Goal: Task Accomplishment & Management: Manage account settings

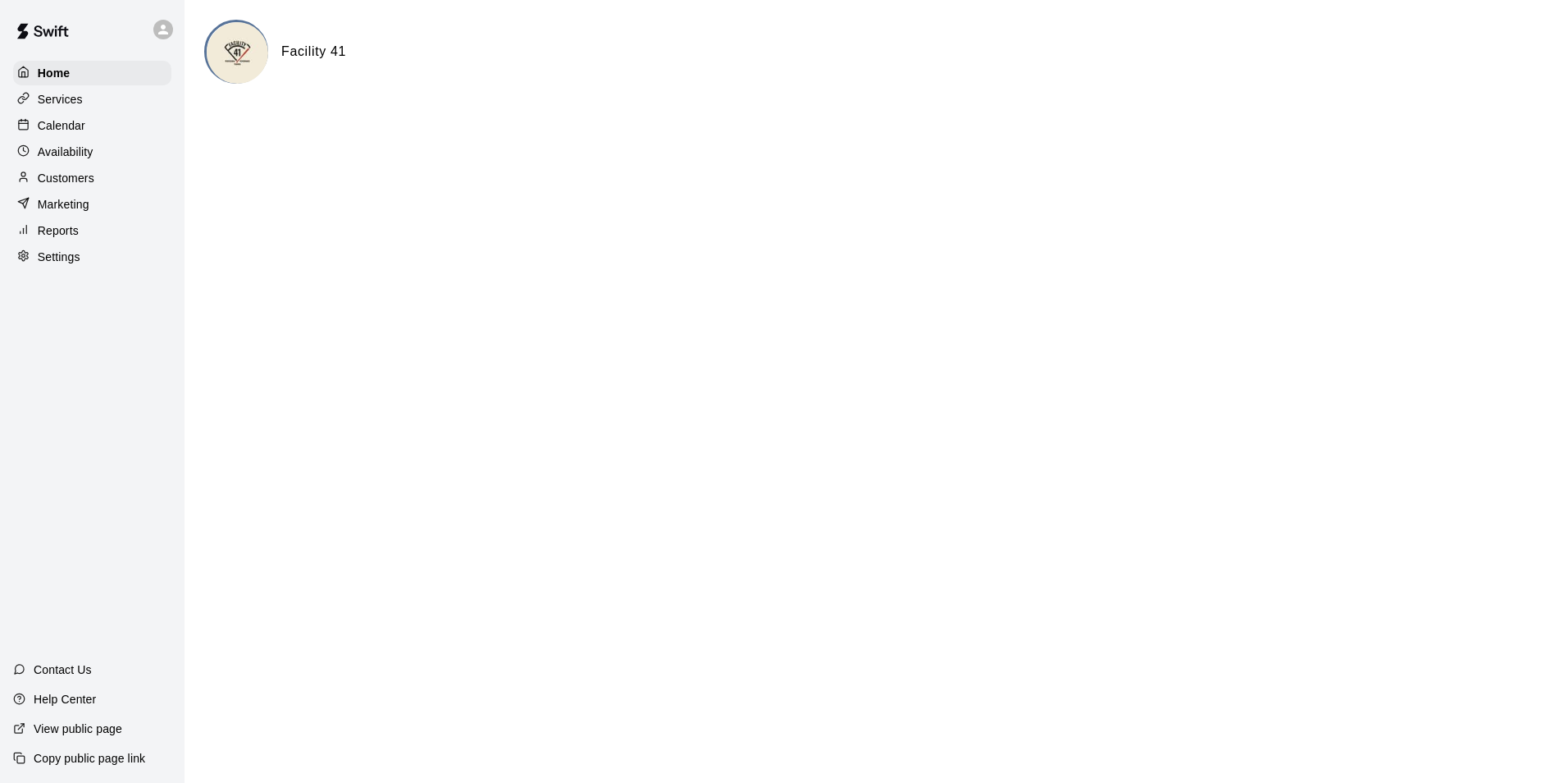
click at [145, 29] on div at bounding box center [92, 29] width 185 height 59
click at [155, 29] on div at bounding box center [163, 29] width 19 height 19
click at [211, 121] on p "Sign out" at bounding box center [208, 125] width 44 height 17
drag, startPoint x: 63, startPoint y: 155, endPoint x: 53, endPoint y: 146, distance: 13.5
click at [63, 155] on p "Availability" at bounding box center [65, 152] width 55 height 17
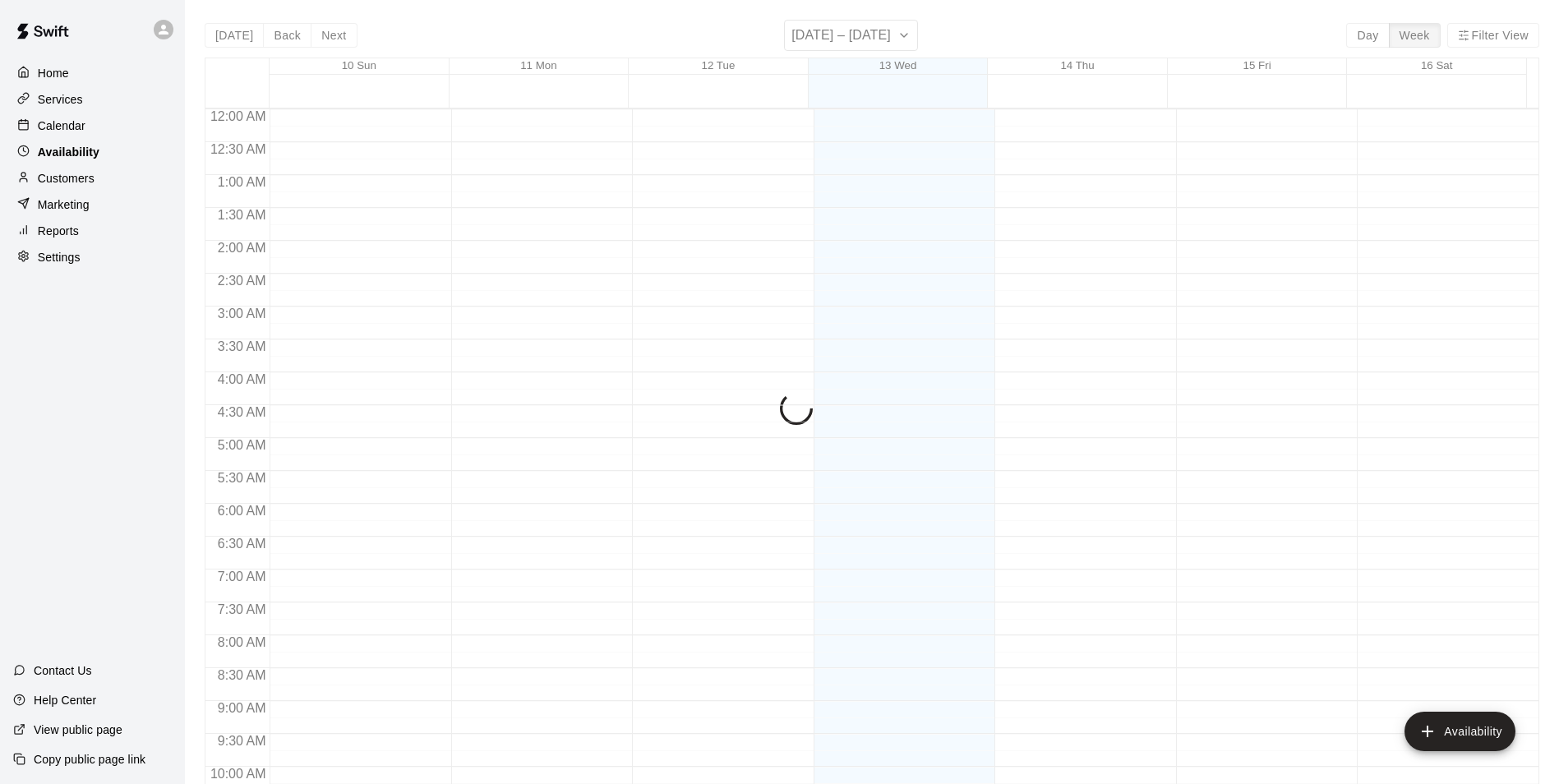
scroll to position [884, 0]
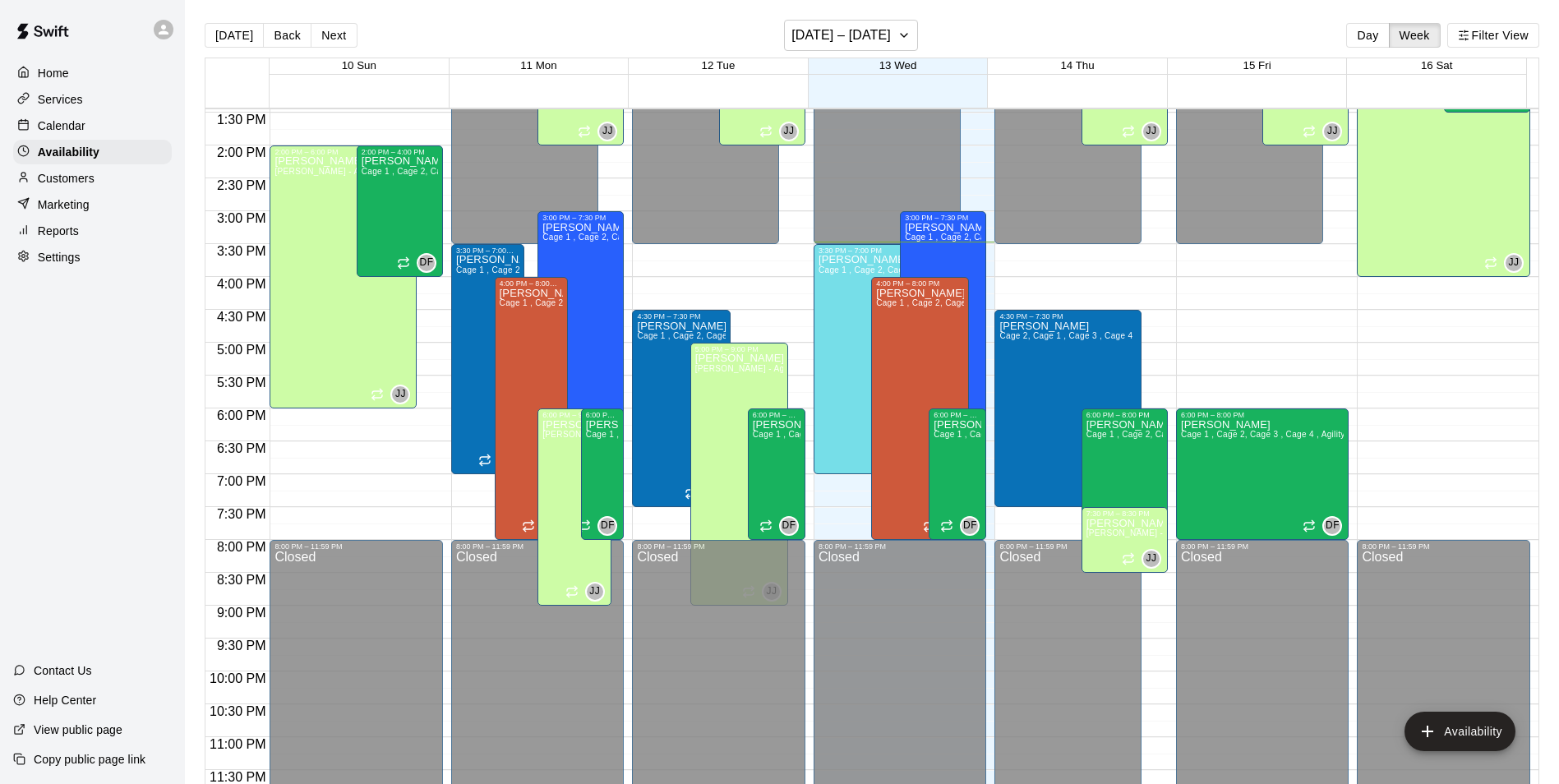
click at [75, 124] on p "Calendar" at bounding box center [61, 125] width 48 height 17
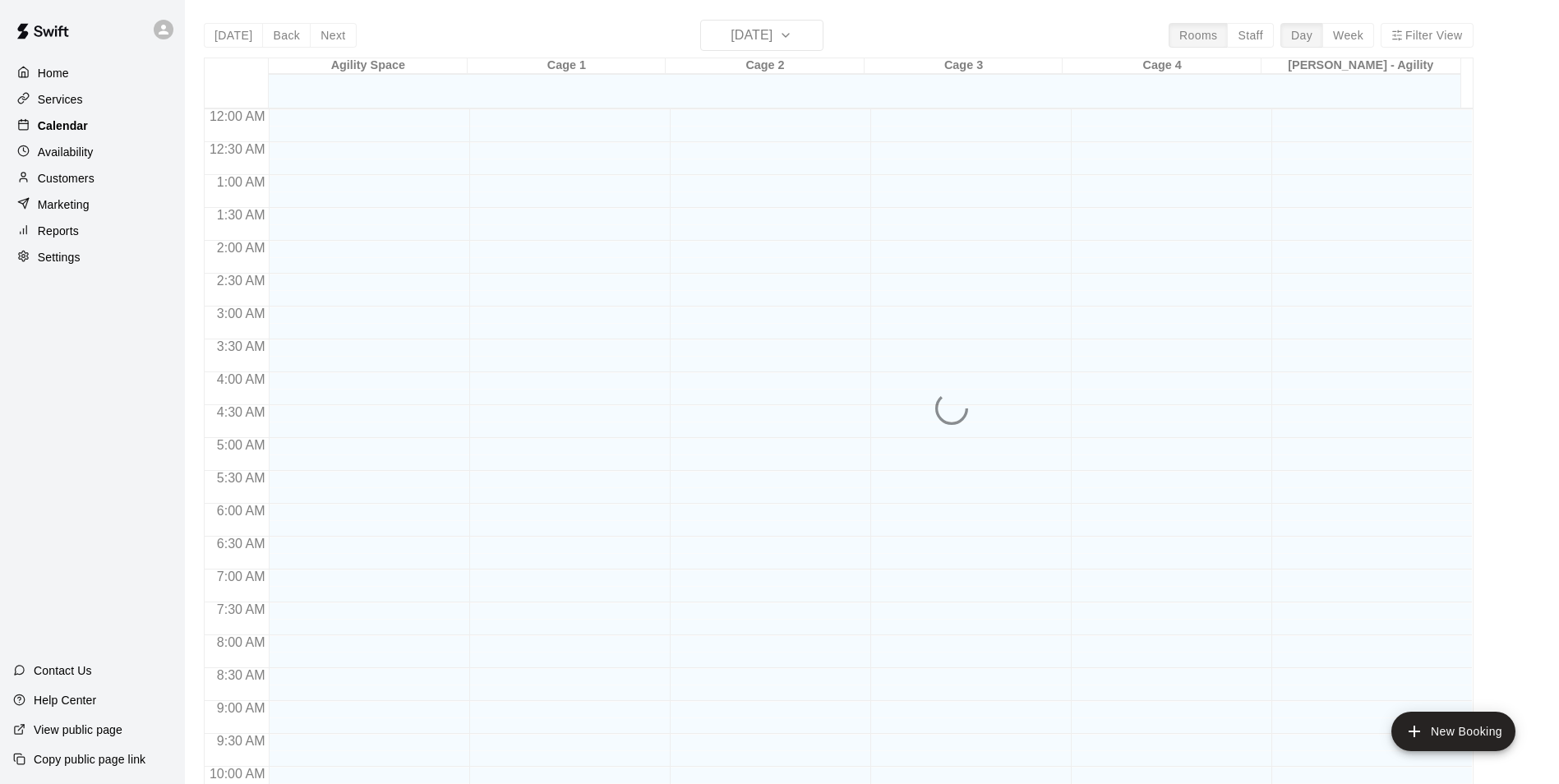
scroll to position [835, 0]
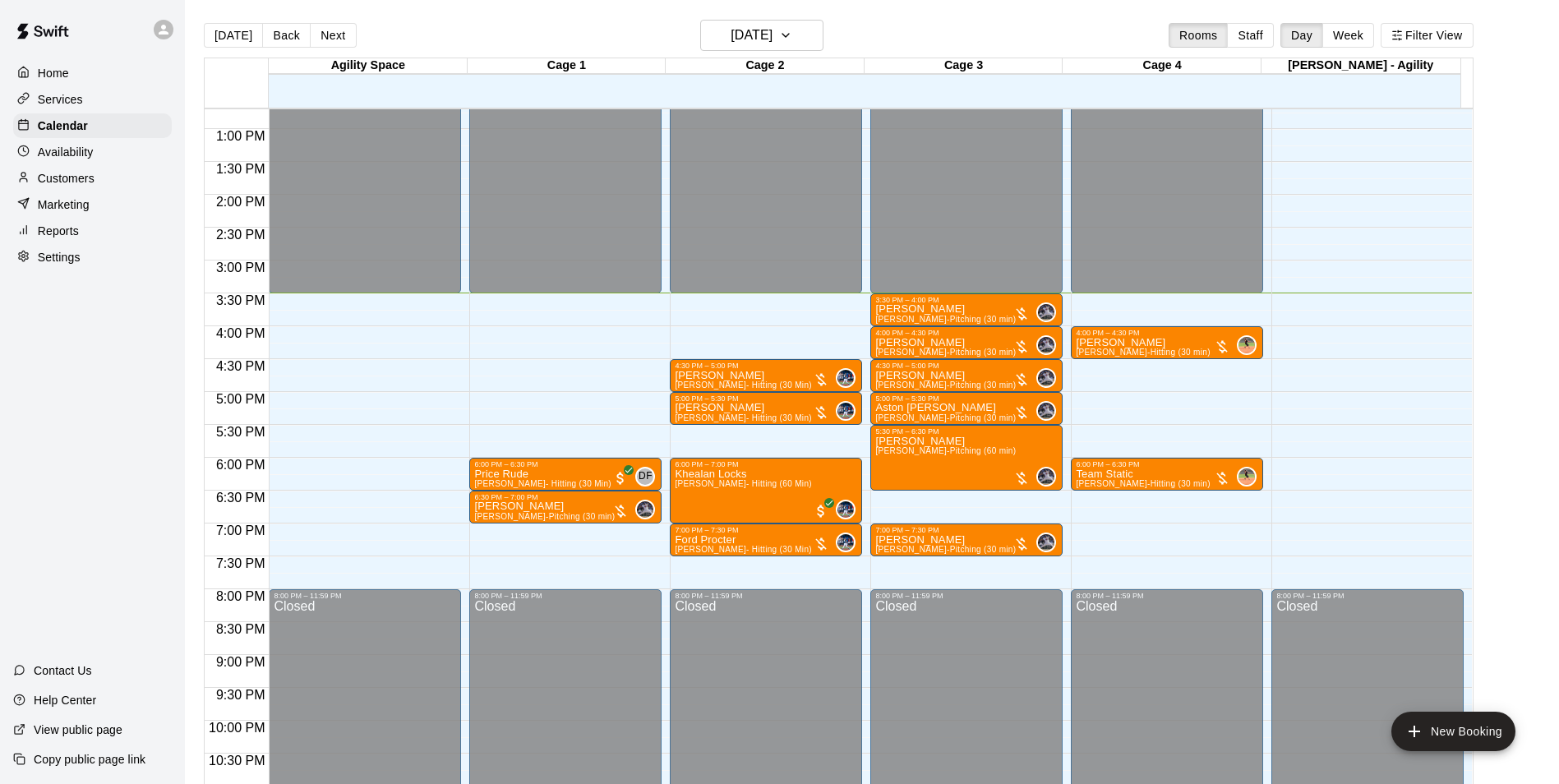
click at [162, 30] on icon at bounding box center [163, 29] width 15 height 15
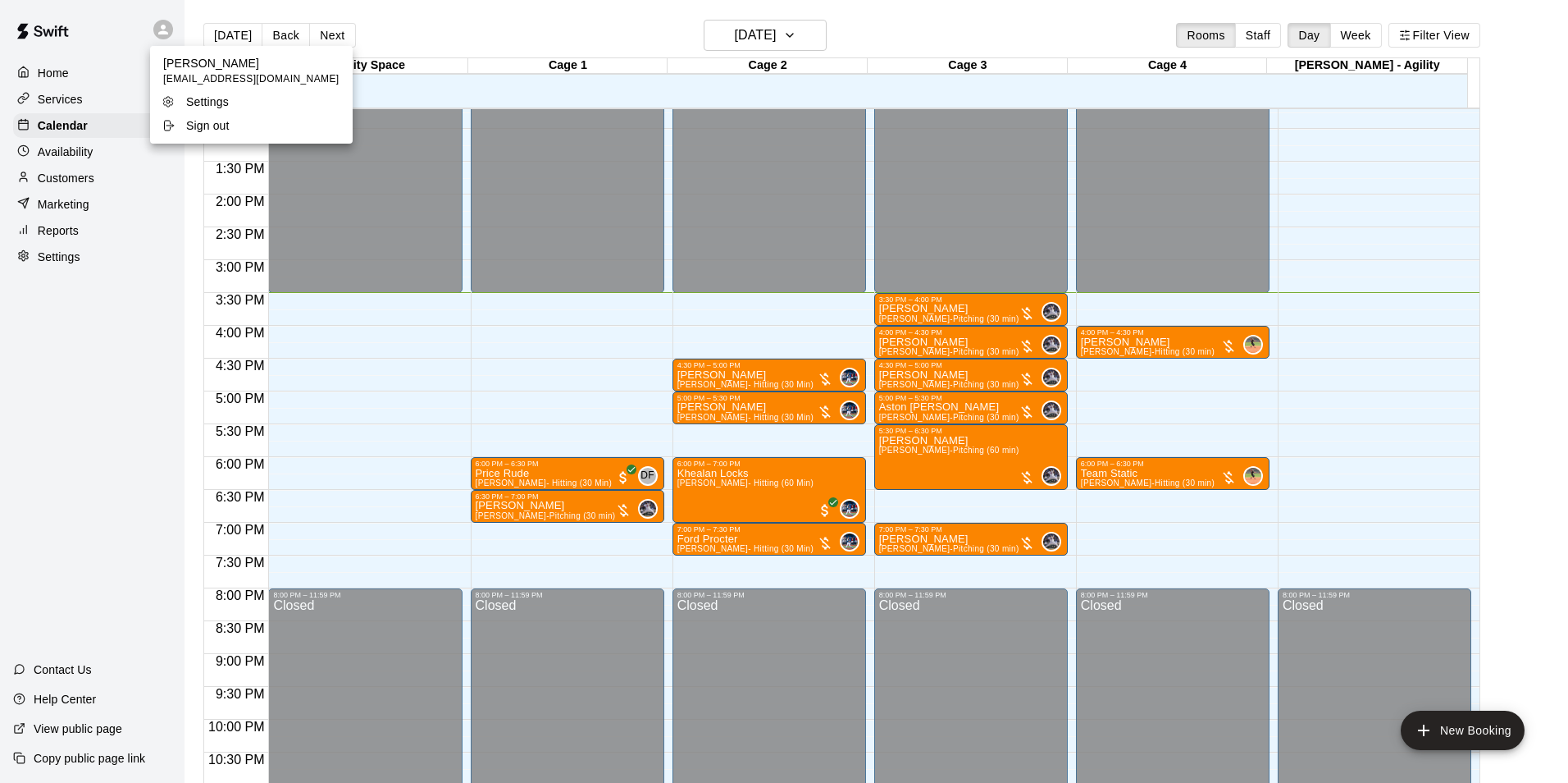
click at [162, 30] on div at bounding box center [784, 392] width 1568 height 783
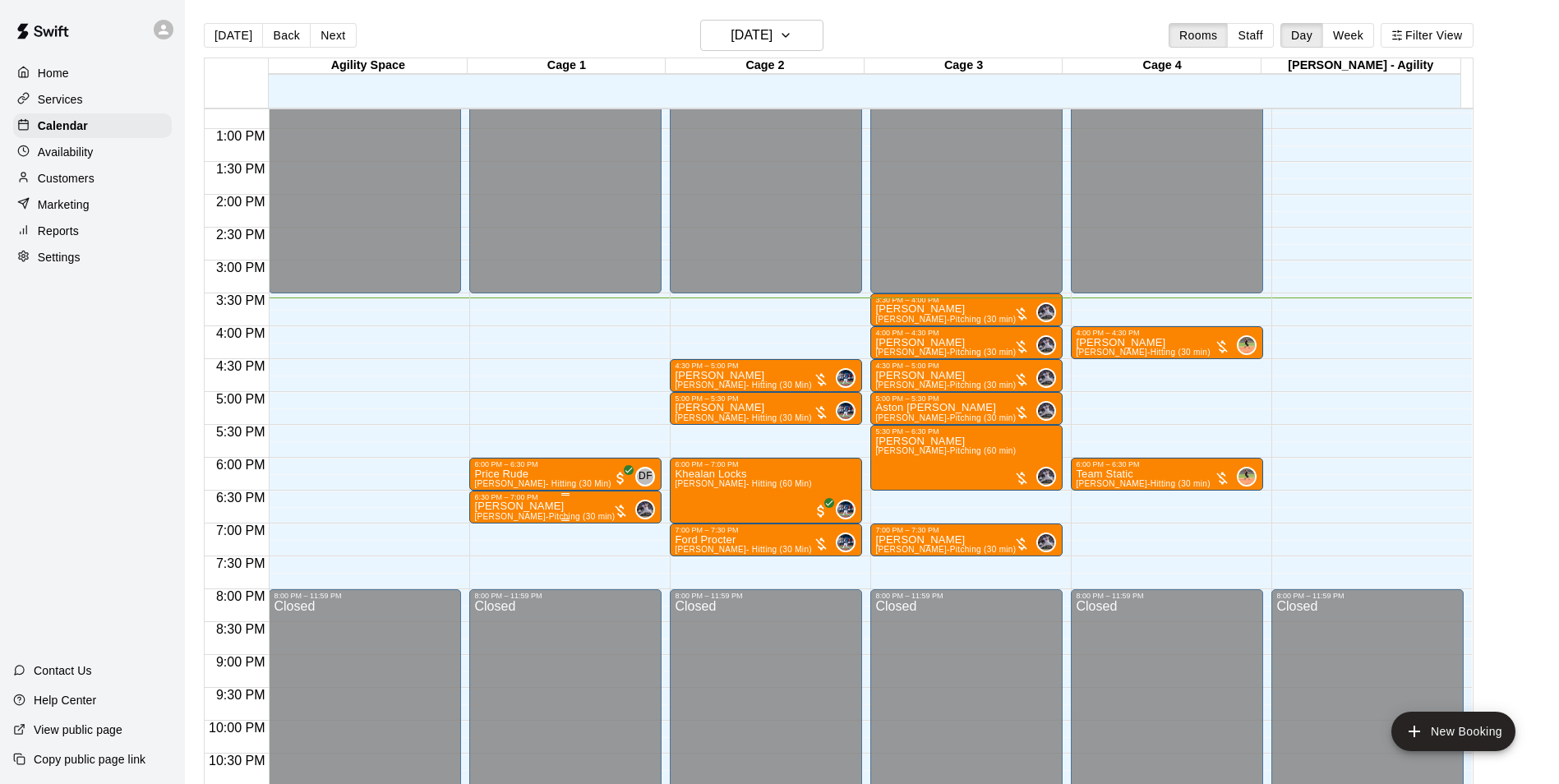
click at [531, 506] on p "Gunner Alexander" at bounding box center [544, 506] width 140 height 0
click at [488, 524] on icon "edit" at bounding box center [489, 526] width 19 height 19
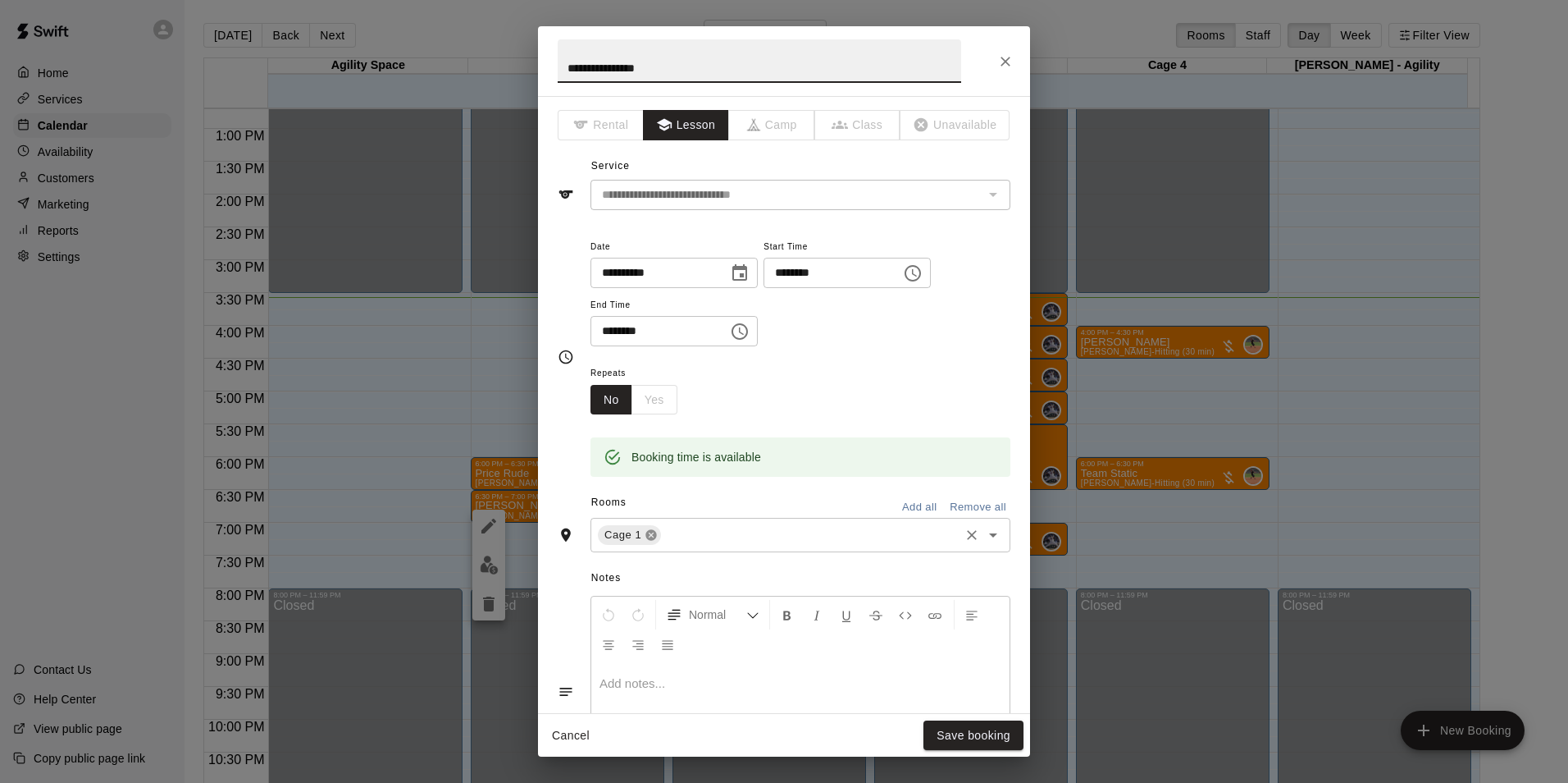
click at [647, 535] on icon at bounding box center [651, 534] width 11 height 11
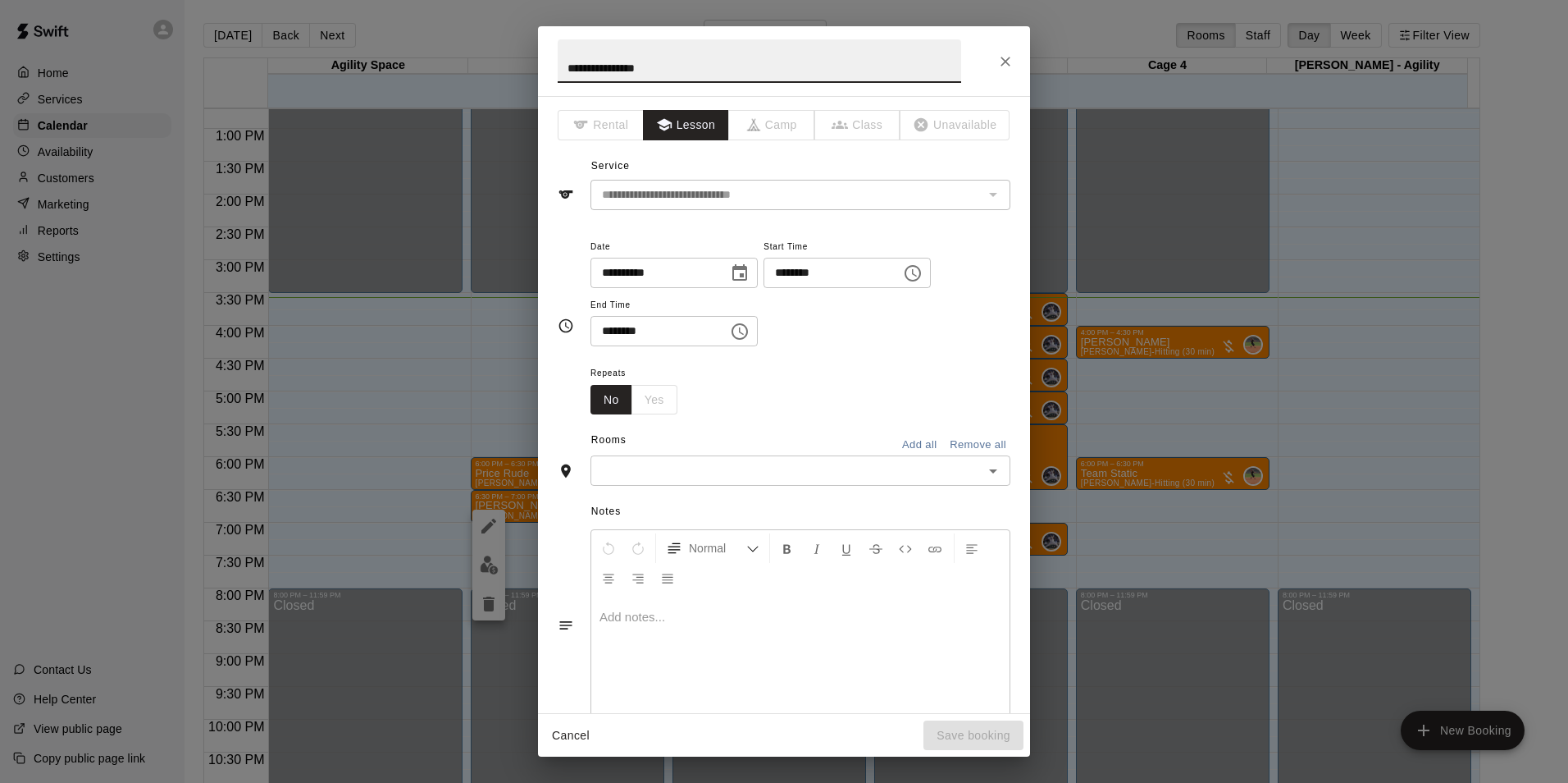
click at [610, 478] on input "text" at bounding box center [787, 470] width 383 height 20
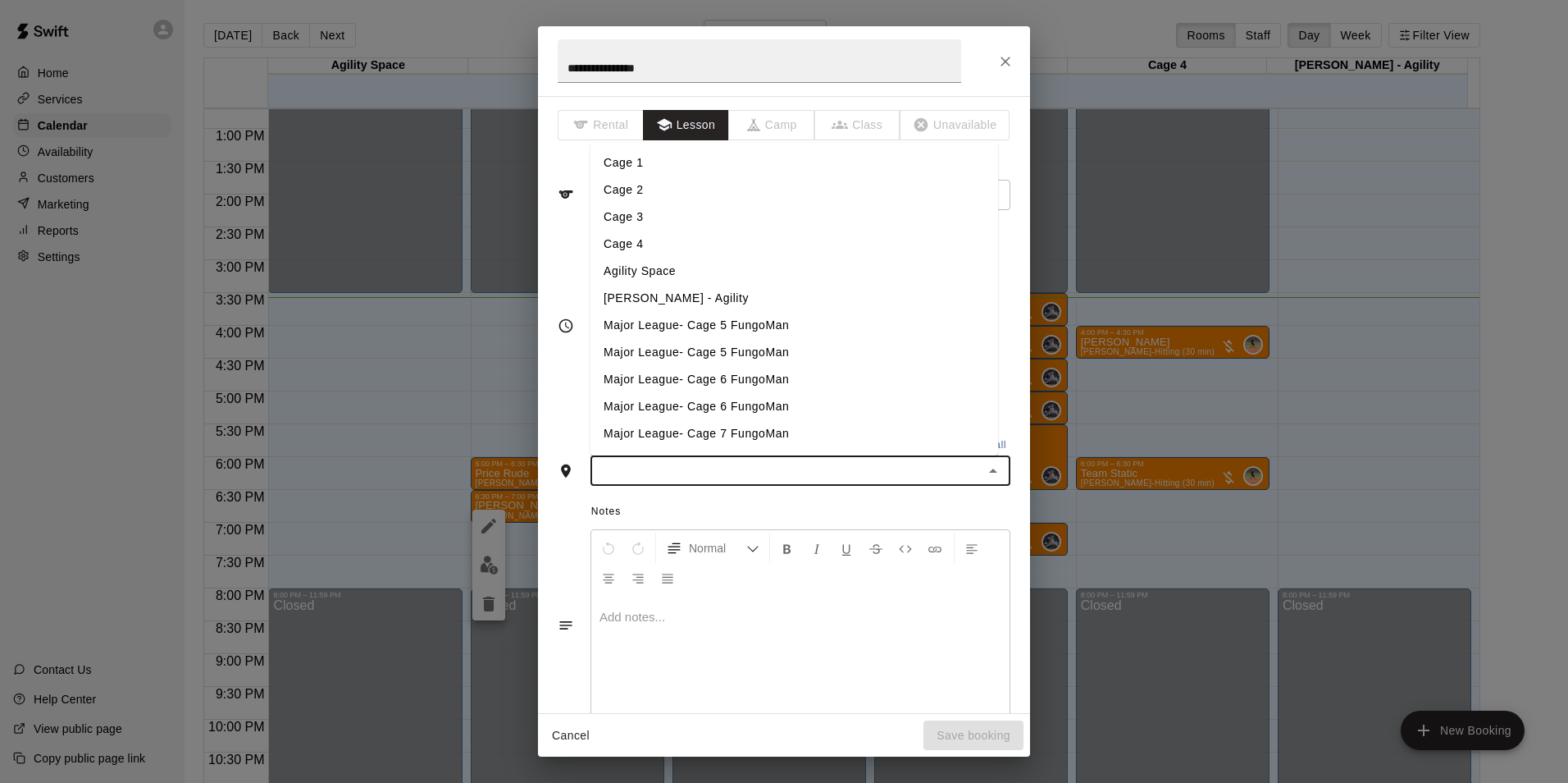
click at [636, 219] on li "Cage 3" at bounding box center [795, 217] width 408 height 27
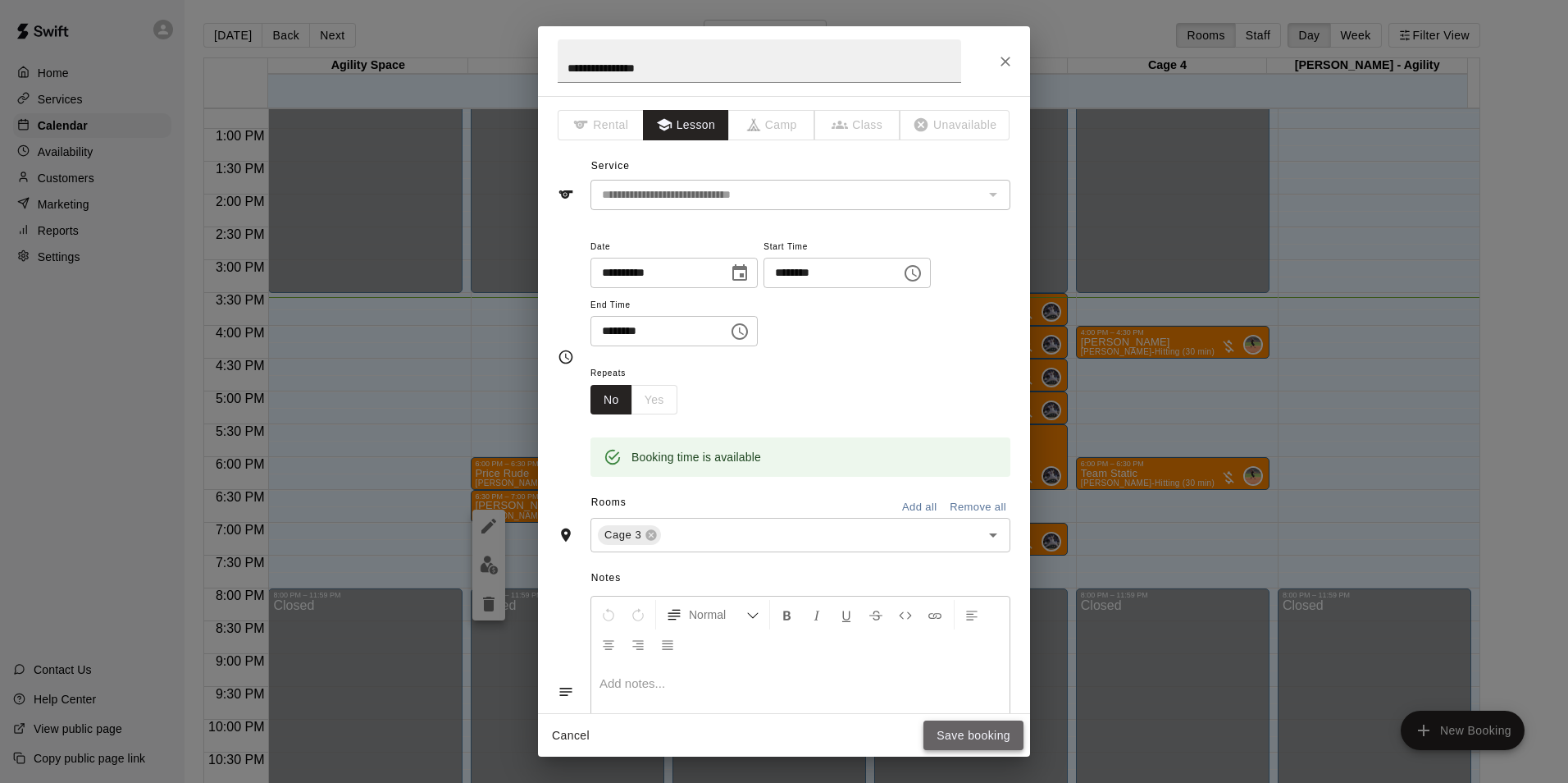
click at [989, 727] on button "Save booking" at bounding box center [973, 734] width 100 height 30
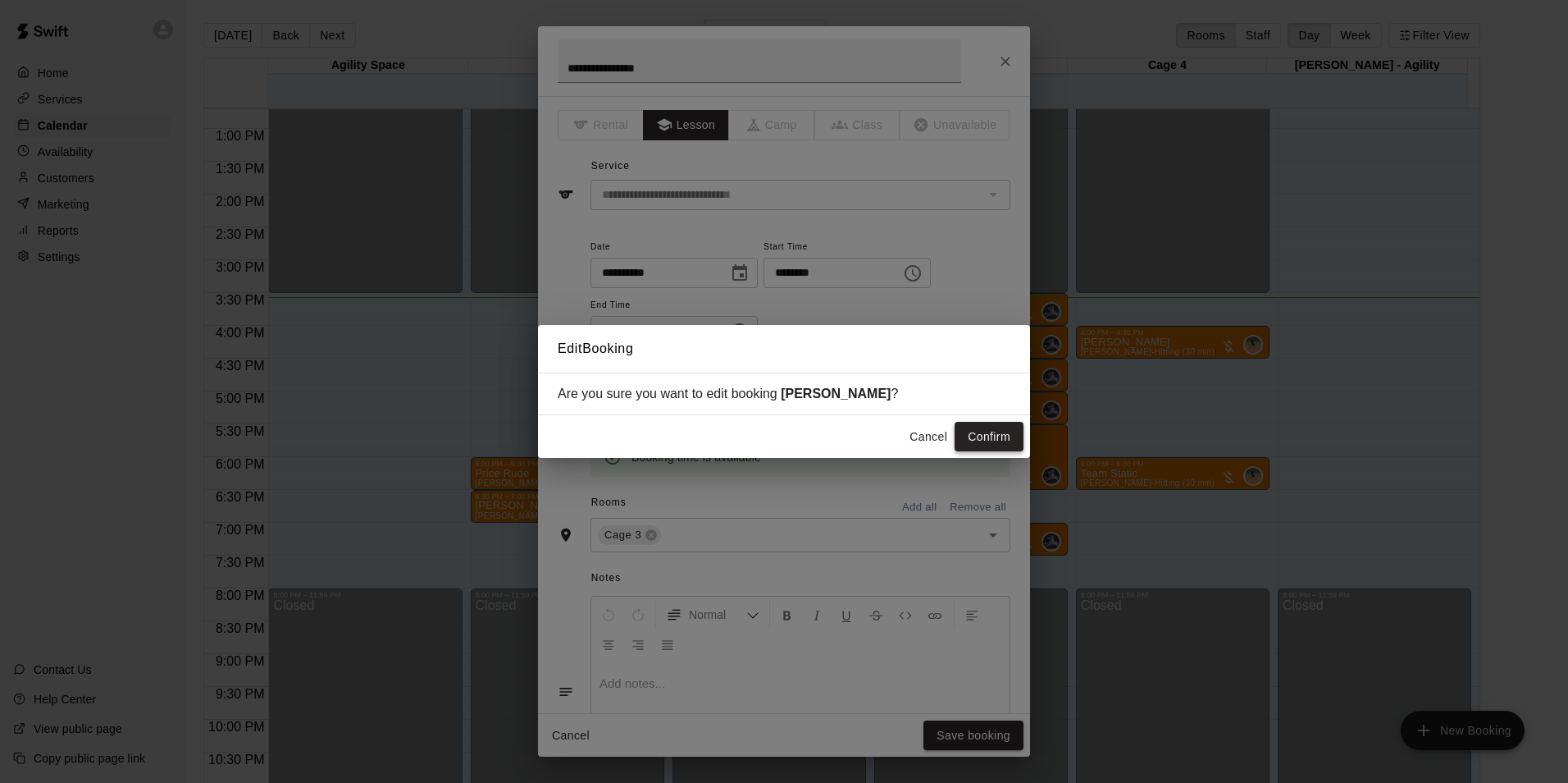
click at [977, 442] on button "Confirm" at bounding box center [989, 436] width 69 height 30
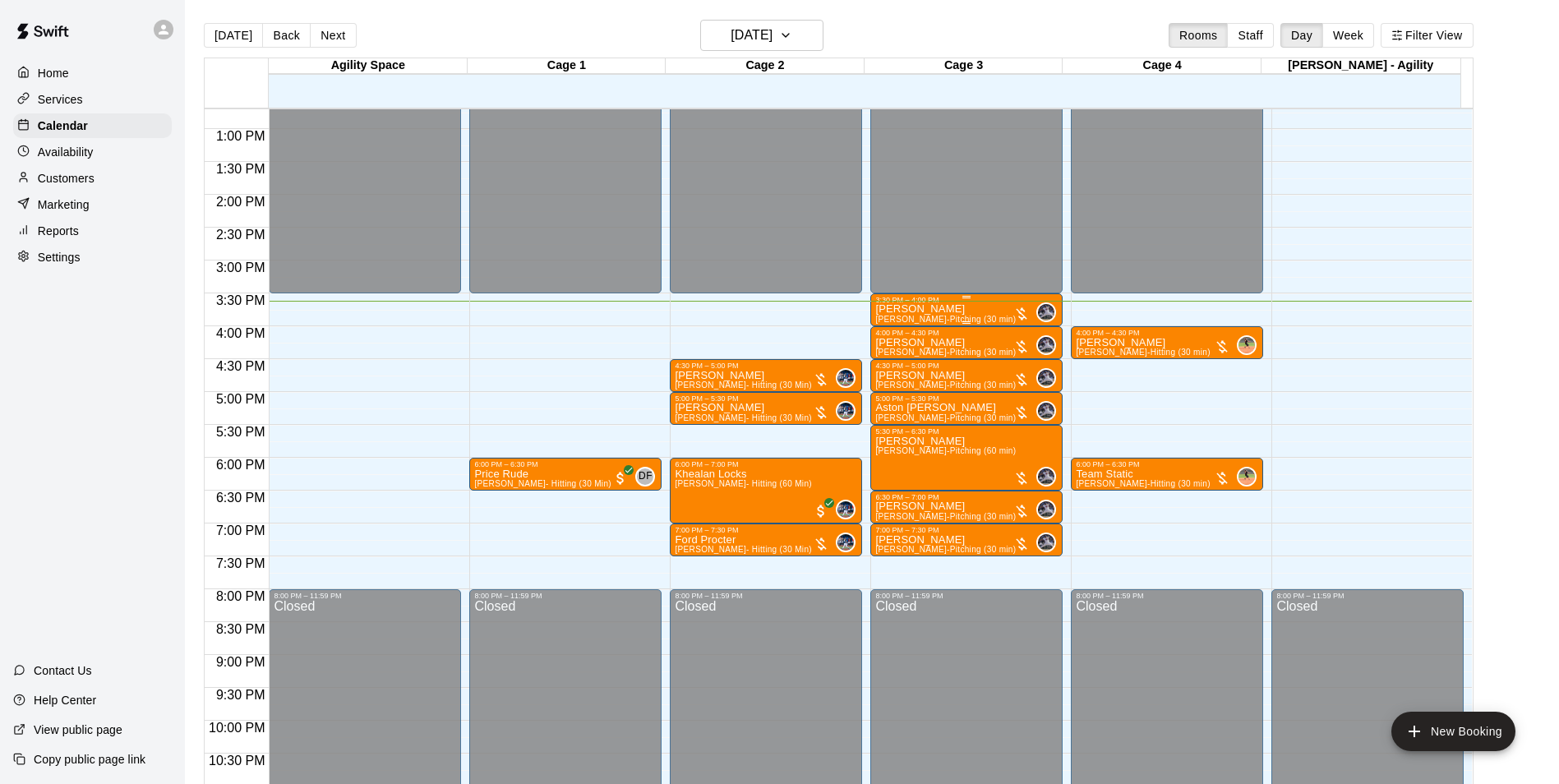
click at [927, 308] on p "Hayden Conley" at bounding box center [945, 308] width 140 height 0
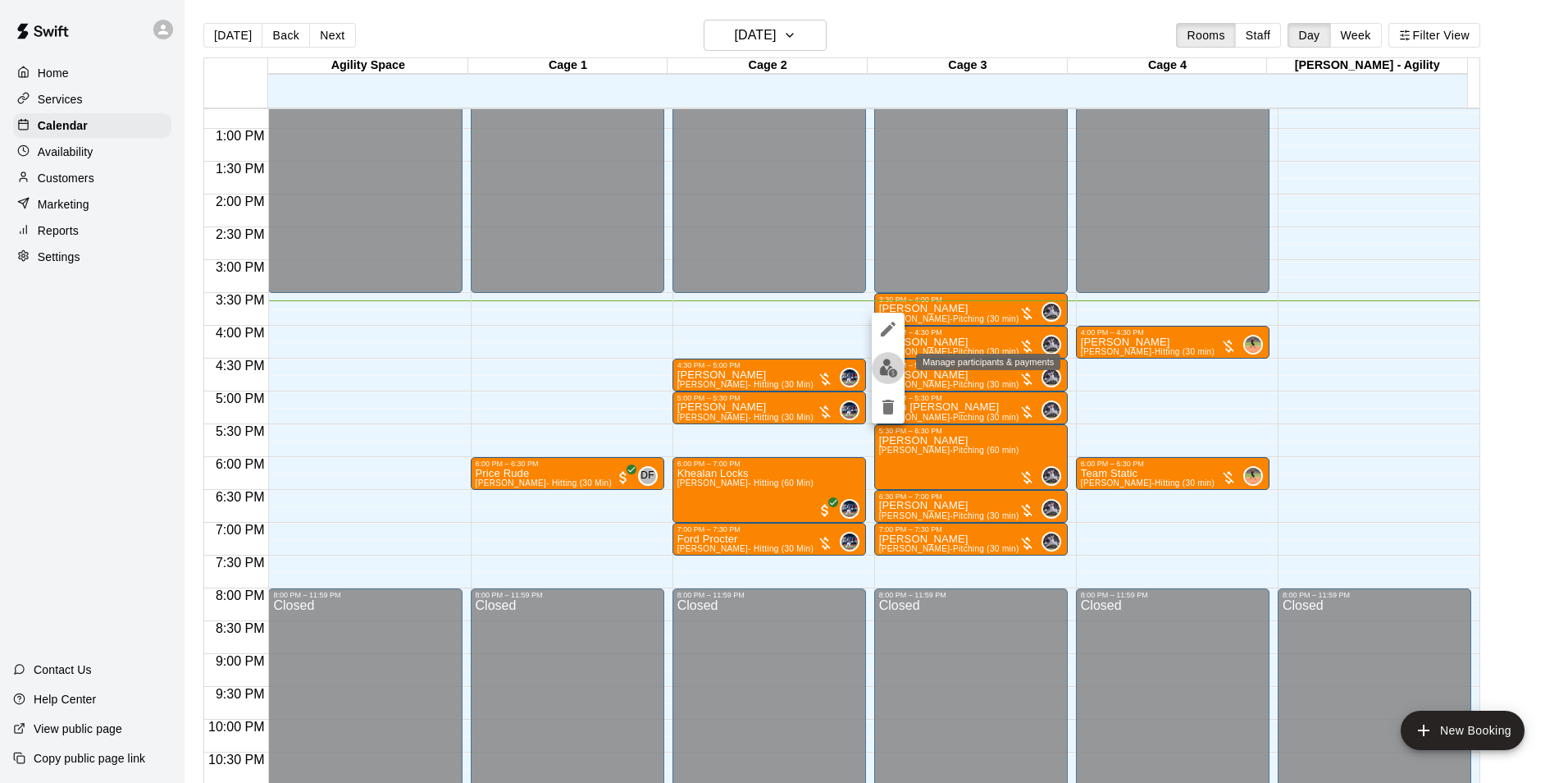
click at [883, 368] on img "edit" at bounding box center [888, 367] width 18 height 18
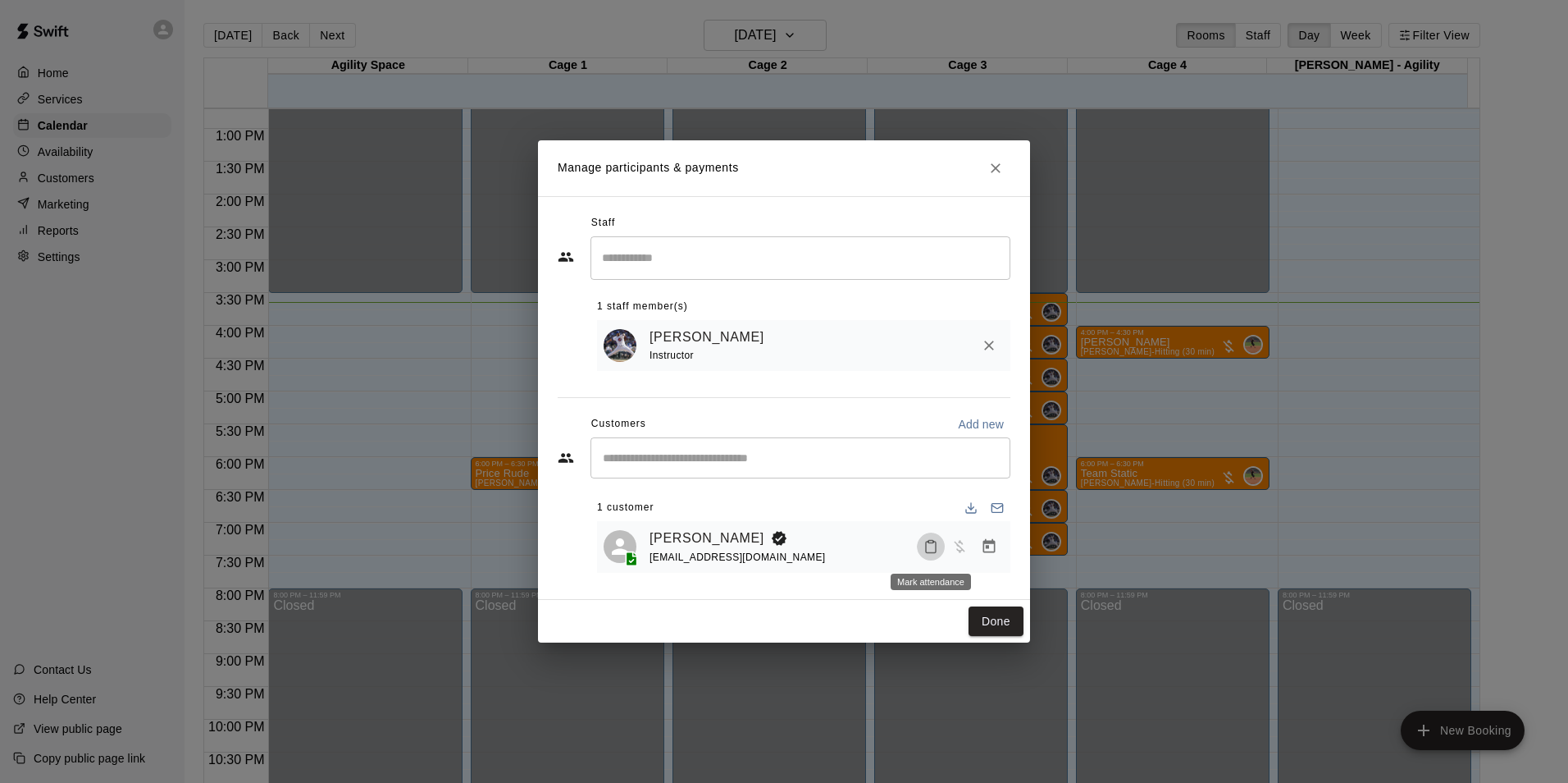
click at [927, 546] on icon "Mark attendance" at bounding box center [931, 546] width 15 height 15
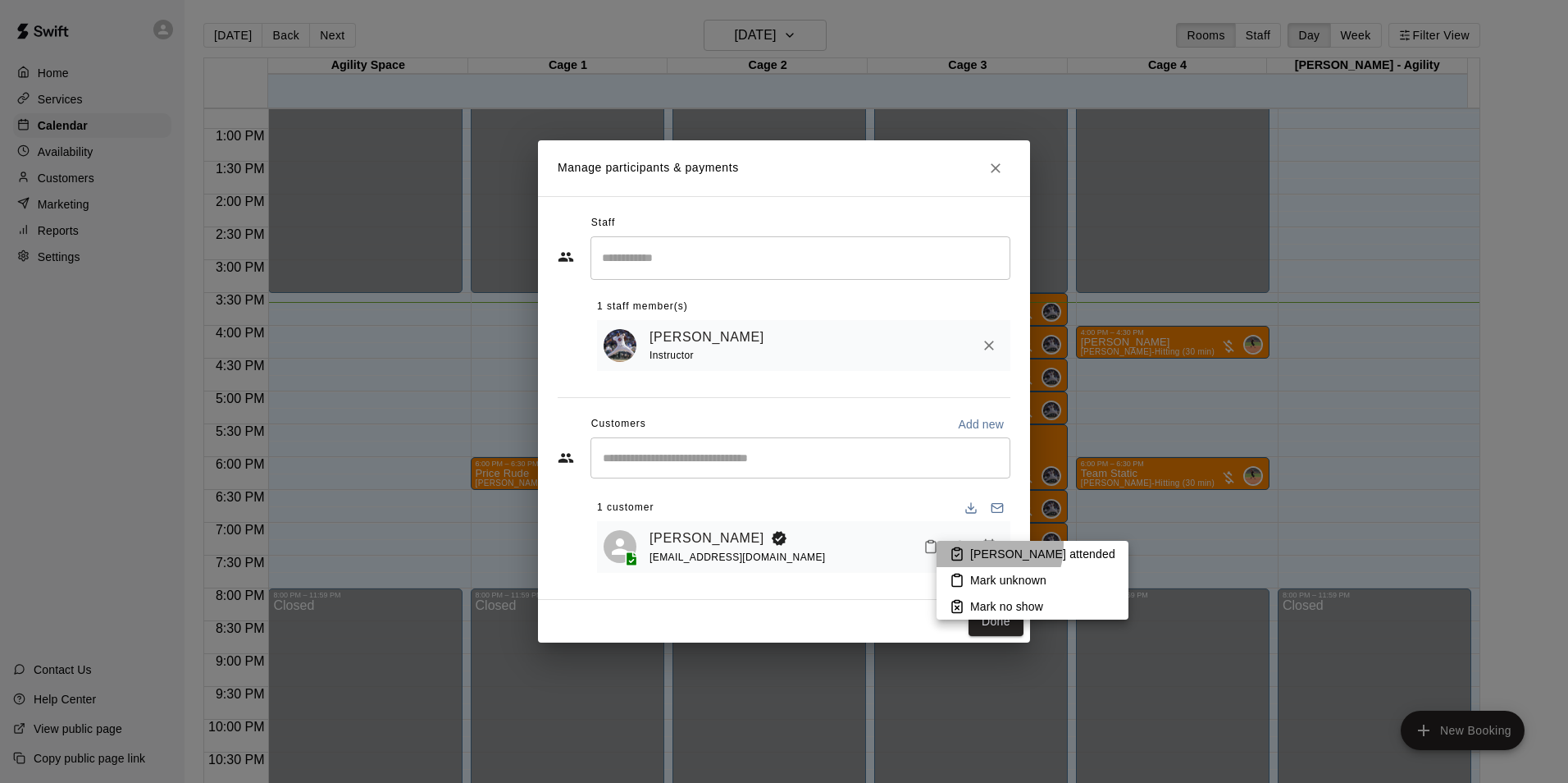
click at [977, 545] on li "Mark attended" at bounding box center [1033, 553] width 192 height 26
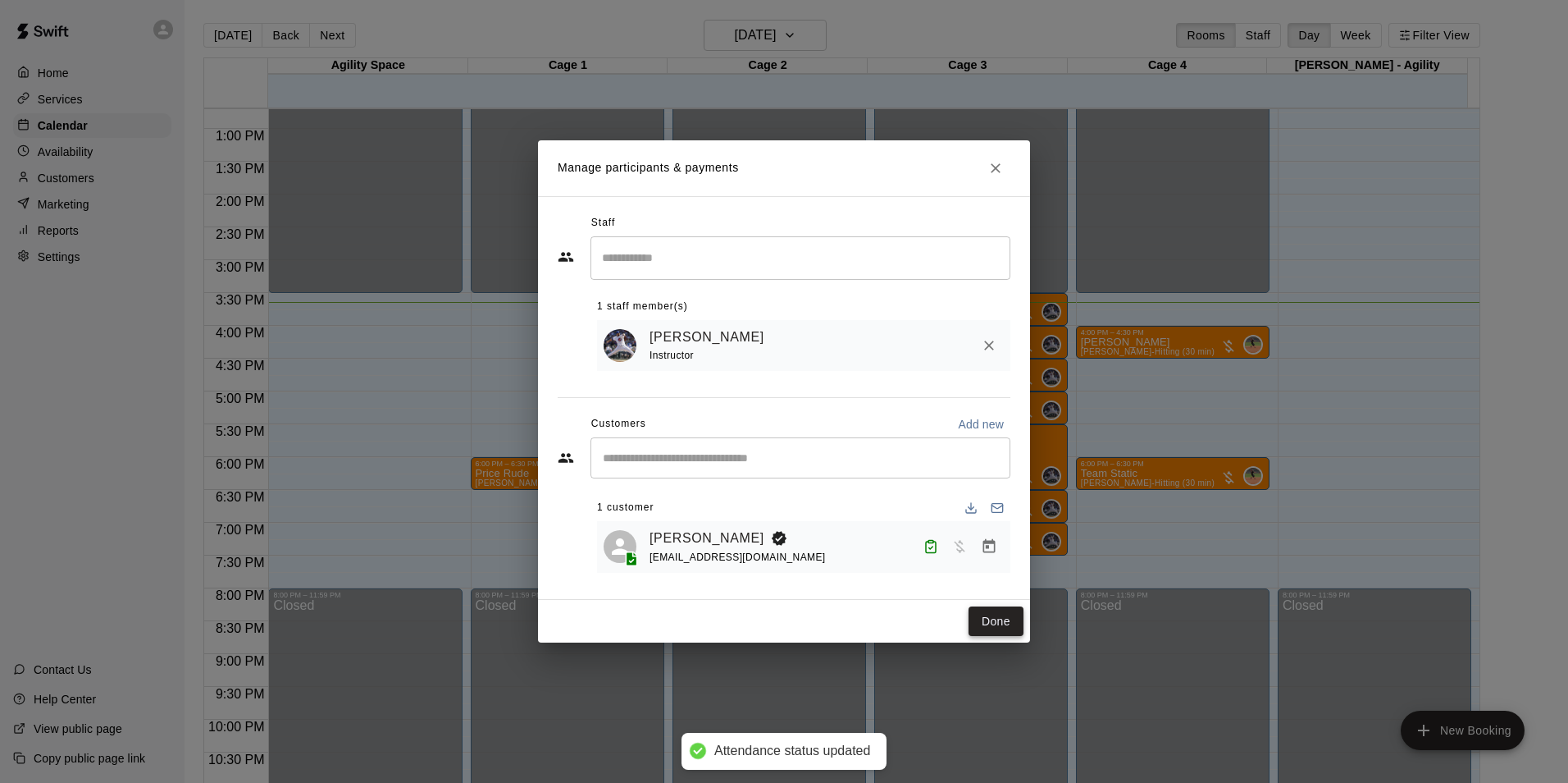
click at [987, 622] on button "Done" at bounding box center [996, 621] width 55 height 30
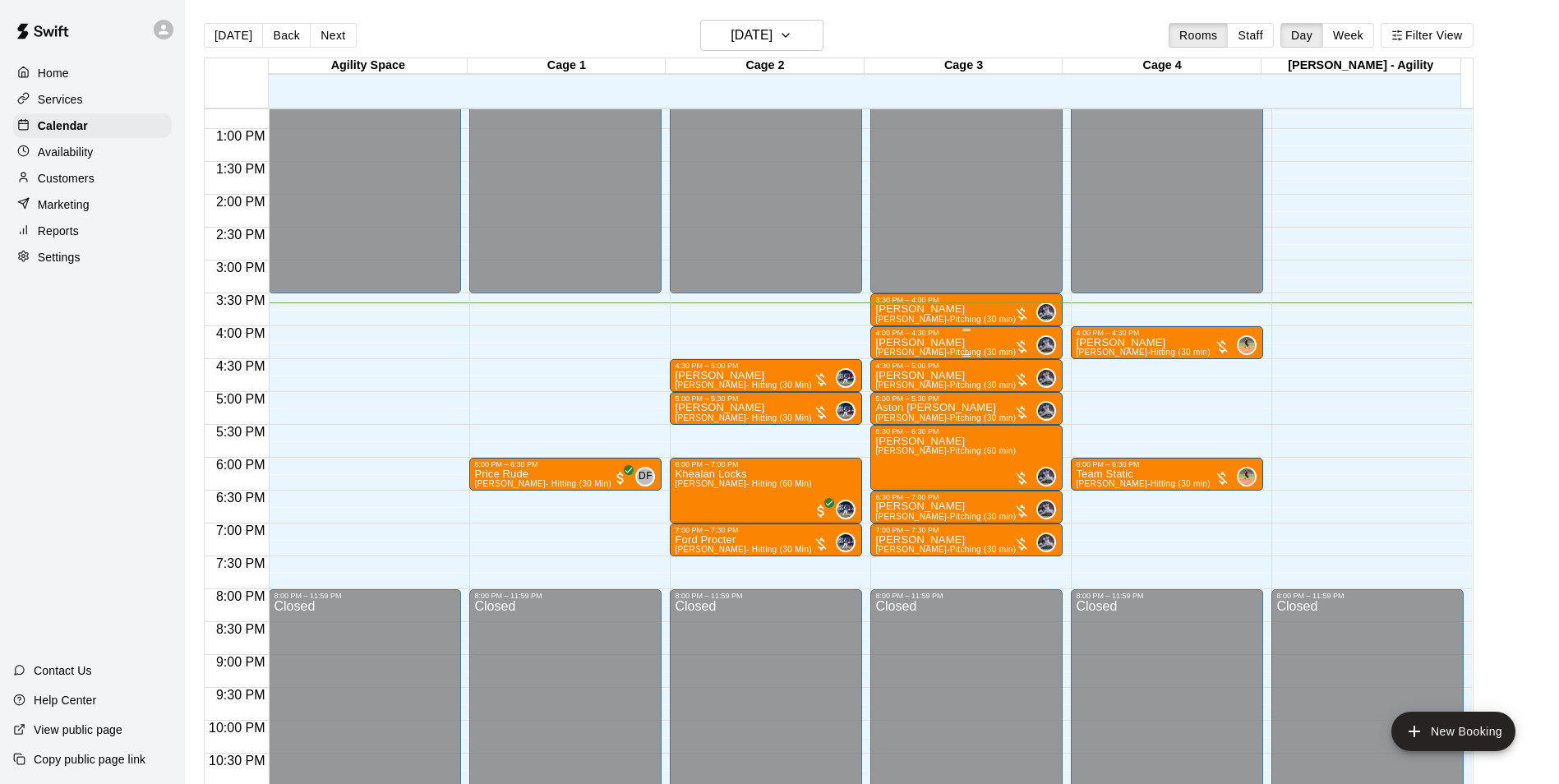
click at [961, 340] on div "Jobin Bryan Jake Buchanan-Pitching (30 min)" at bounding box center [945, 729] width 140 height 784
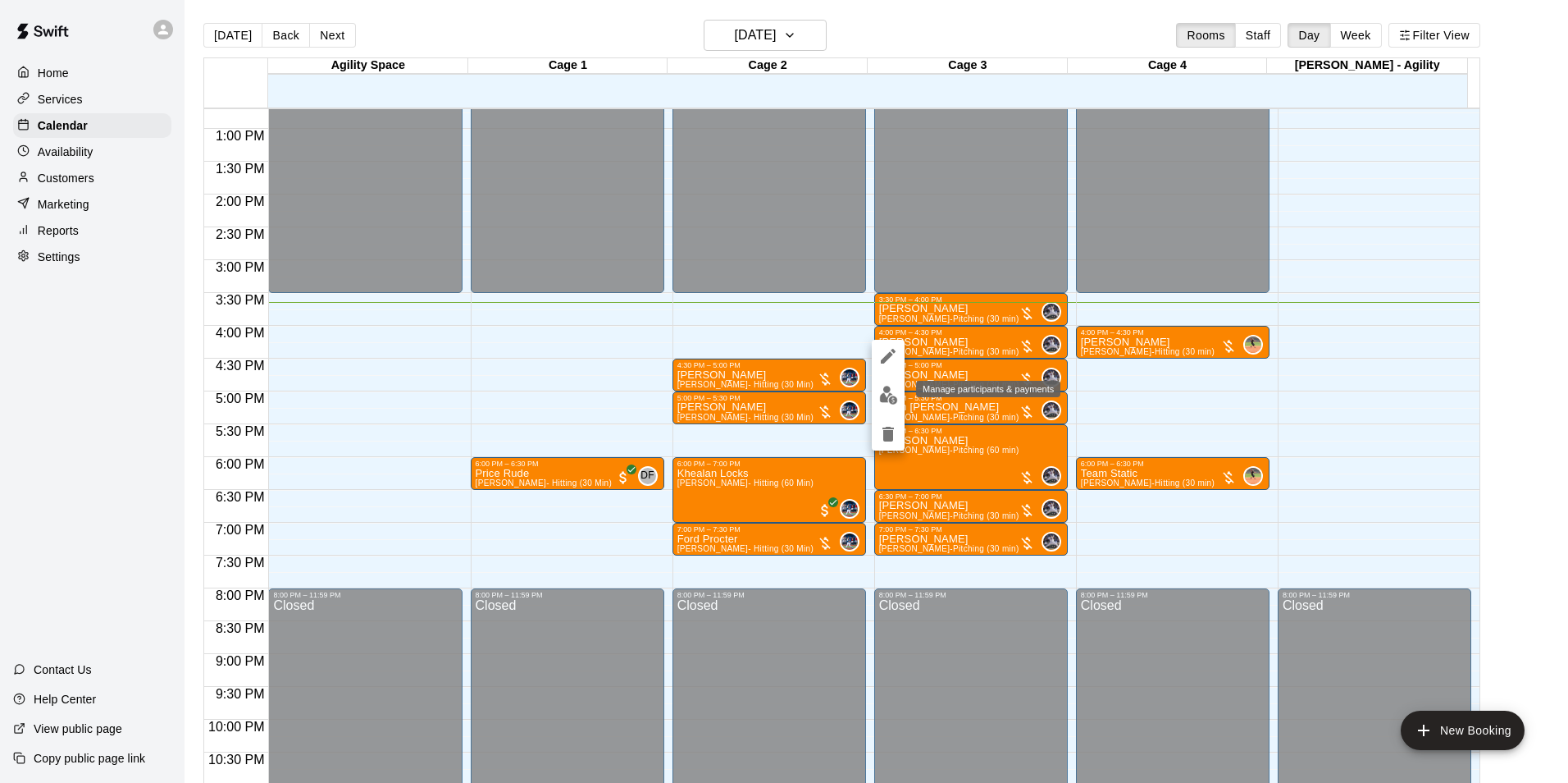
click at [894, 398] on img "edit" at bounding box center [888, 394] width 18 height 18
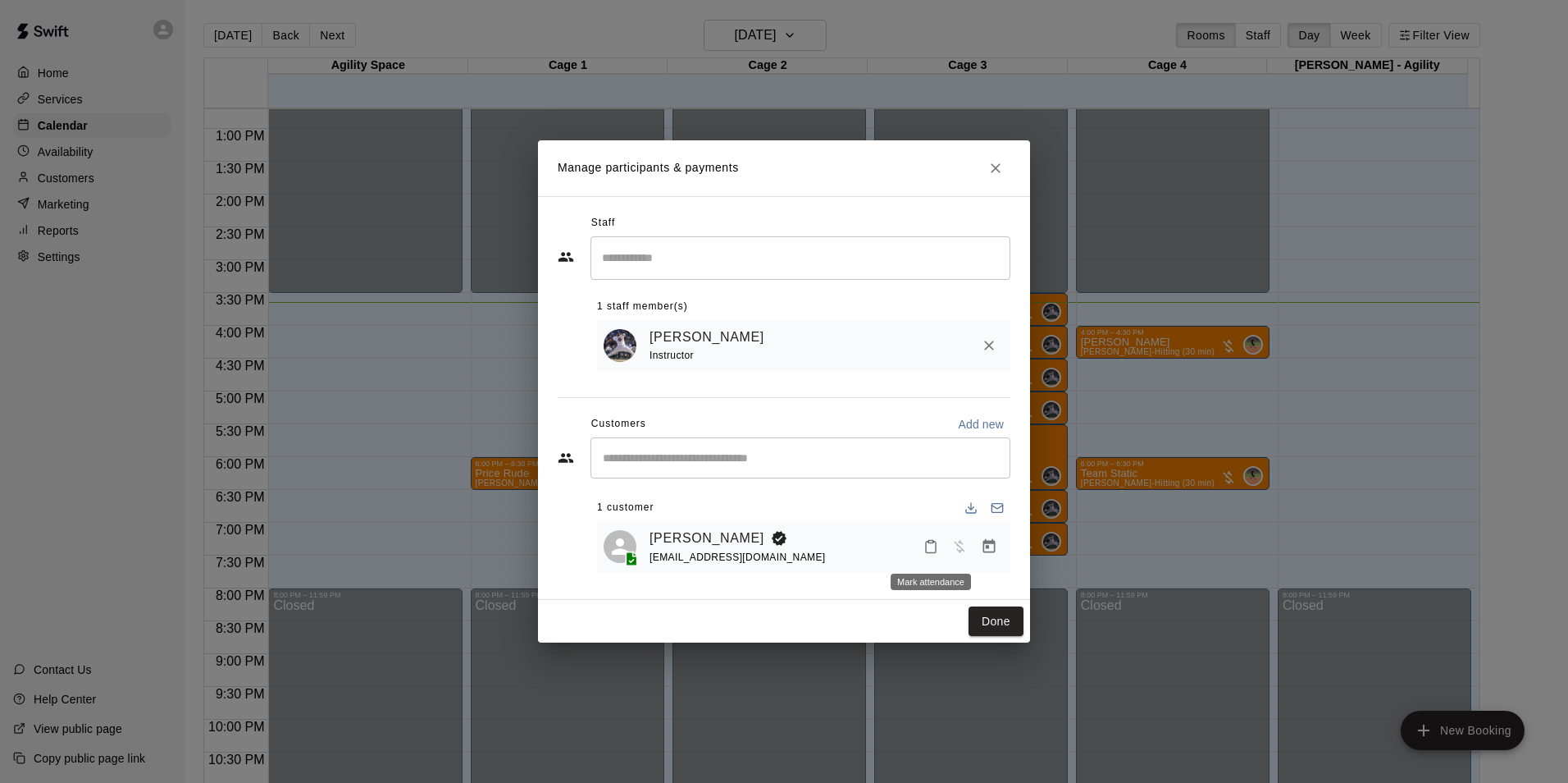
click at [933, 551] on icon "Mark attendance" at bounding box center [931, 546] width 15 height 15
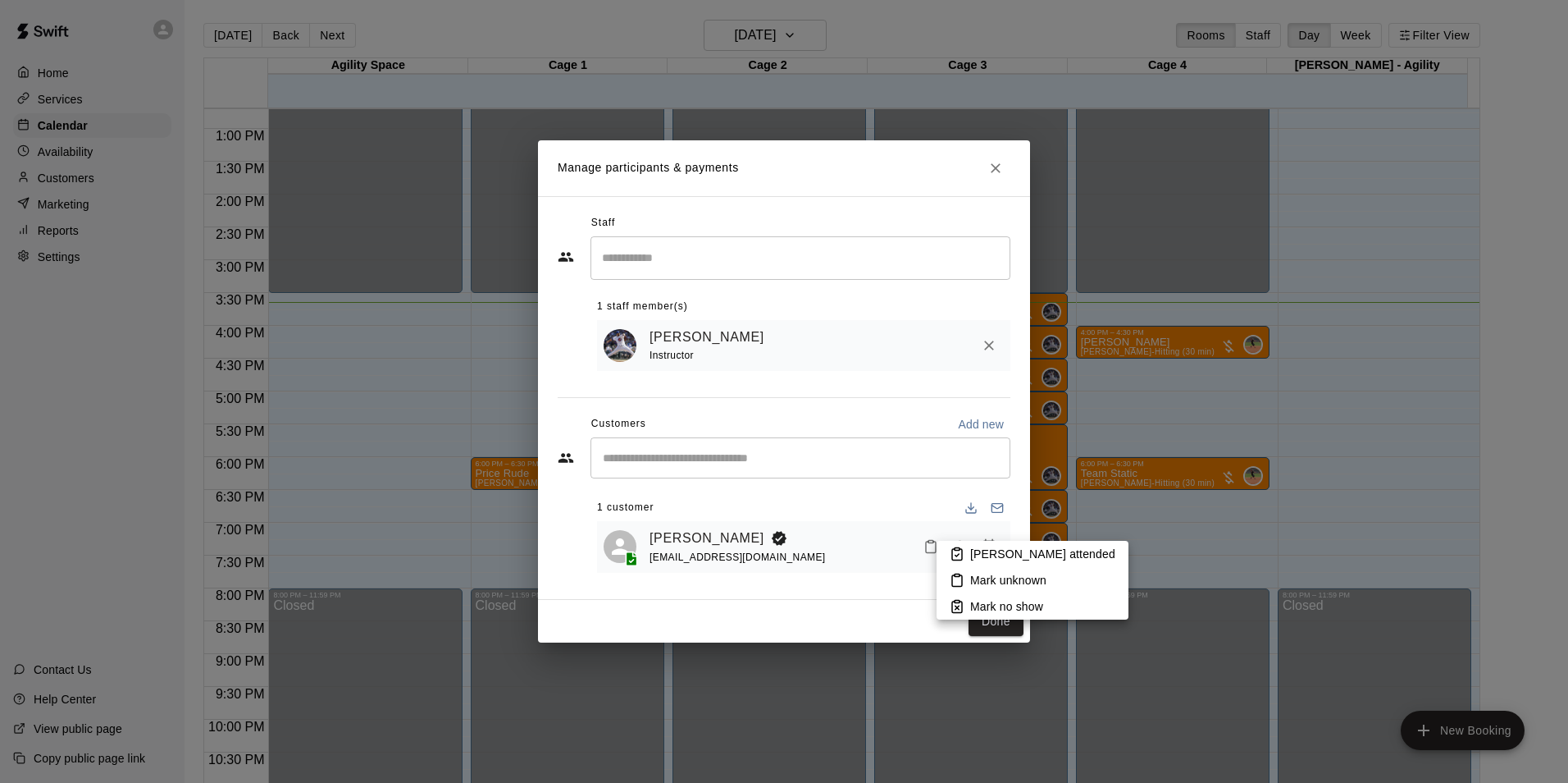
click at [1013, 547] on p "Mark attended" at bounding box center [1042, 554] width 145 height 17
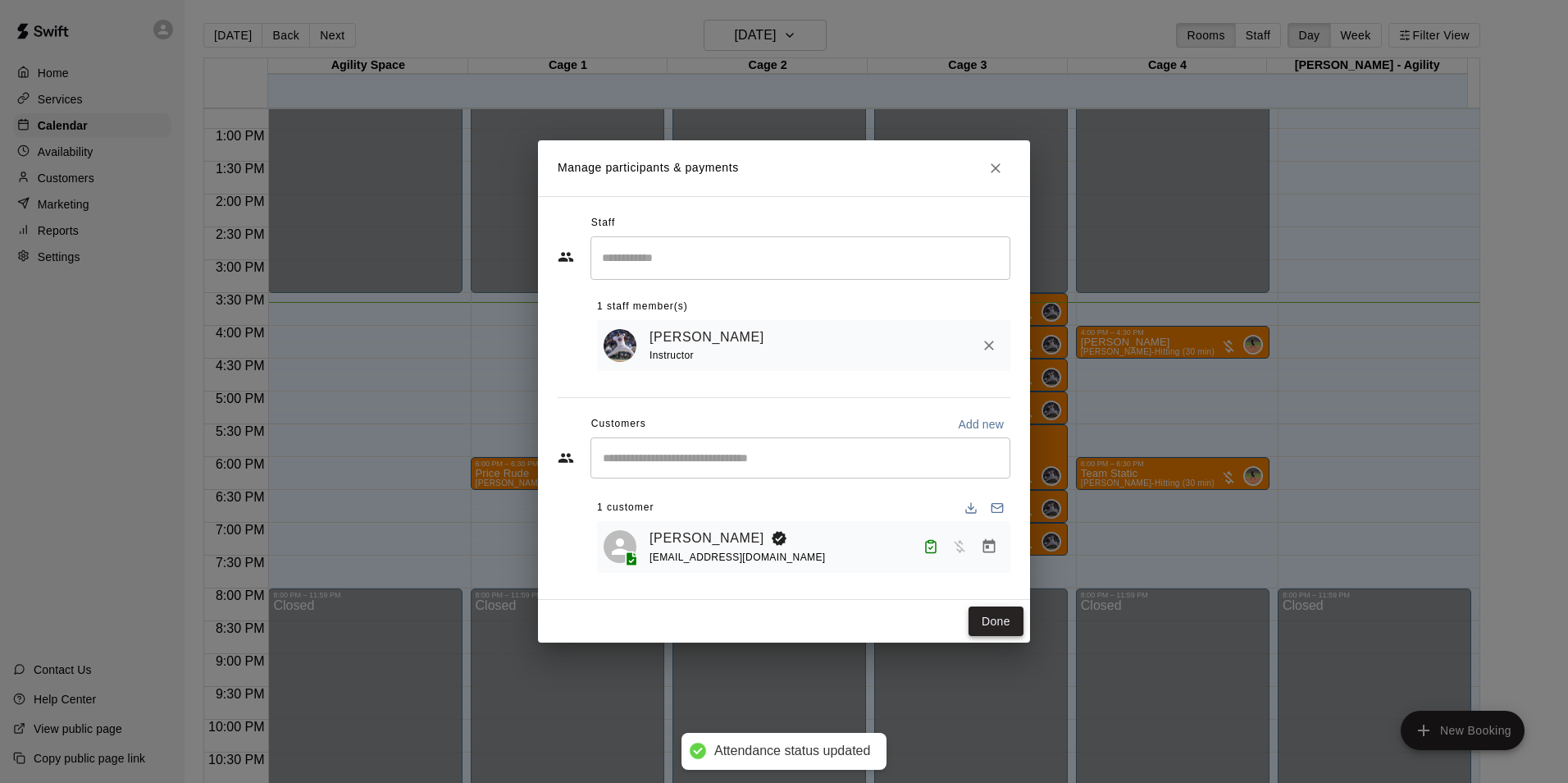
click at [986, 621] on button "Done" at bounding box center [996, 621] width 55 height 30
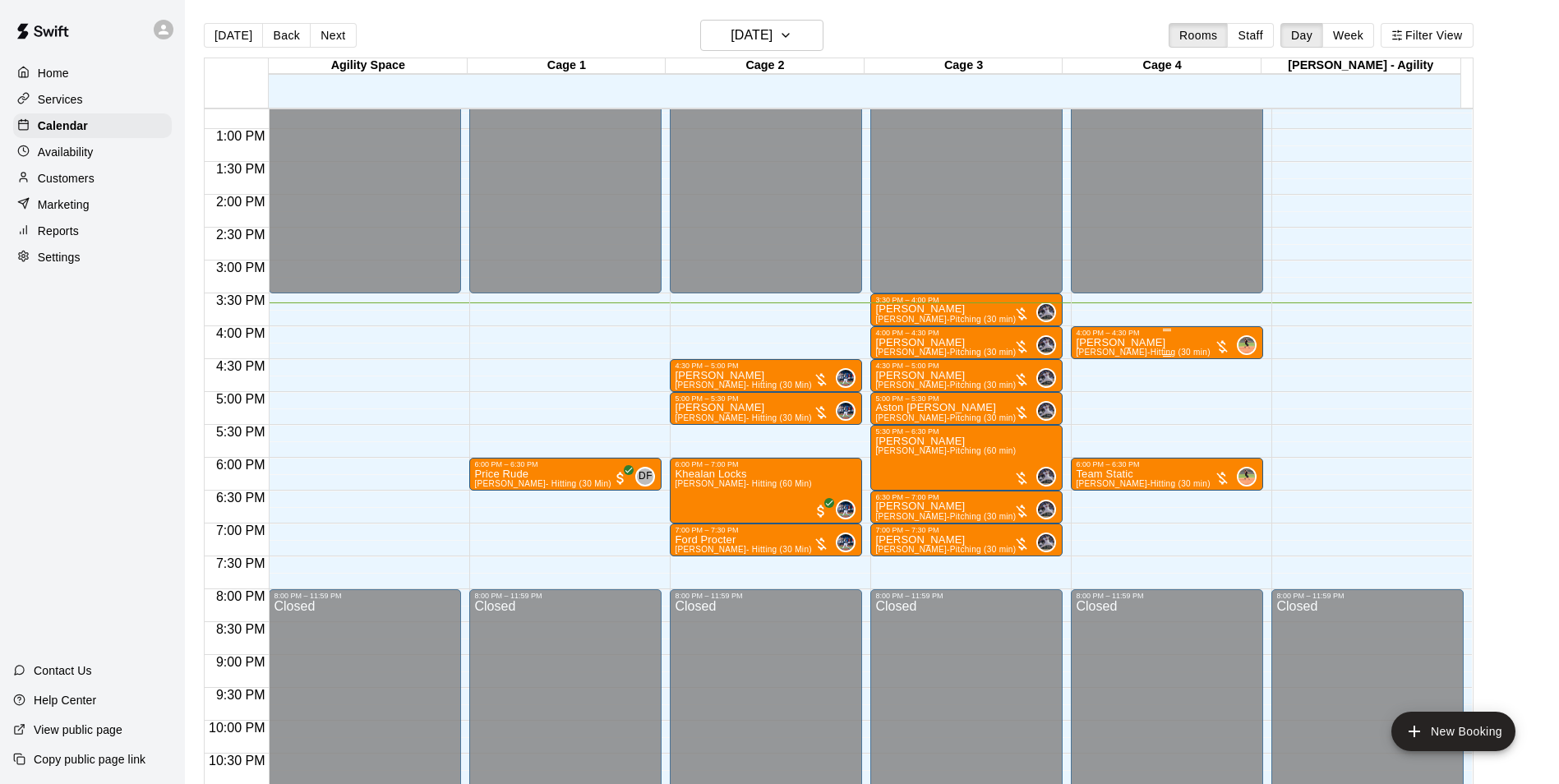
click at [1200, 354] on div "Madelyn Bryan Juli King-Hitting (30 min) 0" at bounding box center [1166, 729] width 182 height 784
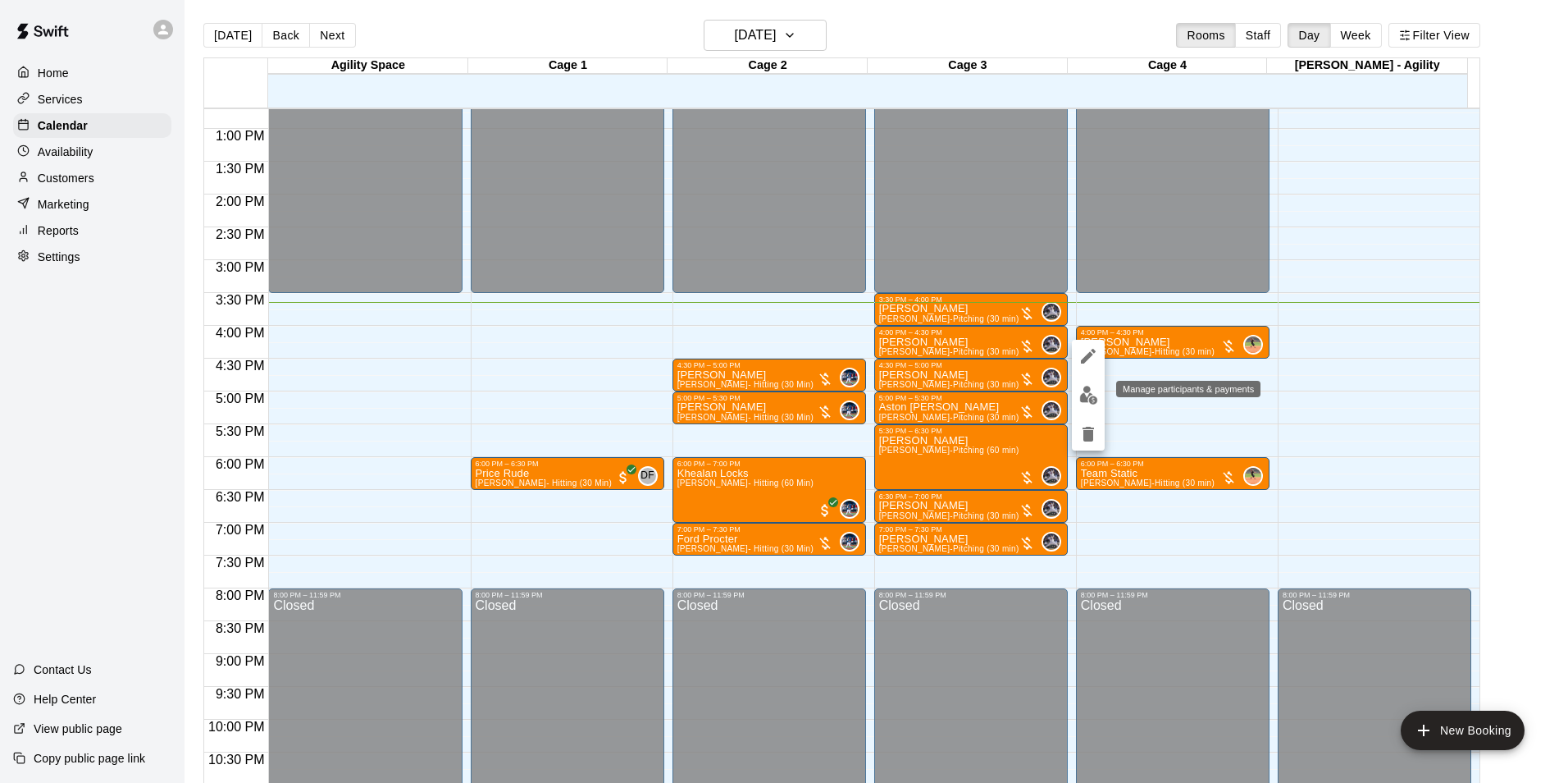
click at [1100, 387] on button "edit" at bounding box center [1089, 394] width 33 height 32
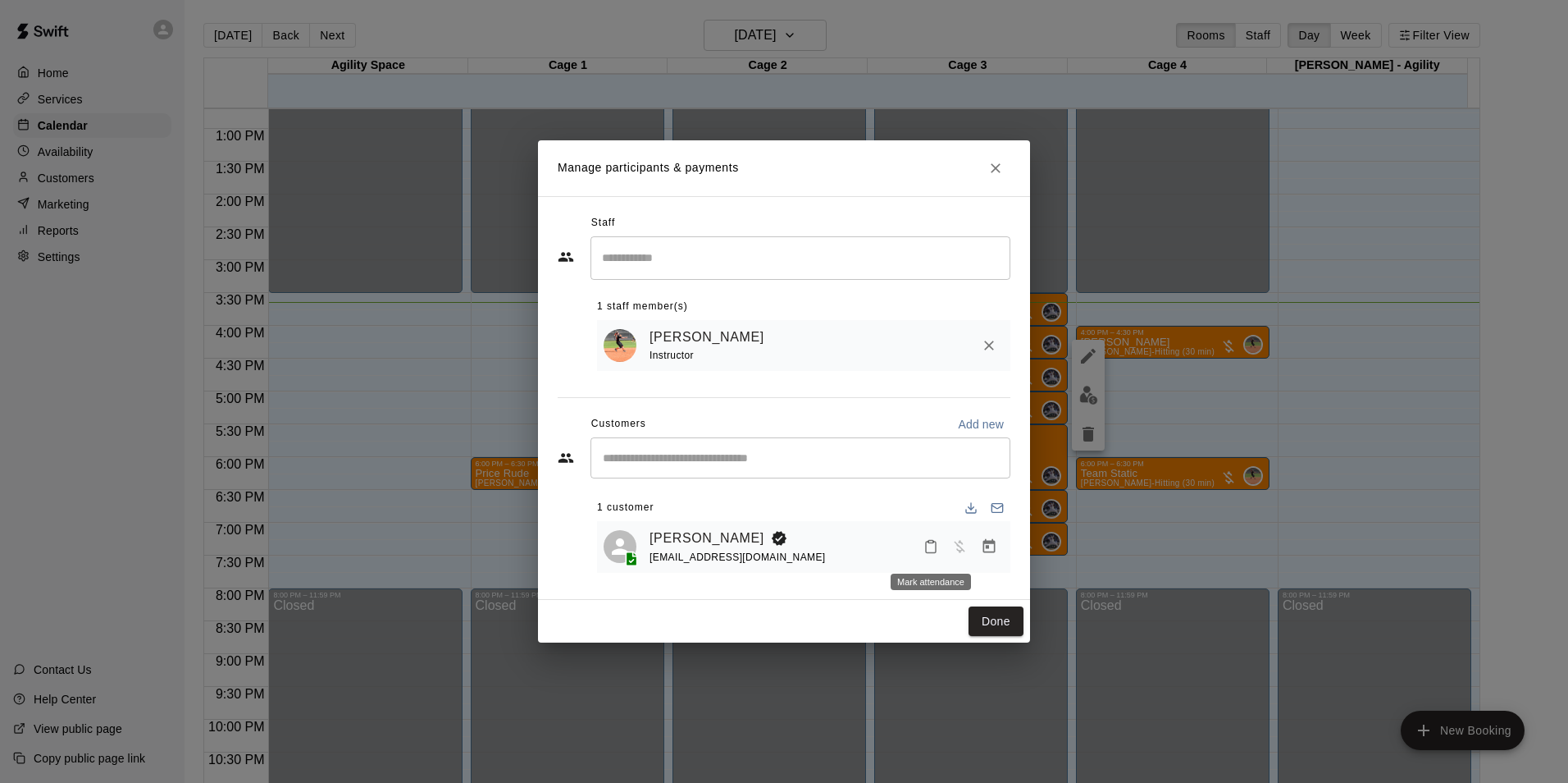
click at [929, 543] on rect "Mark attendance" at bounding box center [931, 541] width 5 height 3
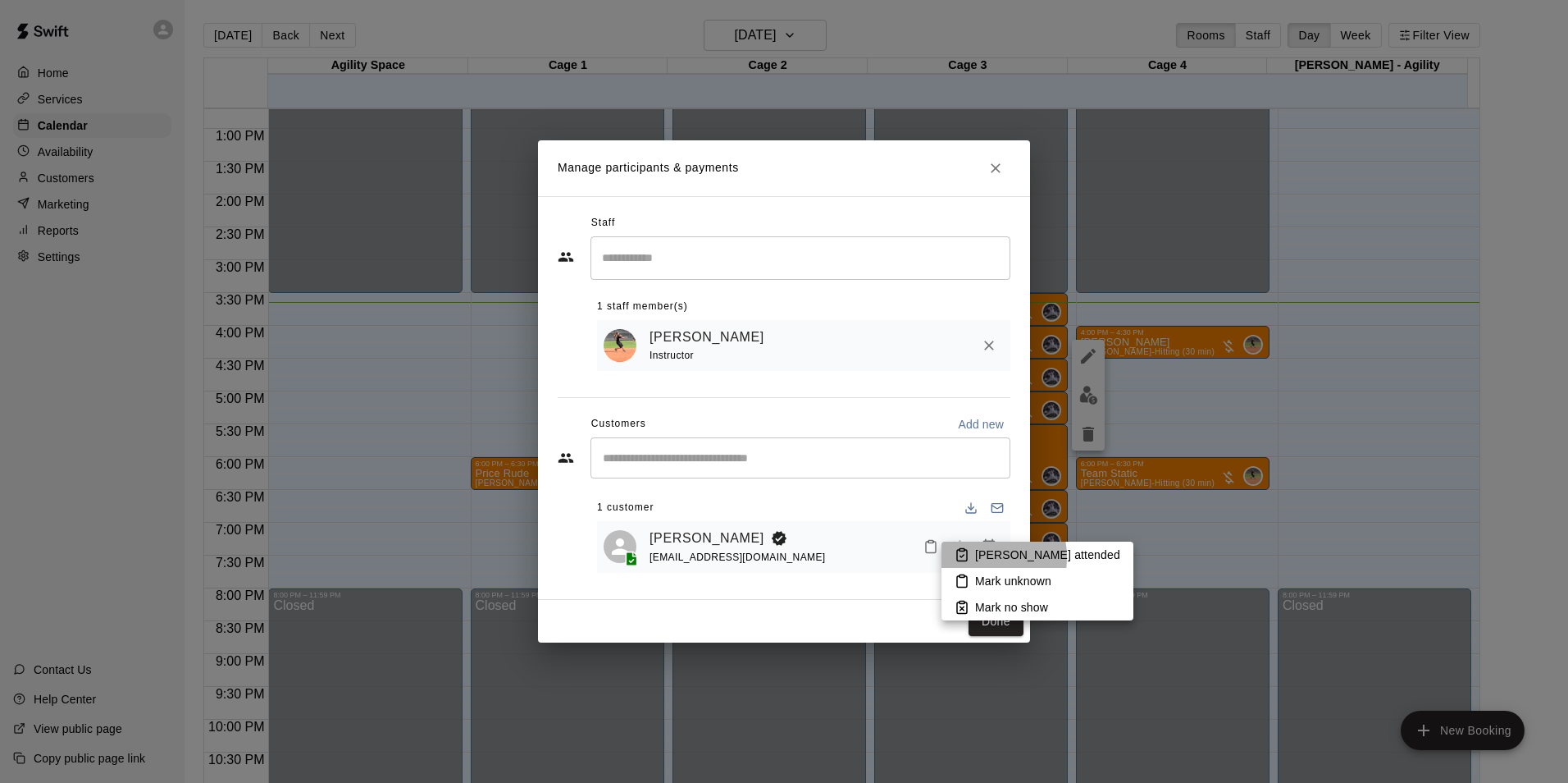
click at [972, 557] on li "Mark attended" at bounding box center [1038, 554] width 192 height 26
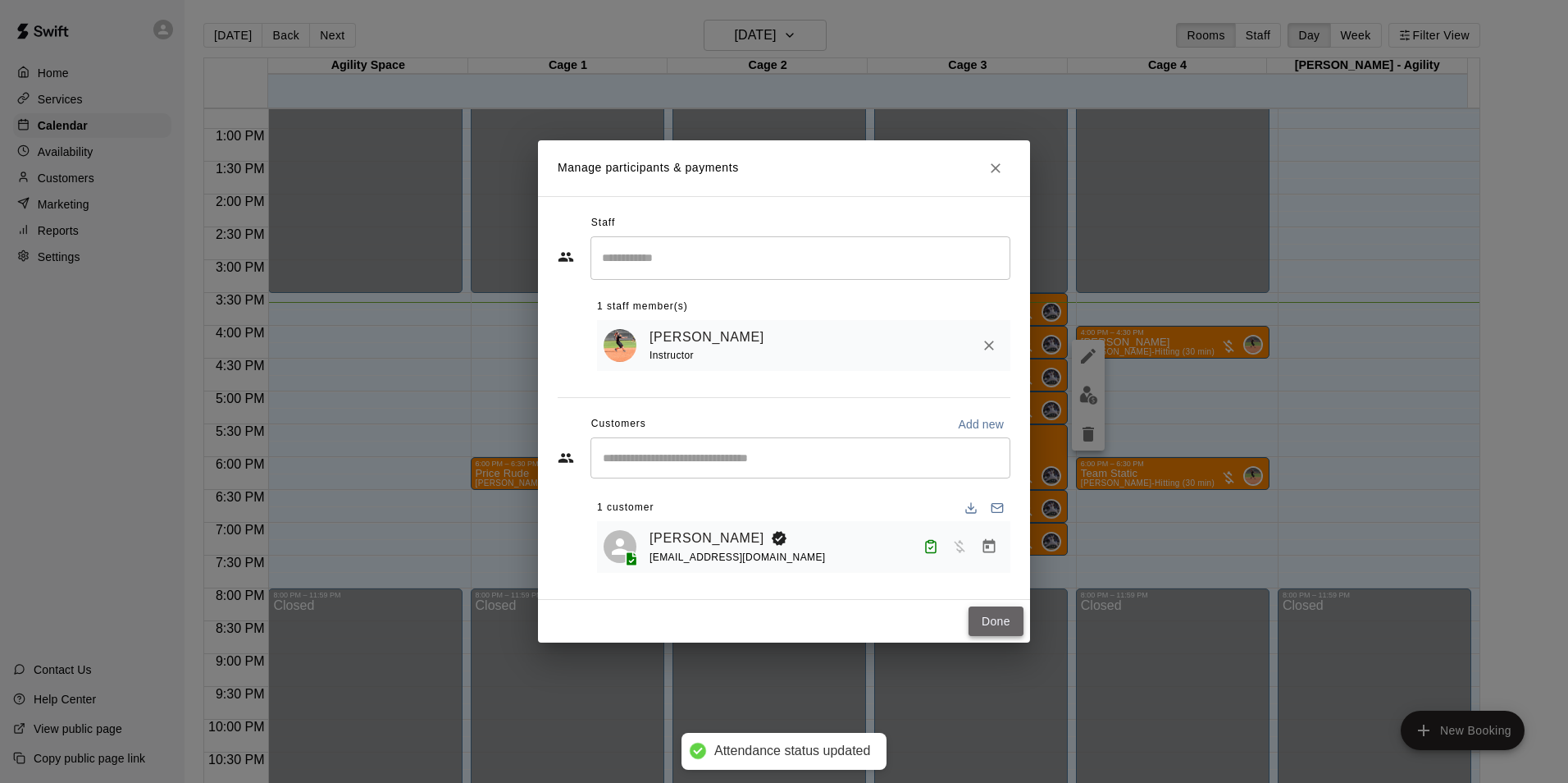
click at [983, 621] on button "Done" at bounding box center [996, 621] width 55 height 30
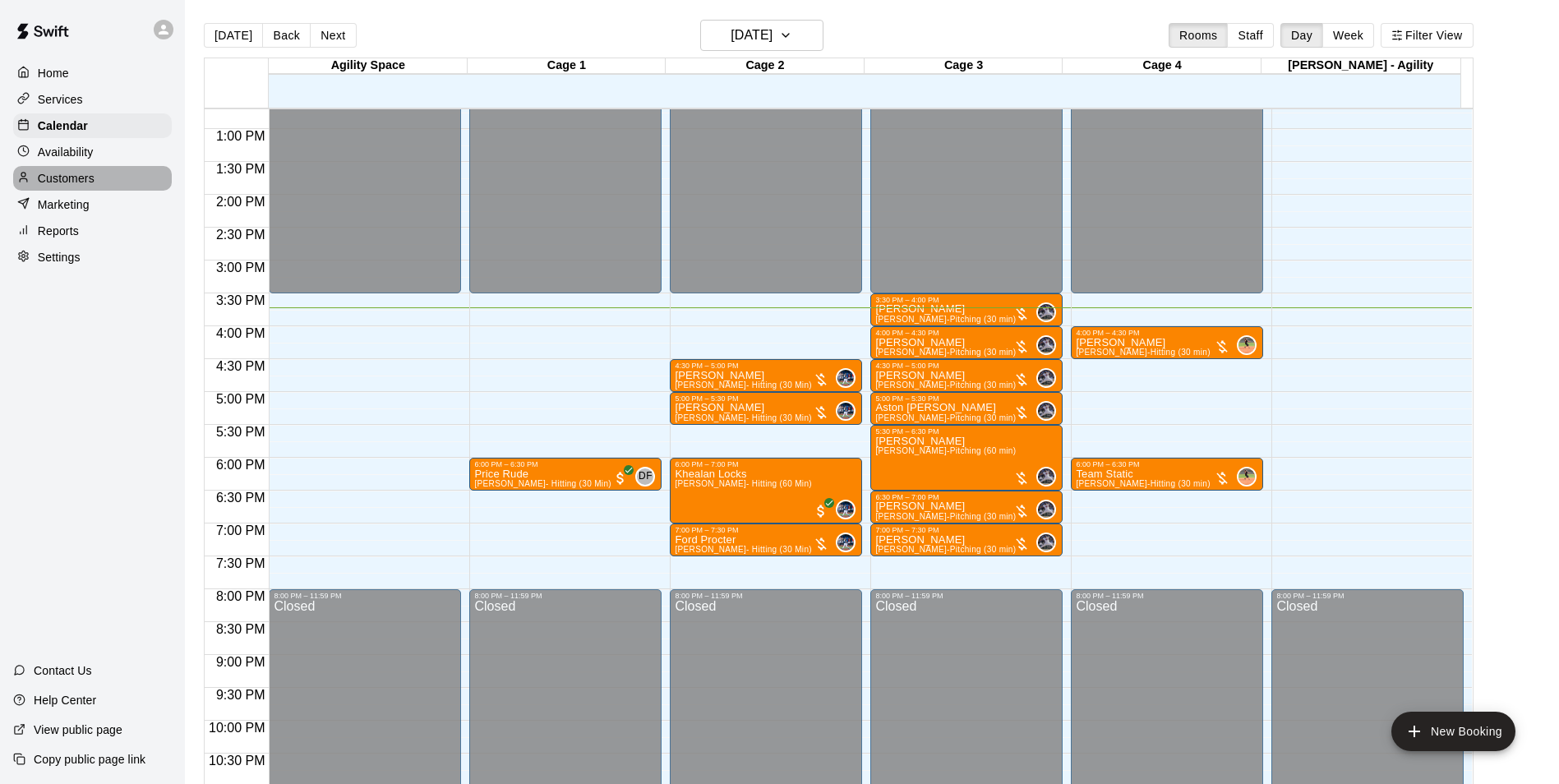
click at [30, 172] on div "Customers" at bounding box center [92, 178] width 159 height 24
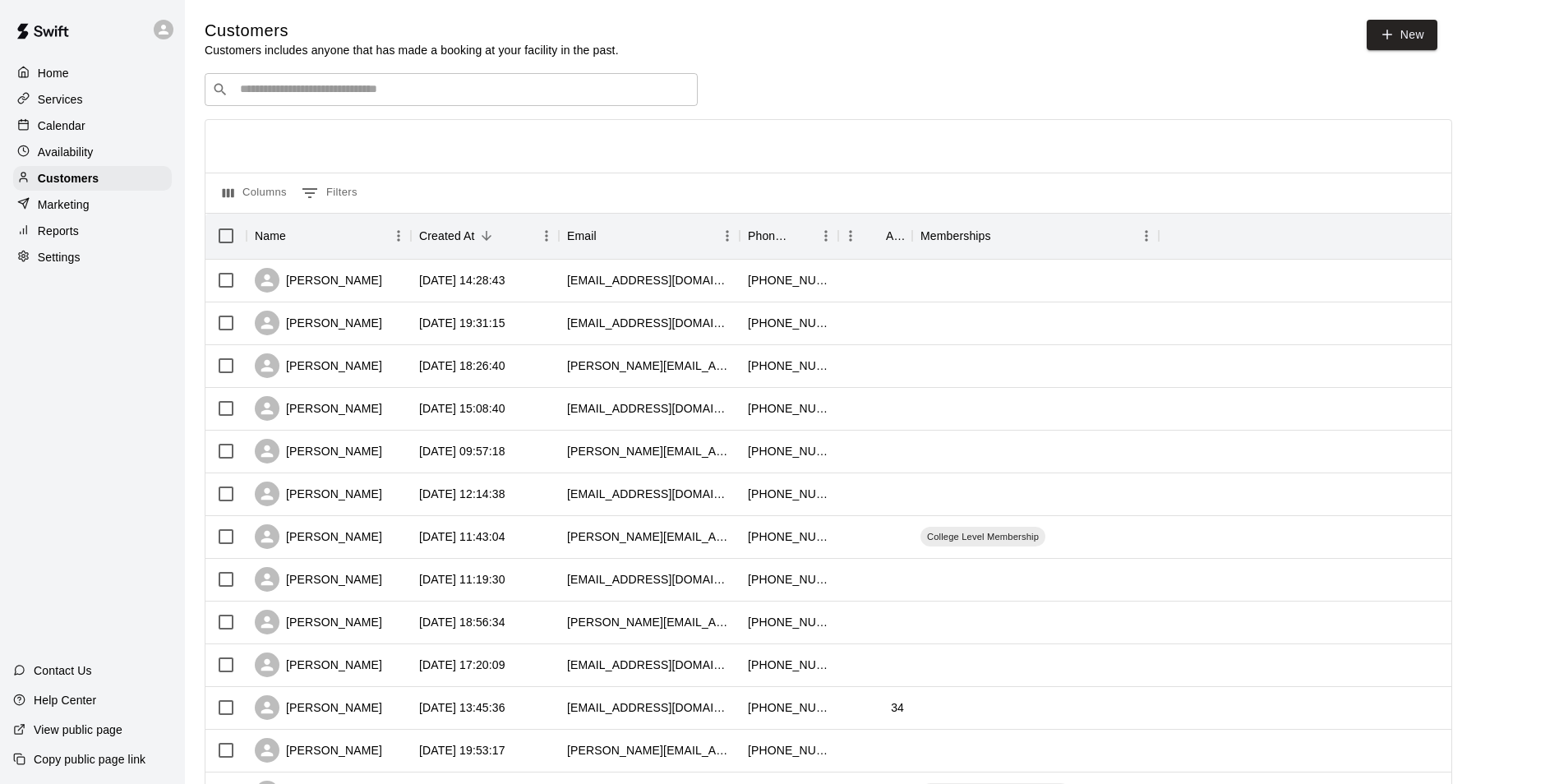
click at [391, 106] on div "​ ​" at bounding box center [451, 89] width 493 height 33
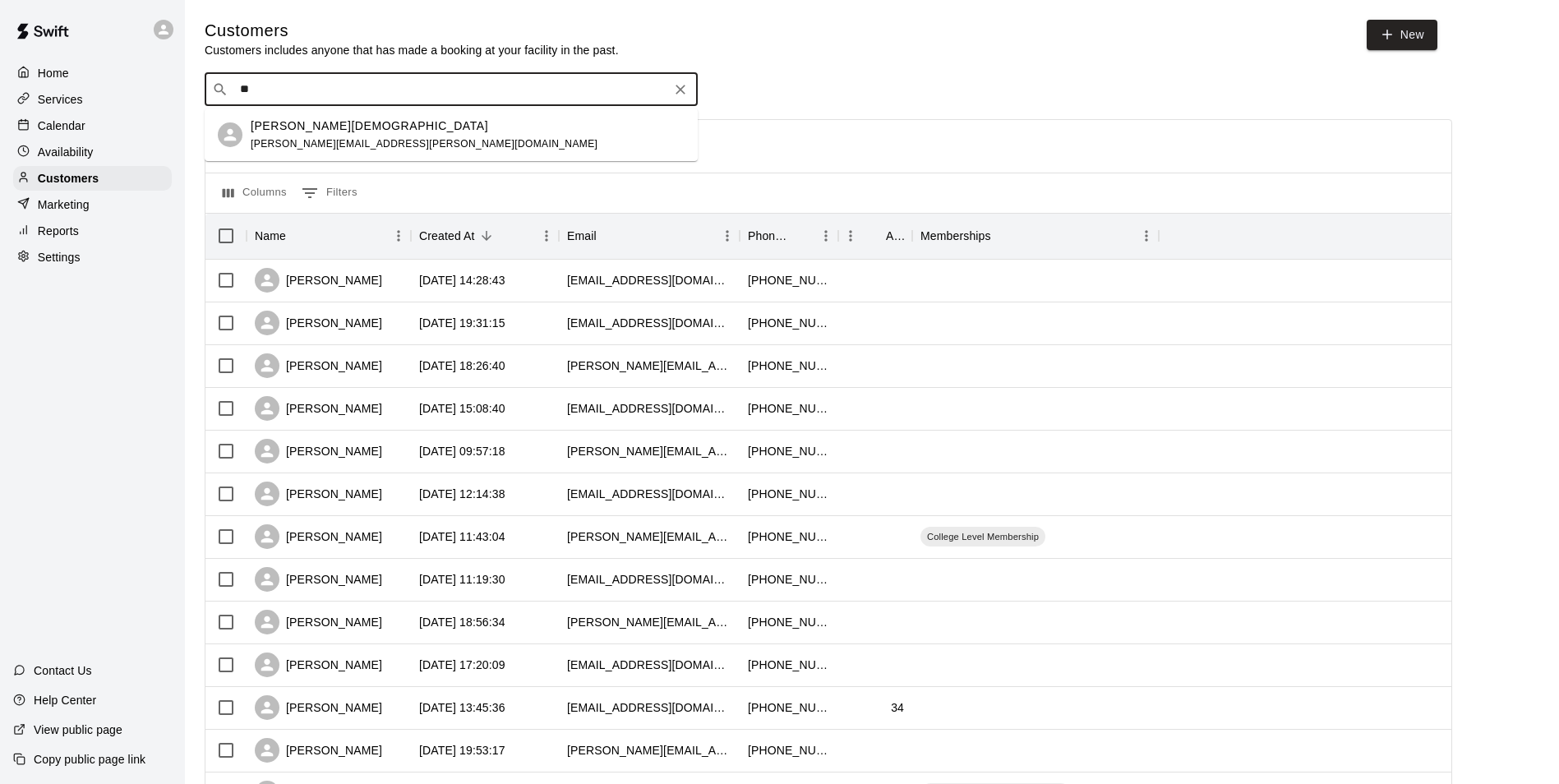
type input "*"
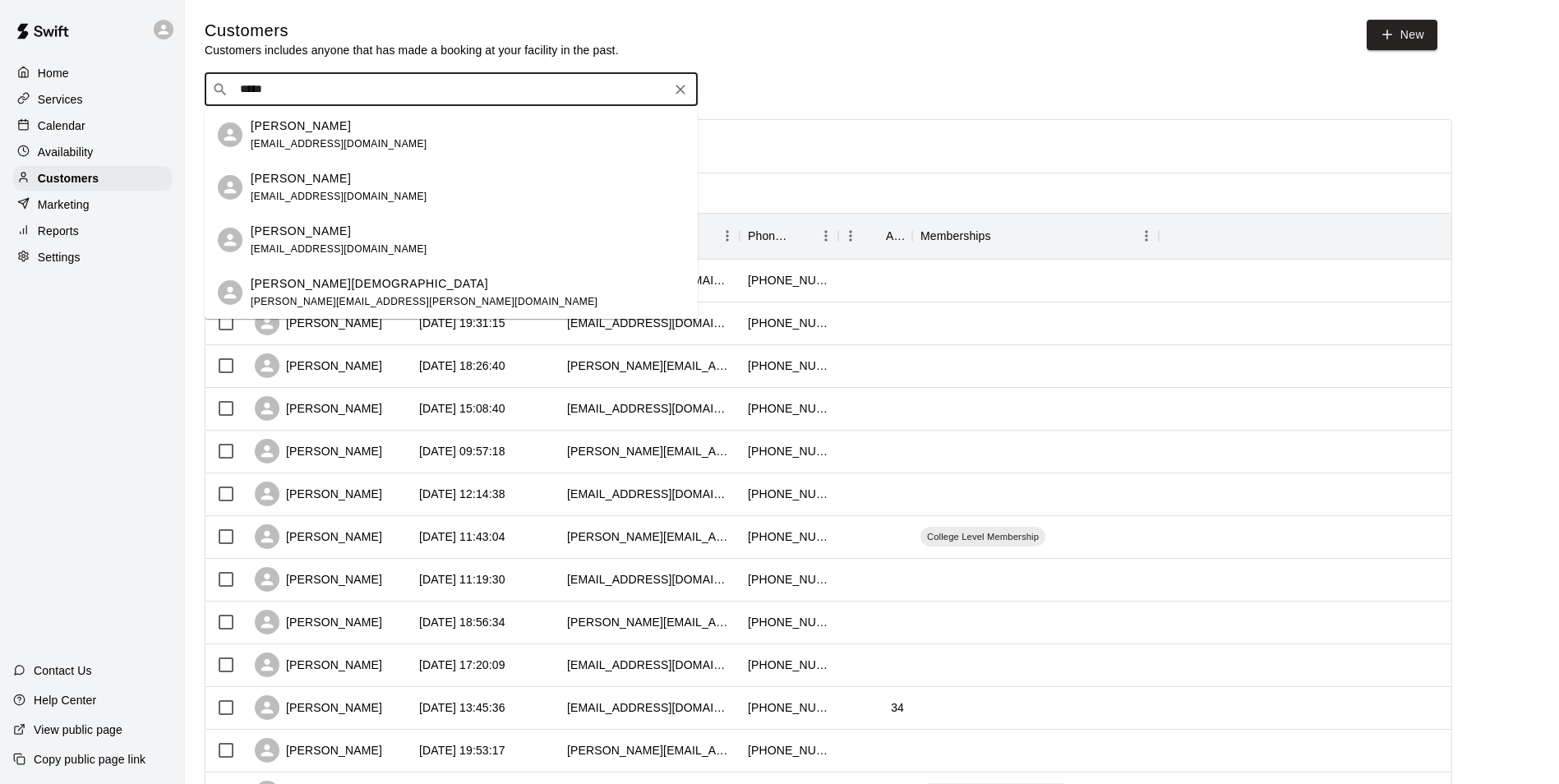
type input "******"
drag, startPoint x: 372, startPoint y: 288, endPoint x: 374, endPoint y: 278, distance: 10.2
click at [374, 280] on div "Skyler Christian" at bounding box center [424, 284] width 346 height 18
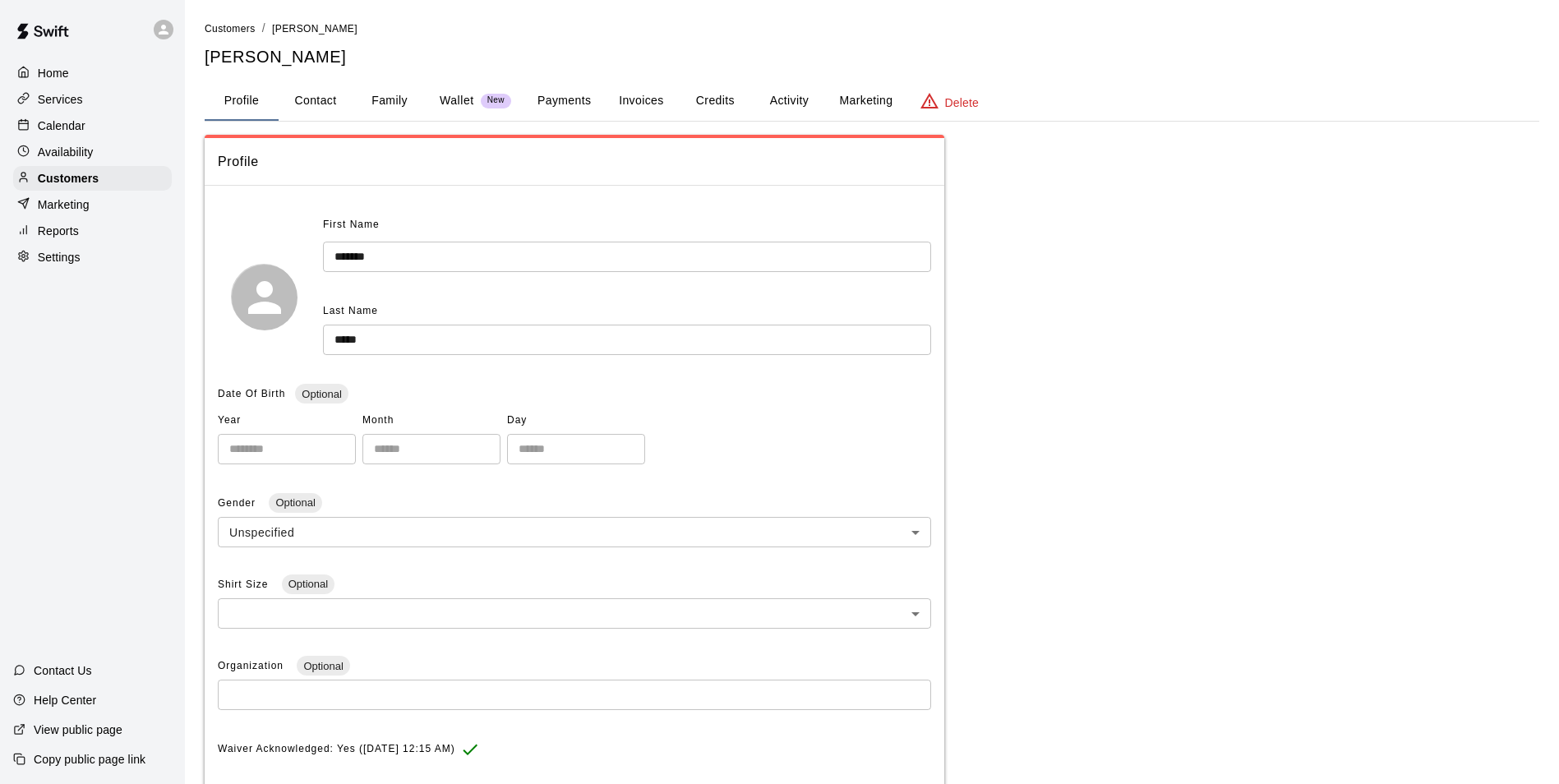
click at [782, 92] on button "Activity" at bounding box center [789, 101] width 74 height 40
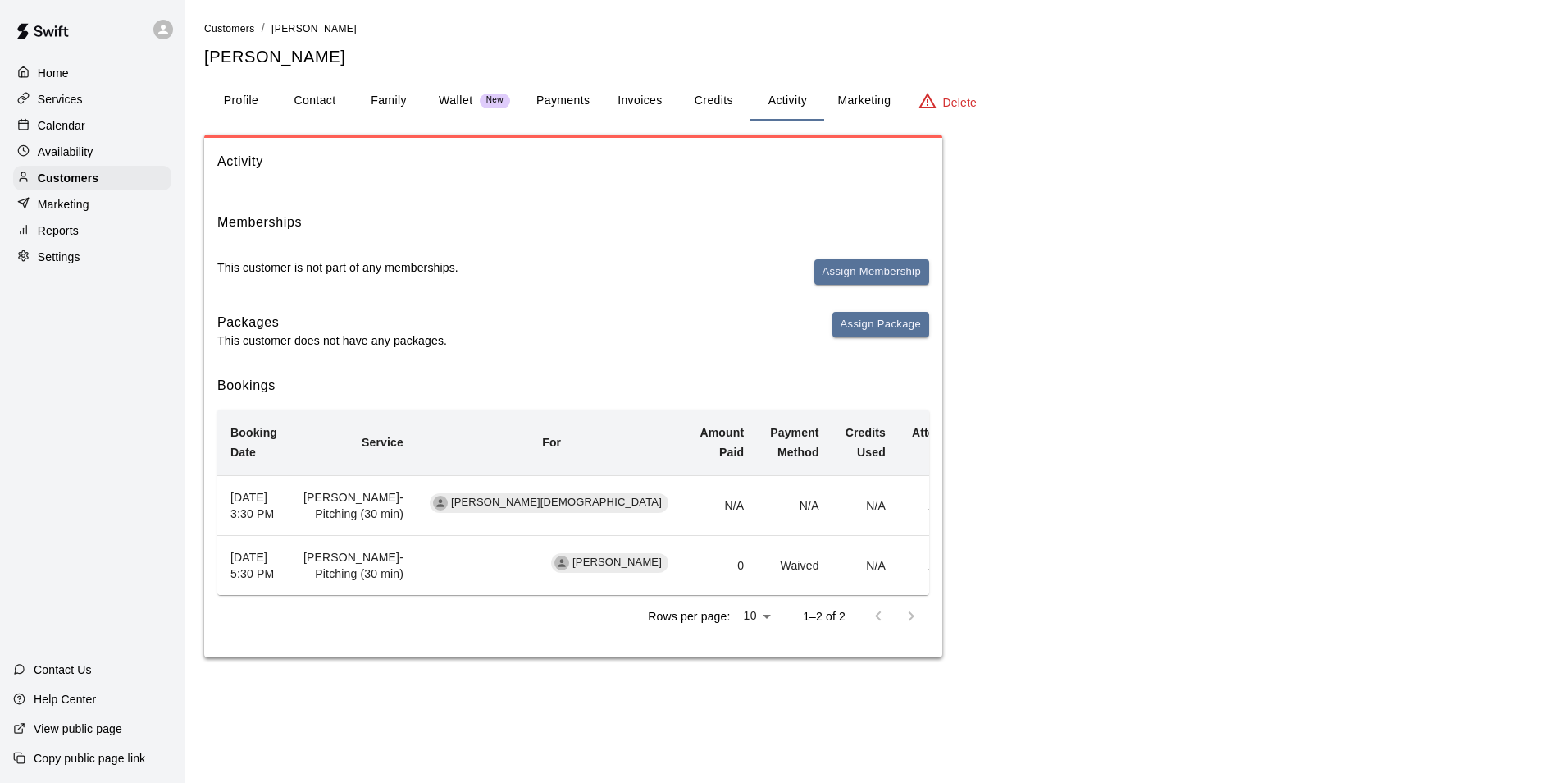
click at [96, 118] on div "Calendar" at bounding box center [92, 125] width 158 height 24
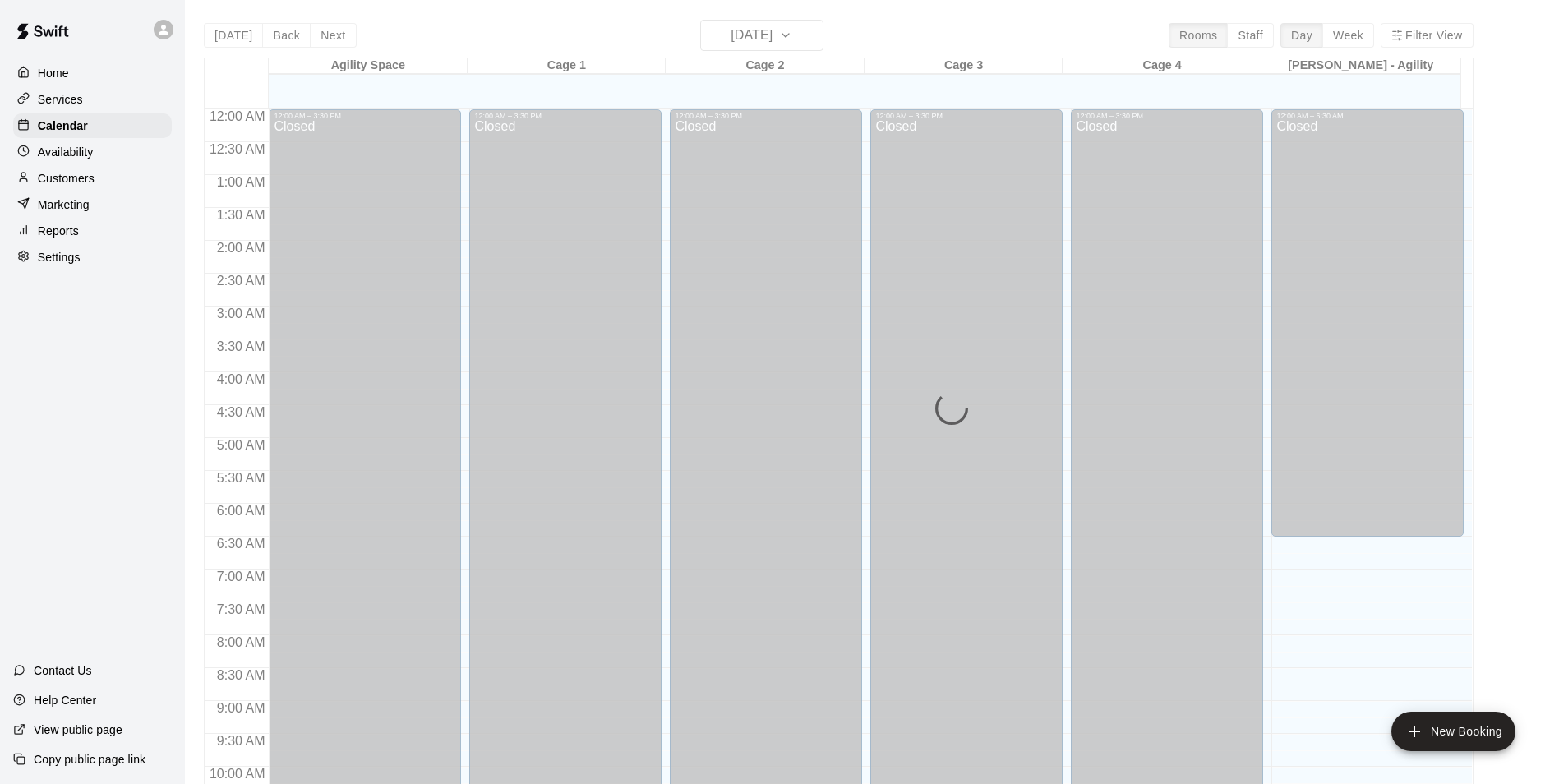
scroll to position [835, 0]
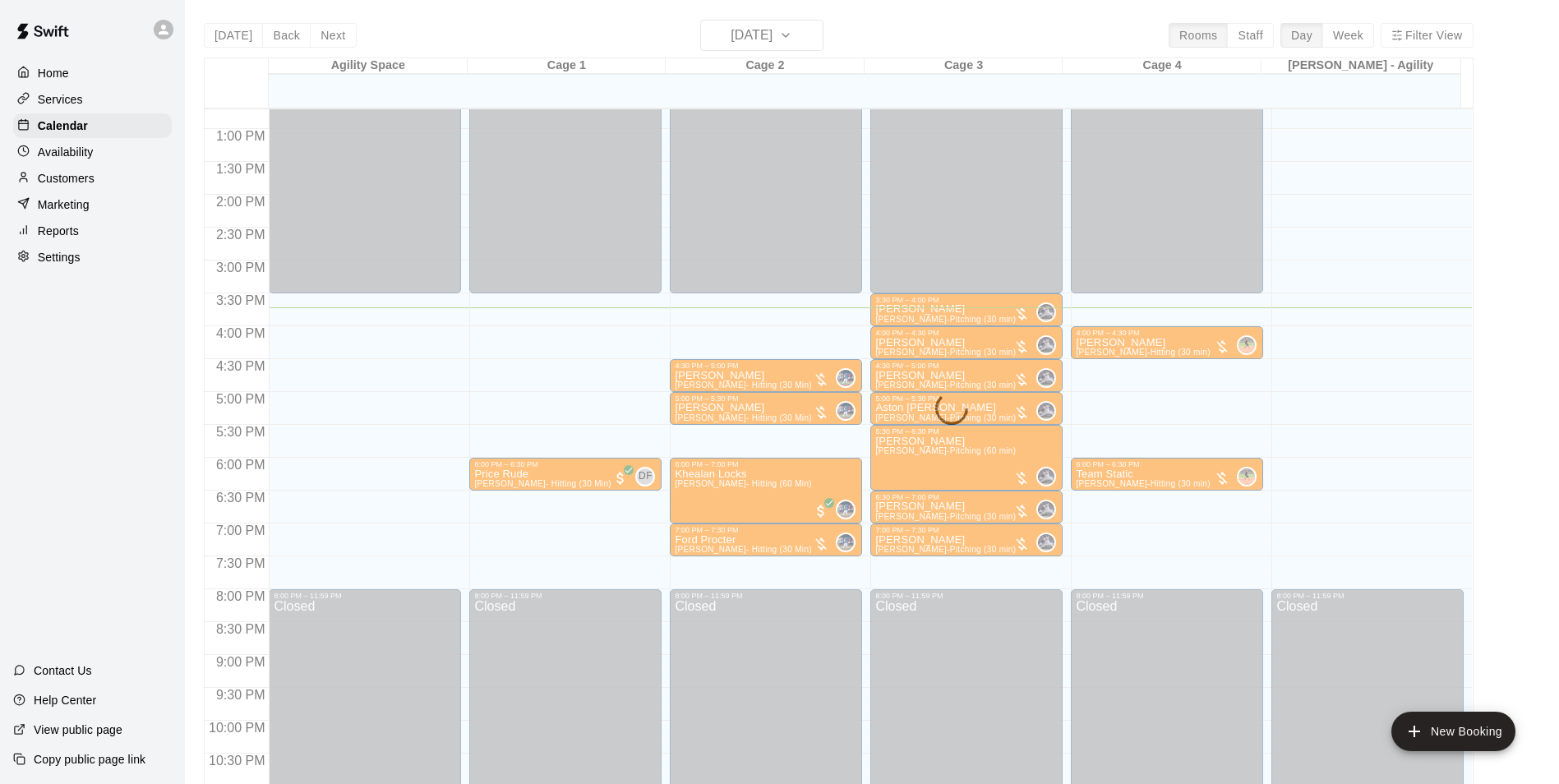
click at [101, 171] on div "Customers" at bounding box center [92, 178] width 159 height 24
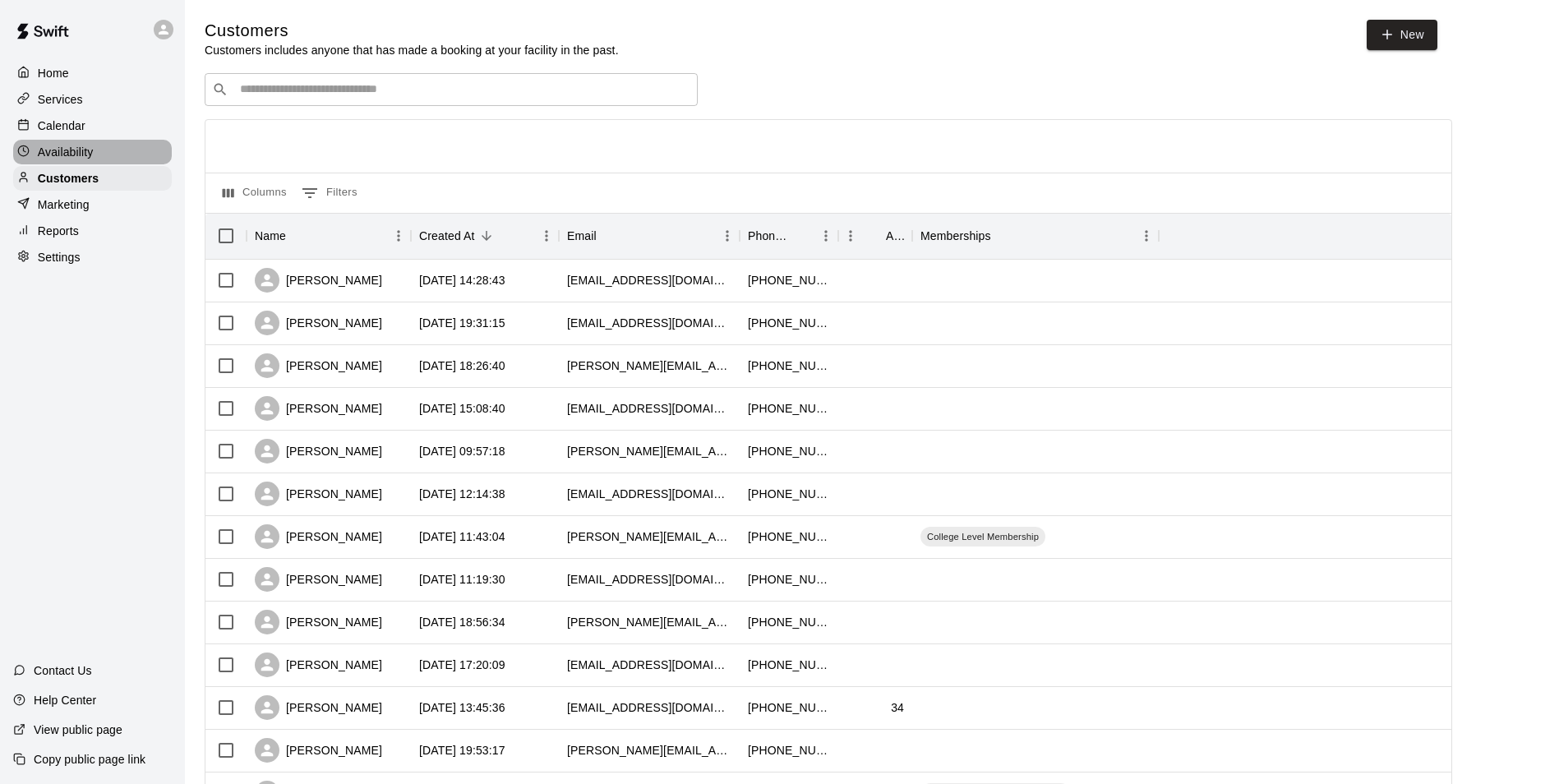
click at [94, 149] on div "Availability" at bounding box center [92, 152] width 159 height 24
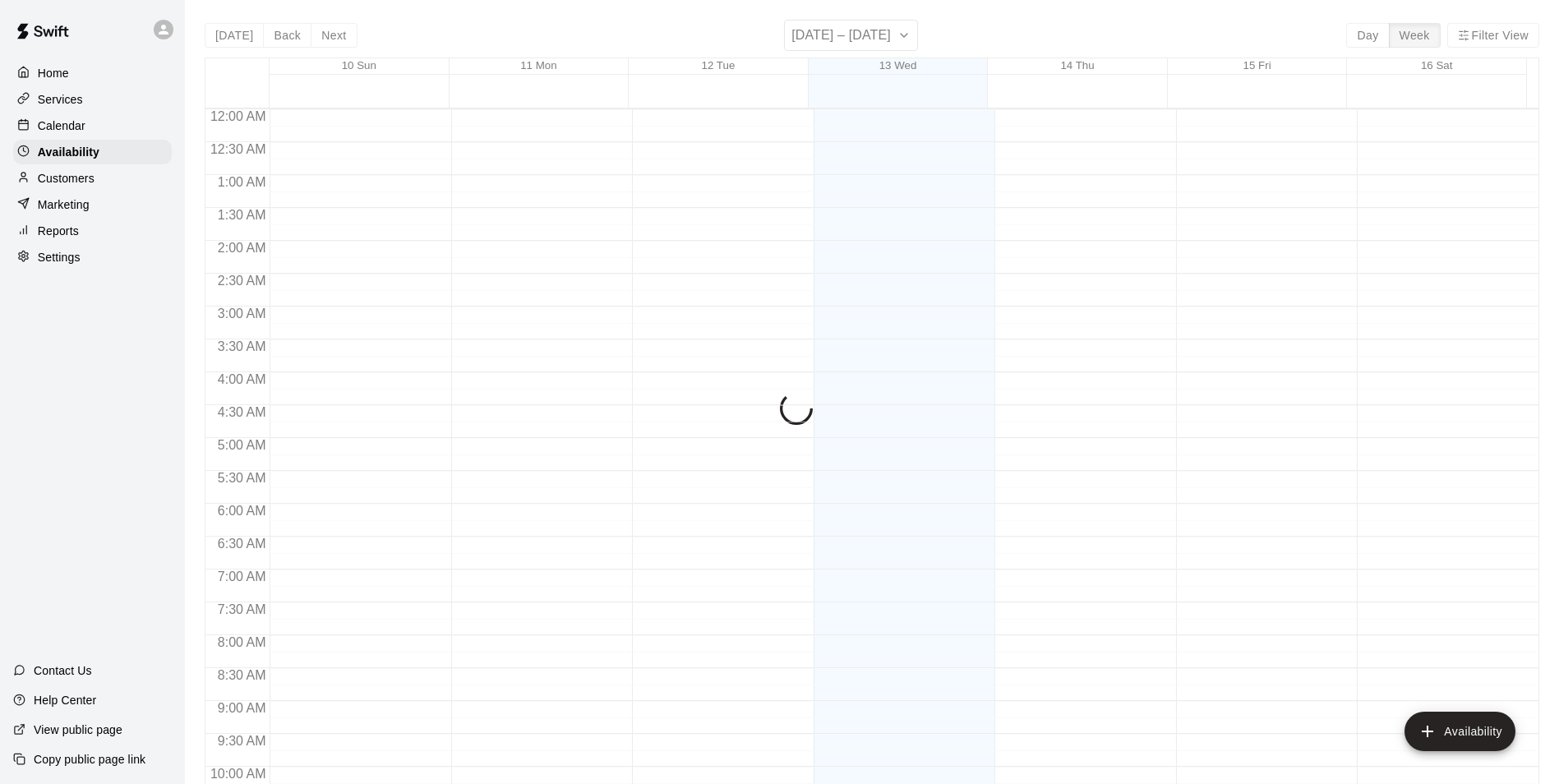
scroll to position [884, 0]
click at [102, 112] on div "Services" at bounding box center [92, 99] width 159 height 24
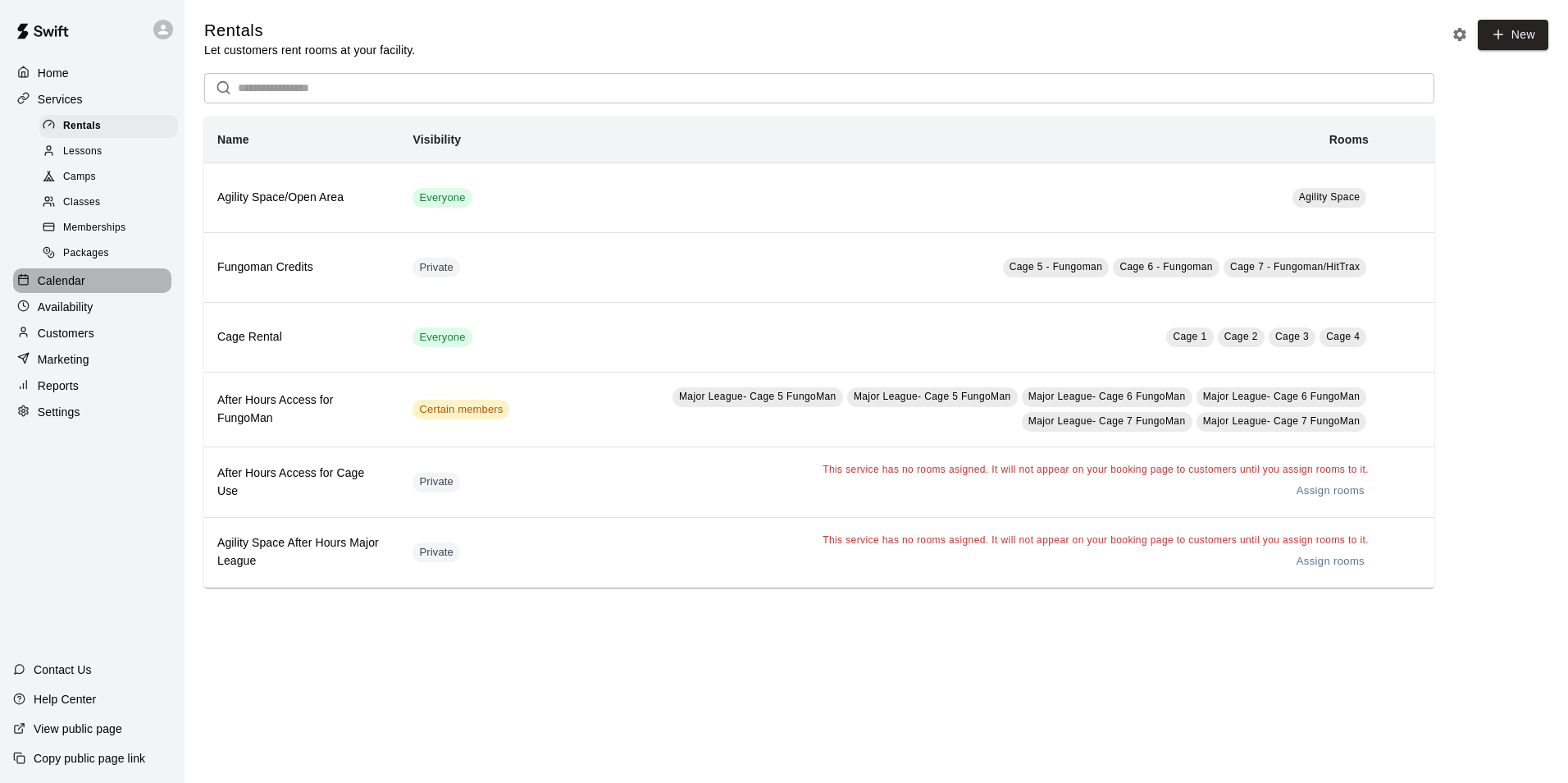
click at [97, 280] on div "Calendar" at bounding box center [92, 280] width 158 height 24
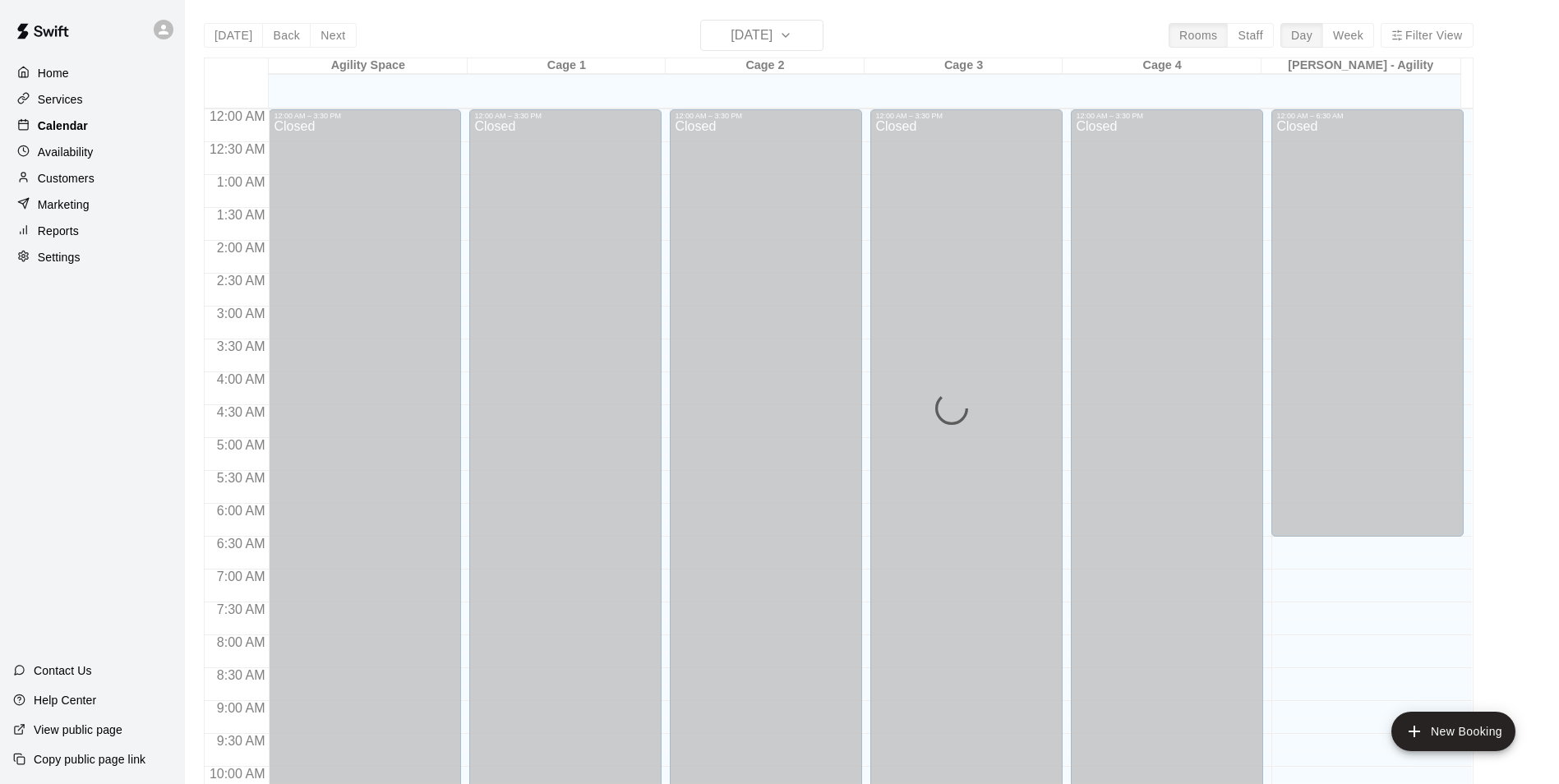
scroll to position [835, 0]
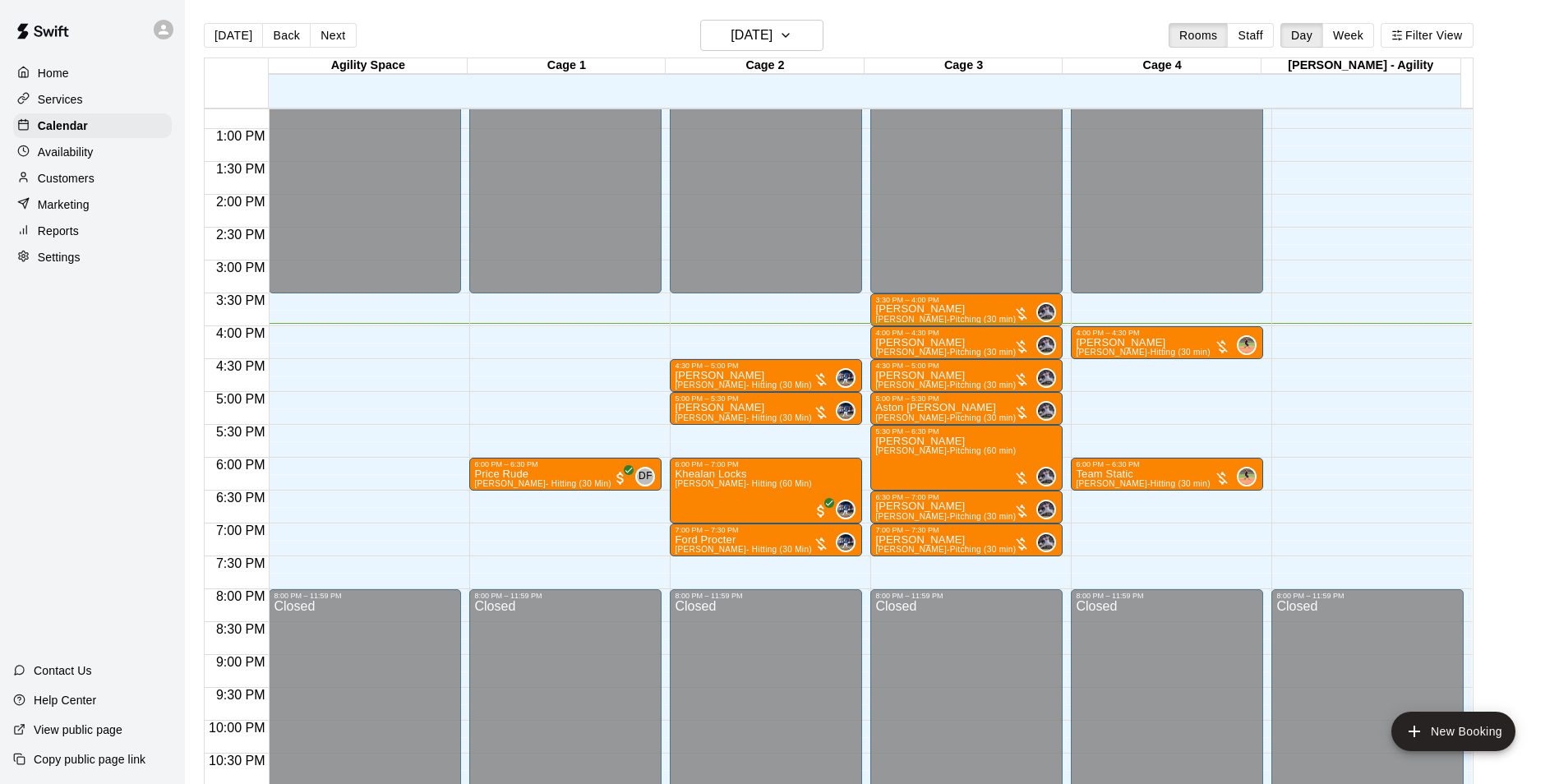
click at [97, 279] on div "Home Services Calendar Availability Customers Marketing Reports Settings Contac…" at bounding box center [92, 392] width 185 height 784
drag, startPoint x: 510, startPoint y: 328, endPoint x: 508, endPoint y: 355, distance: 27.1
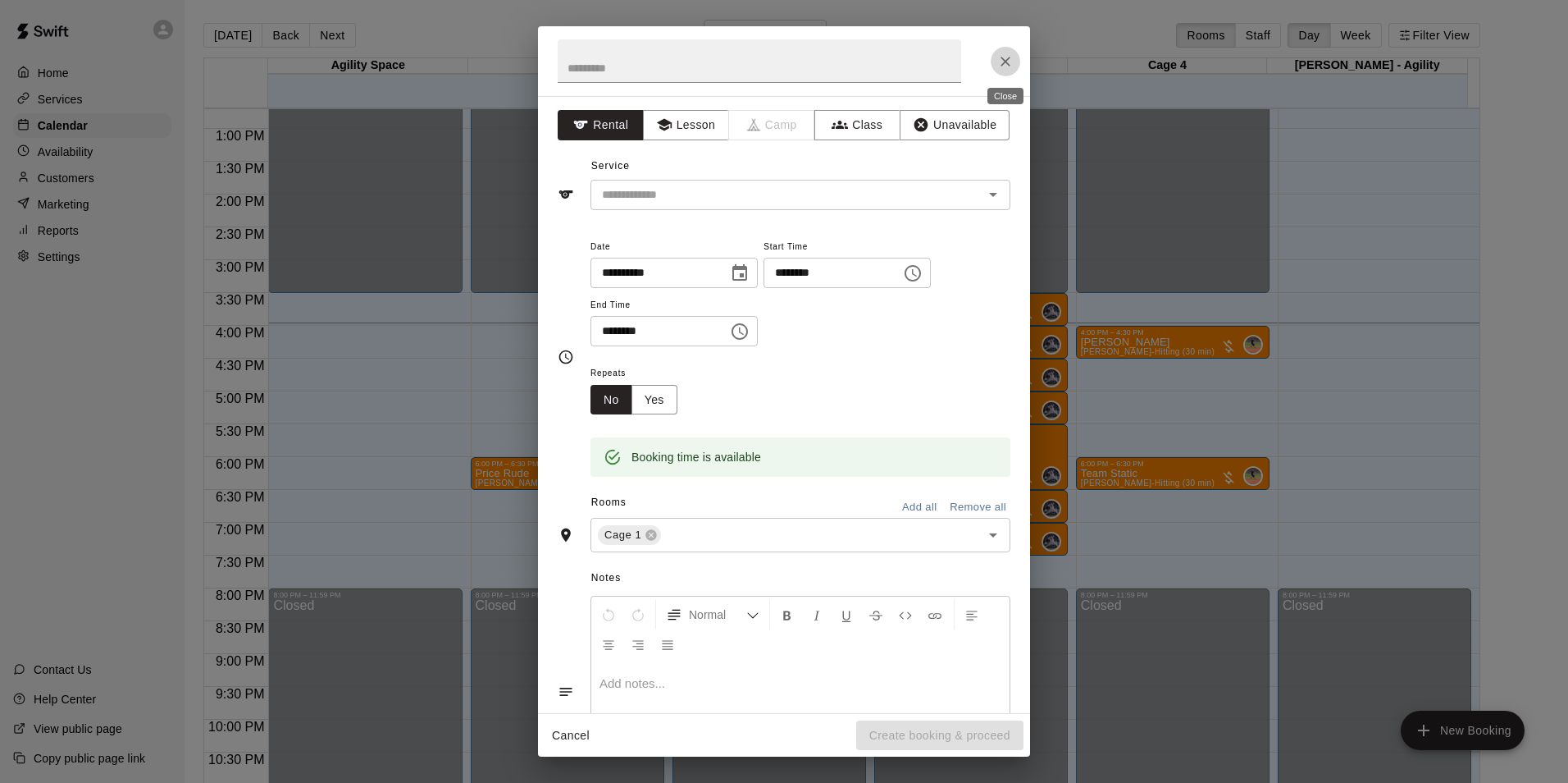
click at [999, 64] on icon "Close" at bounding box center [1006, 61] width 17 height 17
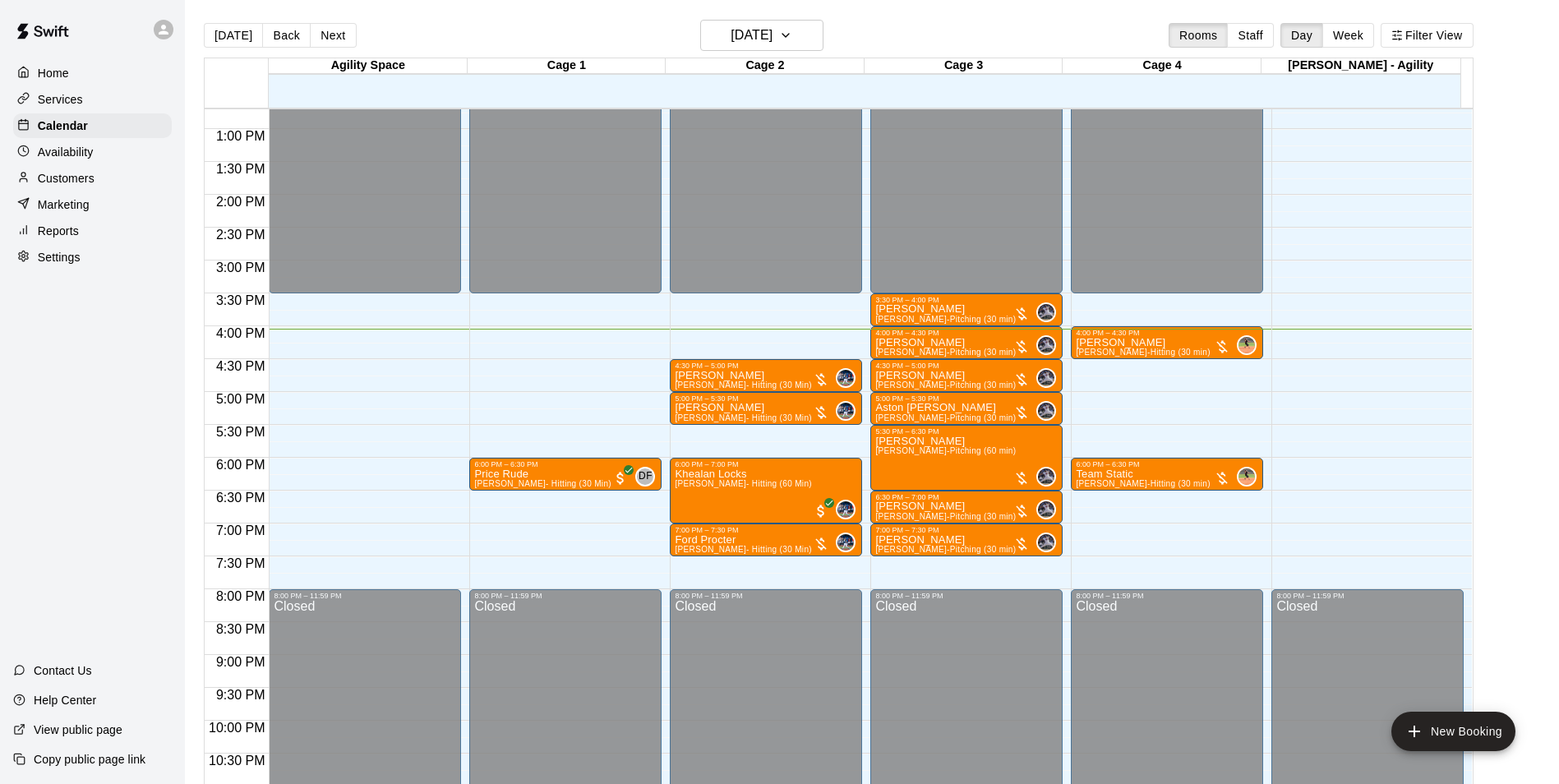
click at [396, 42] on div "Today Back Next Wednesday Aug 13 Rooms Staff Day Week Filter View" at bounding box center [838, 38] width 1270 height 38
click at [86, 181] on p "Customers" at bounding box center [66, 178] width 56 height 17
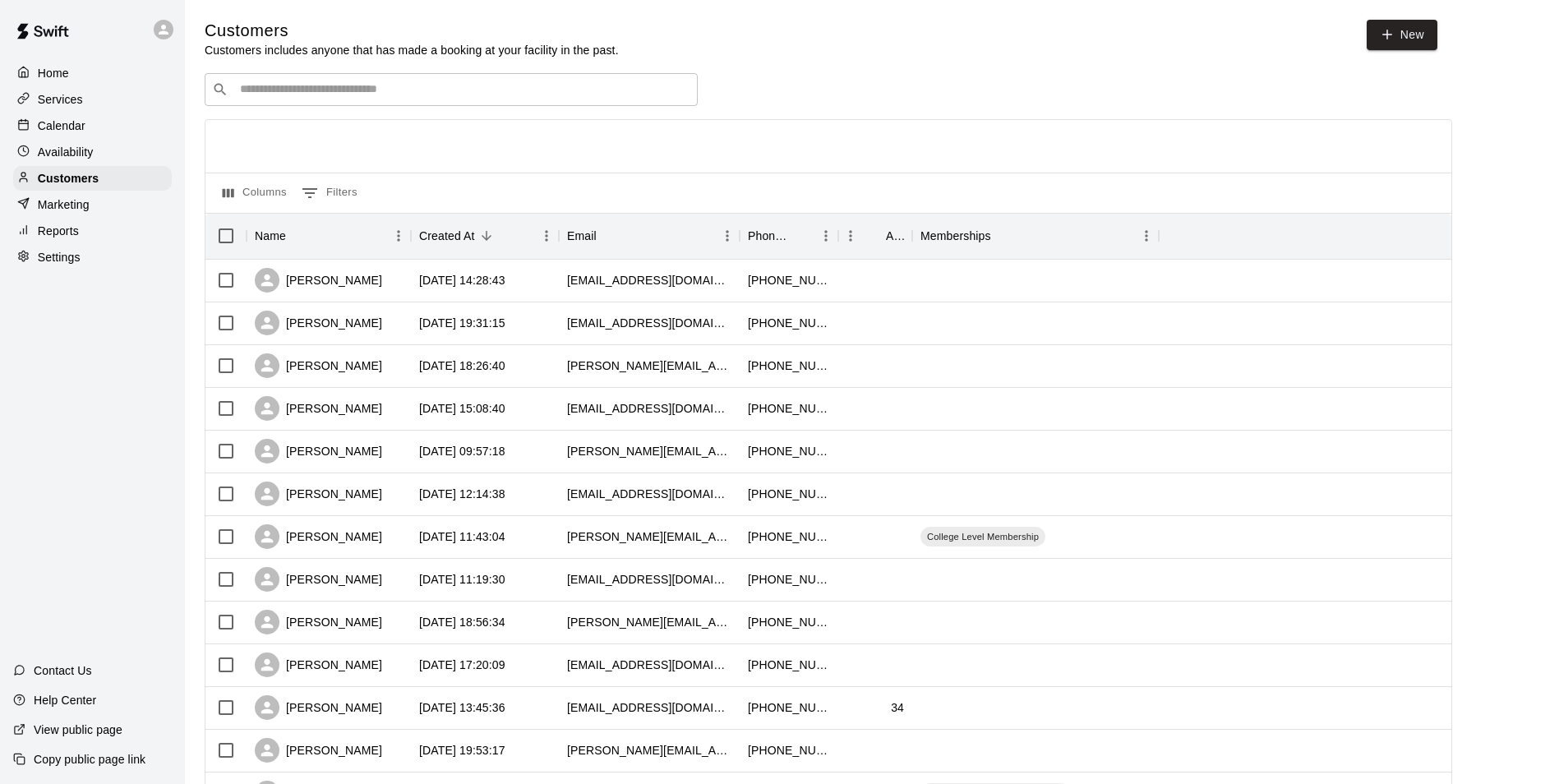
click at [255, 95] on input "Search customers by name or email" at bounding box center [462, 89] width 455 height 17
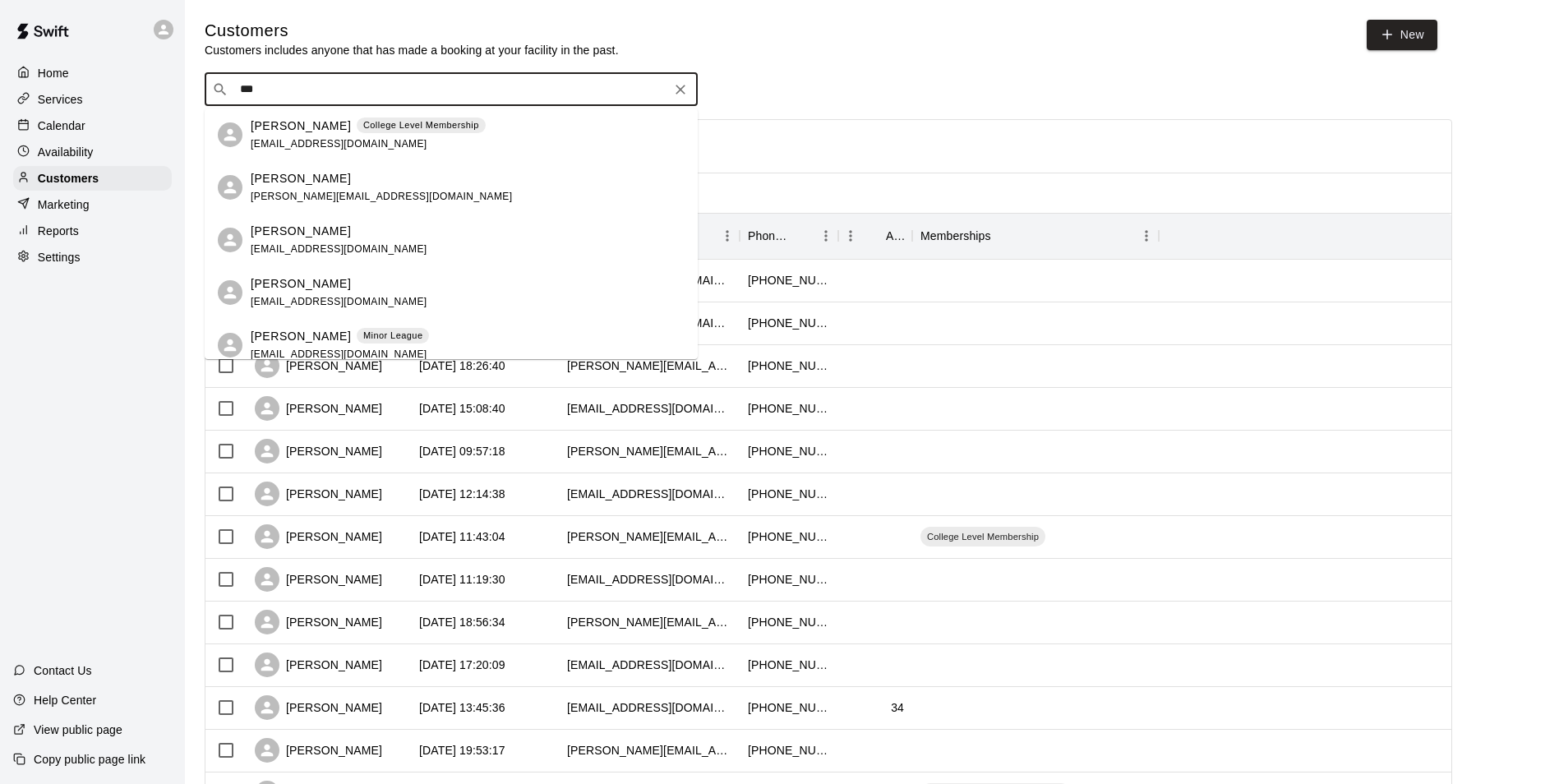
type input "***"
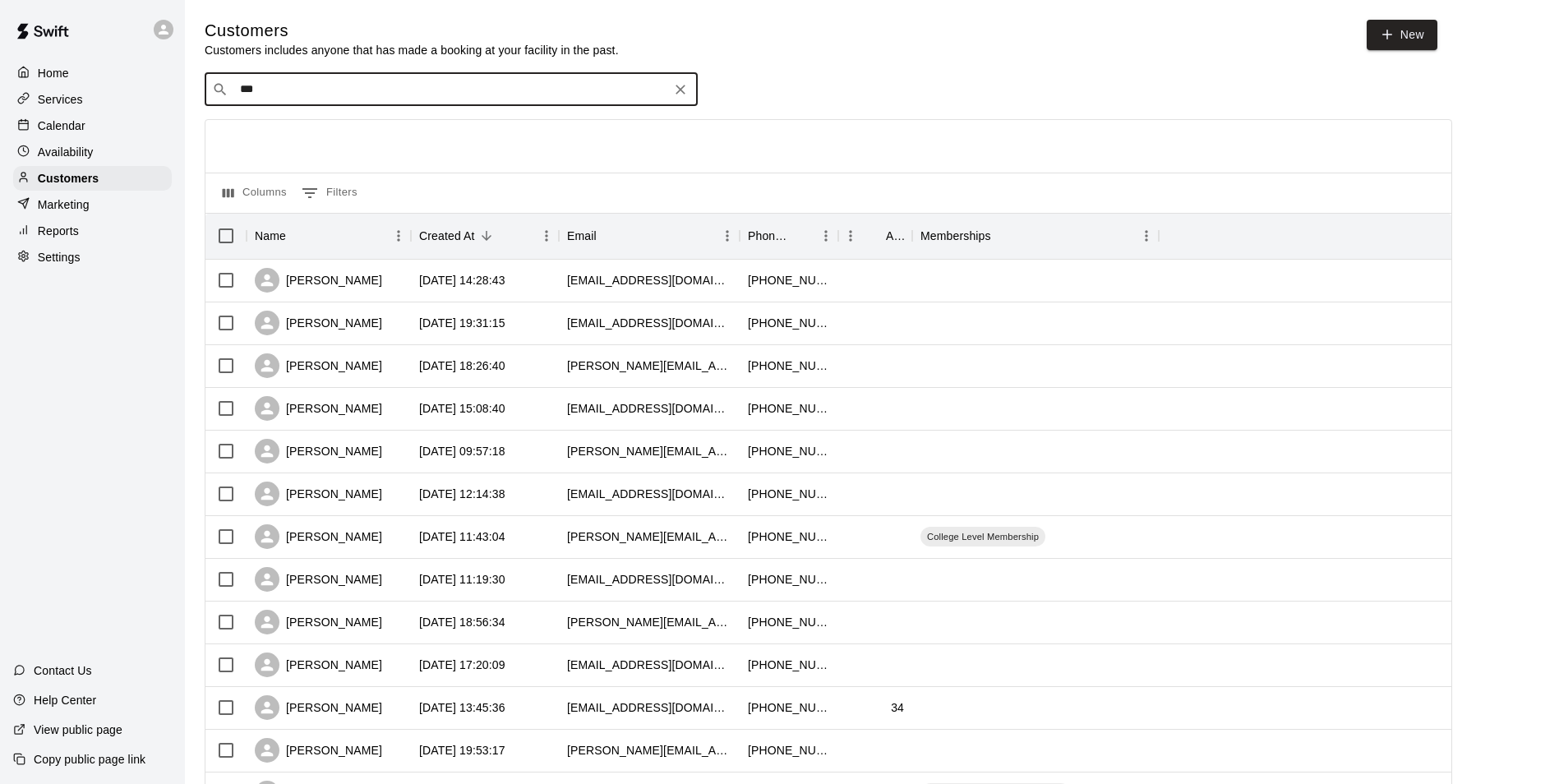
click at [686, 87] on icon "Clear" at bounding box center [680, 89] width 17 height 17
click at [105, 134] on div "Calendar" at bounding box center [92, 125] width 159 height 24
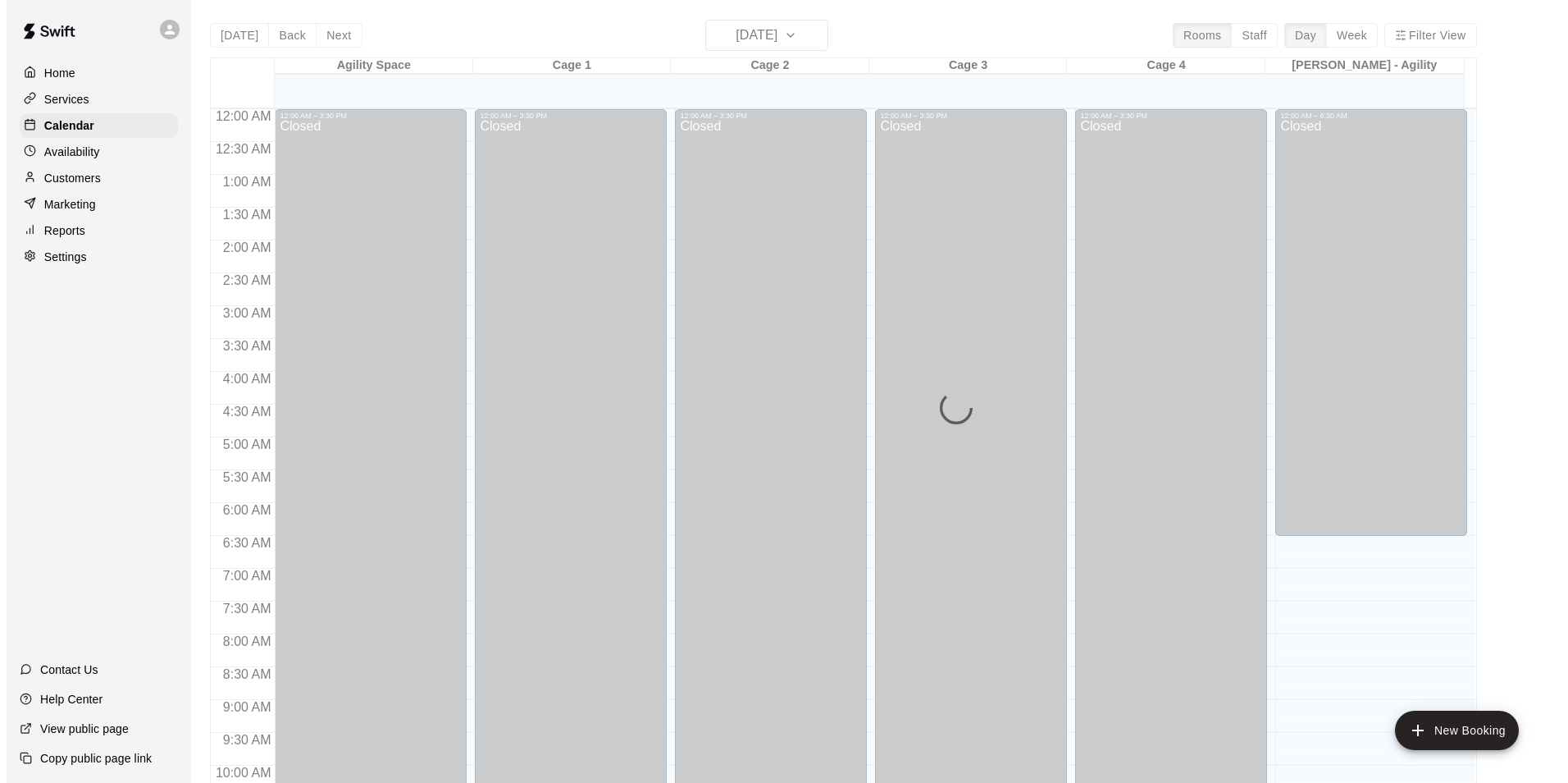
scroll to position [834, 0]
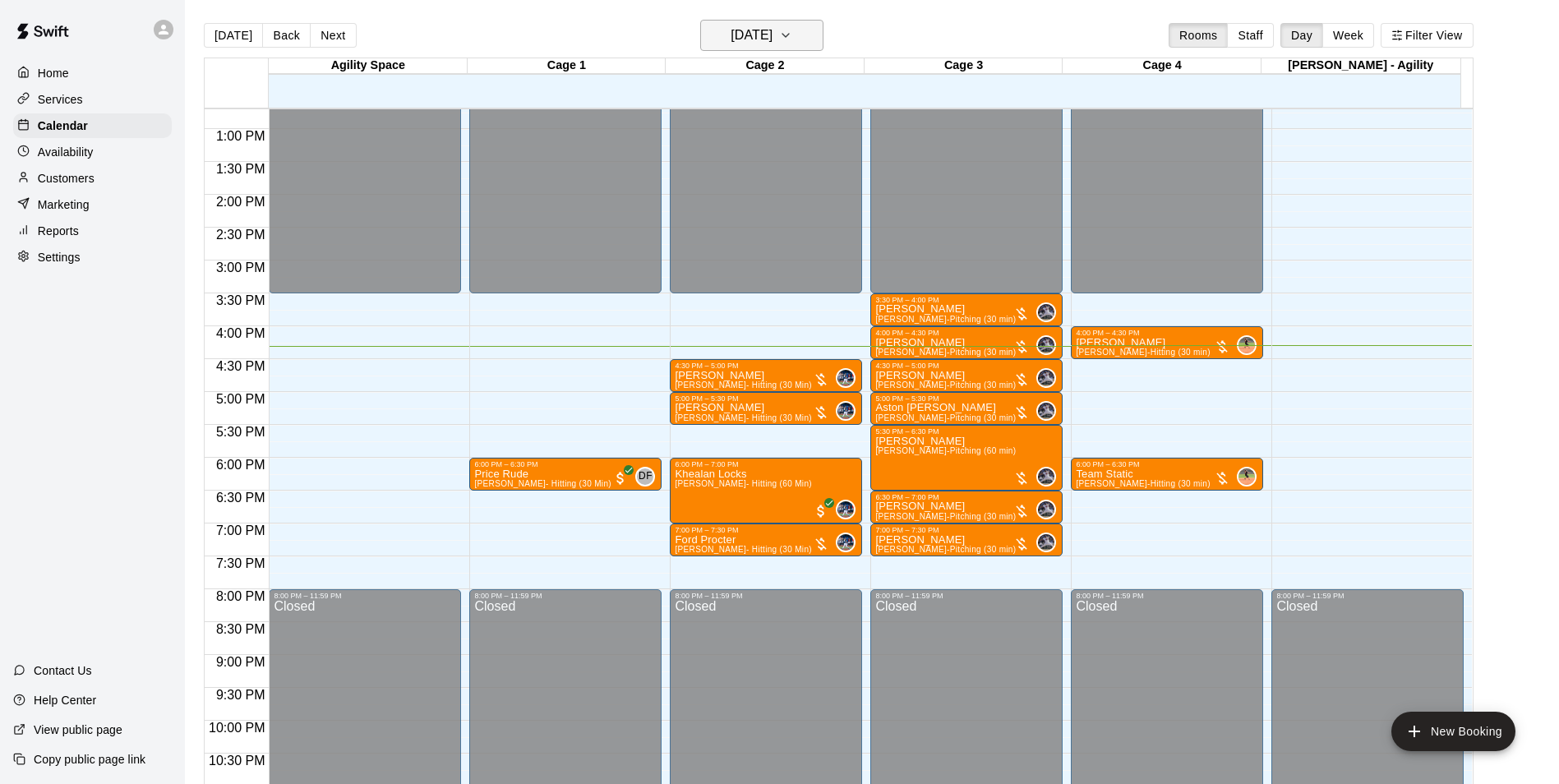
click at [742, 26] on h6 "Wednesday Aug 13" at bounding box center [751, 35] width 42 height 23
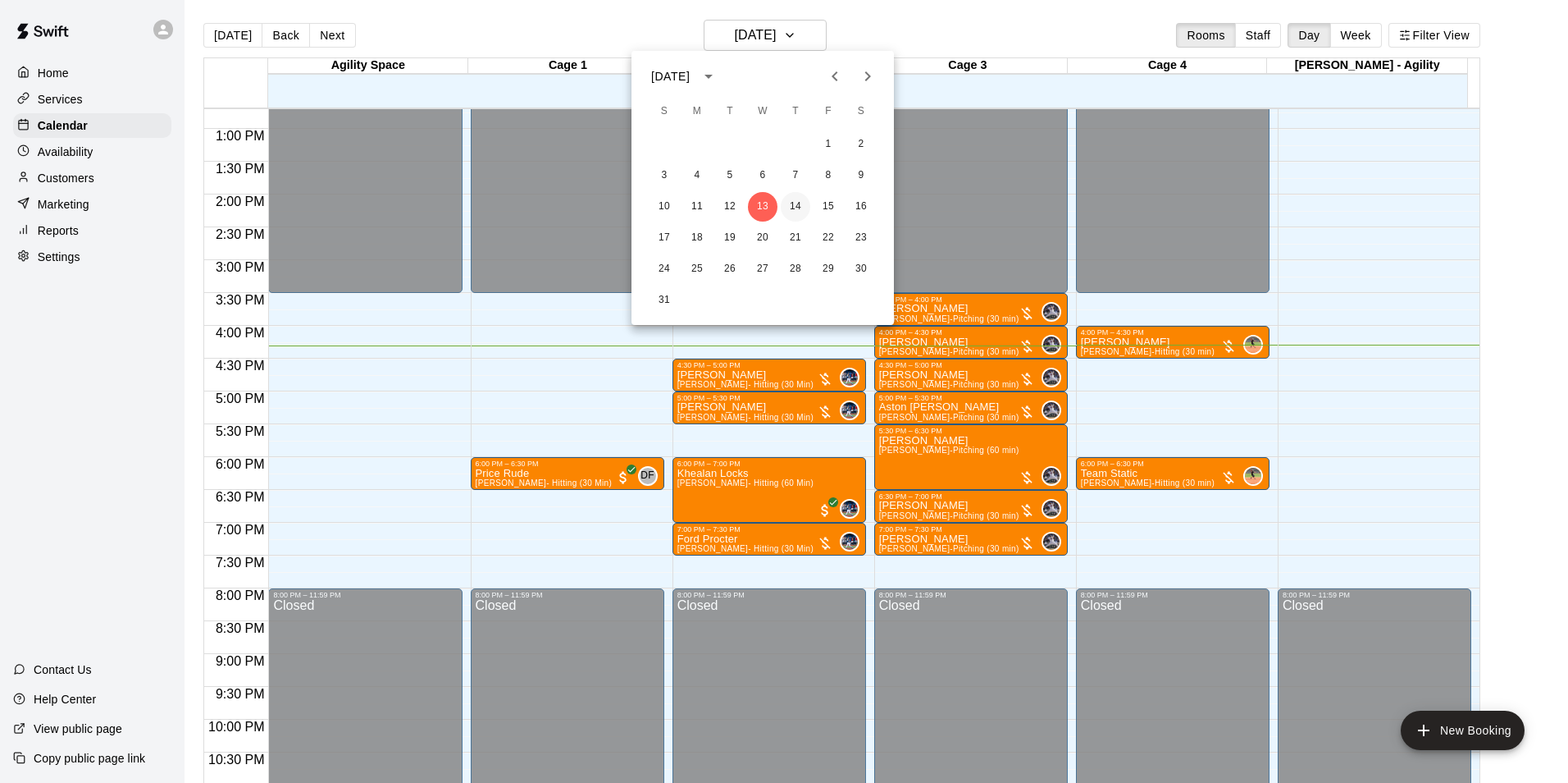
click at [790, 200] on button "14" at bounding box center [796, 207] width 29 height 29
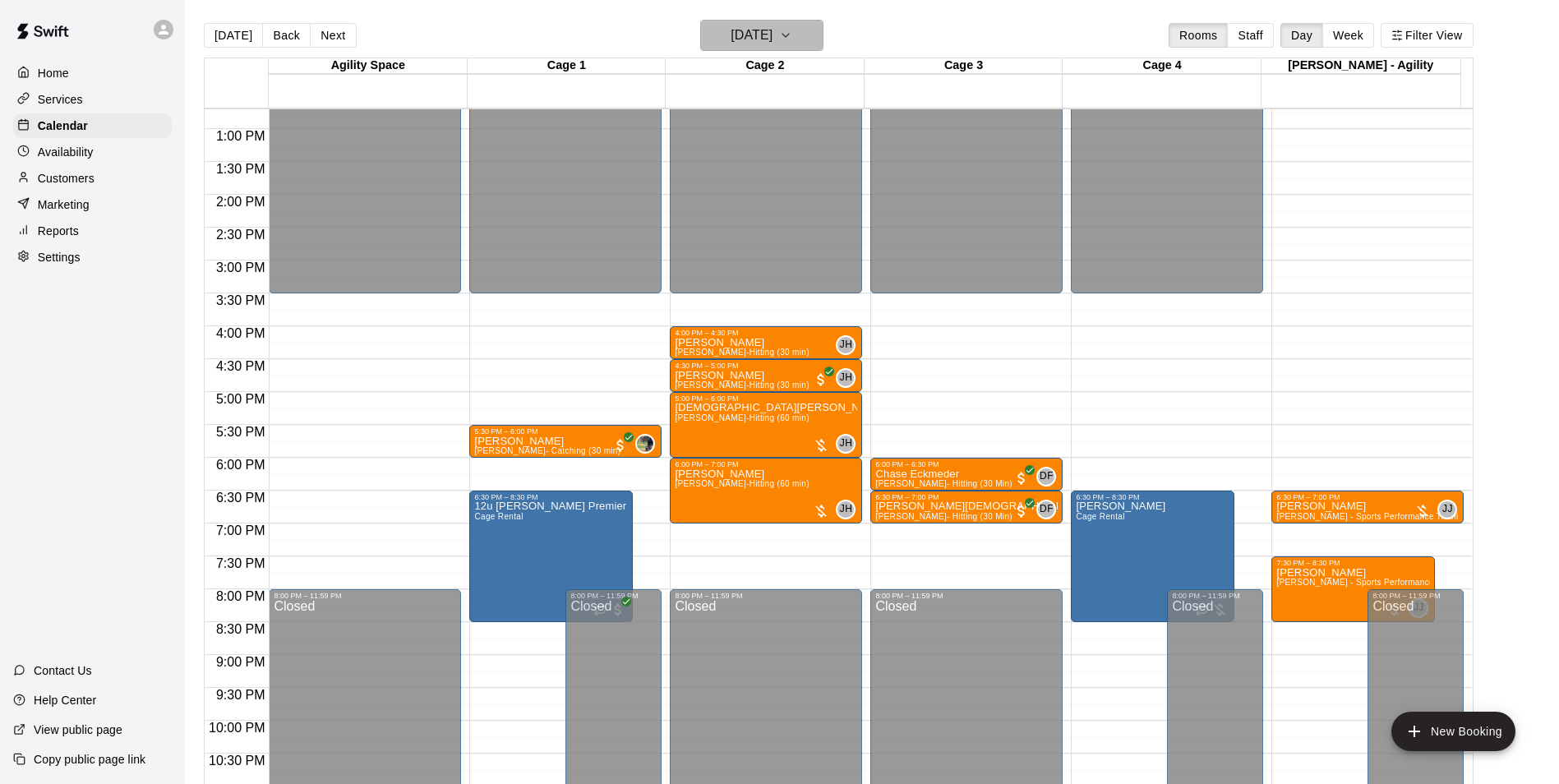
click at [773, 35] on h6 "Thursday Aug 14" at bounding box center [751, 35] width 42 height 23
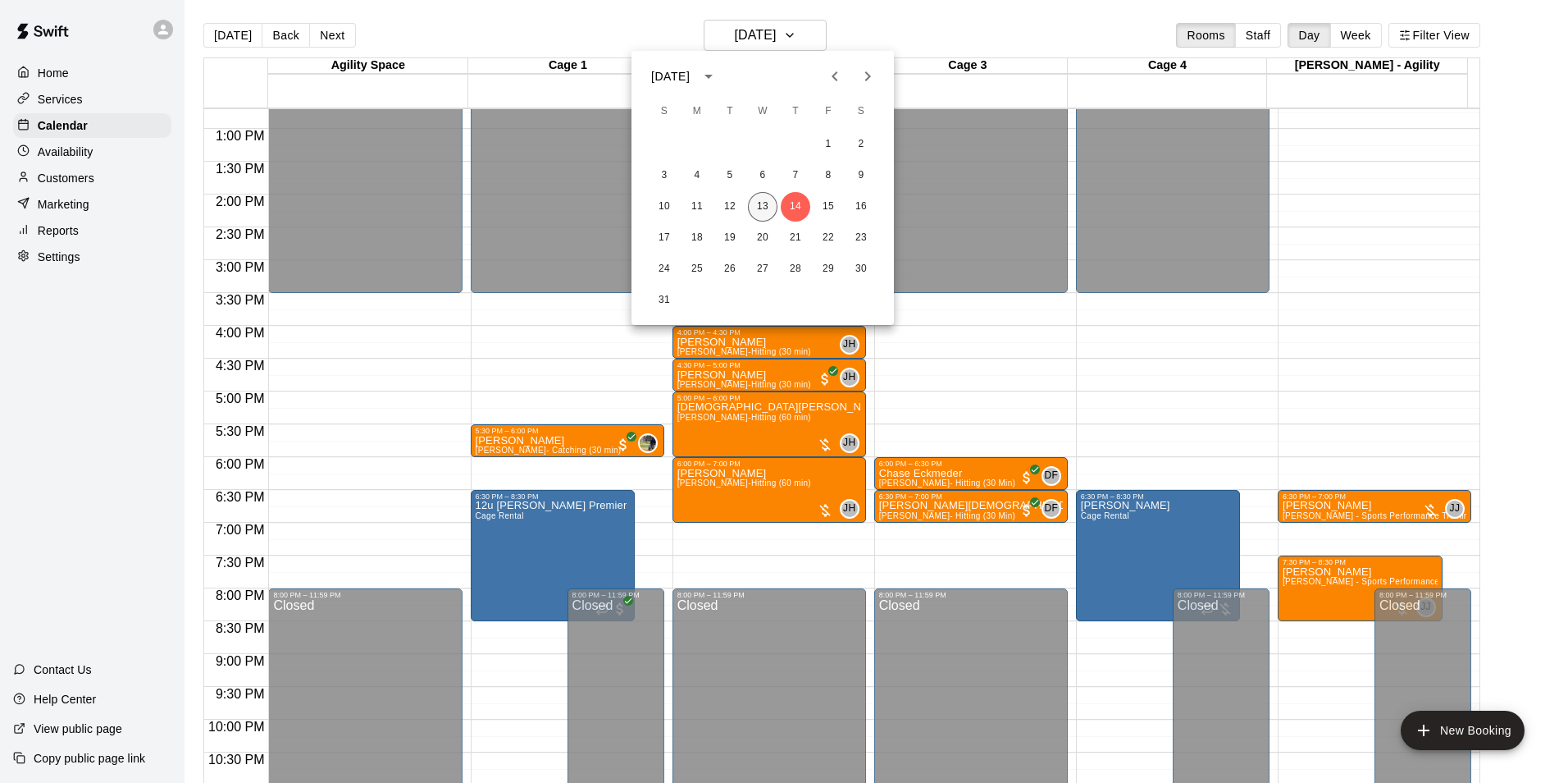
click at [759, 209] on button "13" at bounding box center [763, 207] width 29 height 29
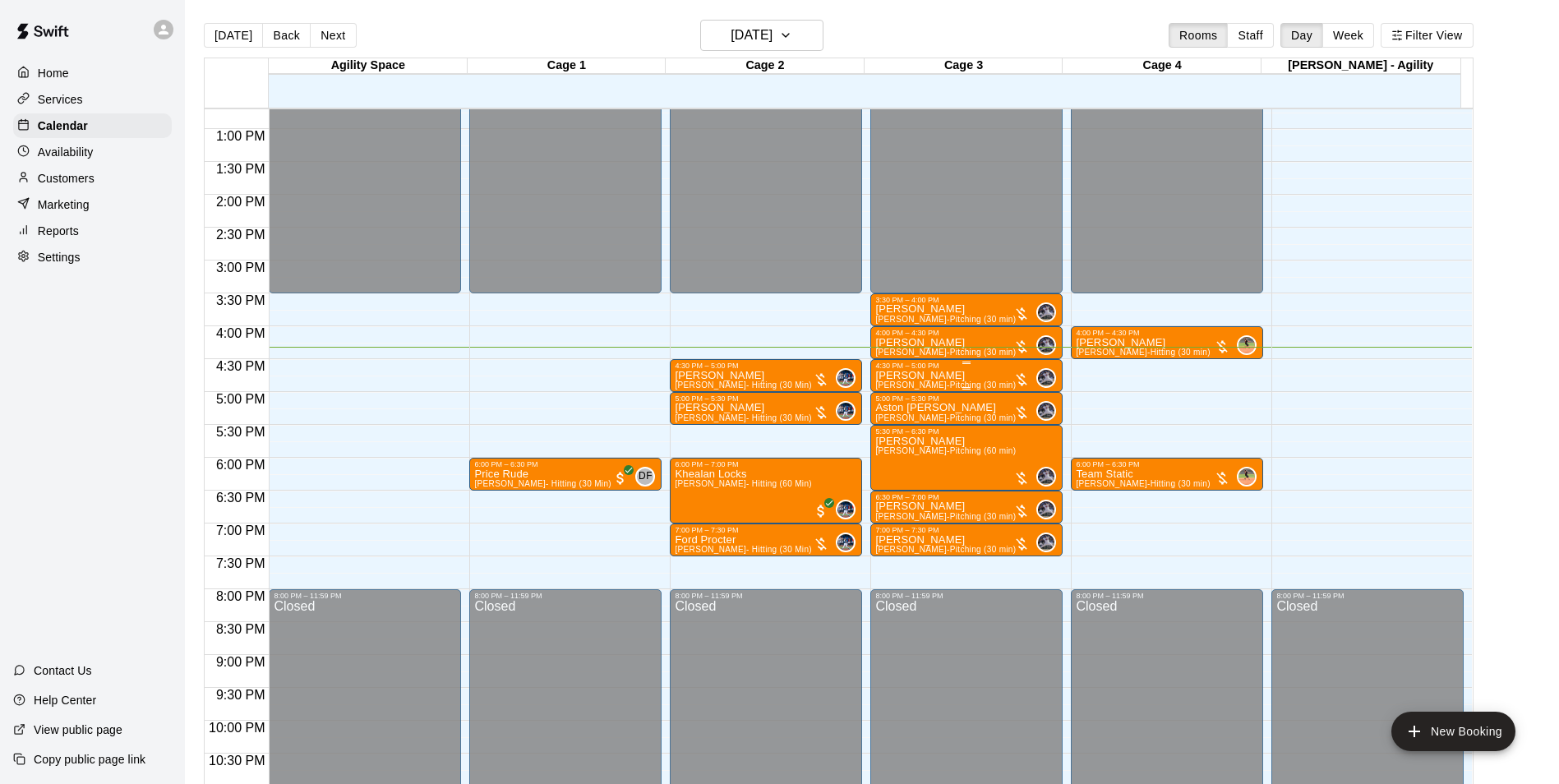
click at [910, 375] on p "Jagger Frederick" at bounding box center [945, 375] width 140 height 0
click at [888, 429] on img "edit" at bounding box center [889, 434] width 18 height 18
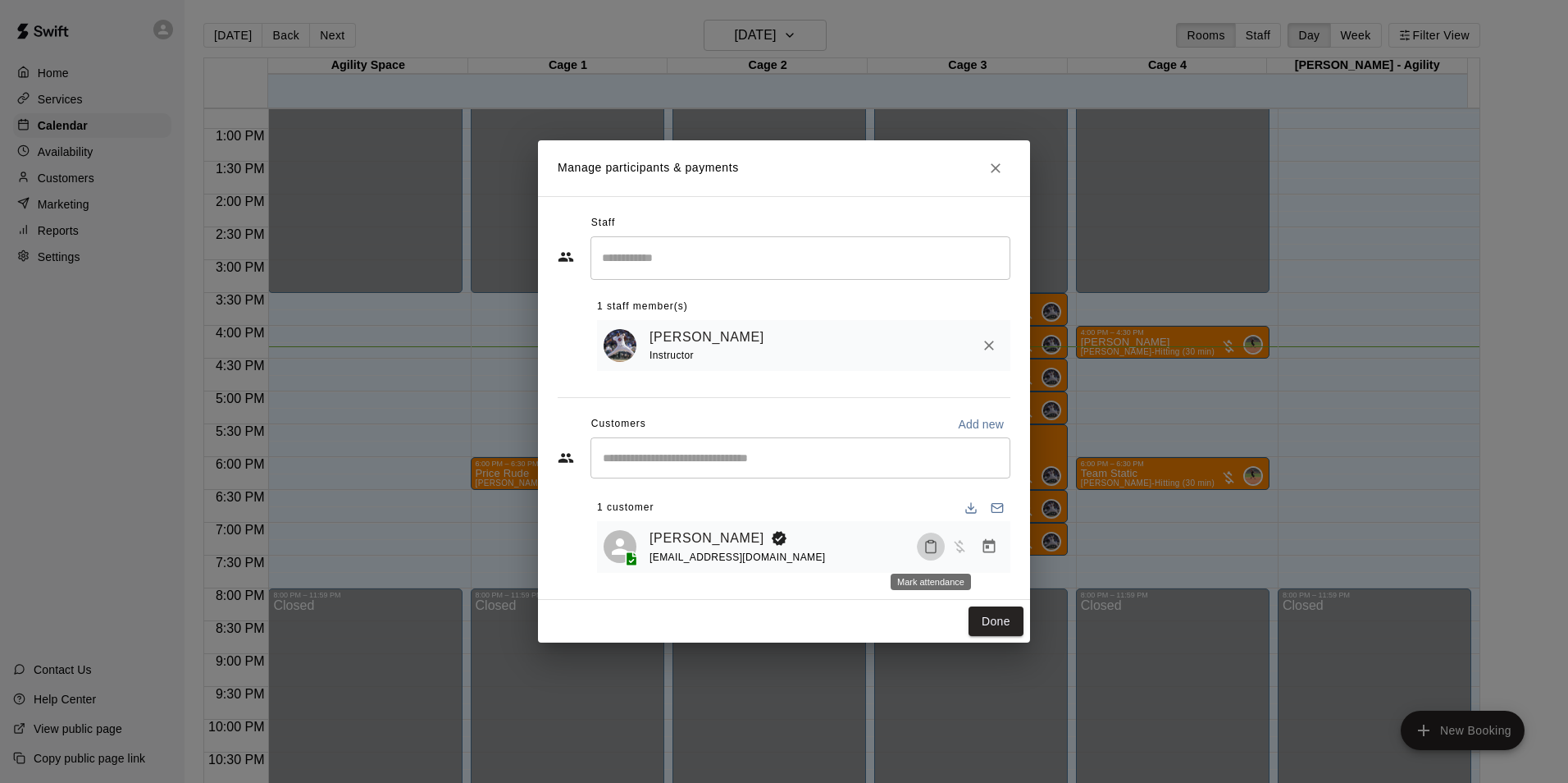
click at [927, 545] on icon "Mark attendance" at bounding box center [931, 546] width 15 height 15
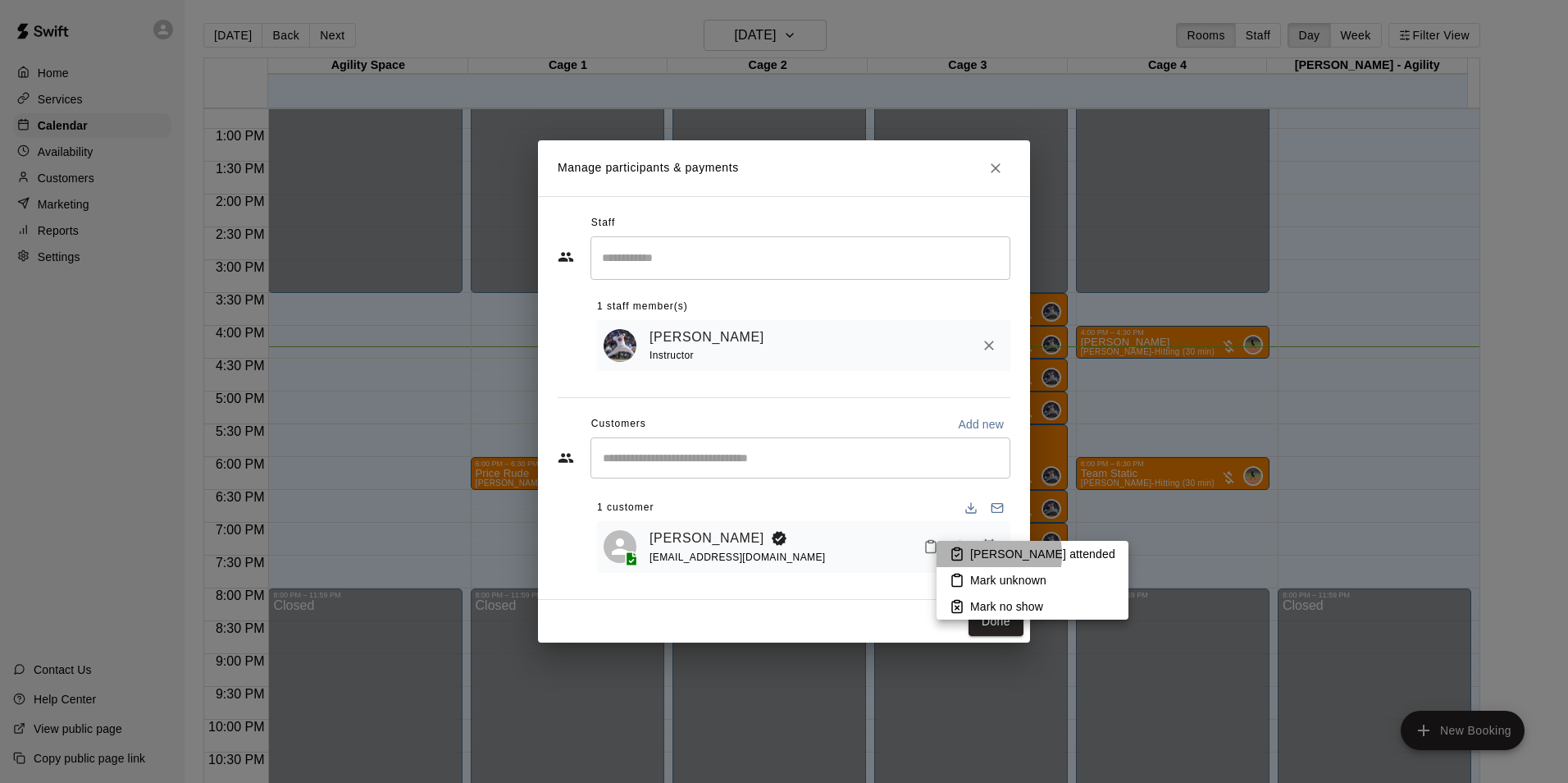
click at [976, 555] on p "Mark attended" at bounding box center [1042, 554] width 145 height 17
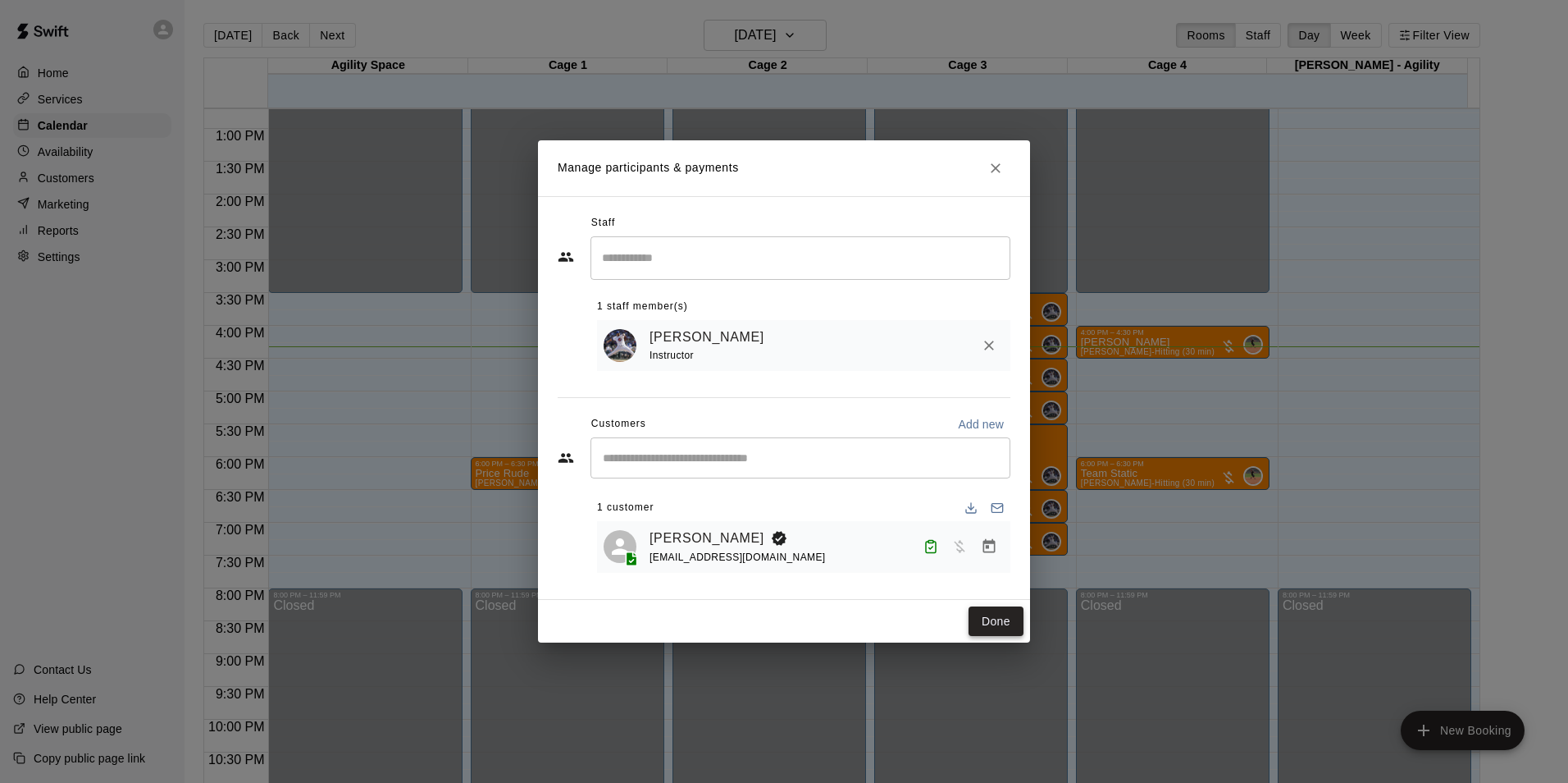
click at [983, 623] on button "Done" at bounding box center [996, 621] width 55 height 30
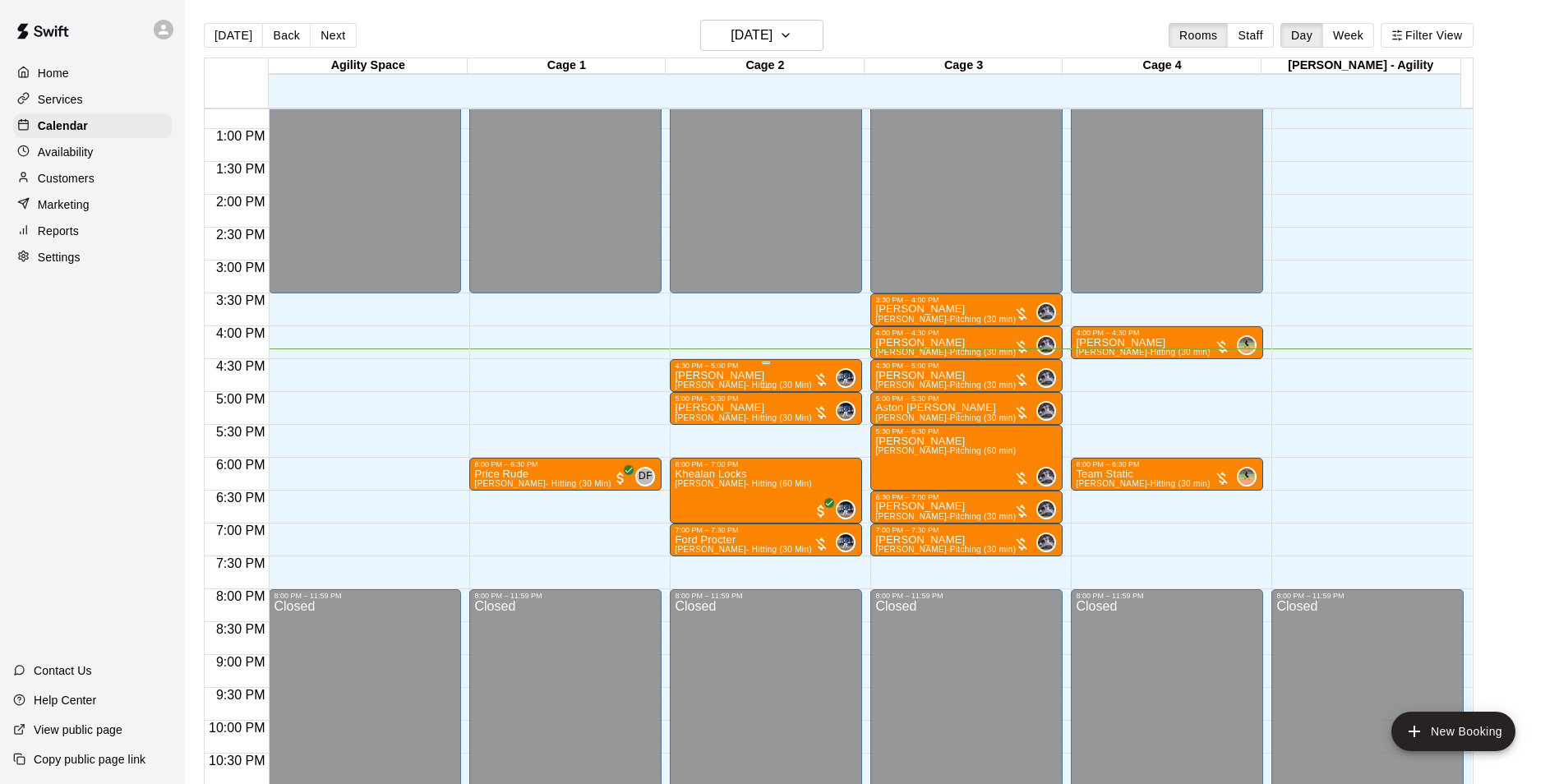
click at [754, 377] on div "Maddox Morris Dalton Pyzer- Hitting (30 Min)" at bounding box center [743, 762] width 136 height 784
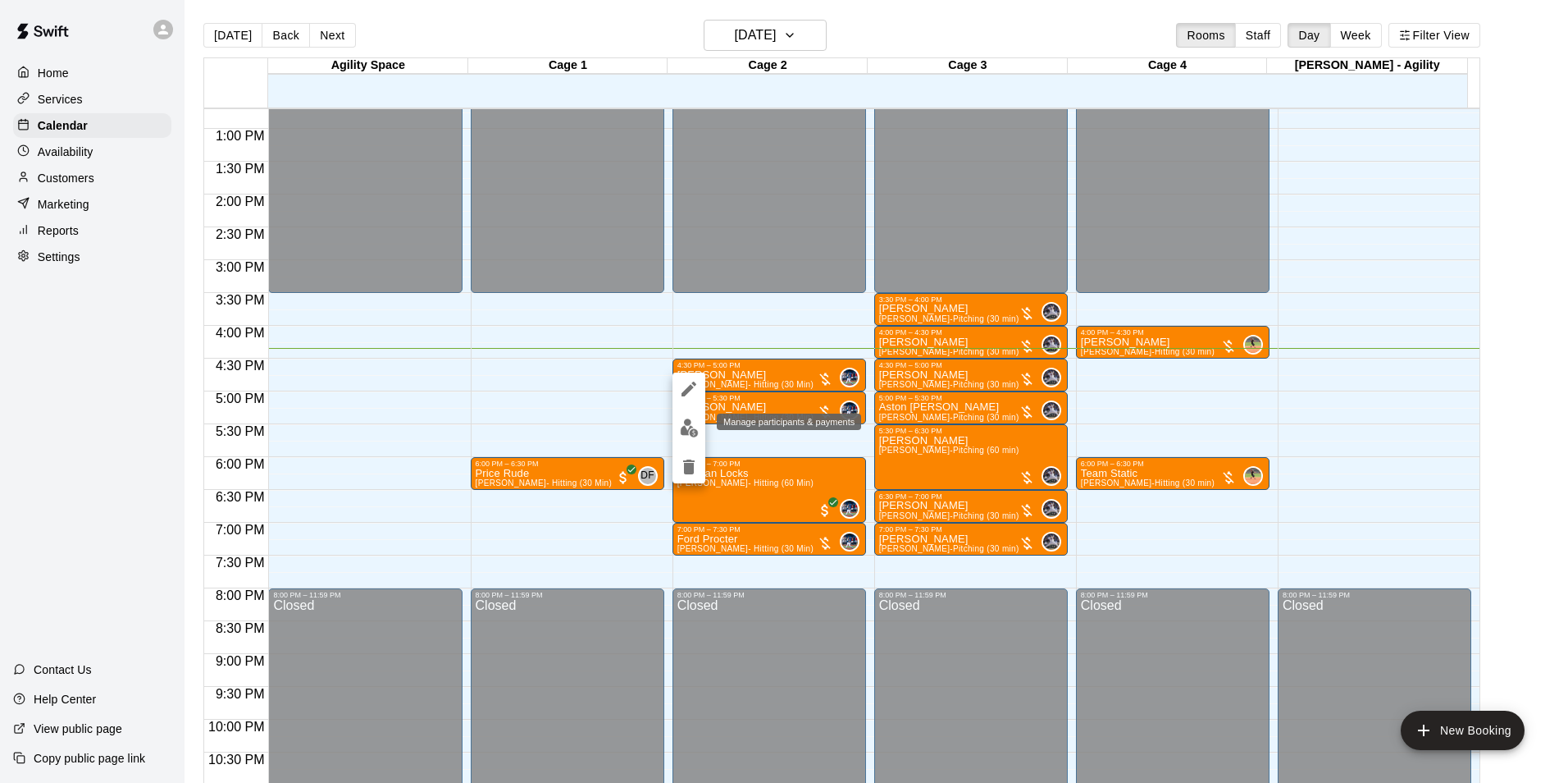
click at [690, 429] on img "edit" at bounding box center [689, 427] width 18 height 18
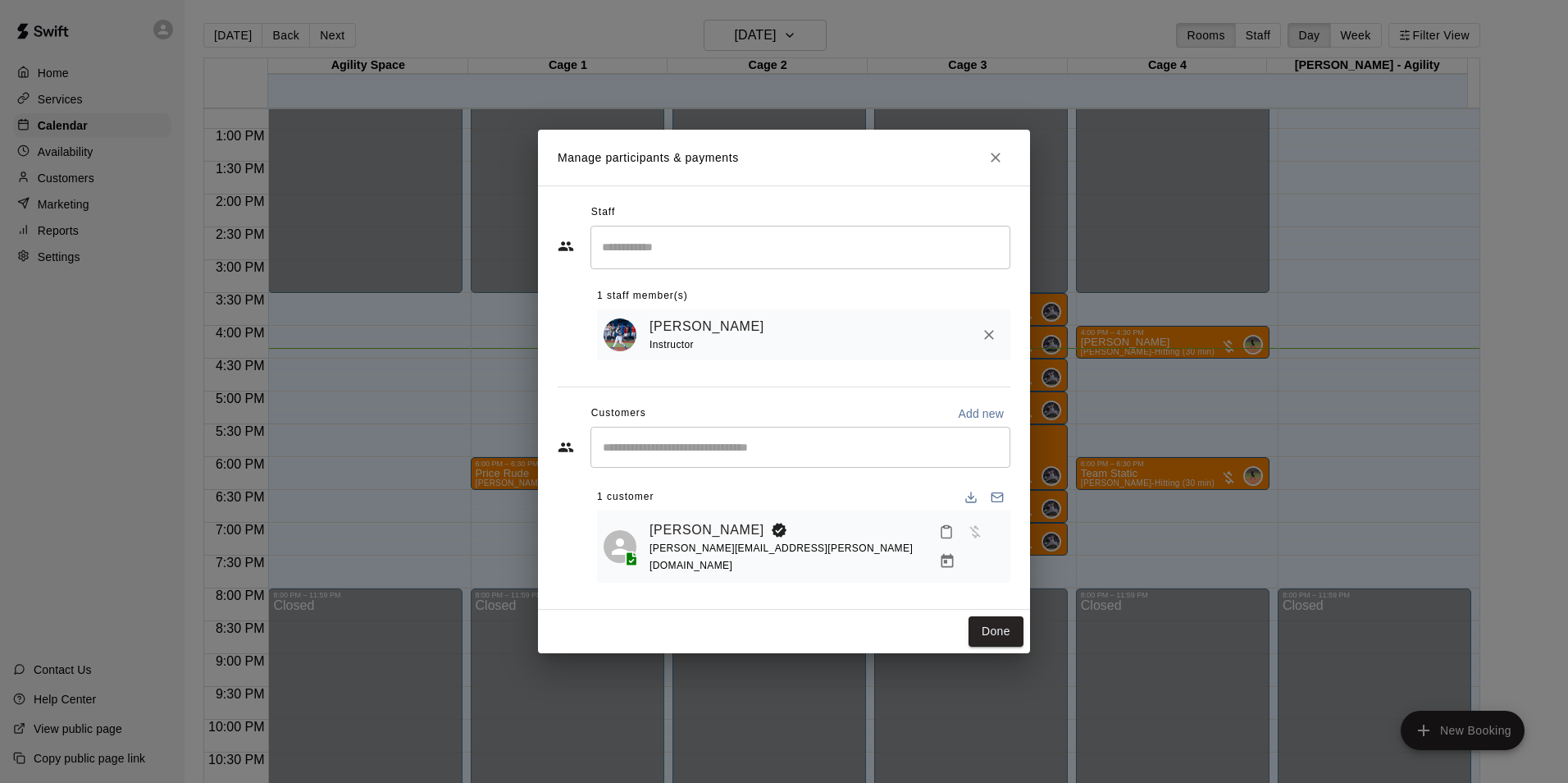
click at [939, 539] on icon "Mark attendance" at bounding box center [946, 531] width 15 height 15
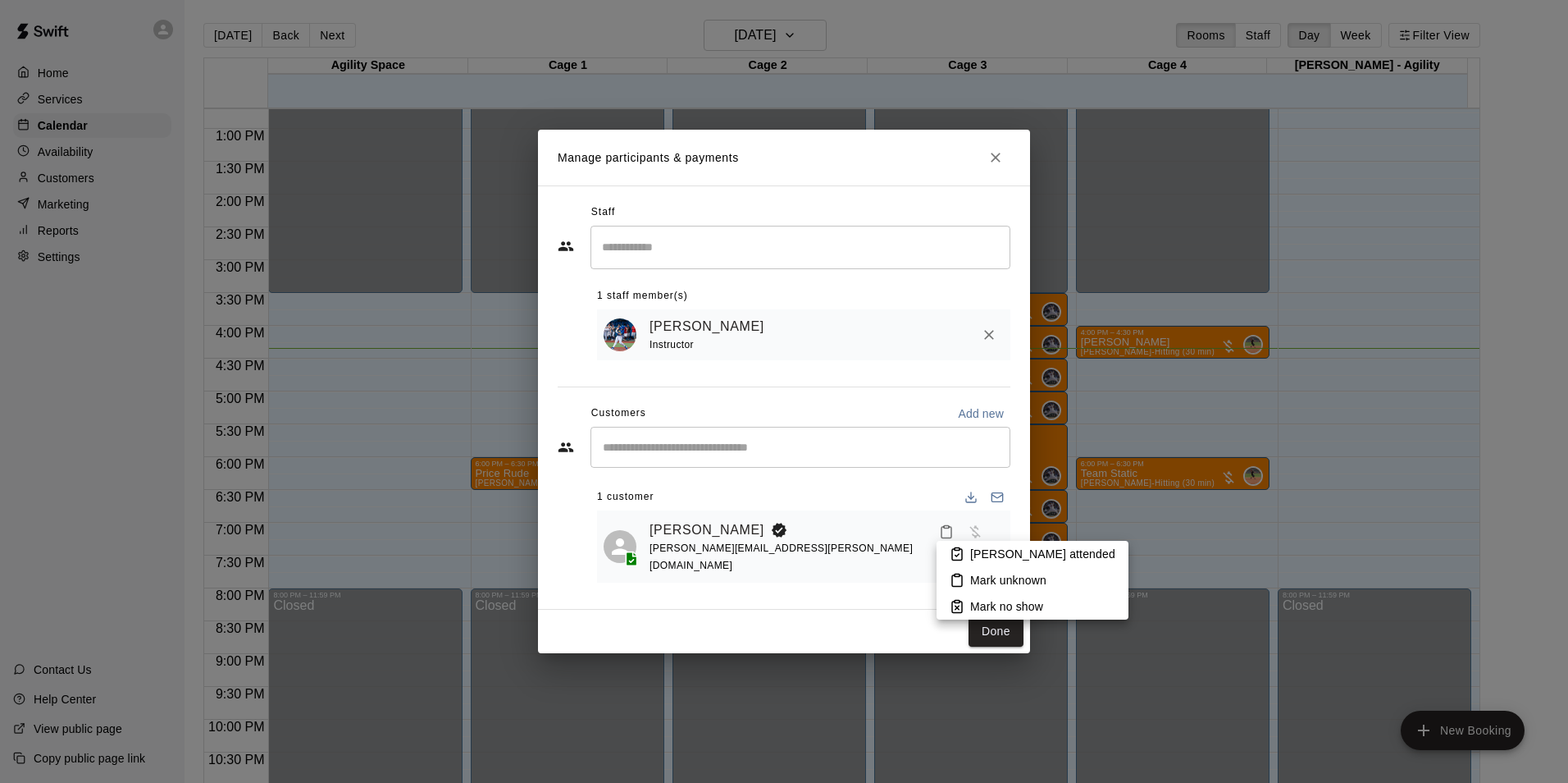
click at [995, 559] on p "Mark attended" at bounding box center [1042, 554] width 145 height 17
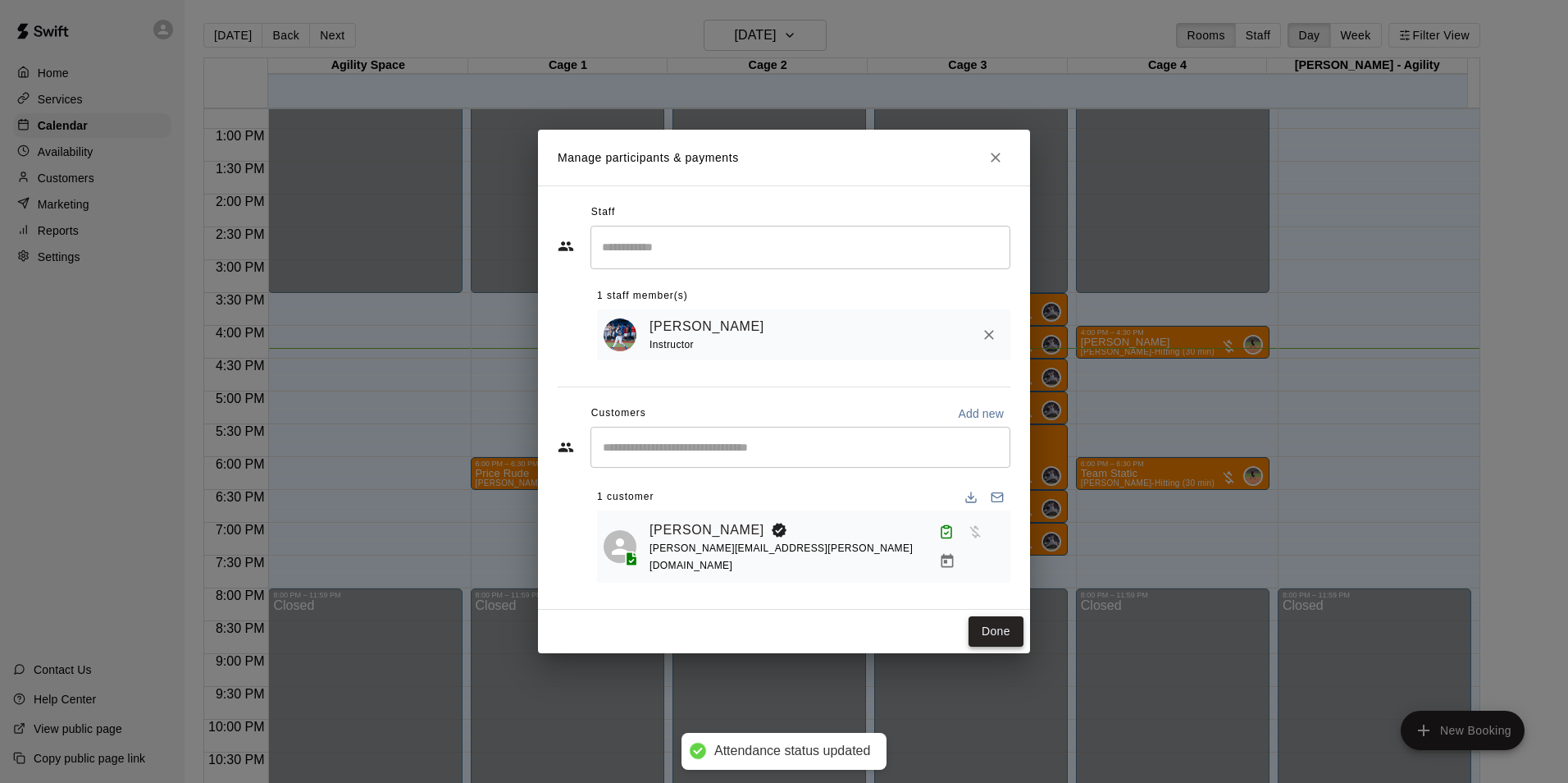
click at [990, 627] on button "Done" at bounding box center [996, 630] width 55 height 30
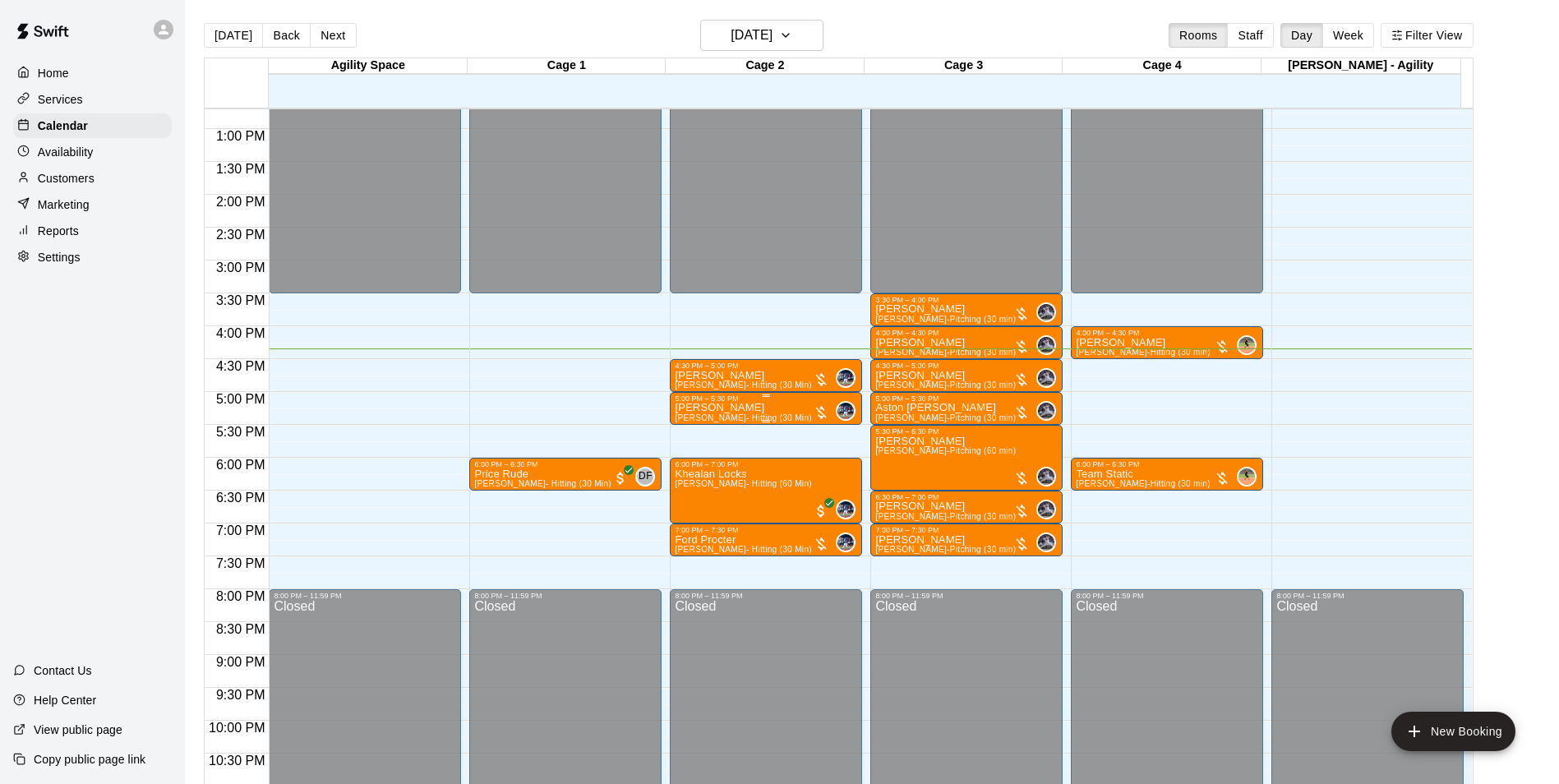
click at [709, 408] on p "Maddox Morris" at bounding box center [743, 408] width 136 height 0
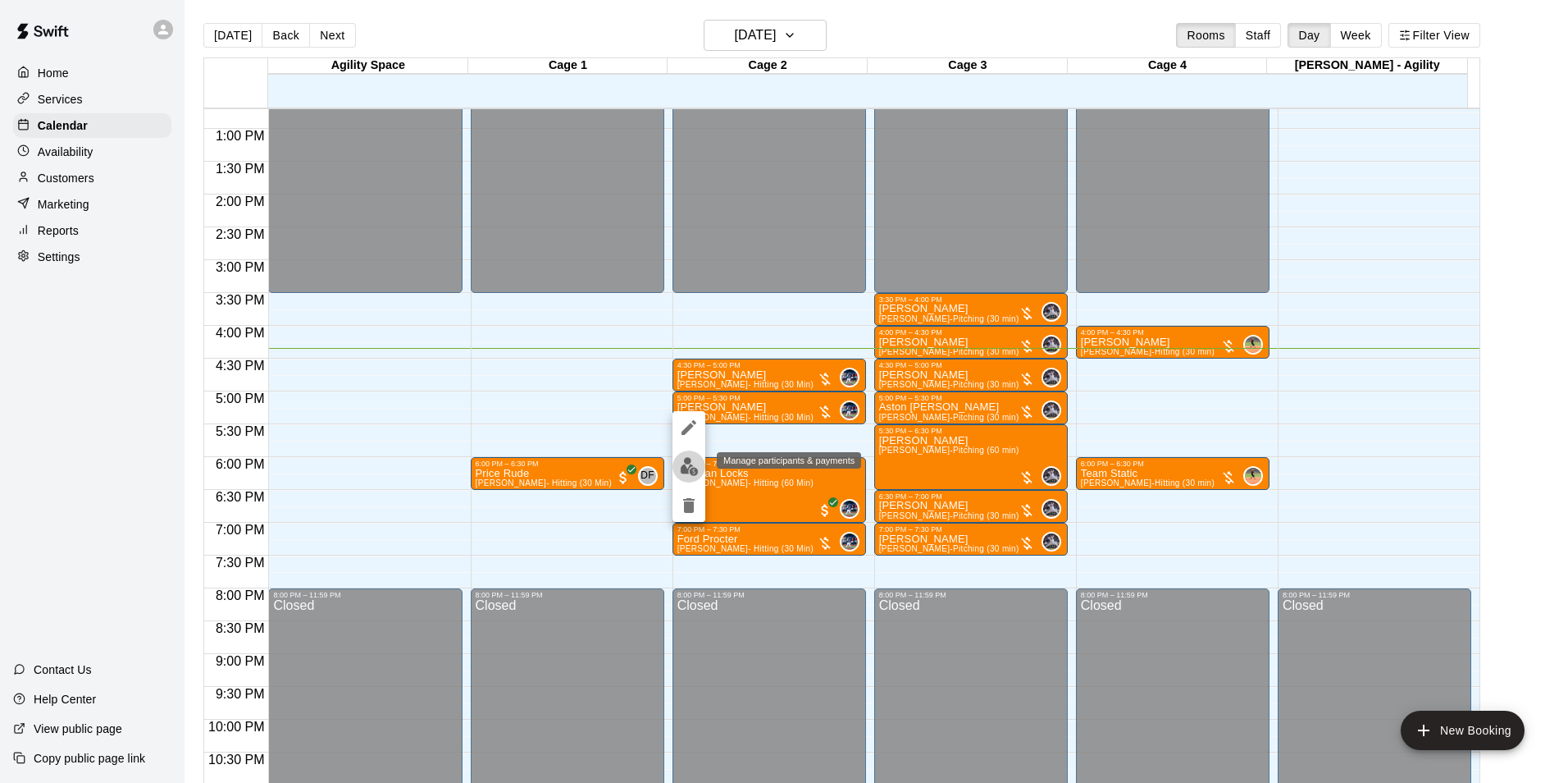
click at [682, 466] on img "edit" at bounding box center [689, 465] width 18 height 18
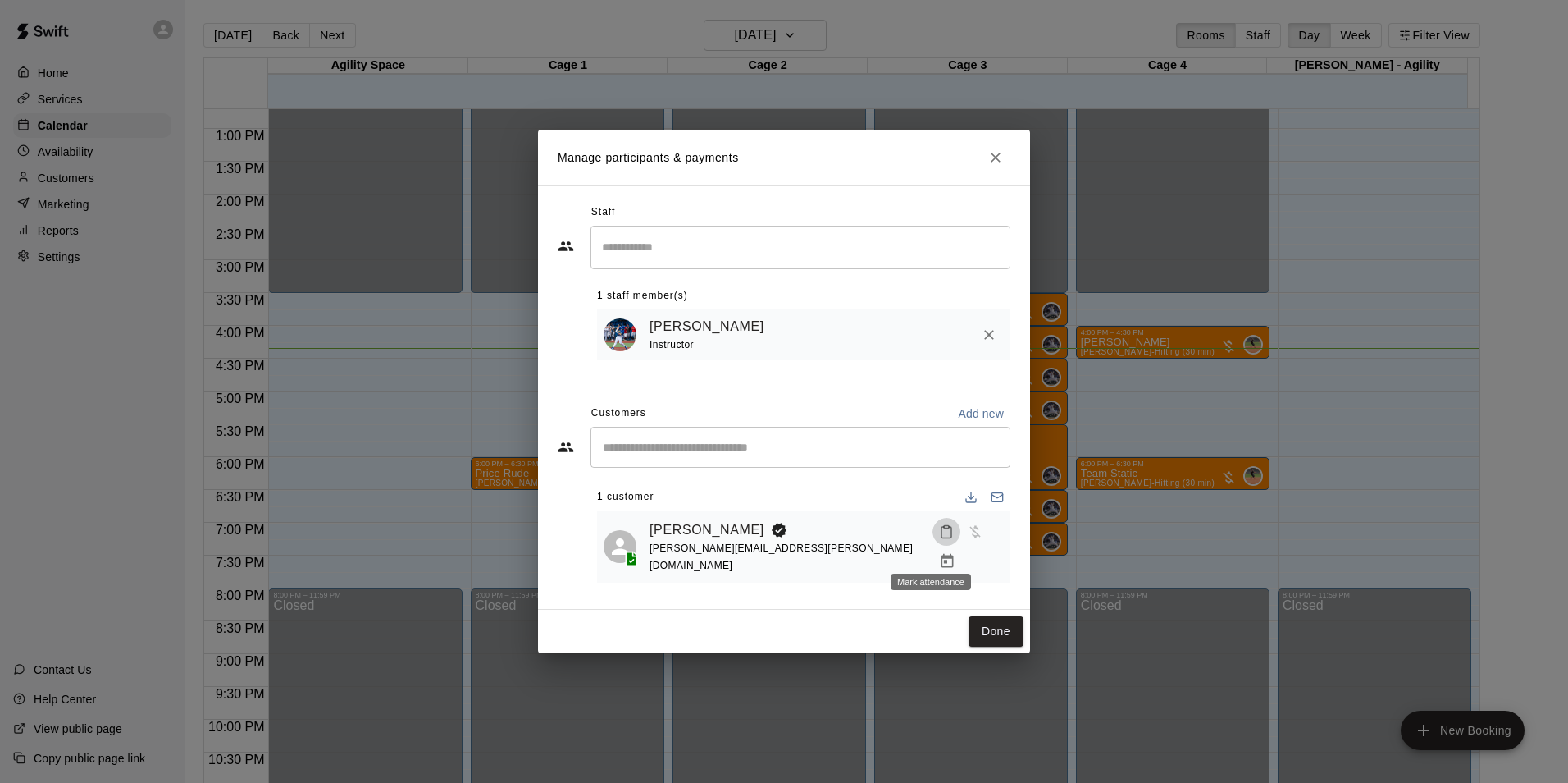
click at [933, 546] on button "Mark attendance" at bounding box center [946, 531] width 28 height 28
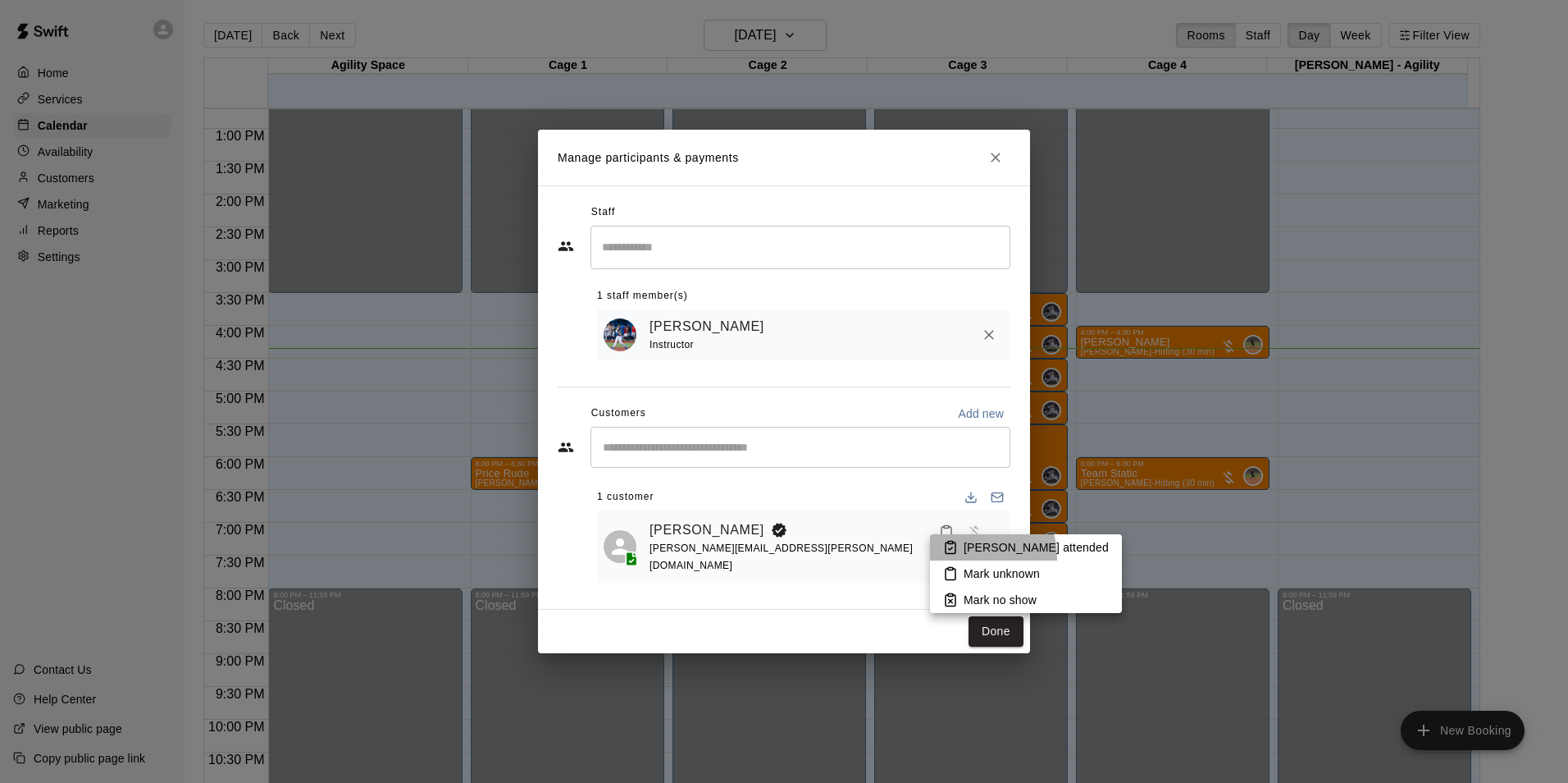
click at [969, 557] on li "Mark attended" at bounding box center [1027, 547] width 192 height 26
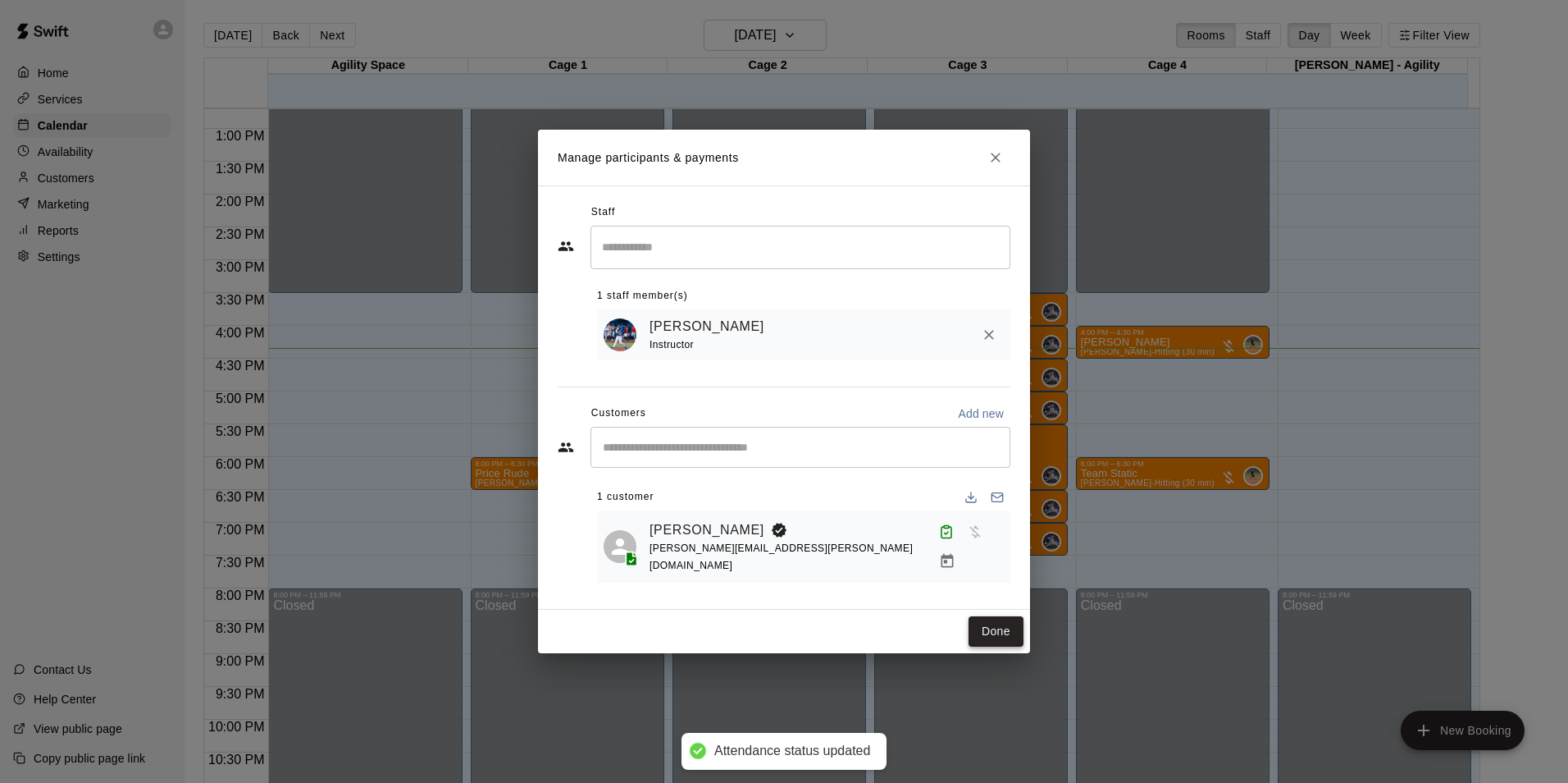
click at [988, 625] on button "Done" at bounding box center [996, 630] width 55 height 30
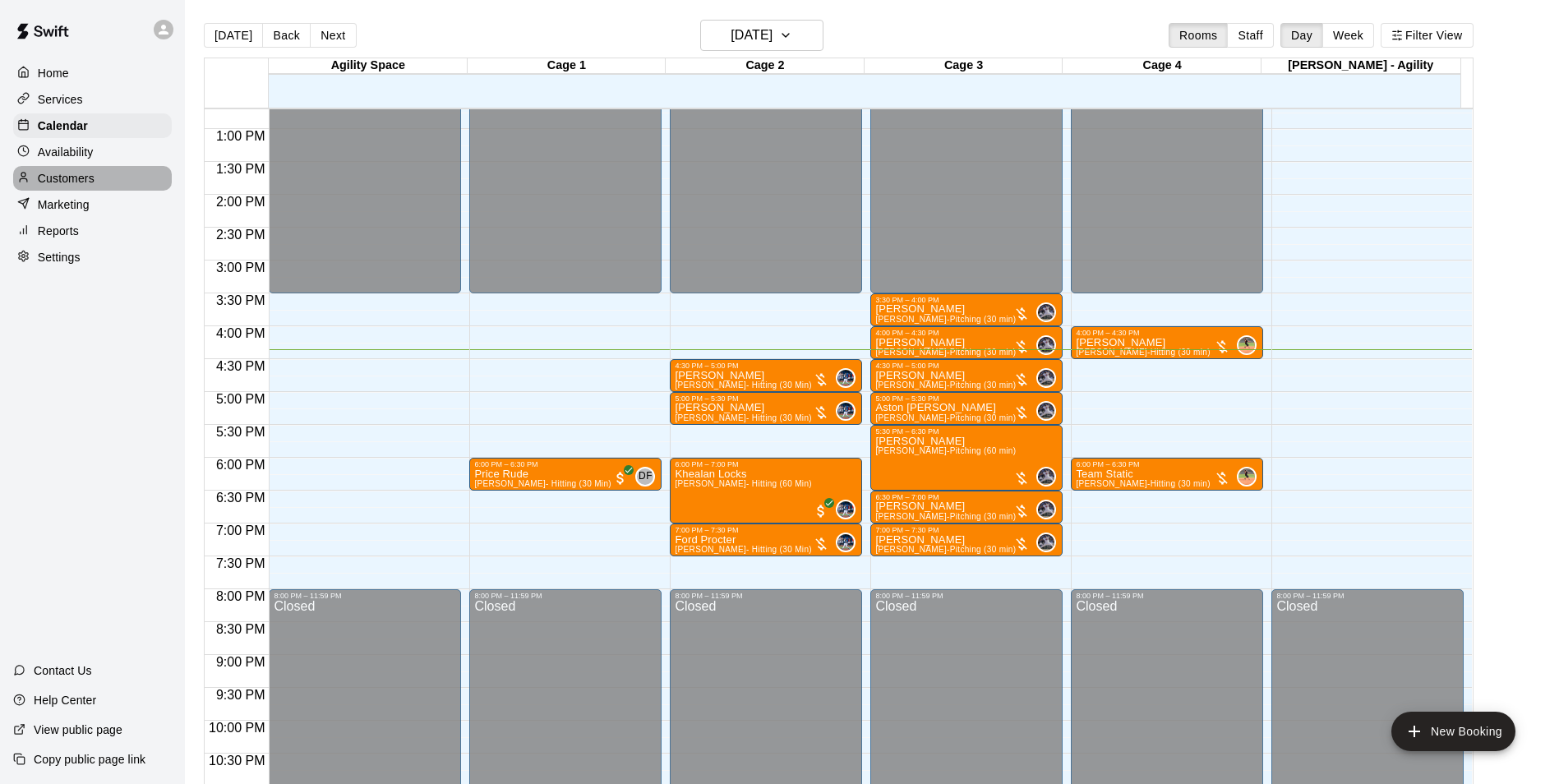
click at [91, 183] on p "Customers" at bounding box center [66, 178] width 56 height 17
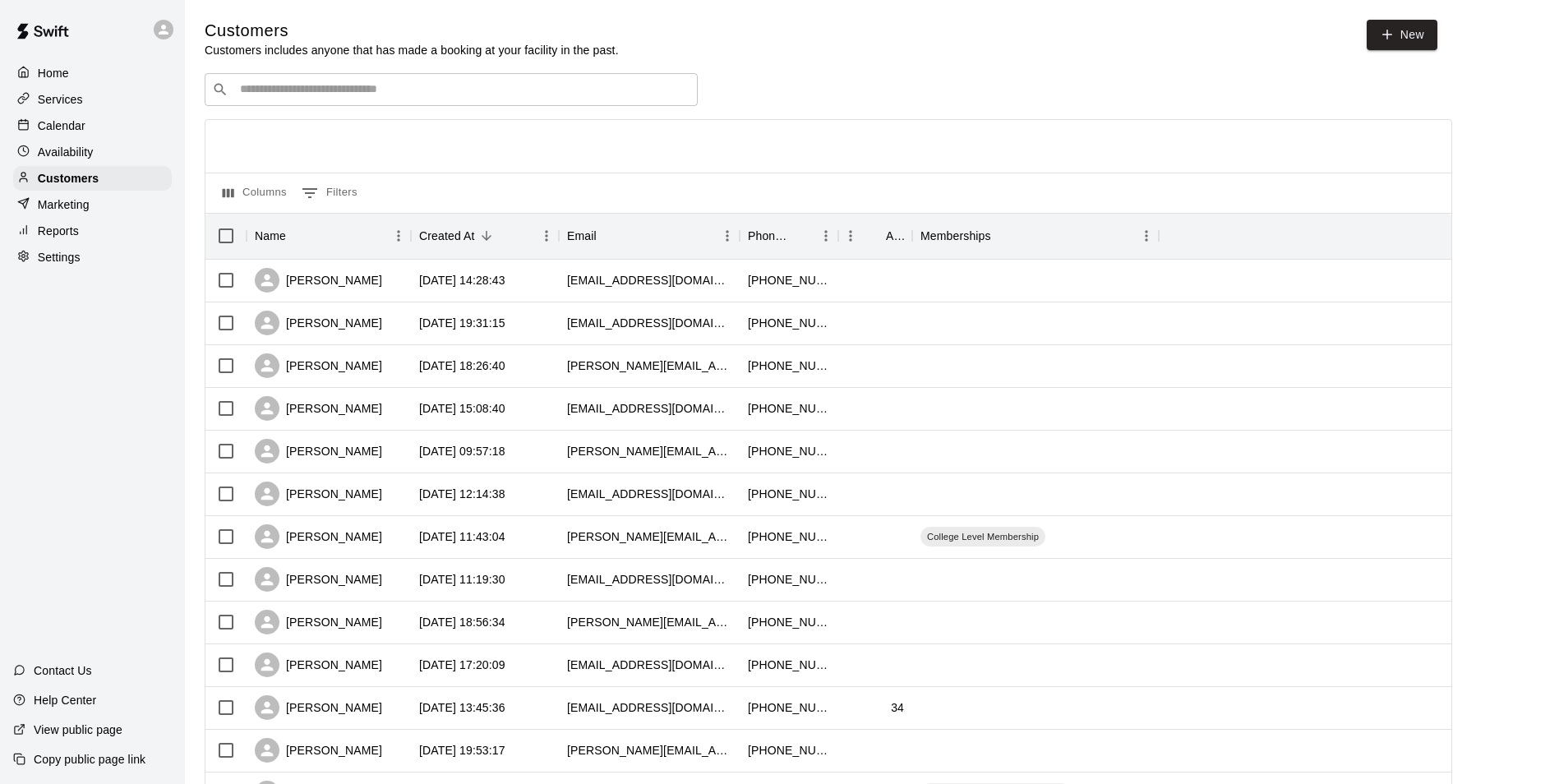
click at [332, 106] on div "​ ​" at bounding box center [451, 89] width 493 height 33
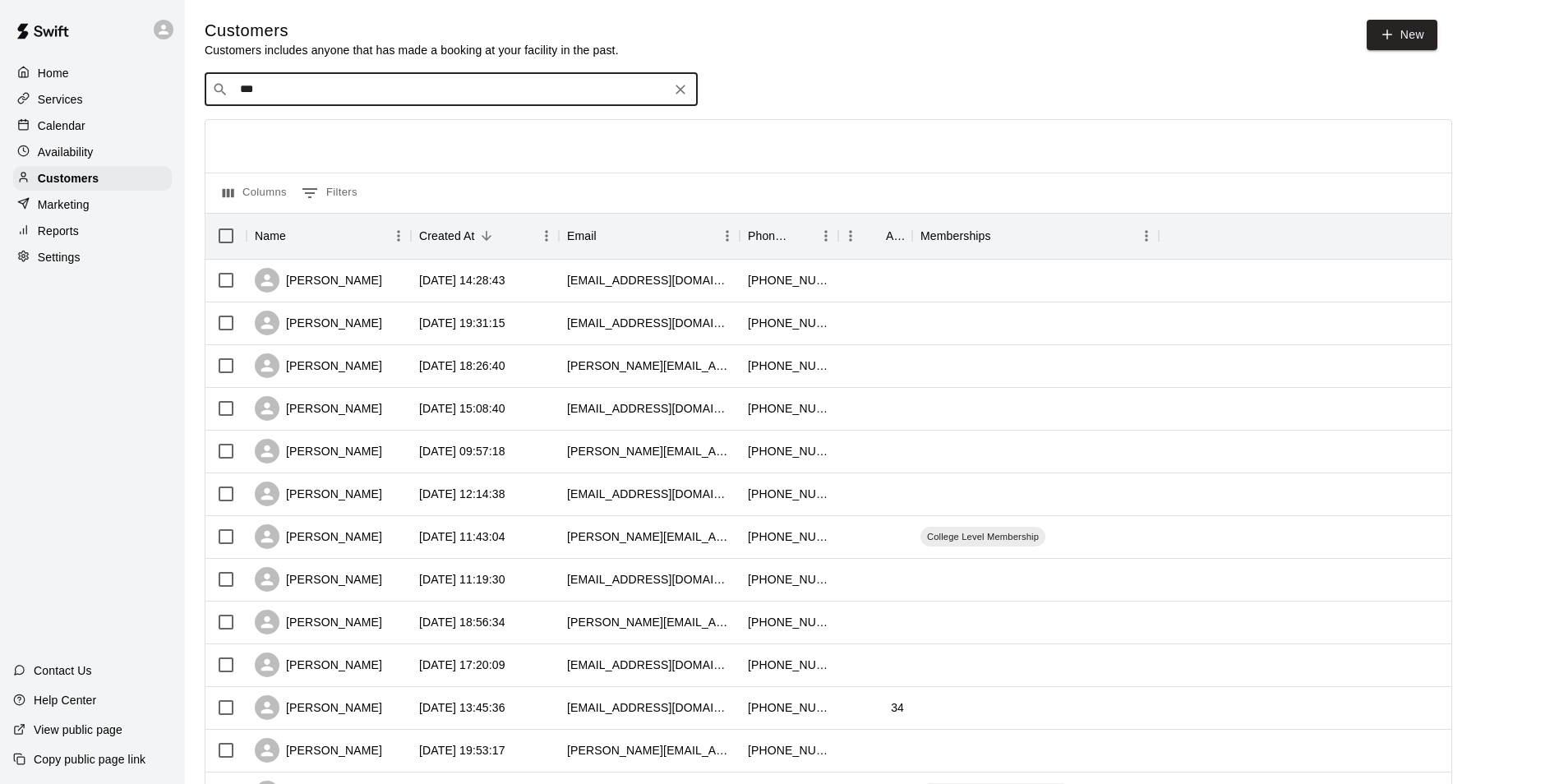
type input "****"
click at [268, 134] on div "Teizo Sawa Minor League fumiyasawa@yahoo.com" at bounding box center [340, 135] width 178 height 35
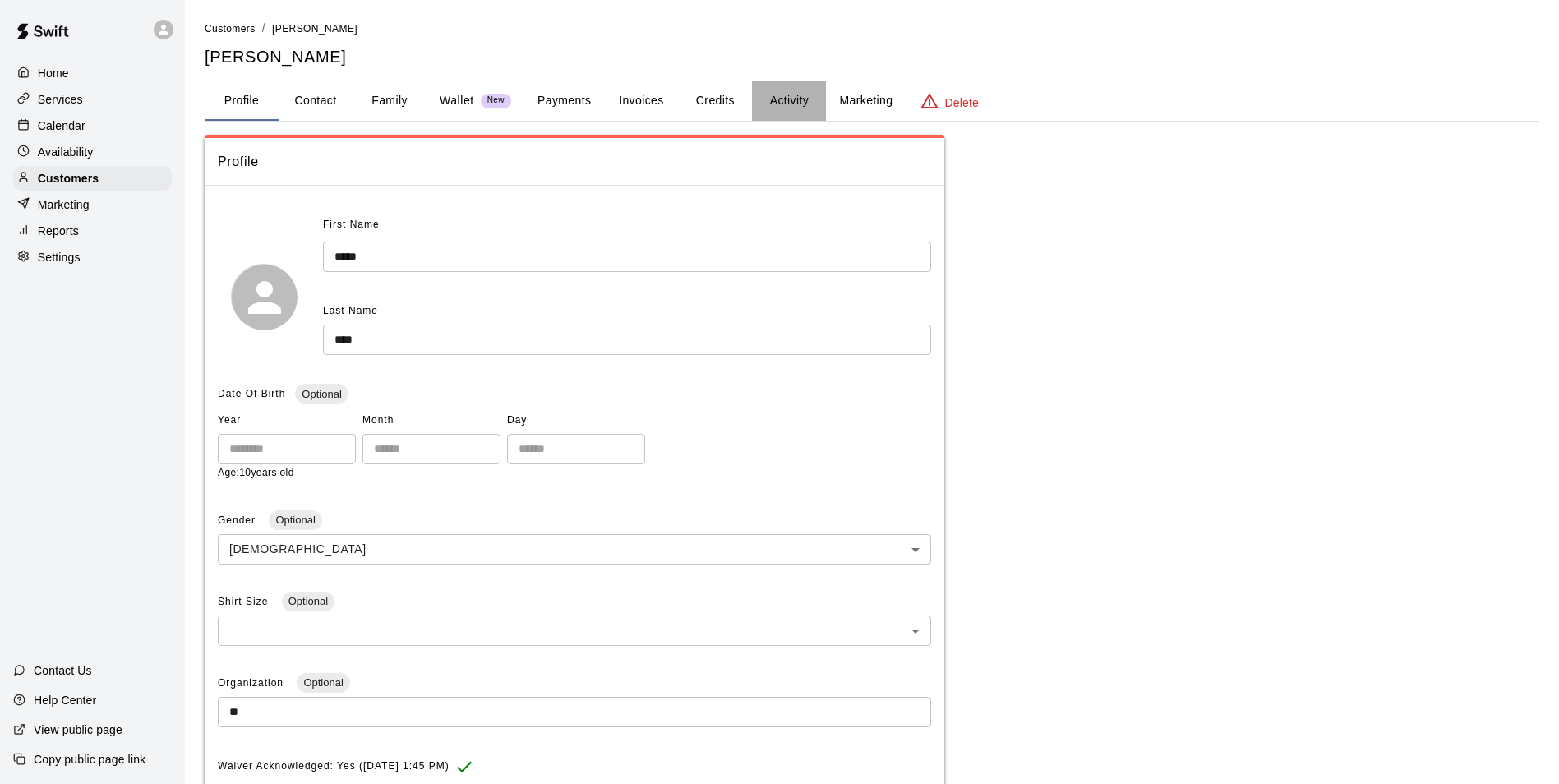
click at [800, 92] on button "Activity" at bounding box center [789, 101] width 74 height 40
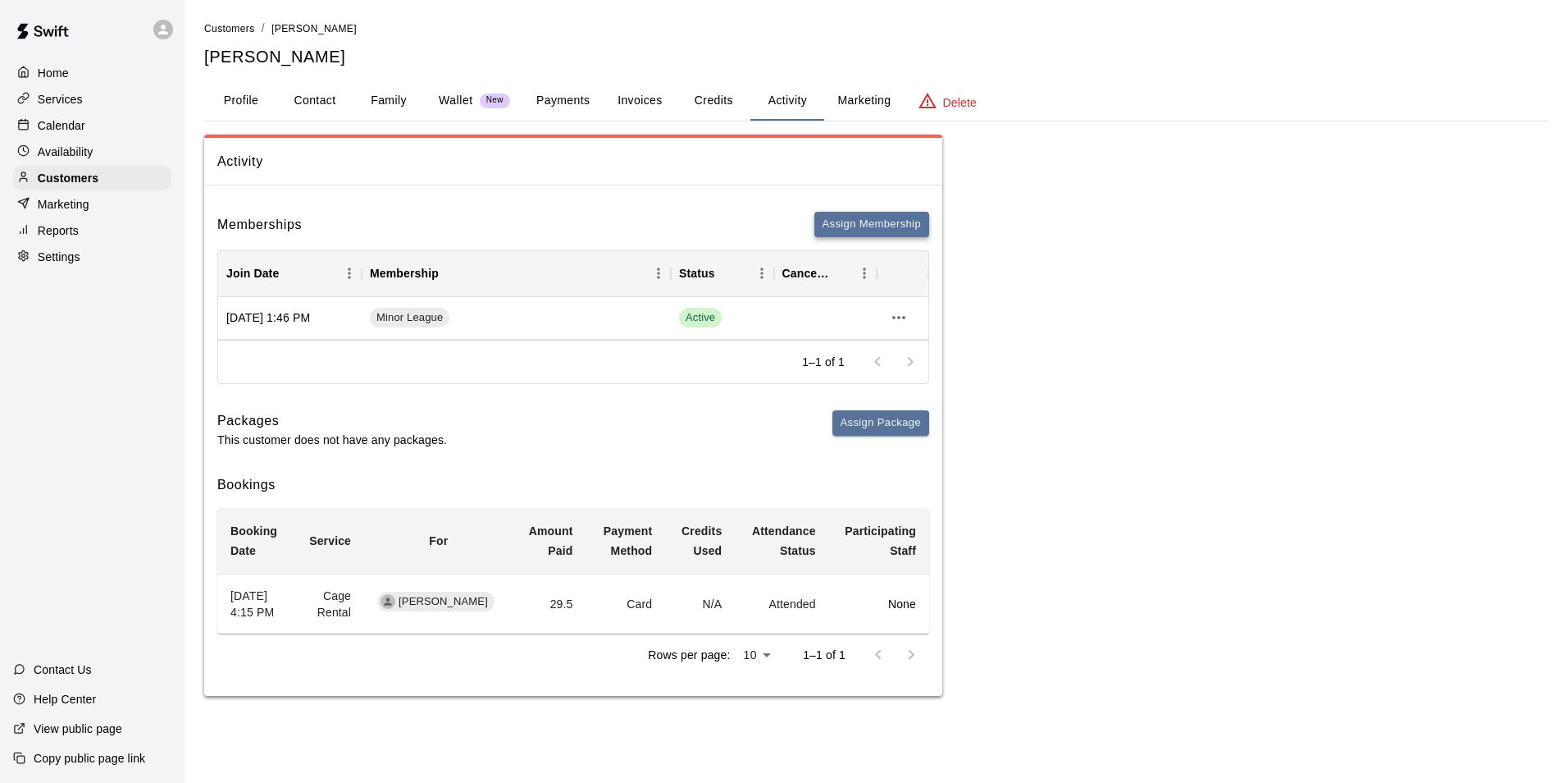
click at [846, 227] on button "Assign Membership" at bounding box center [871, 224] width 115 height 25
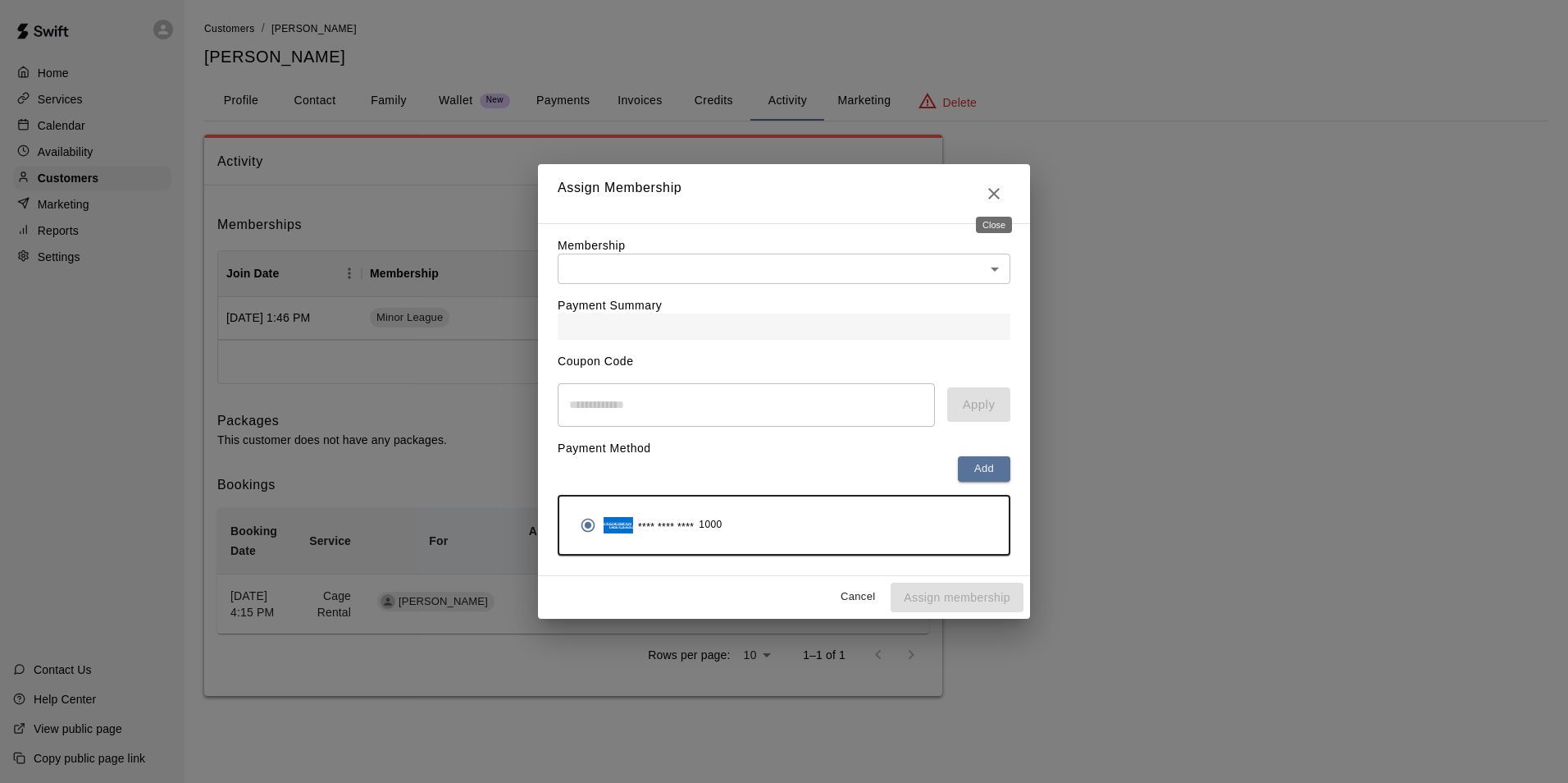
click at [983, 187] on button "Close" at bounding box center [994, 193] width 33 height 33
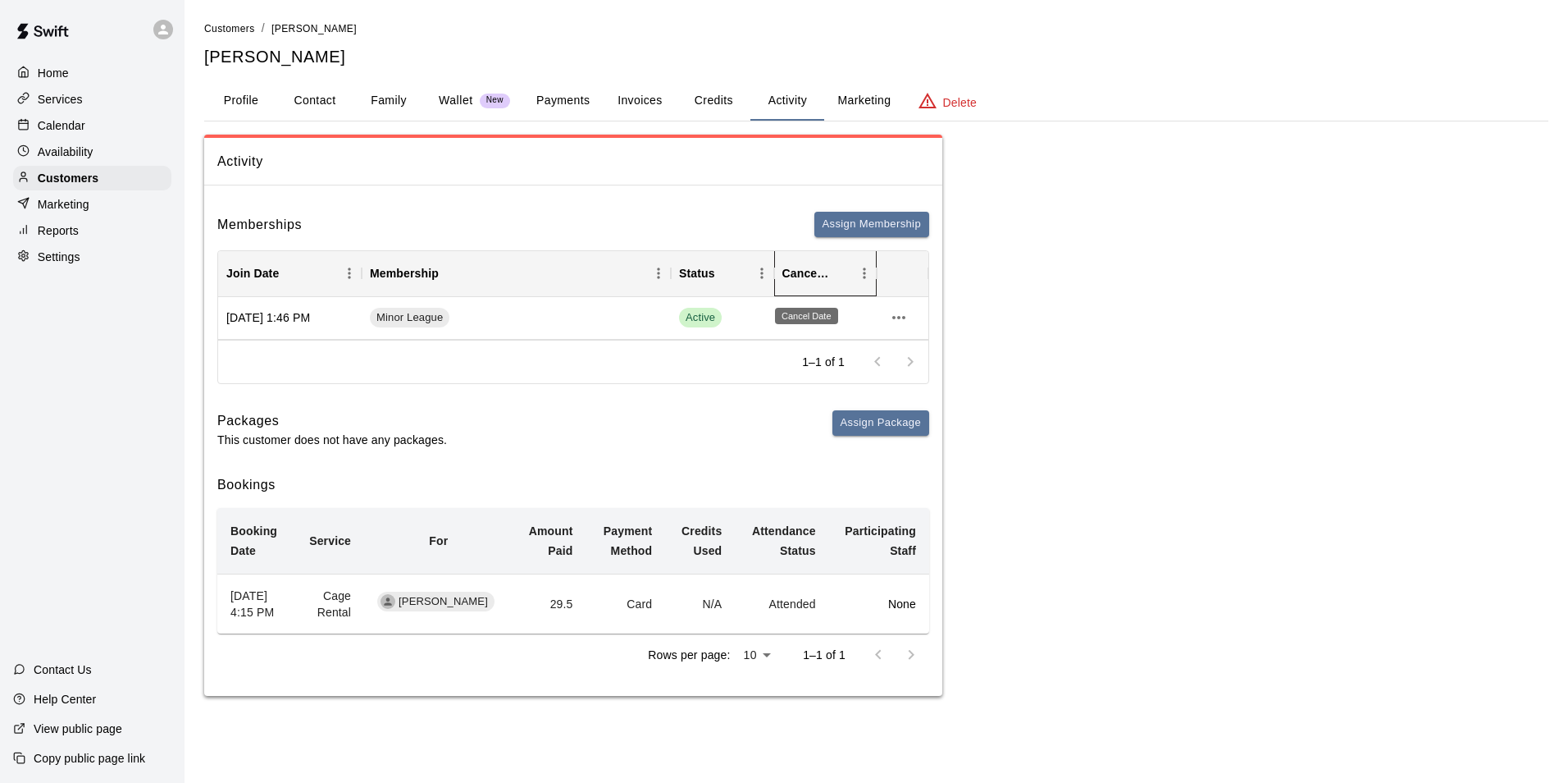
click at [809, 271] on div "Cancel Date" at bounding box center [806, 273] width 48 height 46
click at [895, 314] on icon "more actions" at bounding box center [899, 318] width 19 height 19
click at [802, 413] on div at bounding box center [784, 392] width 1568 height 783
click at [807, 262] on div "Cancel Date" at bounding box center [806, 273] width 48 height 46
click at [825, 276] on div "Cancel Date" at bounding box center [806, 273] width 48 height 46
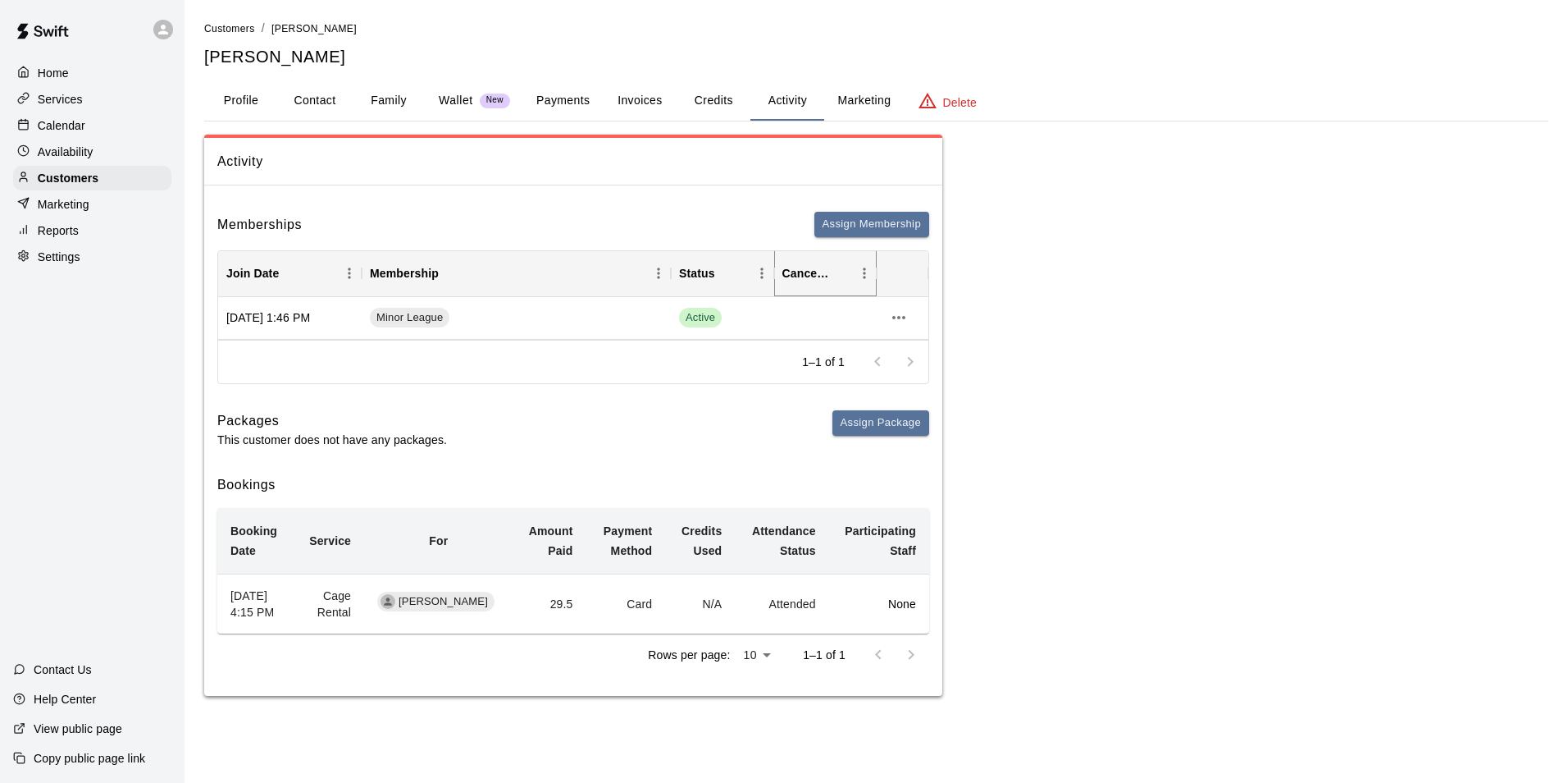
click at [837, 281] on icon "Sort" at bounding box center [840, 273] width 15 height 15
click at [862, 339] on div at bounding box center [826, 319] width 103 height 43
click at [434, 329] on div "Minor League" at bounding box center [516, 319] width 309 height 43
click at [433, 329] on div "Minor League" at bounding box center [516, 319] width 309 height 43
click at [575, 318] on div "Minor League" at bounding box center [516, 319] width 309 height 43
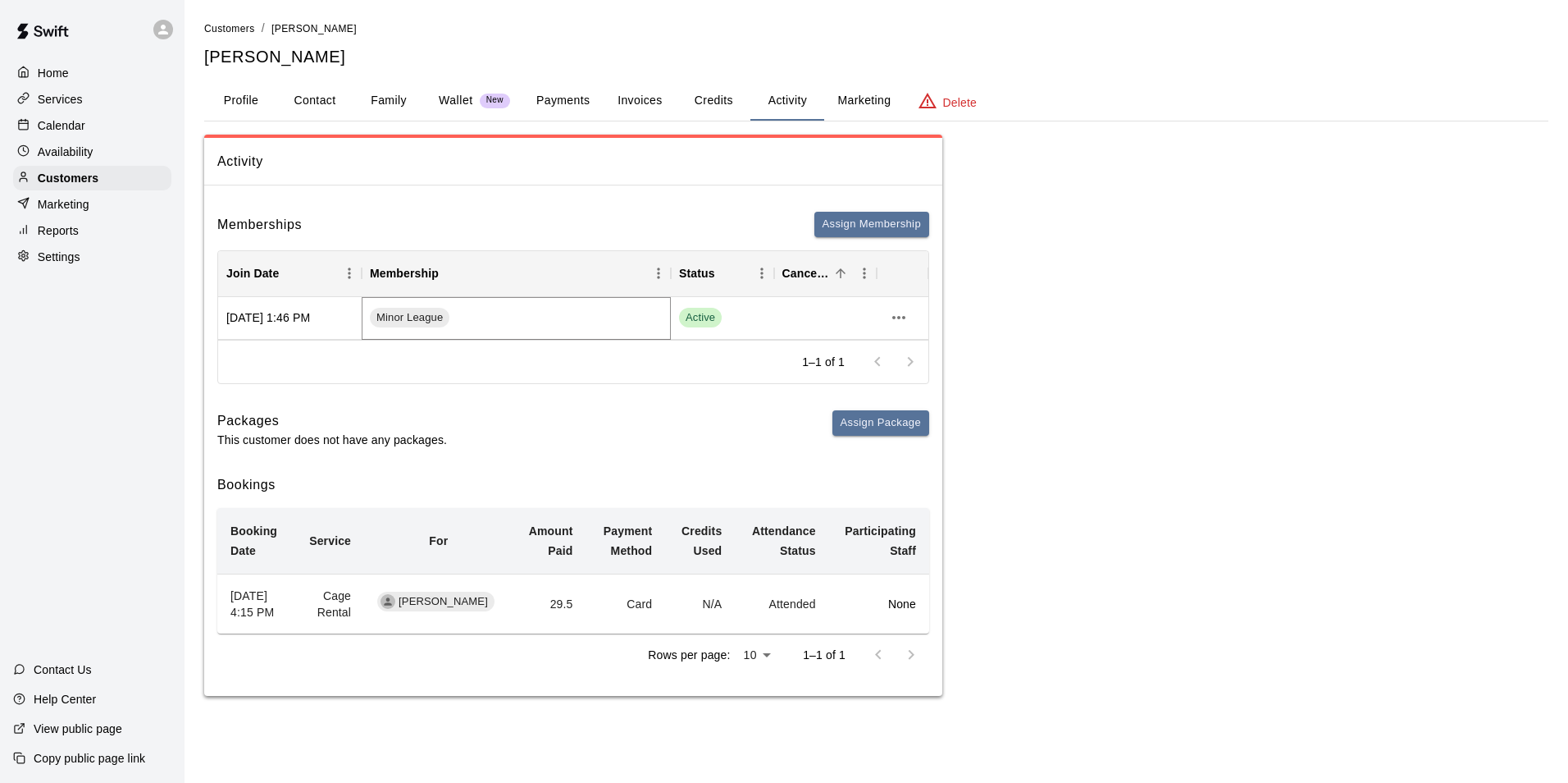
click at [418, 323] on span "Minor League" at bounding box center [410, 318] width 80 height 16
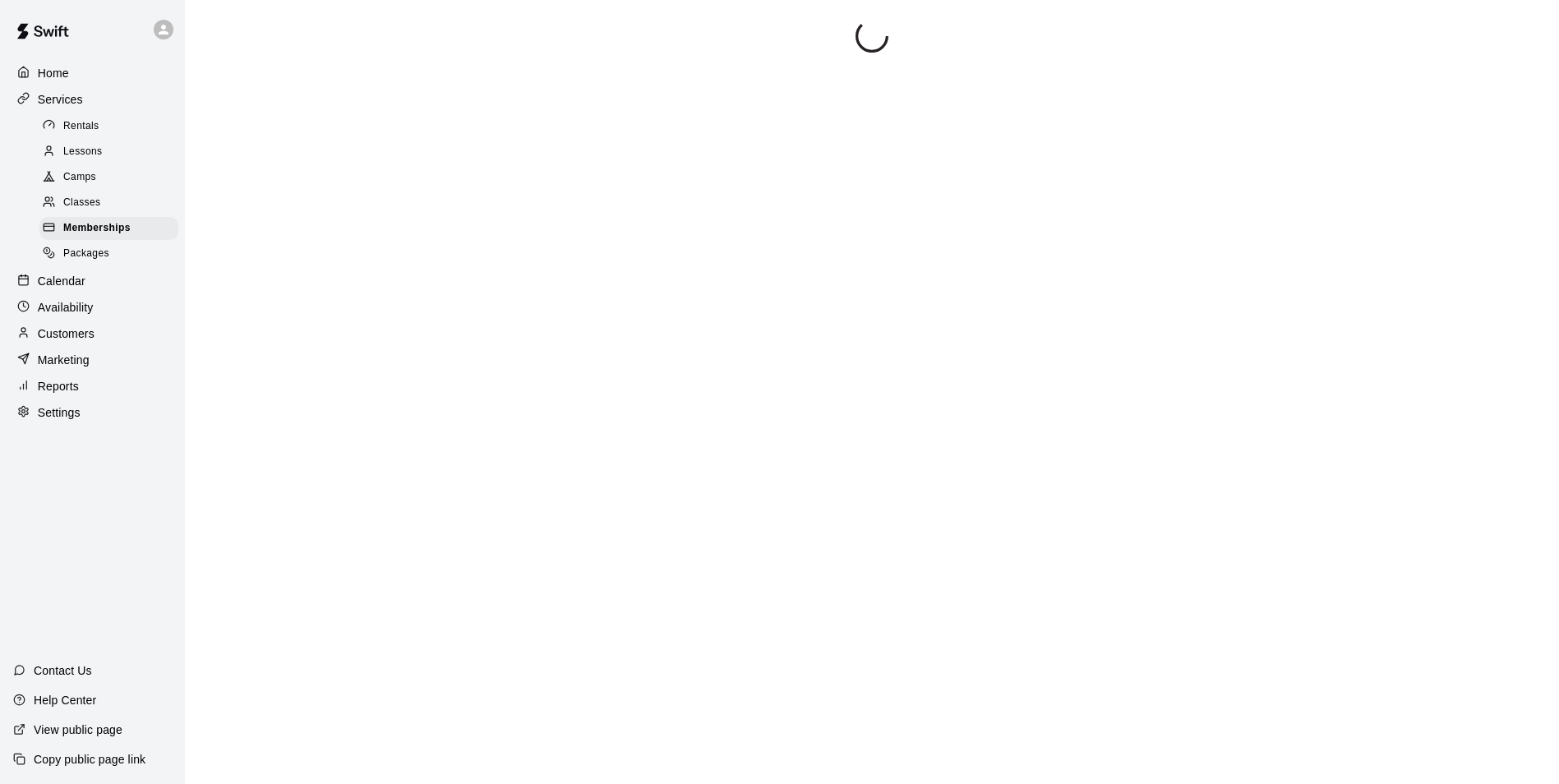
click at [417, 322] on div at bounding box center [871, 411] width 1334 height 784
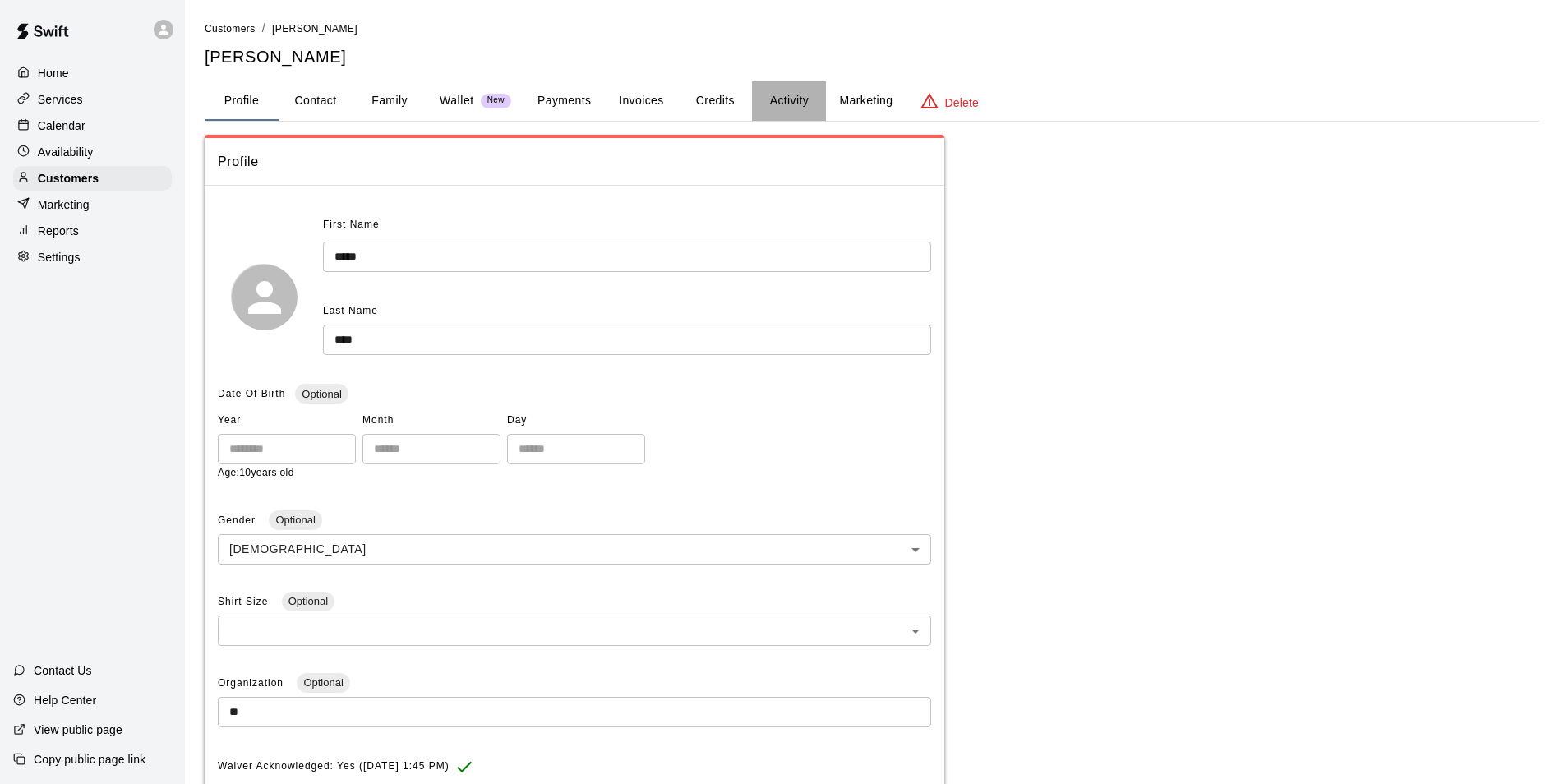
click at [784, 94] on button "Activity" at bounding box center [789, 101] width 74 height 40
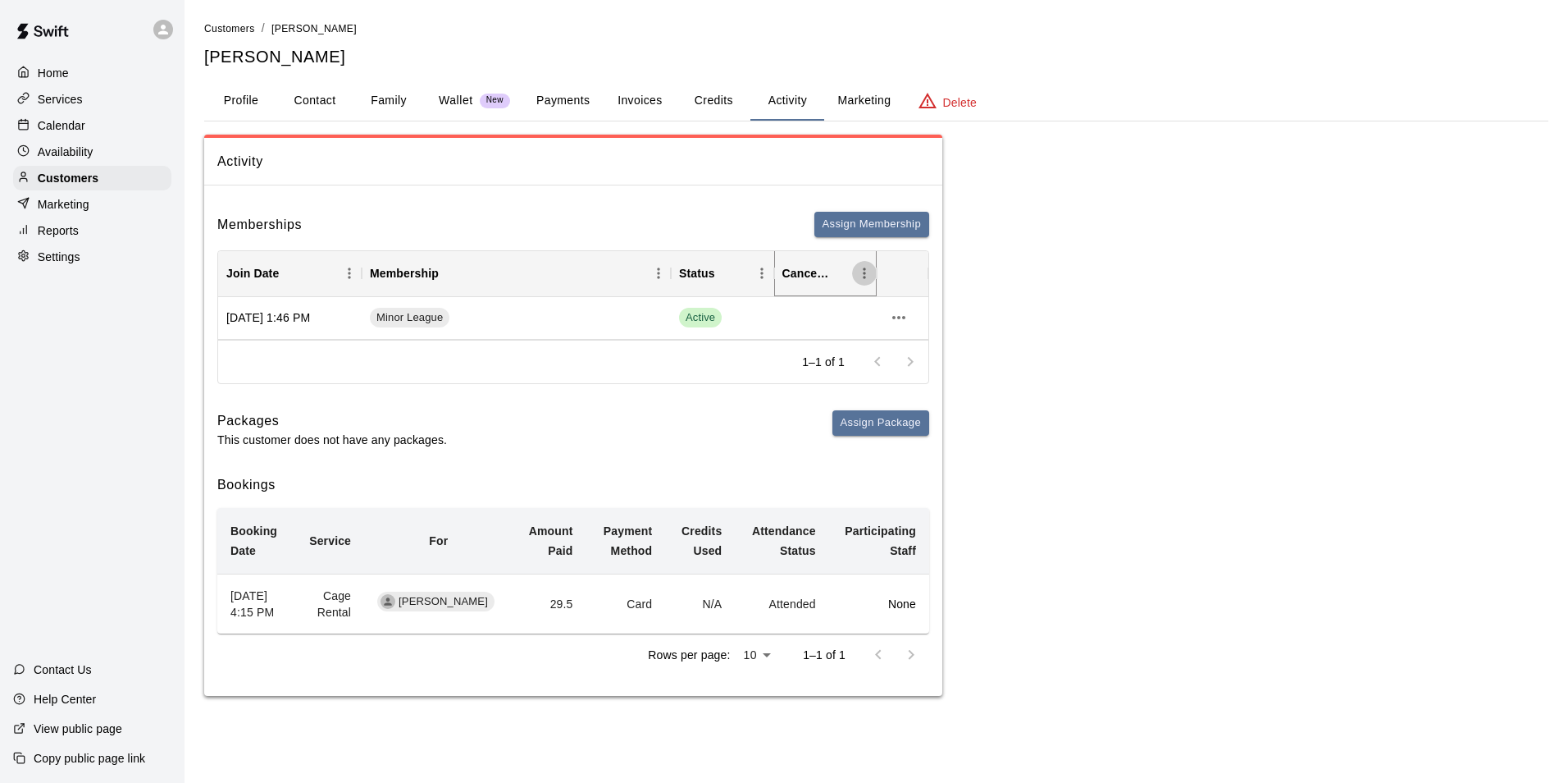
click at [863, 272] on icon "Menu" at bounding box center [865, 273] width 17 height 17
click at [1014, 352] on div "Activity Memberships Assign Membership Join Date Membership Status Cancel Date …" at bounding box center [876, 415] width 1345 height 562
click at [793, 284] on div "Cancel Date" at bounding box center [806, 273] width 48 height 46
click at [898, 316] on icon "more actions" at bounding box center [899, 318] width 19 height 19
click at [909, 356] on li "View details" at bounding box center [931, 352] width 92 height 27
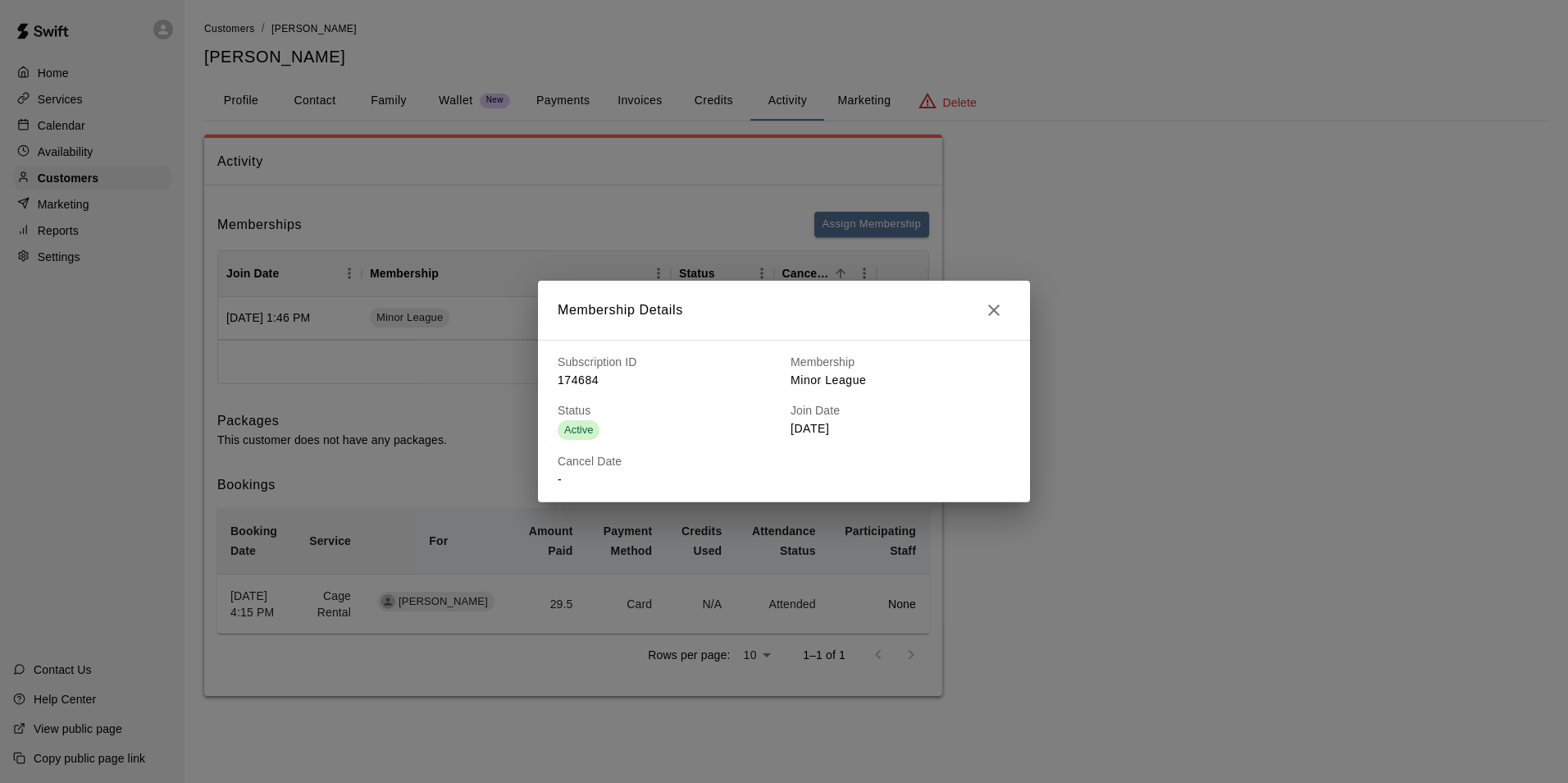
click at [986, 308] on icon "button" at bounding box center [994, 310] width 19 height 19
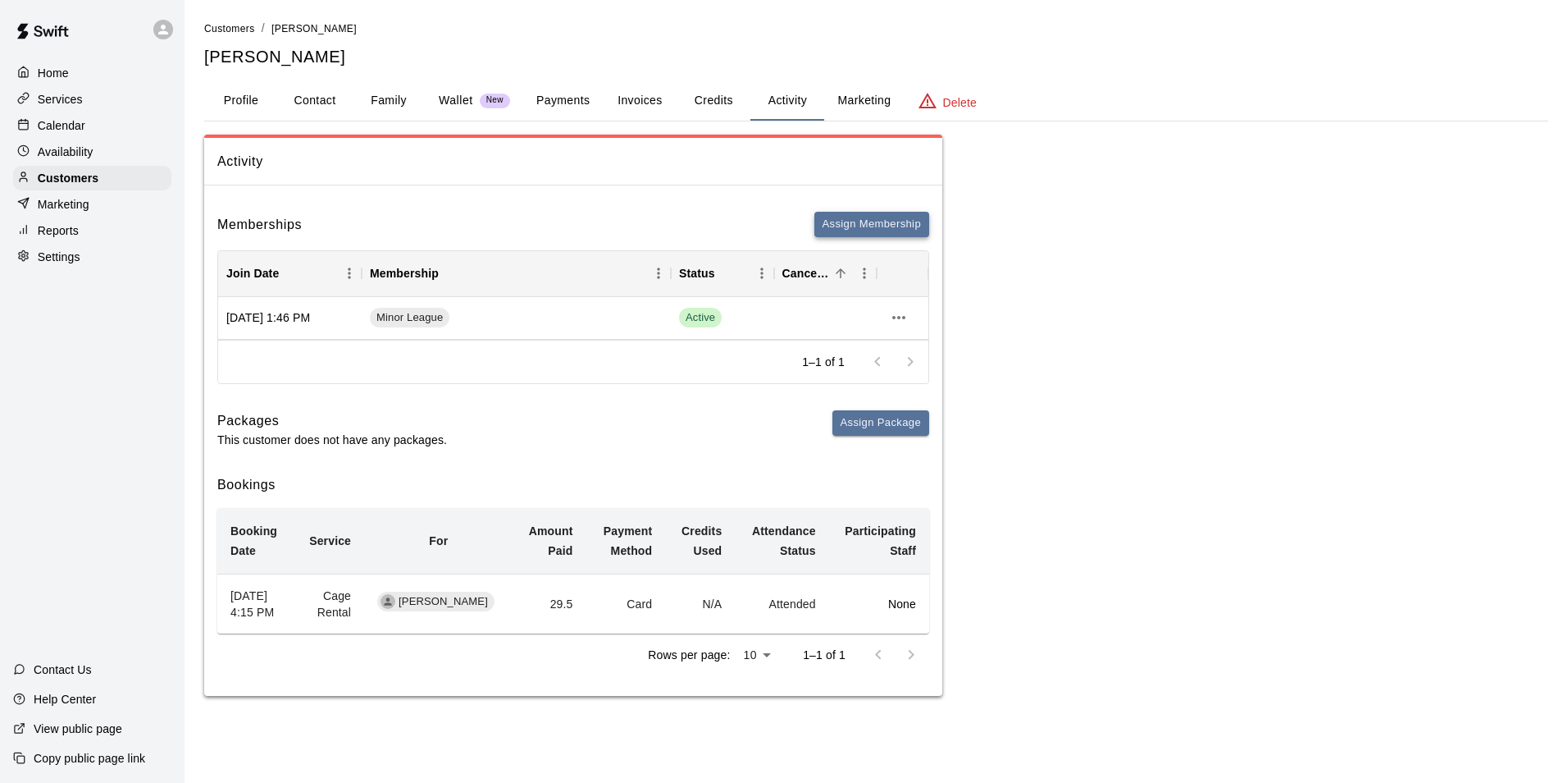
click at [870, 219] on button "Assign Membership" at bounding box center [871, 224] width 115 height 25
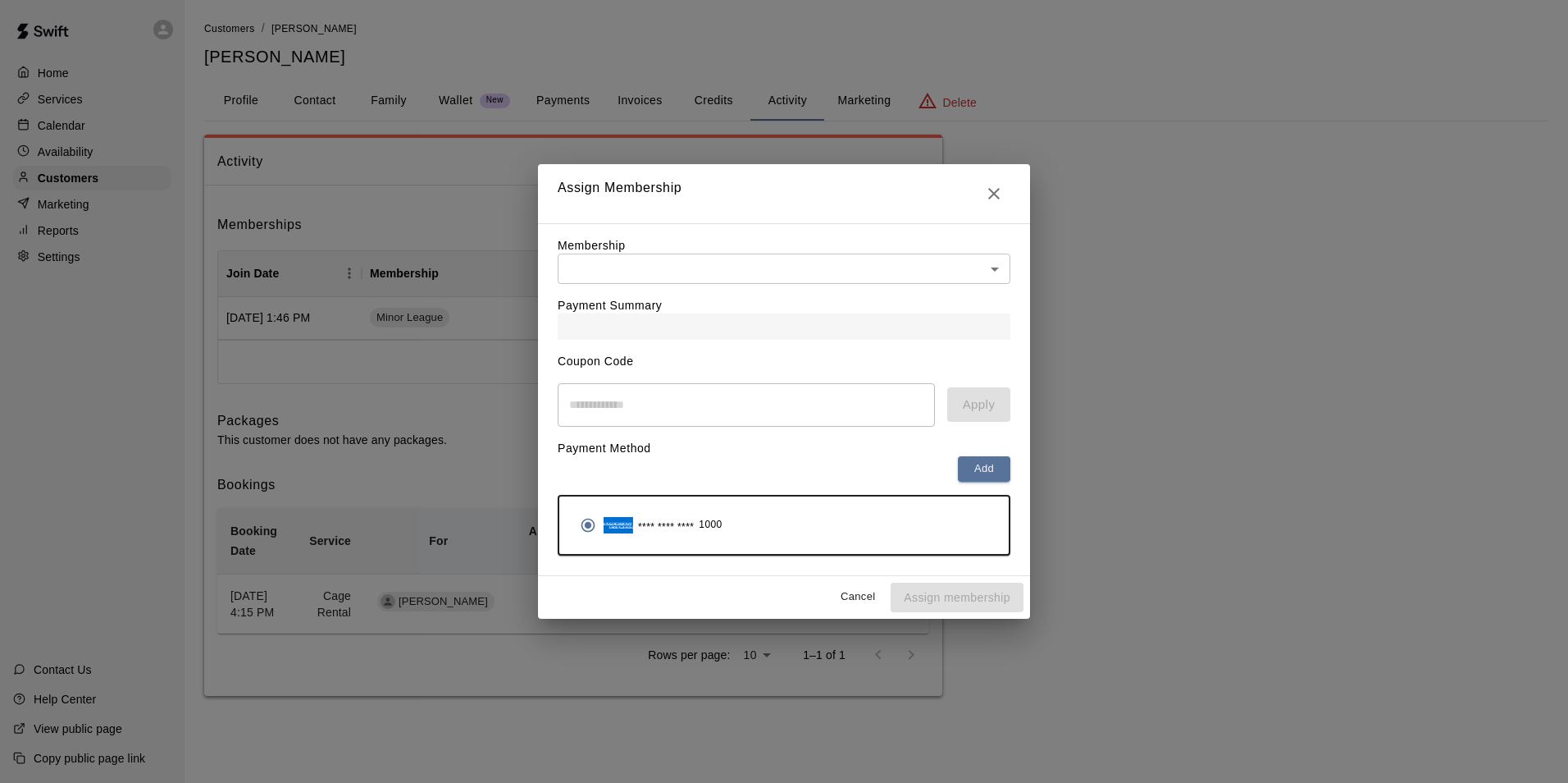
click at [725, 264] on body "Home Services Calendar Availability Customers Marketing Reports Settings Contac…" at bounding box center [784, 364] width 1568 height 729
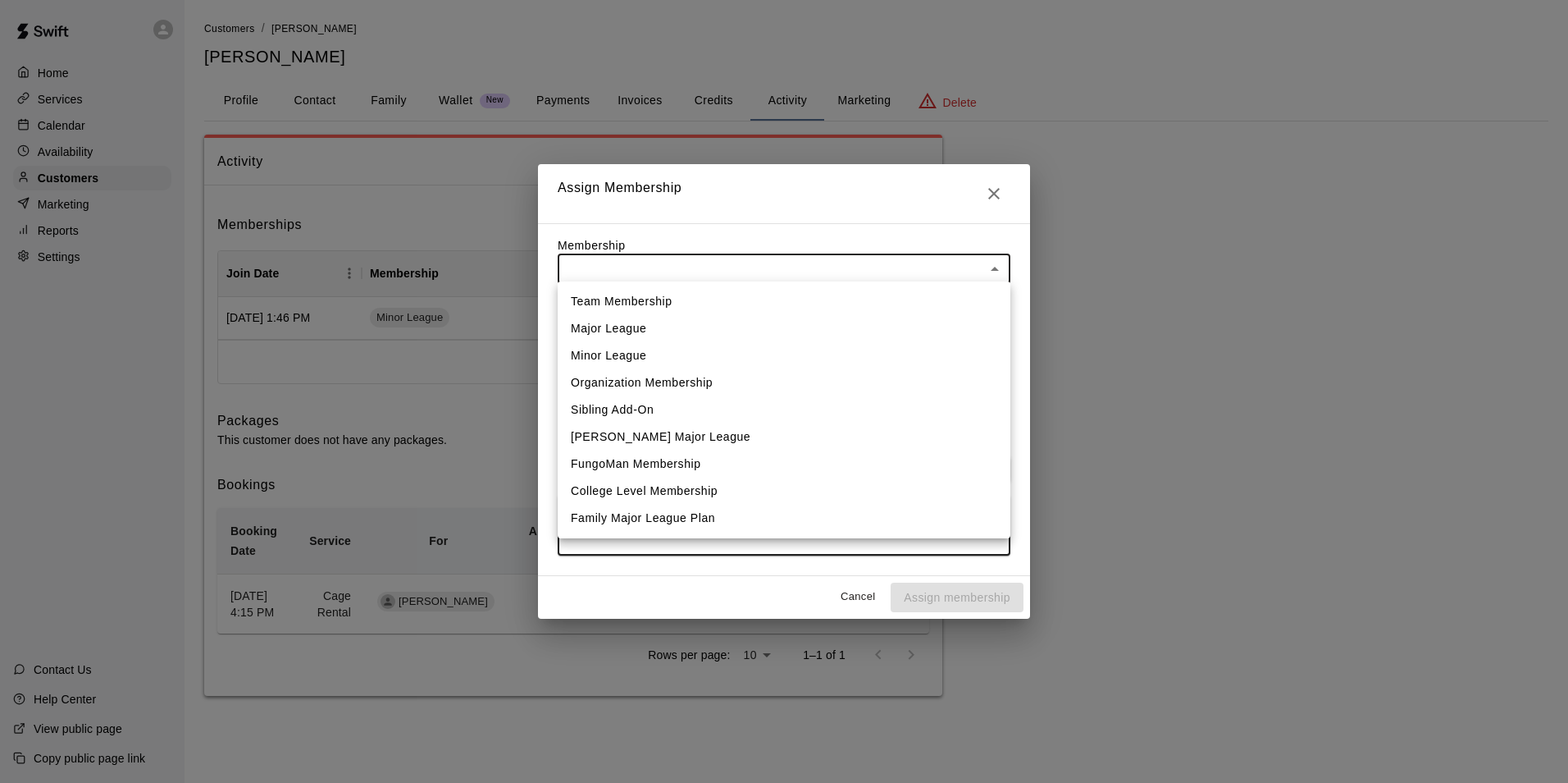
click at [611, 496] on li "College Level Membership" at bounding box center [784, 491] width 453 height 27
type input "**********"
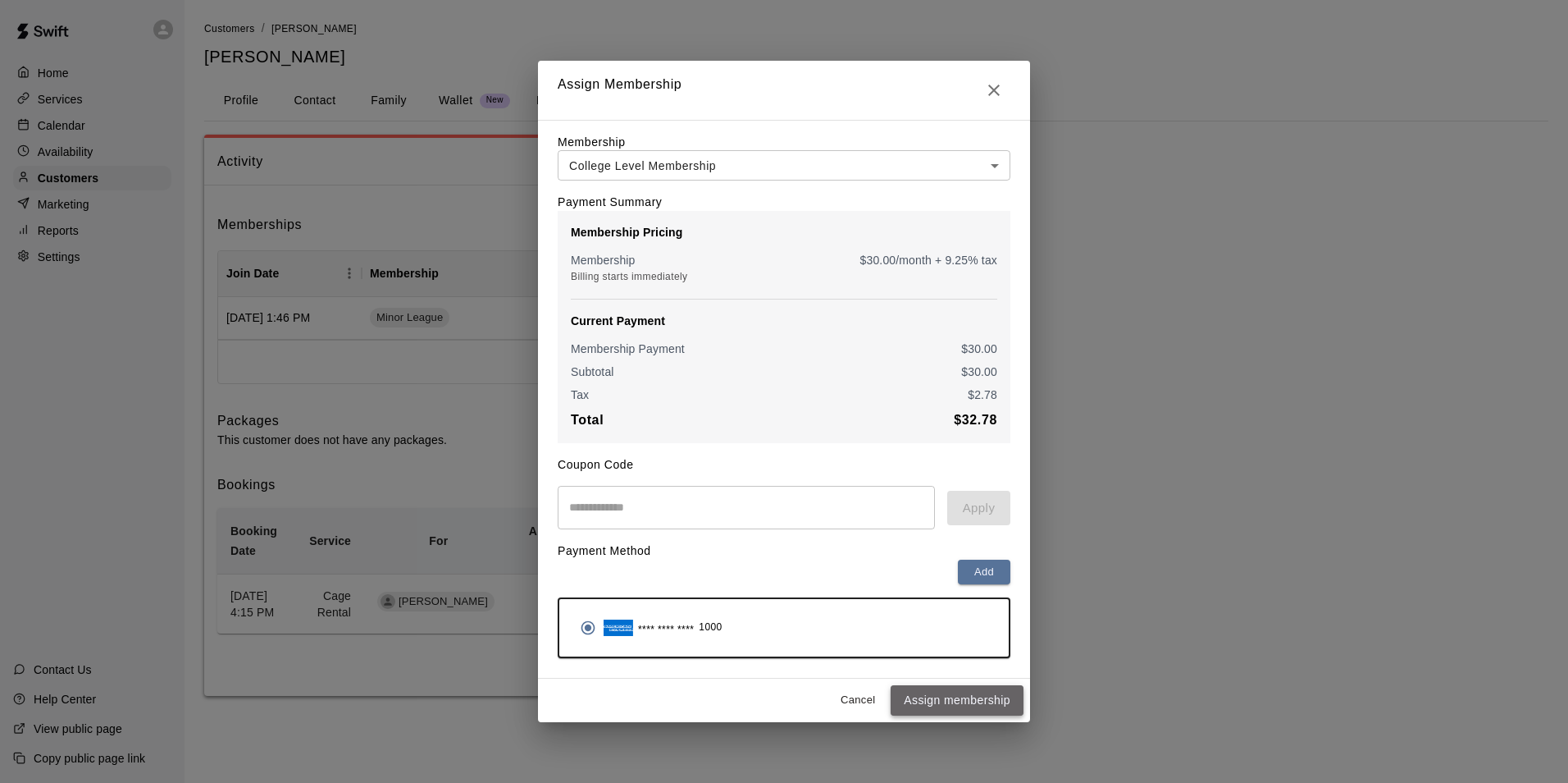
click at [916, 707] on button "Assign membership" at bounding box center [957, 699] width 133 height 30
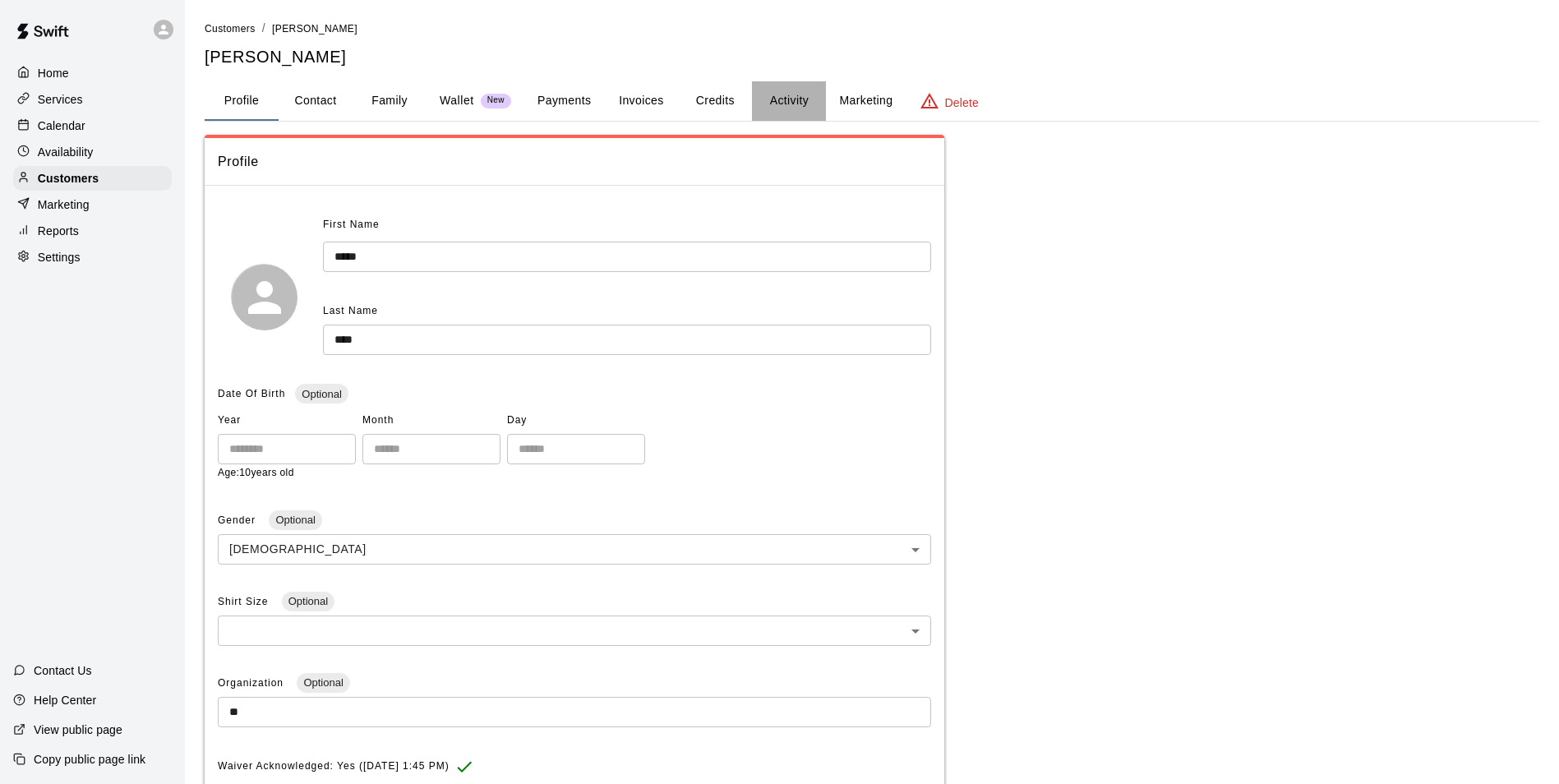
click at [777, 91] on button "Activity" at bounding box center [789, 101] width 74 height 40
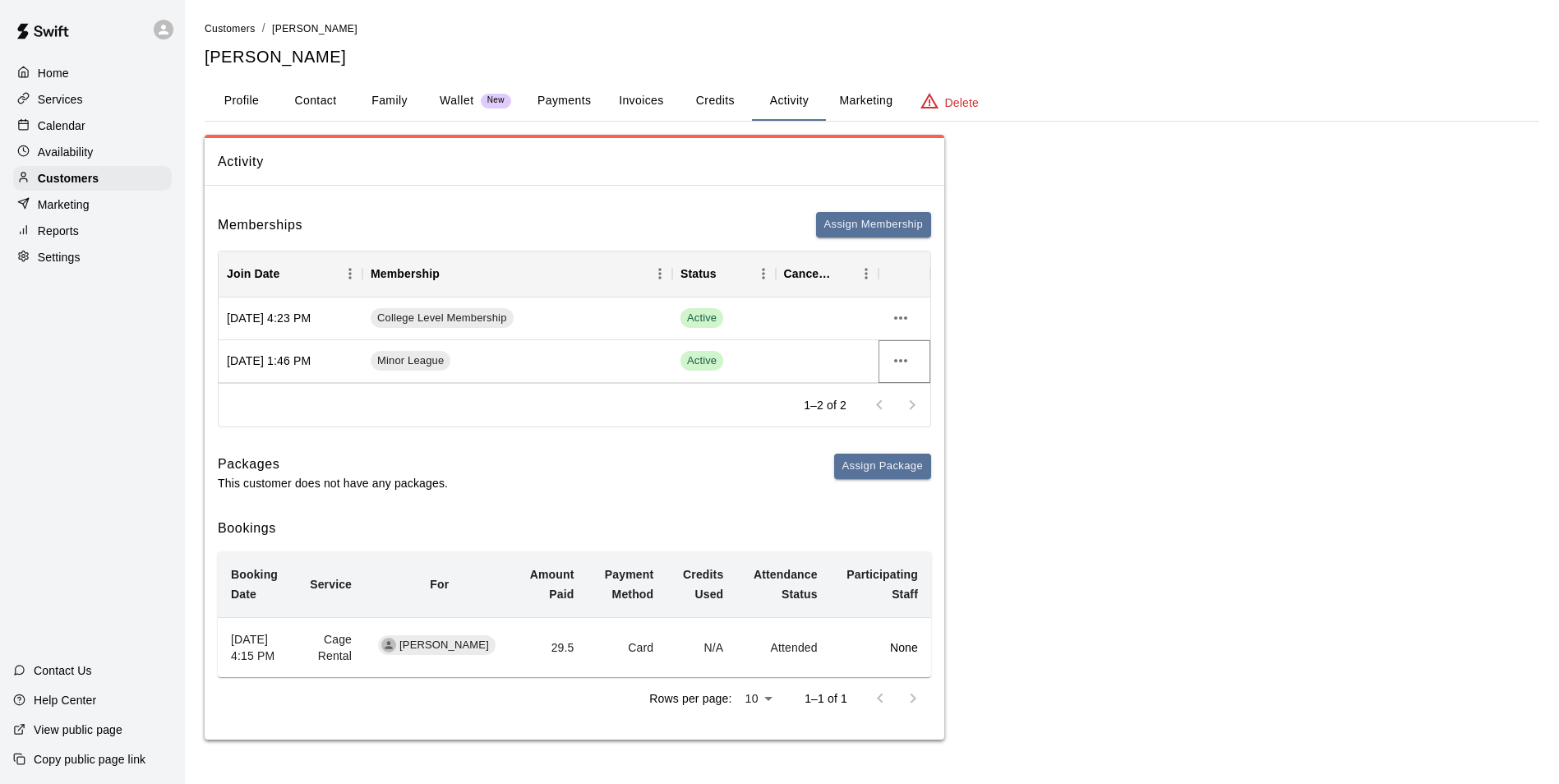
click at [900, 369] on icon "more actions" at bounding box center [900, 361] width 19 height 19
click at [905, 422] on li "Cancel" at bounding box center [932, 422] width 92 height 27
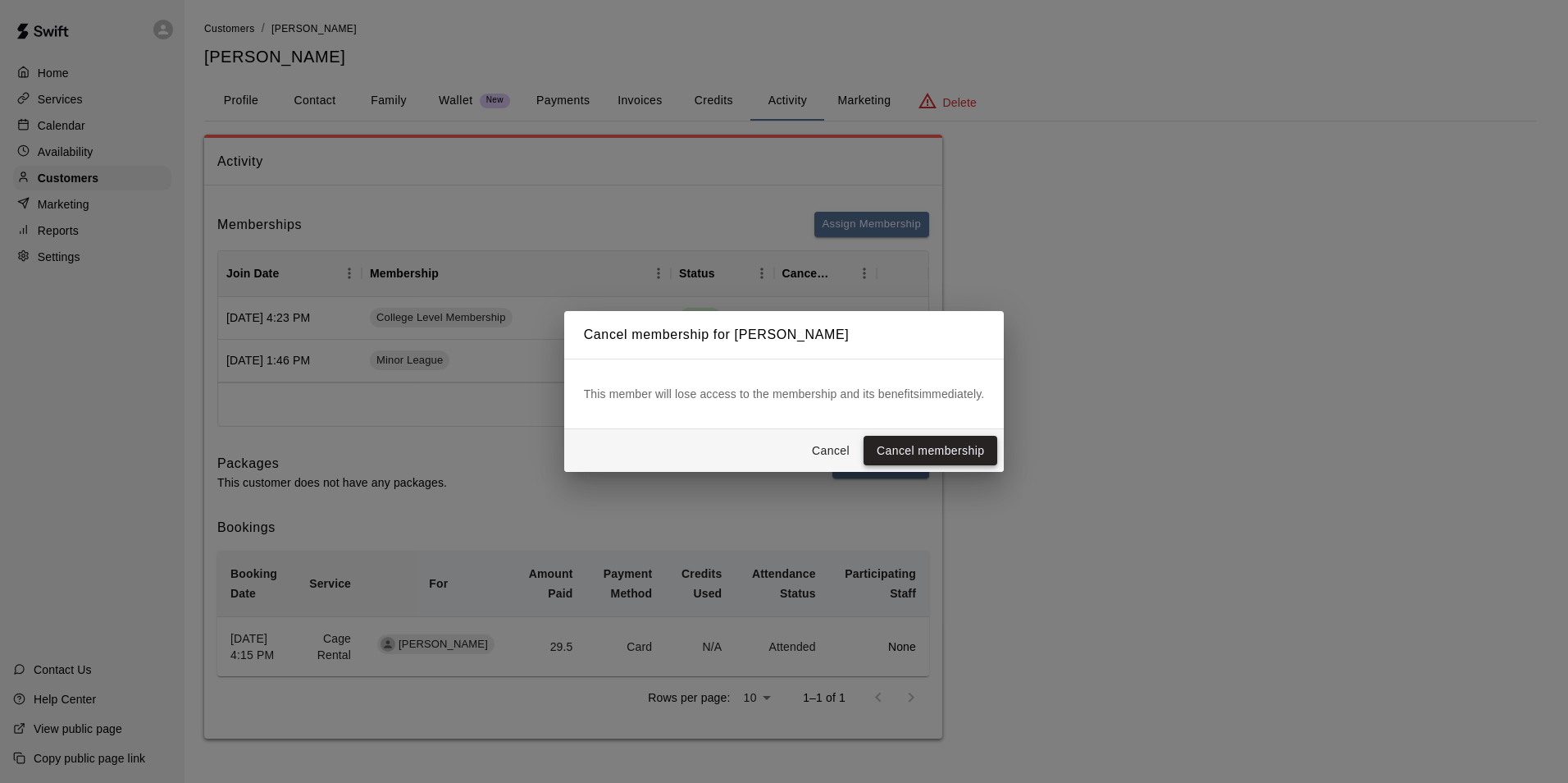
click at [920, 458] on button "Cancel membership" at bounding box center [931, 450] width 134 height 30
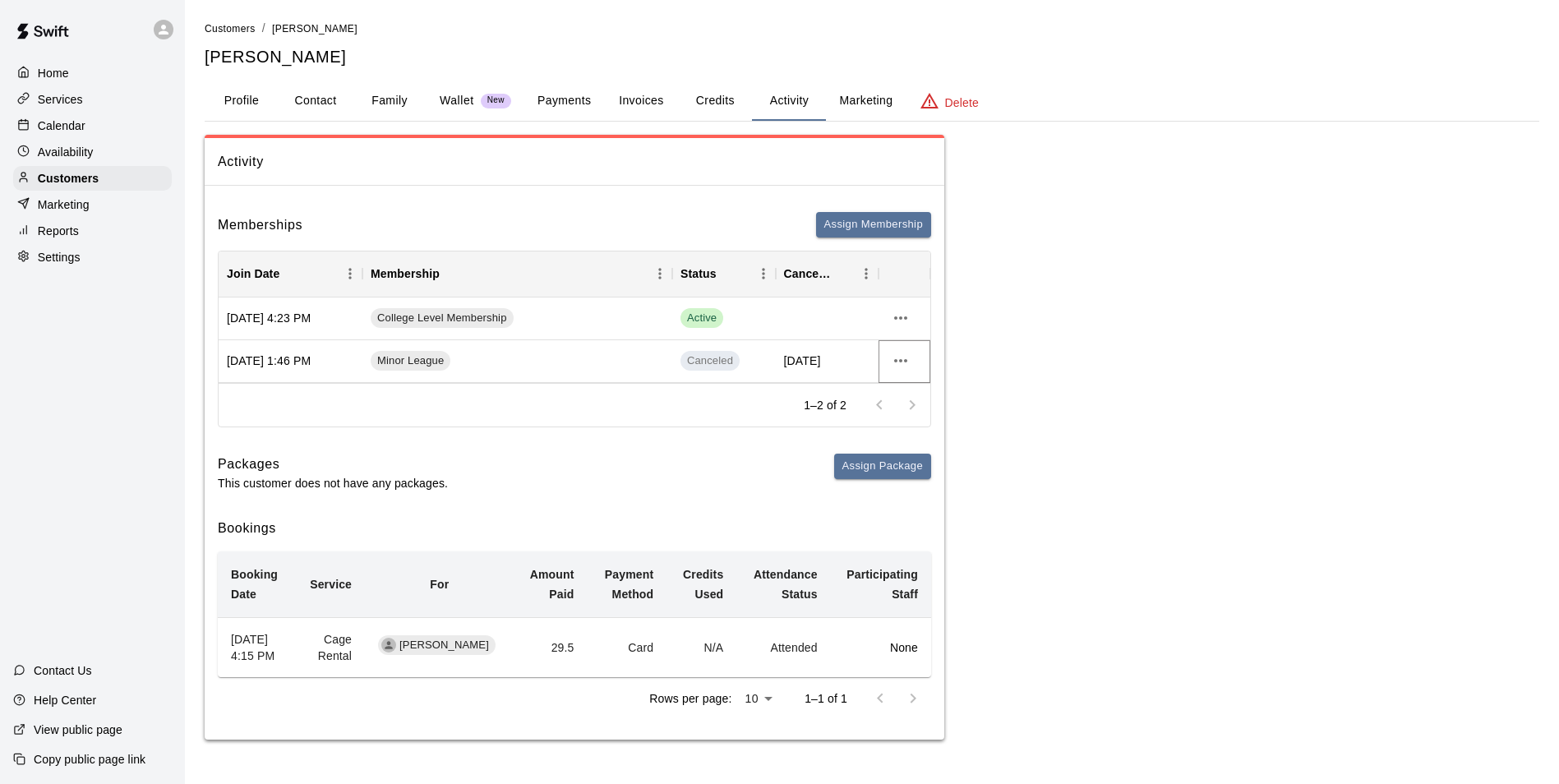
scroll to position [5, 0]
click at [96, 123] on div "Calendar" at bounding box center [92, 125] width 159 height 24
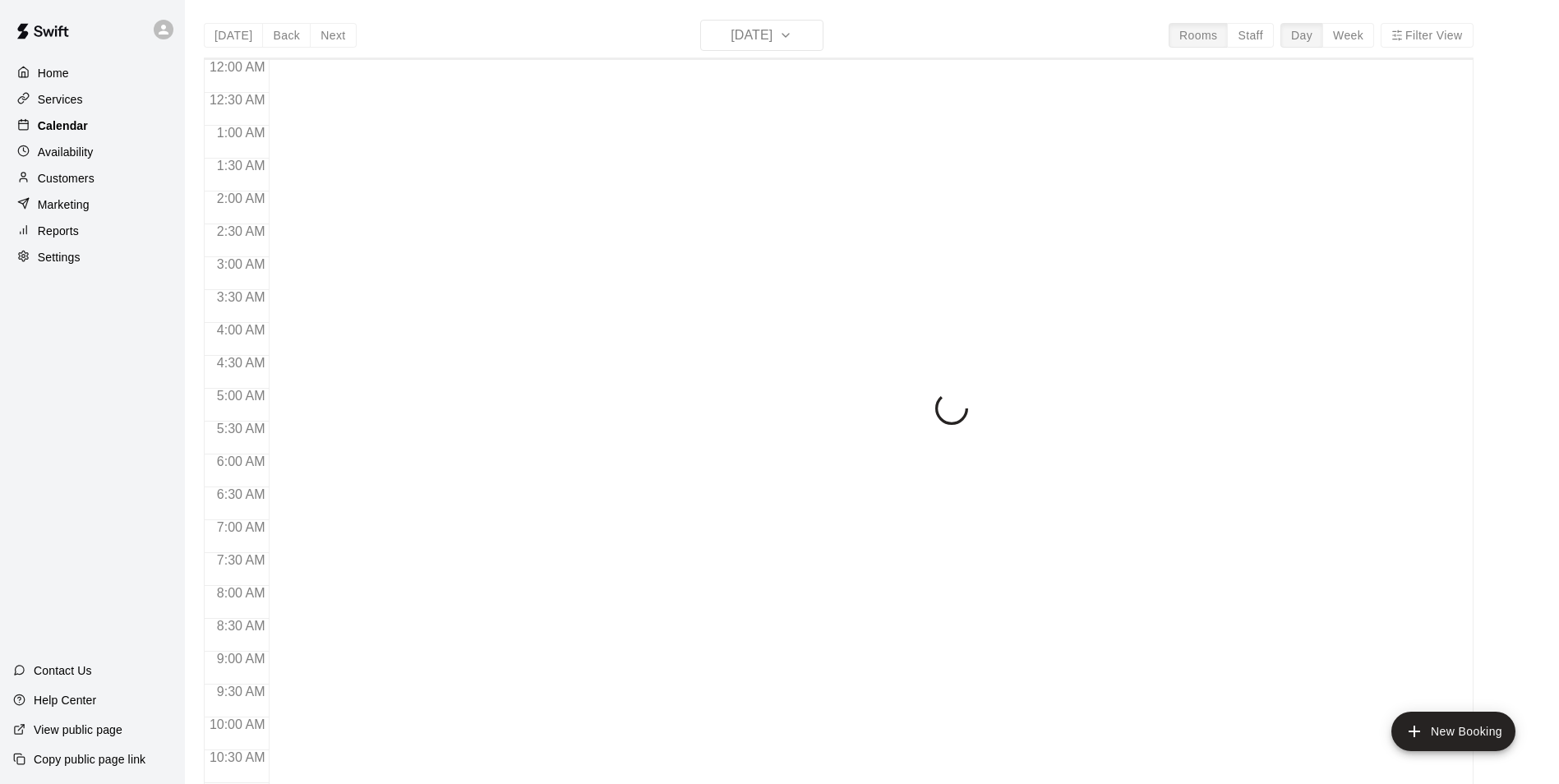
scroll to position [835, 0]
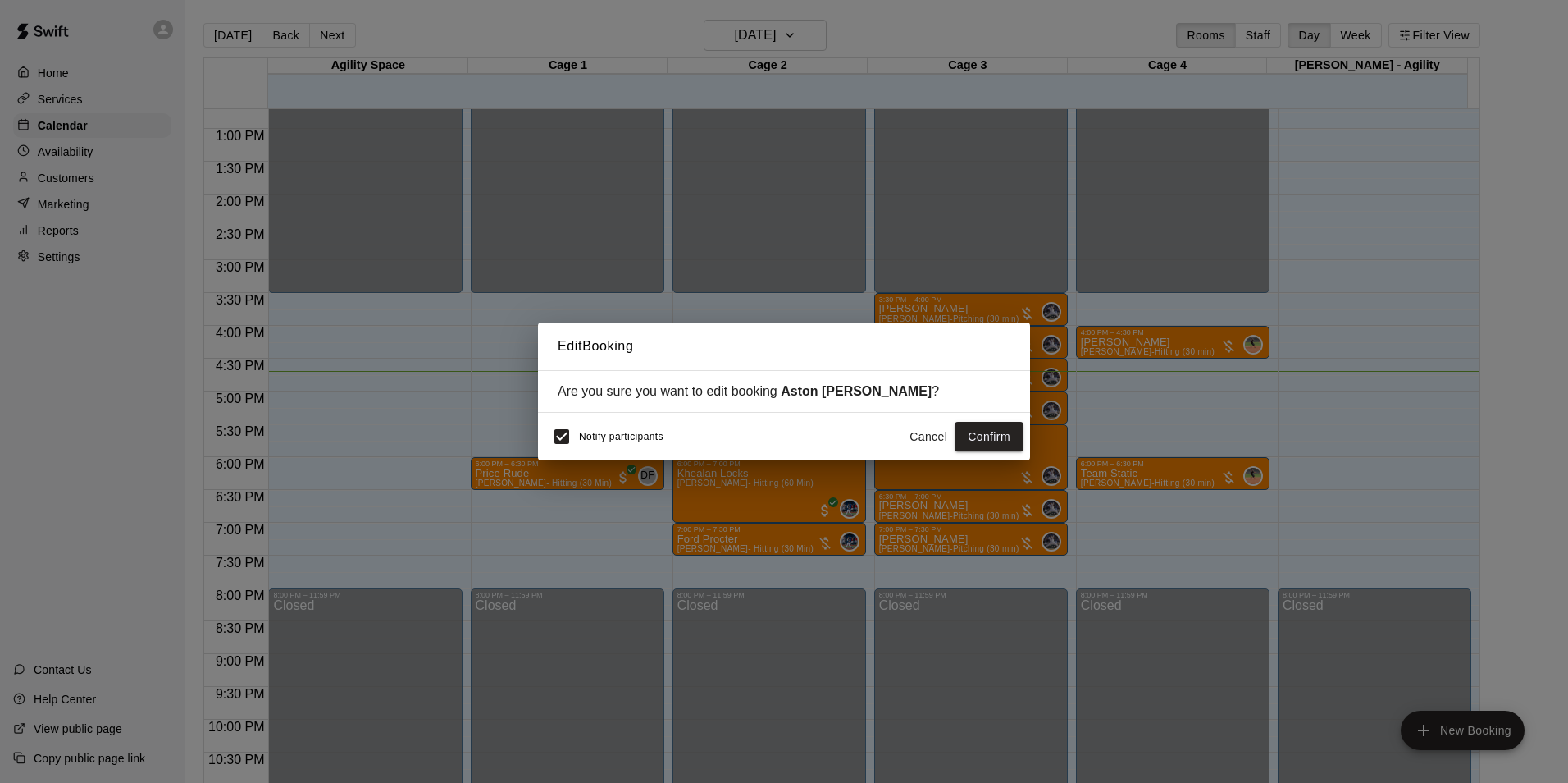
click at [929, 428] on button "Cancel" at bounding box center [929, 436] width 52 height 30
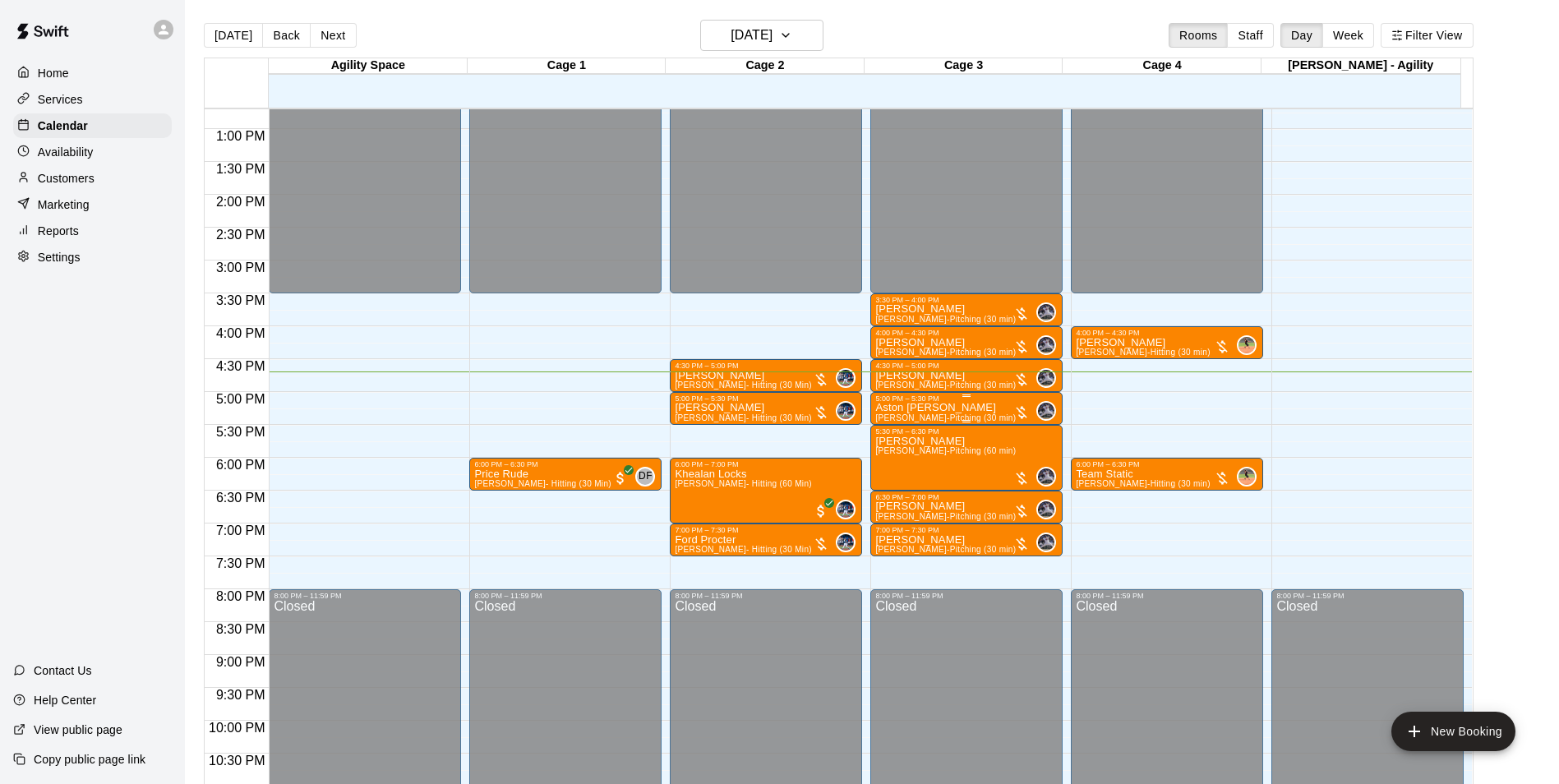
click at [920, 408] on p "Aston Greco" at bounding box center [945, 408] width 140 height 0
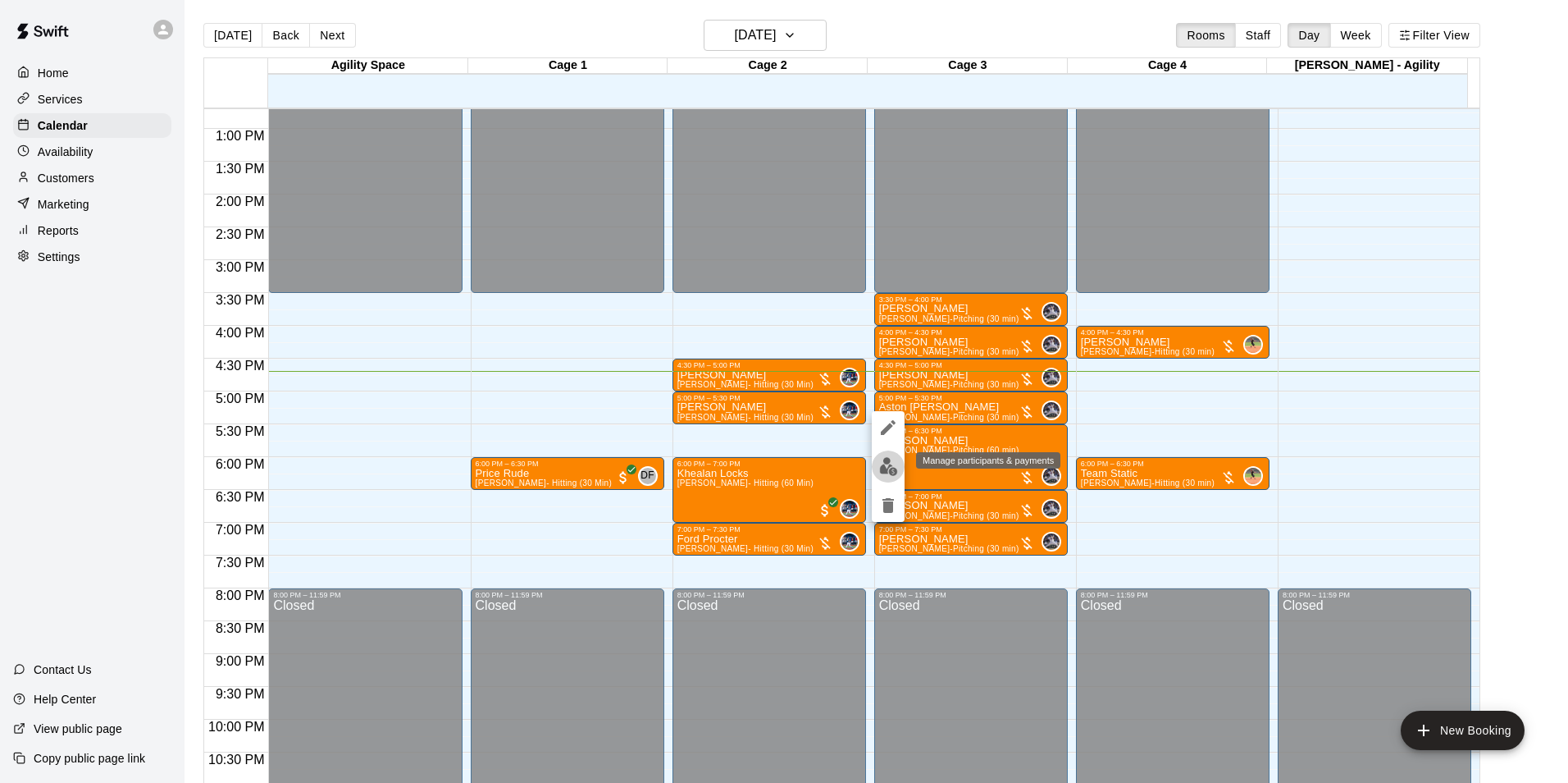
click at [883, 461] on img "edit" at bounding box center [888, 465] width 18 height 18
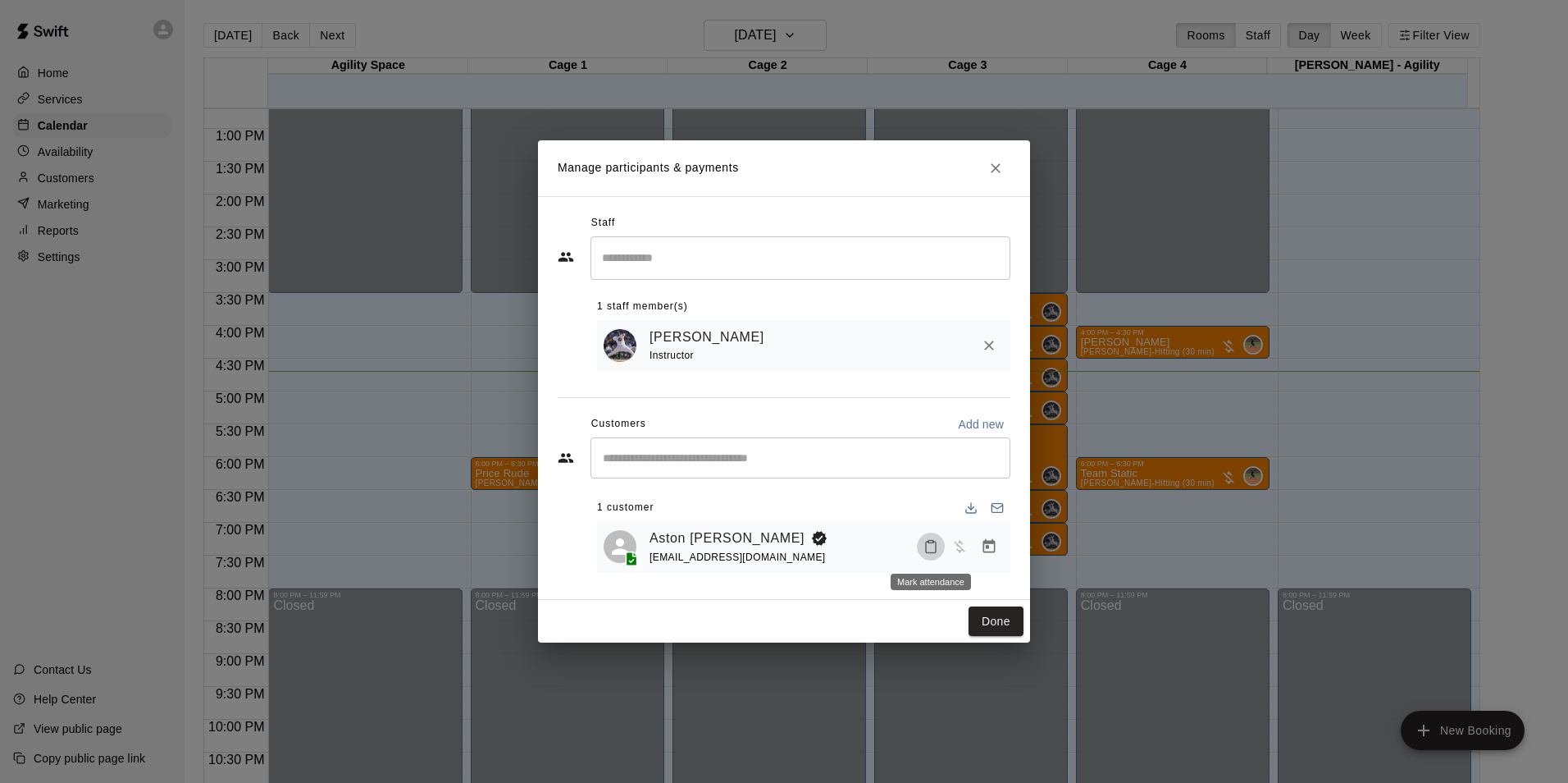
click at [935, 536] on button "Mark attendance" at bounding box center [931, 546] width 28 height 28
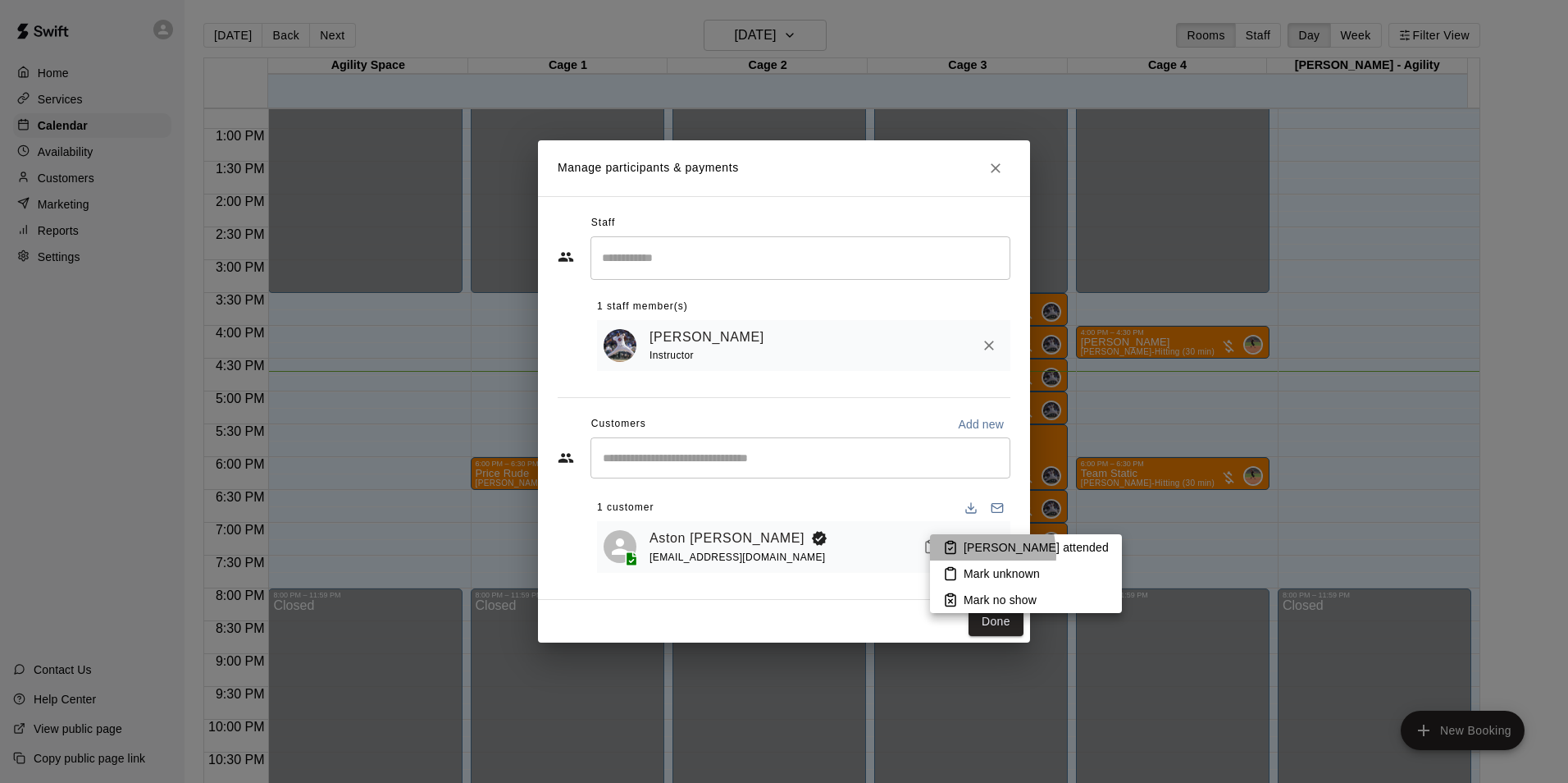
click at [964, 555] on p "Mark attended" at bounding box center [1036, 547] width 145 height 17
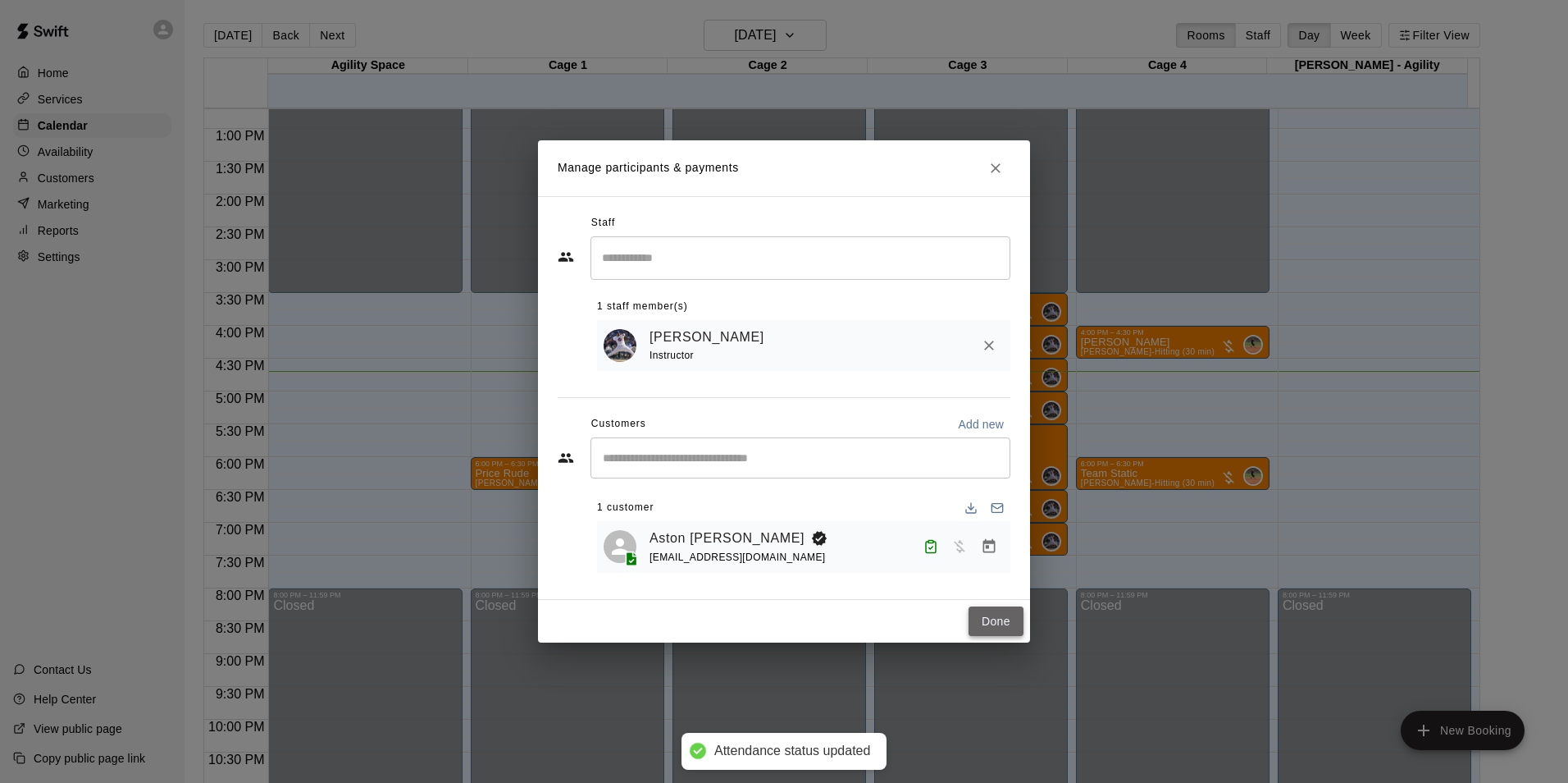
click at [988, 631] on button "Done" at bounding box center [996, 621] width 55 height 30
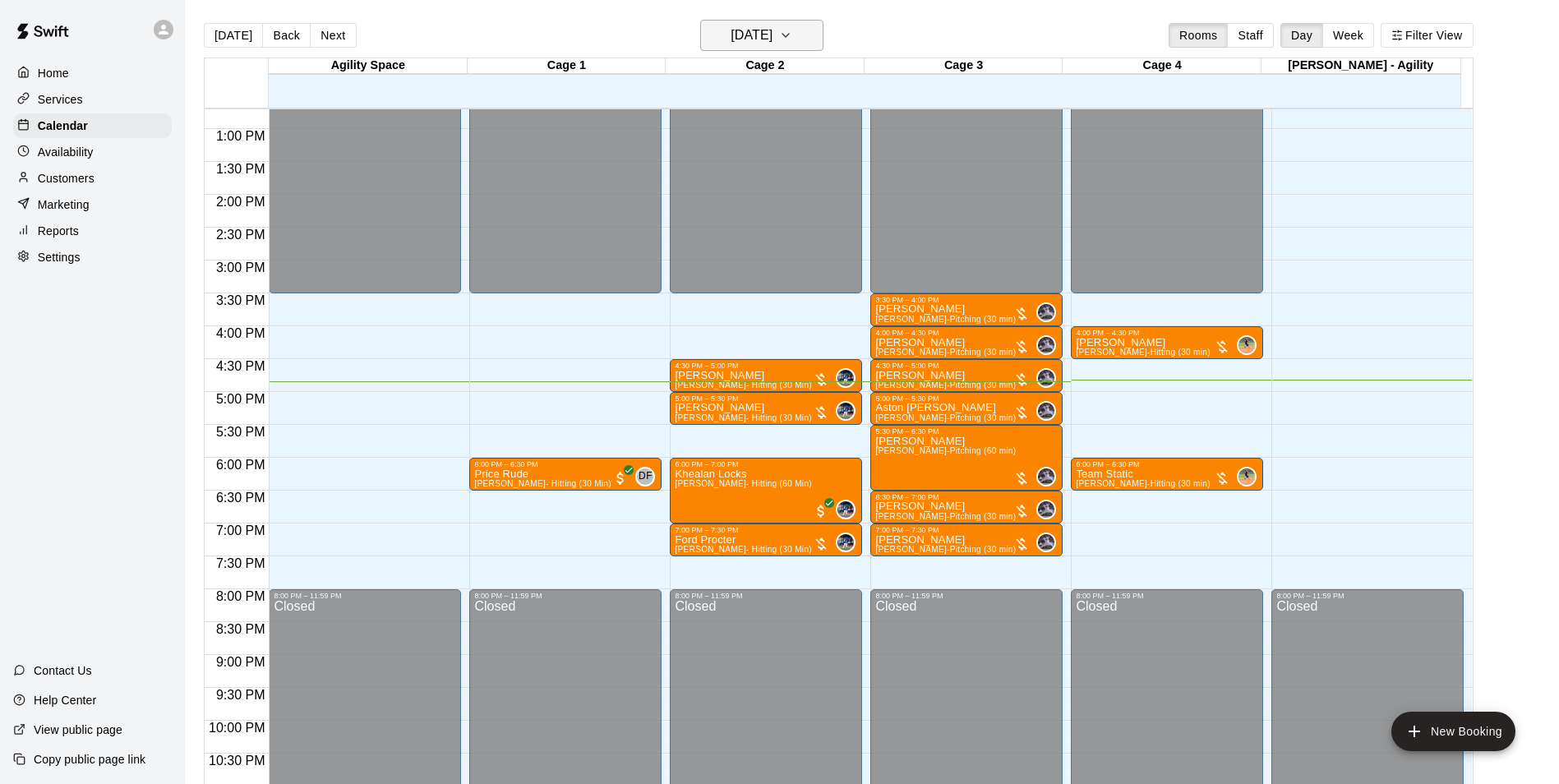
click at [768, 30] on h6 "Wednesday Aug 13" at bounding box center [751, 35] width 42 height 23
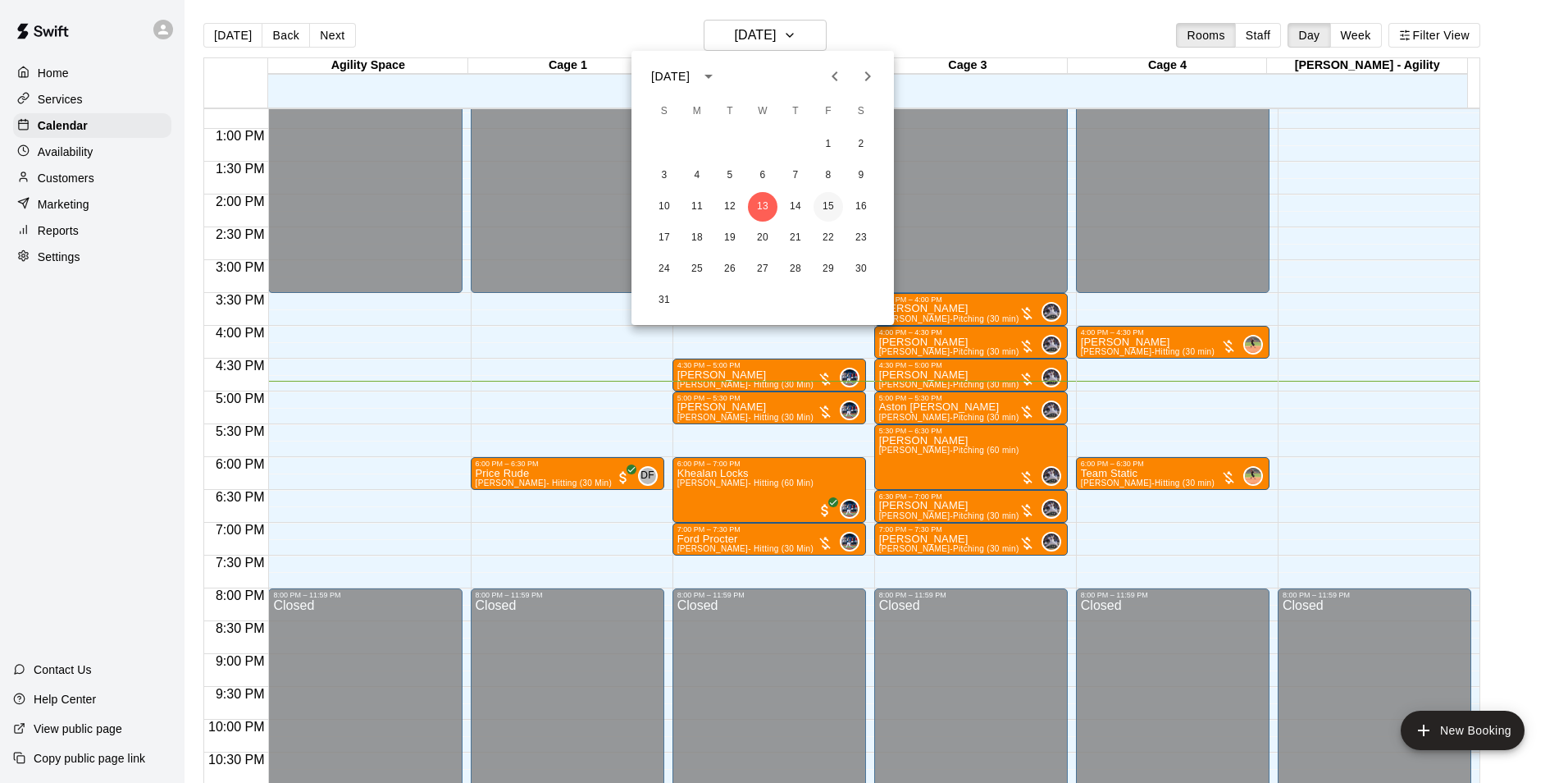
click at [826, 207] on button "15" at bounding box center [829, 207] width 29 height 29
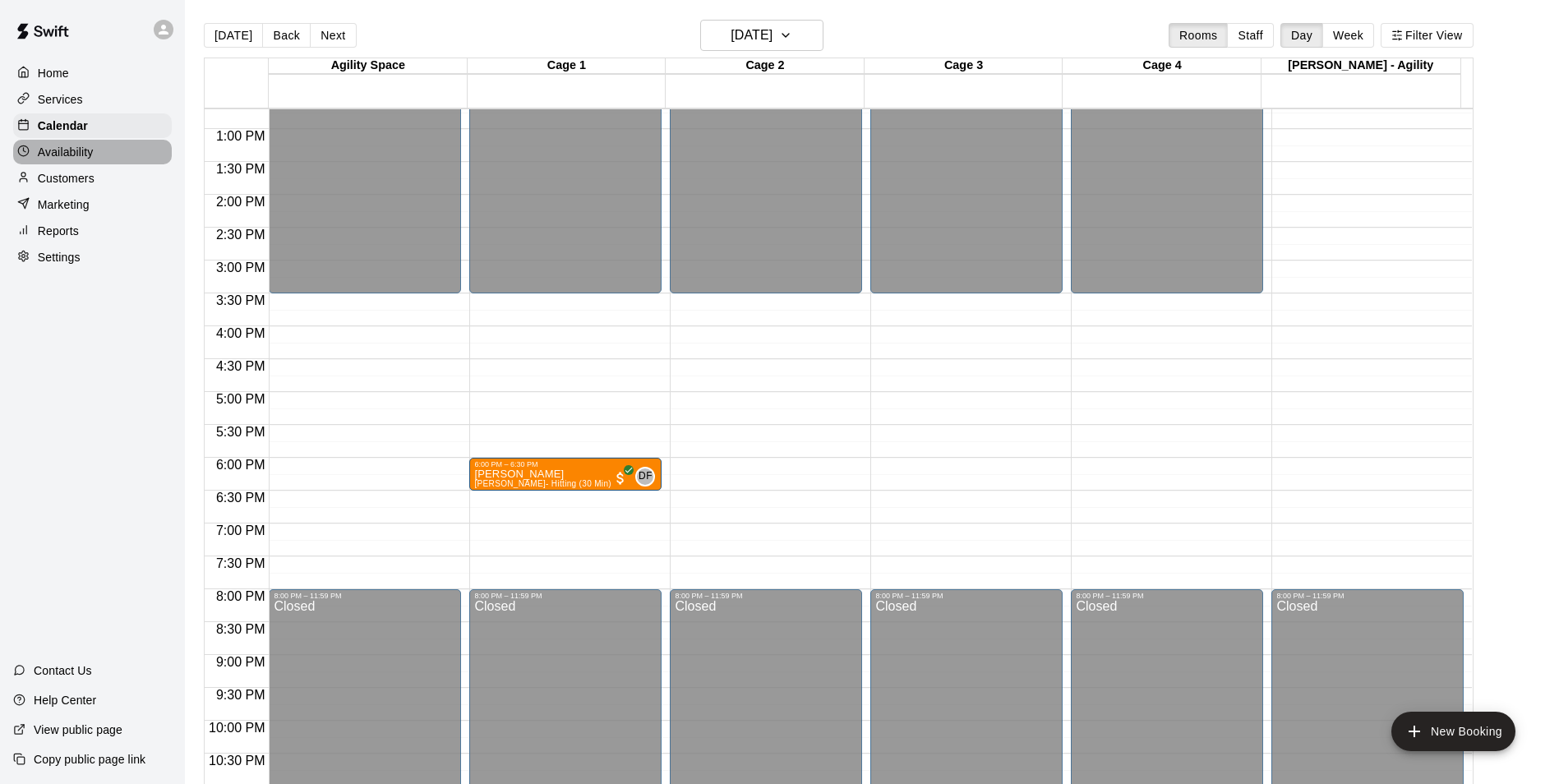
click at [77, 156] on p "Availability" at bounding box center [65, 152] width 55 height 17
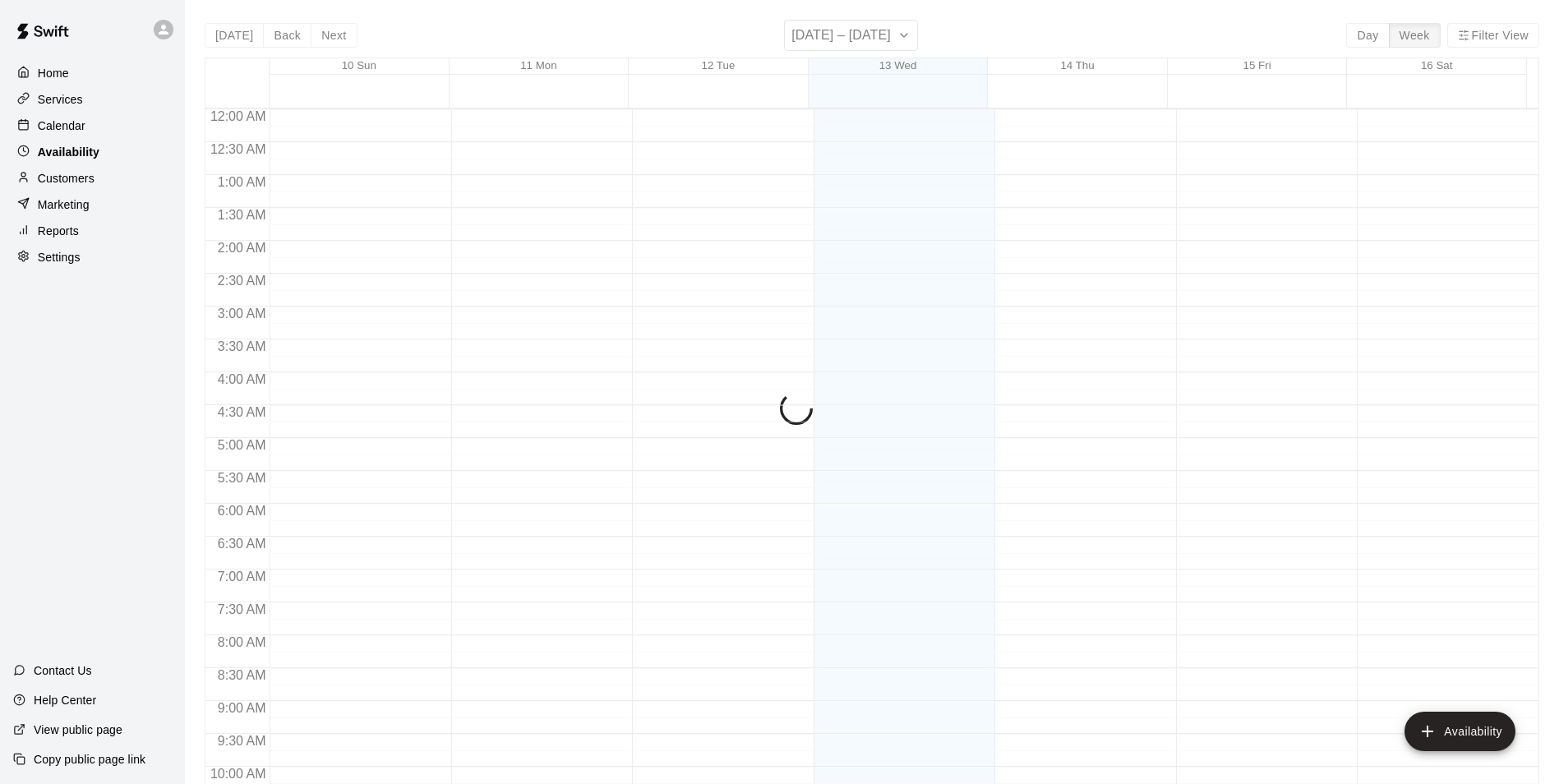
scroll to position [884, 0]
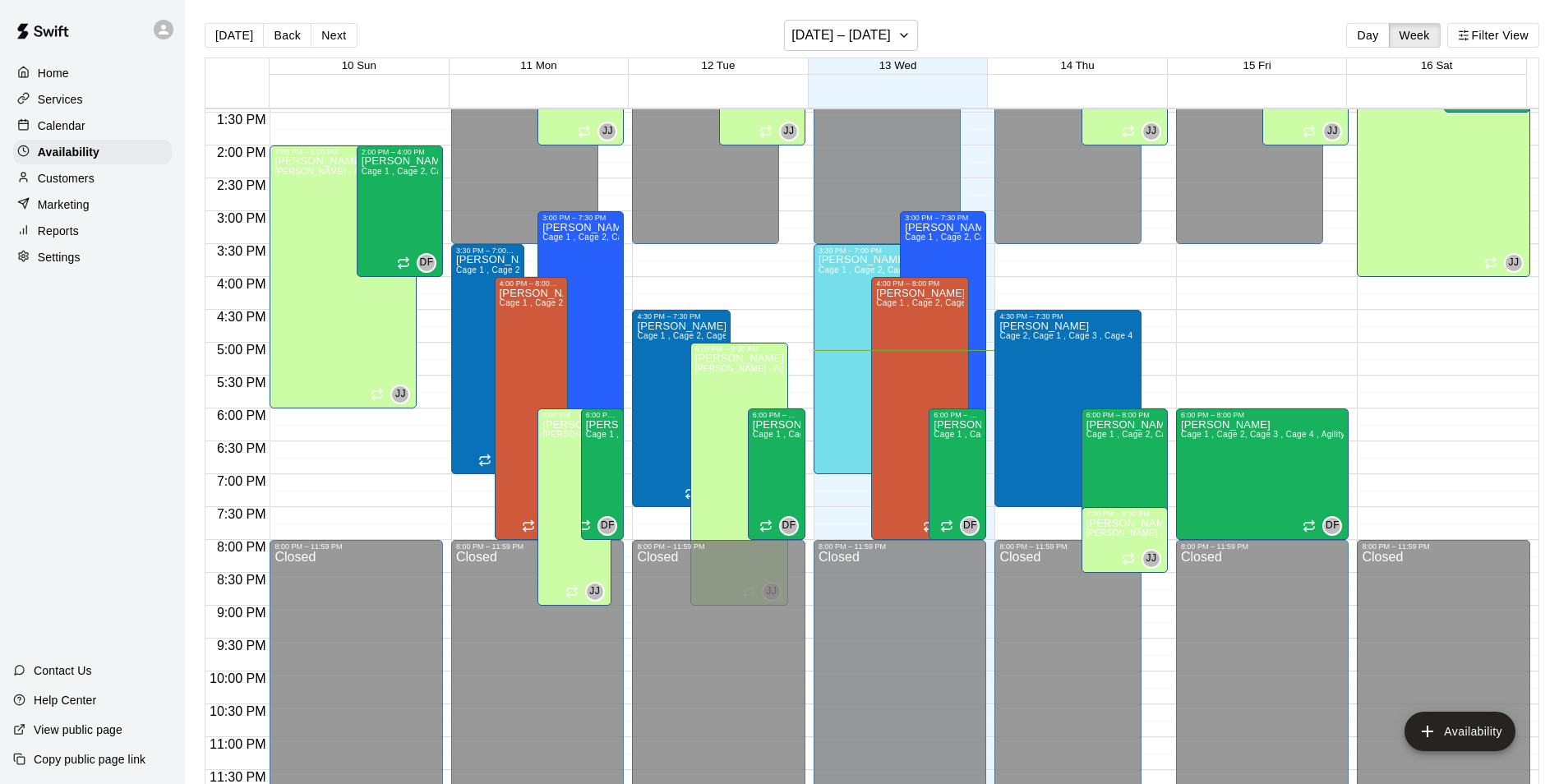
click at [1176, 330] on div "12:00 AM – 3:30 PM Closed 6:00 PM – 8:00 PM David Flores Cage 1 , Cage 2, Cage …" at bounding box center [1262, 14] width 173 height 1577
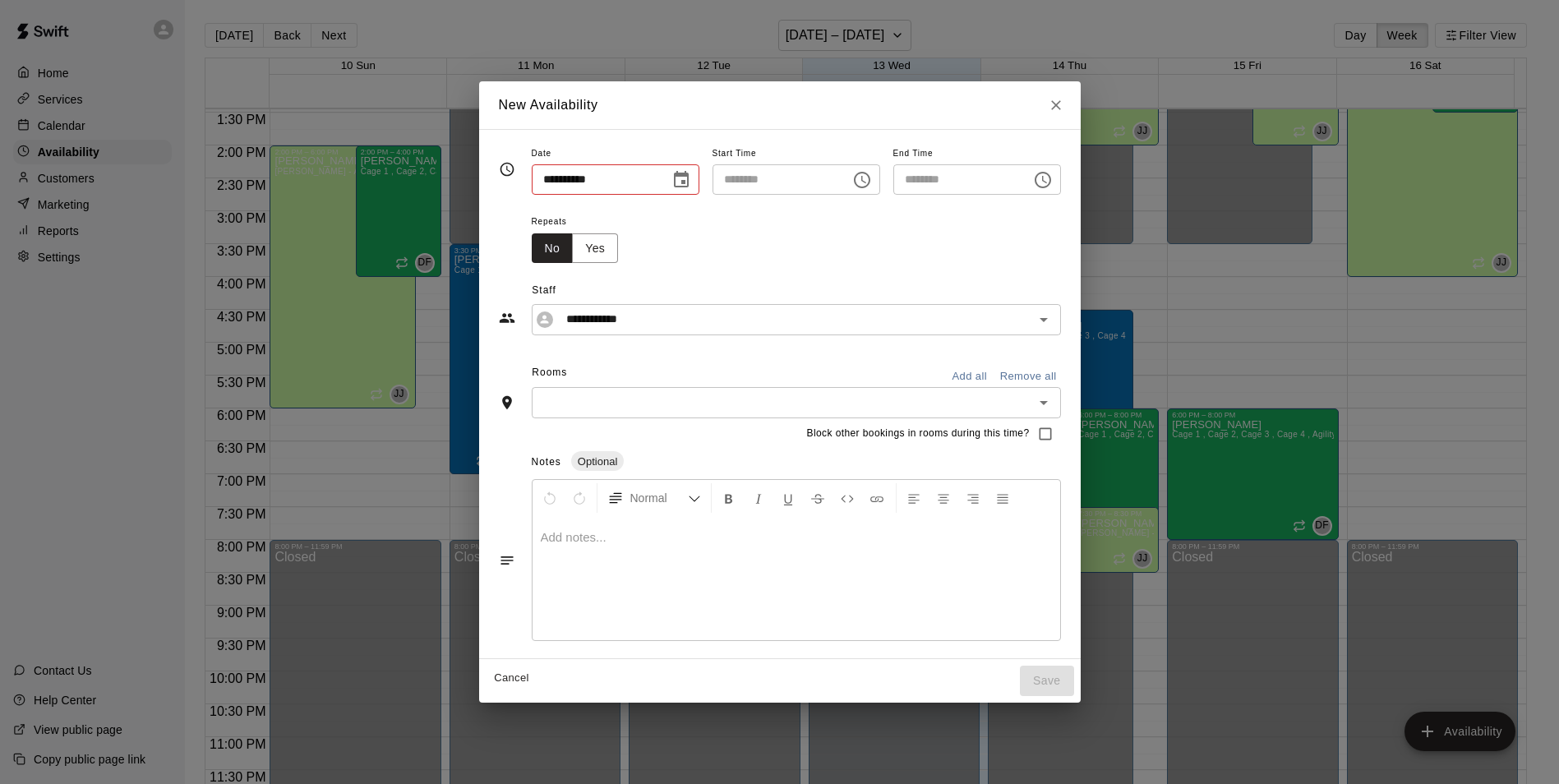
type input "**********"
type input "********"
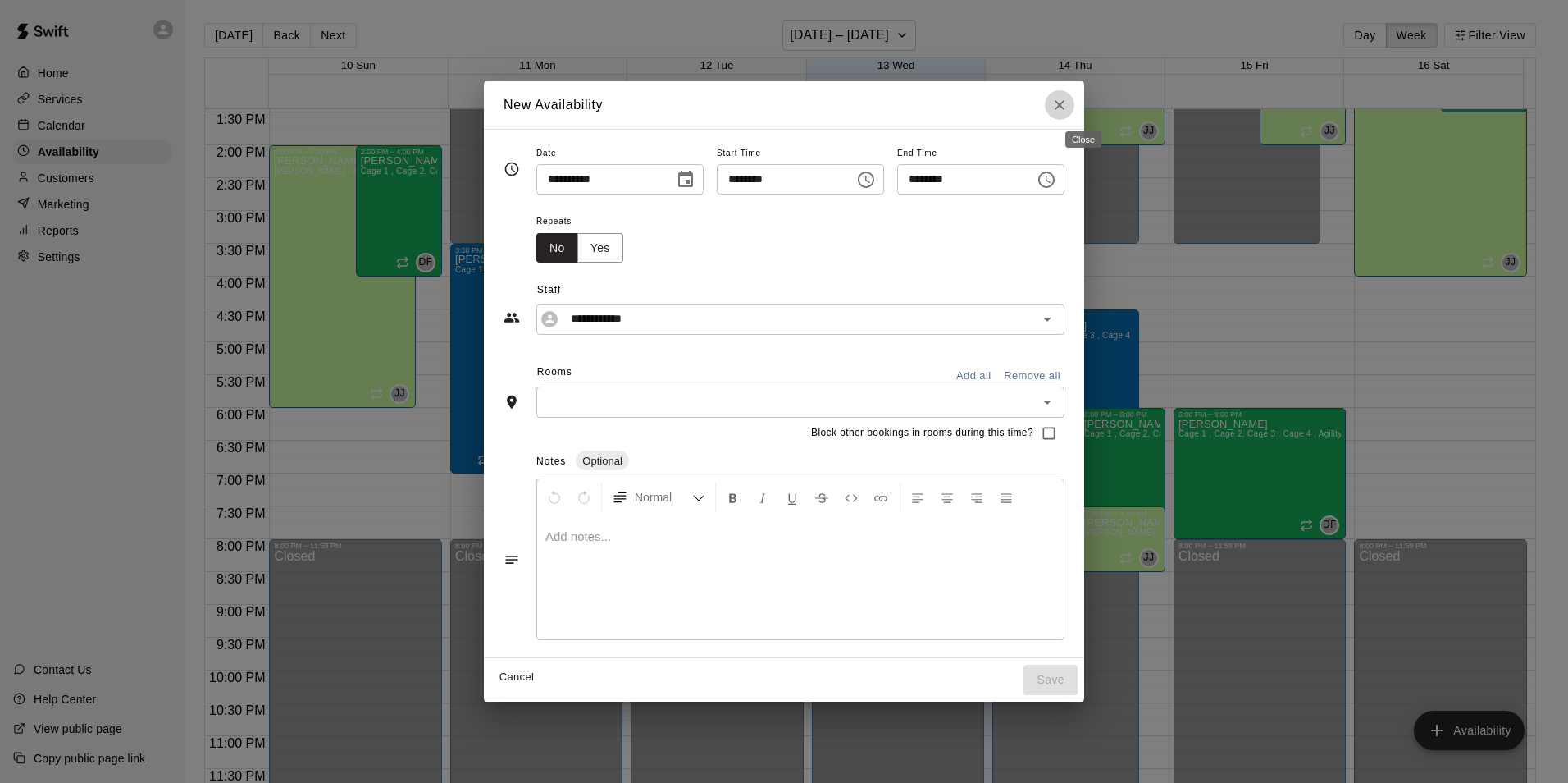
click at [1065, 104] on icon "Close" at bounding box center [1060, 105] width 10 height 10
type input "**********"
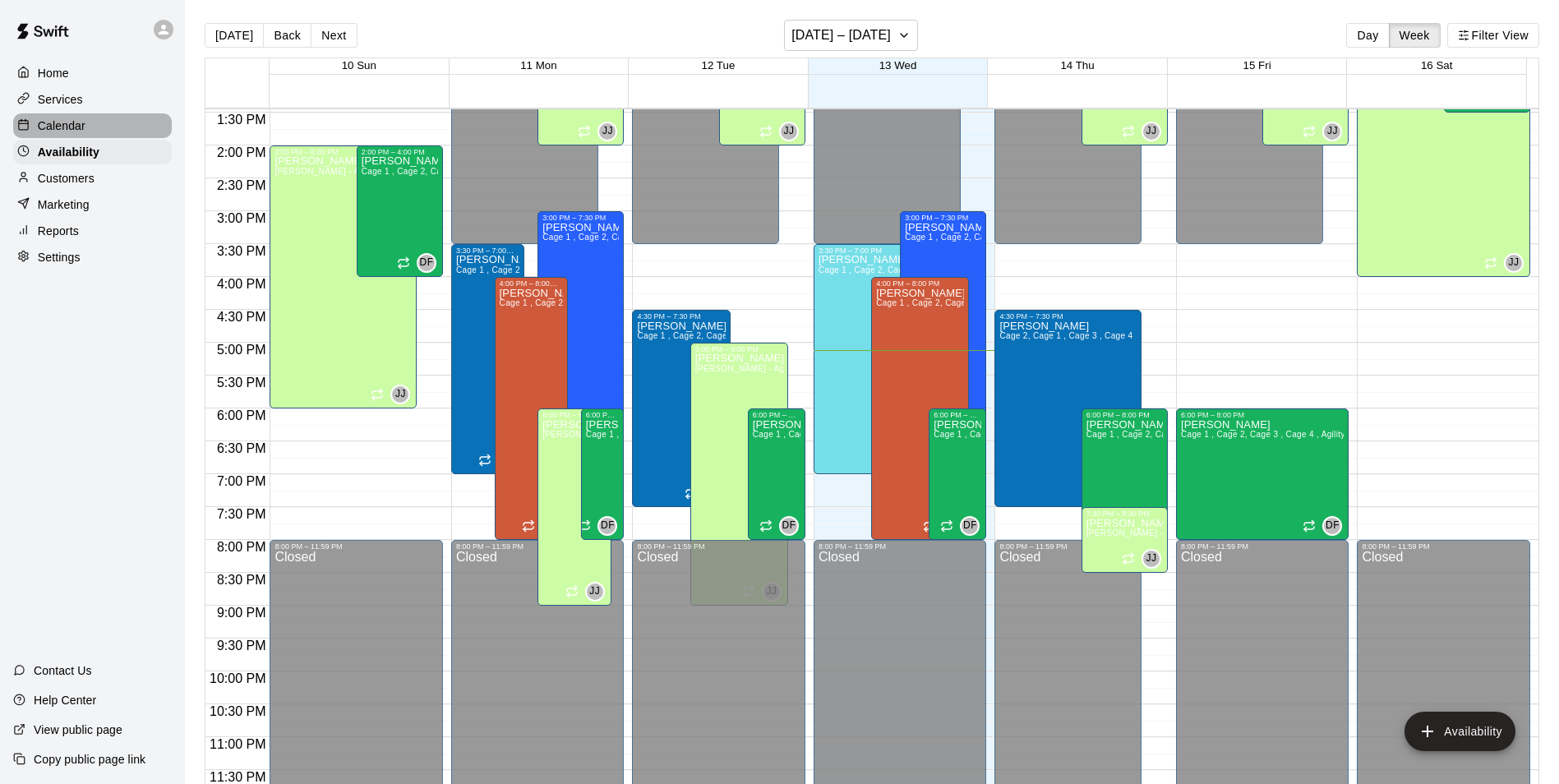
click at [121, 135] on div "Calendar" at bounding box center [92, 125] width 159 height 24
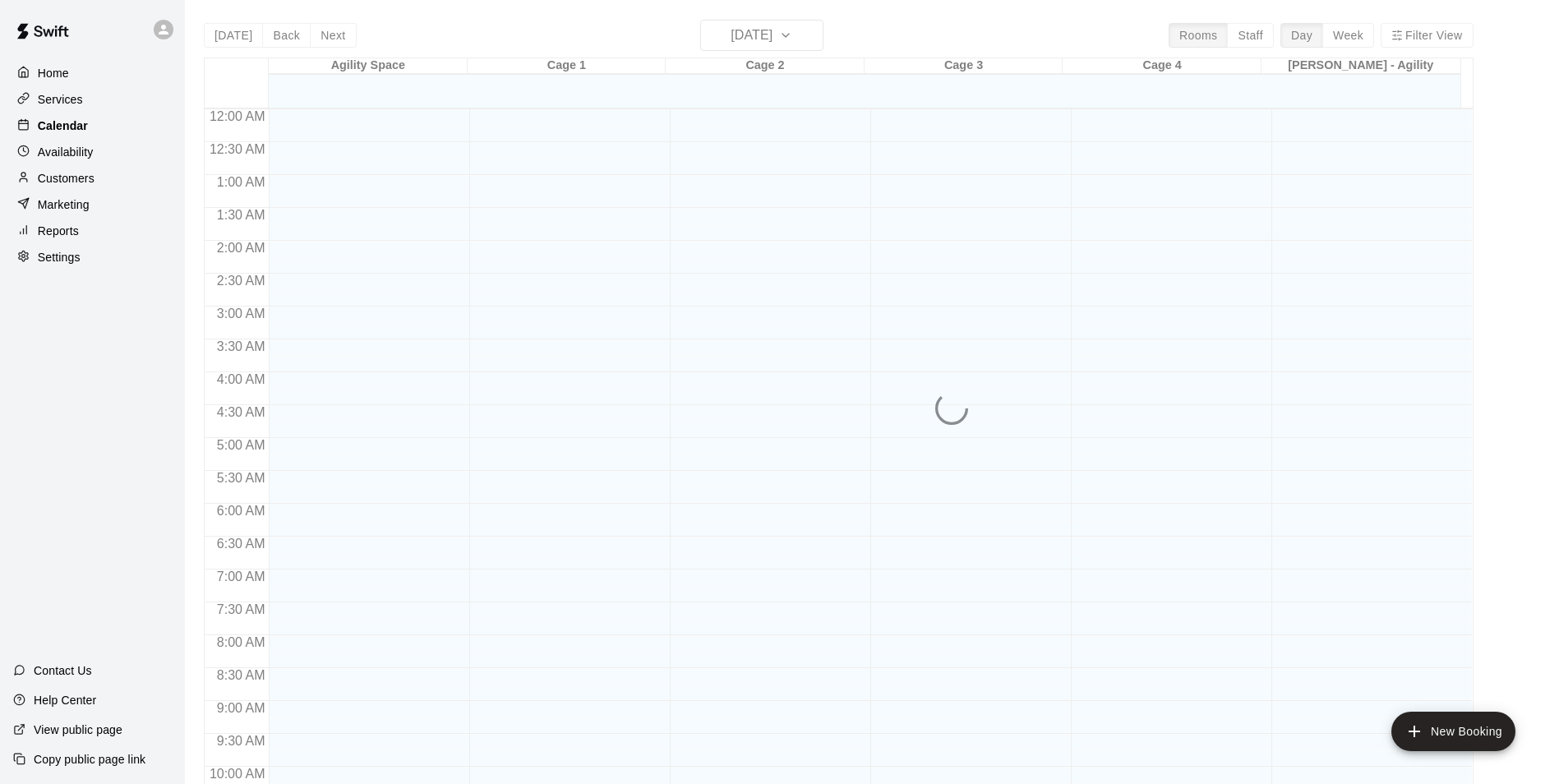
scroll to position [835, 0]
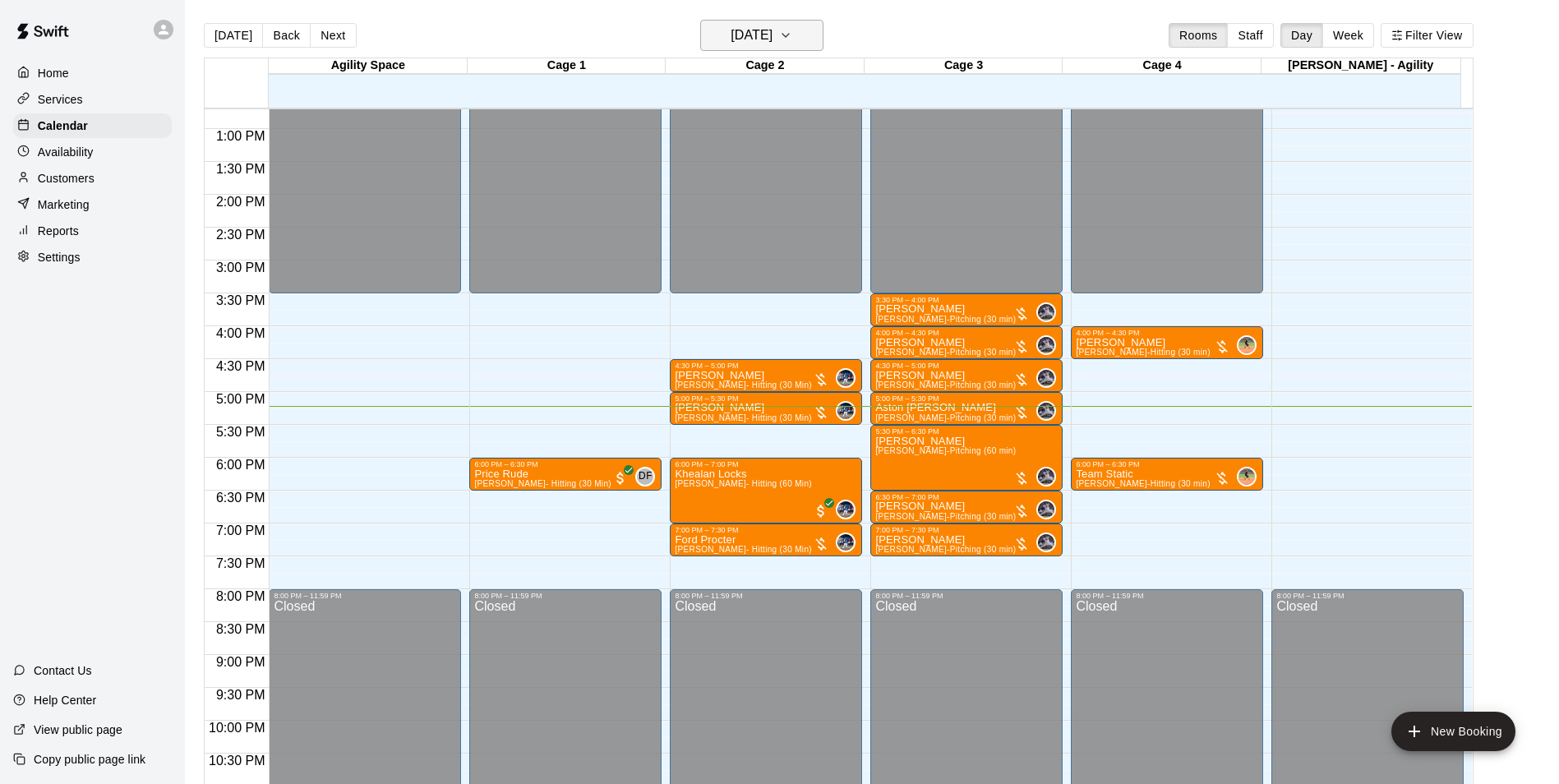
click at [743, 38] on h6 "Wednesday Aug 13" at bounding box center [751, 35] width 42 height 23
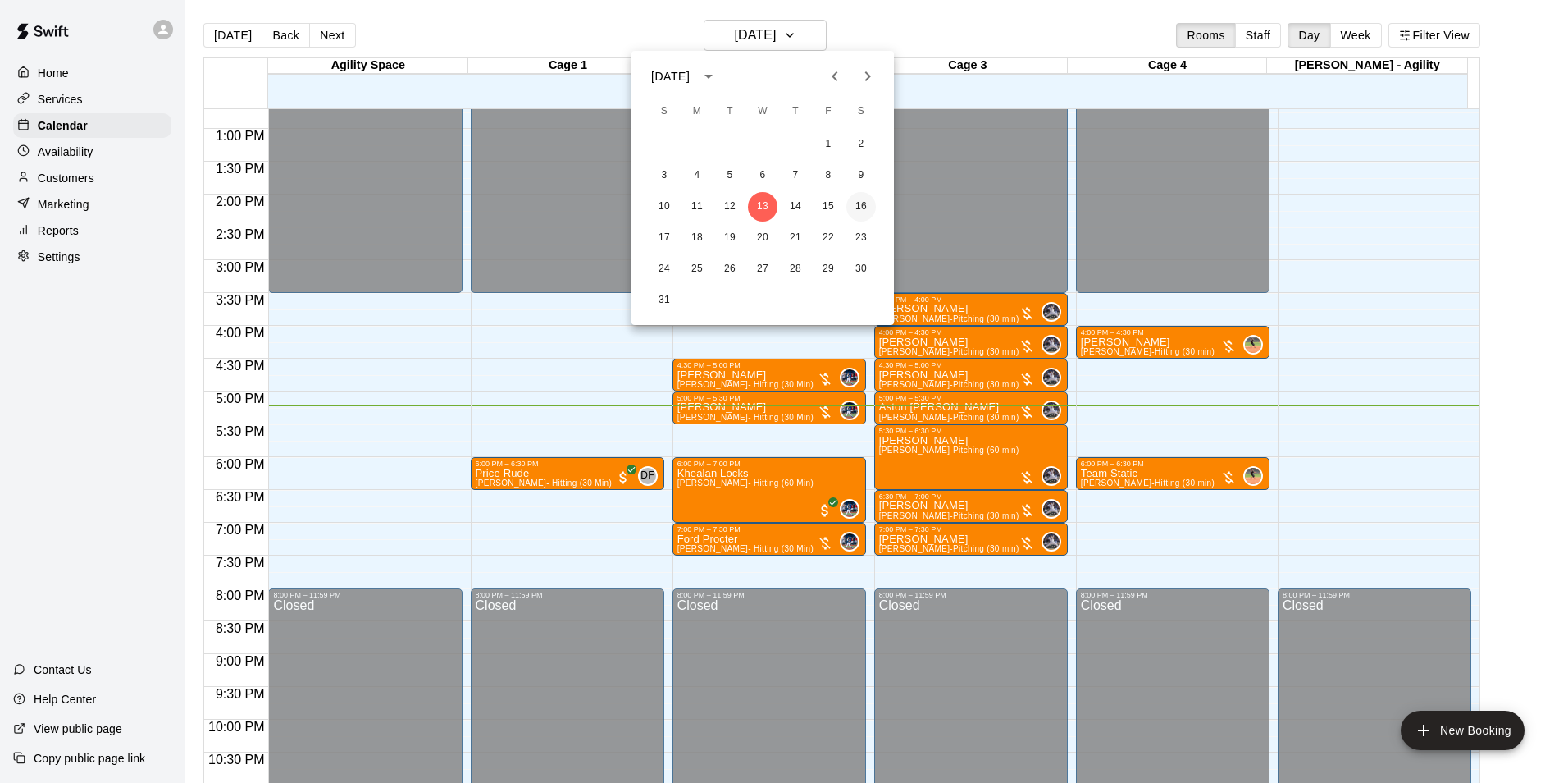
click at [860, 208] on button "16" at bounding box center [861, 207] width 29 height 29
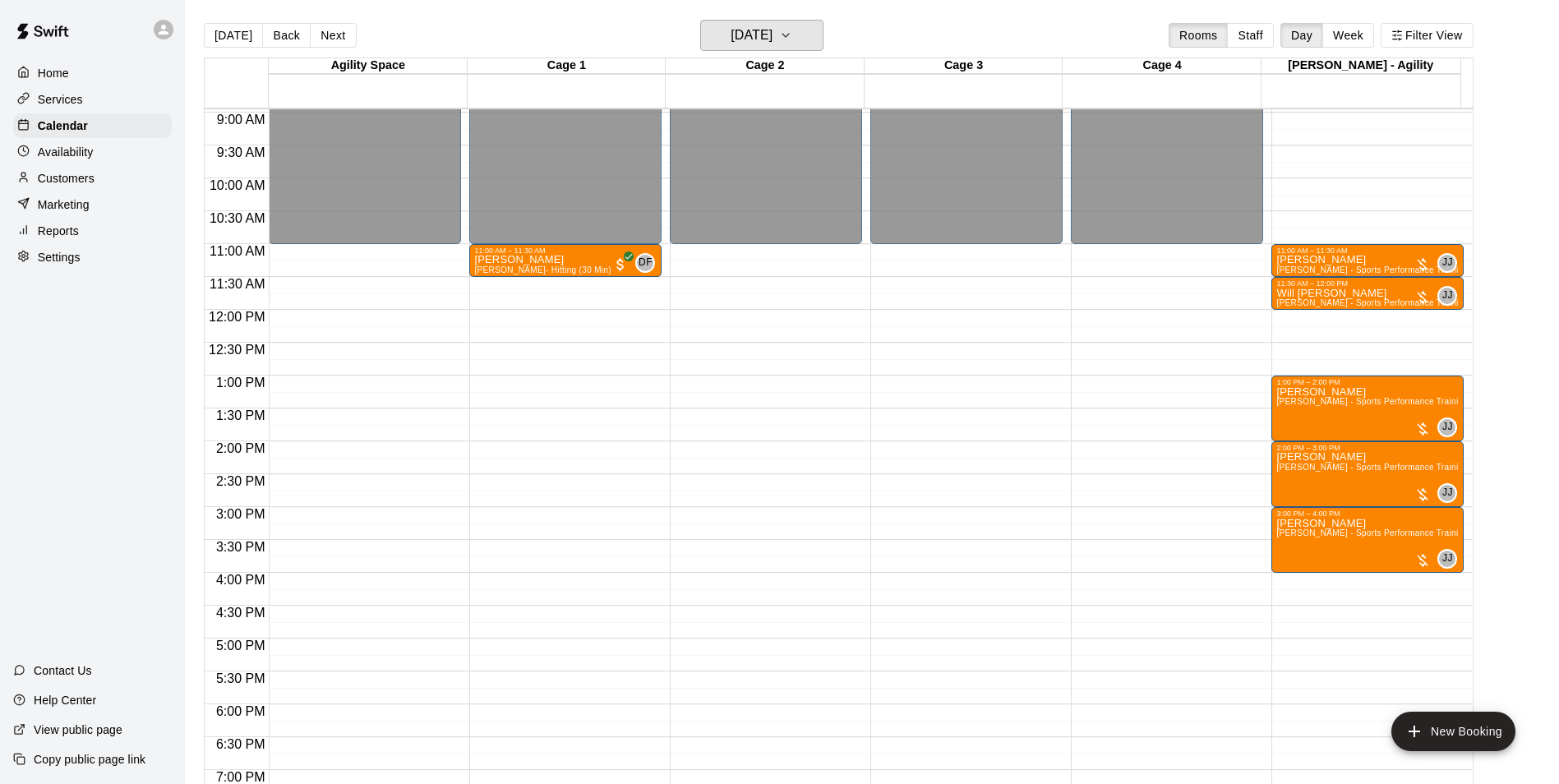
scroll to position [670, 0]
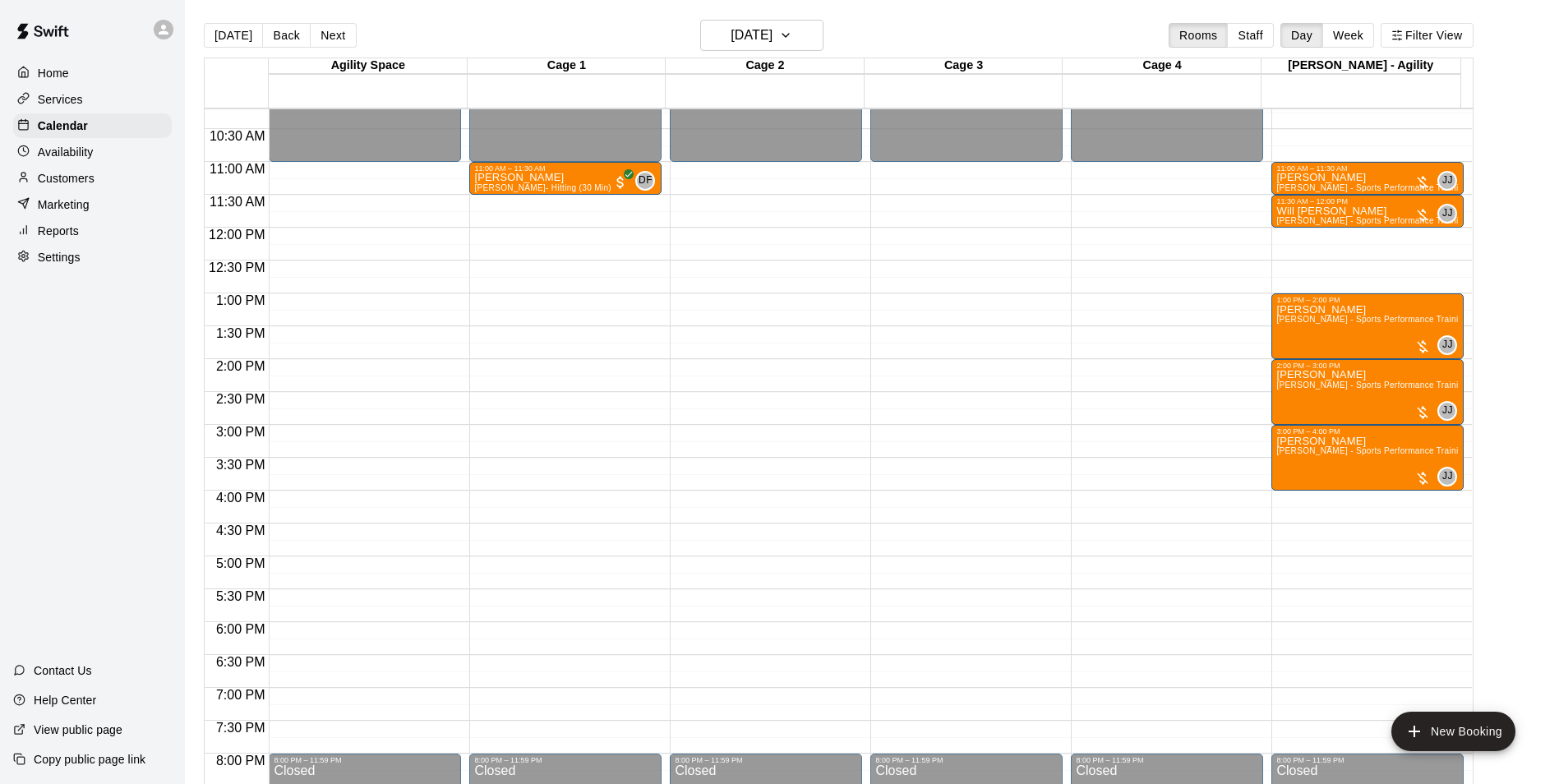
click at [715, 17] on main "Today Back Next Saturday Aug 16 Rooms Staff Day Week Filter View Agility Space …" at bounding box center [872, 405] width 1374 height 810
click at [731, 39] on h6 "Saturday Aug 16" at bounding box center [751, 35] width 42 height 23
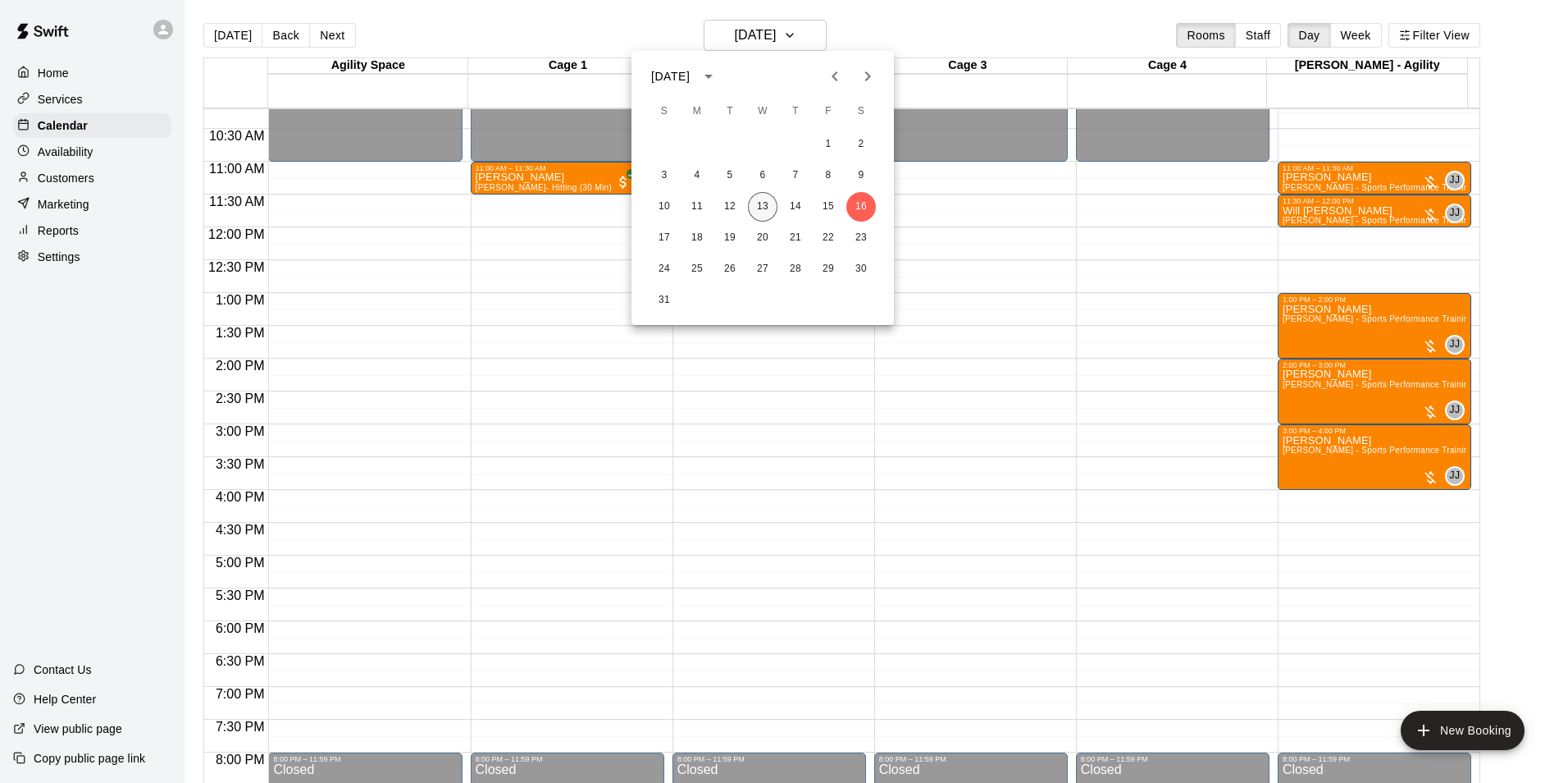
click at [757, 208] on button "13" at bounding box center [763, 207] width 29 height 29
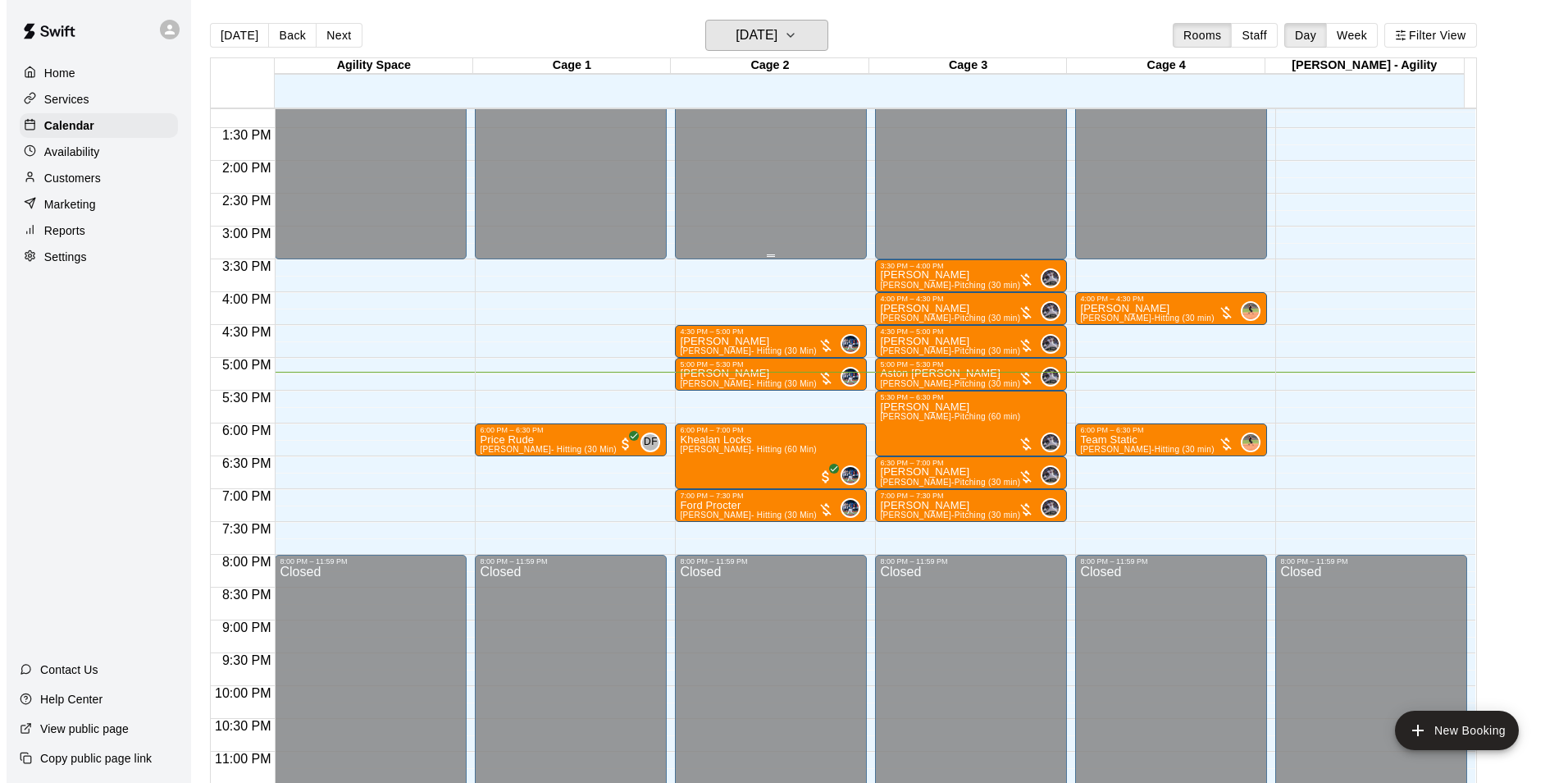
scroll to position [884, 0]
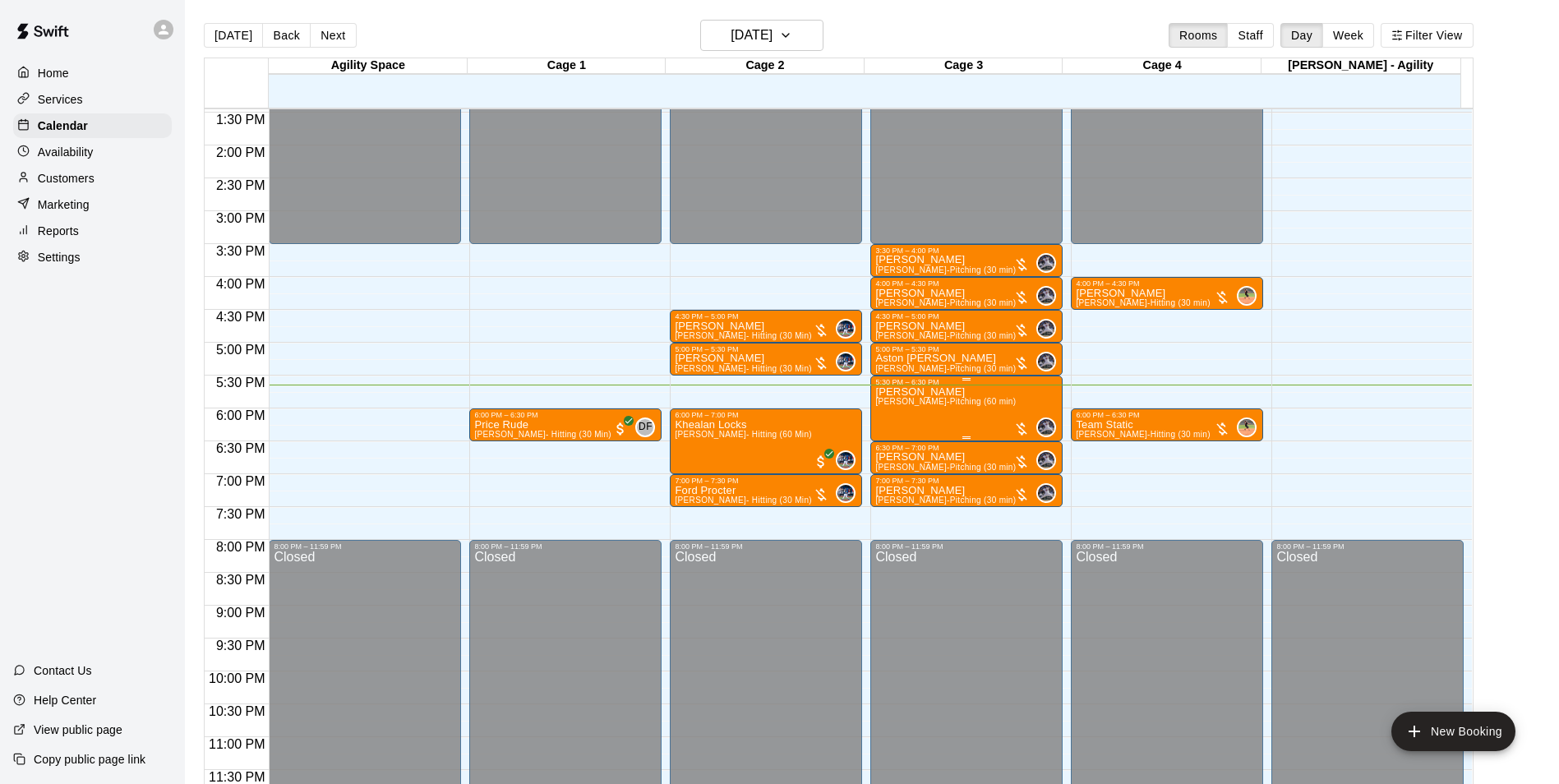
click at [962, 406] on span "Jake Buchanan-Pitching (60 min)" at bounding box center [945, 401] width 140 height 9
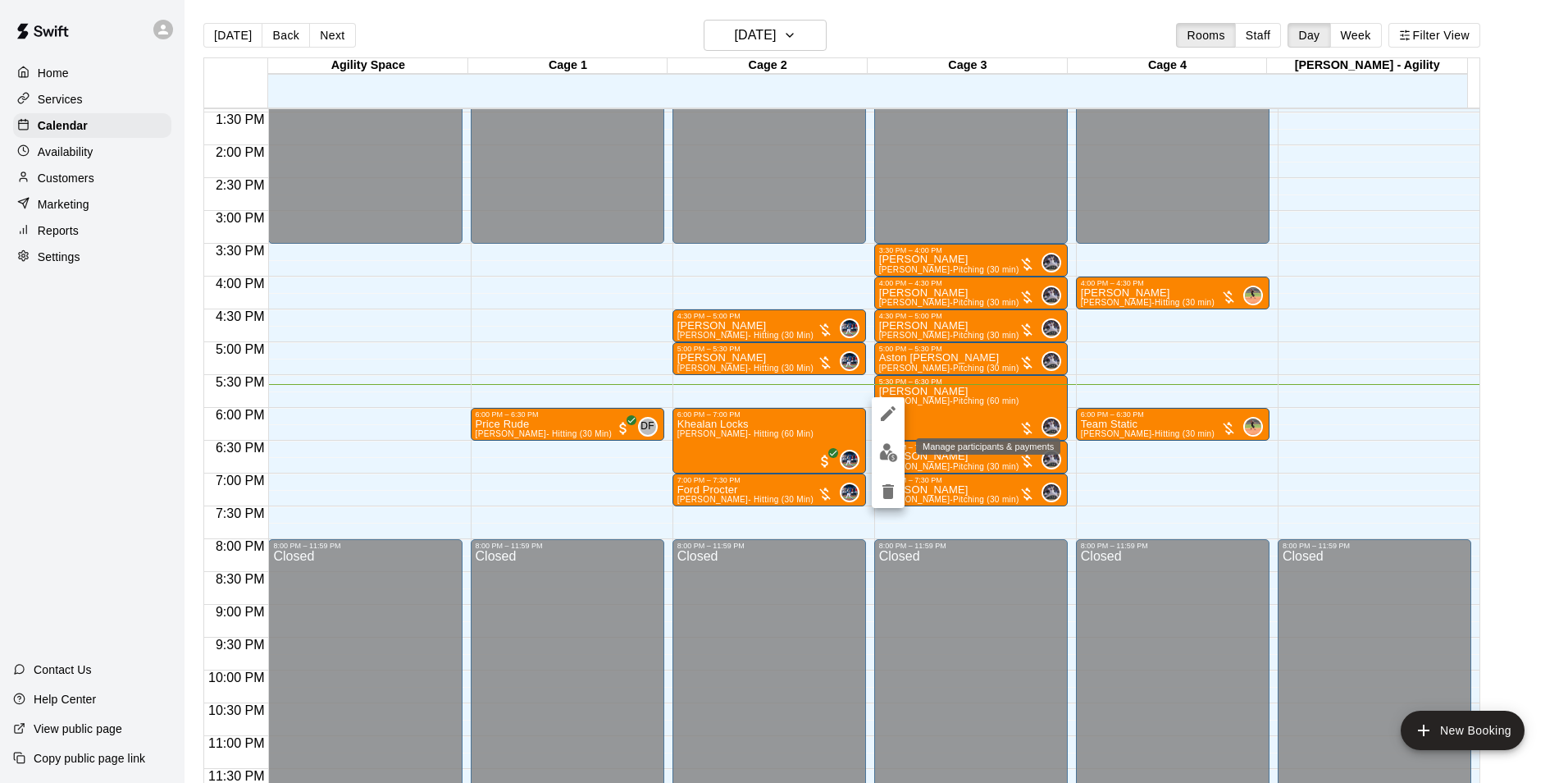
click at [882, 448] on img "edit" at bounding box center [888, 452] width 18 height 18
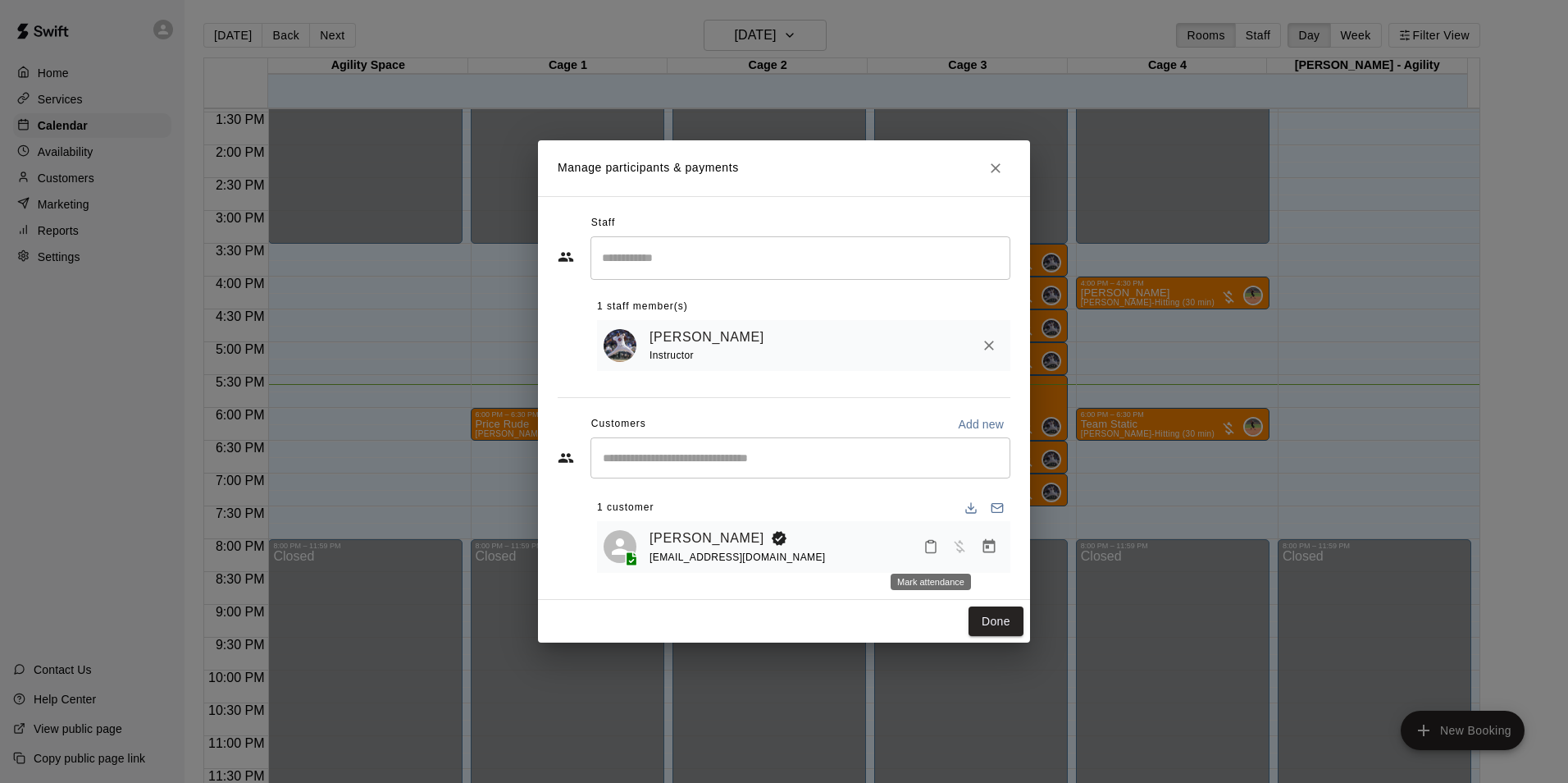
click at [925, 540] on icon "Mark attendance" at bounding box center [931, 546] width 15 height 15
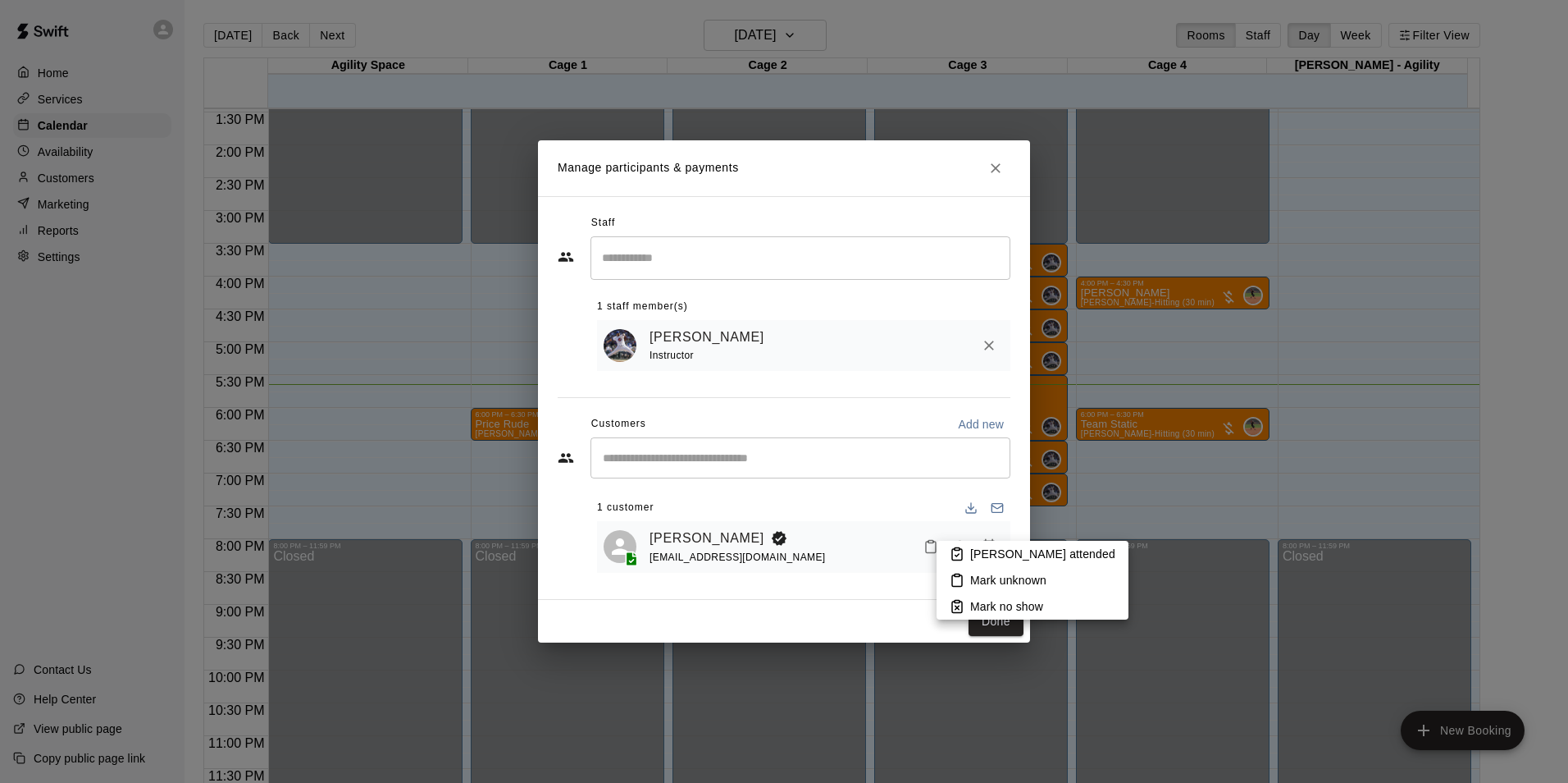
click at [994, 554] on p "Mark attended" at bounding box center [1042, 554] width 145 height 17
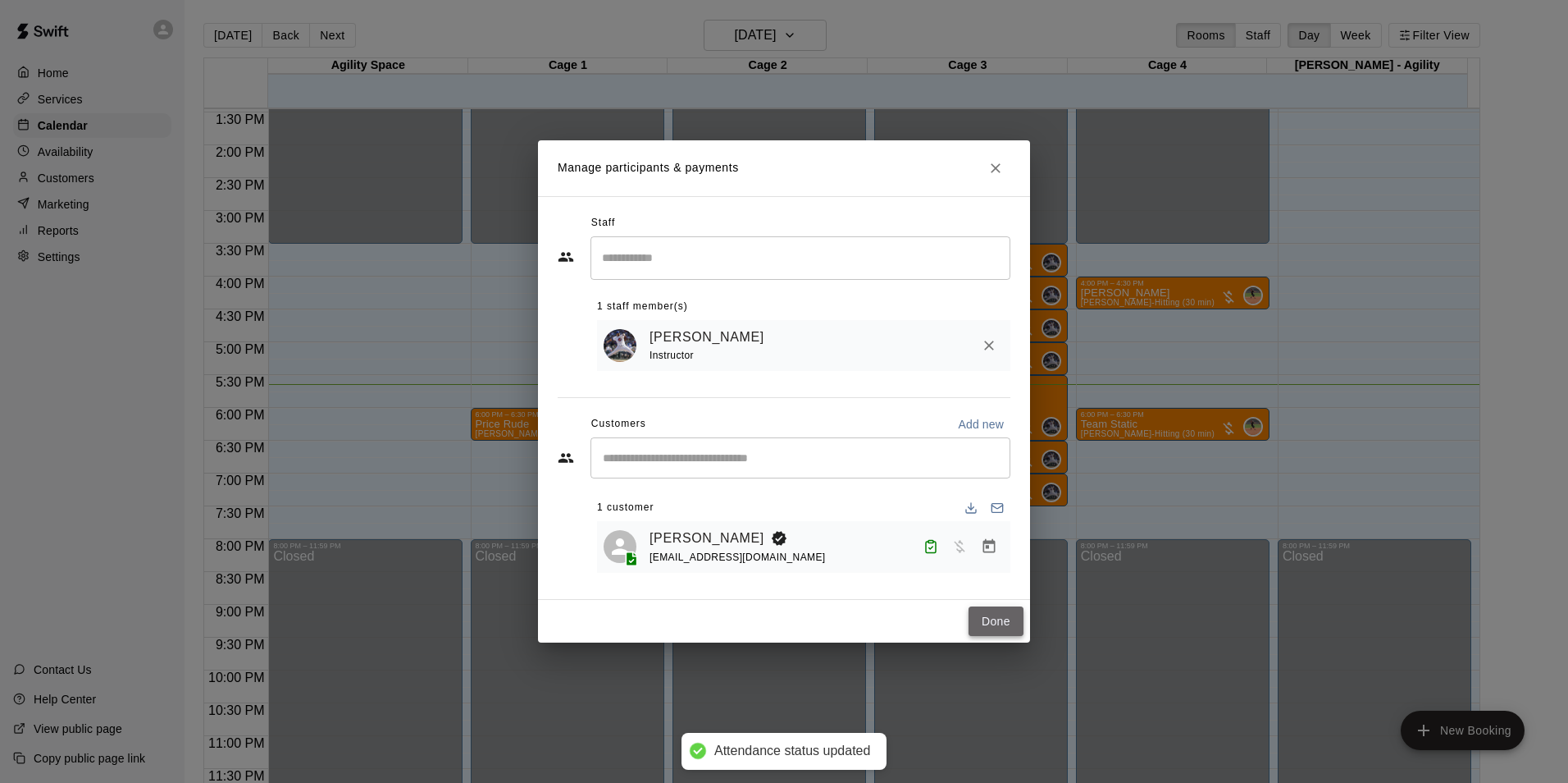
click at [999, 617] on button "Done" at bounding box center [996, 621] width 55 height 30
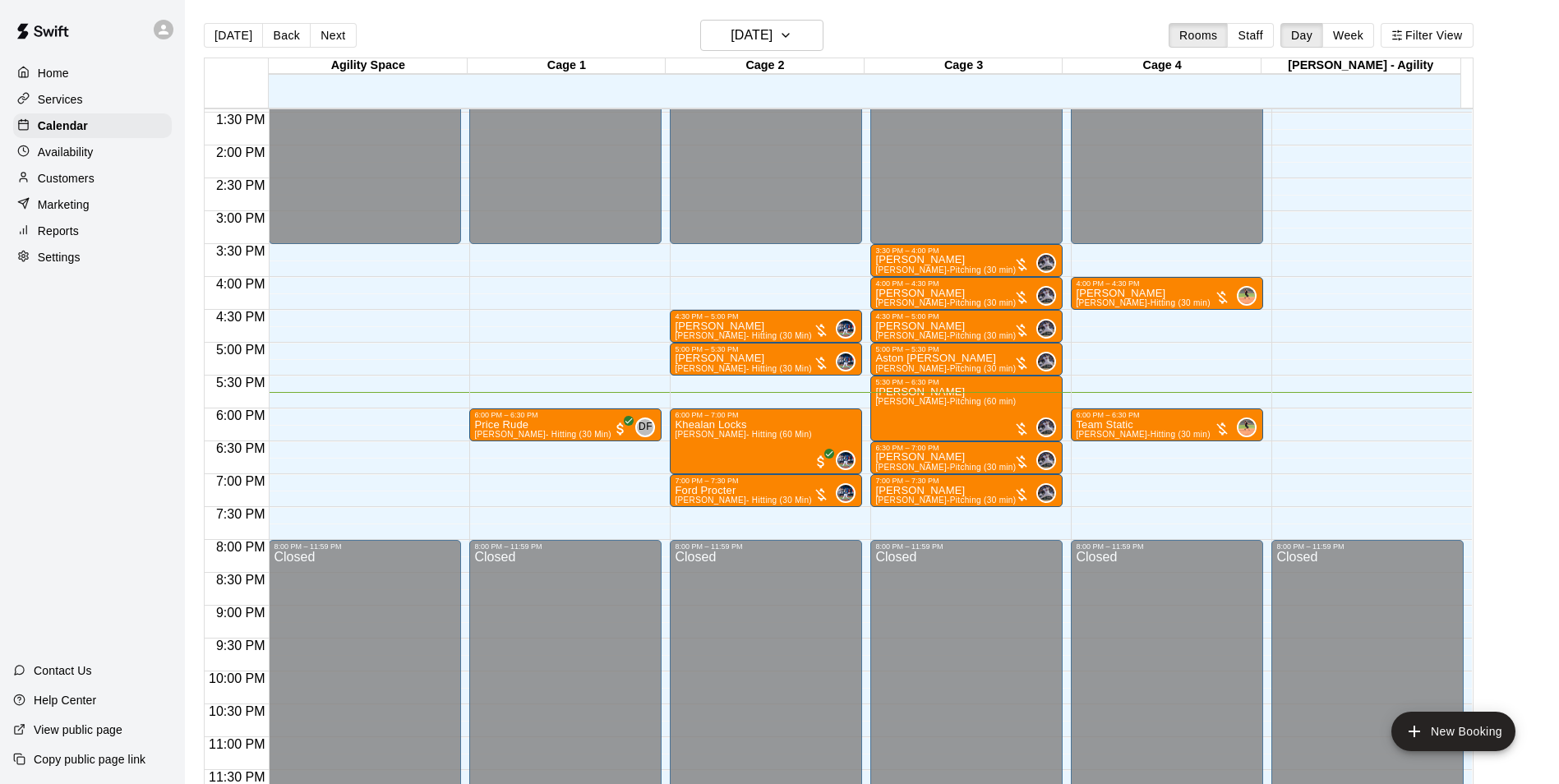
click at [86, 185] on p "Customers" at bounding box center [66, 178] width 56 height 17
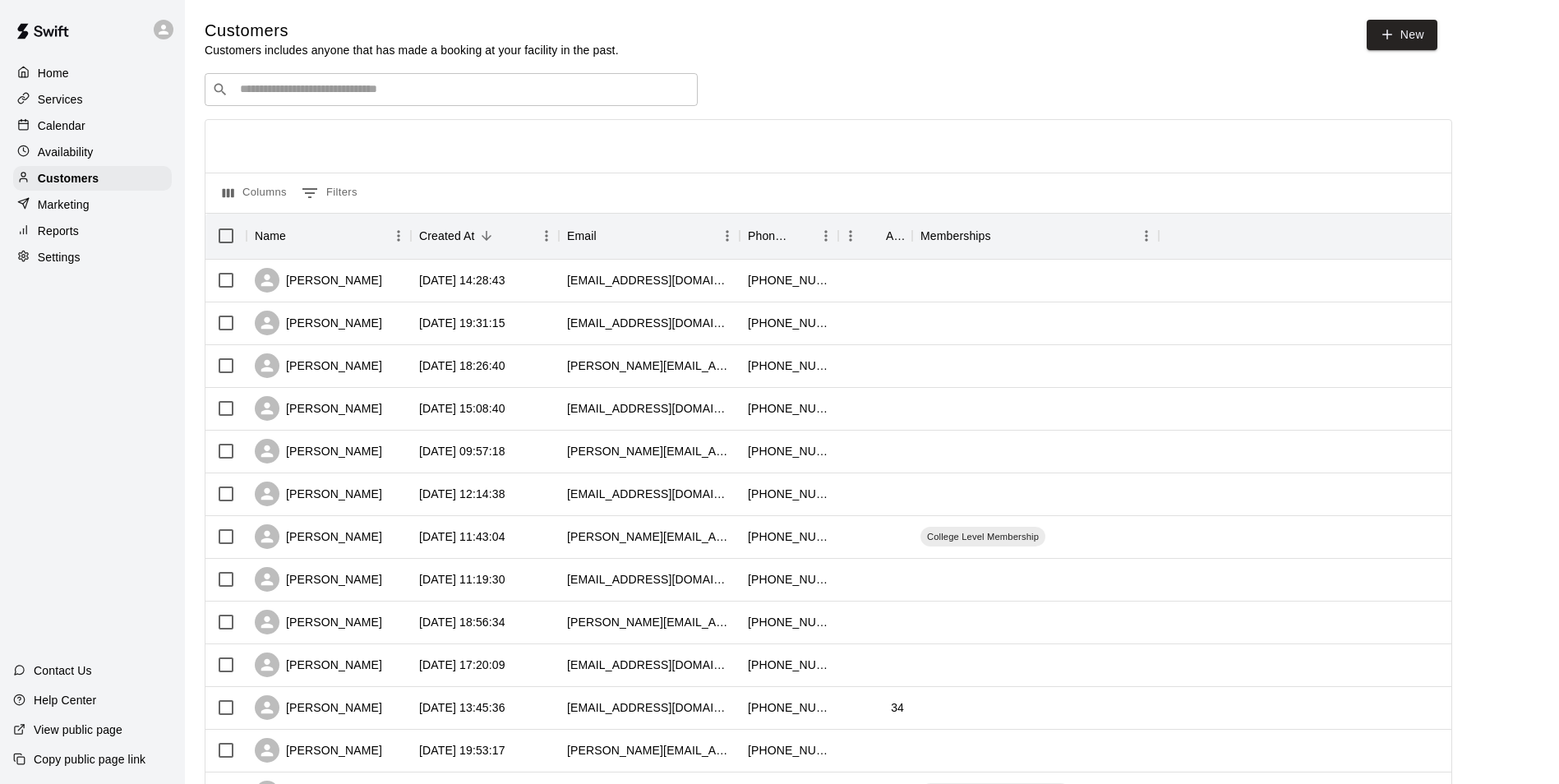
click at [309, 90] on input "Search customers by name or email" at bounding box center [462, 89] width 455 height 17
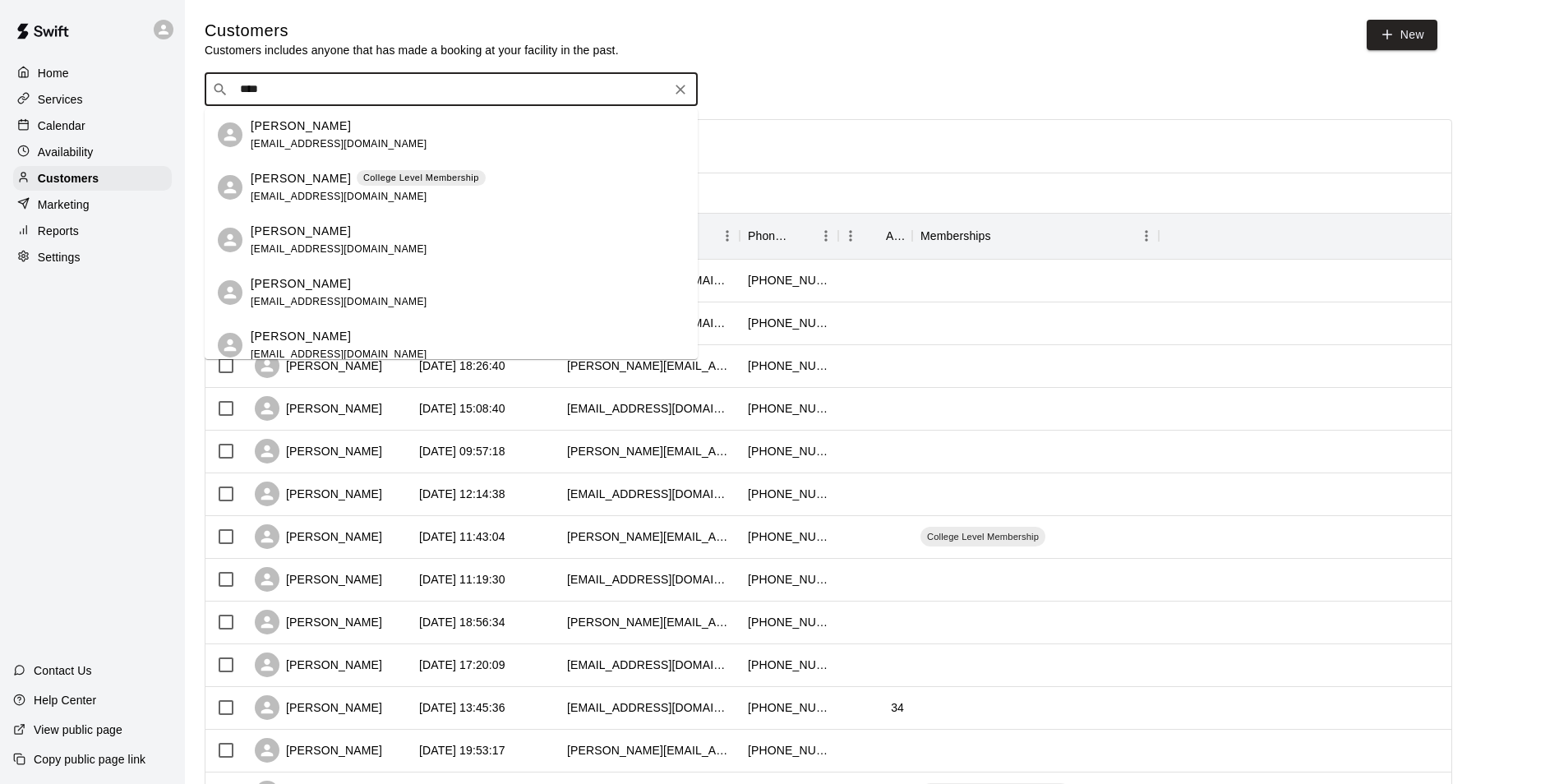
type input "****"
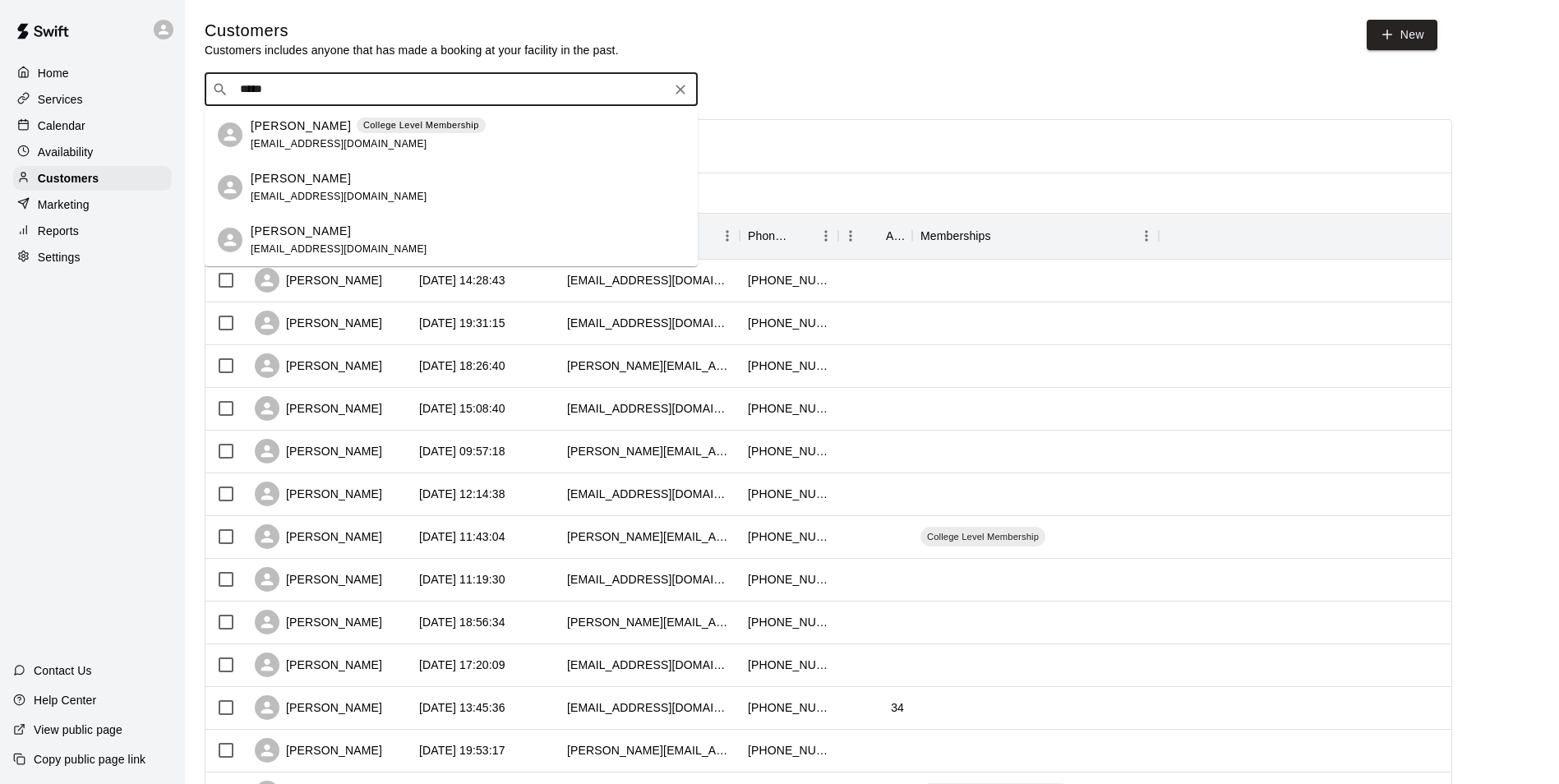
click at [344, 140] on span "spiveyxx@hotmail.com" at bounding box center [340, 144] width 177 height 12
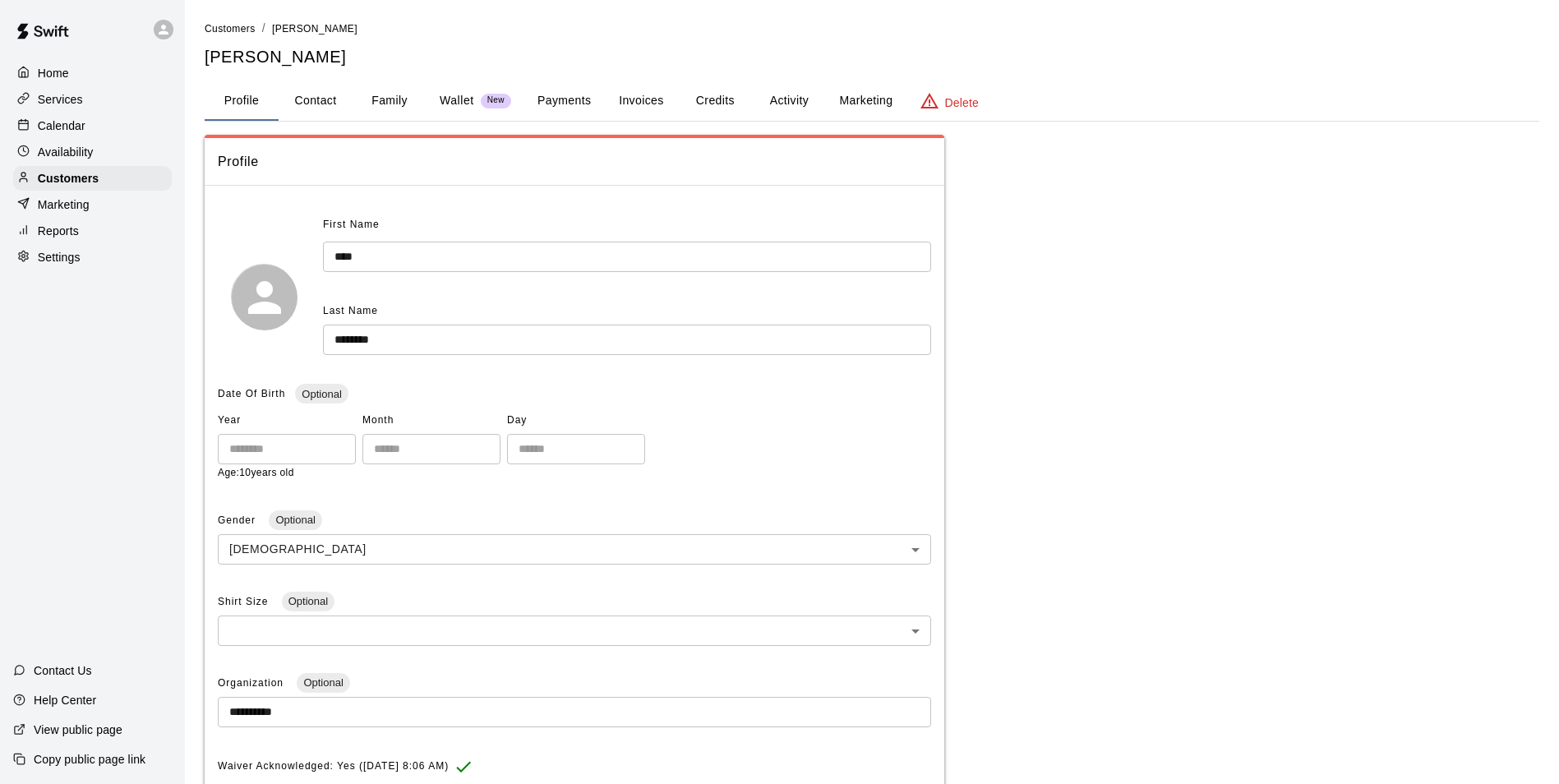
click at [800, 94] on button "Activity" at bounding box center [789, 101] width 74 height 40
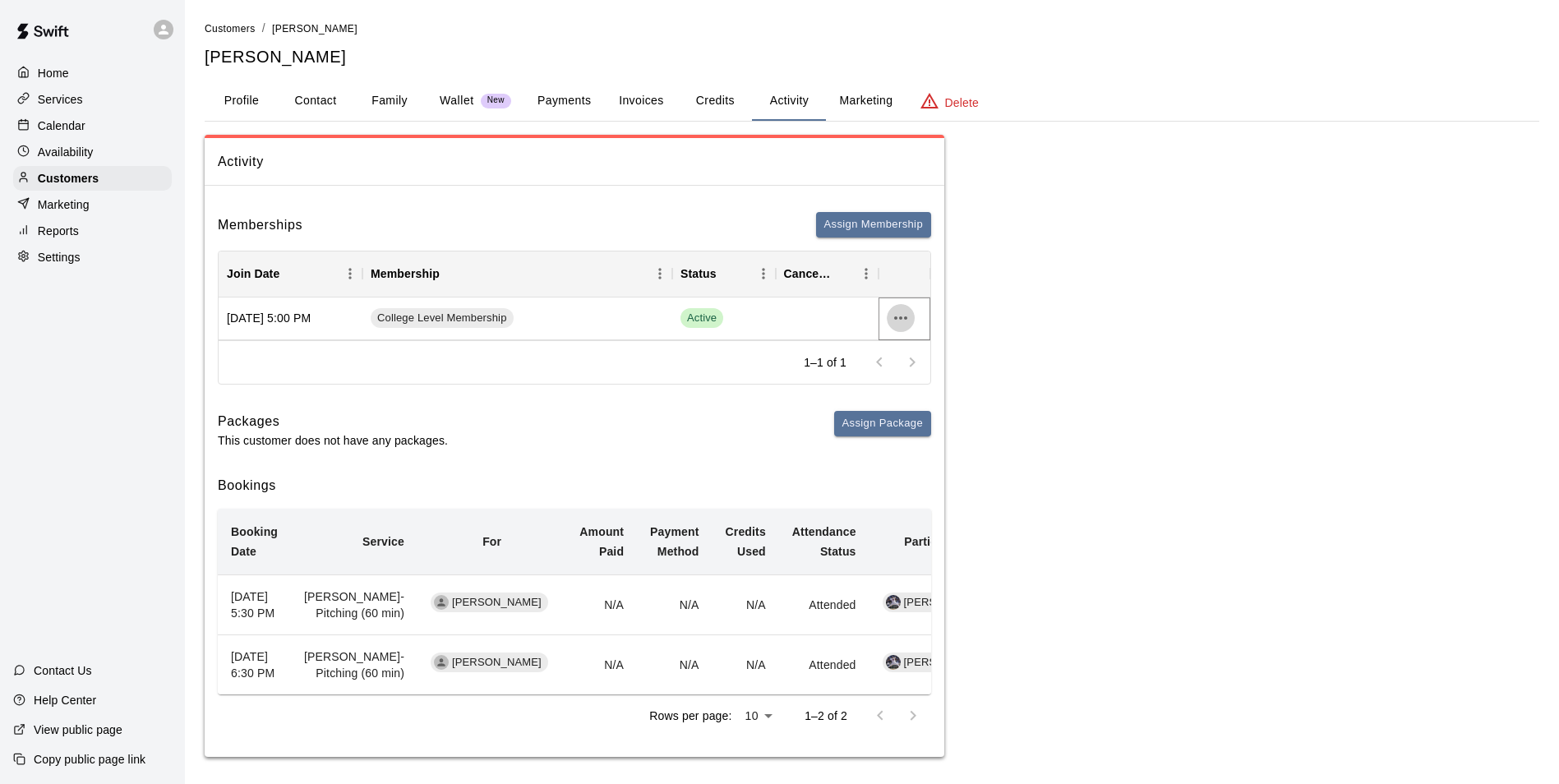
click at [907, 319] on icon "more actions" at bounding box center [901, 317] width 14 height 3
click at [977, 344] on div "View details Cancel" at bounding box center [785, 392] width 1571 height 784
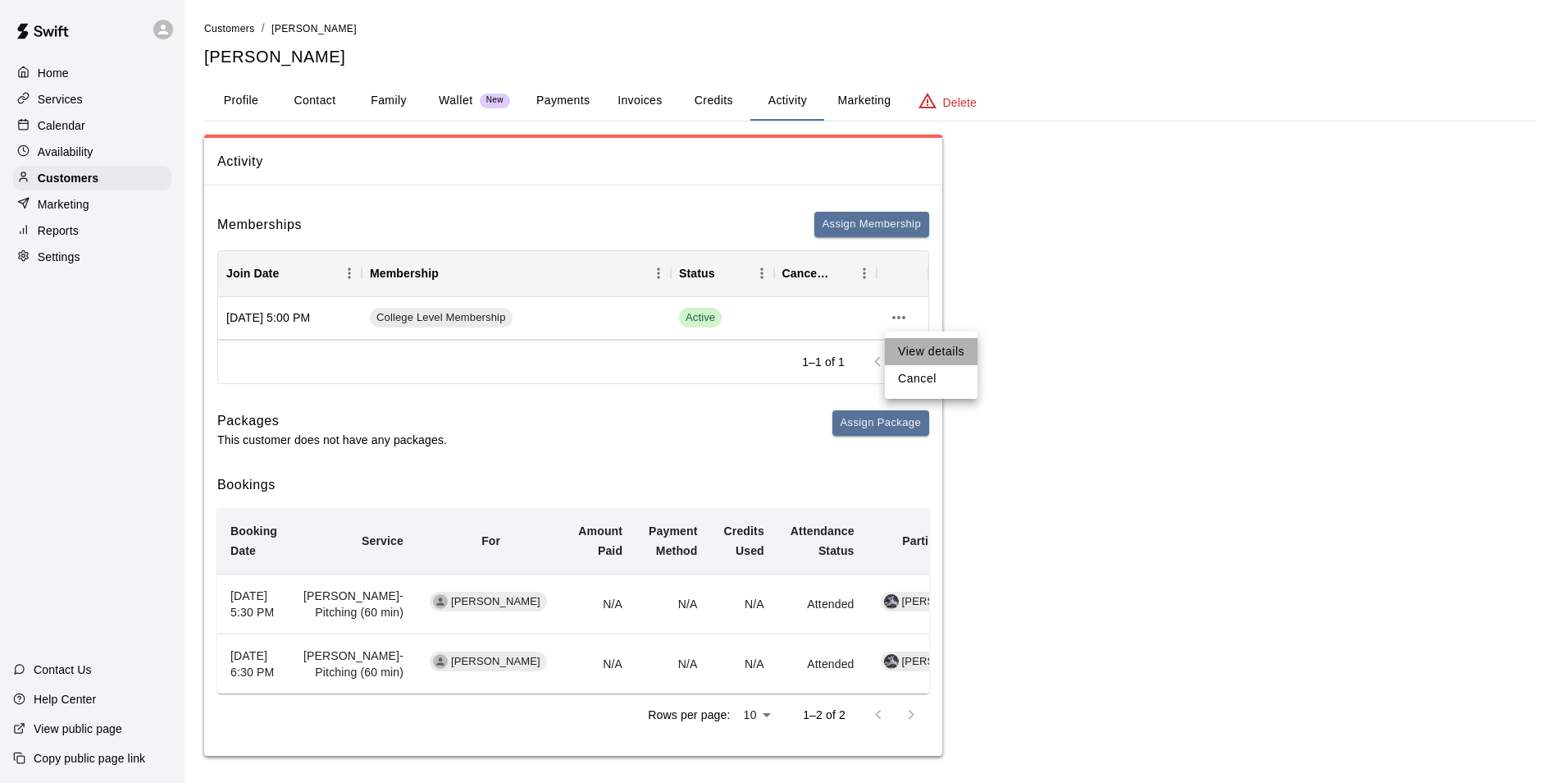
click at [928, 351] on li "View details" at bounding box center [931, 352] width 92 height 27
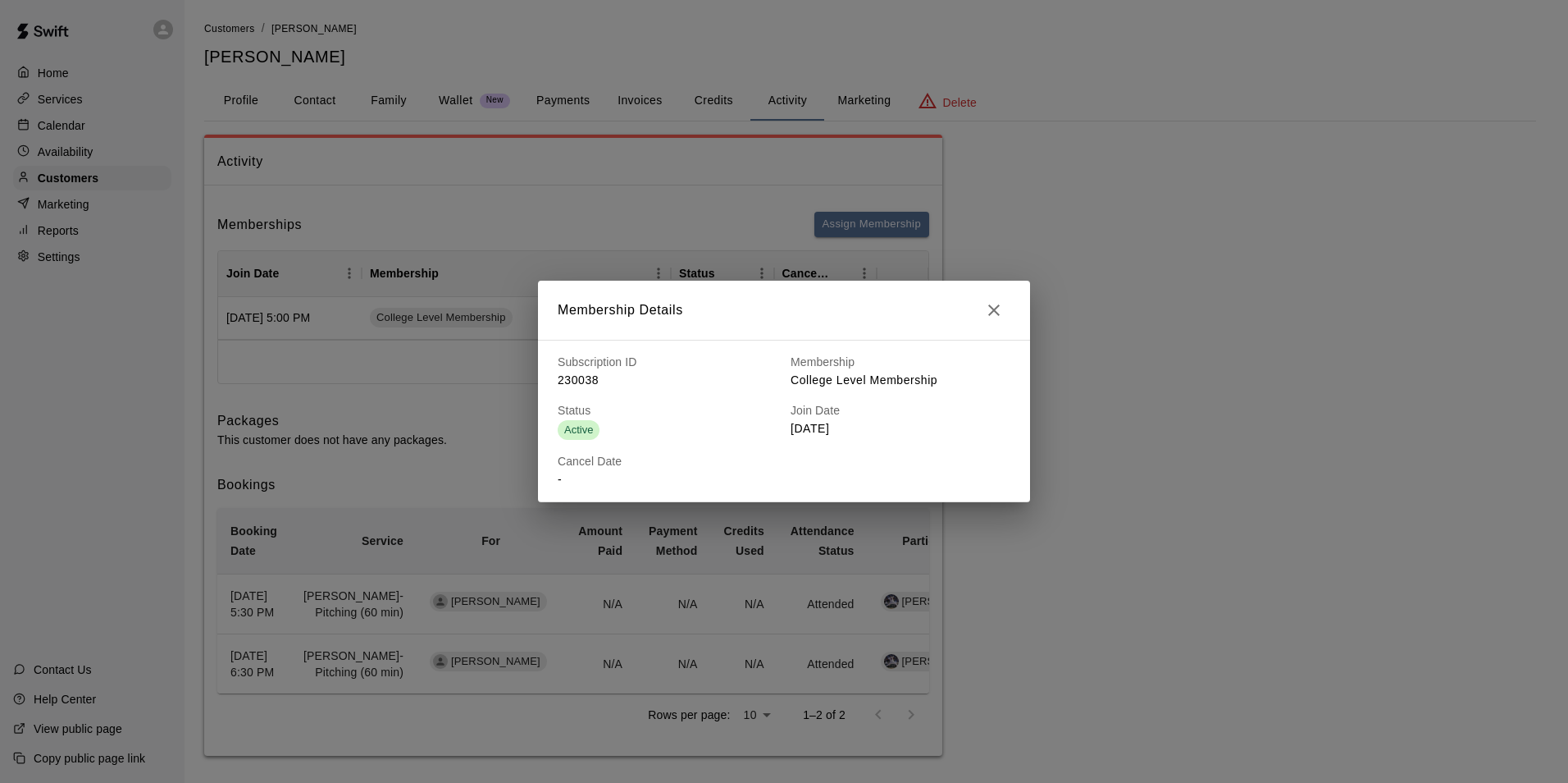
click at [995, 304] on icon "button" at bounding box center [994, 310] width 19 height 19
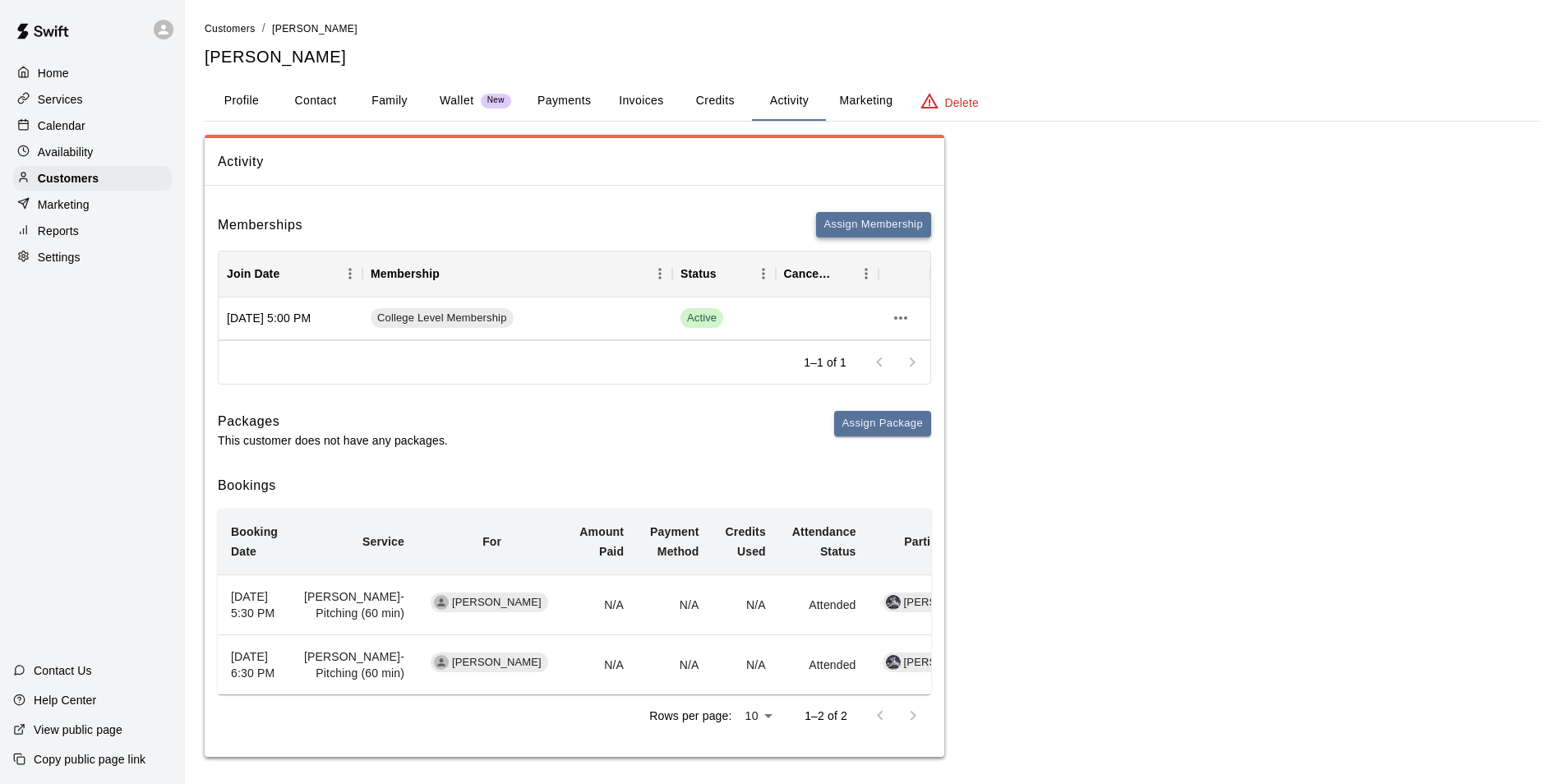
click at [856, 219] on button "Assign Membership" at bounding box center [873, 225] width 115 height 25
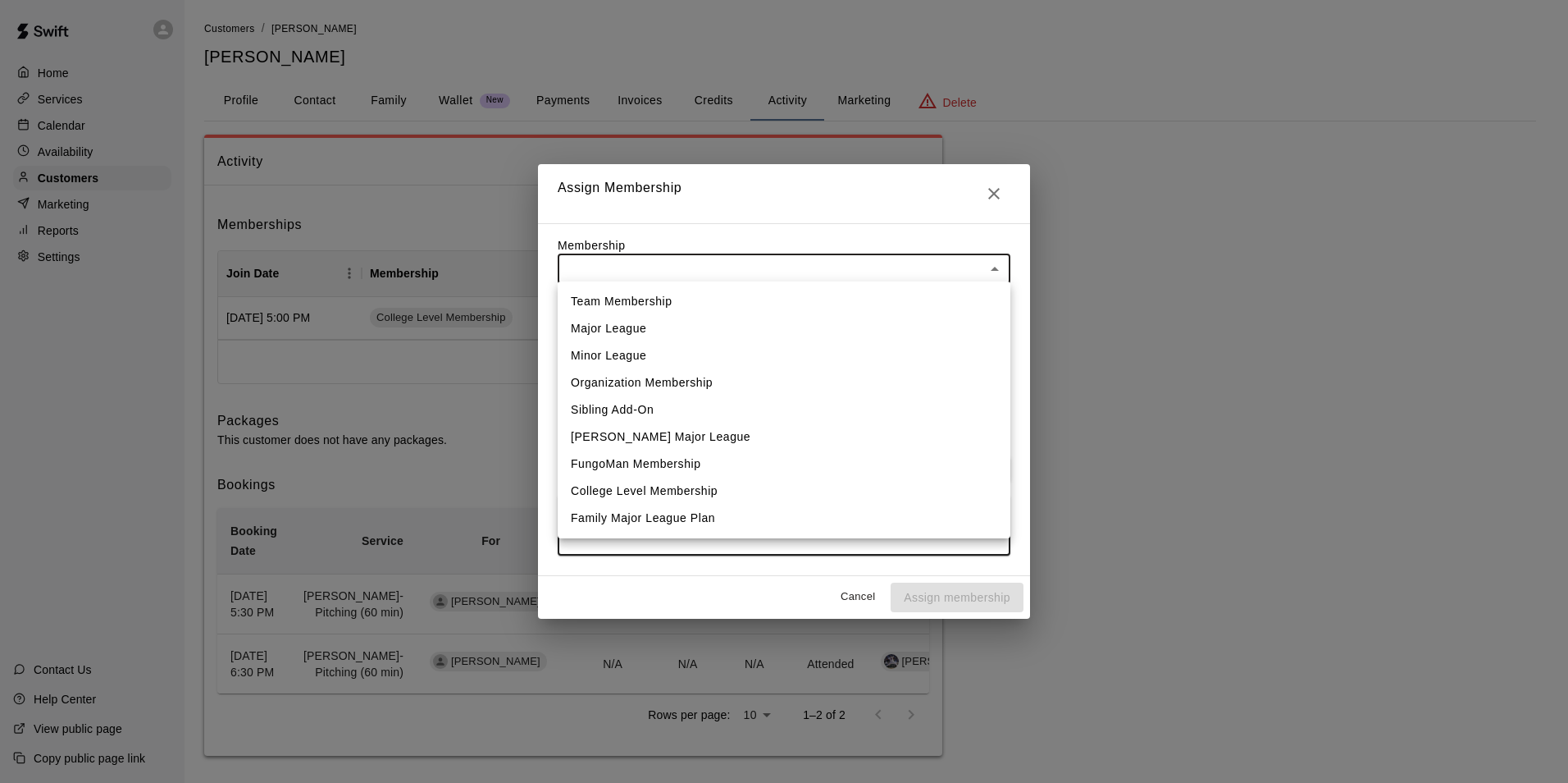
click at [662, 275] on body "Home Services Calendar Availability Customers Marketing Reports Settings Contac…" at bounding box center [784, 393] width 1568 height 788
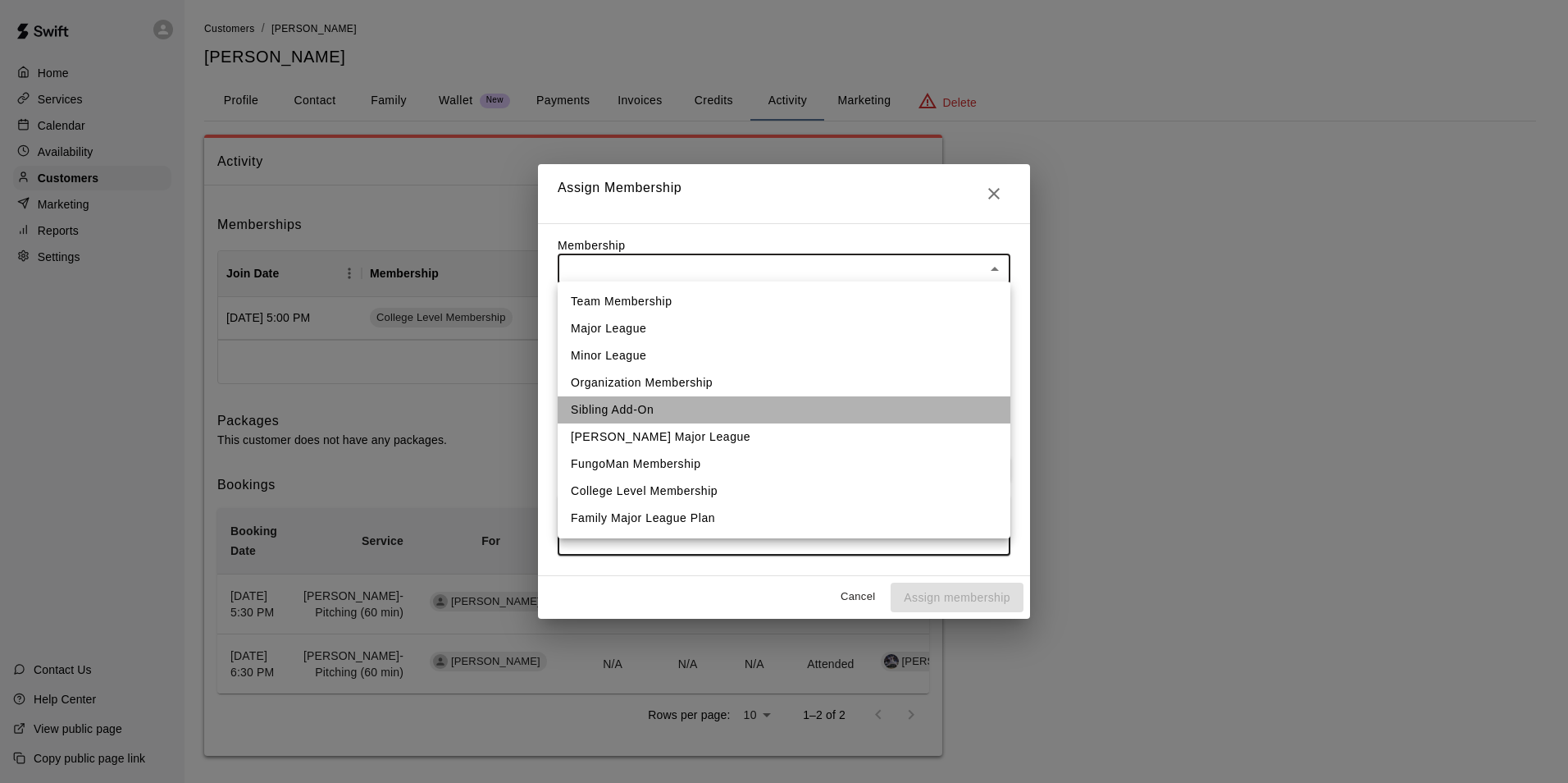
click at [680, 417] on li "Sibling Add-On" at bounding box center [784, 410] width 453 height 27
type input "**********"
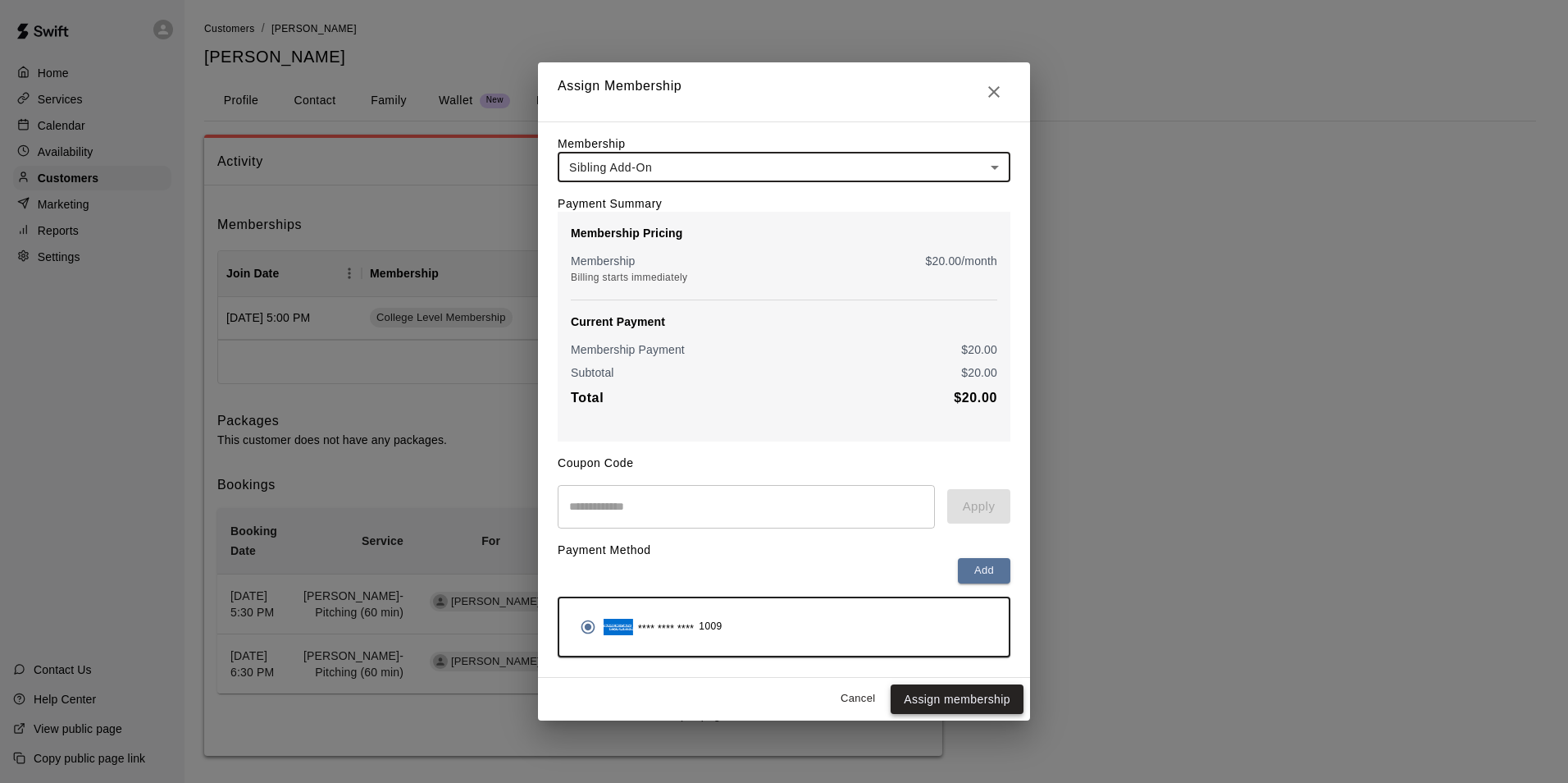
click at [931, 698] on button "Assign membership" at bounding box center [957, 698] width 133 height 30
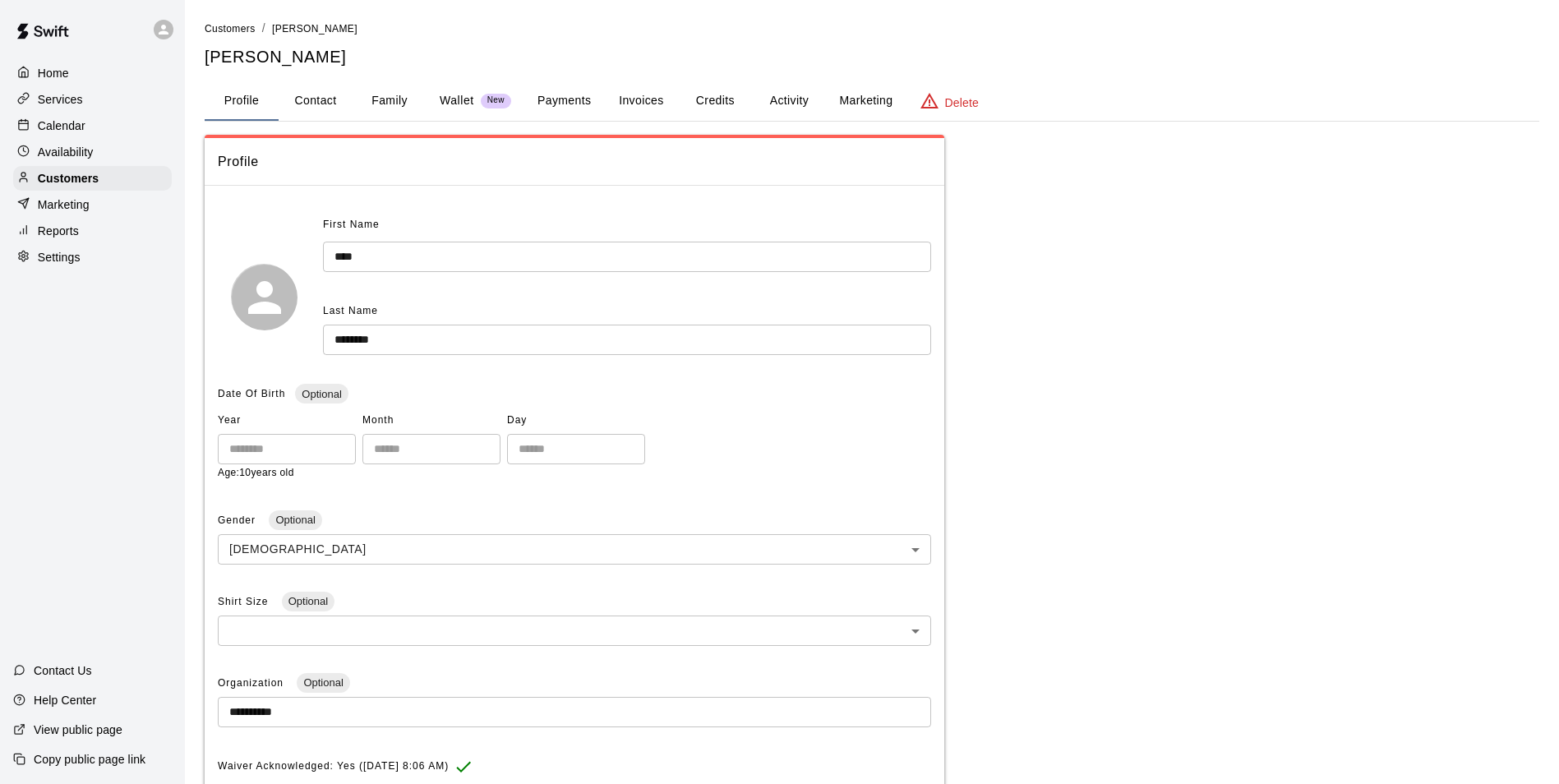
click at [776, 92] on button "Activity" at bounding box center [789, 101] width 74 height 40
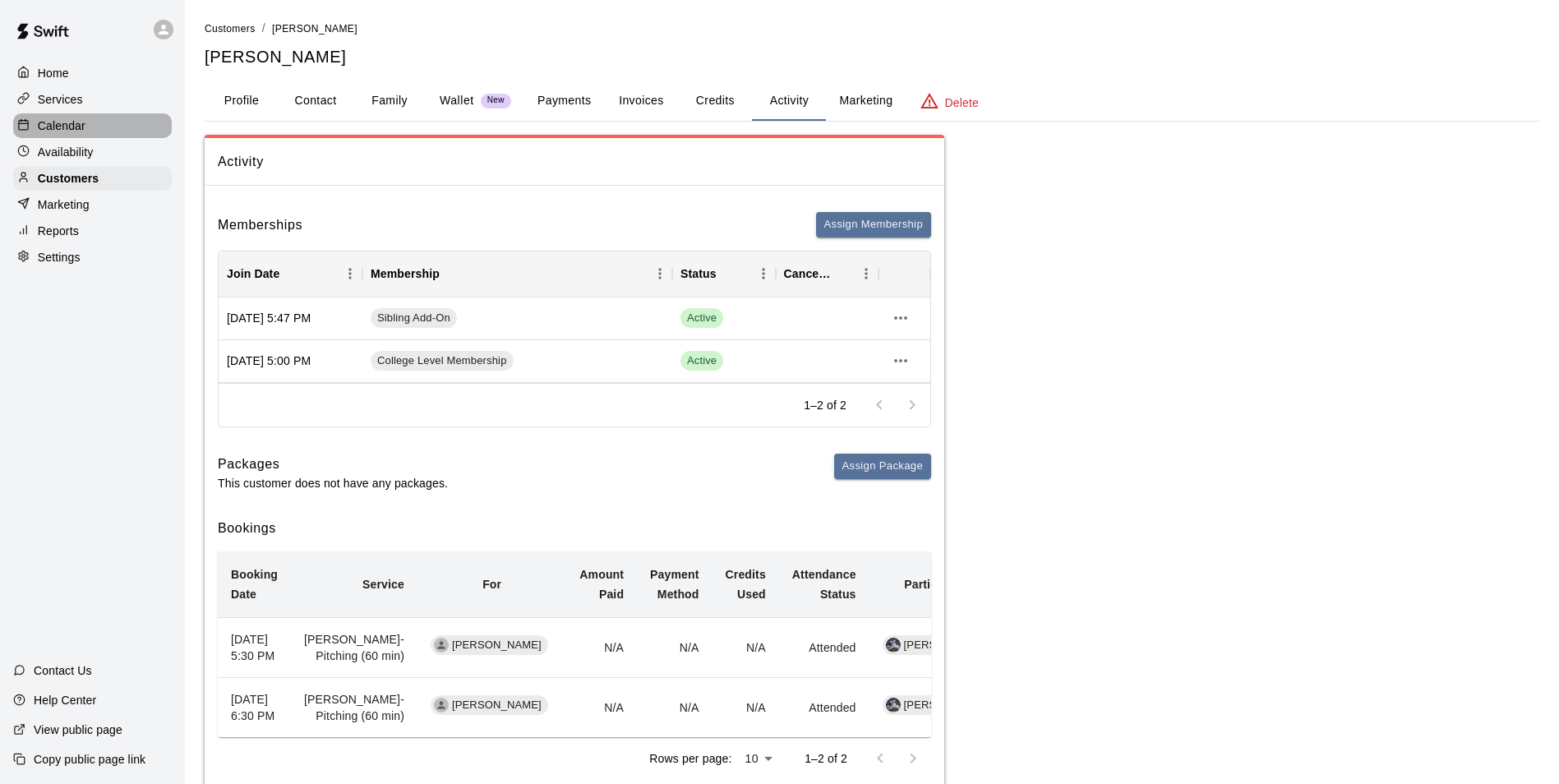
click at [77, 137] on div "Calendar" at bounding box center [92, 125] width 159 height 24
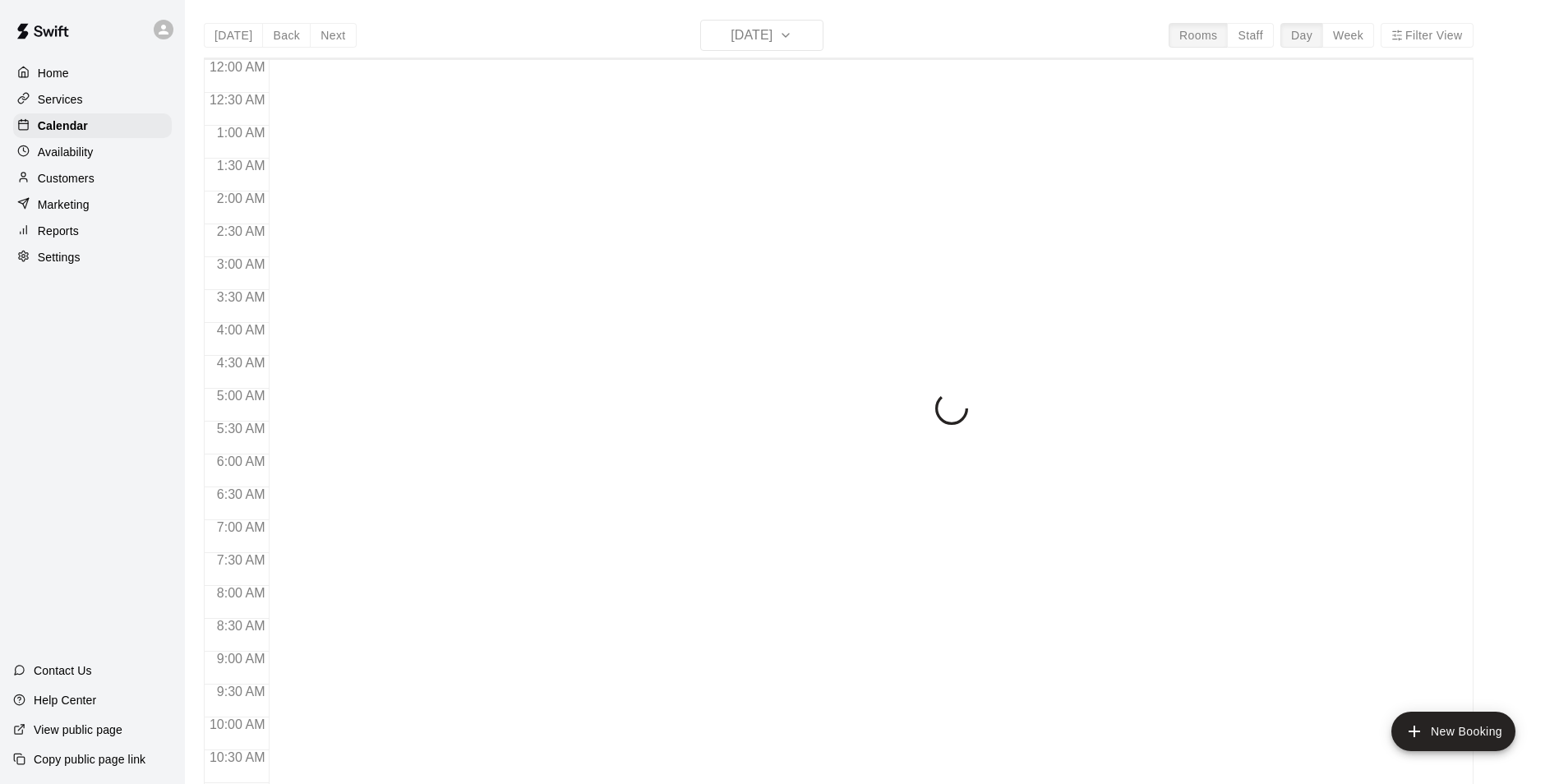
scroll to position [835, 0]
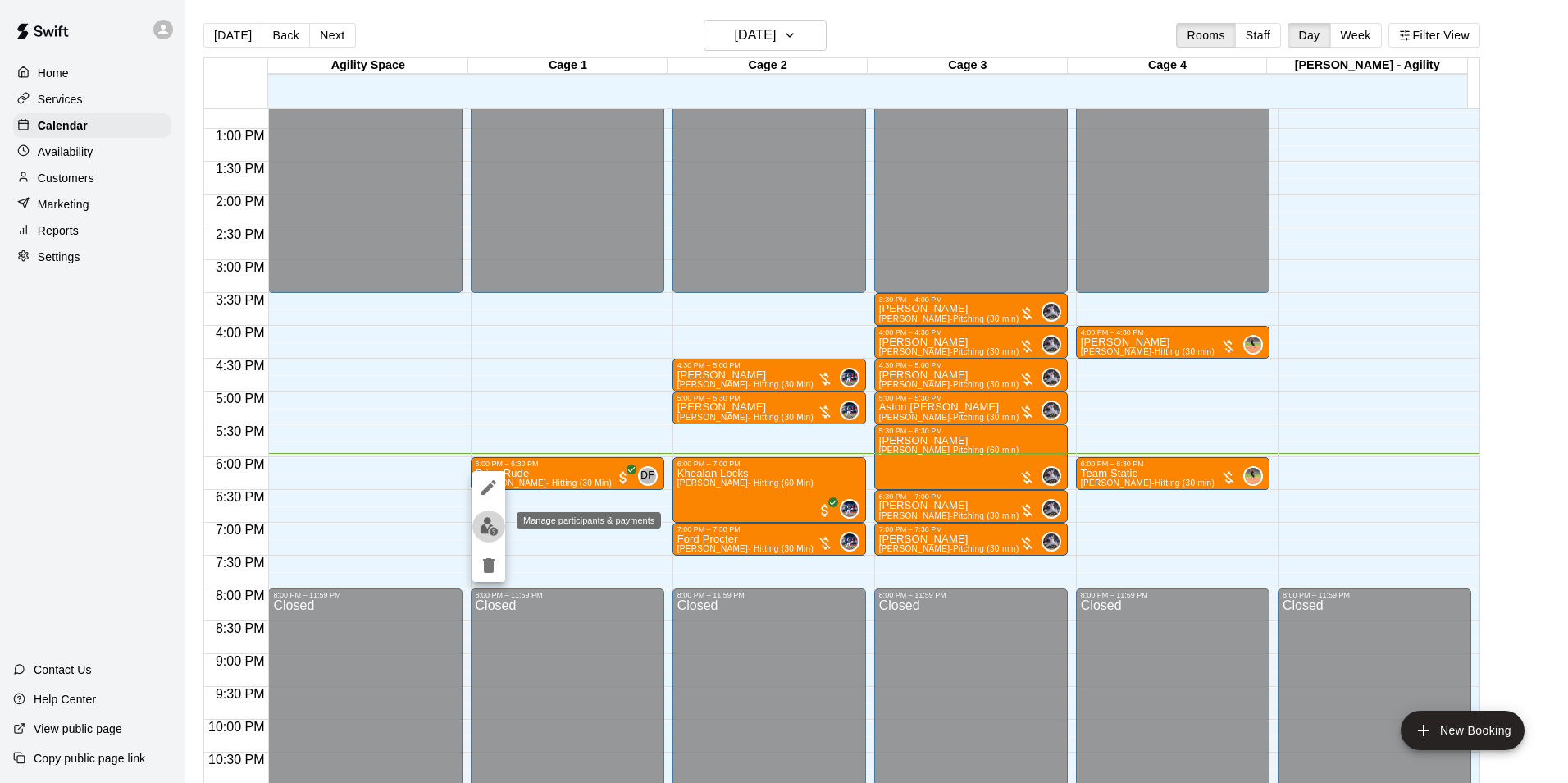
click at [494, 526] on img "edit" at bounding box center [489, 526] width 18 height 18
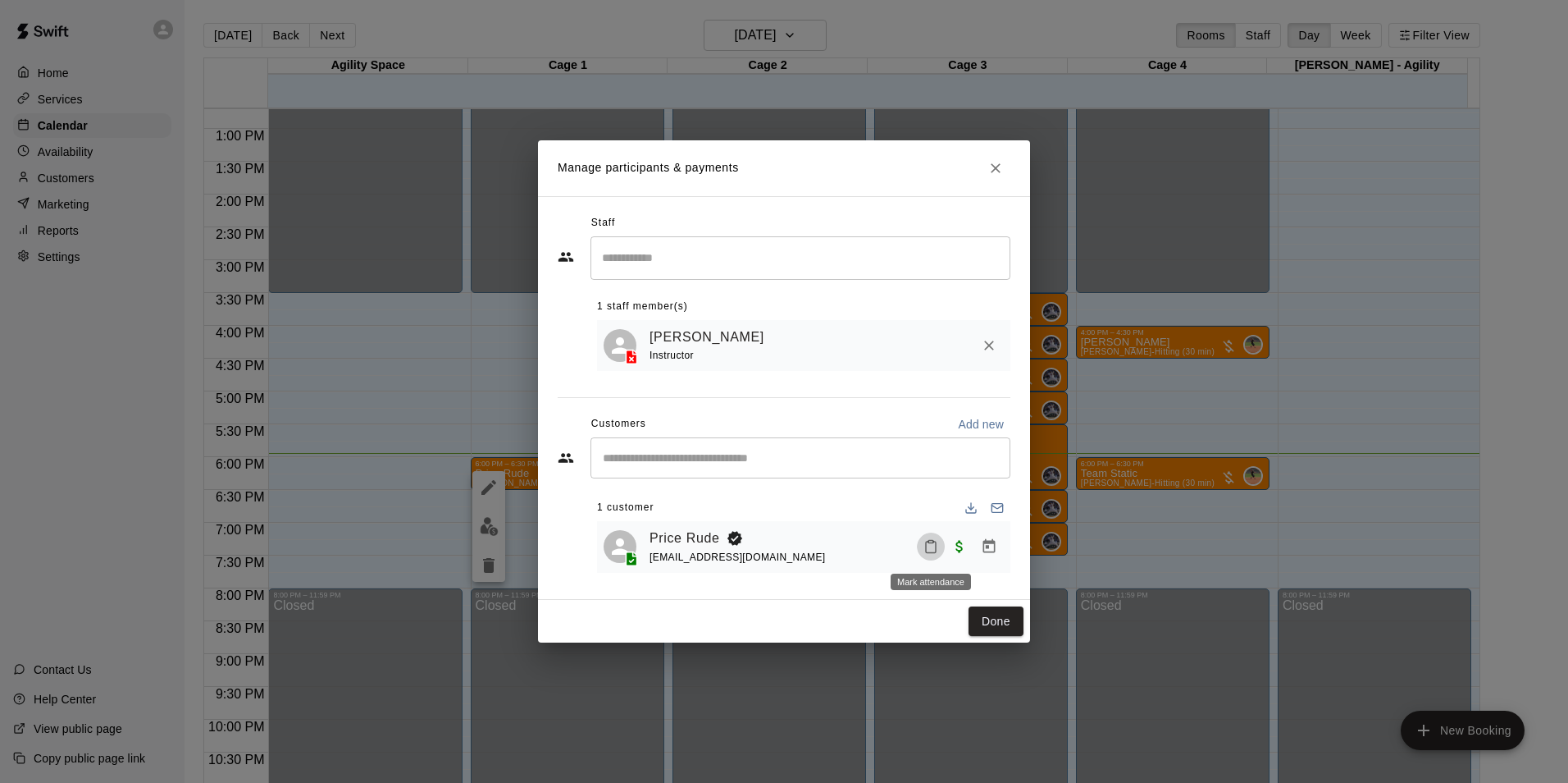
click at [925, 535] on button "Mark attendance" at bounding box center [931, 546] width 28 height 28
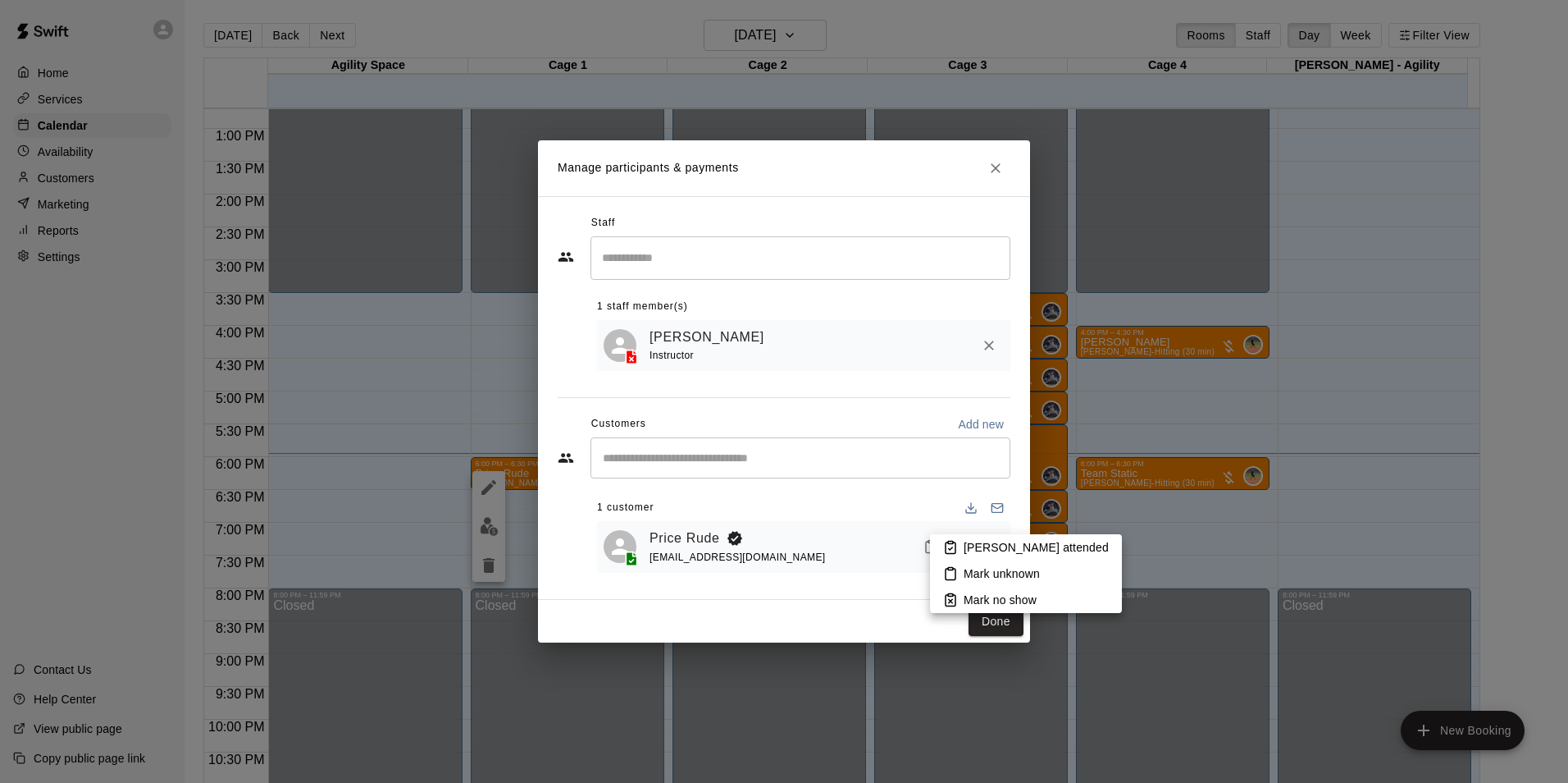
click at [996, 551] on p "Mark attended" at bounding box center [1036, 547] width 145 height 17
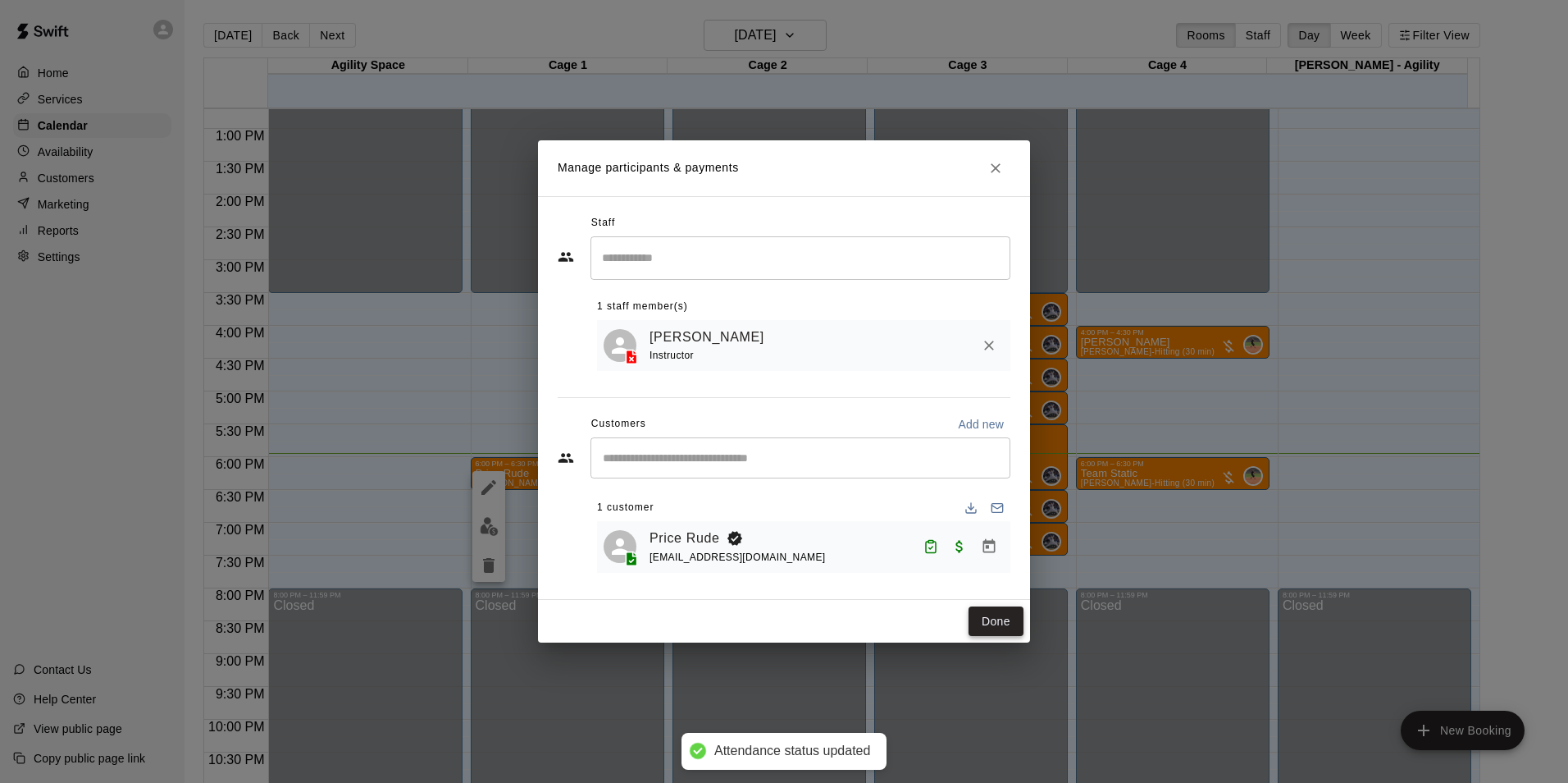
click at [983, 627] on button "Done" at bounding box center [996, 621] width 55 height 30
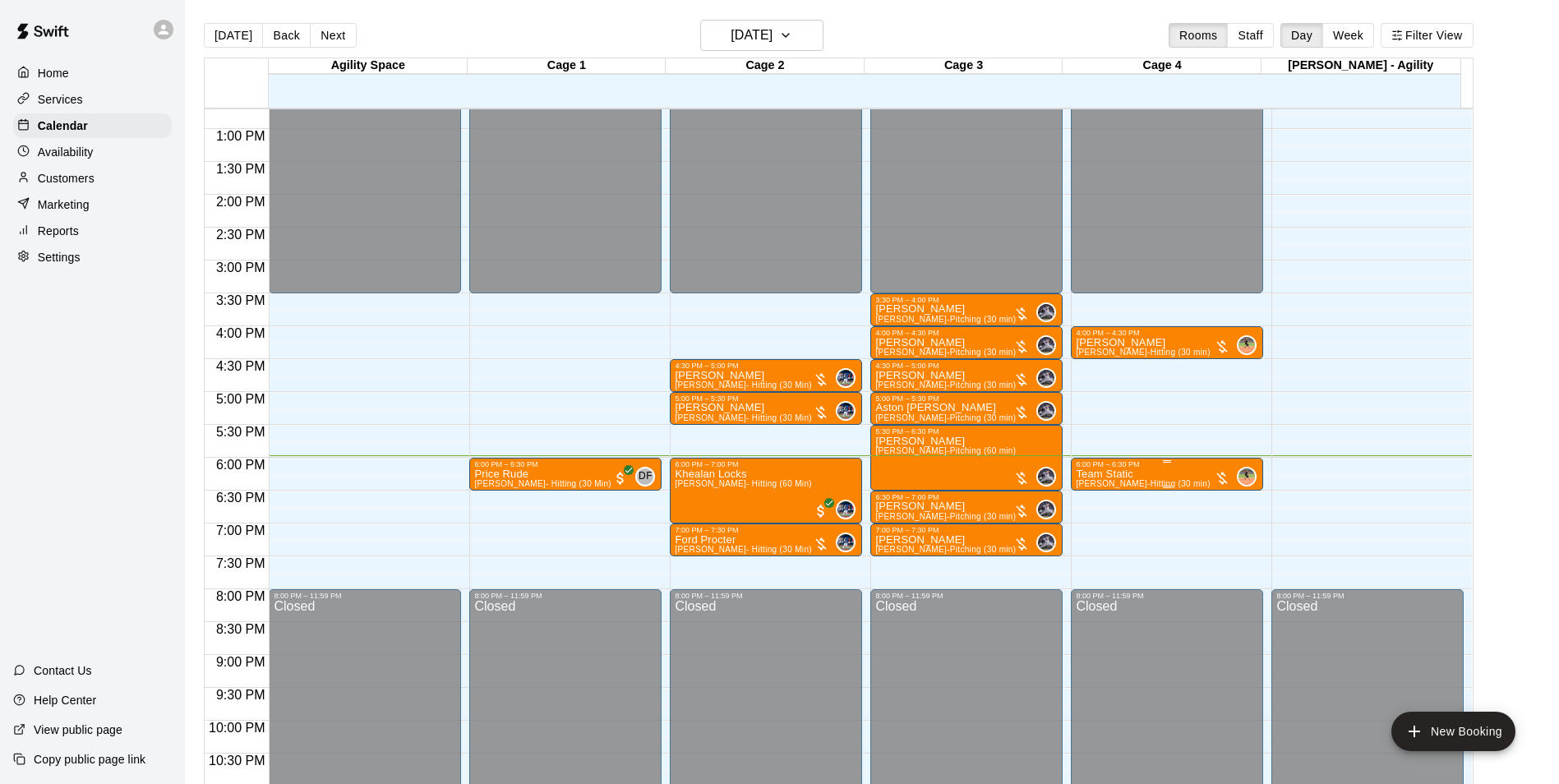
click at [1111, 466] on div "6:00 PM – 6:30 PM" at bounding box center [1166, 464] width 182 height 8
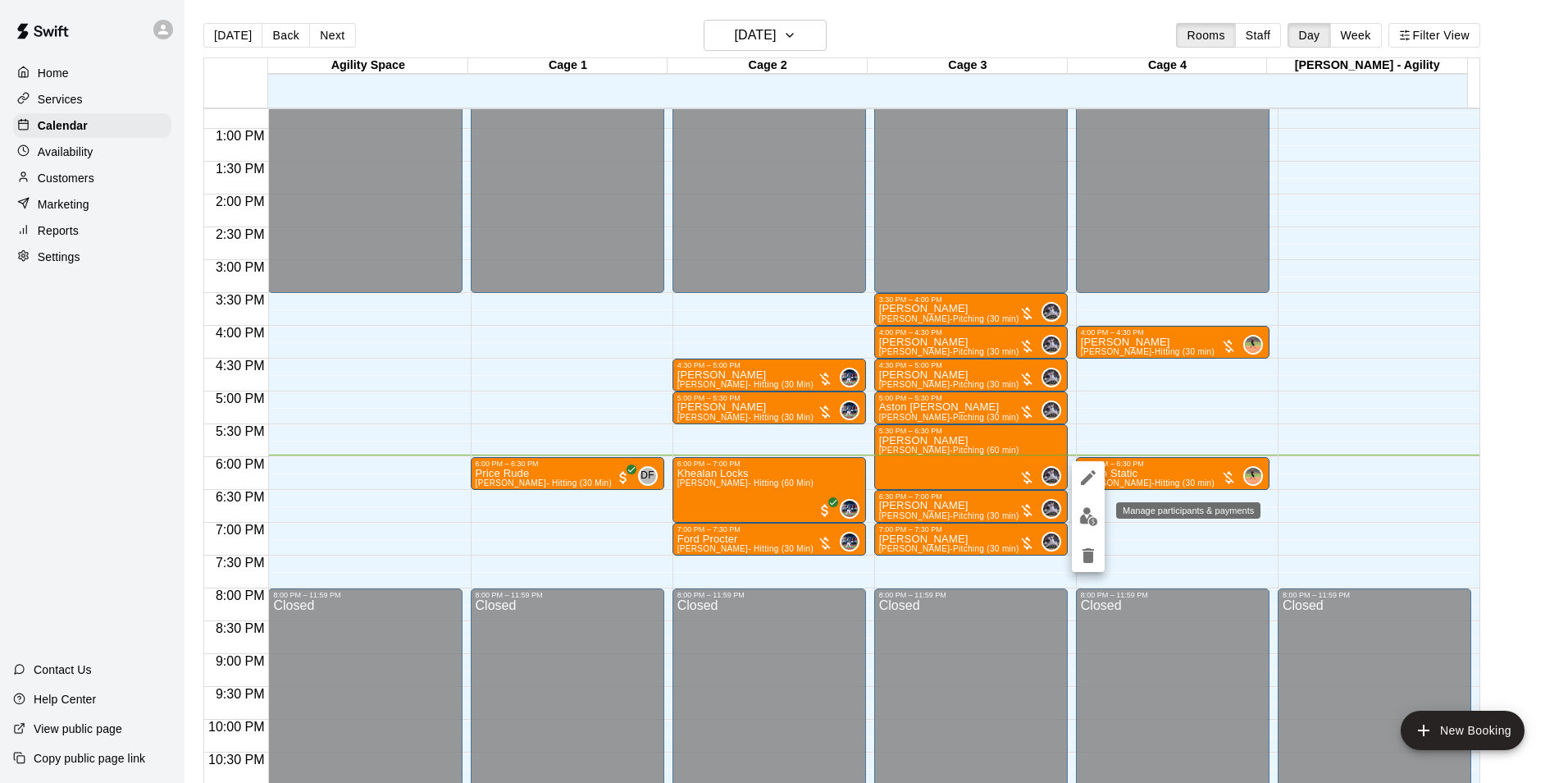
click at [1080, 510] on img "edit" at bounding box center [1088, 516] width 18 height 18
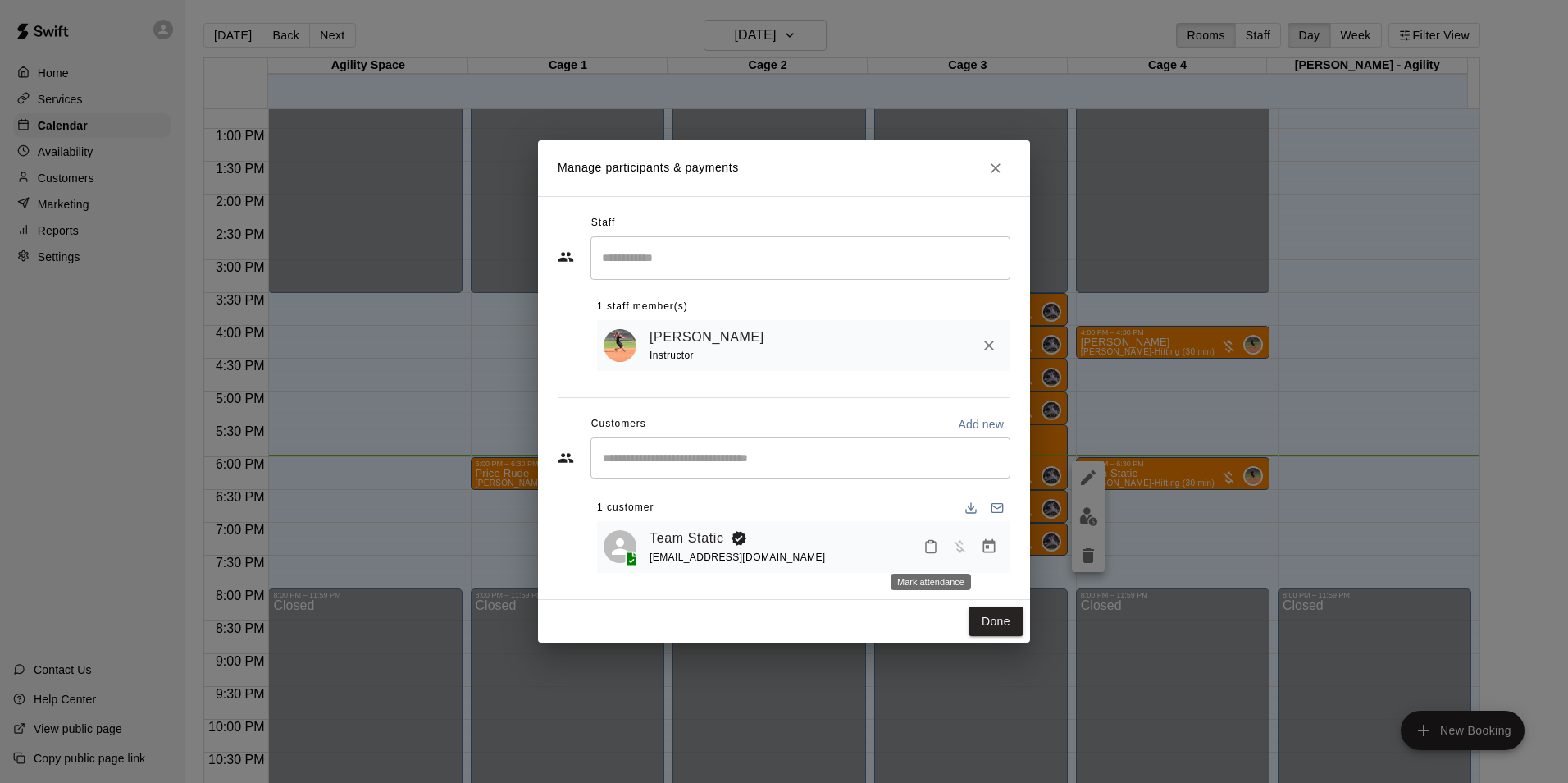
click at [942, 550] on button "Mark attendance" at bounding box center [931, 546] width 28 height 28
click at [976, 548] on p "Mark attended" at bounding box center [1036, 547] width 145 height 17
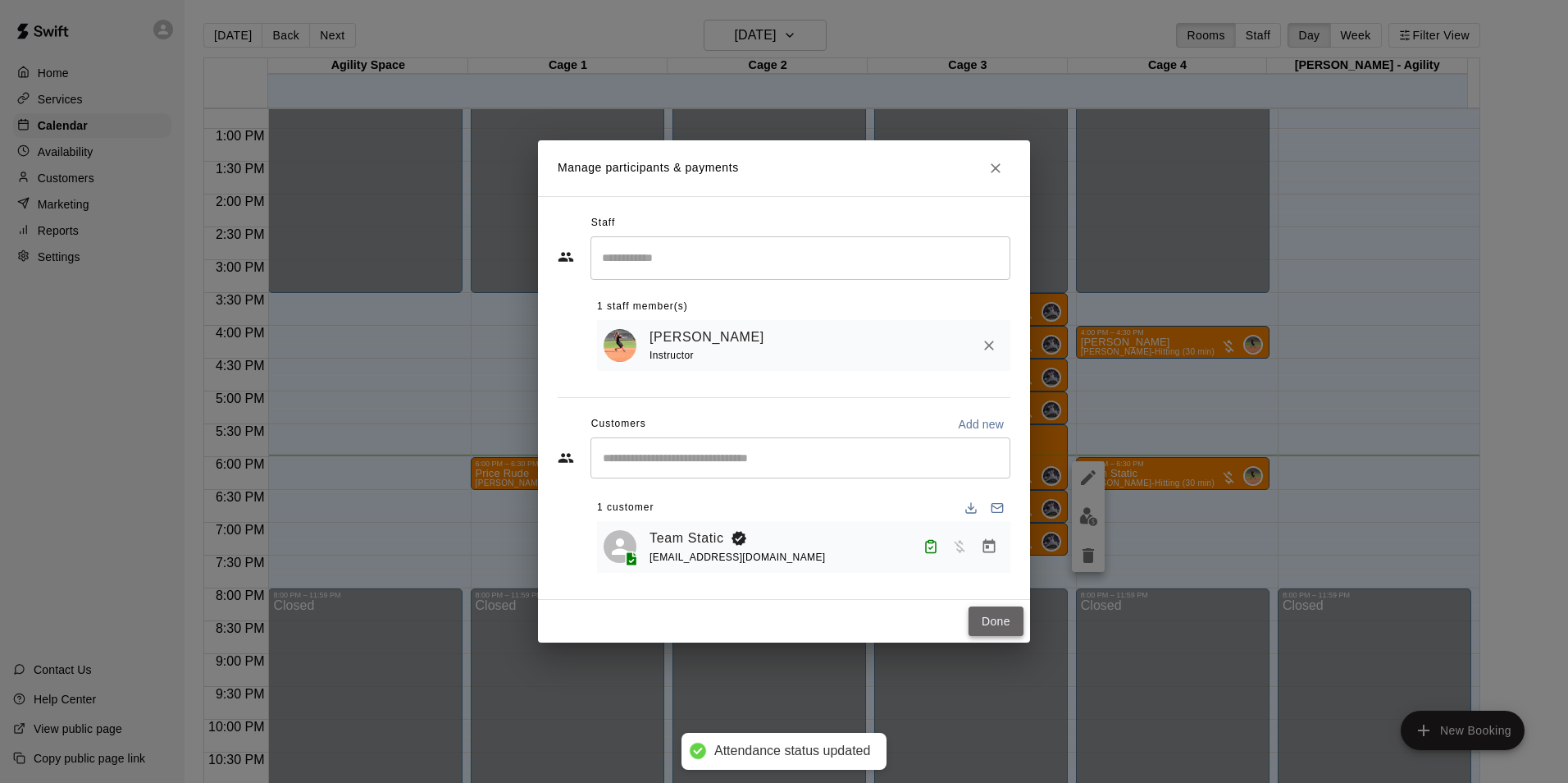
click at [992, 630] on button "Done" at bounding box center [996, 621] width 55 height 30
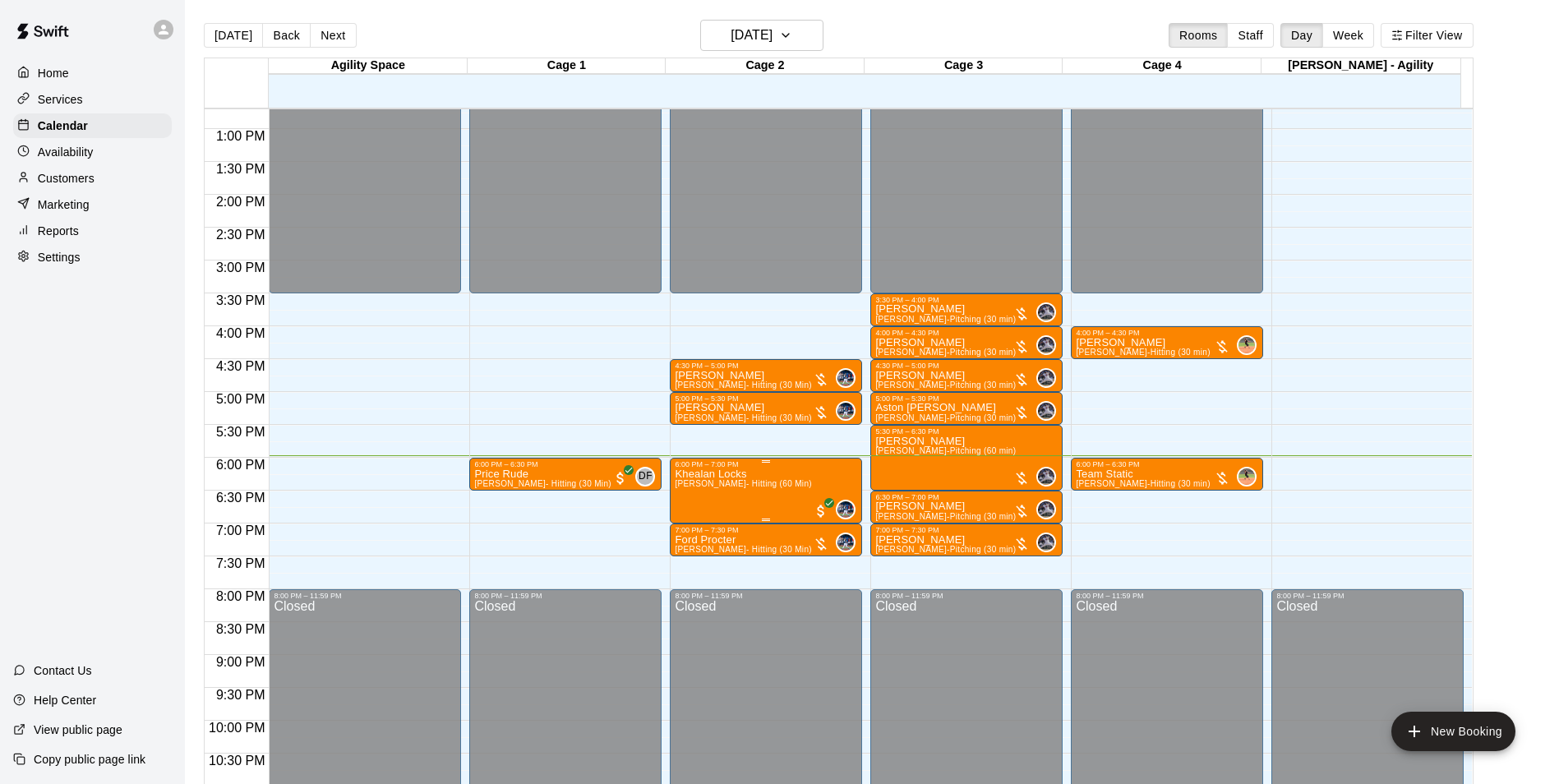
click at [567, 319] on div at bounding box center [785, 392] width 1571 height 784
click at [937, 506] on p "Gunner Alexander" at bounding box center [945, 506] width 140 height 0
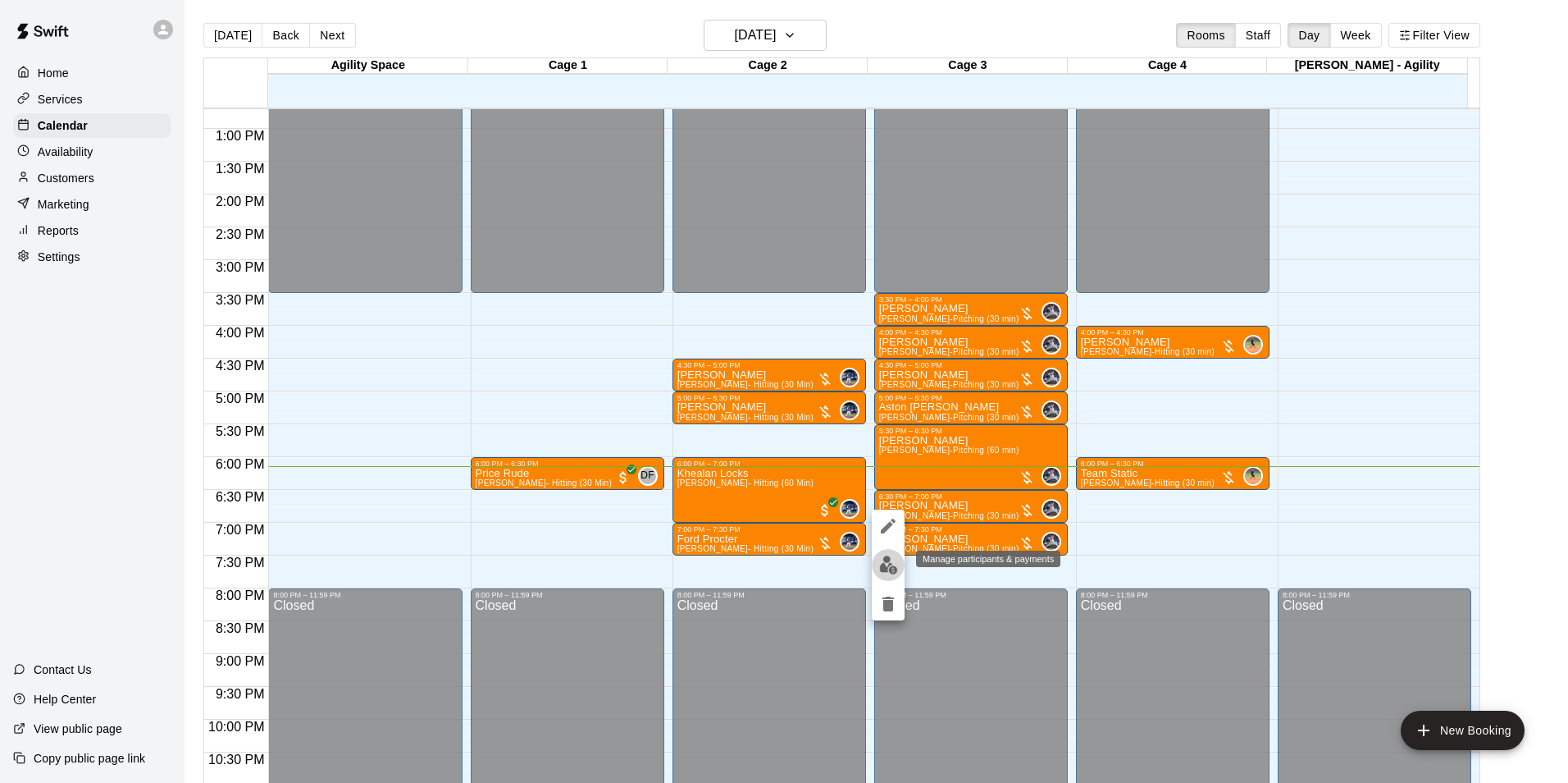
click at [887, 565] on img "edit" at bounding box center [888, 564] width 18 height 18
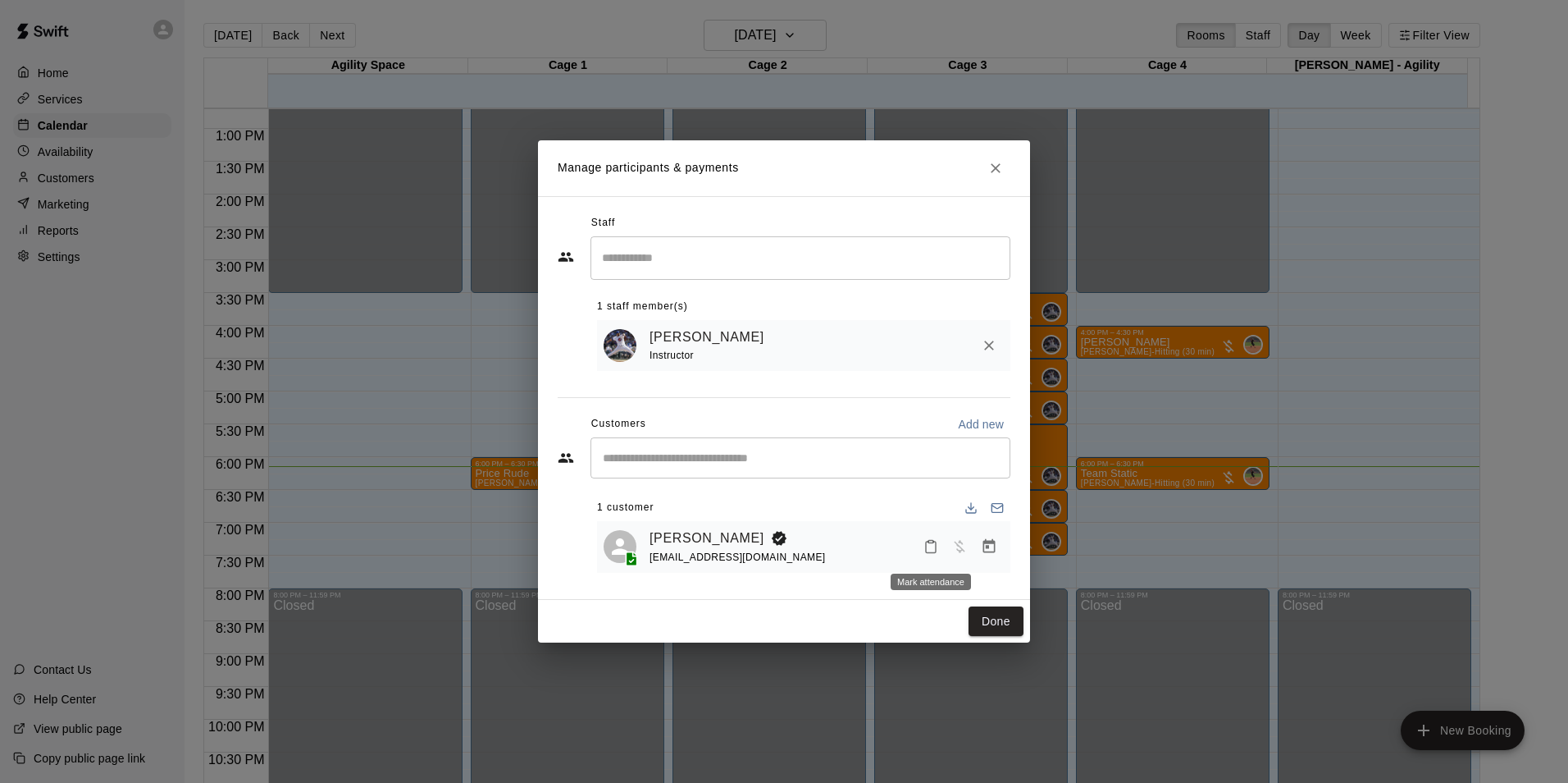
click at [930, 550] on icon "Mark attendance" at bounding box center [931, 546] width 15 height 15
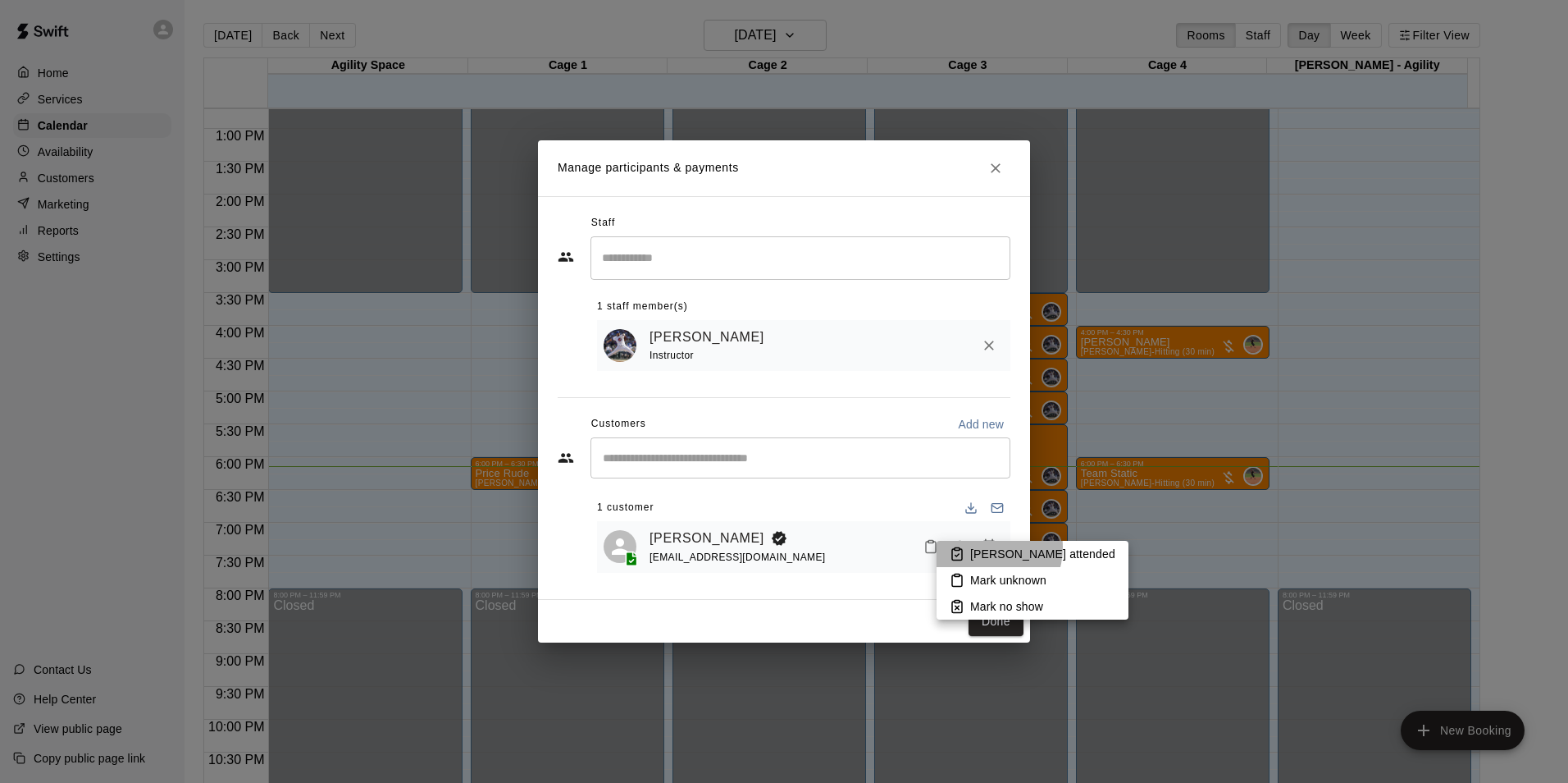
click at [982, 547] on p "Mark attended" at bounding box center [1042, 554] width 145 height 17
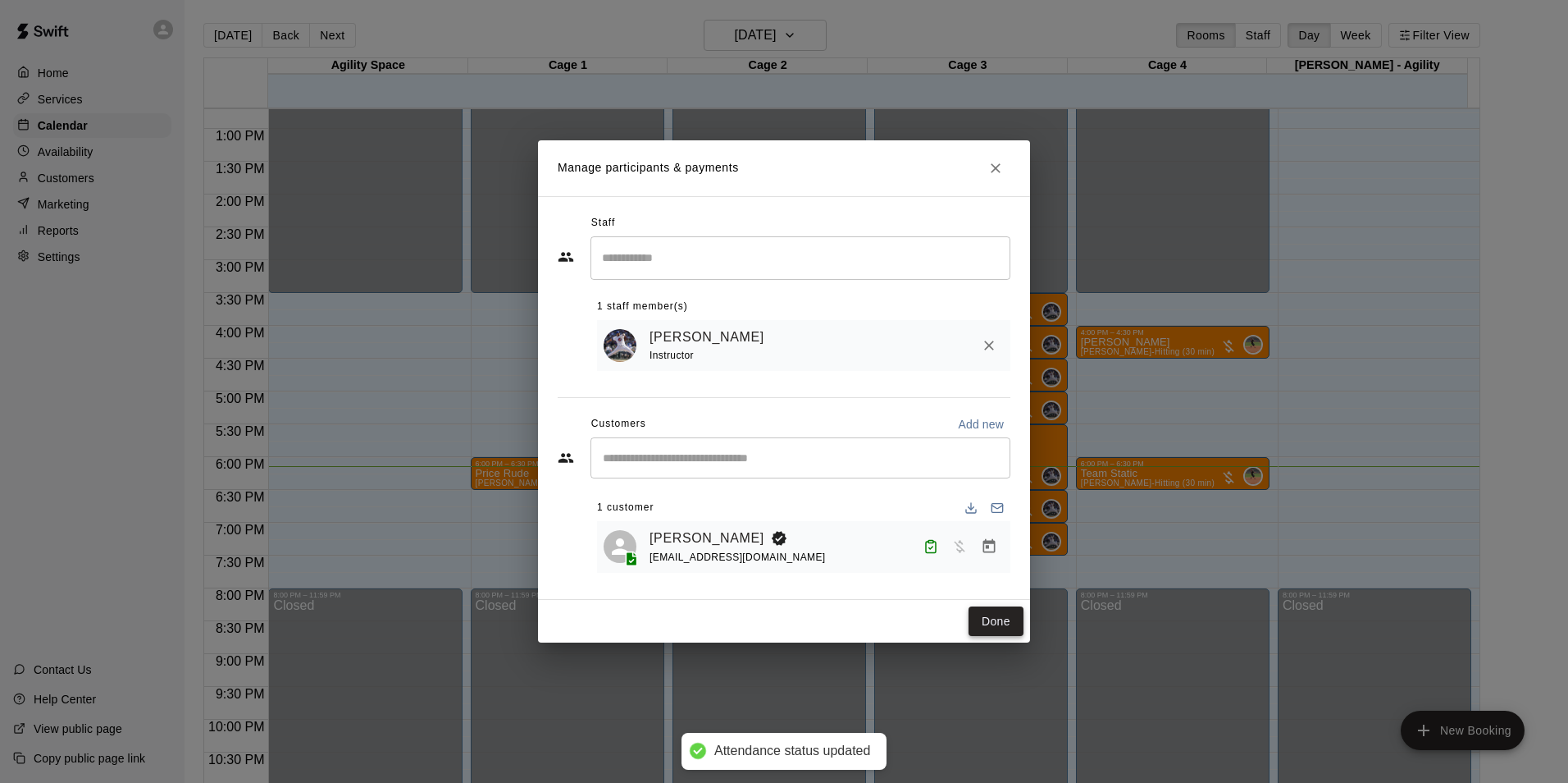
click at [990, 614] on button "Done" at bounding box center [996, 621] width 55 height 30
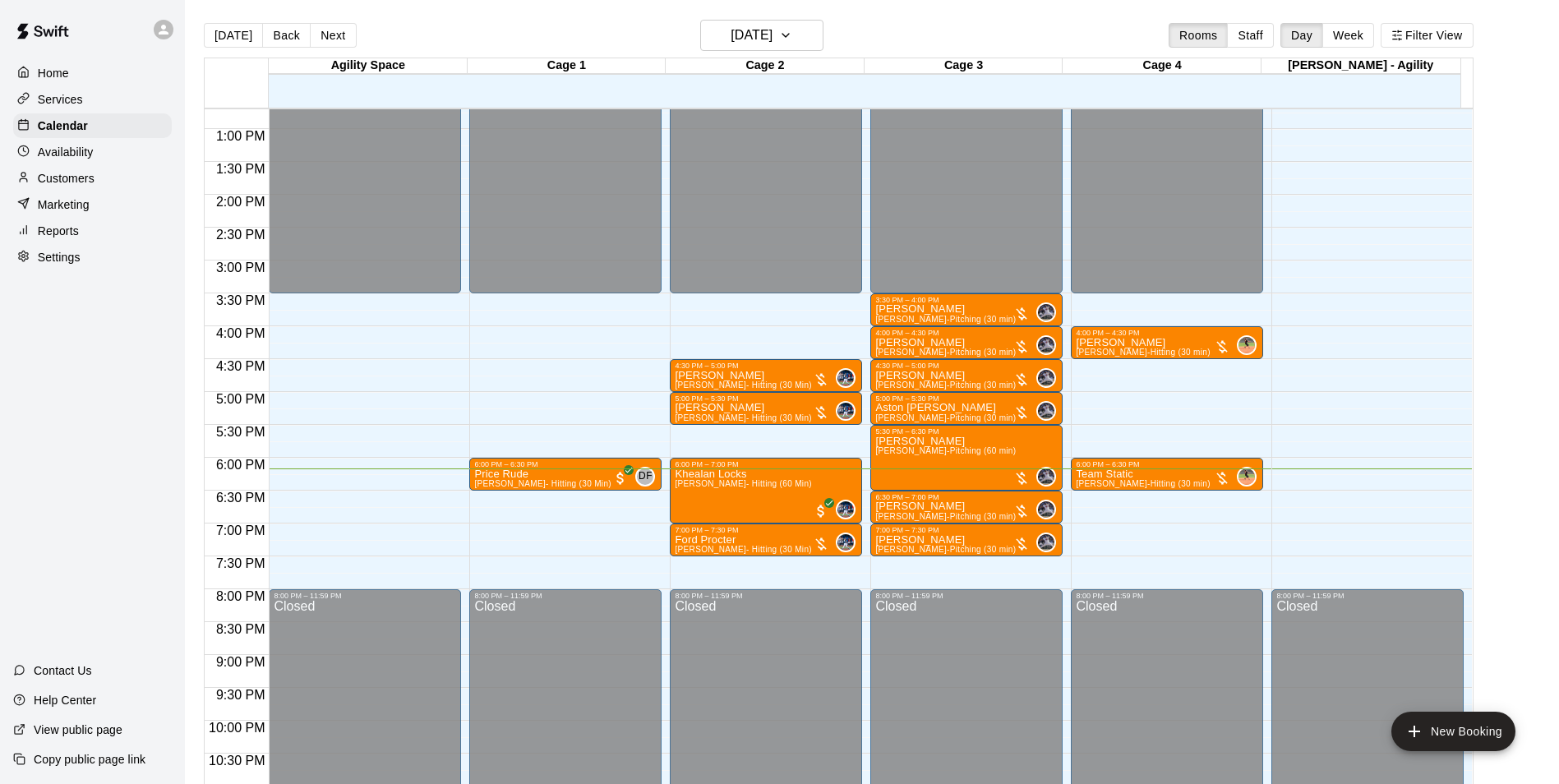
click at [54, 182] on p "Customers" at bounding box center [66, 178] width 56 height 17
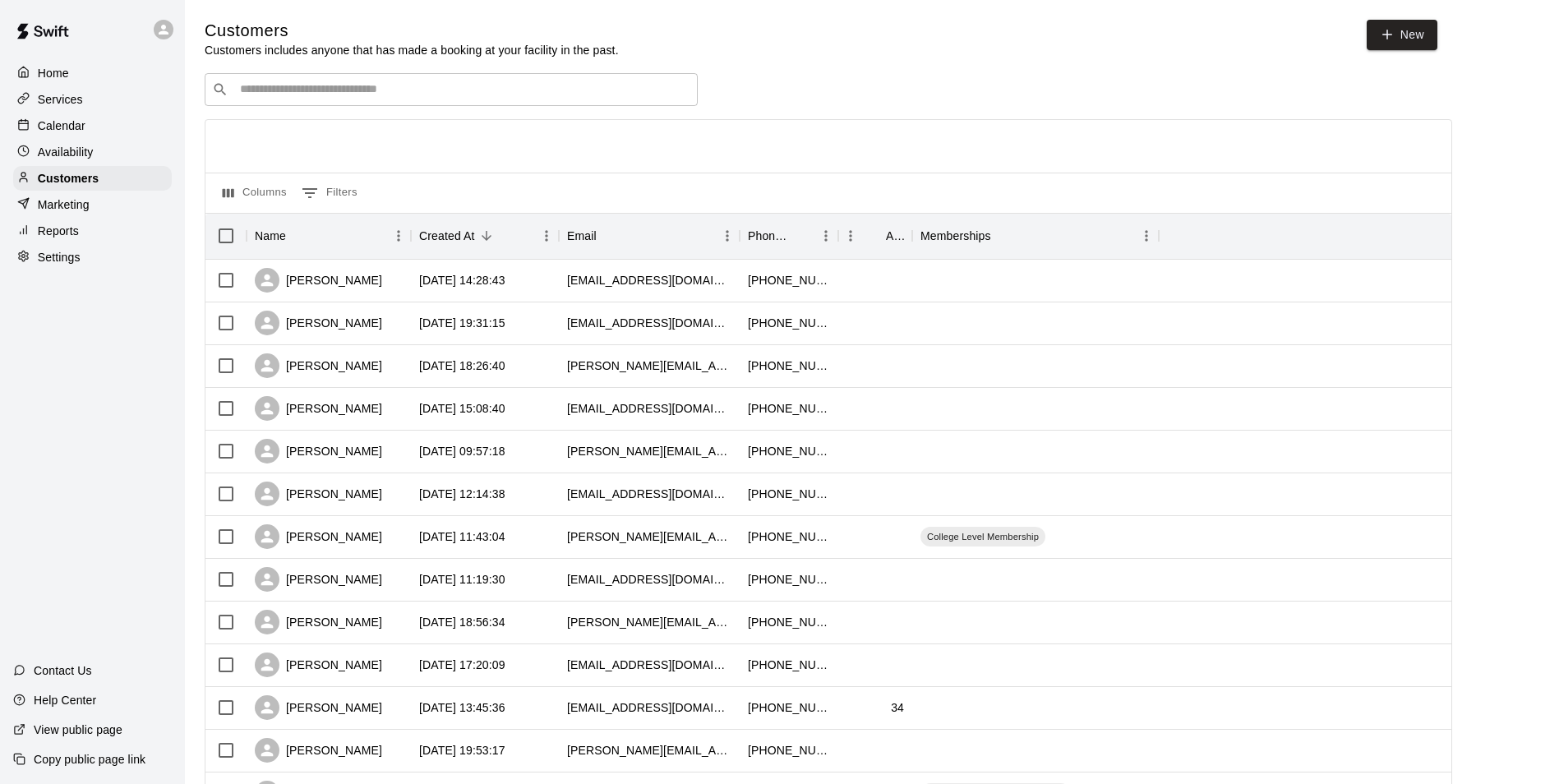
click at [402, 94] on input "Search customers by name or email" at bounding box center [462, 89] width 455 height 17
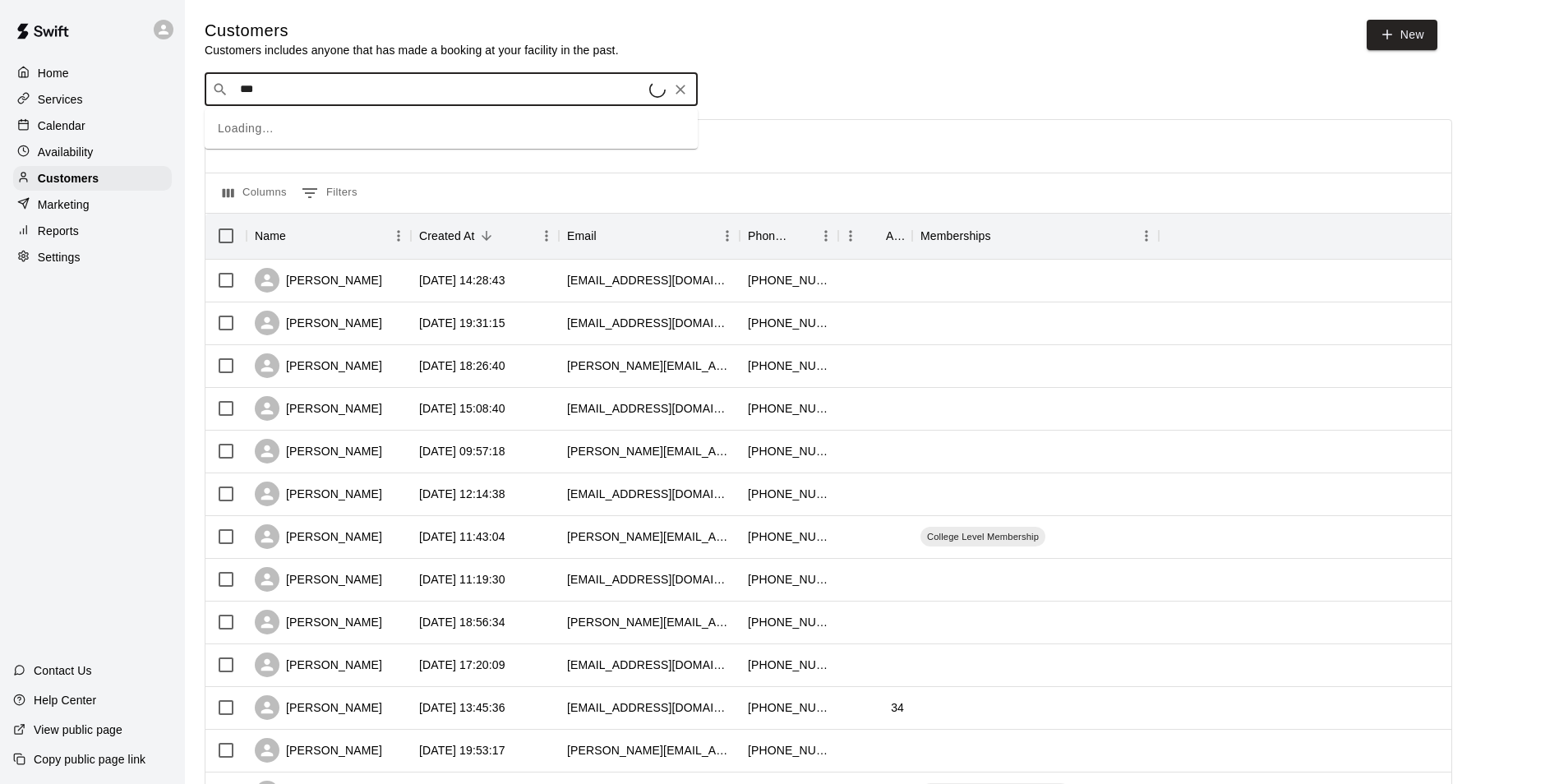
type input "****"
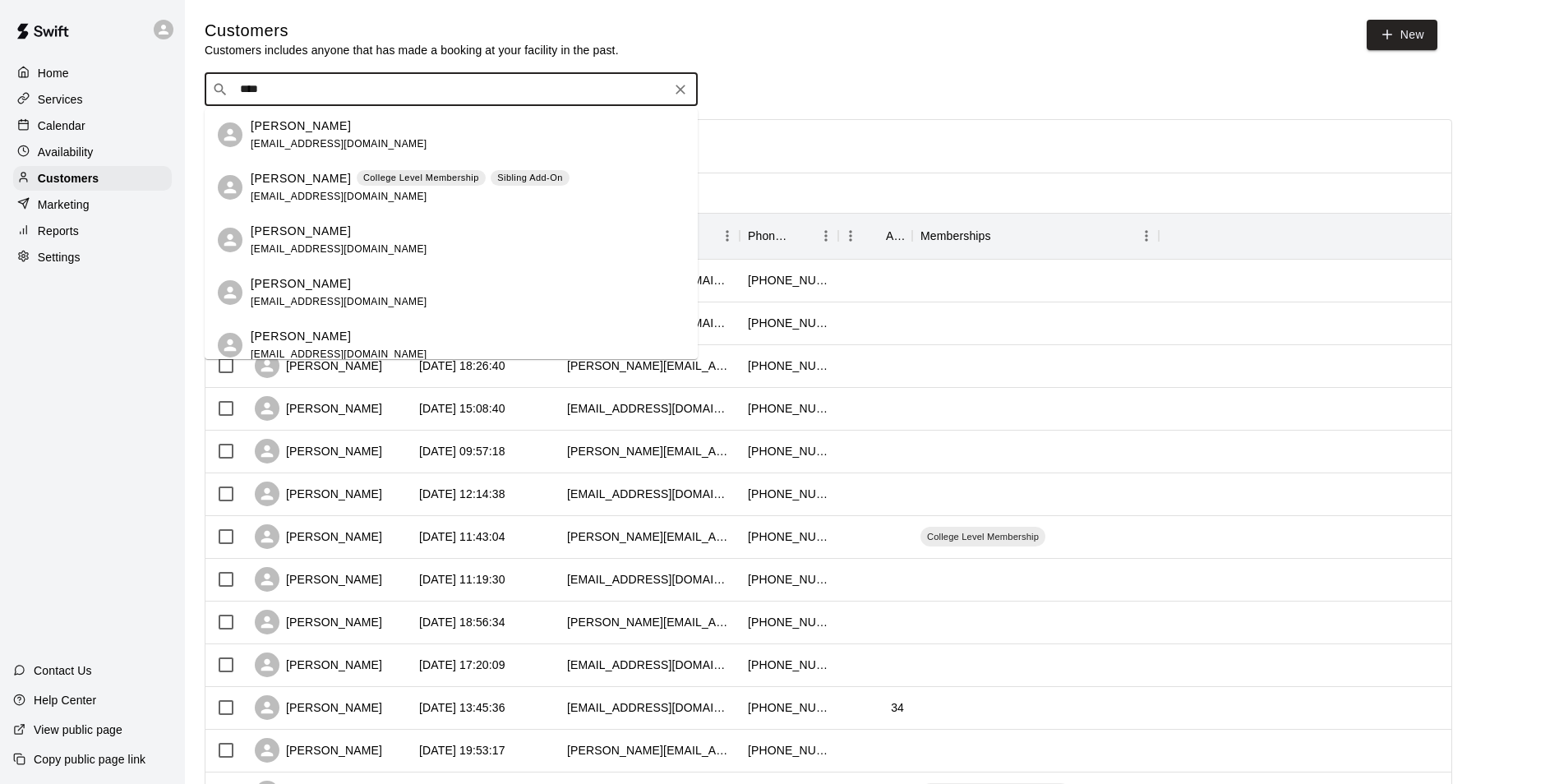
drag, startPoint x: 367, startPoint y: 117, endPoint x: 302, endPoint y: 177, distance: 88.5
click at [302, 177] on p "Joey Calomino" at bounding box center [301, 179] width 100 height 18
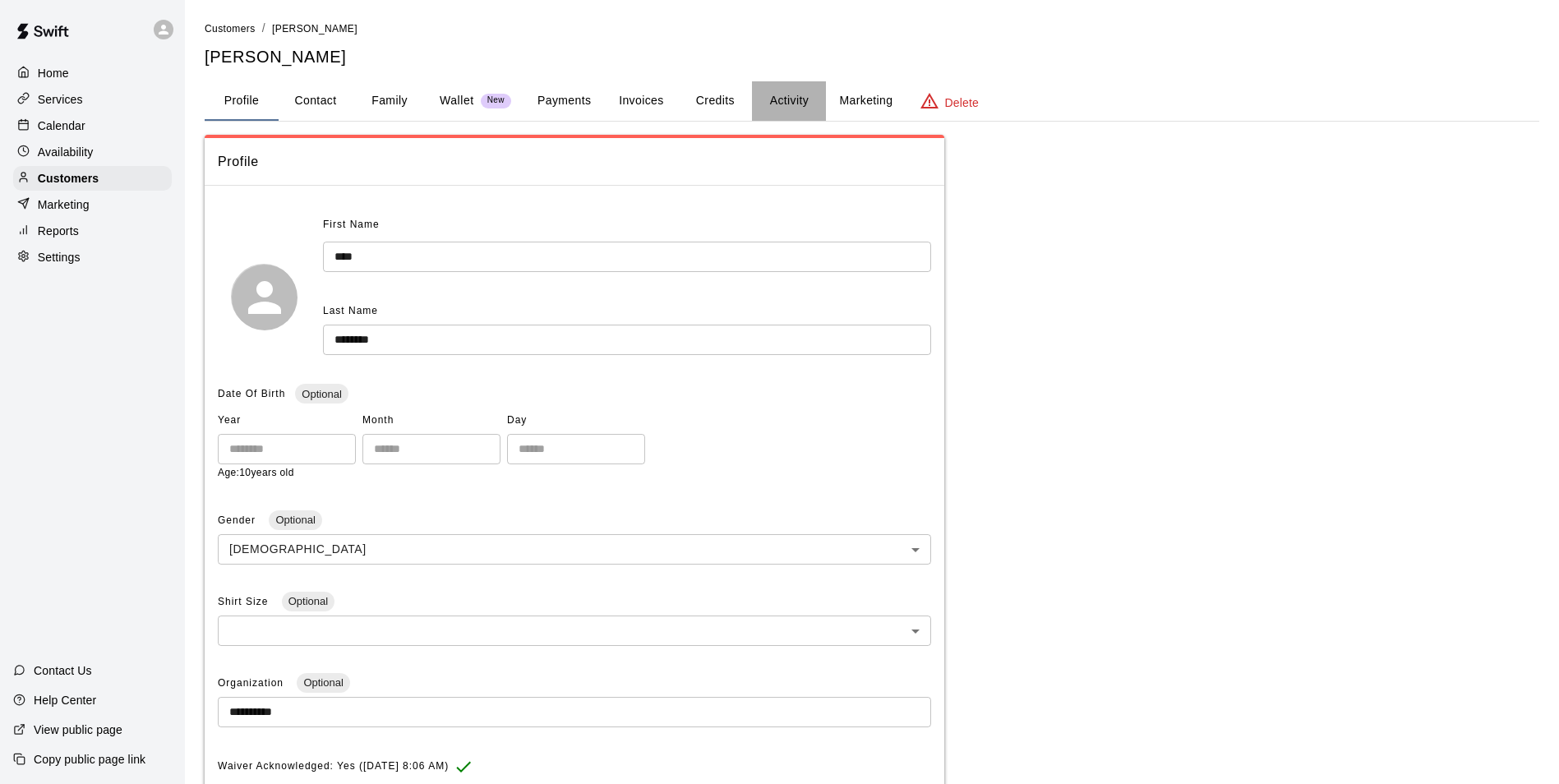
click at [805, 95] on button "Activity" at bounding box center [789, 101] width 74 height 40
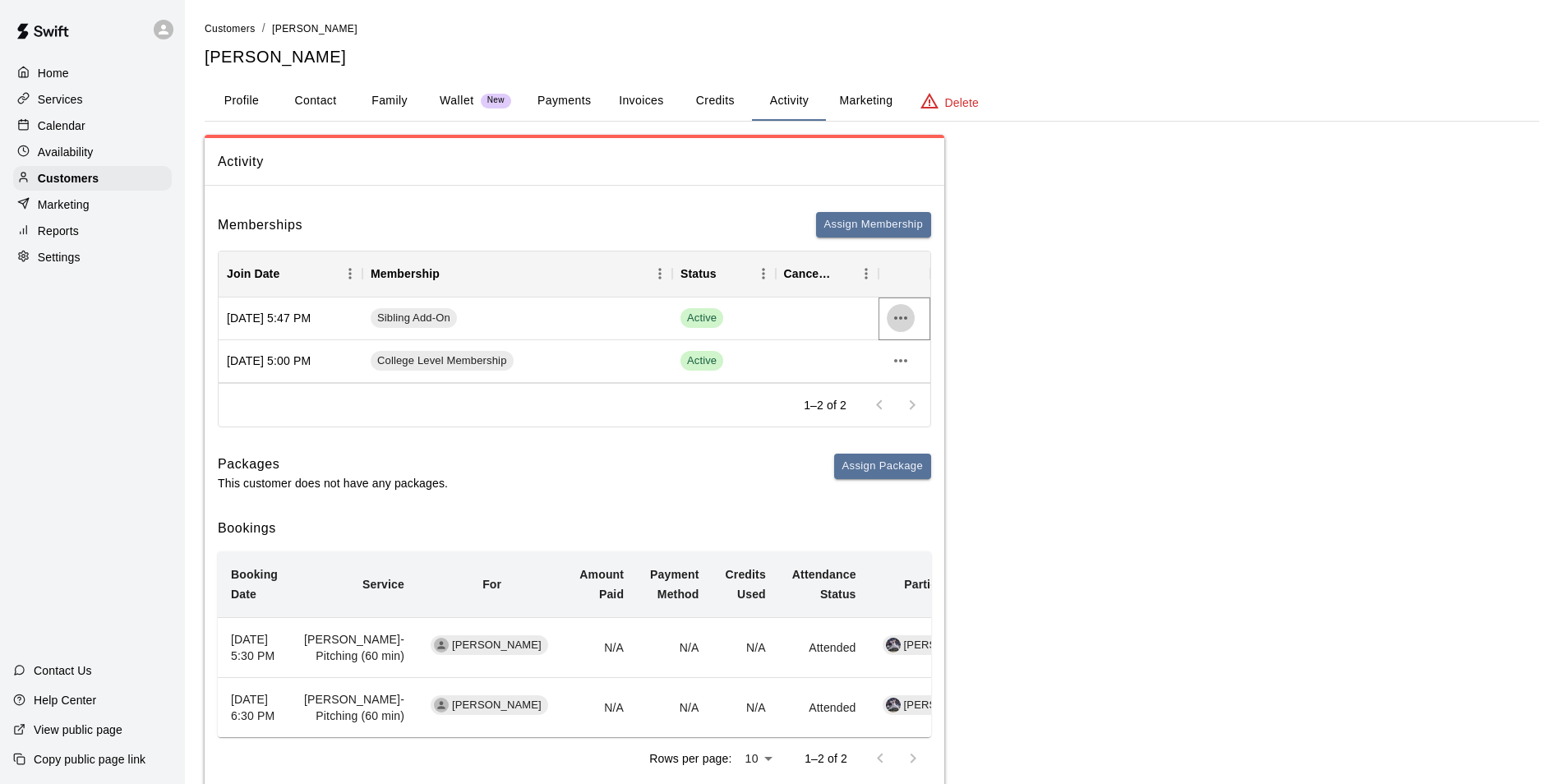
click at [901, 317] on icon "more actions" at bounding box center [901, 317] width 14 height 3
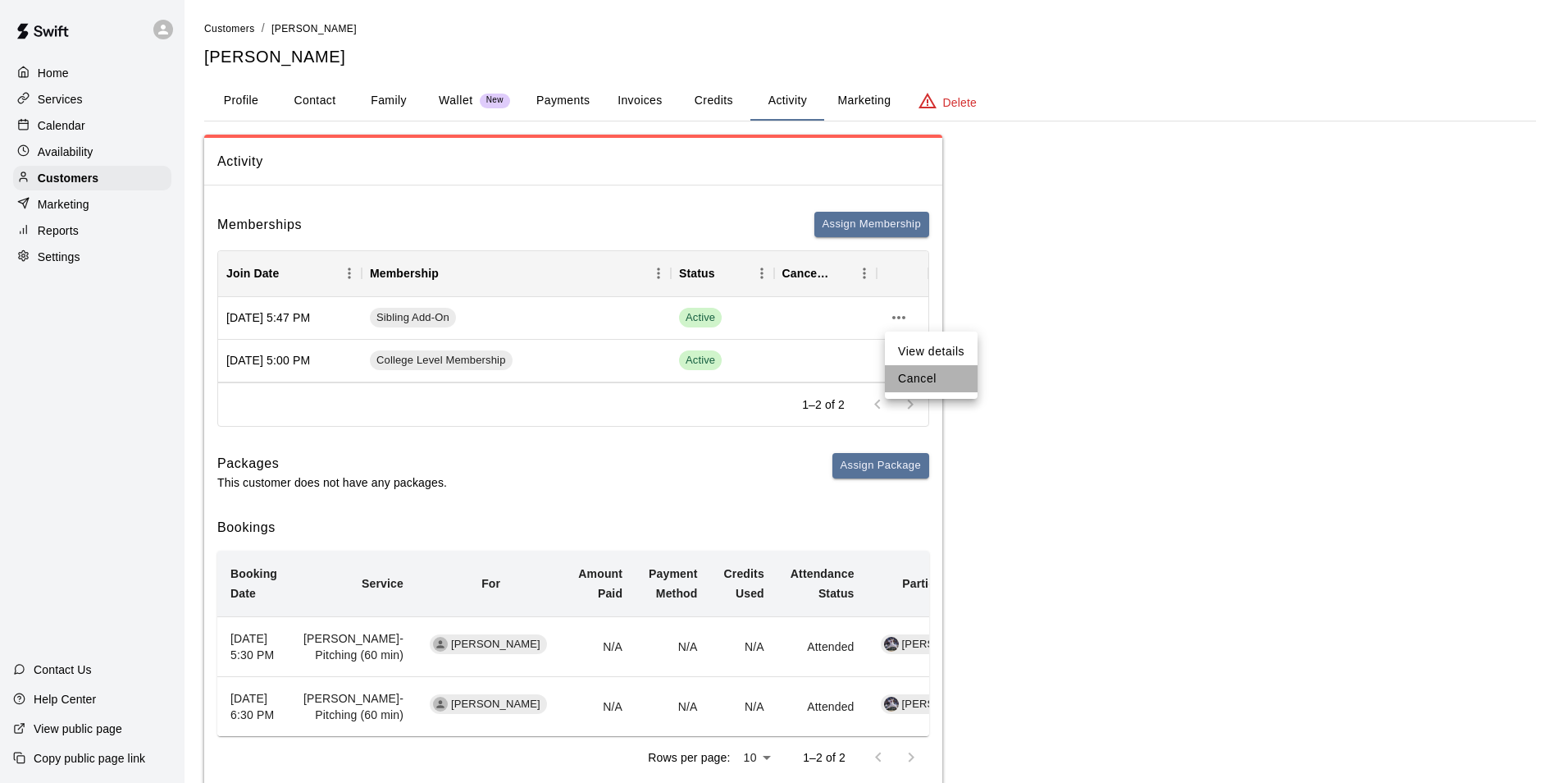
click at [922, 375] on li "Cancel" at bounding box center [931, 379] width 92 height 27
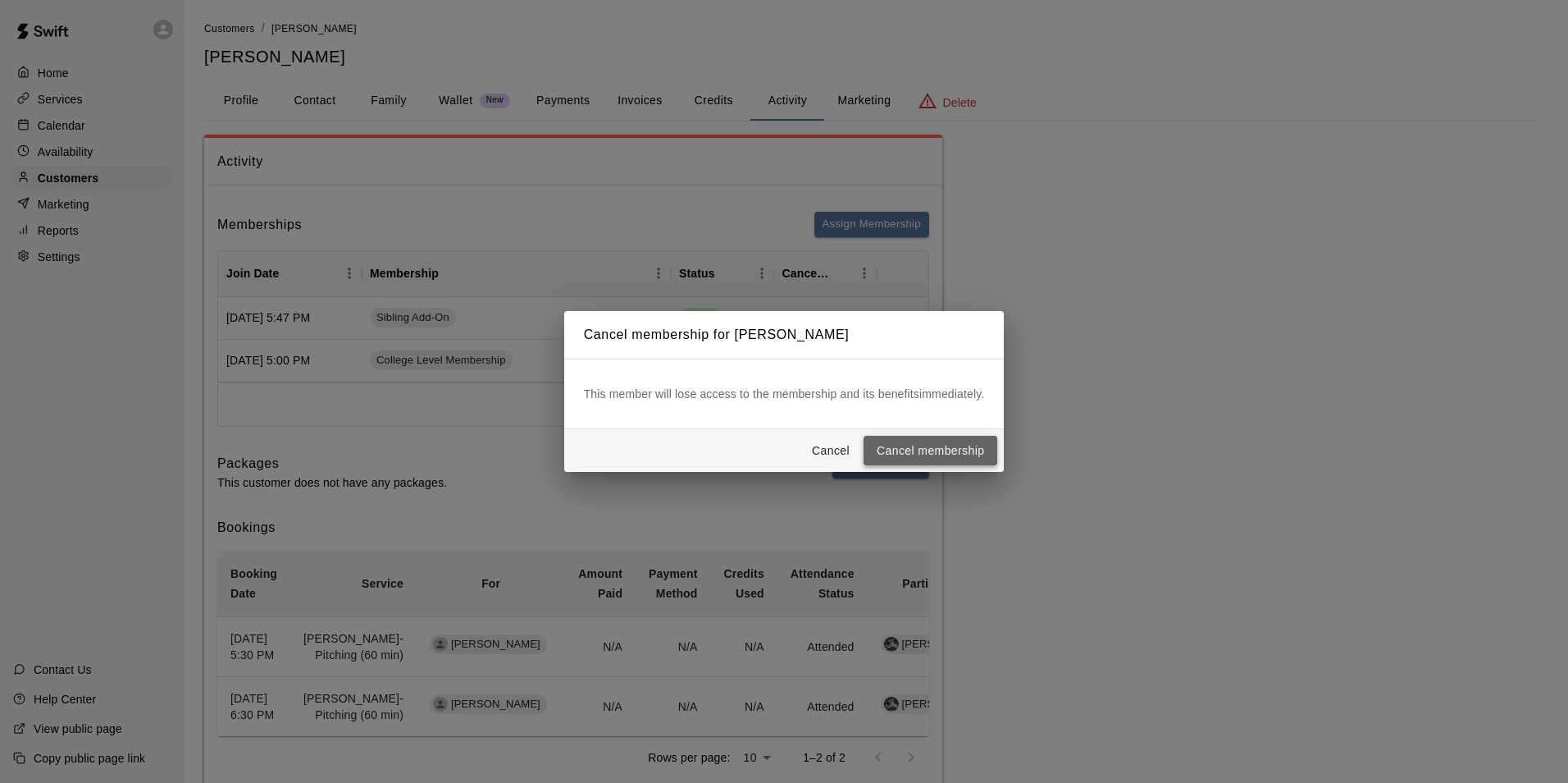
click at [937, 445] on button "Cancel membership" at bounding box center [931, 450] width 134 height 30
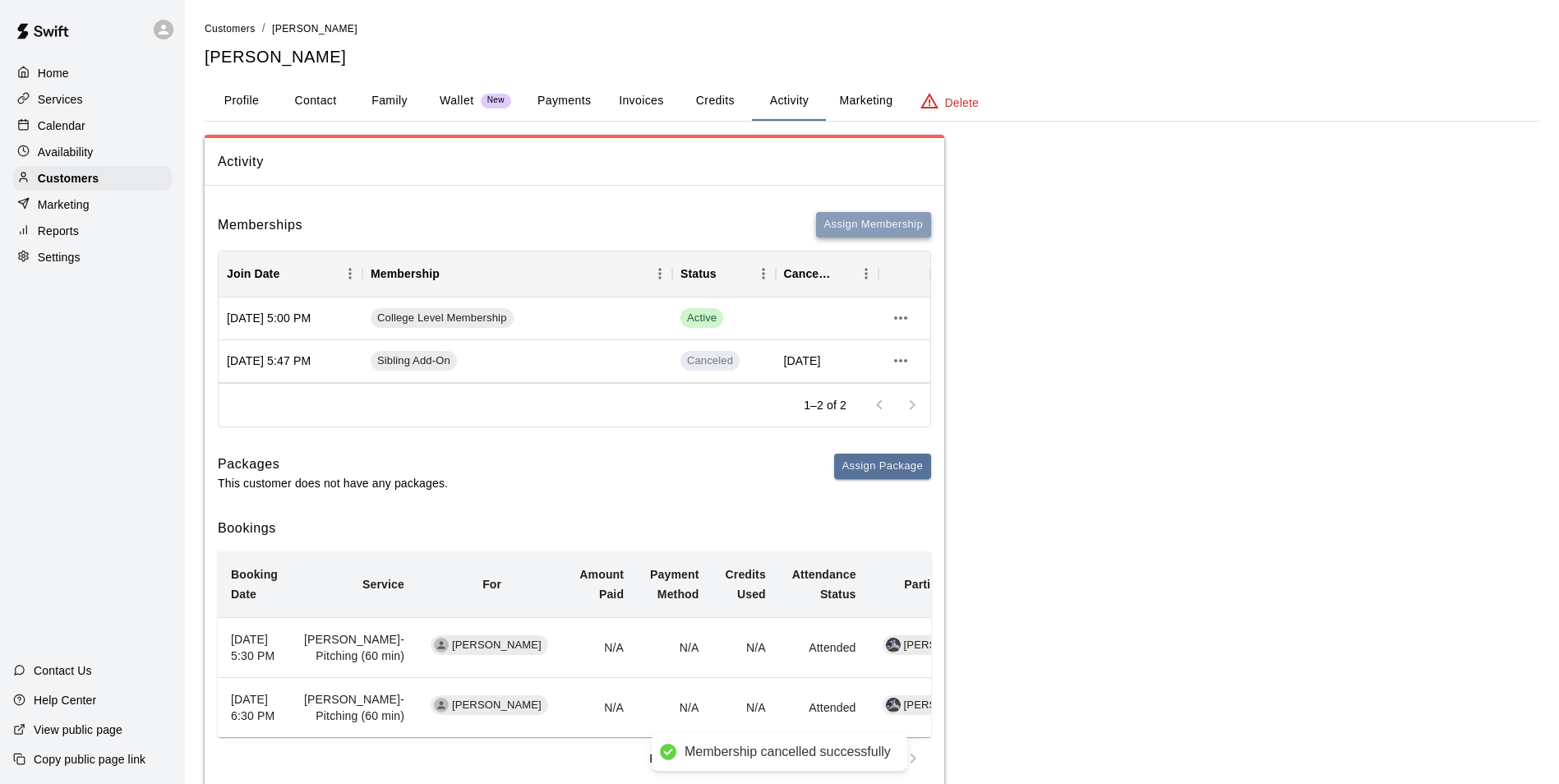
click at [867, 219] on button "Assign Membership" at bounding box center [873, 225] width 115 height 25
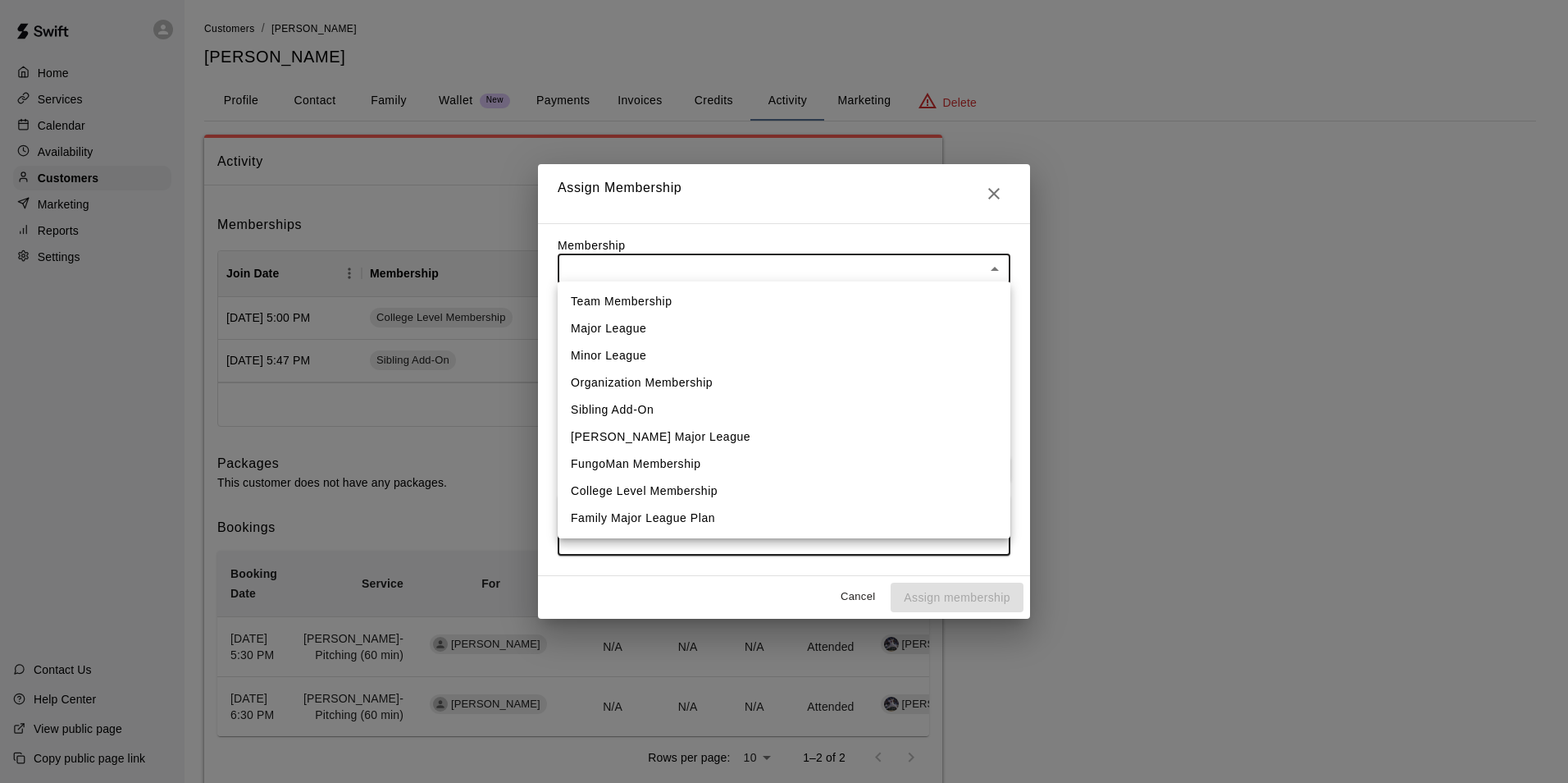
click at [638, 266] on body "Home Services Calendar Availability Customers Marketing Reports Settings Contac…" at bounding box center [784, 415] width 1568 height 831
click at [677, 492] on li "College Level Membership" at bounding box center [784, 491] width 453 height 27
type input "**********"
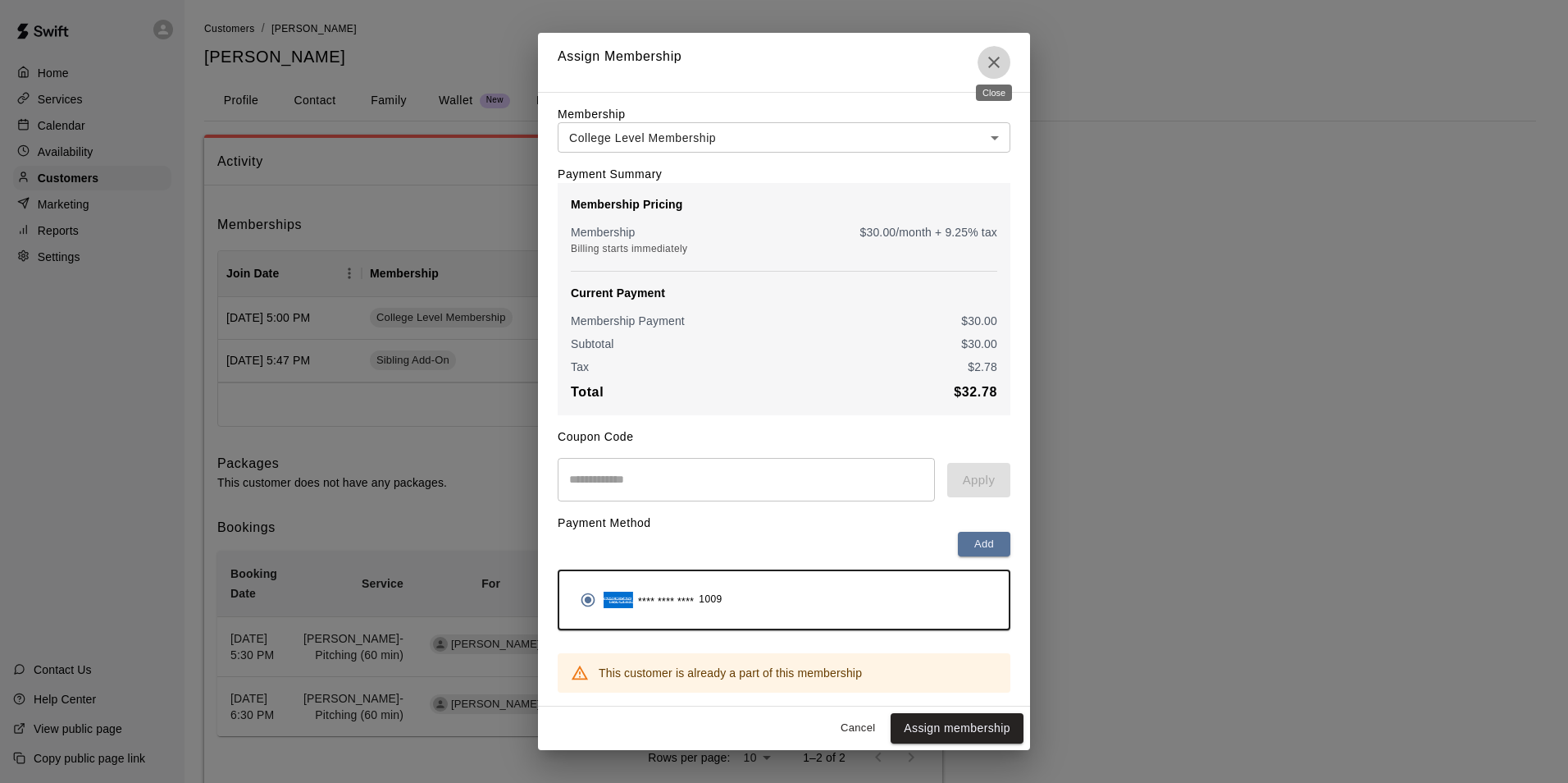
click at [994, 56] on icon "Close" at bounding box center [994, 62] width 12 height 12
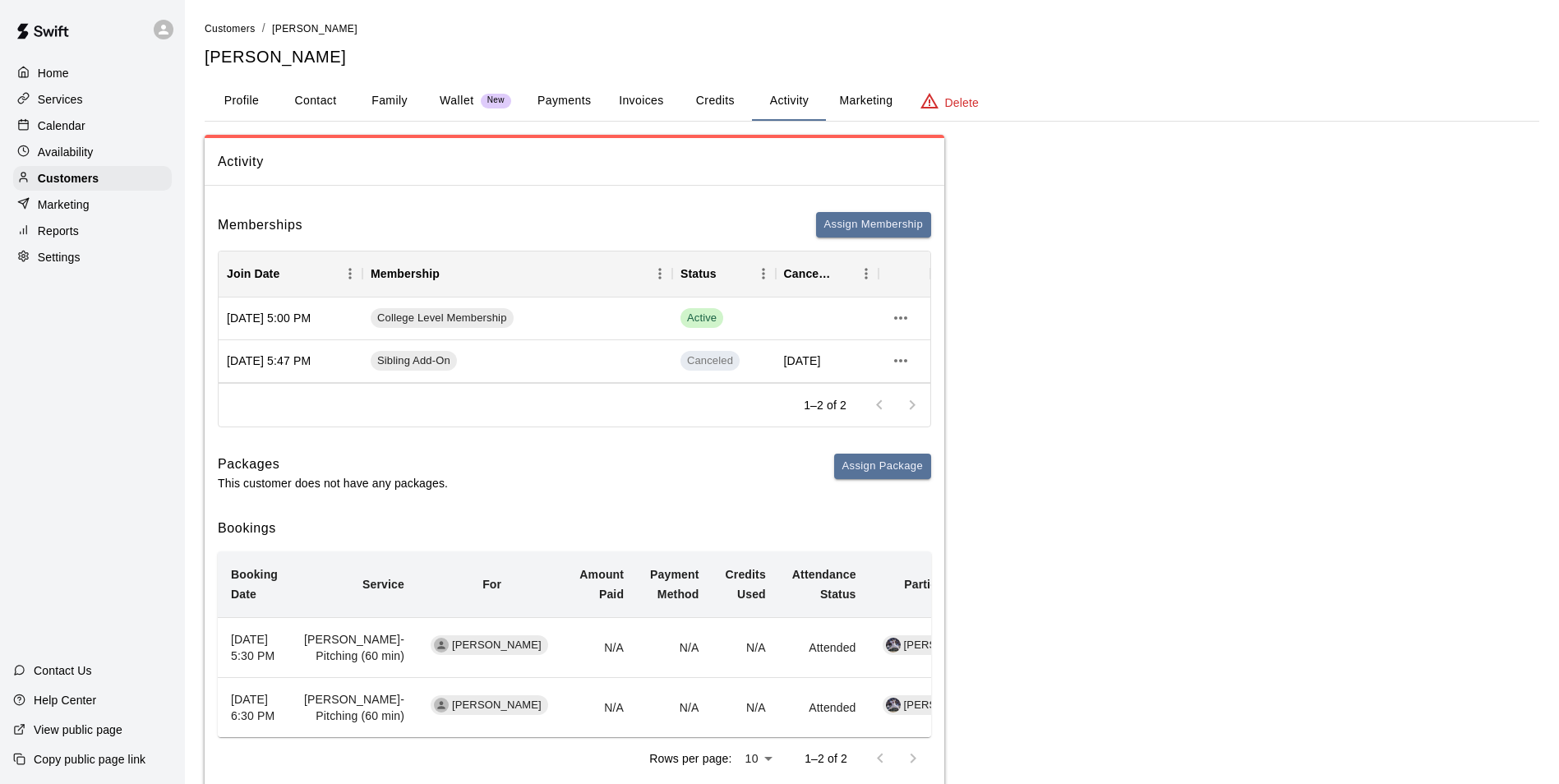
click at [61, 104] on p "Services" at bounding box center [60, 99] width 45 height 17
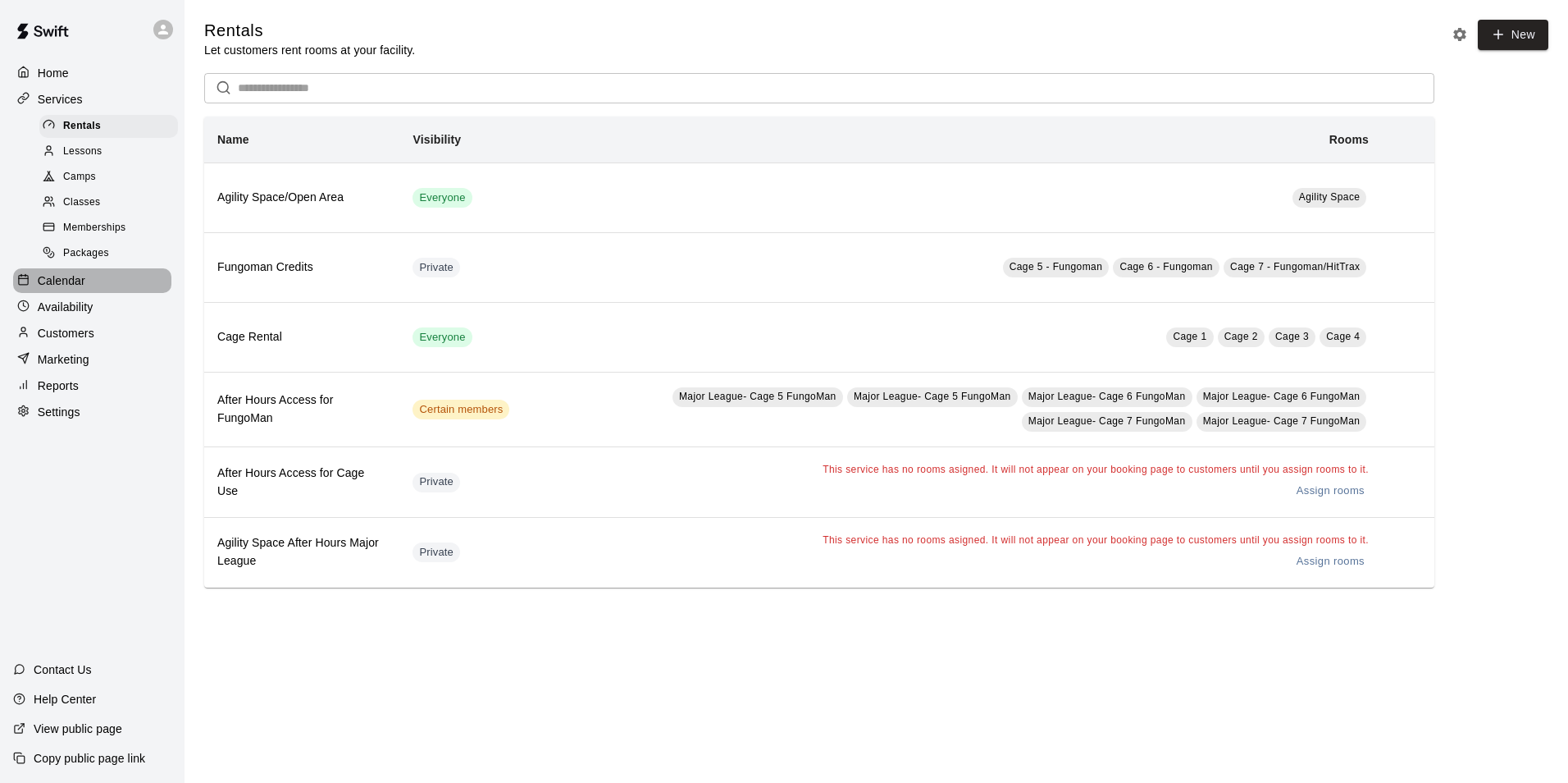
click at [114, 280] on div "Calendar" at bounding box center [92, 280] width 158 height 24
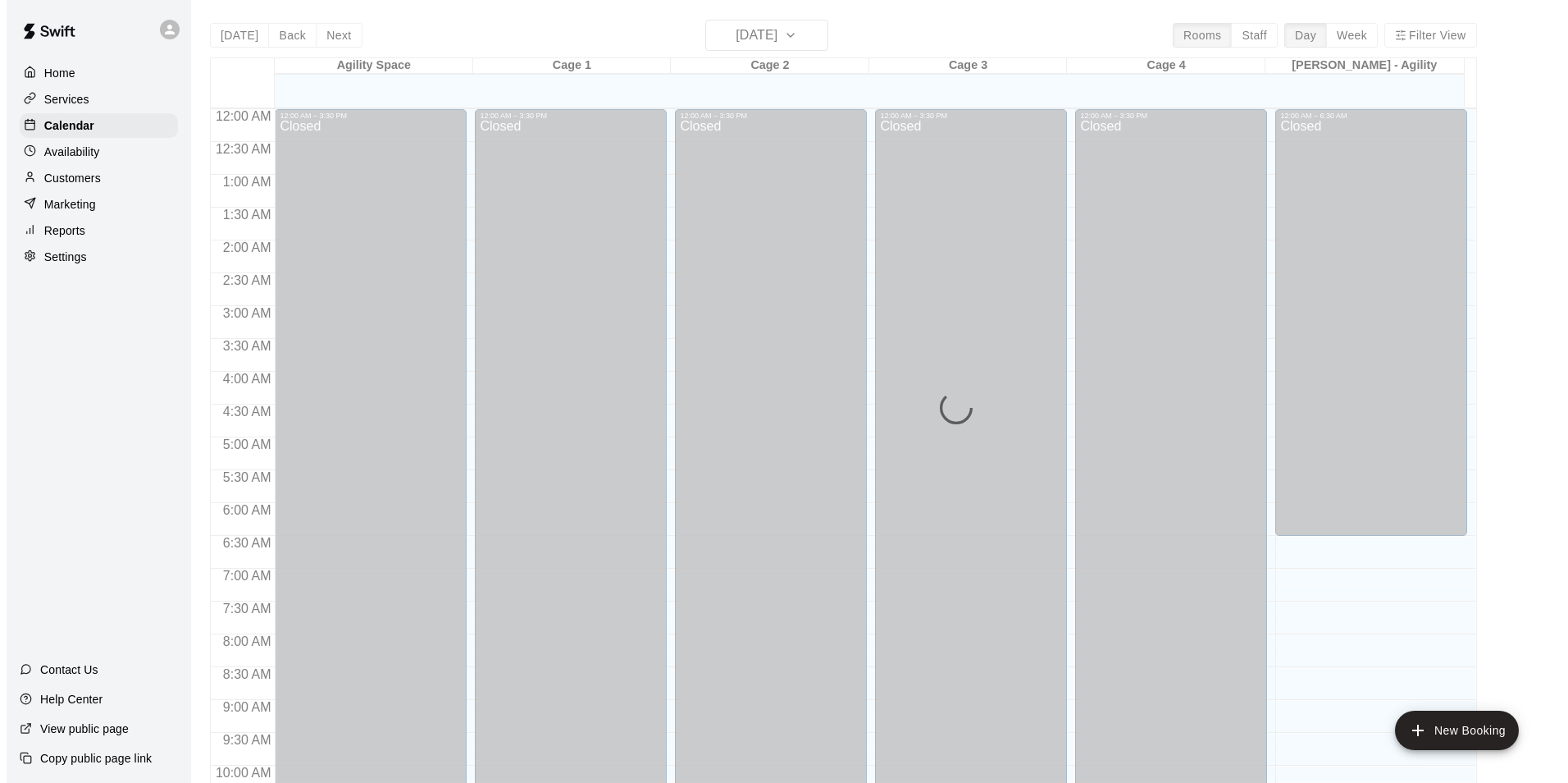
scroll to position [834, 0]
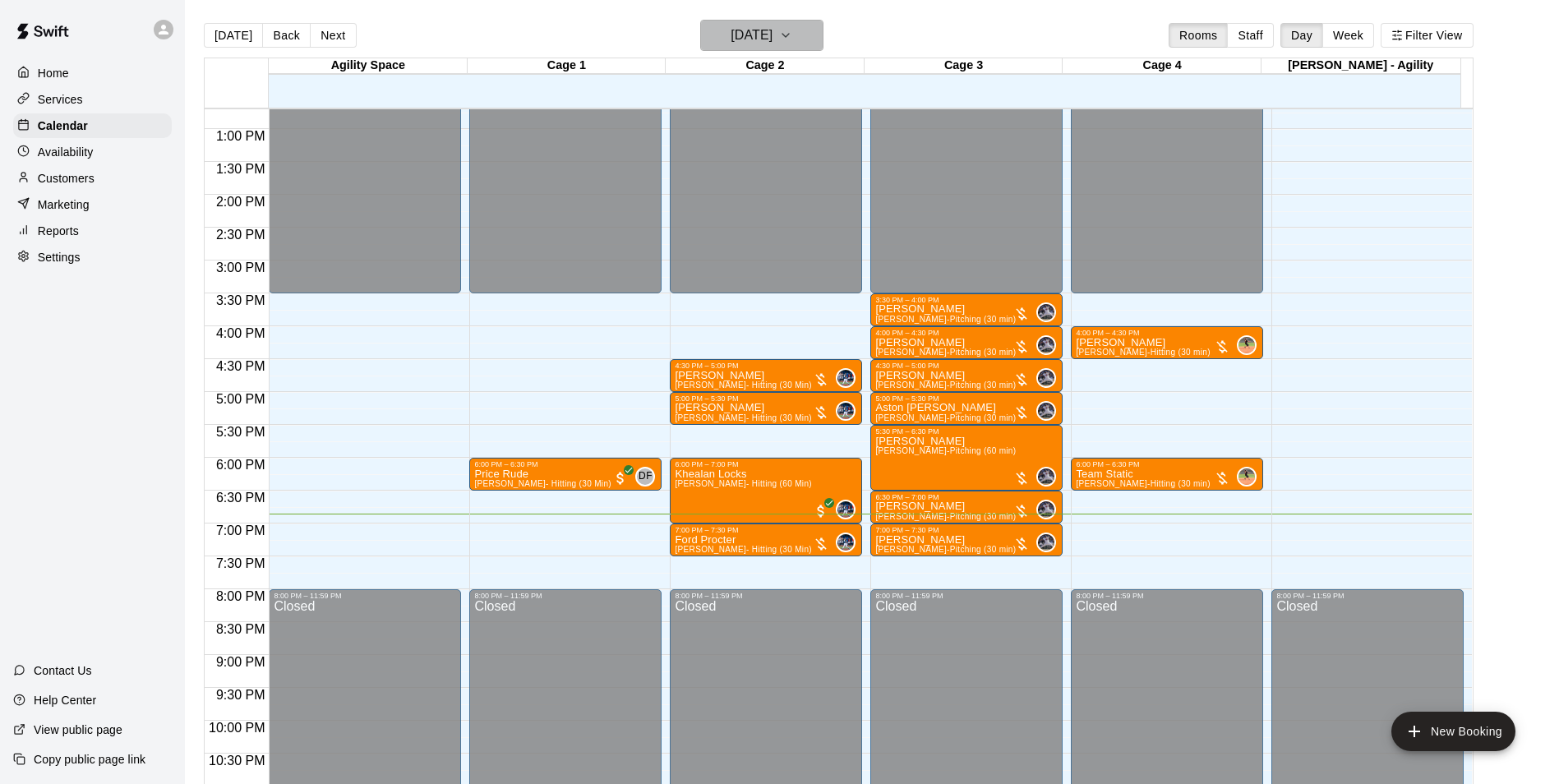
click at [773, 26] on h6 "Wednesday Aug 13" at bounding box center [751, 35] width 42 height 23
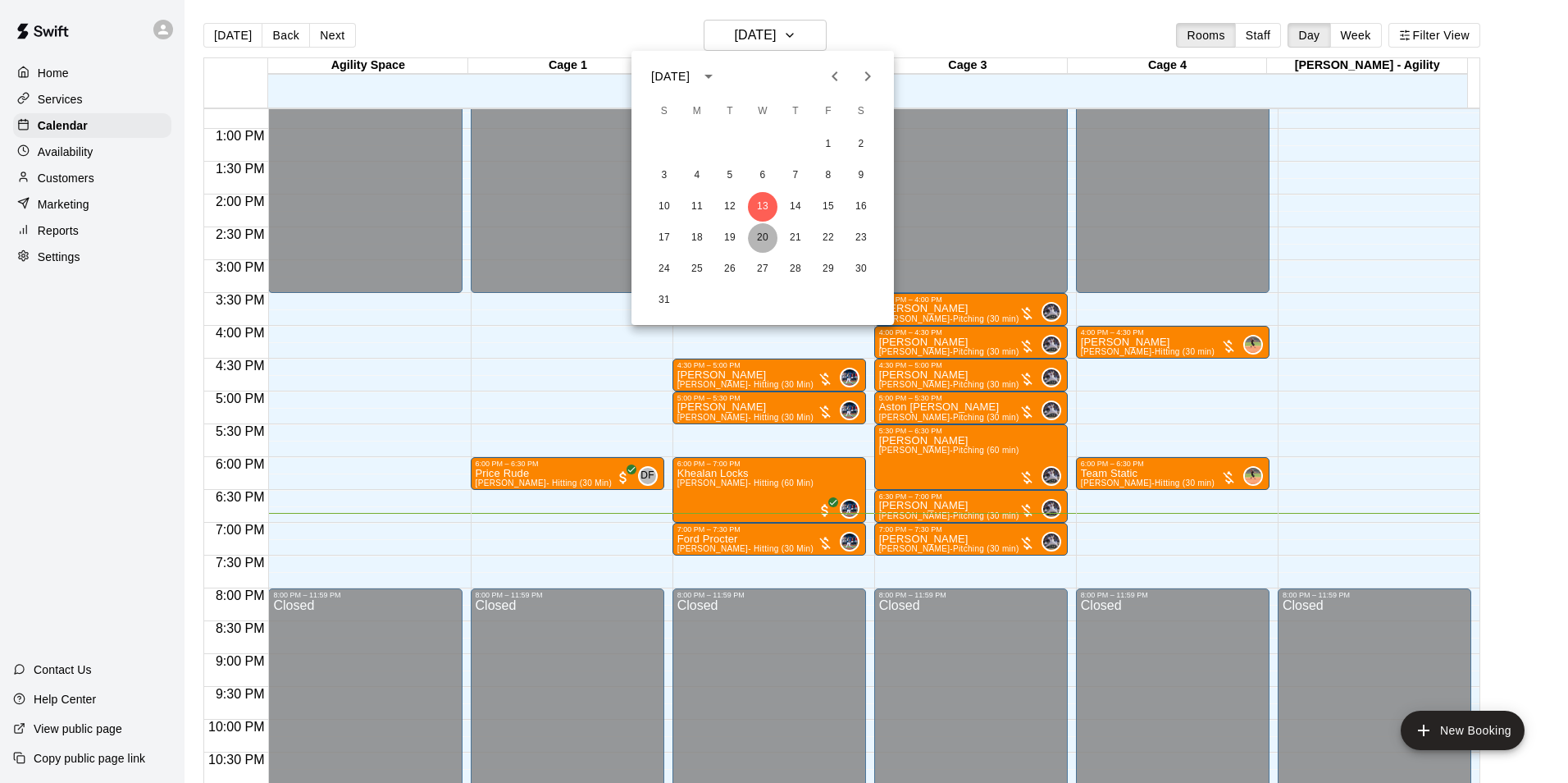
click at [757, 237] on button "20" at bounding box center [763, 238] width 29 height 29
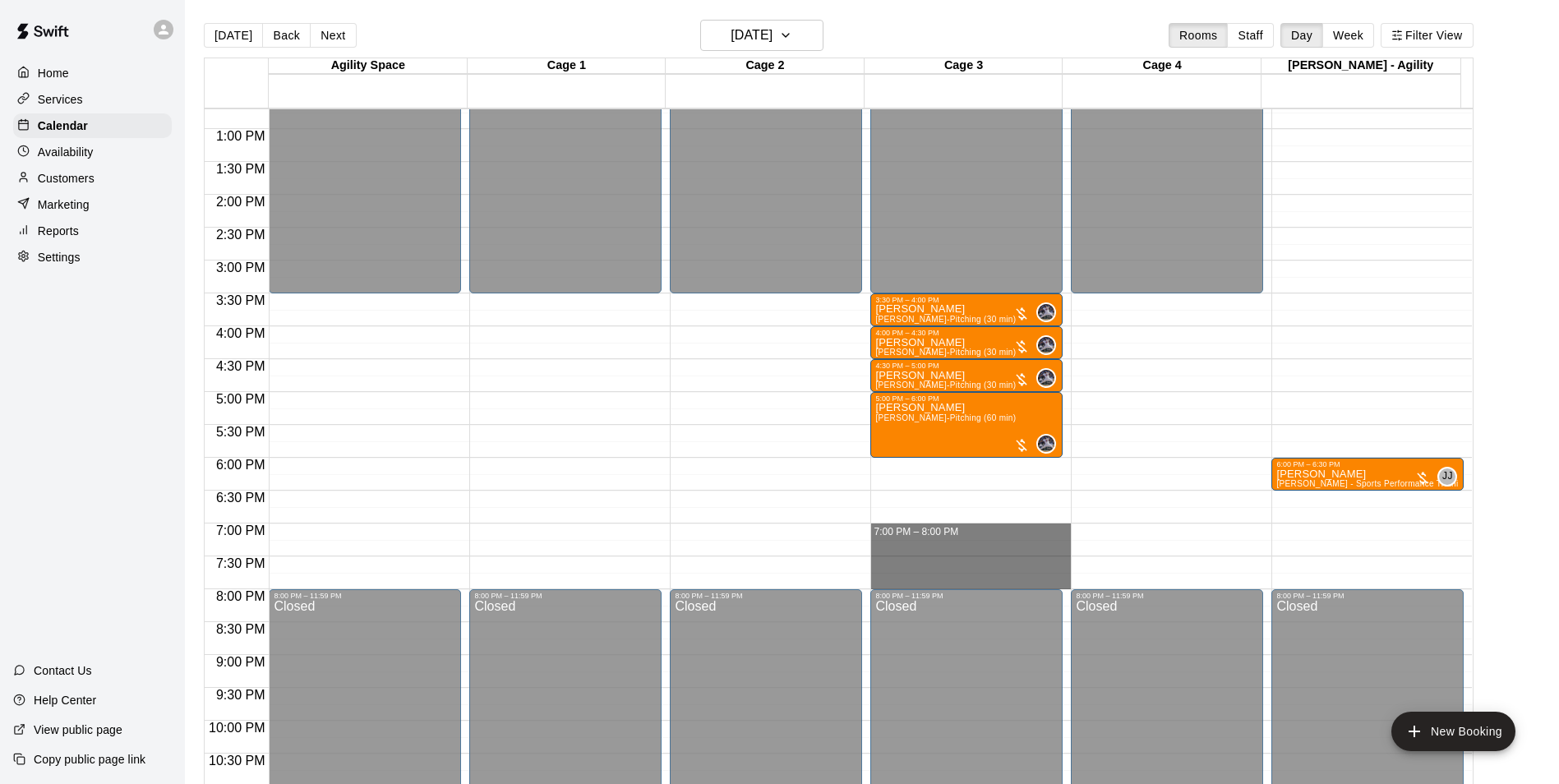
drag, startPoint x: 927, startPoint y: 528, endPoint x: 934, endPoint y: 583, distance: 55.4
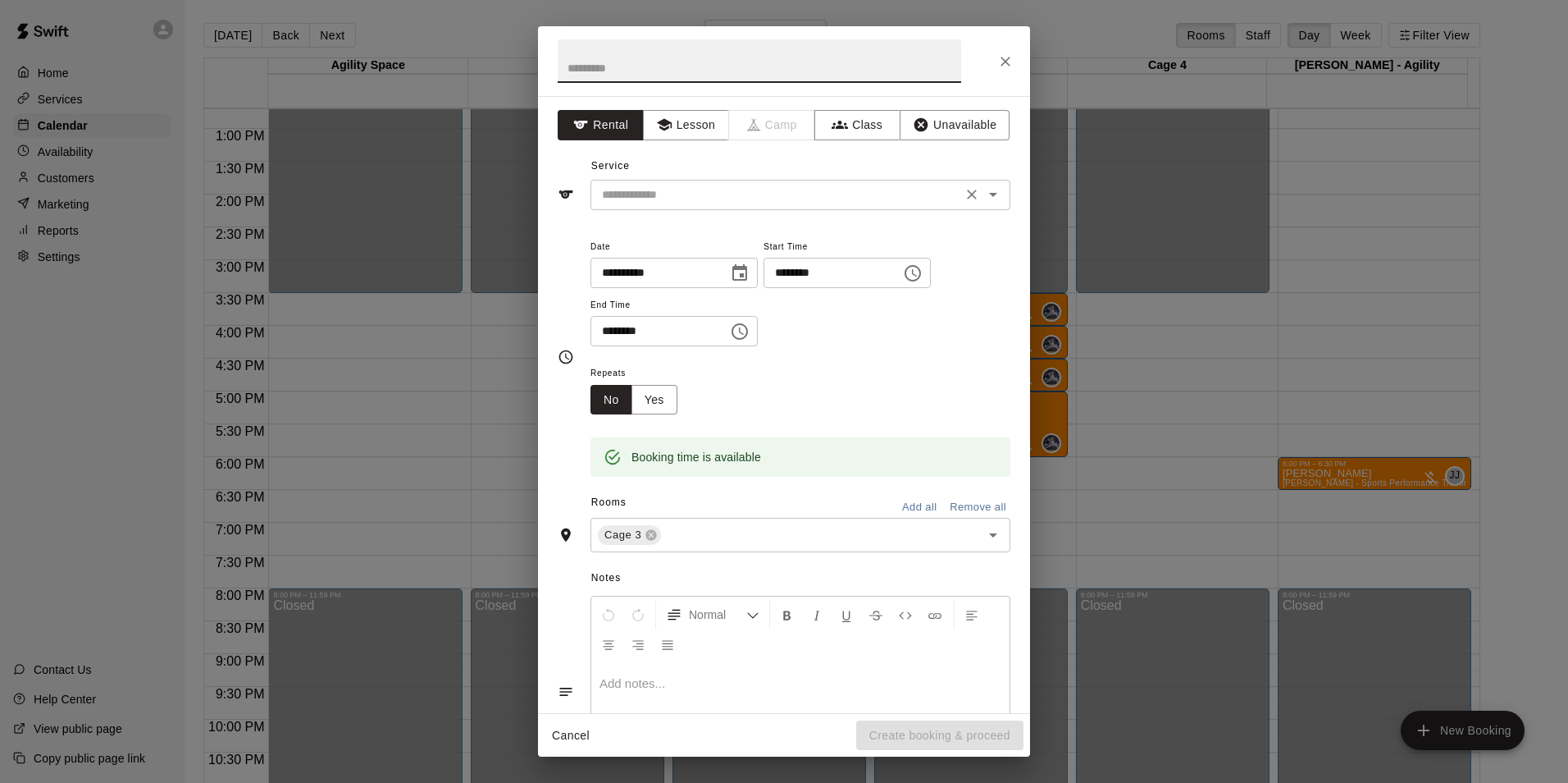
click at [746, 202] on input "text" at bounding box center [776, 194] width 361 height 20
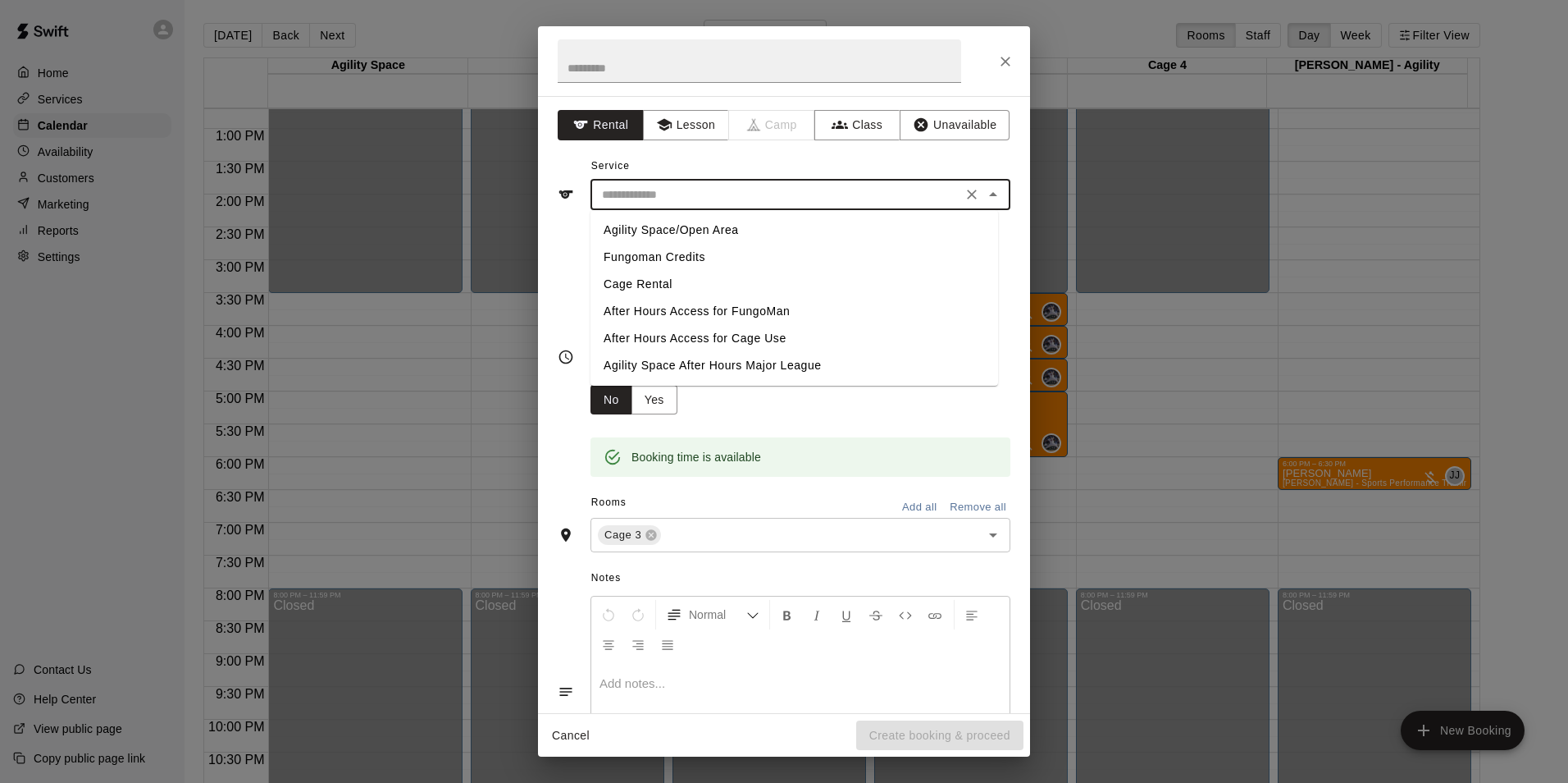
click at [692, 288] on li "Cage Rental" at bounding box center [795, 285] width 408 height 27
type input "**********"
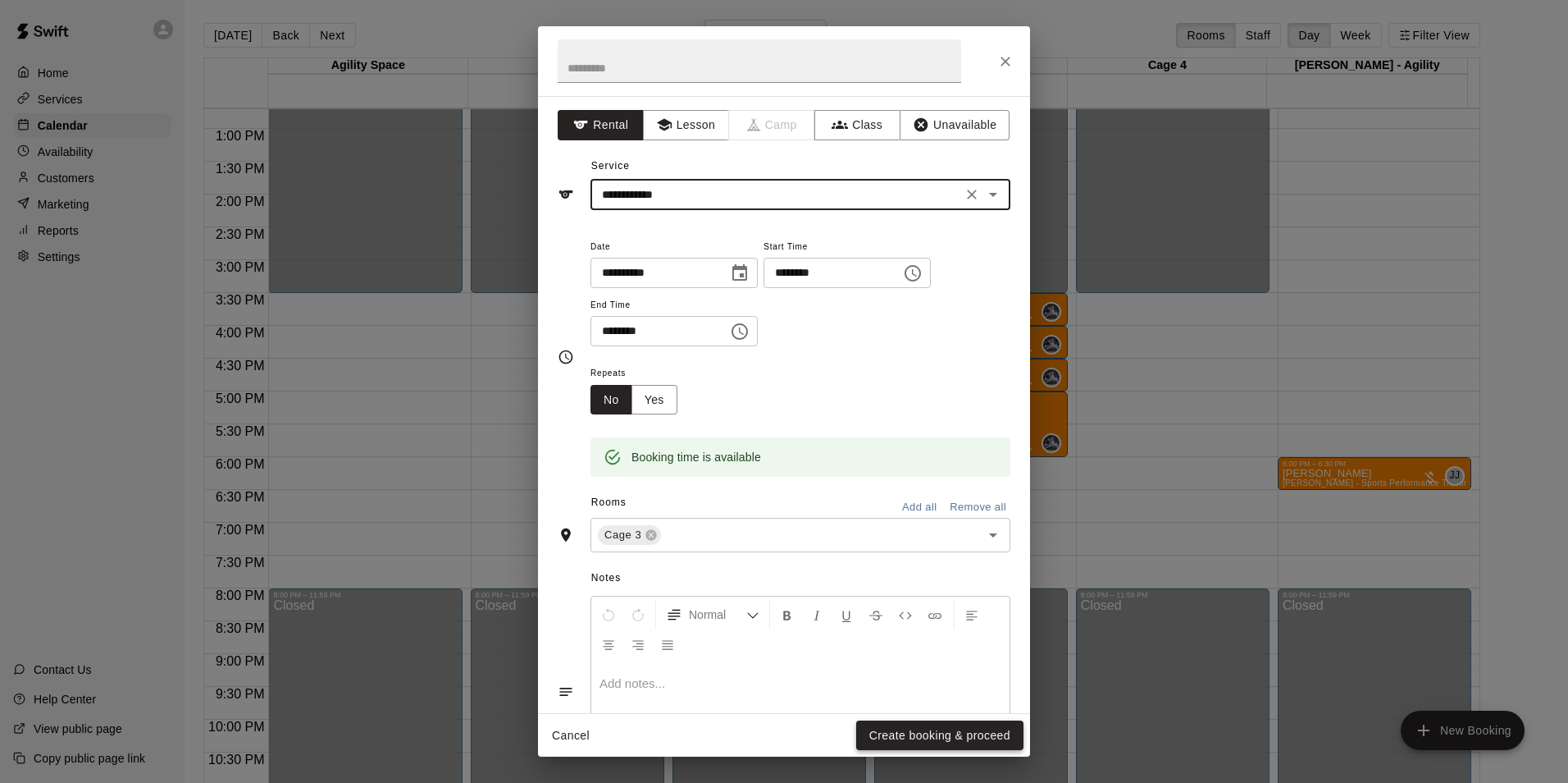
click at [954, 725] on button "Create booking & proceed" at bounding box center [940, 734] width 167 height 30
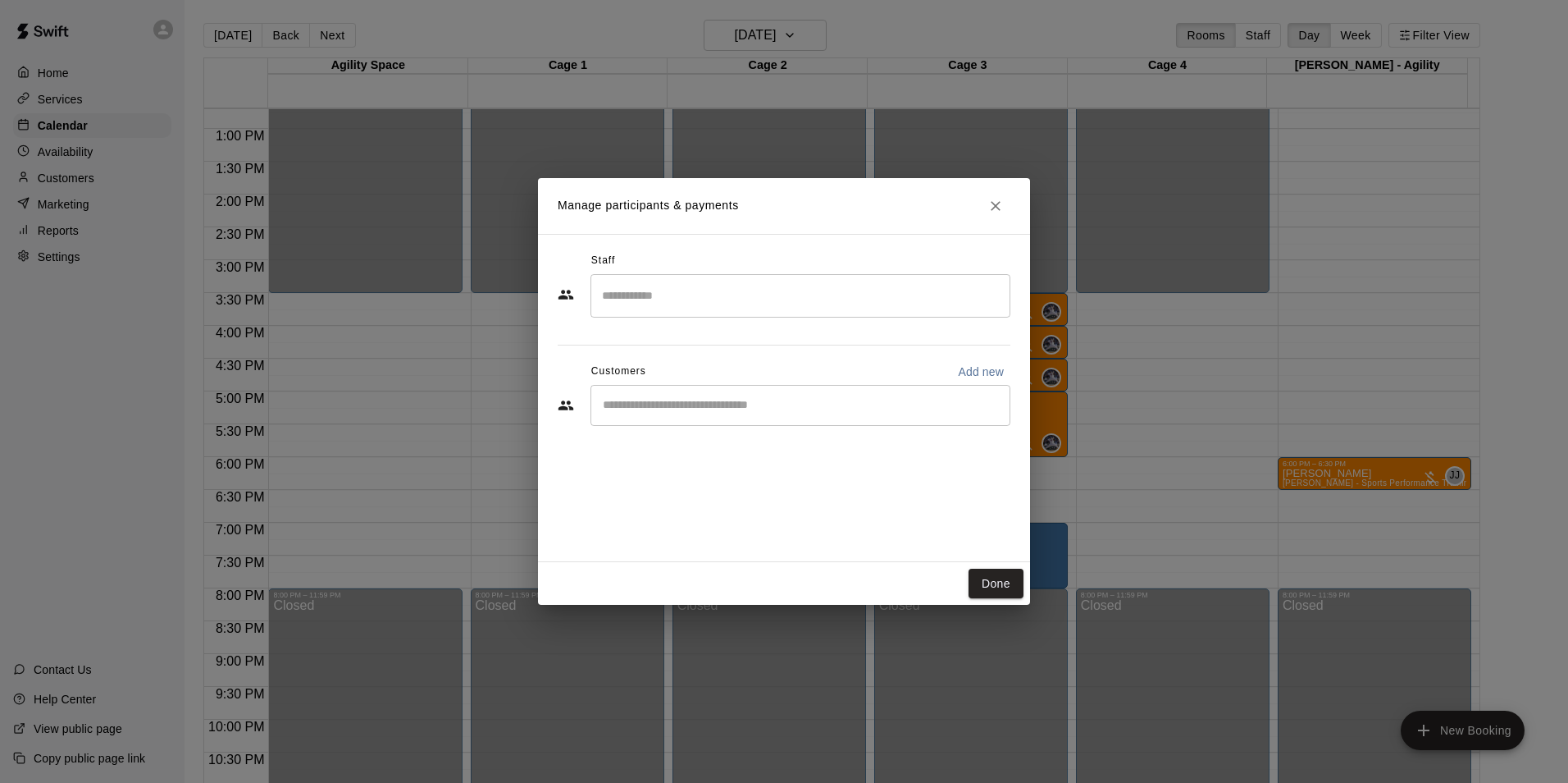
click at [767, 305] on input "Search staff" at bounding box center [801, 296] width 405 height 29
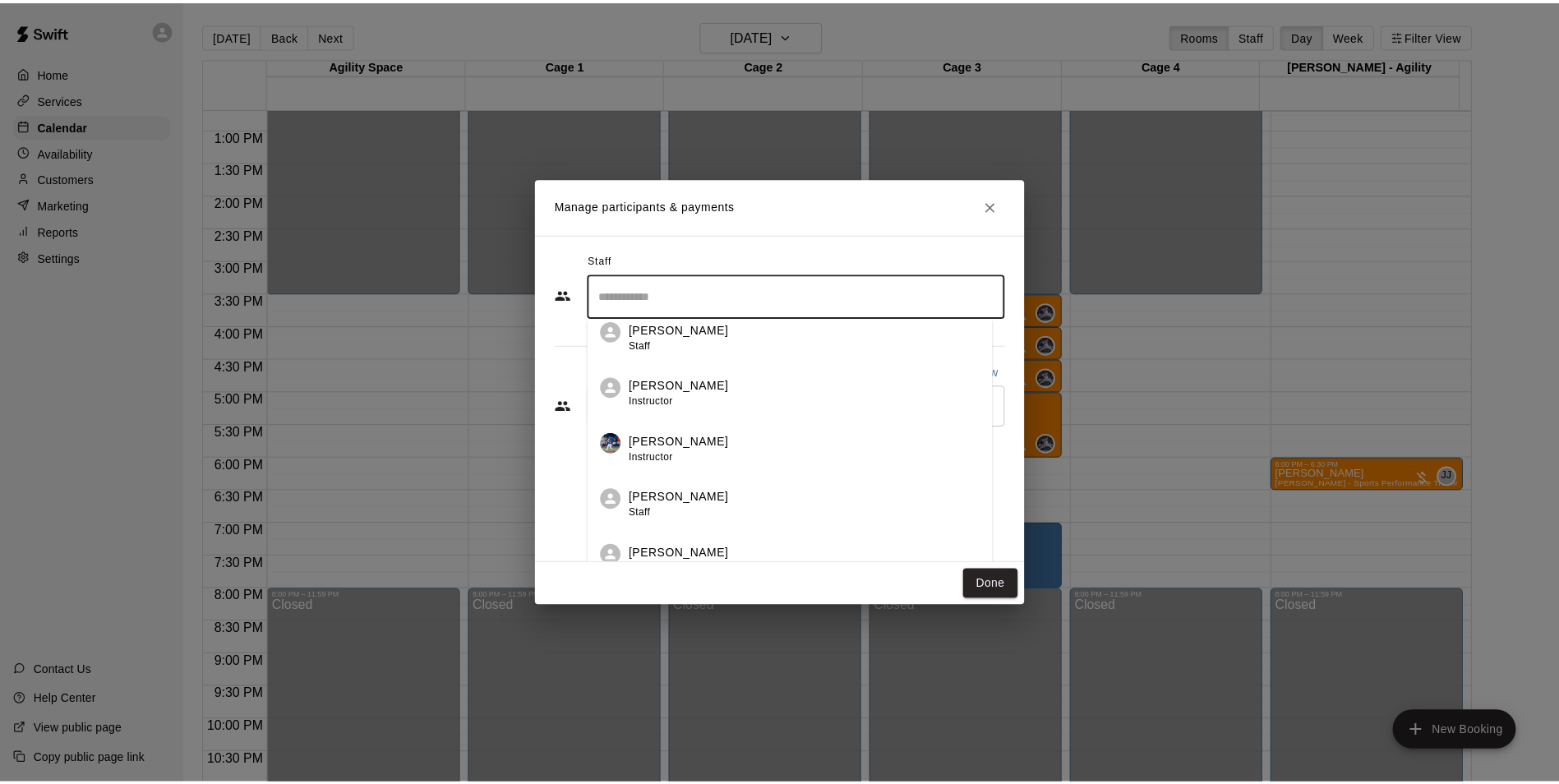
scroll to position [0, 0]
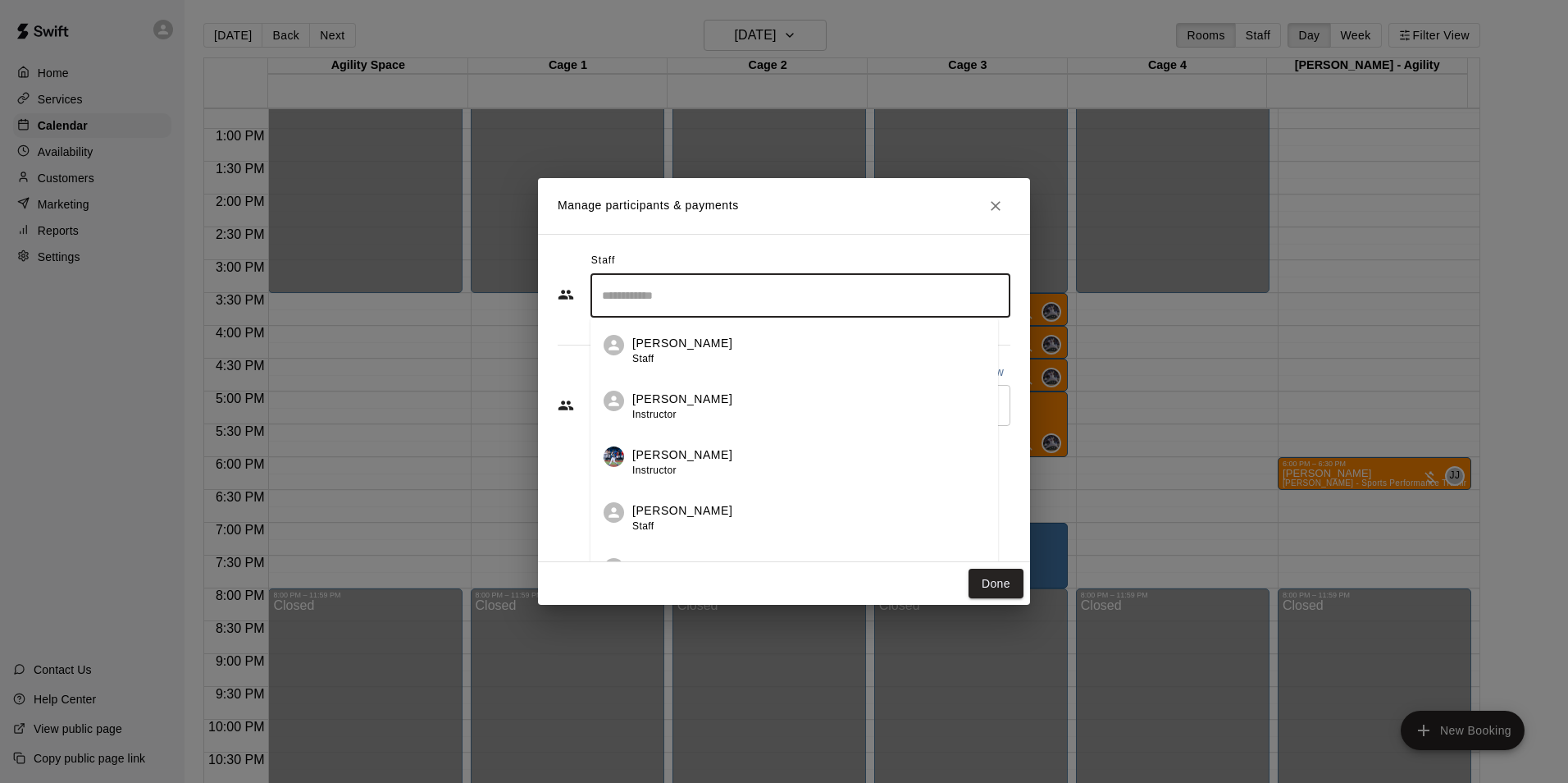
click at [775, 447] on div "Dalton Pyzer Instructor" at bounding box center [808, 461] width 353 height 32
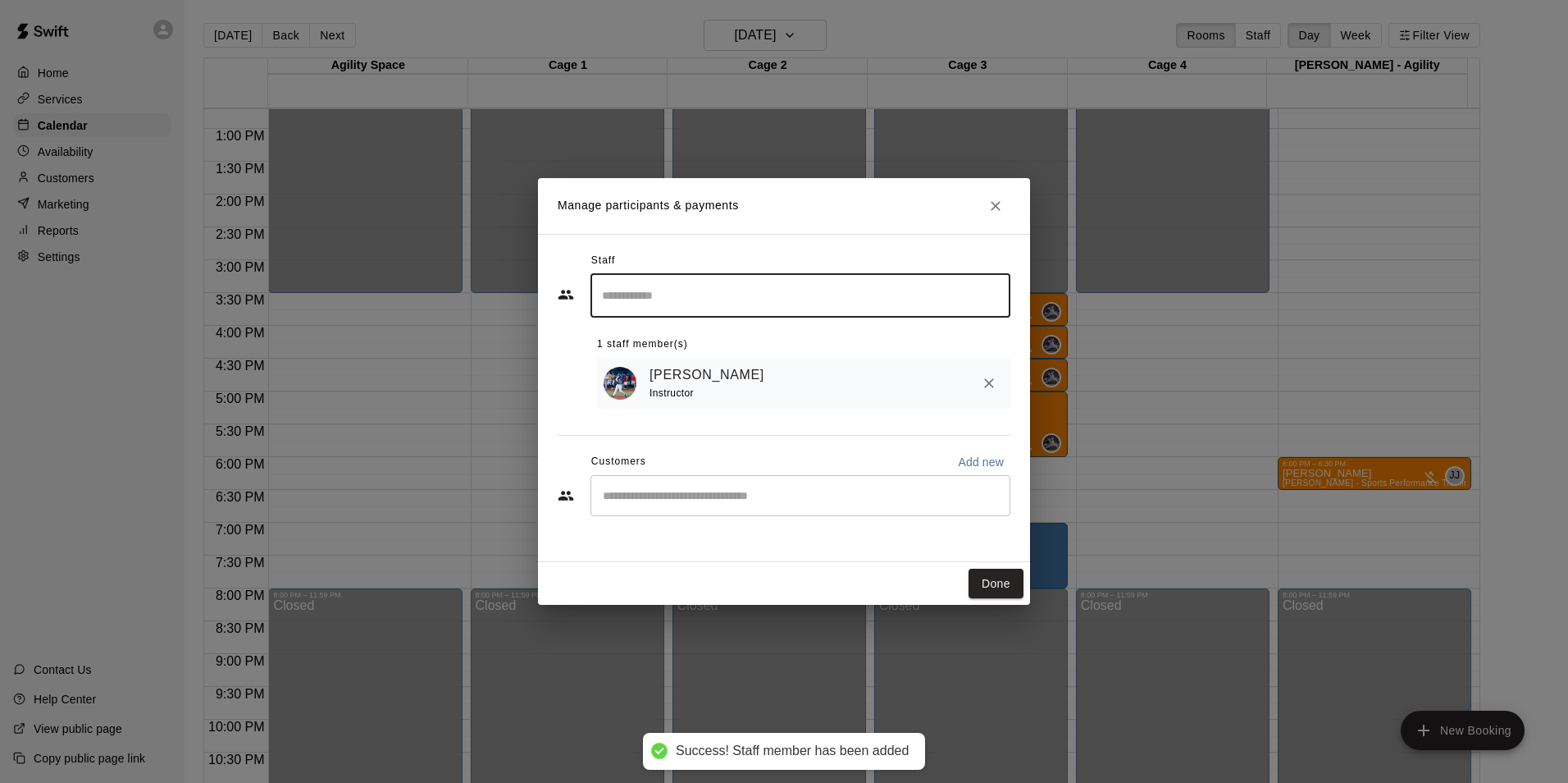
click at [892, 494] on input "Start typing to search customers..." at bounding box center [801, 495] width 405 height 17
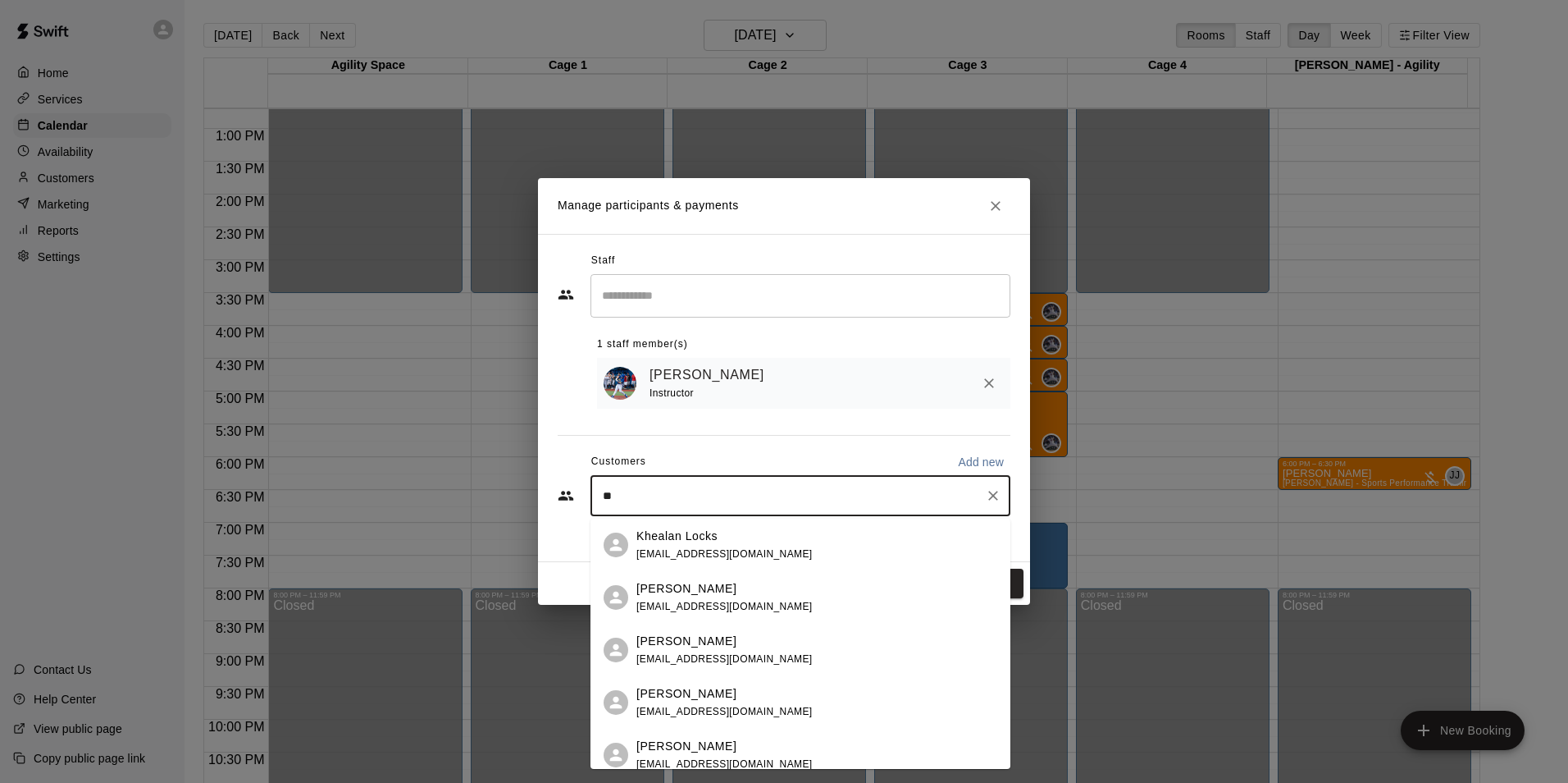
type input "***"
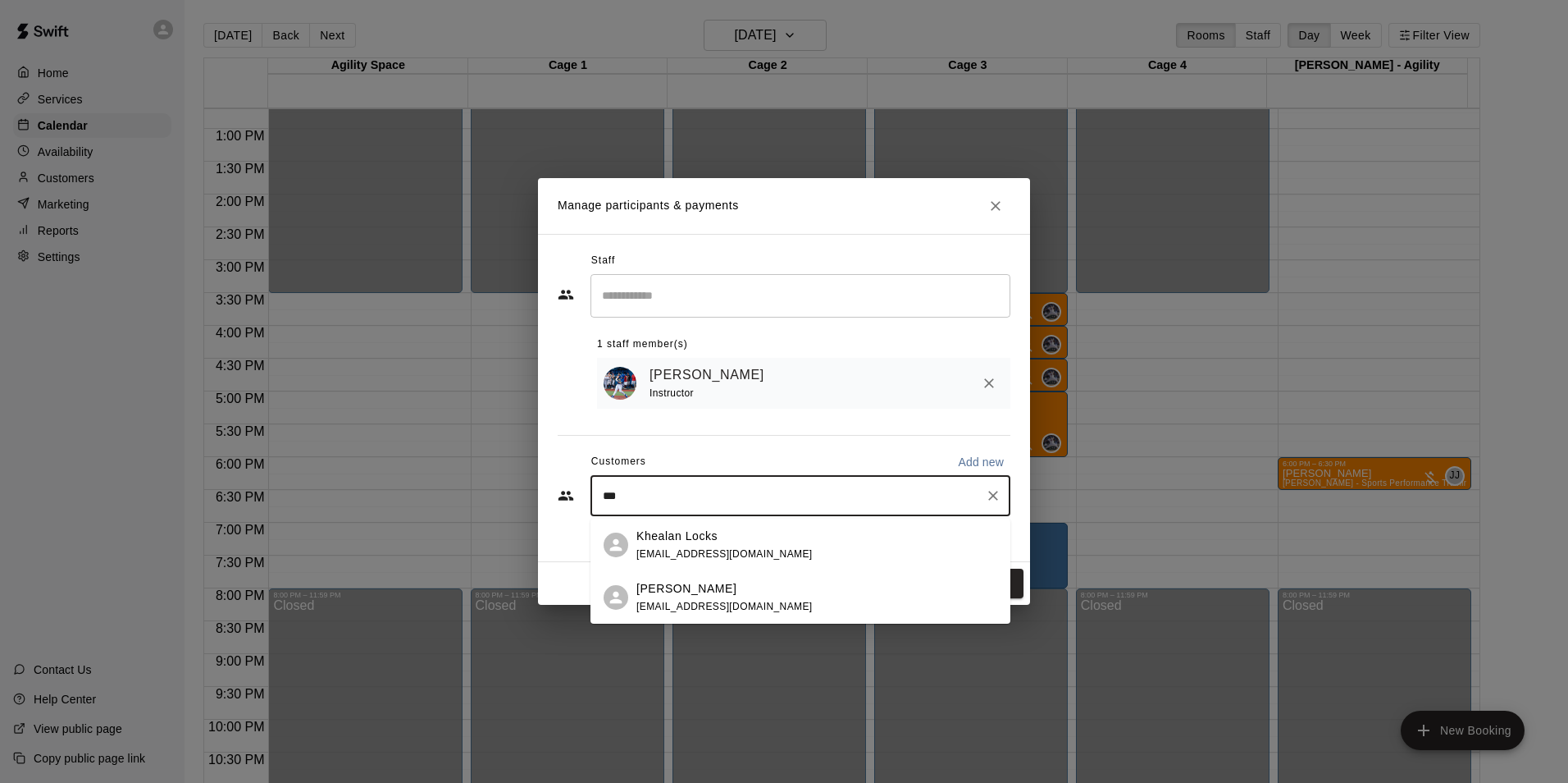
click at [753, 531] on div "Khealan Locks khealan64@gmail.com" at bounding box center [817, 545] width 361 height 35
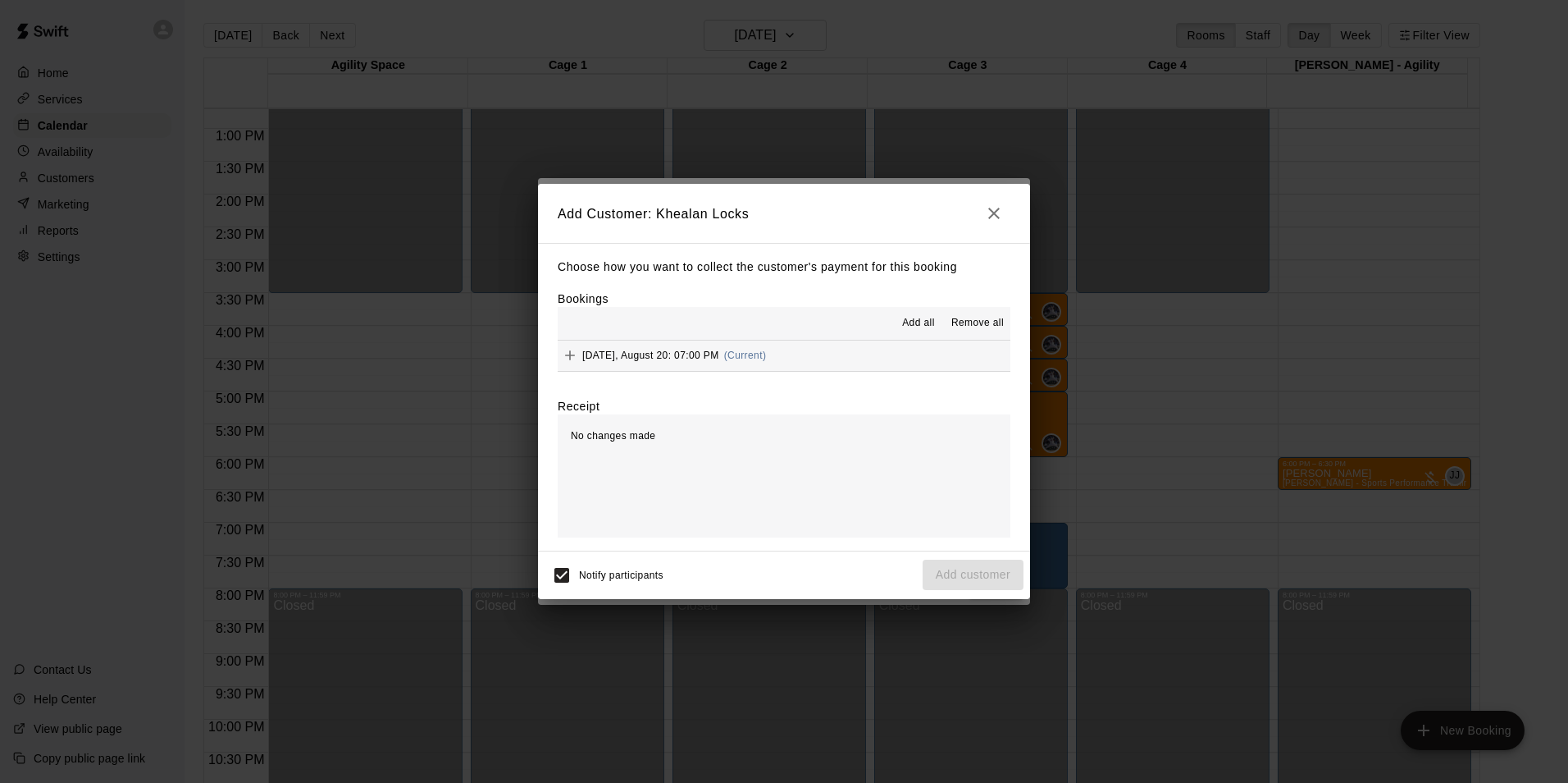
click at [929, 320] on span "Add all" at bounding box center [919, 323] width 33 height 17
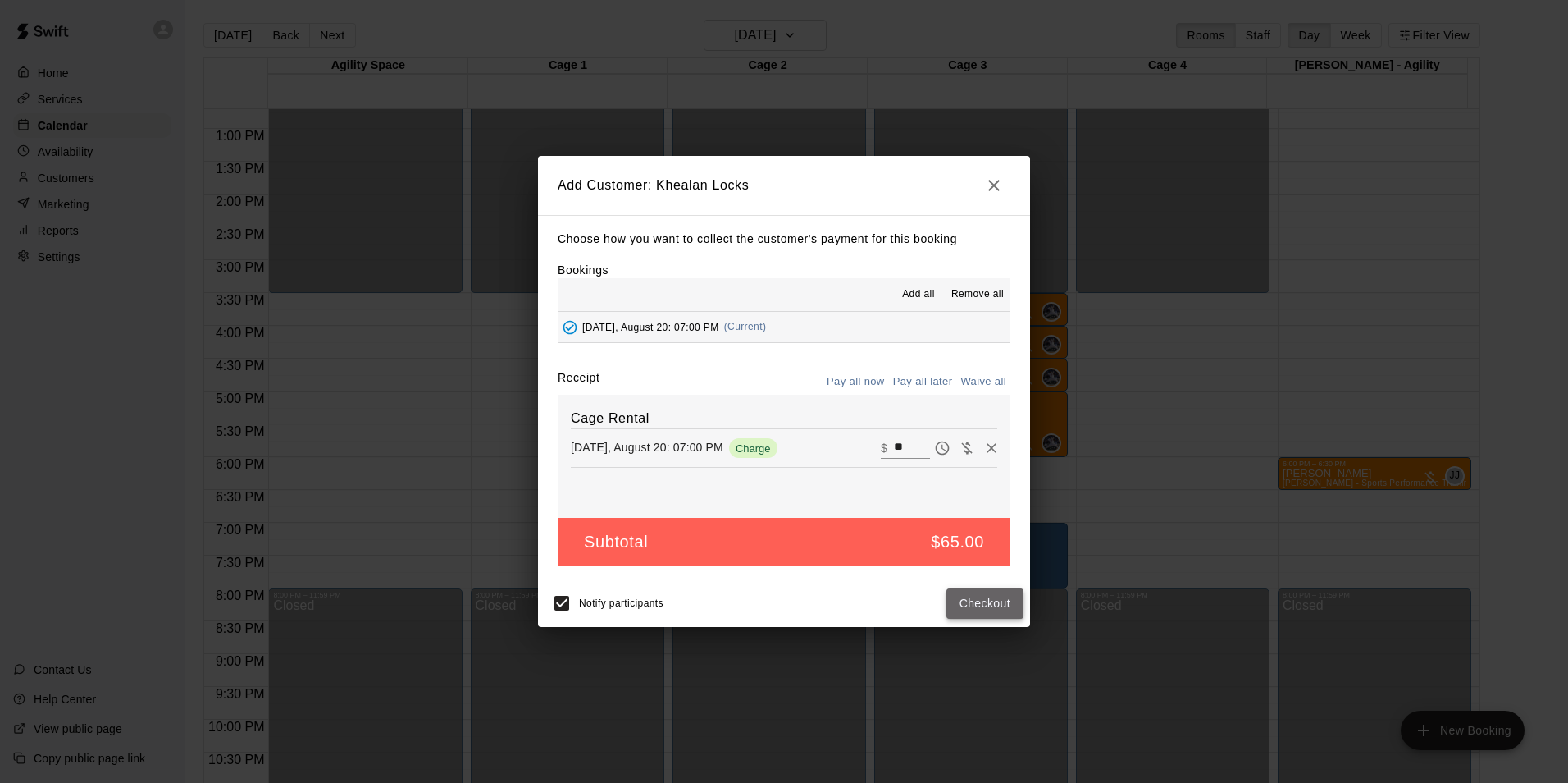
click at [995, 600] on button "Checkout" at bounding box center [984, 602] width 77 height 30
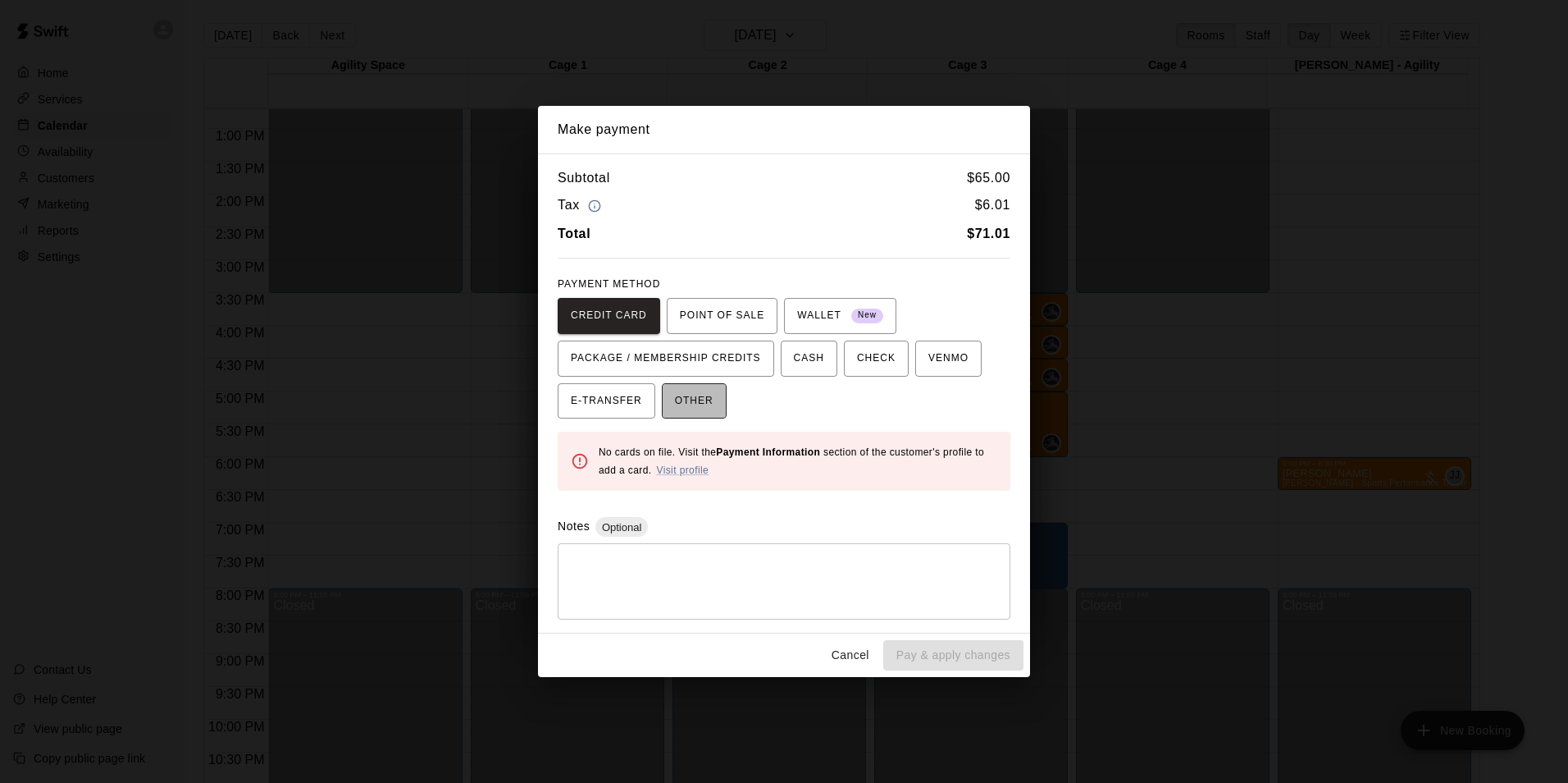
click at [685, 407] on span "OTHER" at bounding box center [695, 400] width 39 height 26
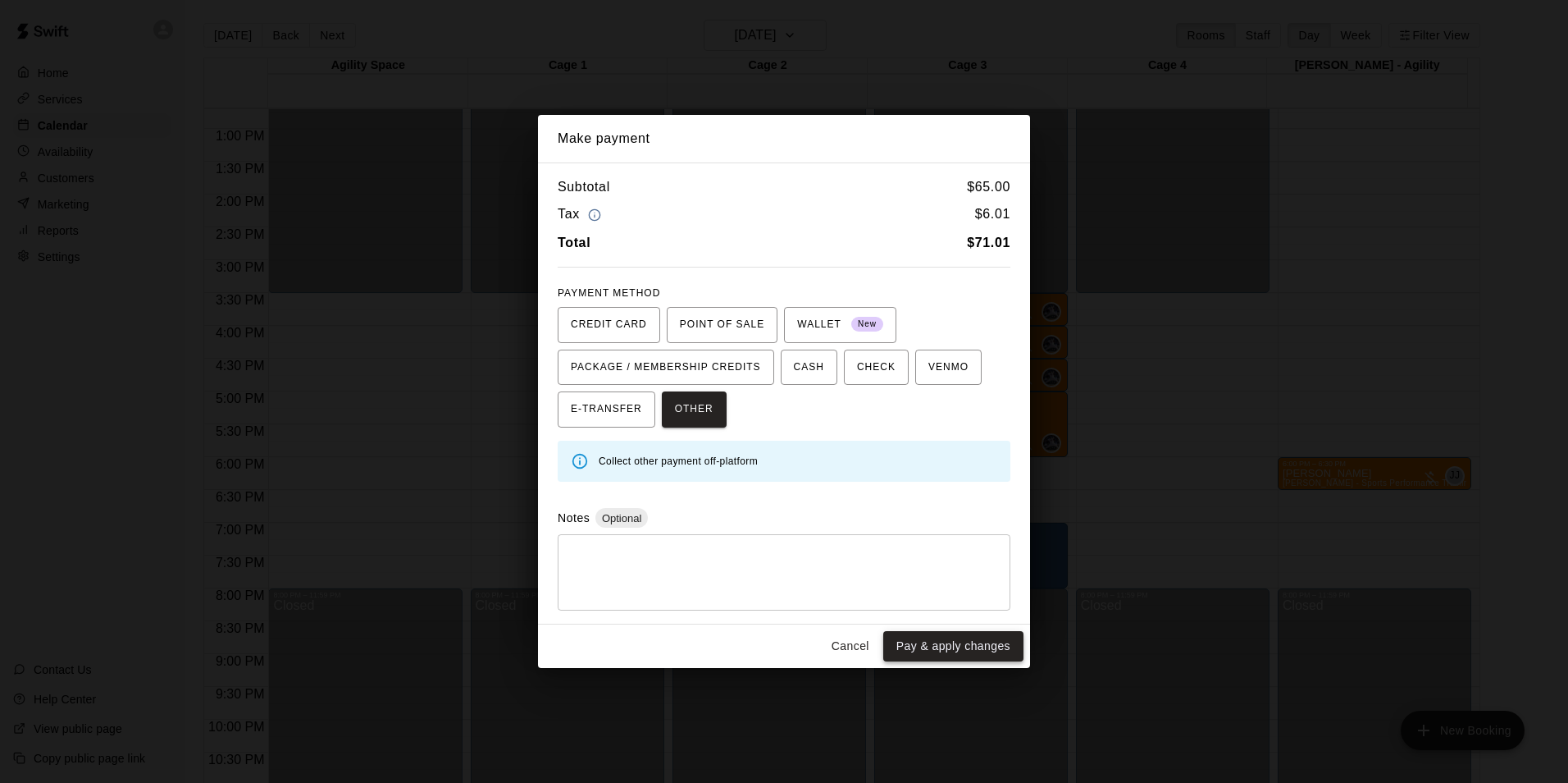
click at [995, 649] on button "Pay & apply changes" at bounding box center [953, 645] width 140 height 30
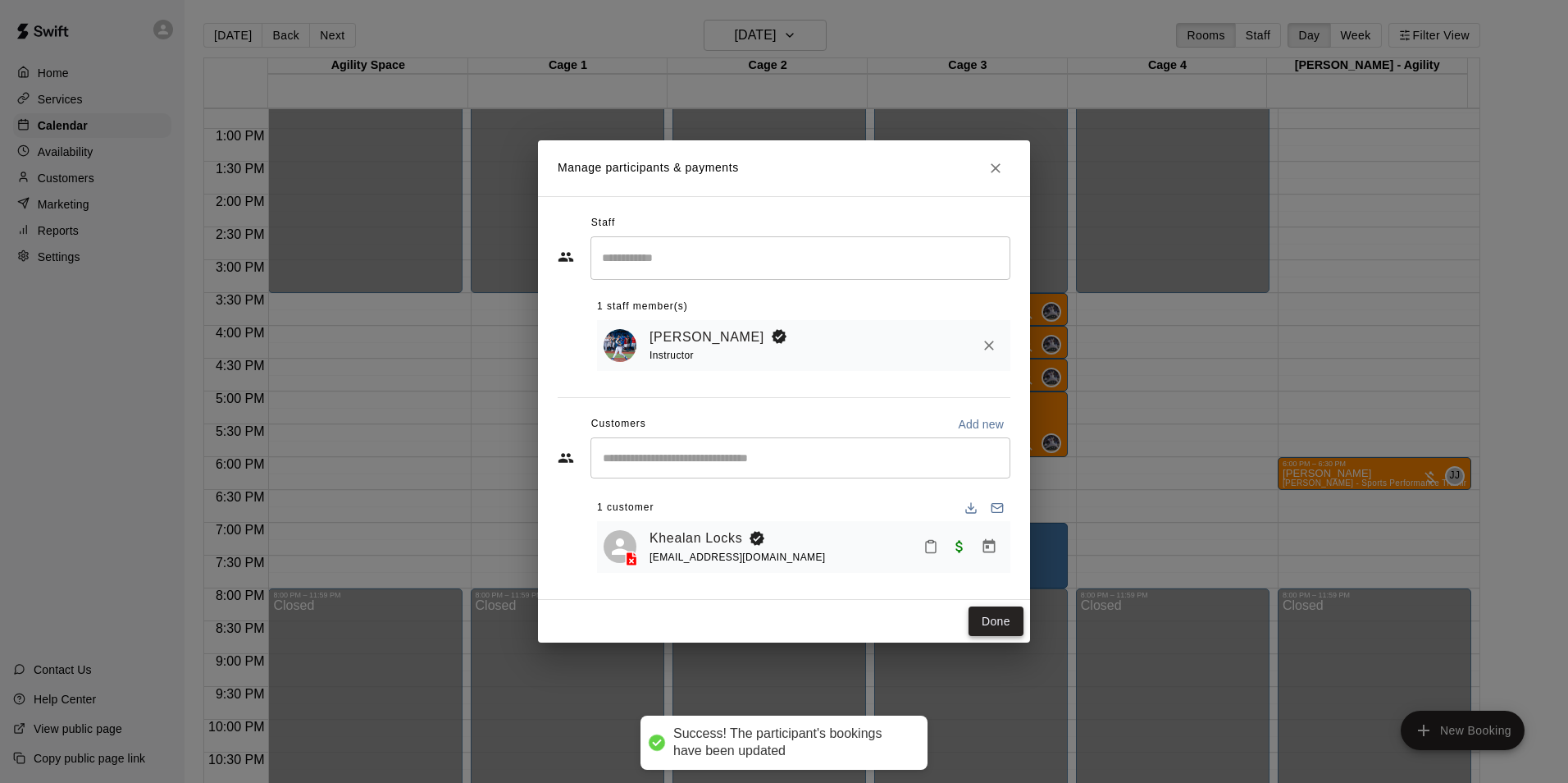
click at [1005, 628] on button "Done" at bounding box center [996, 621] width 55 height 30
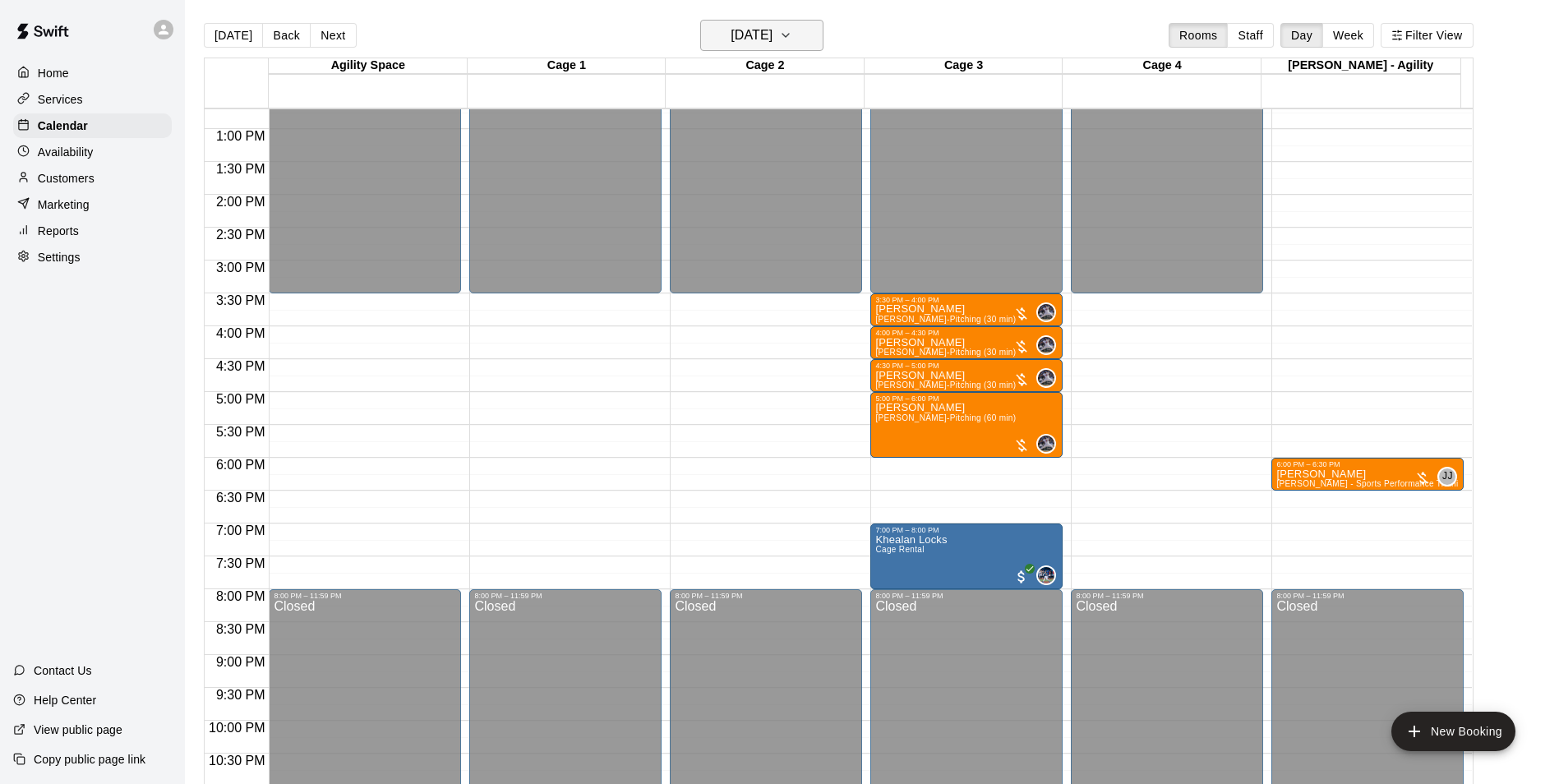
click at [773, 25] on h6 "Wednesday Aug 20" at bounding box center [751, 35] width 42 height 23
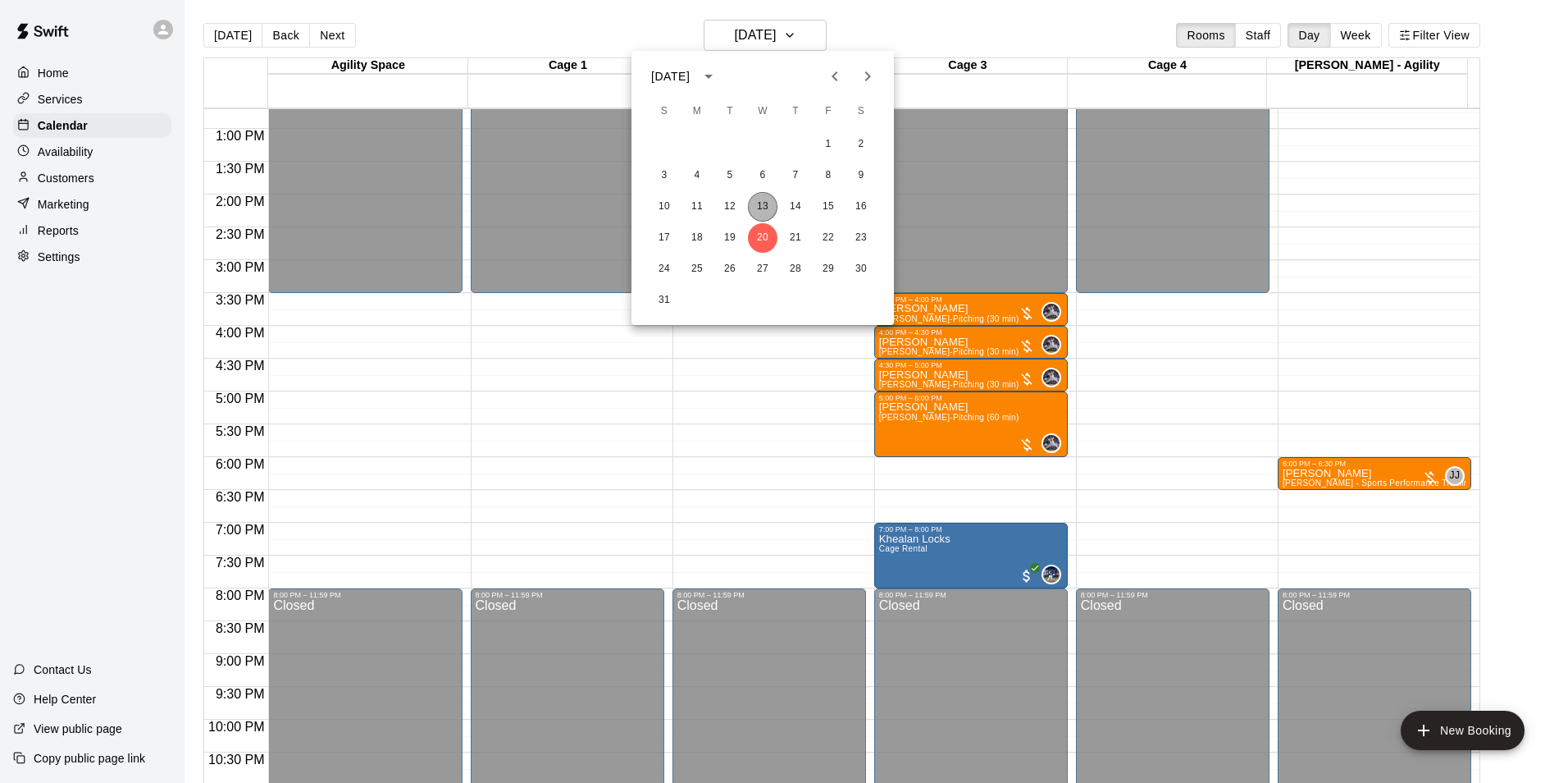
click at [757, 206] on button "13" at bounding box center [763, 207] width 29 height 29
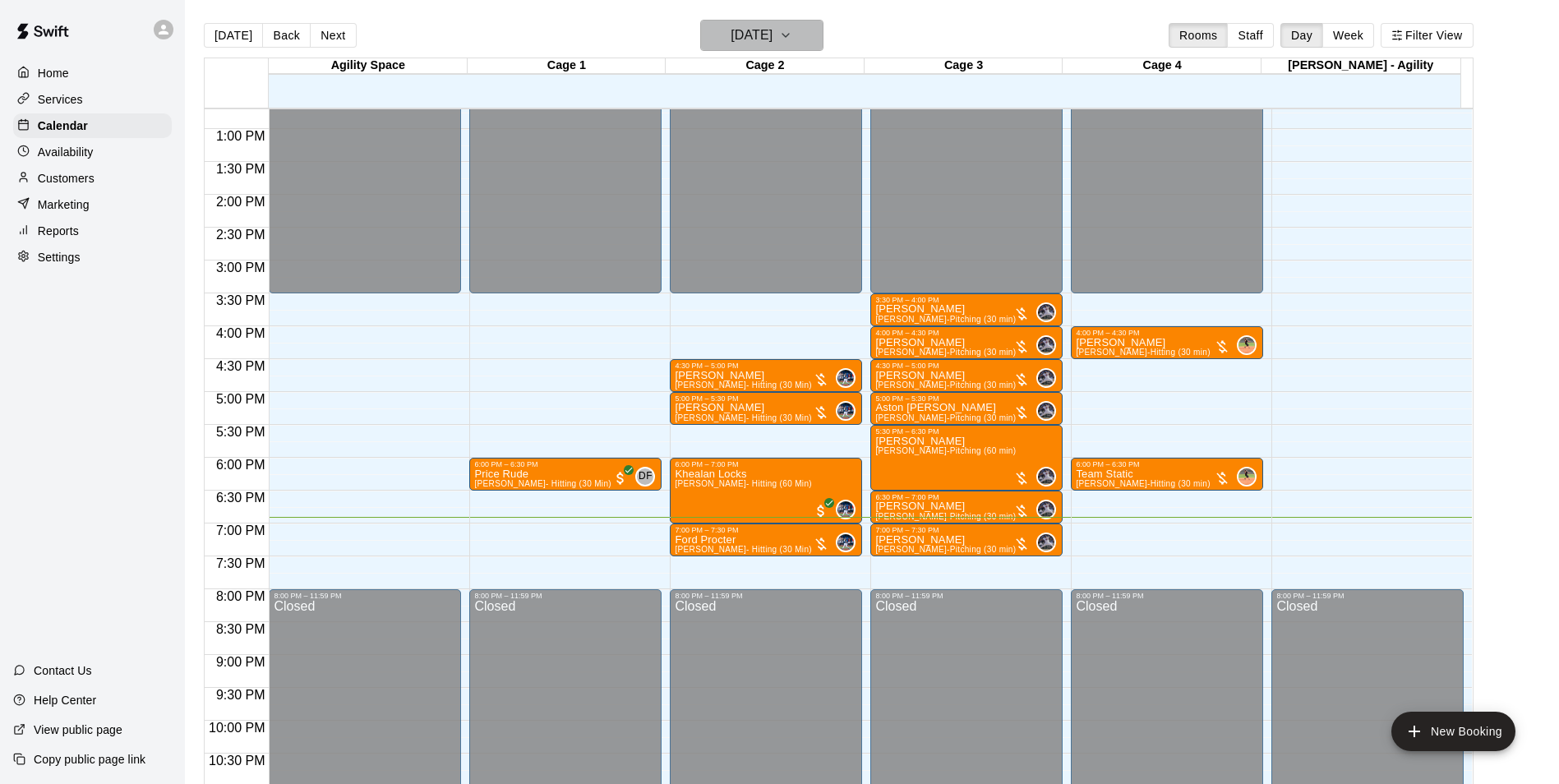
click at [773, 44] on h6 "Wednesday Aug 13" at bounding box center [751, 35] width 42 height 23
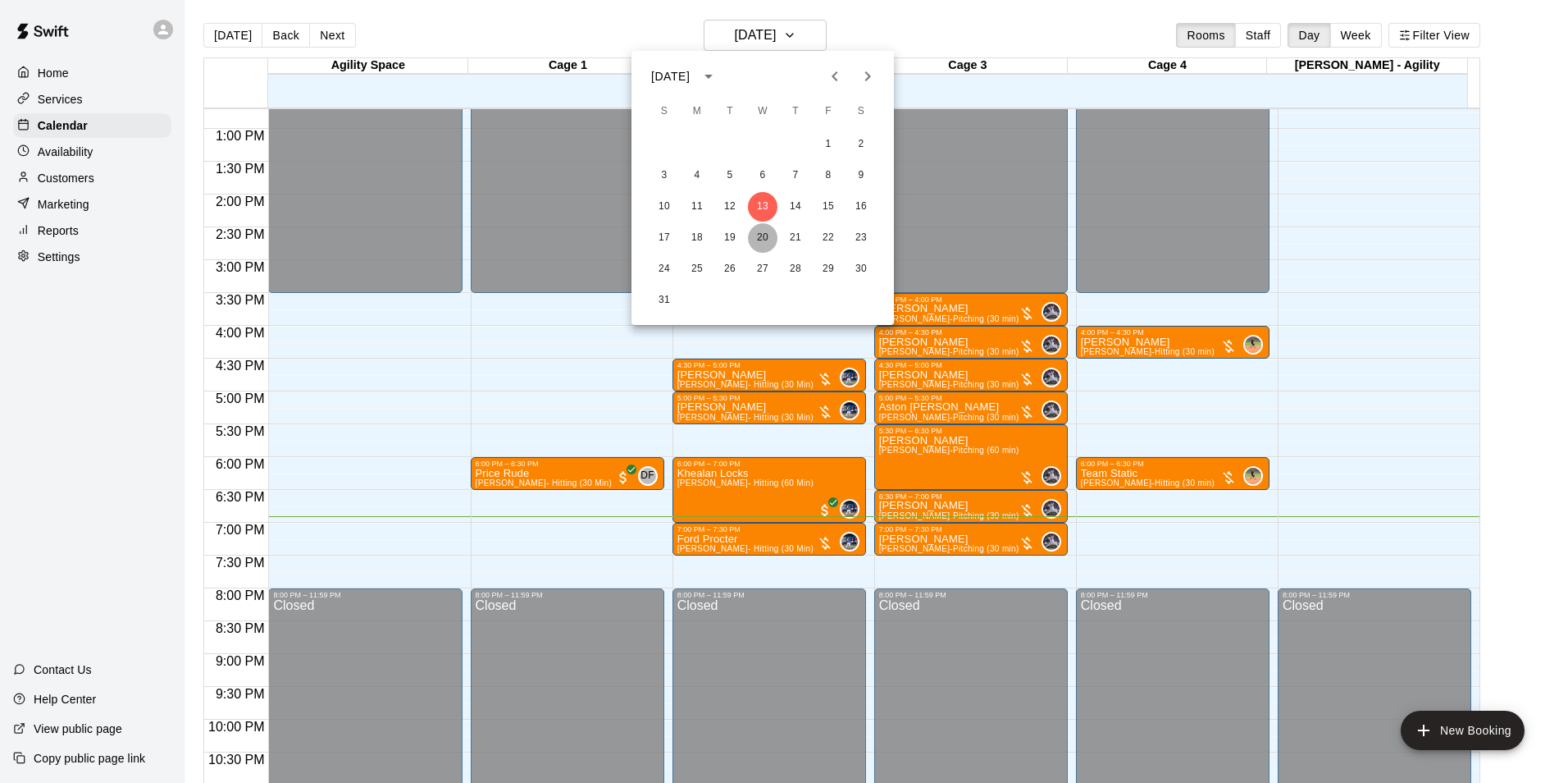
click at [763, 240] on button "20" at bounding box center [763, 238] width 29 height 29
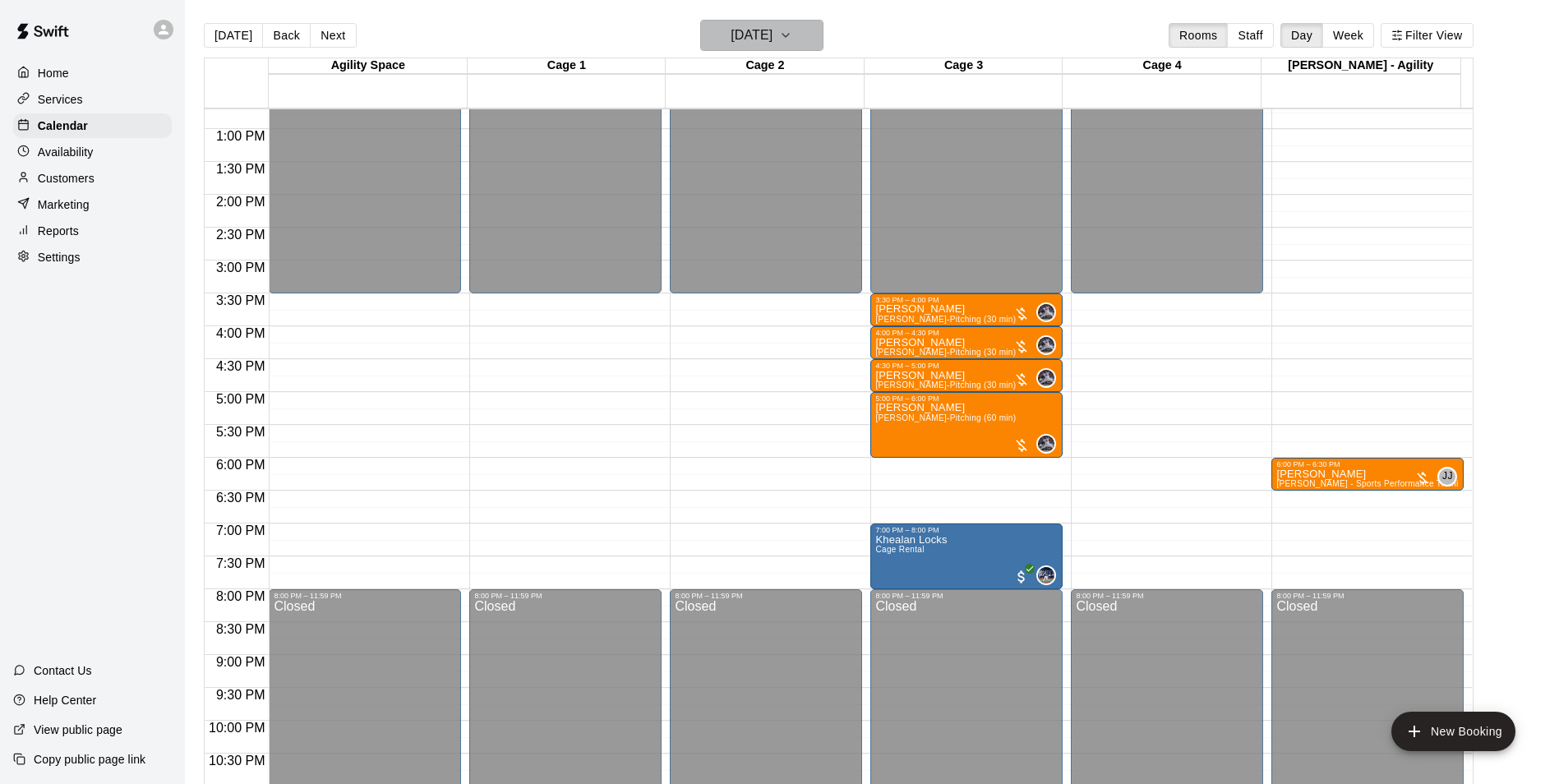
click at [812, 38] on button "Wednesday Aug 20" at bounding box center [761, 35] width 124 height 31
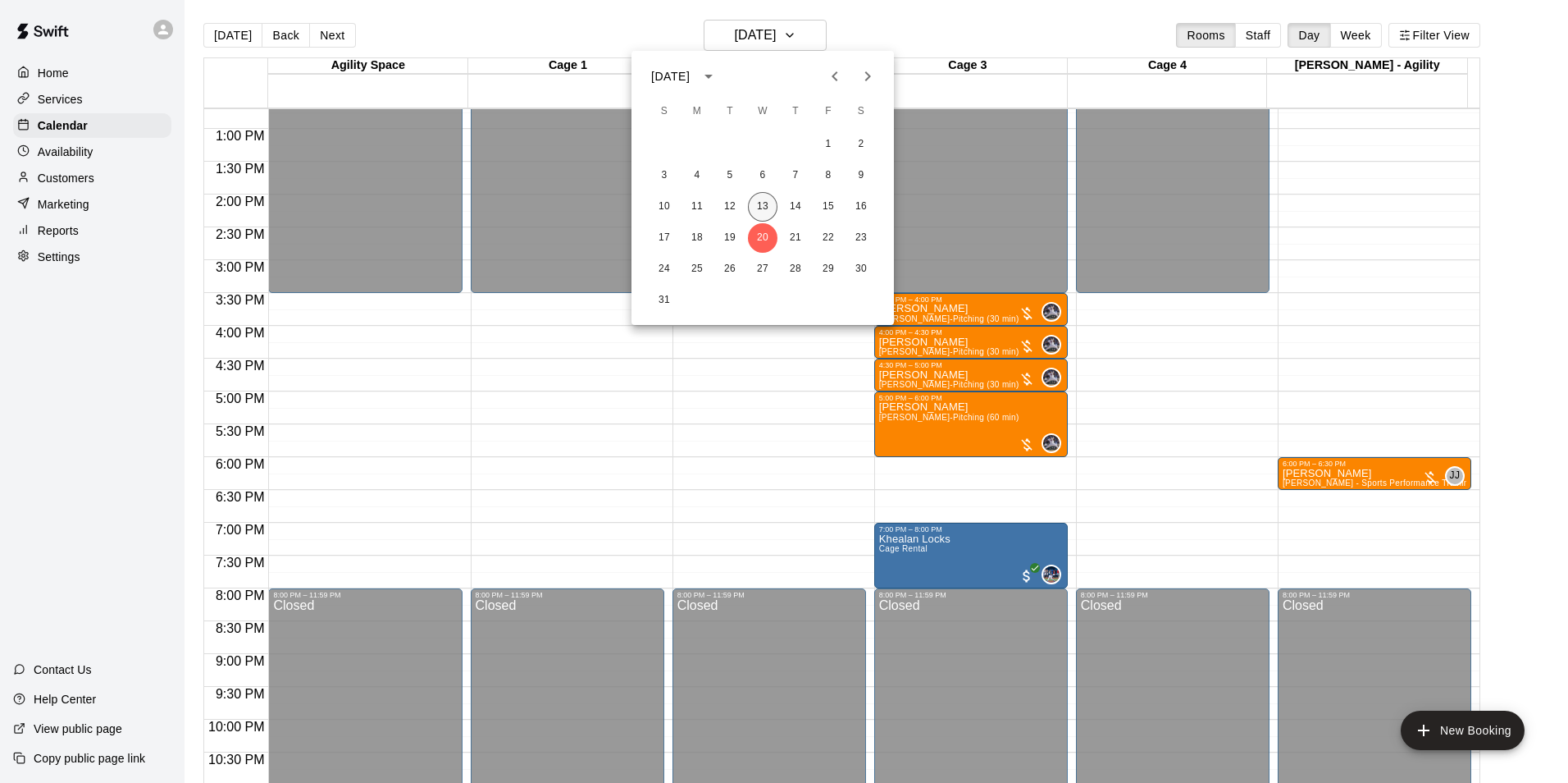
click at [762, 205] on button "13" at bounding box center [763, 207] width 29 height 29
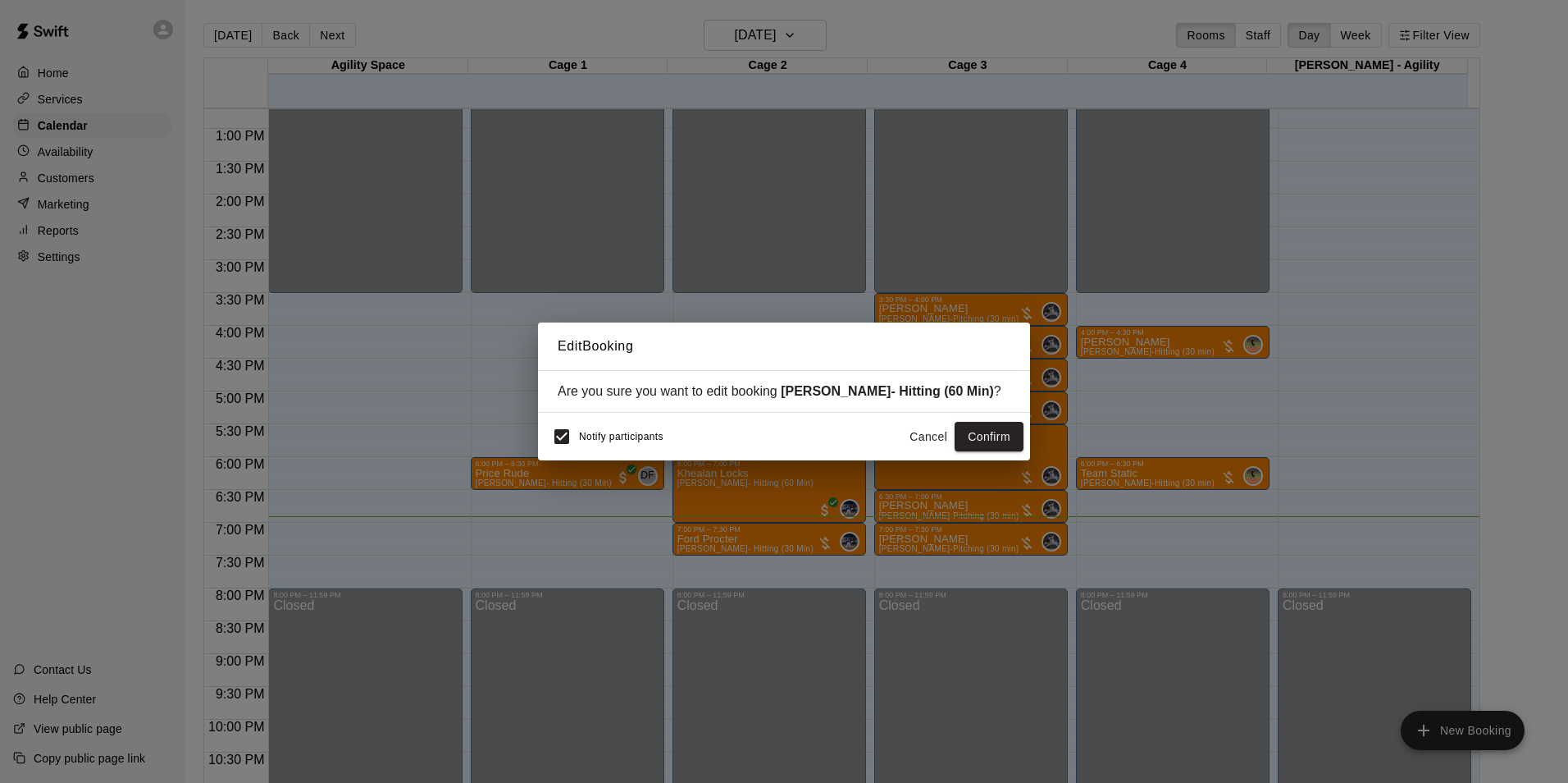
click at [936, 440] on button "Cancel" at bounding box center [929, 436] width 52 height 30
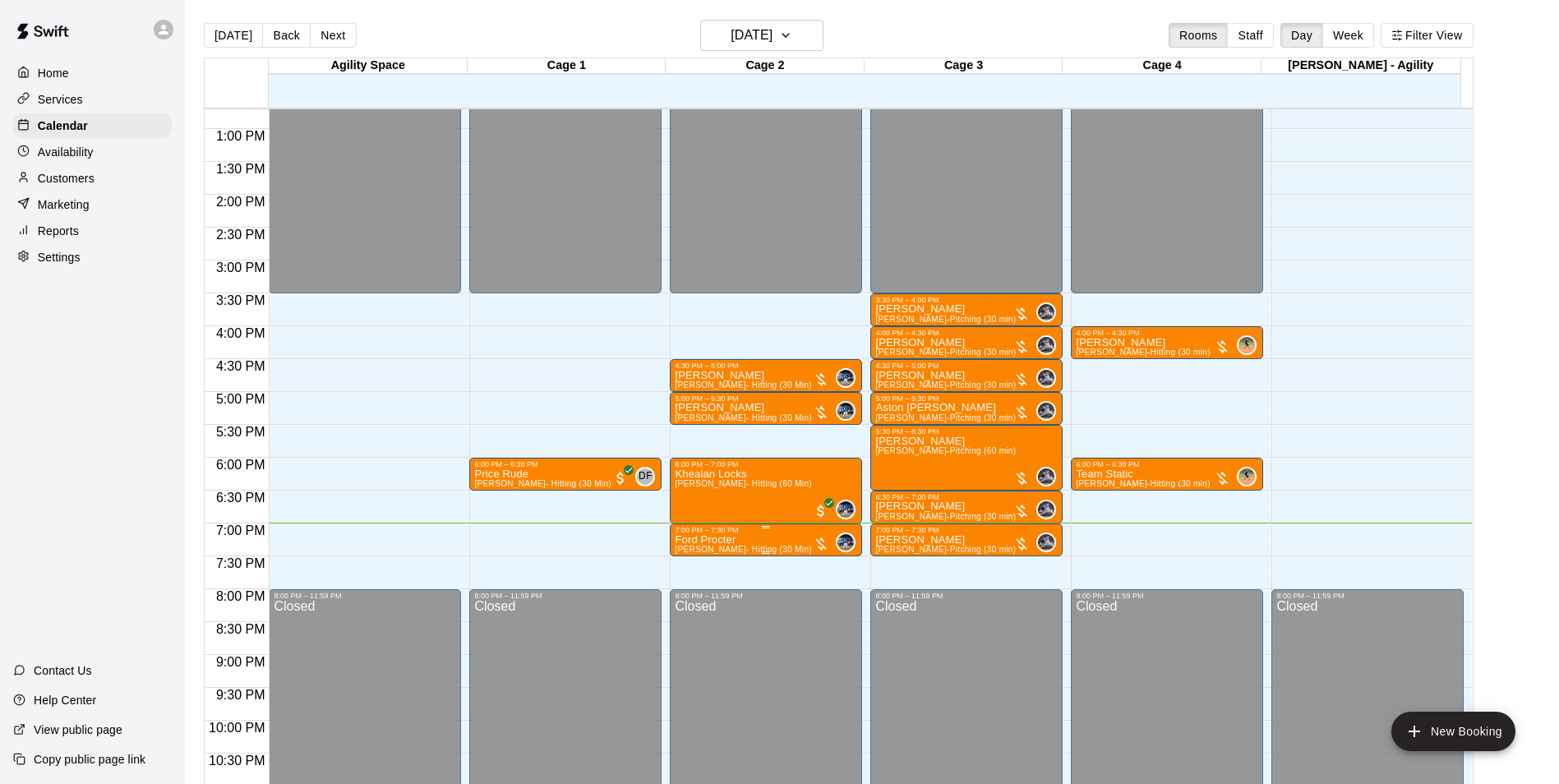
click at [721, 552] on span "Dalton Pyzer- Hitting (30 Min)" at bounding box center [743, 549] width 136 height 9
click at [690, 610] on img "edit" at bounding box center [690, 602] width 18 height 18
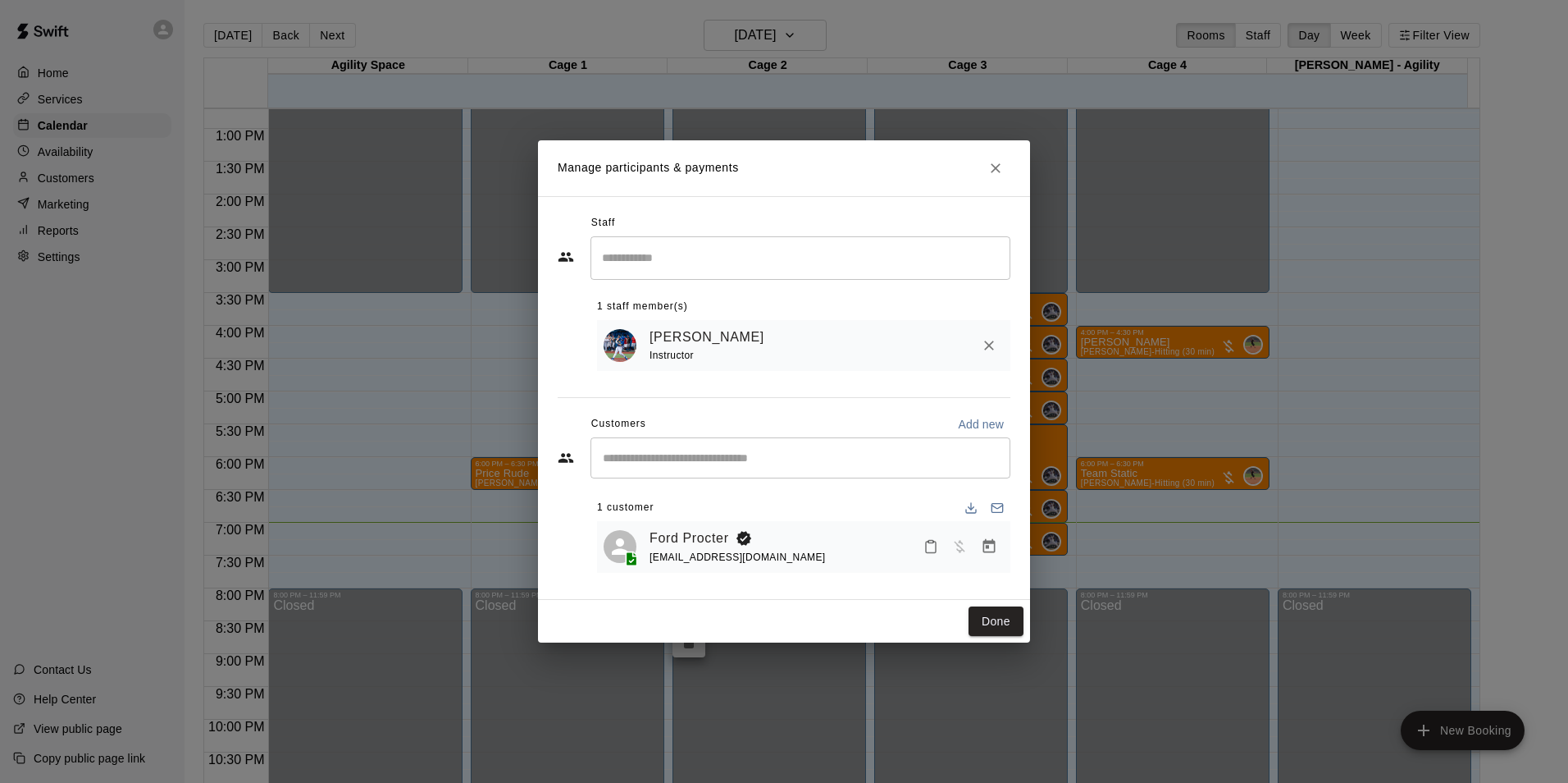
click at [932, 552] on icon "Mark attendance" at bounding box center [931, 546] width 15 height 15
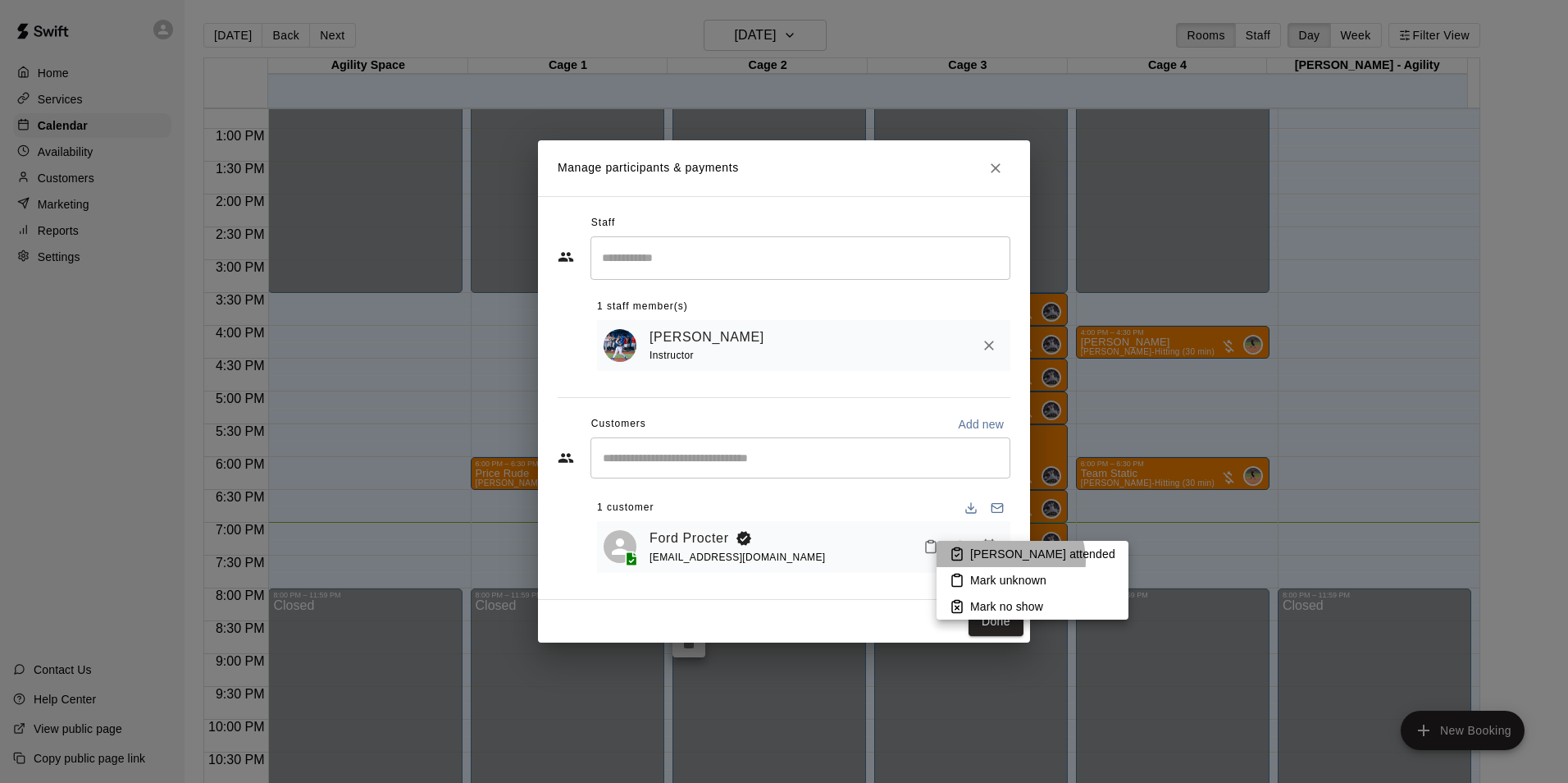
click at [1009, 561] on p "Mark attended" at bounding box center [1042, 554] width 145 height 17
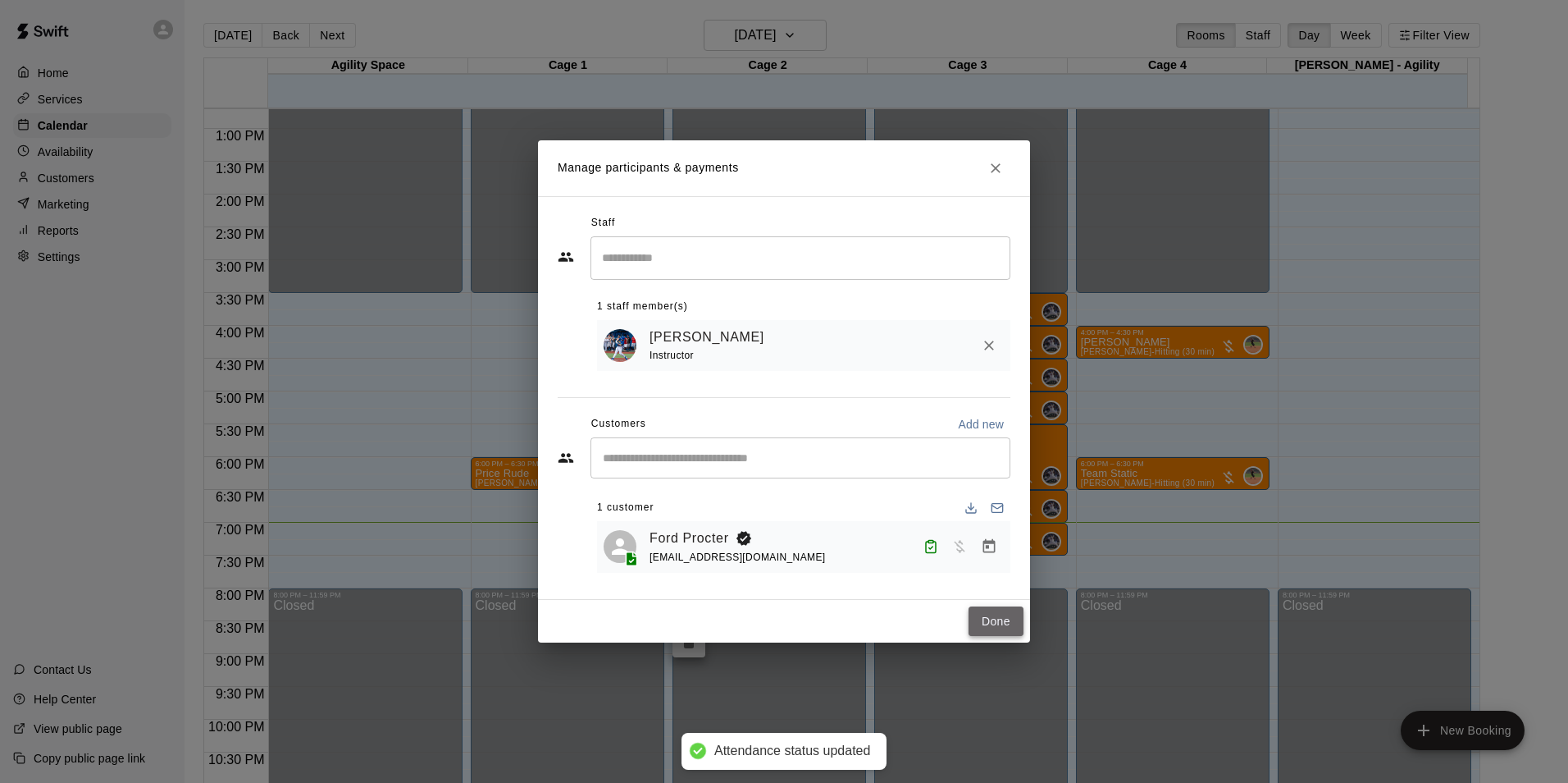
click at [986, 627] on button "Done" at bounding box center [996, 621] width 55 height 30
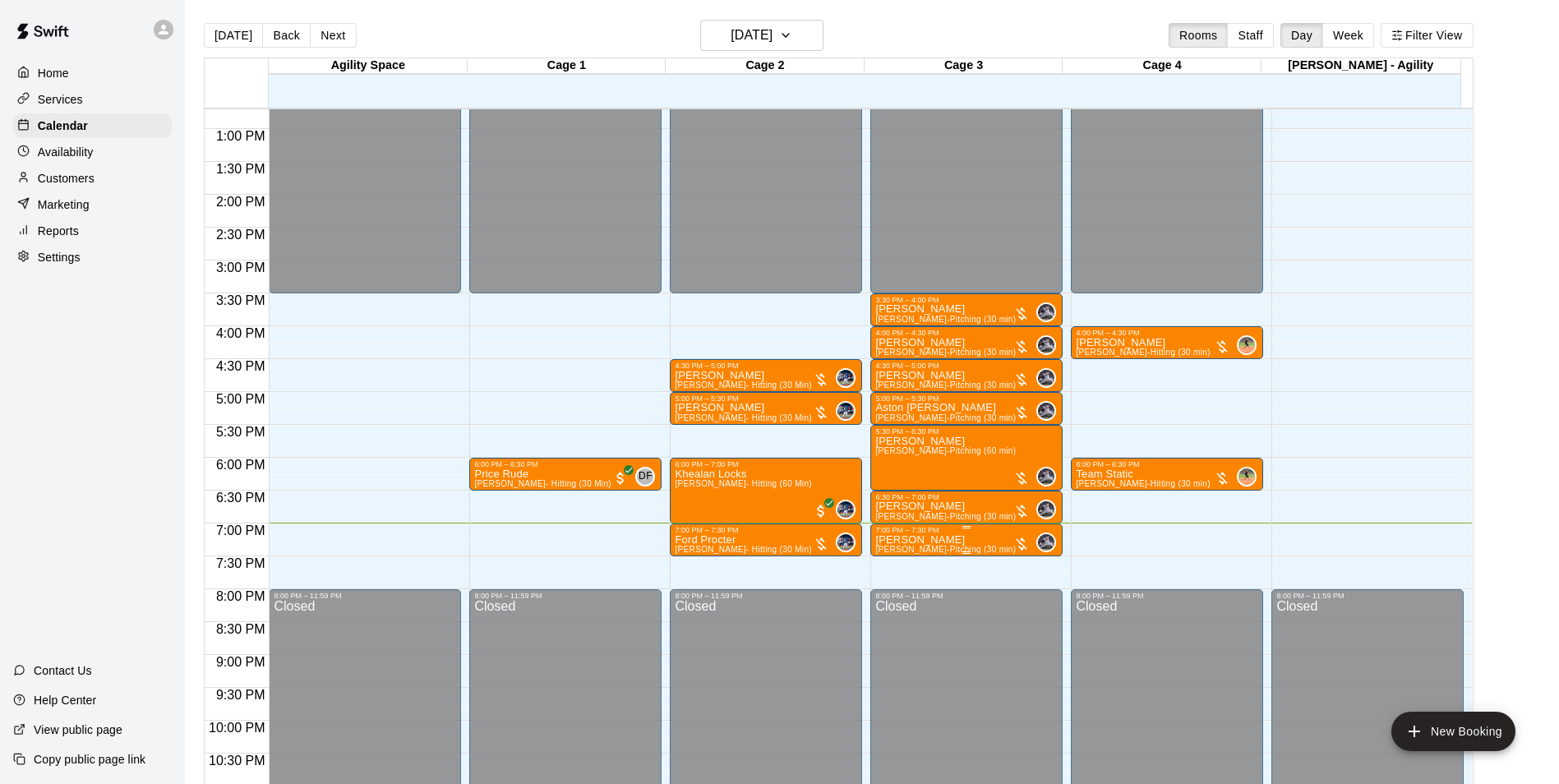
click at [946, 553] on div at bounding box center [965, 552] width 182 height 3
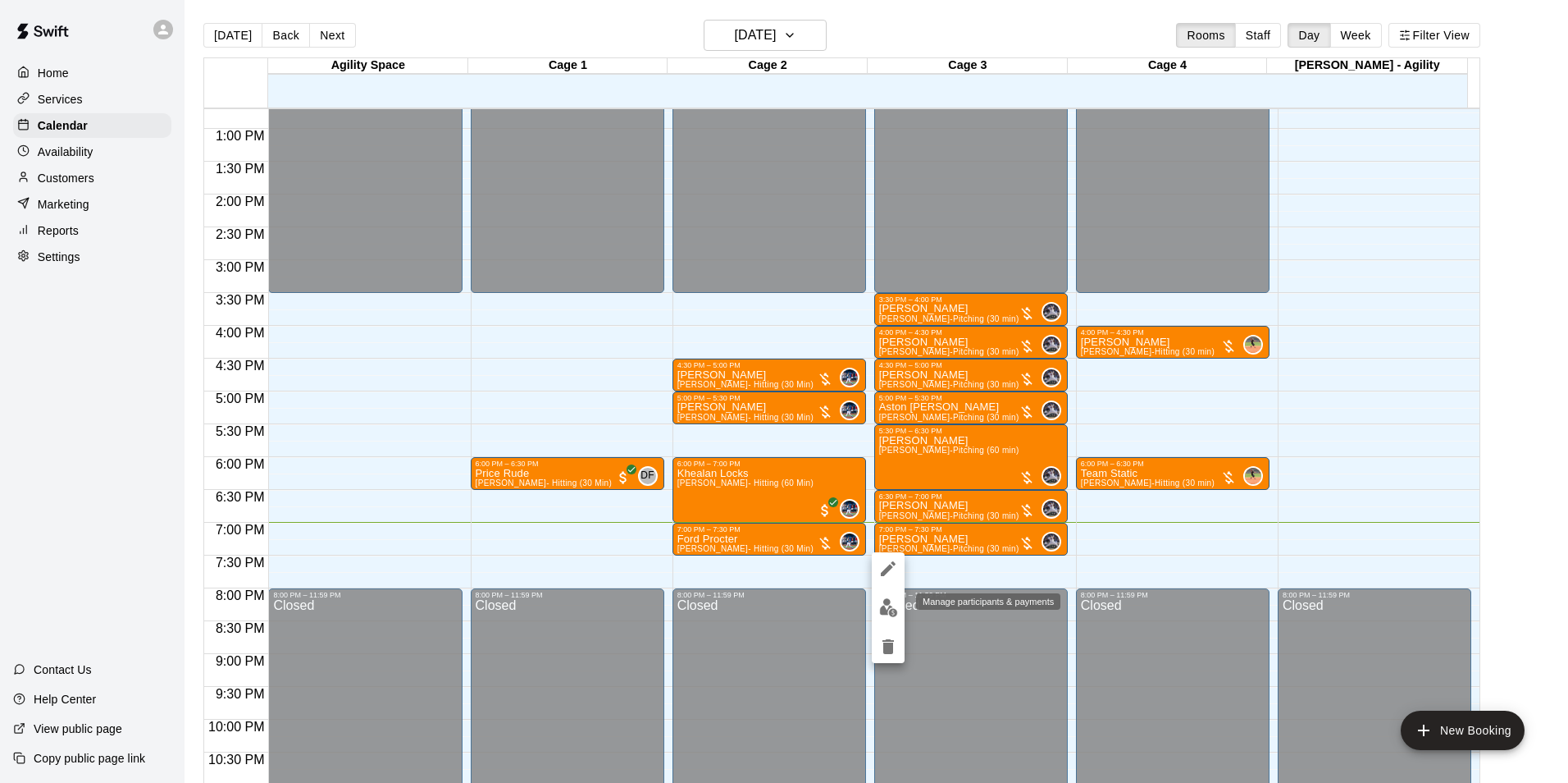
click at [886, 605] on img "edit" at bounding box center [888, 607] width 18 height 18
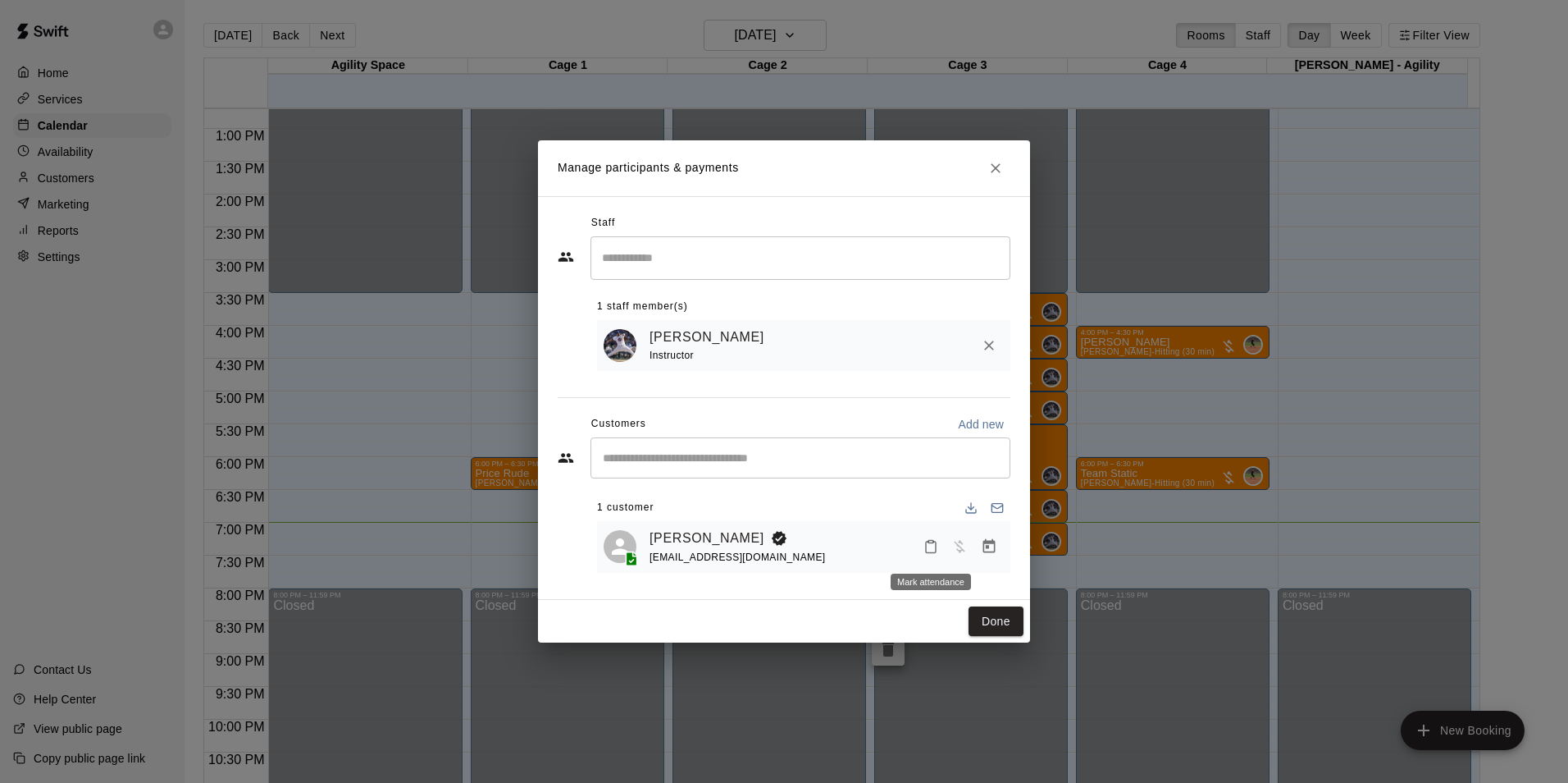
click at [930, 537] on button "Mark attendance" at bounding box center [931, 546] width 28 height 28
click at [959, 547] on li "Mark attended" at bounding box center [1027, 547] width 192 height 26
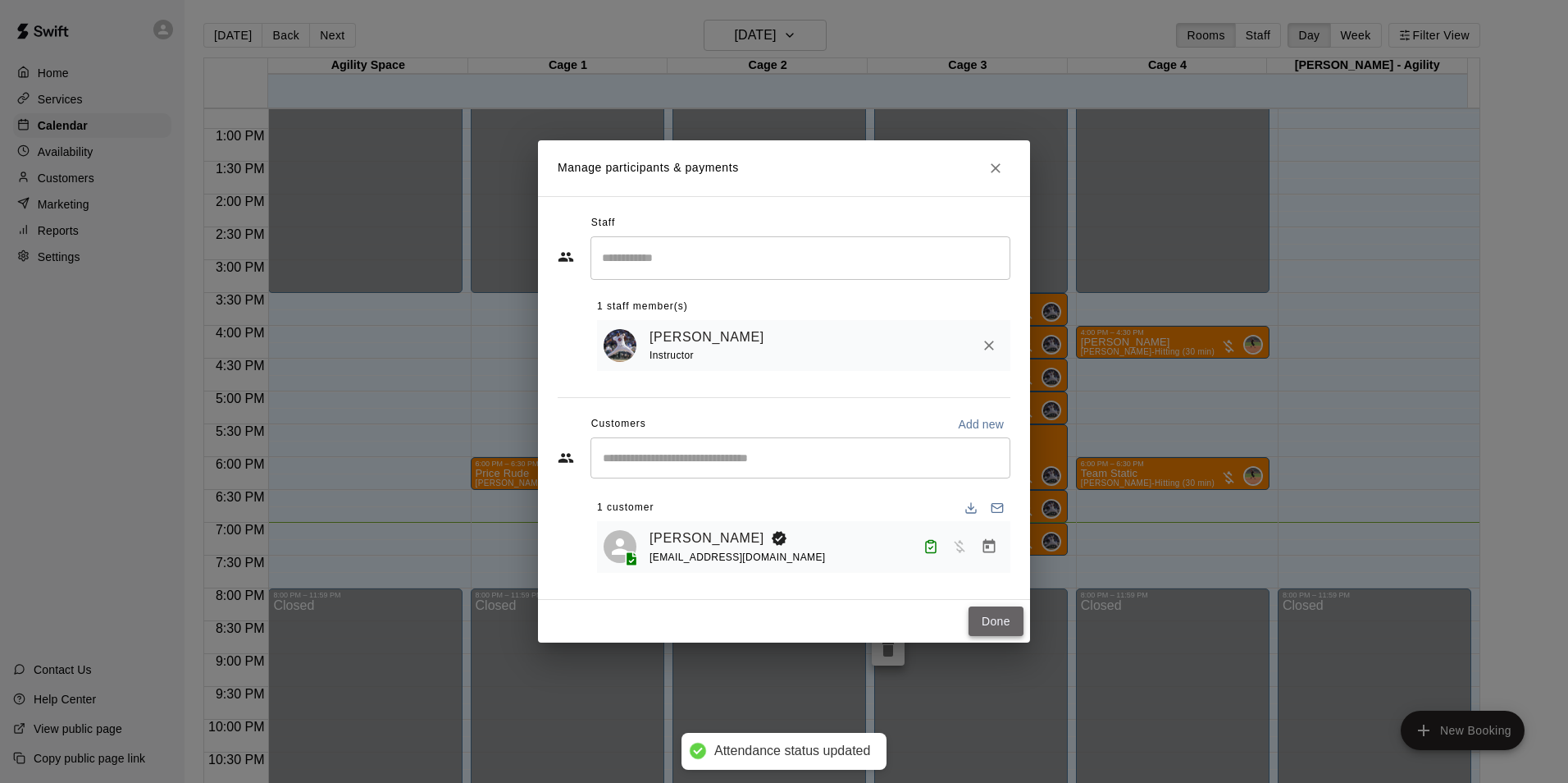
click at [996, 614] on button "Done" at bounding box center [996, 621] width 55 height 30
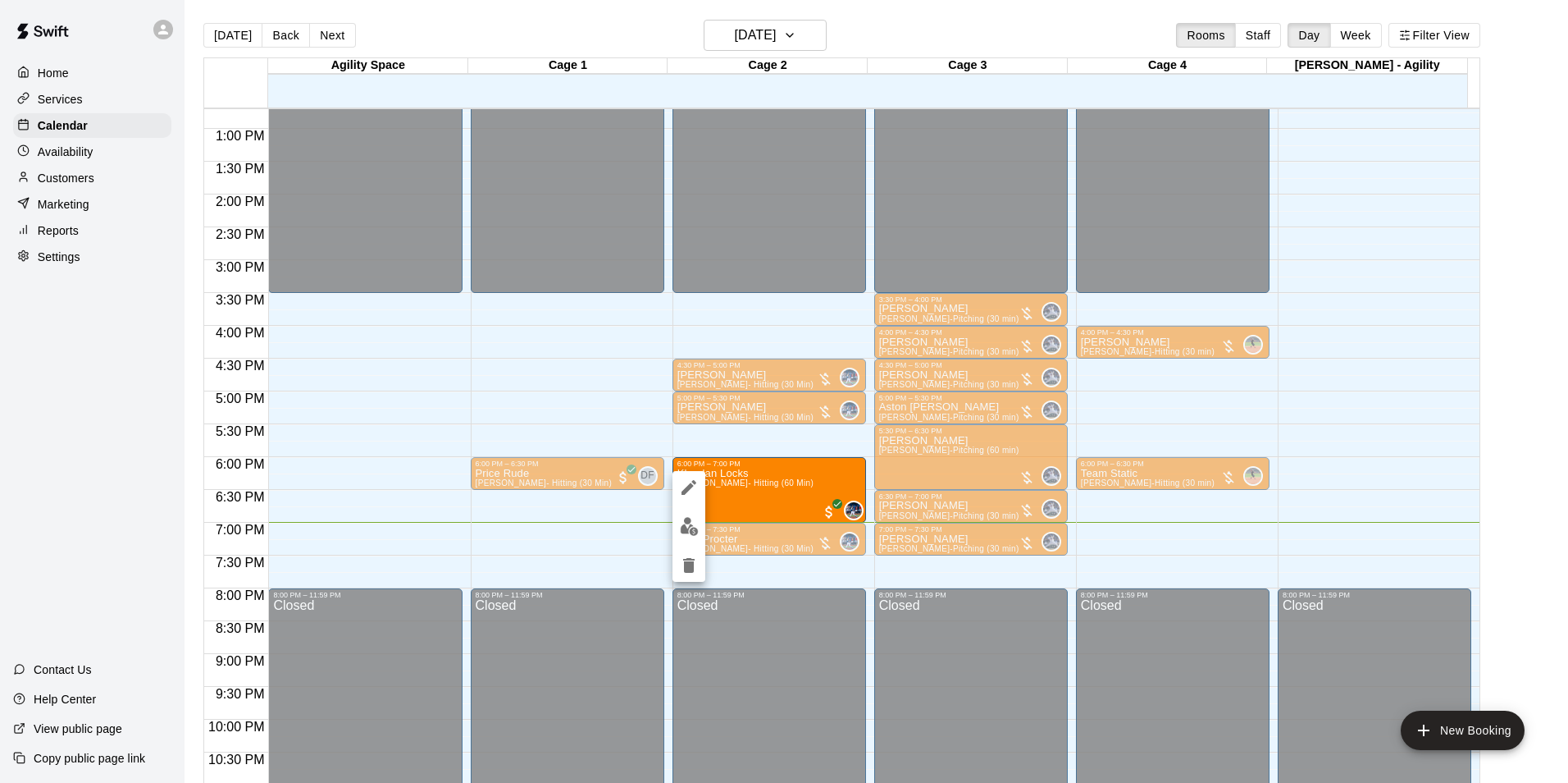
click at [1539, 546] on div at bounding box center [784, 392] width 1568 height 783
click at [1511, 435] on main "Today Back Next Wednesday Aug 13 Rooms Staff Day Week Filter View Agility Space…" at bounding box center [870, 411] width 1358 height 783
click at [1305, 398] on div "12:00 AM – 6:30 AM Closed 8:00 PM – 11:59 PM Closed" at bounding box center [1365, 62] width 192 height 1575
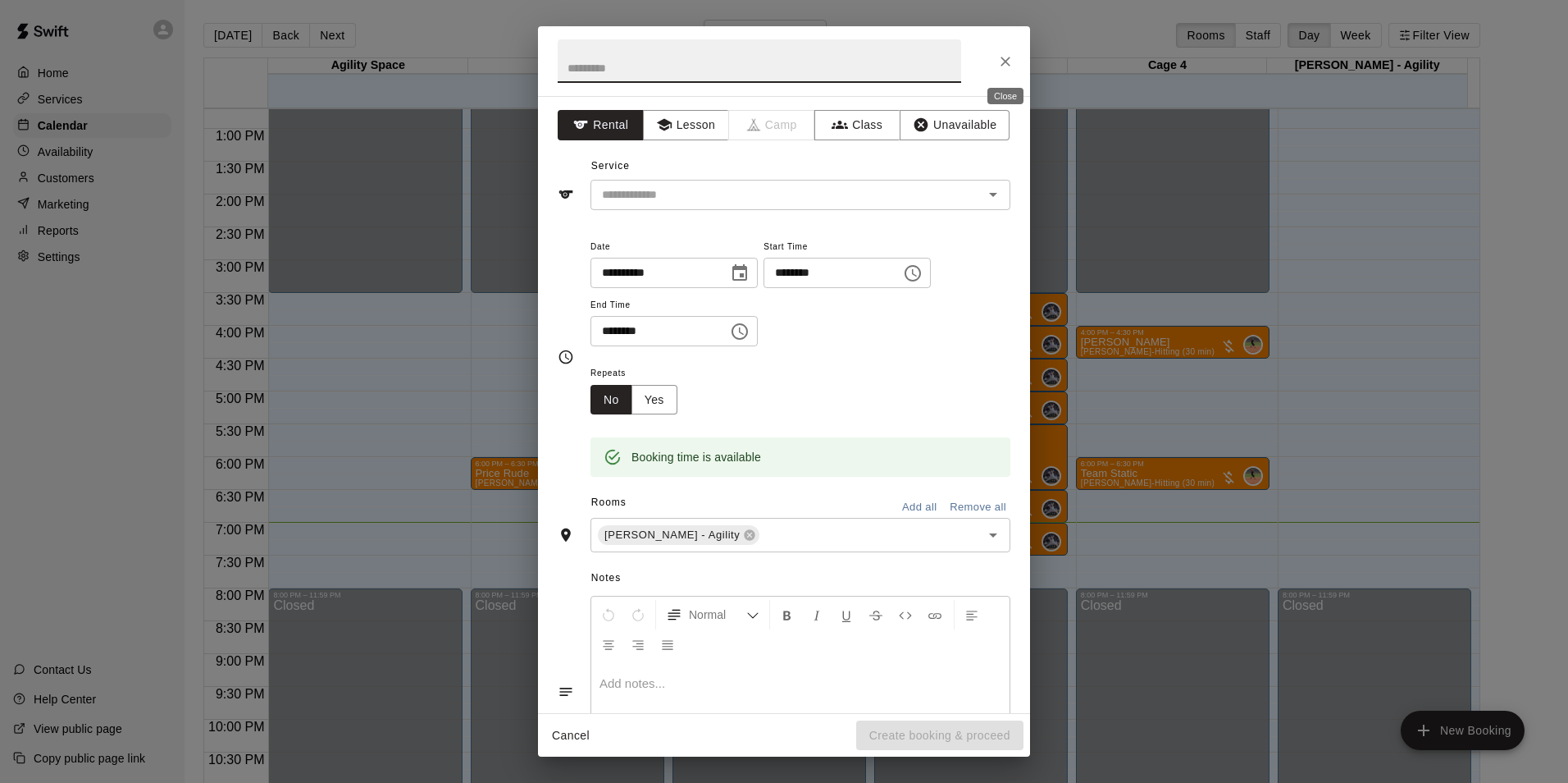
click at [999, 60] on icon "Close" at bounding box center [1006, 61] width 17 height 17
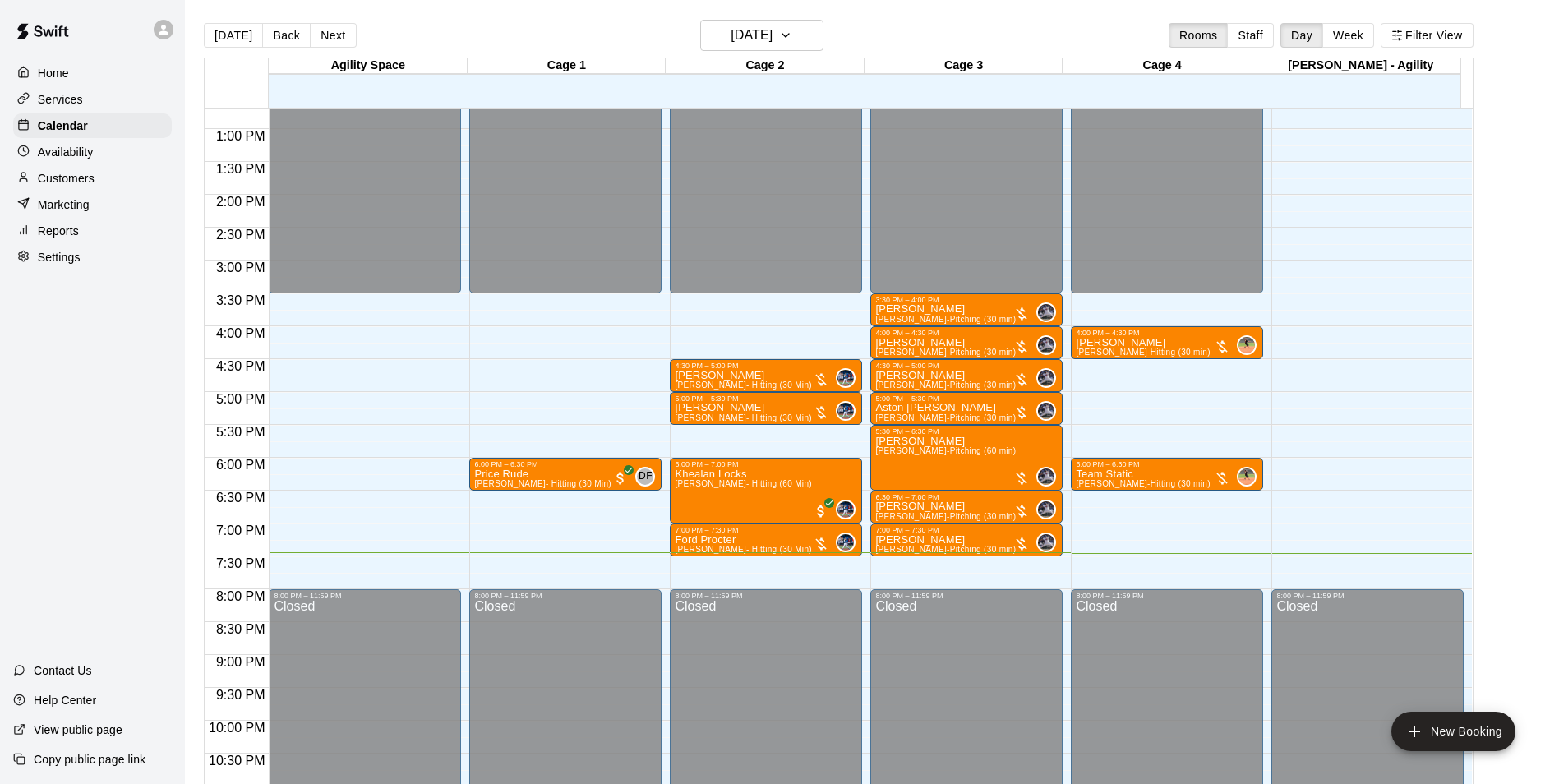
scroll to position [26, 0]
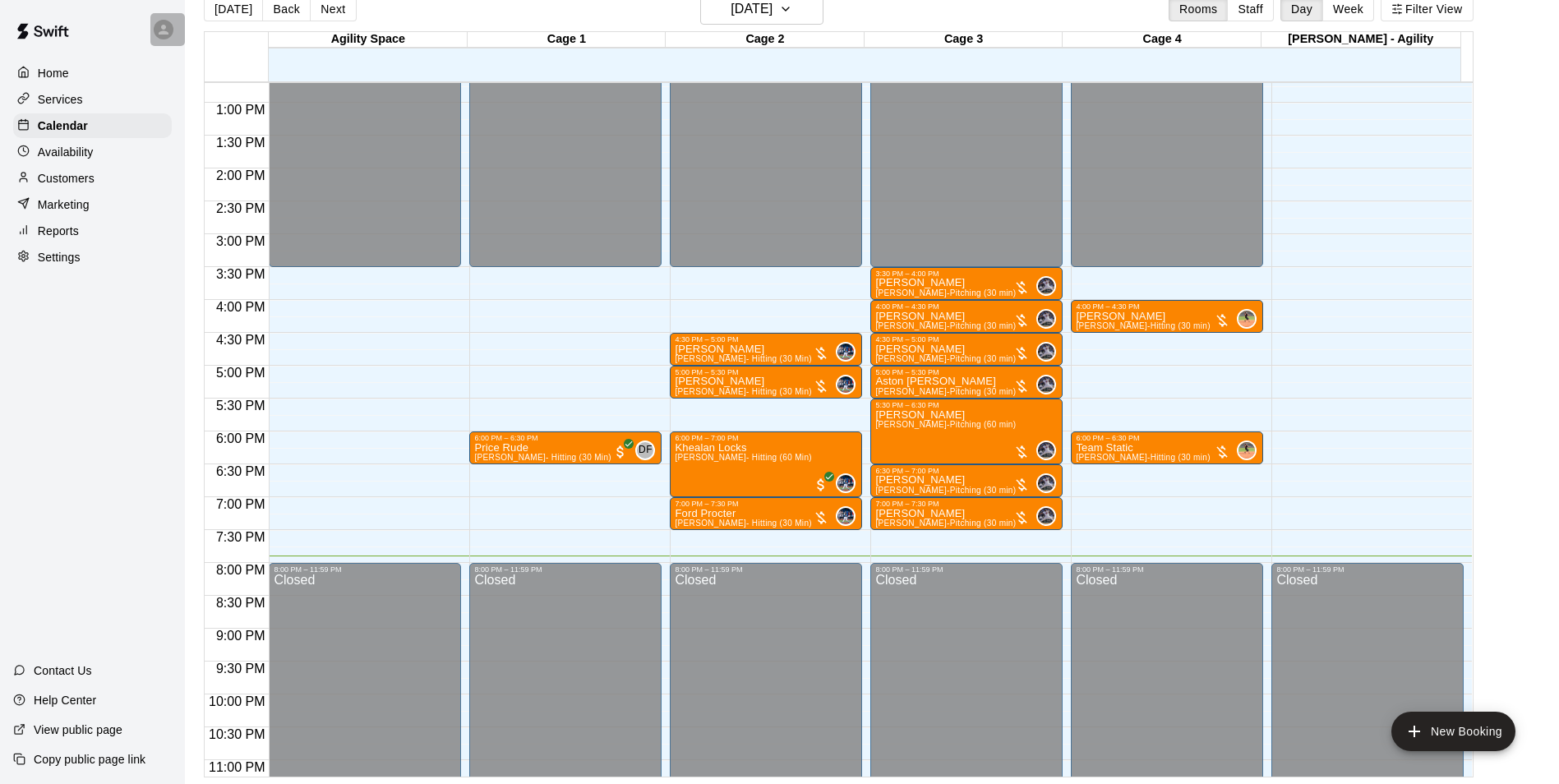
click at [165, 31] on icon at bounding box center [163, 29] width 10 height 10
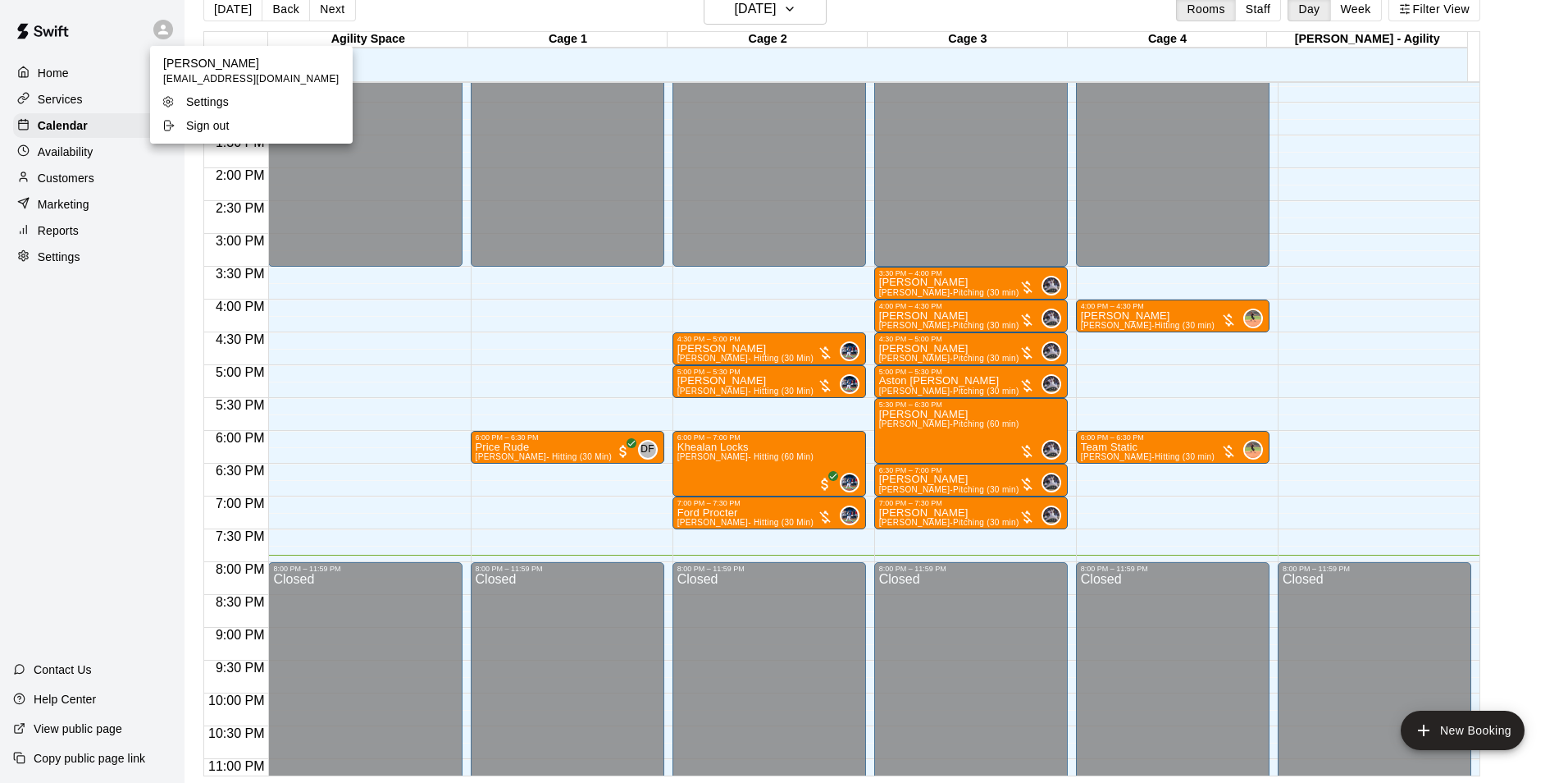
click at [770, 344] on div at bounding box center [784, 392] width 1568 height 783
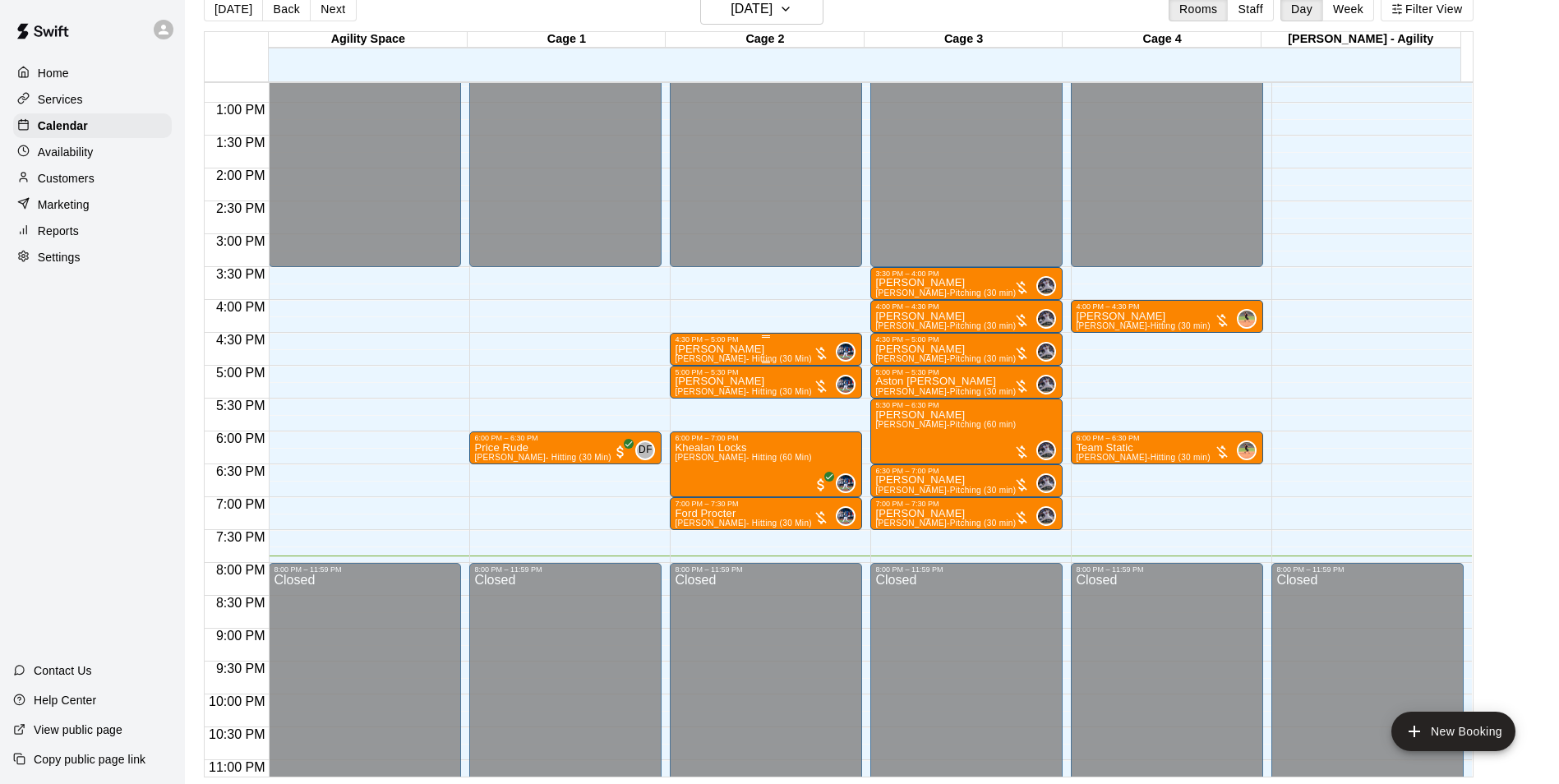
click at [796, 357] on div "Maddox Morris Dalton Pyzer- Hitting (30 Min) 0" at bounding box center [765, 735] width 182 height 784
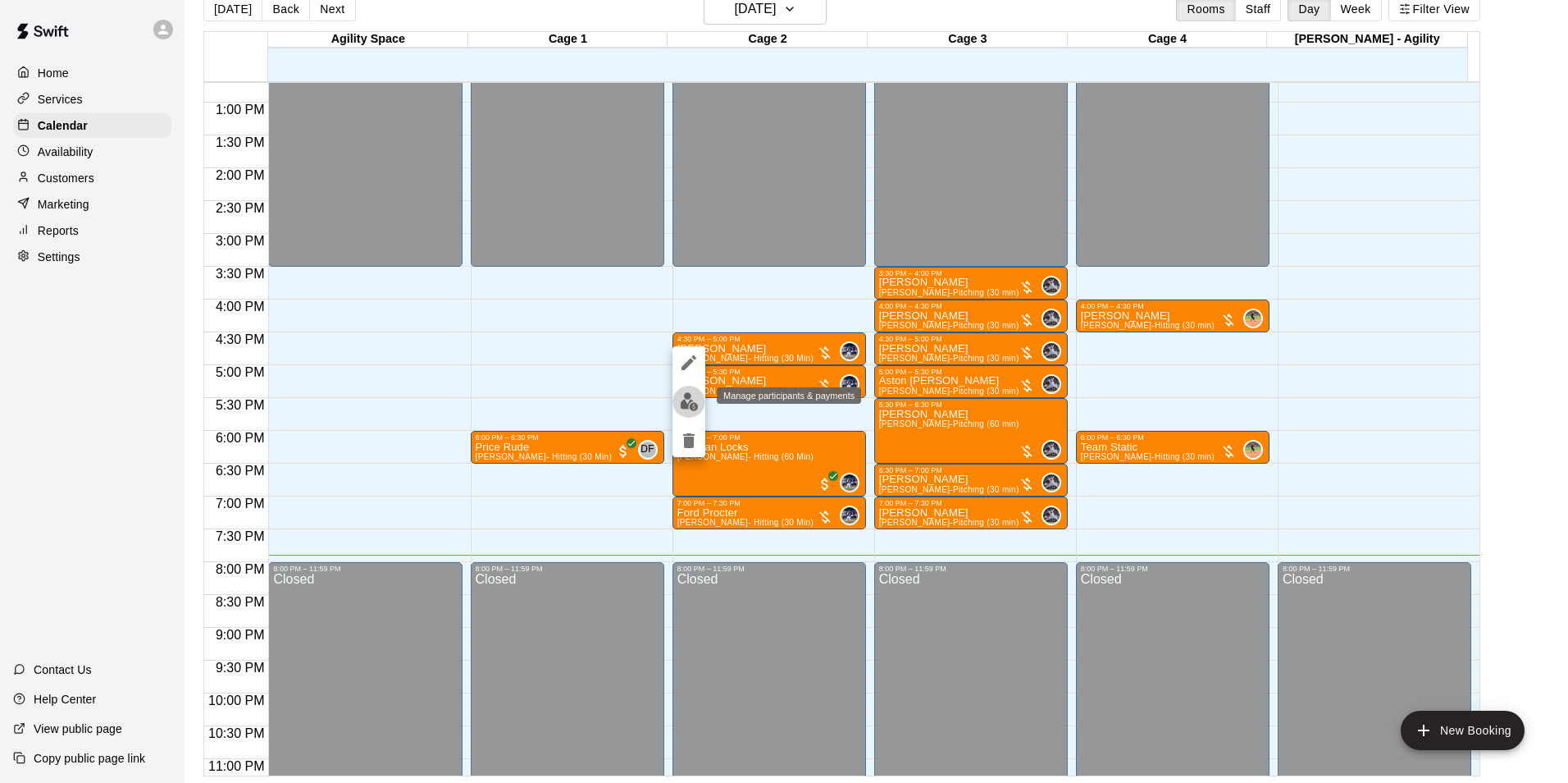
click at [683, 389] on button "edit" at bounding box center [689, 401] width 33 height 32
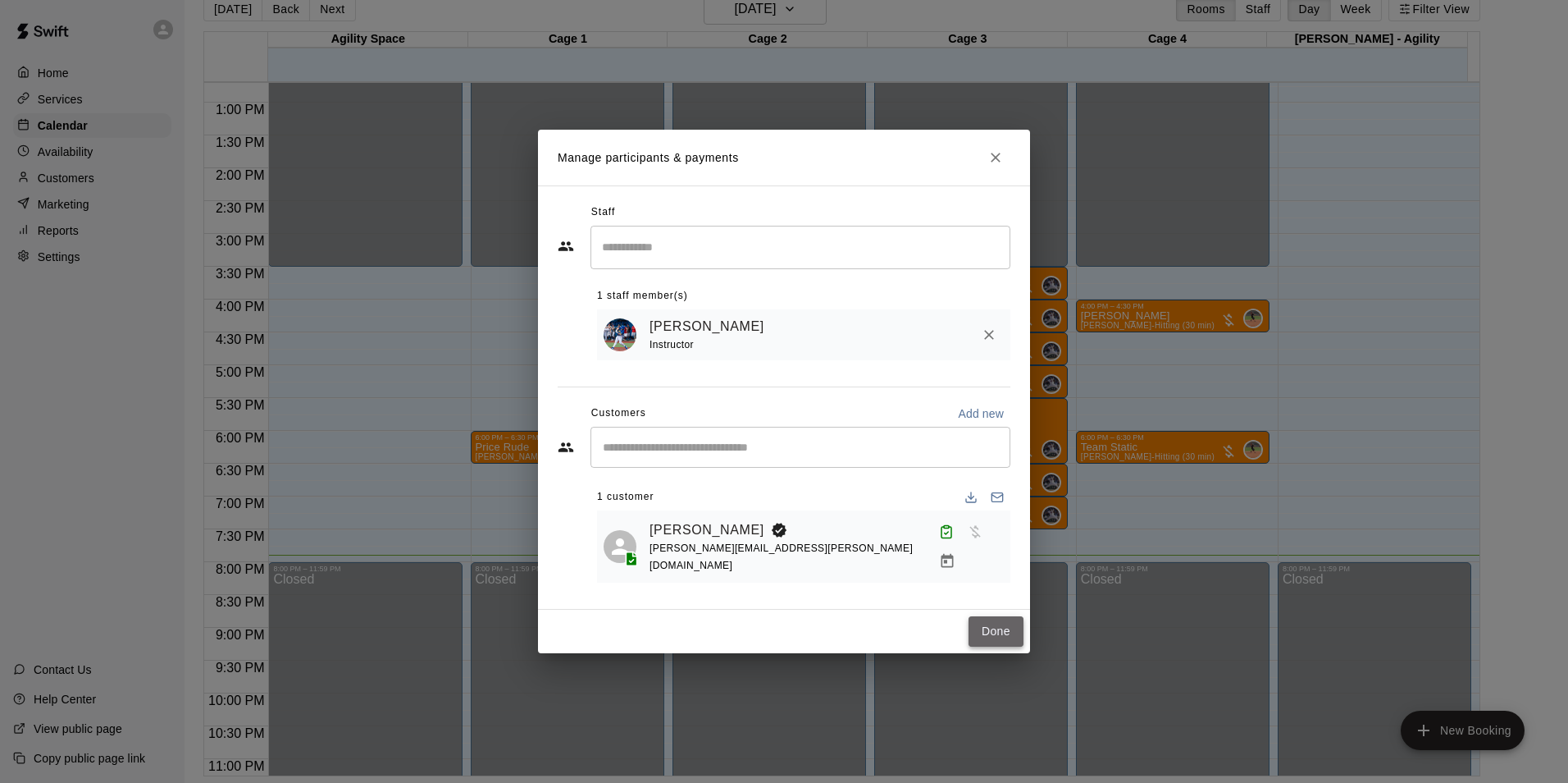
click at [993, 630] on button "Done" at bounding box center [996, 630] width 55 height 30
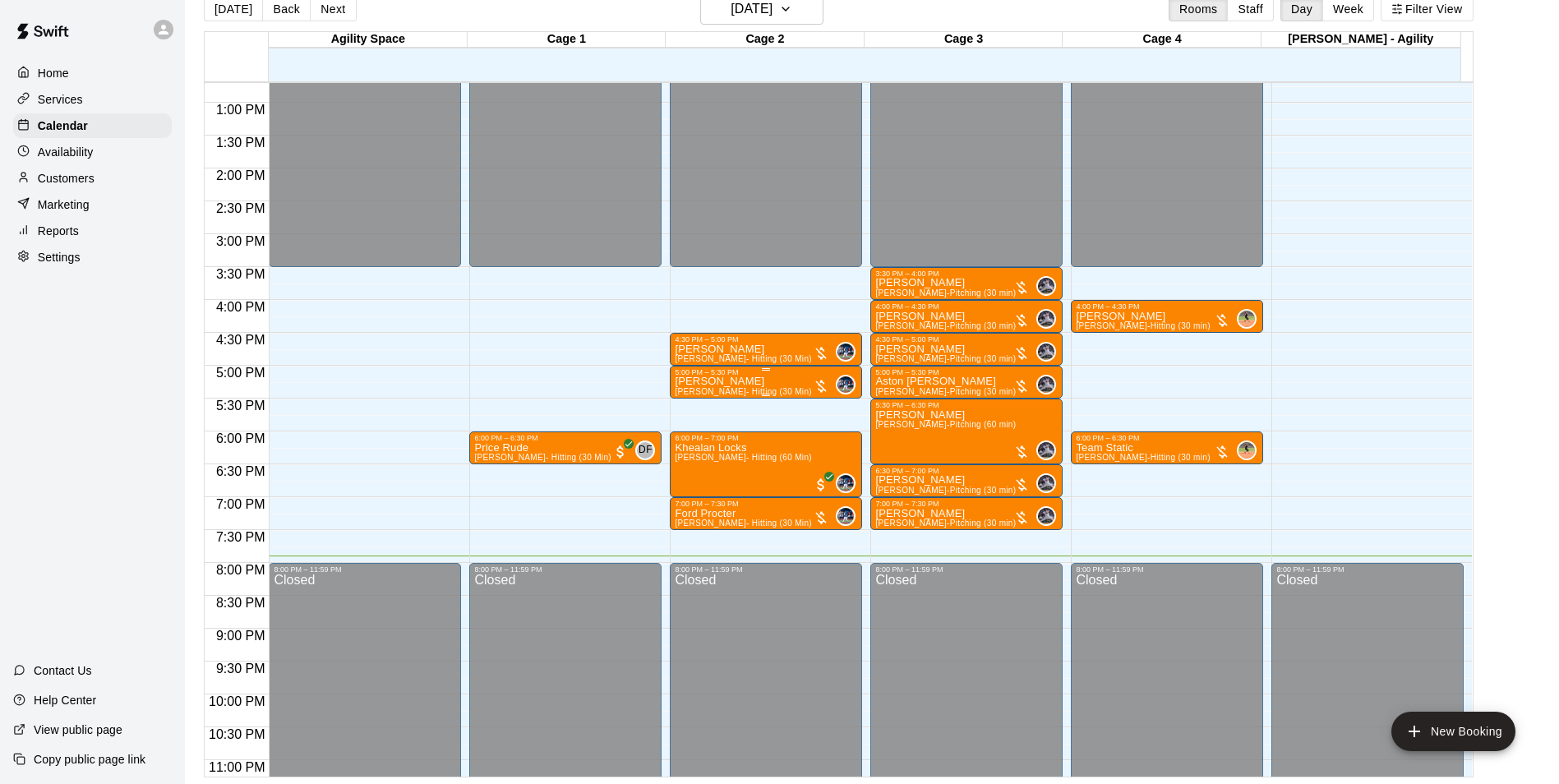
click at [819, 393] on div at bounding box center [820, 385] width 17 height 17
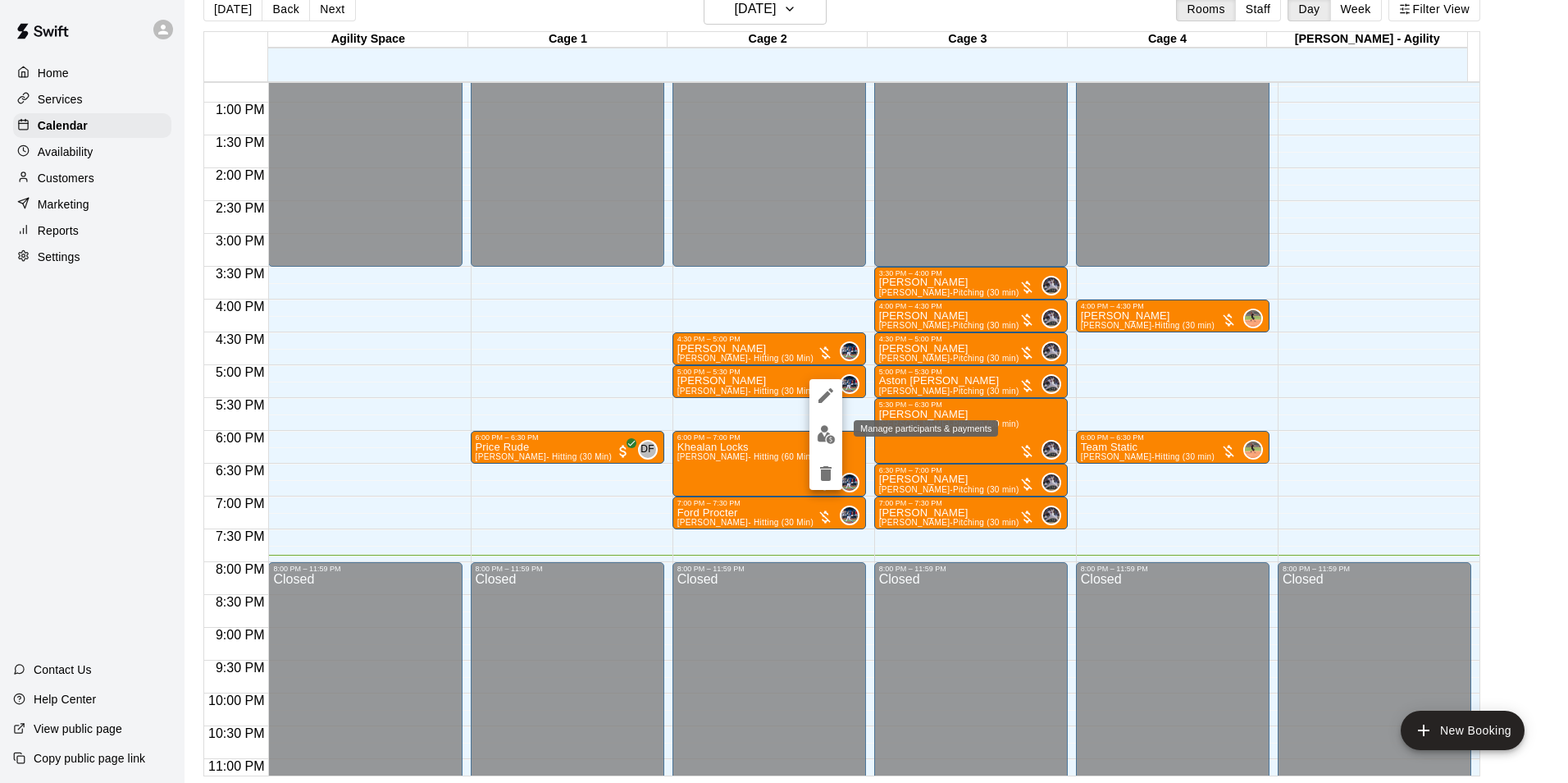
click at [821, 425] on img "edit" at bounding box center [826, 433] width 18 height 18
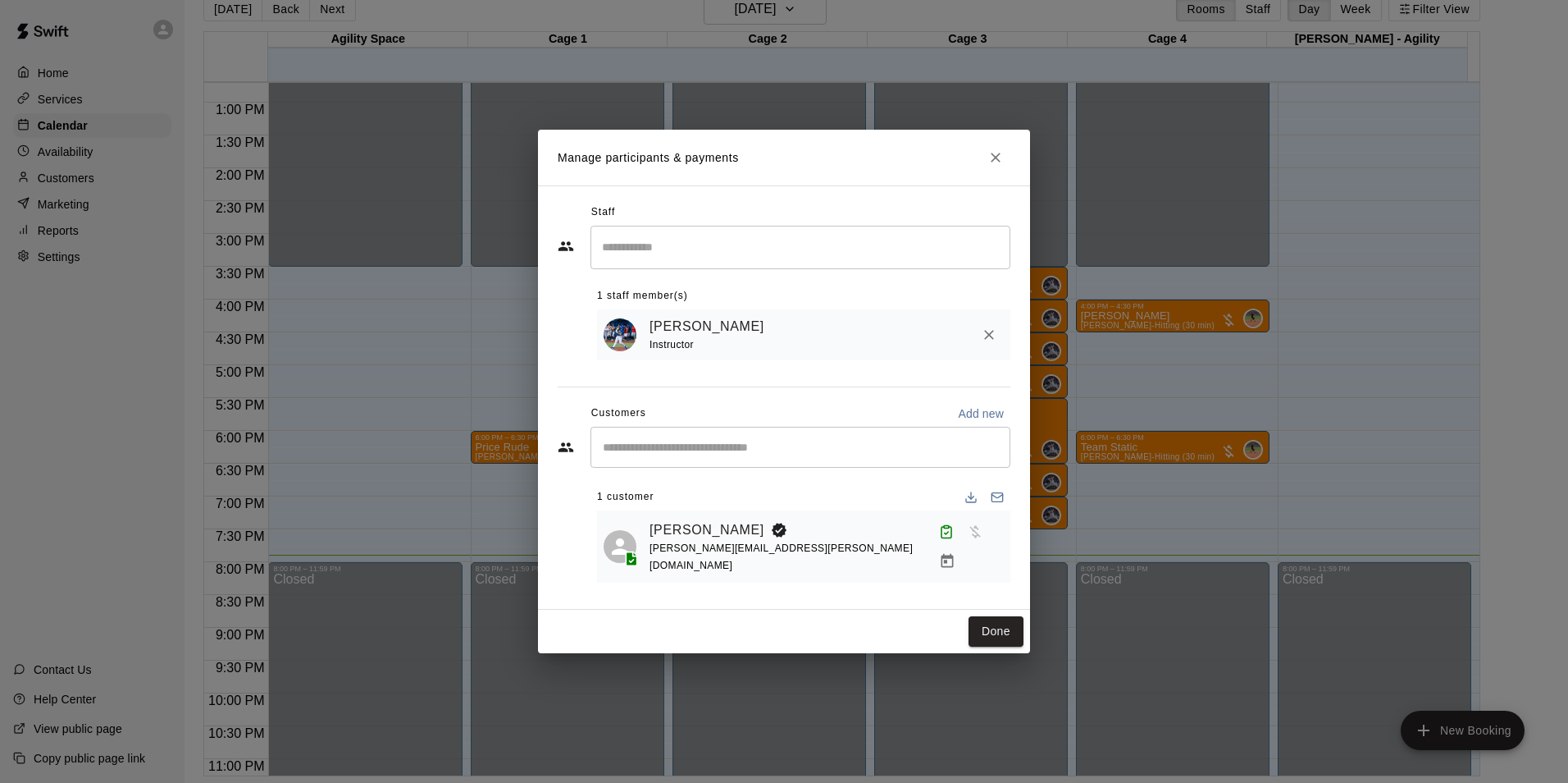
drag, startPoint x: 995, startPoint y: 620, endPoint x: 914, endPoint y: 543, distance: 111.8
click at [995, 621] on button "Done" at bounding box center [996, 630] width 55 height 30
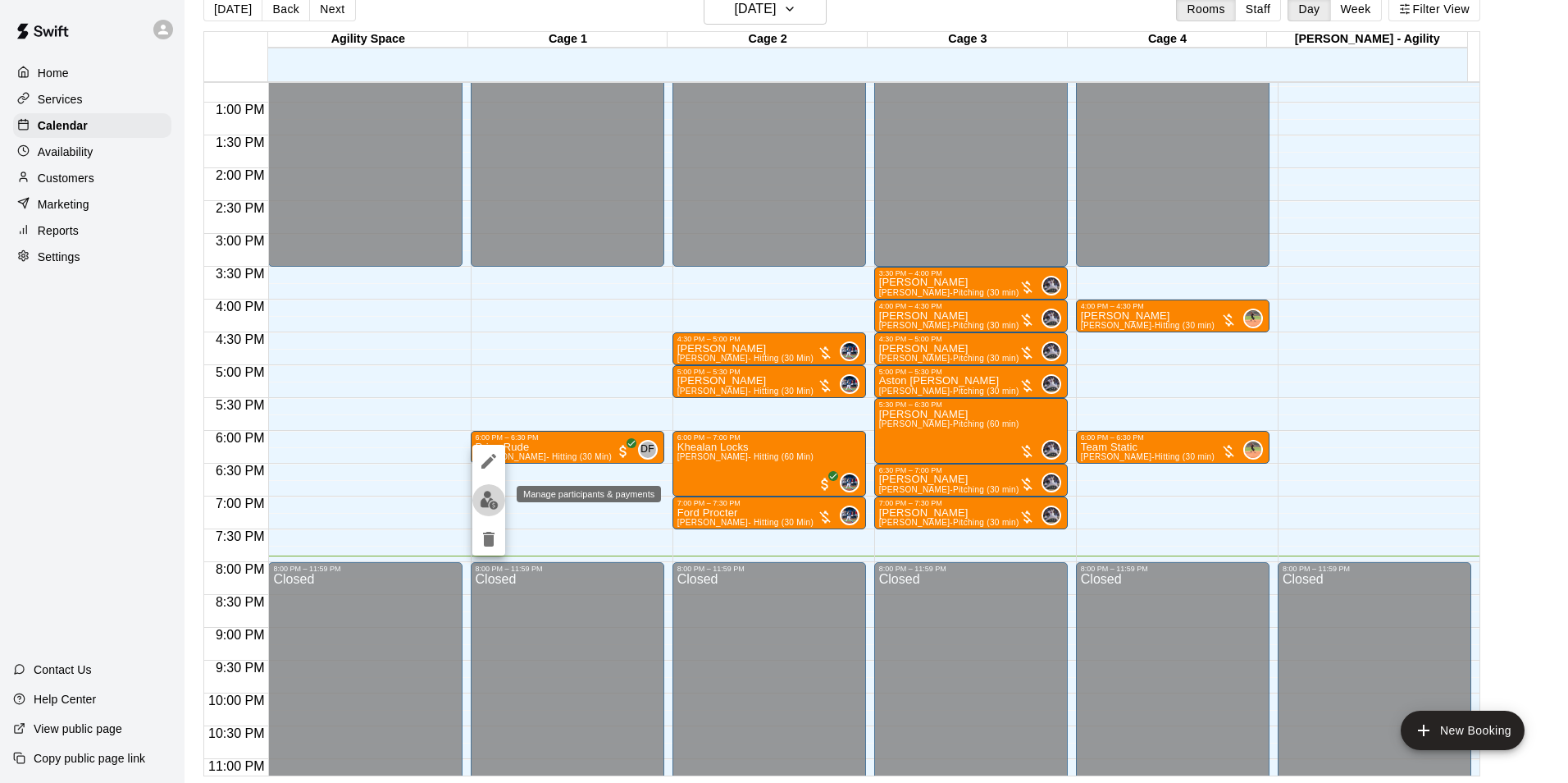
click at [491, 509] on img "edit" at bounding box center [489, 499] width 18 height 18
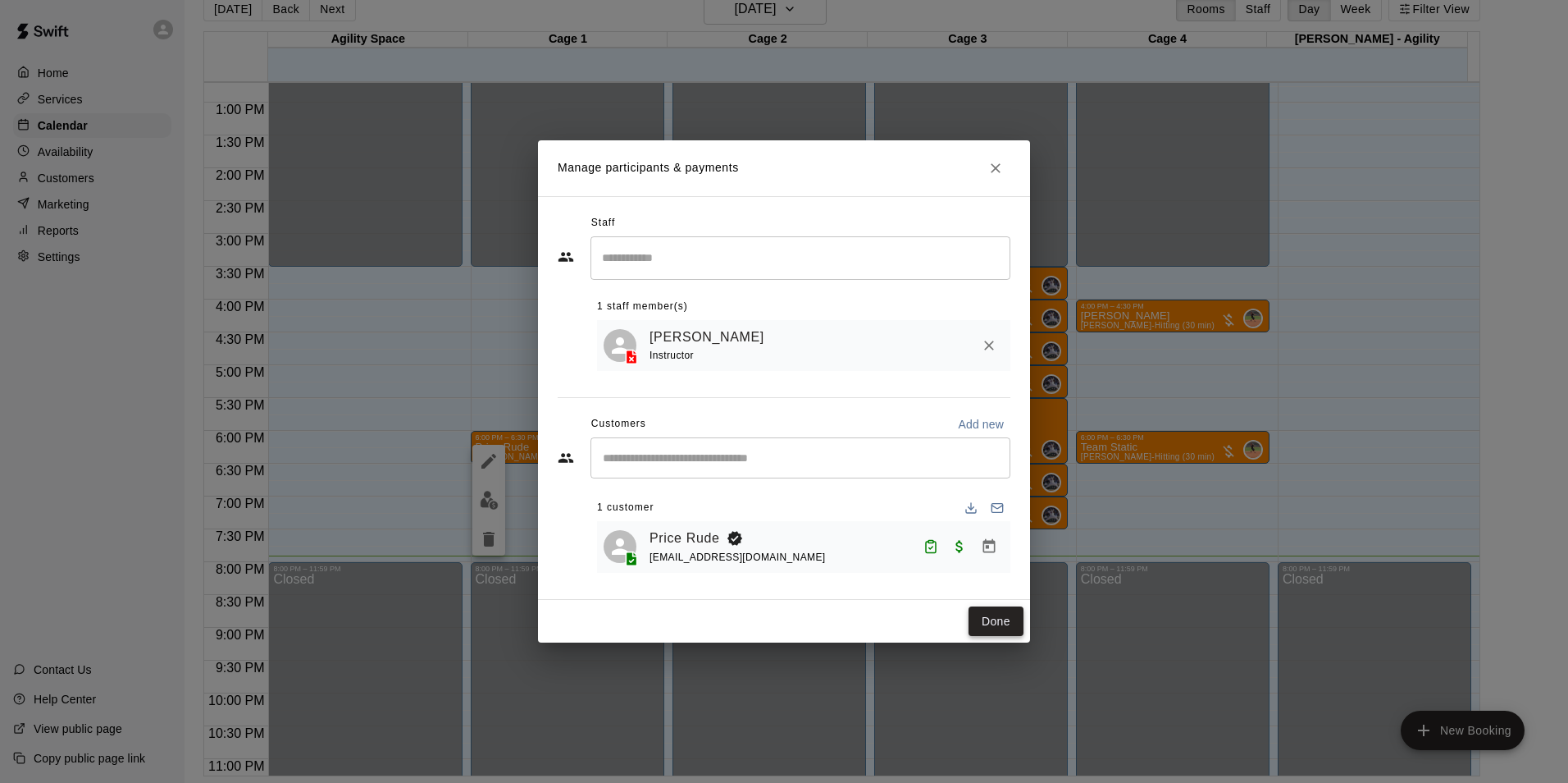
click at [994, 617] on button "Done" at bounding box center [996, 621] width 55 height 30
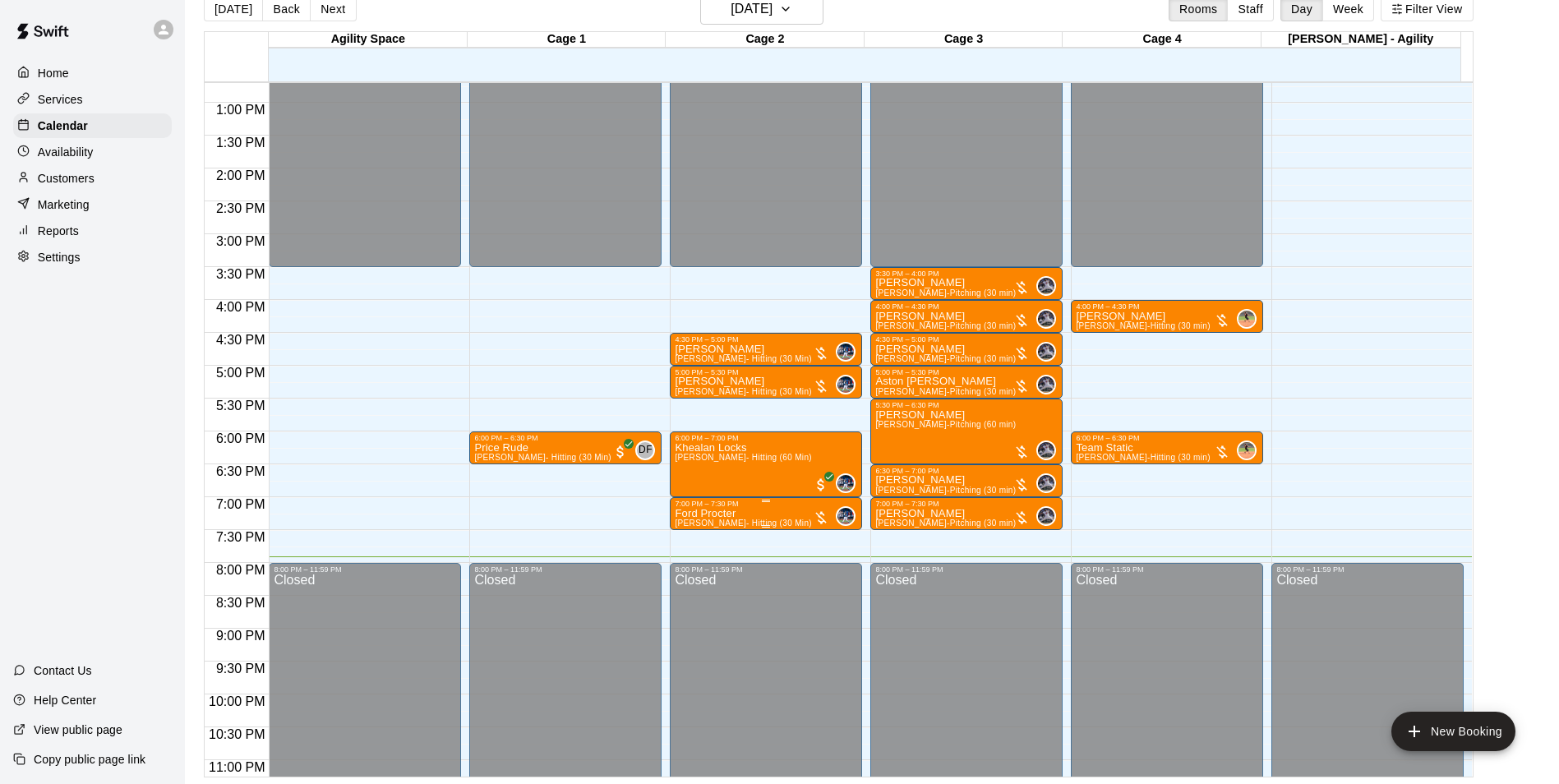
click at [780, 521] on span "Dalton Pyzer- Hitting (30 Min)" at bounding box center [743, 522] width 136 height 9
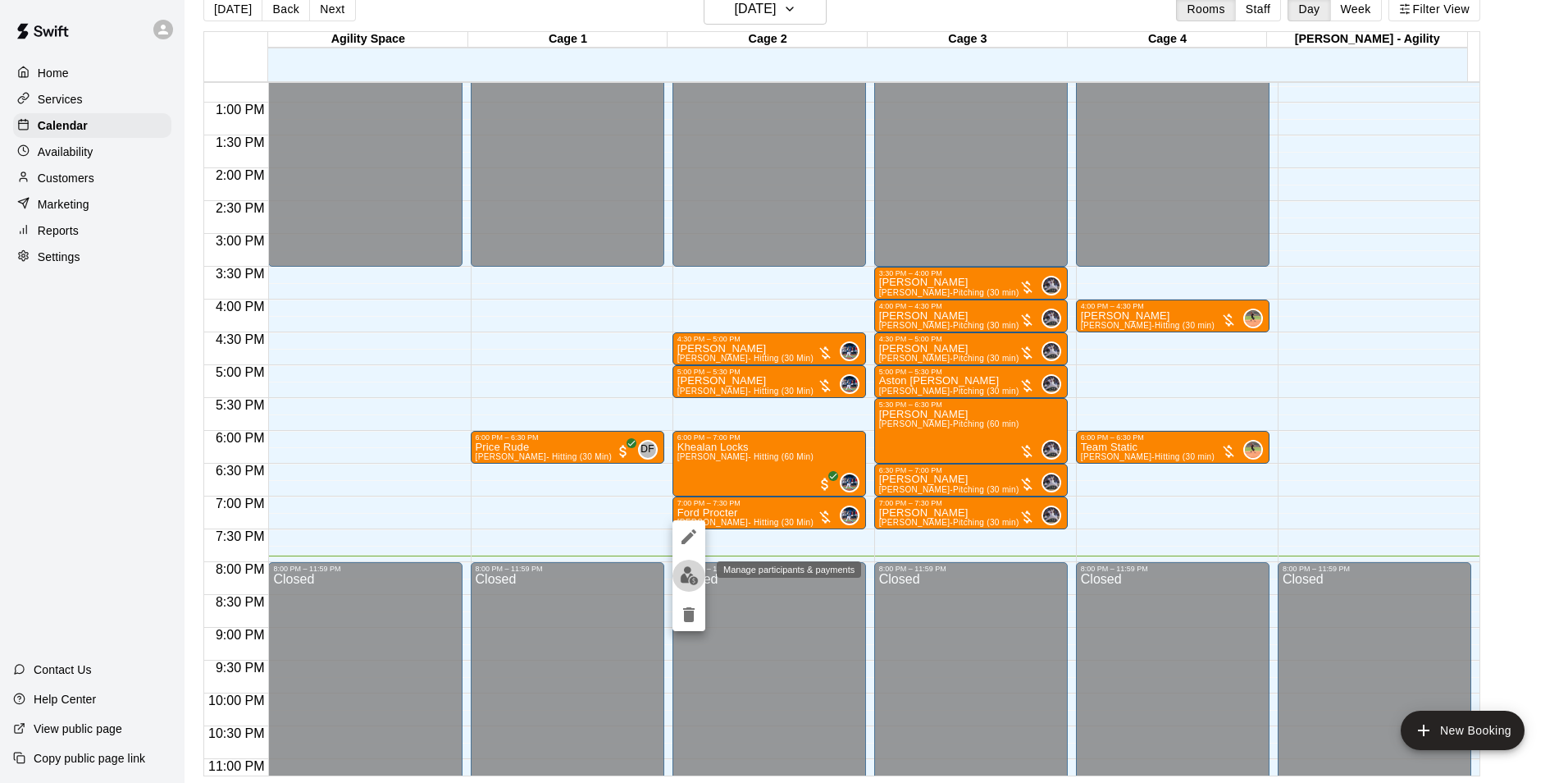
click at [687, 581] on img "edit" at bounding box center [689, 575] width 18 height 18
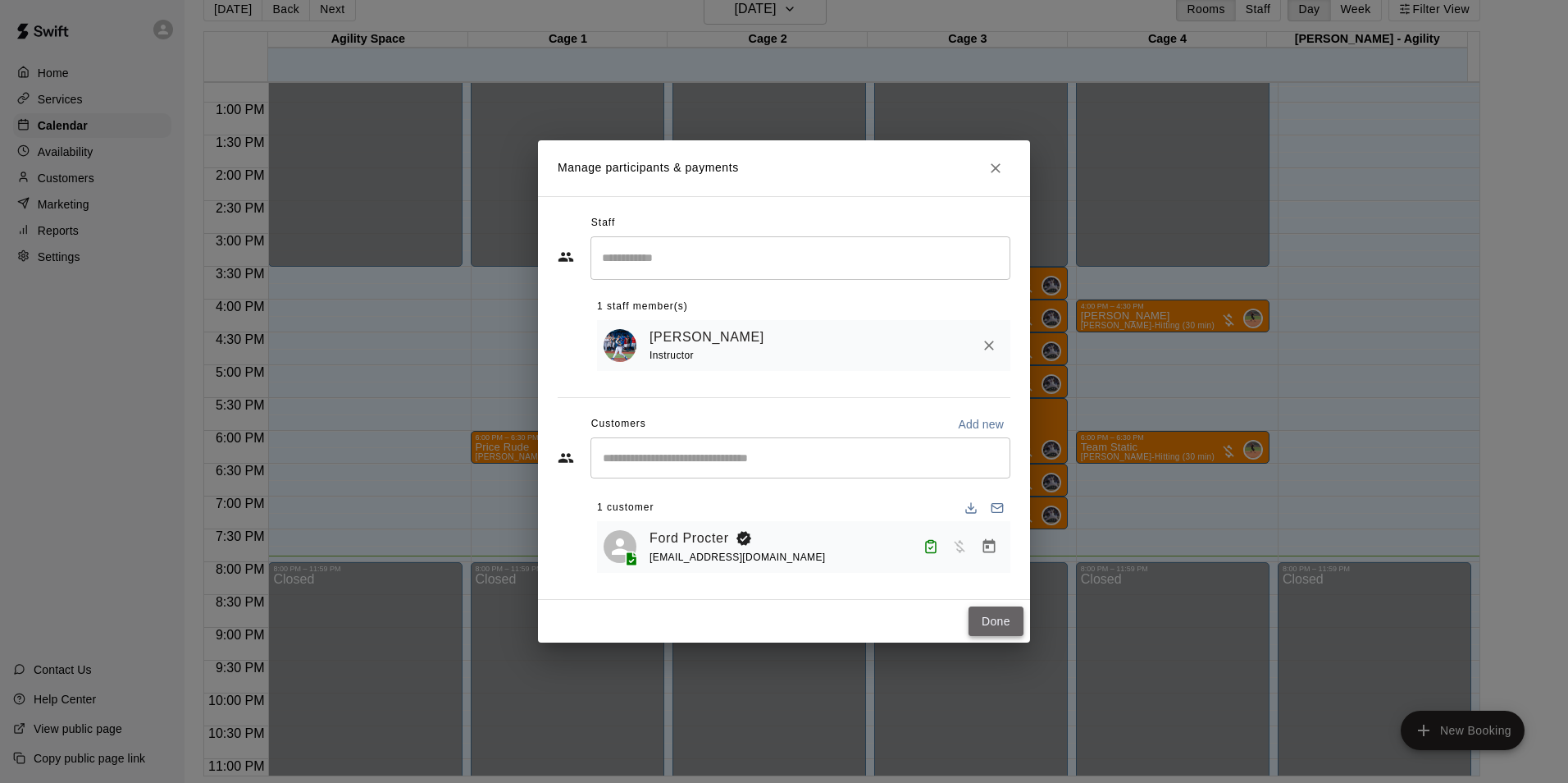
click at [993, 621] on button "Done" at bounding box center [996, 621] width 55 height 30
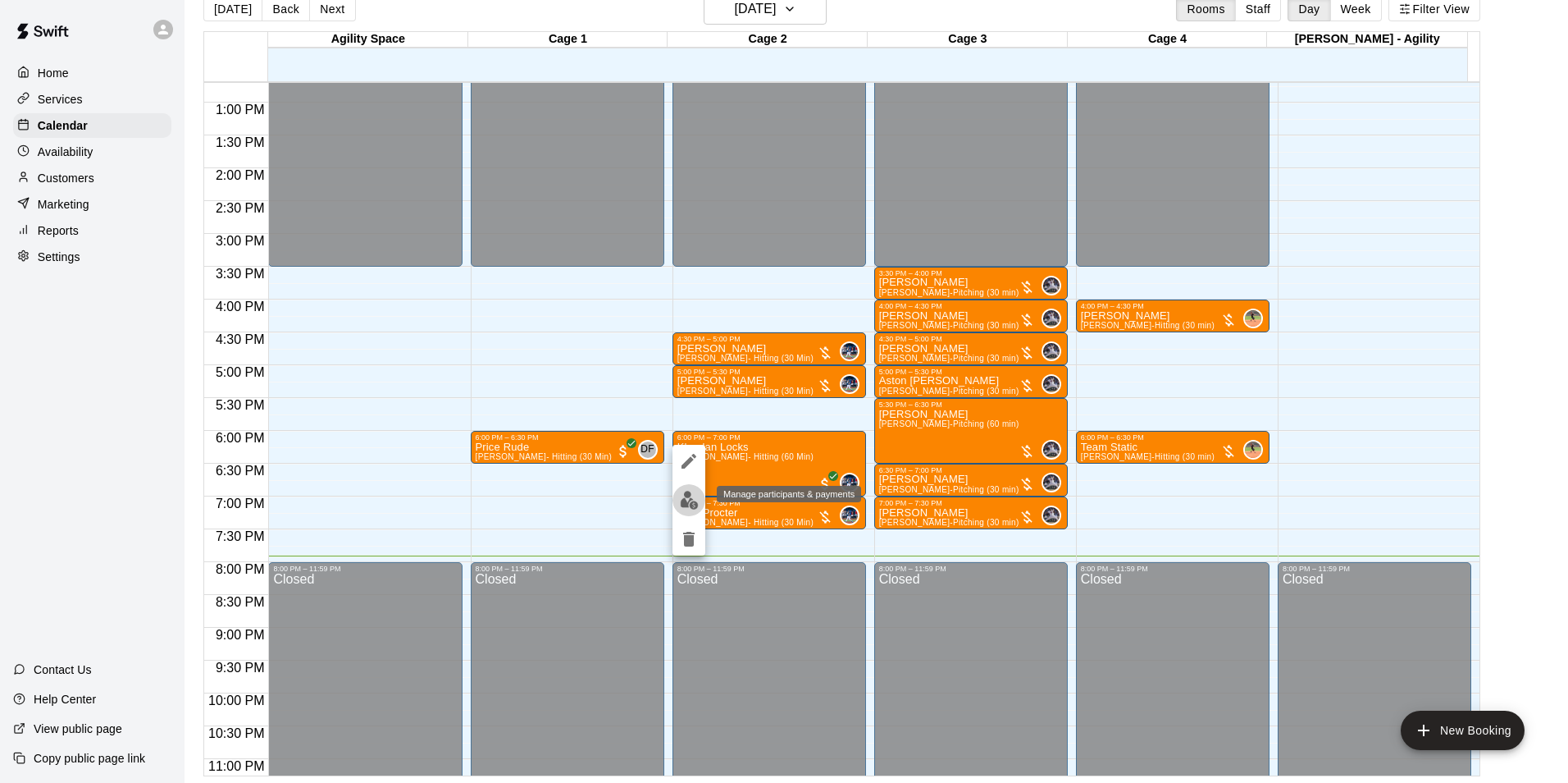
click at [695, 502] on img "edit" at bounding box center [689, 499] width 18 height 18
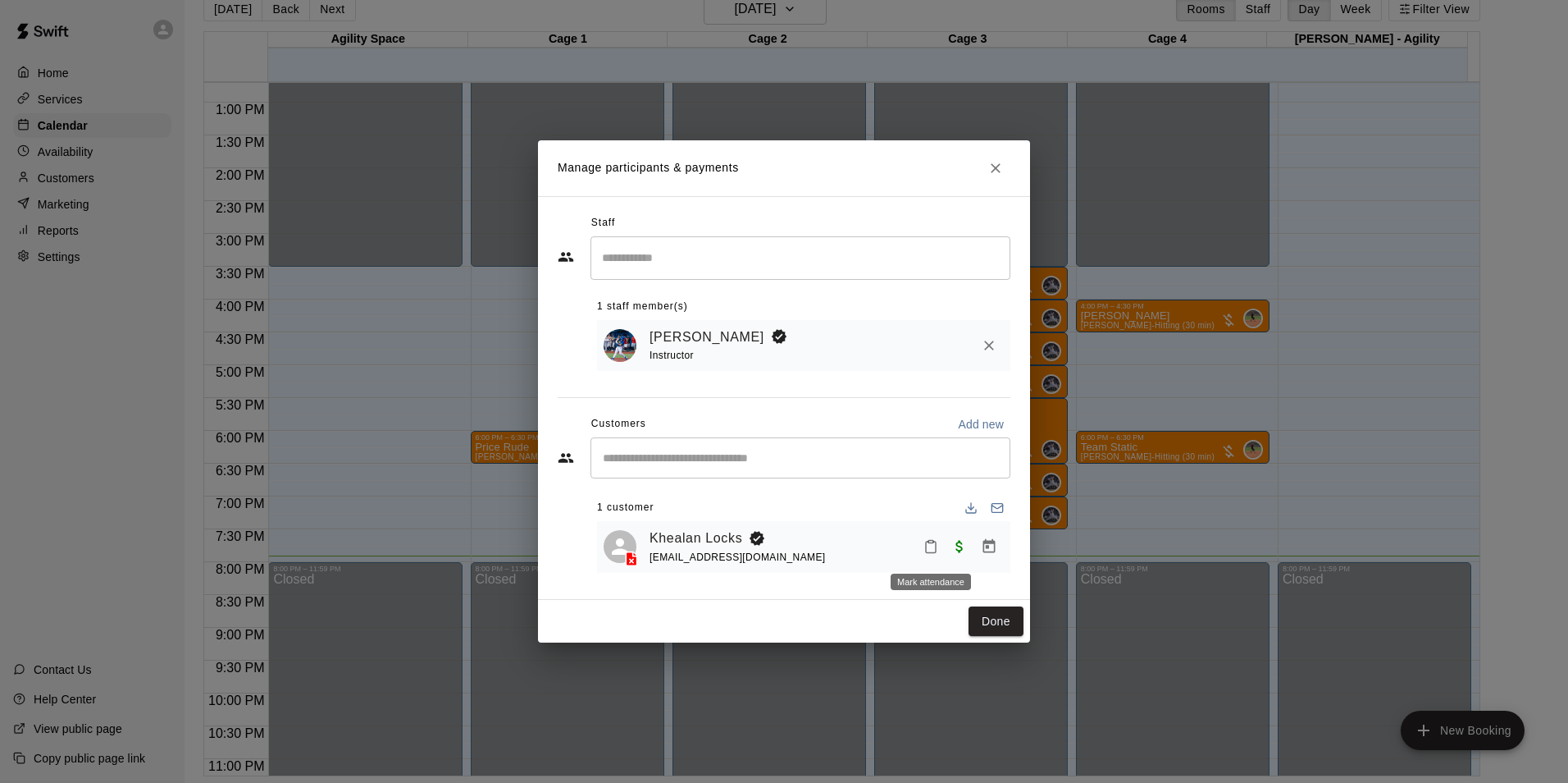
click at [943, 549] on button "Mark attendance" at bounding box center [931, 546] width 28 height 28
click at [990, 594] on p "Mark no show" at bounding box center [1000, 599] width 73 height 17
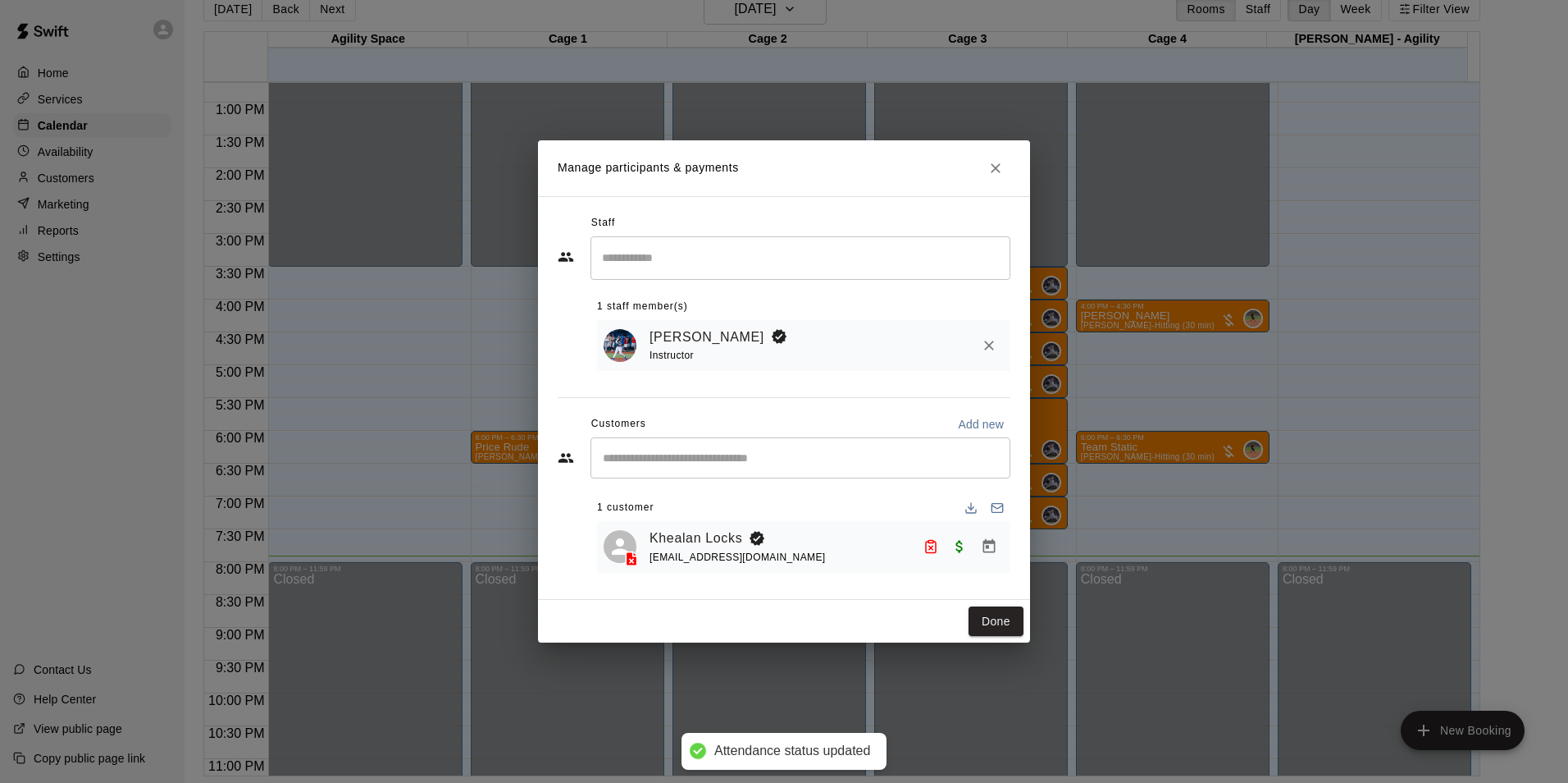
click at [994, 610] on button "Done" at bounding box center [996, 621] width 55 height 30
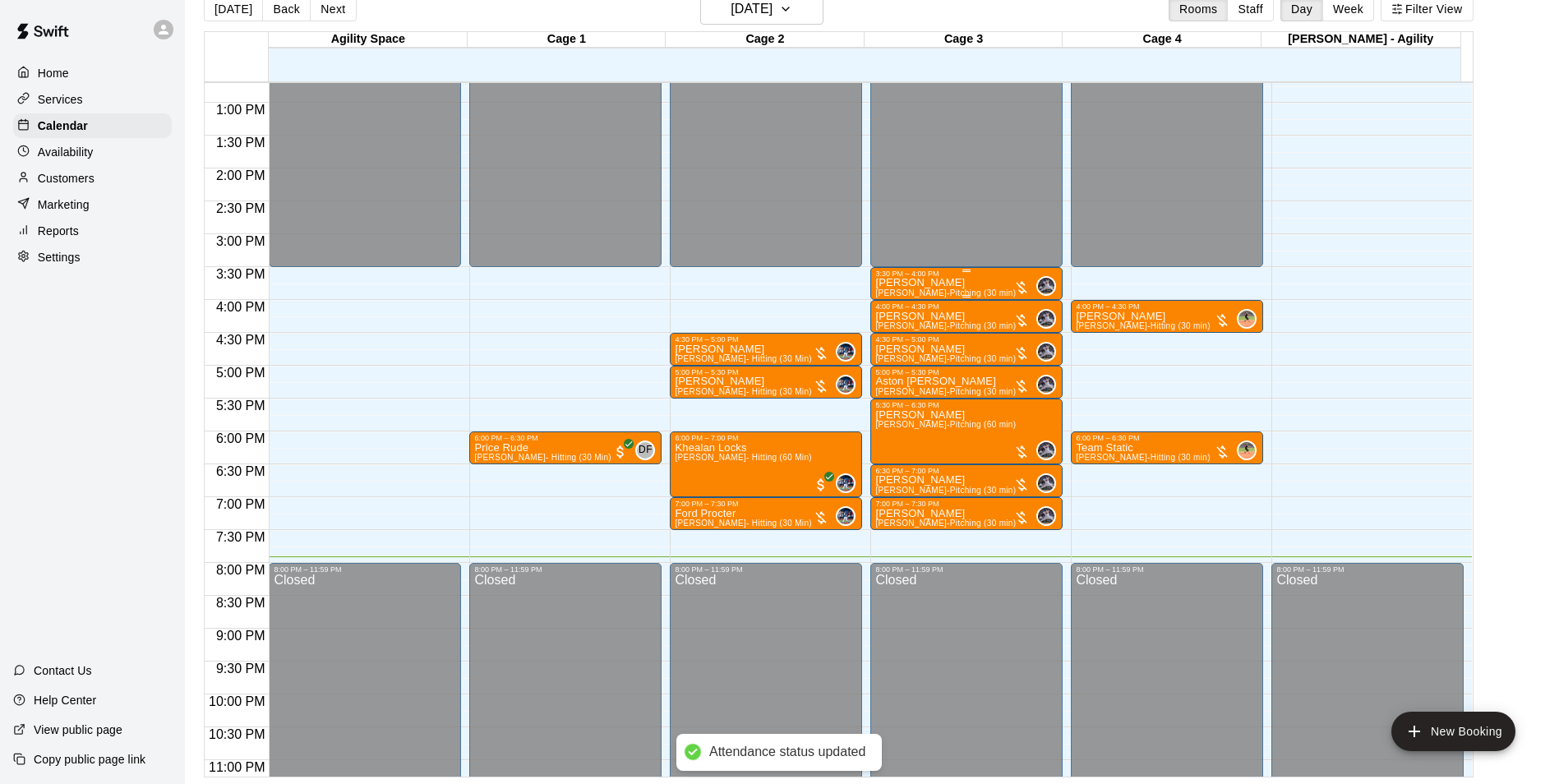
click at [977, 288] on div "Hayden Conley Jake Buchanan-Pitching (30 min)" at bounding box center [945, 669] width 140 height 784
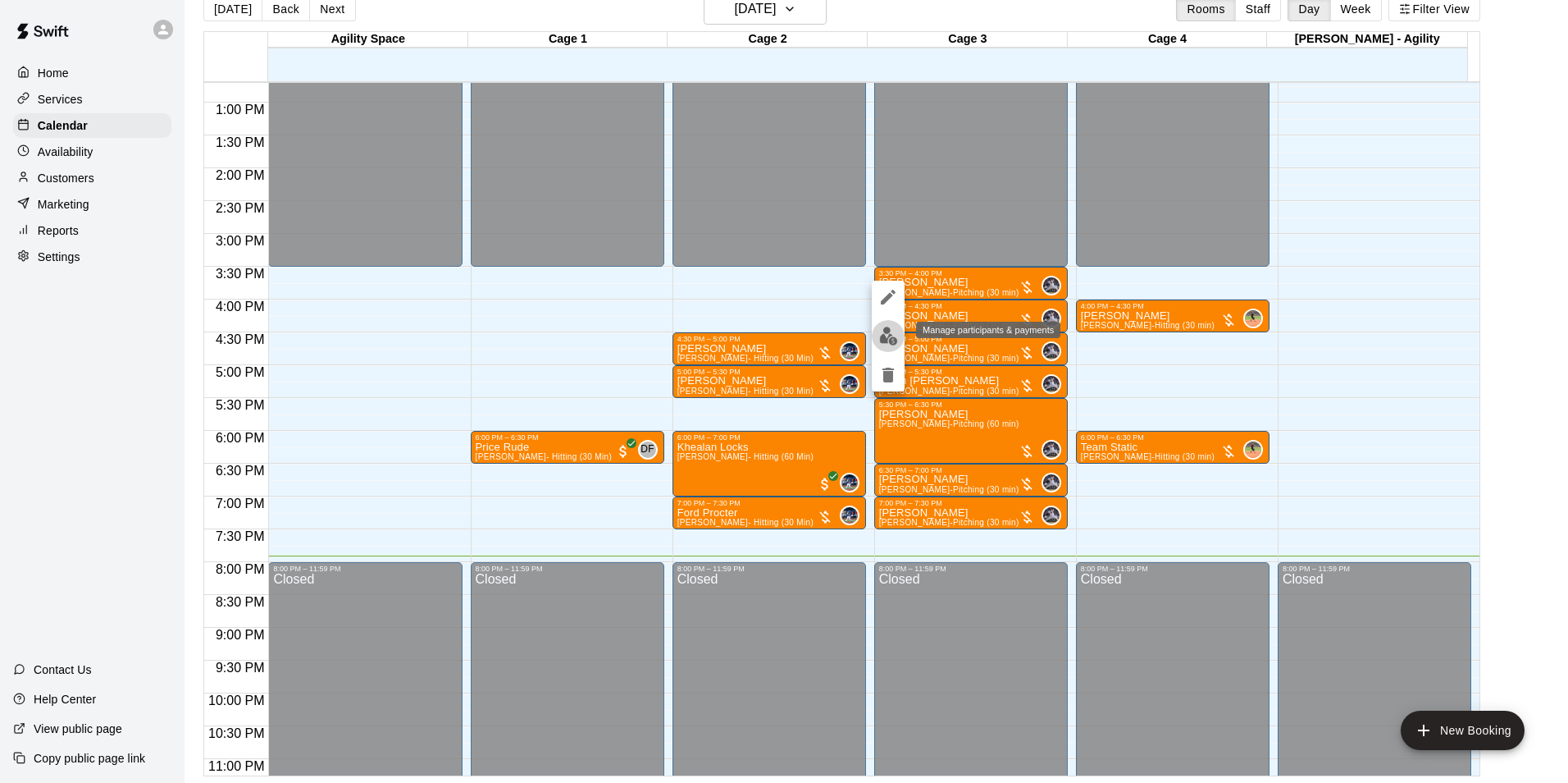
click at [873, 338] on button "edit" at bounding box center [889, 335] width 33 height 32
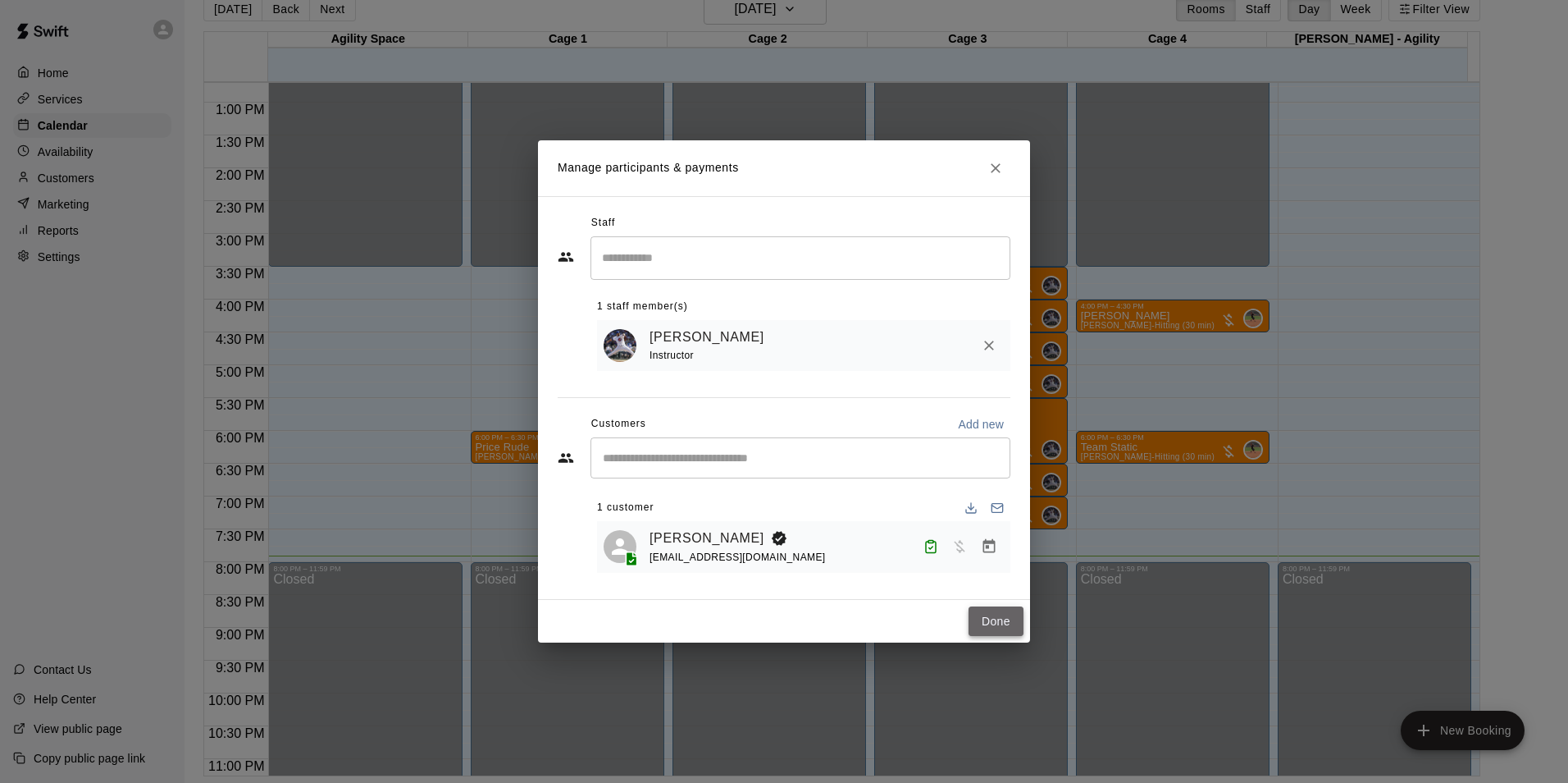
click at [972, 617] on button "Done" at bounding box center [996, 621] width 55 height 30
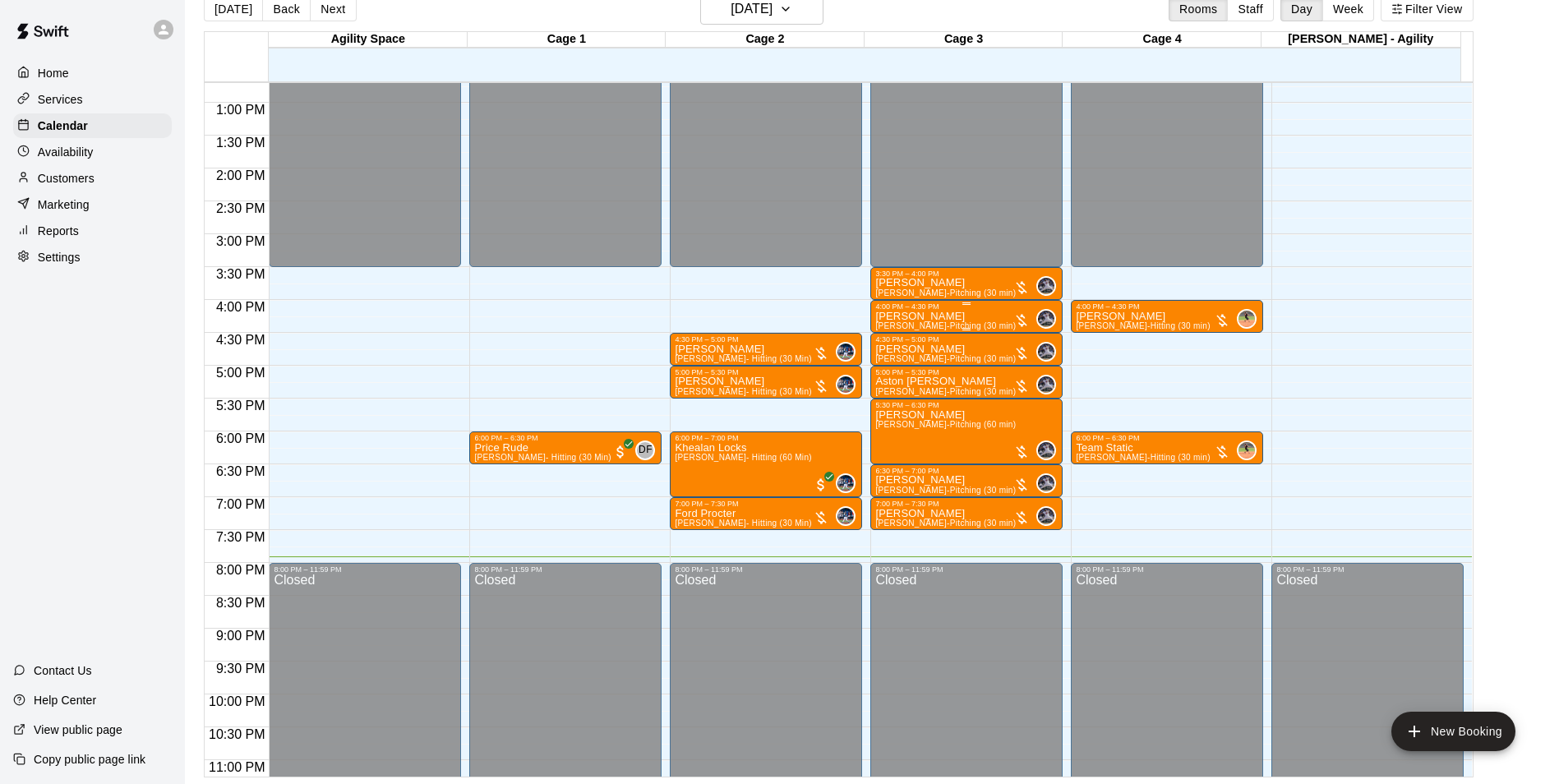
click at [997, 319] on div "Jobin Bryan Jake Buchanan-Pitching (30 min)" at bounding box center [945, 702] width 140 height 784
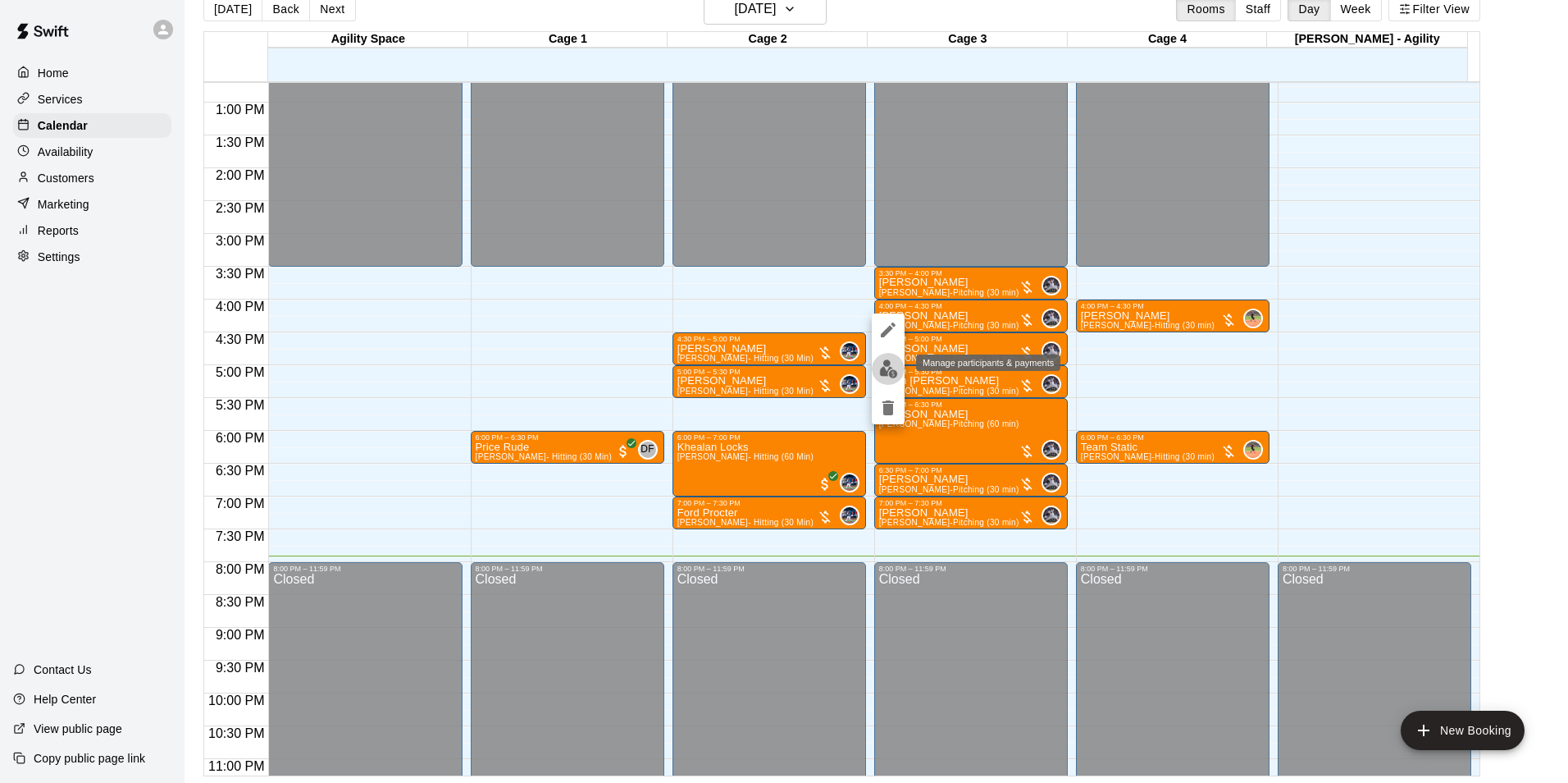
click at [891, 370] on img "edit" at bounding box center [888, 368] width 18 height 18
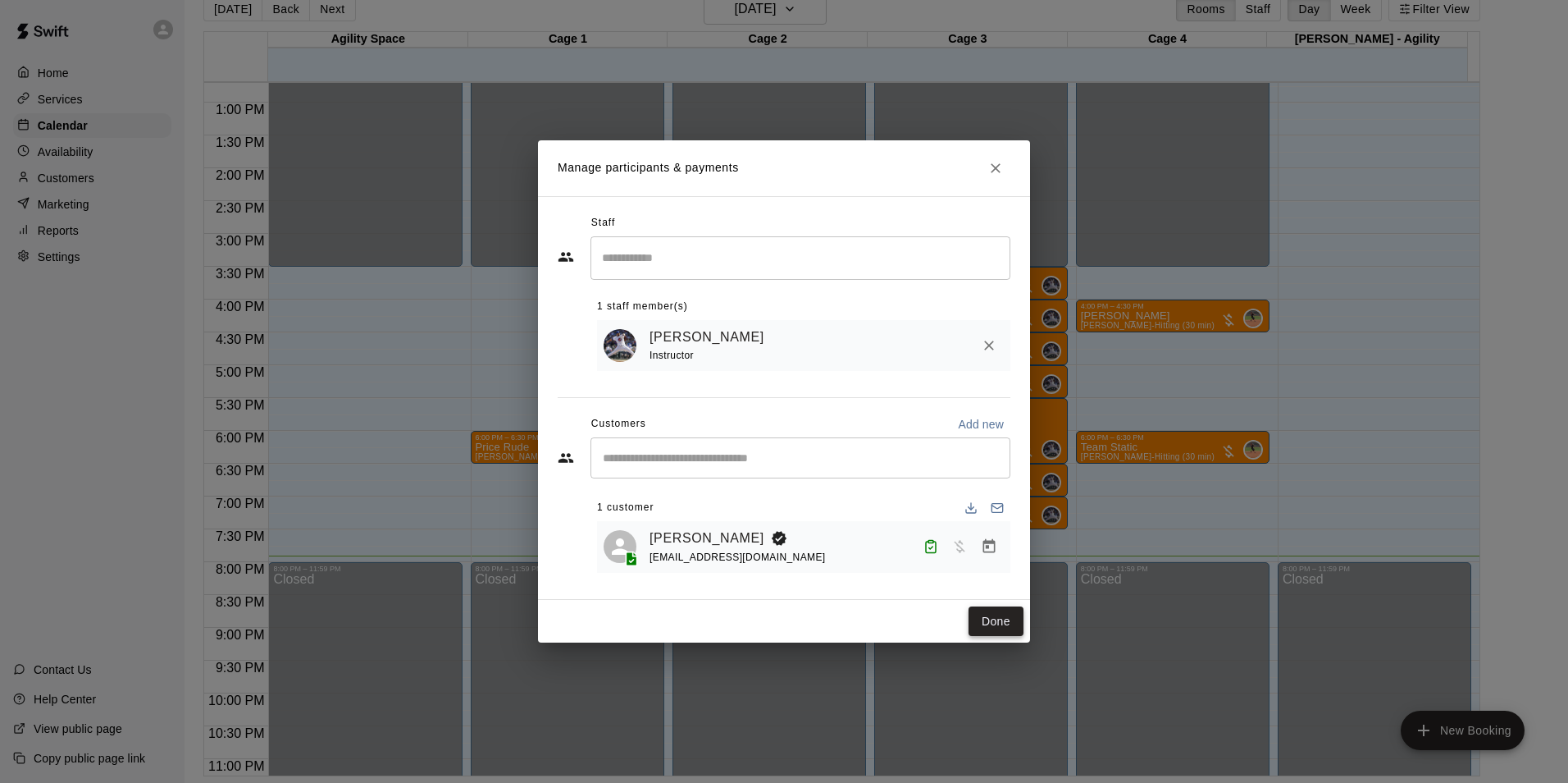
click at [989, 618] on button "Done" at bounding box center [996, 621] width 55 height 30
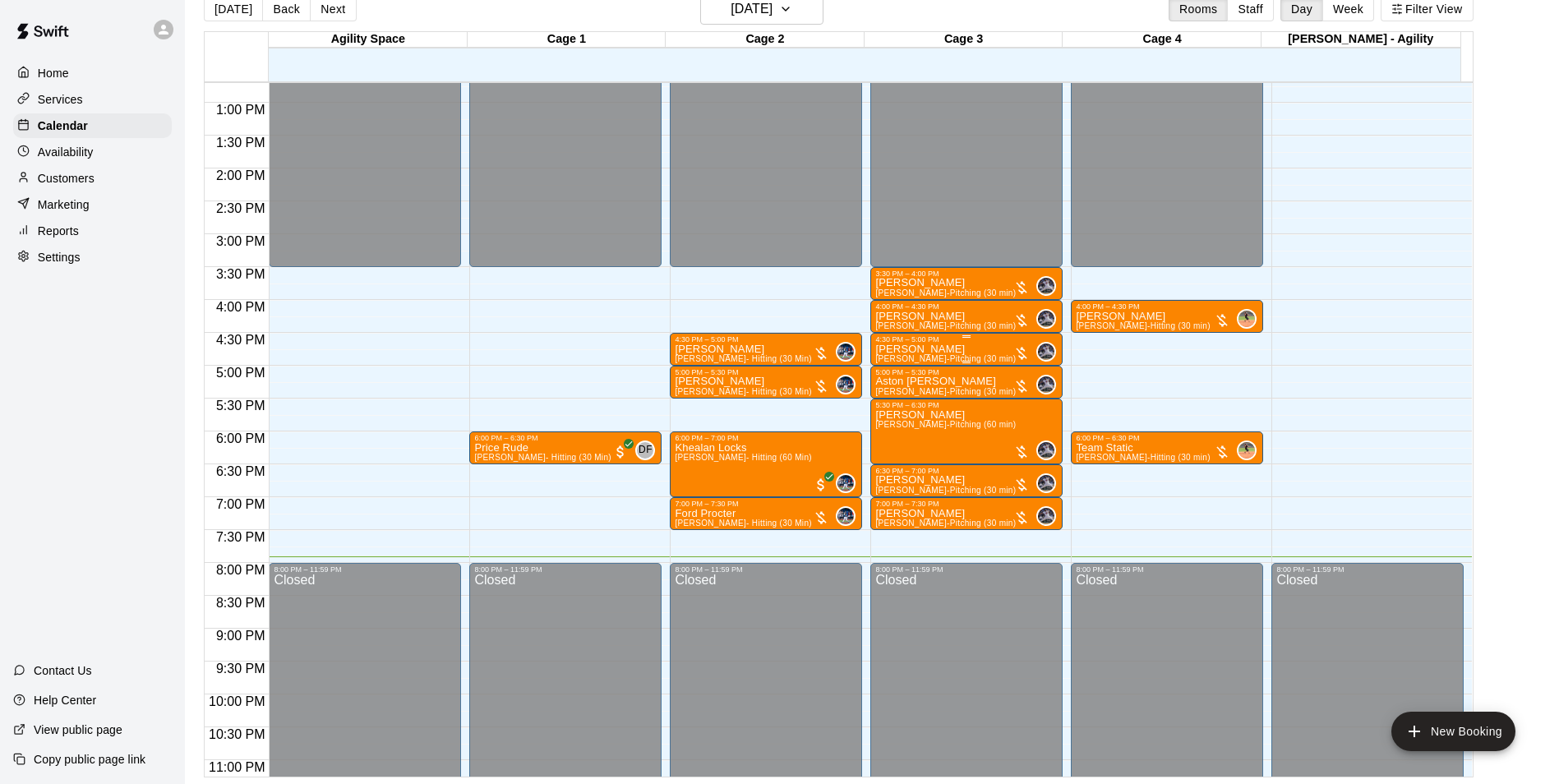
click at [963, 356] on div "Jagger Frederick Jake Buchanan-Pitching (30 min)" at bounding box center [945, 735] width 140 height 784
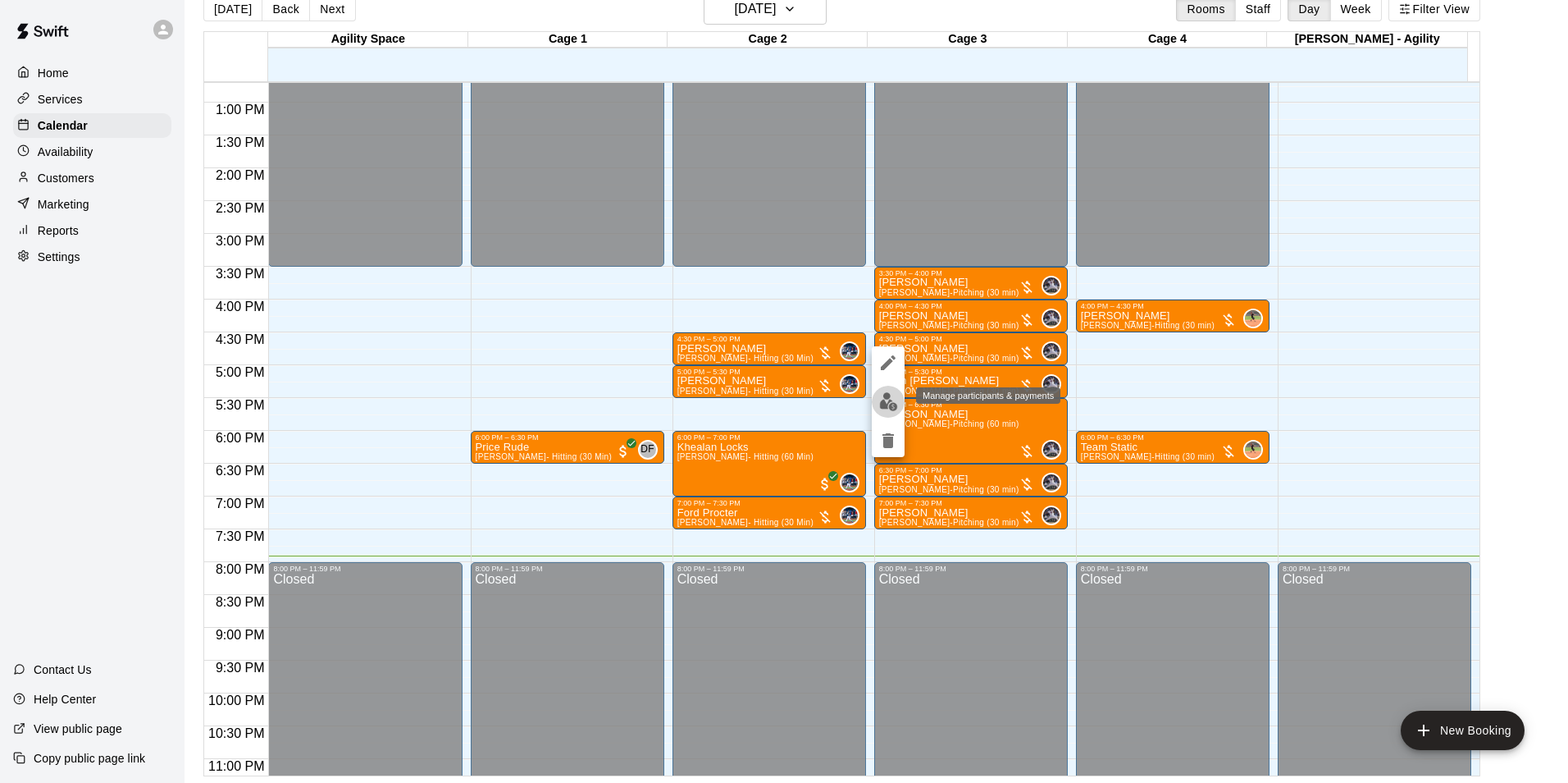
click at [898, 399] on img "edit" at bounding box center [888, 401] width 18 height 18
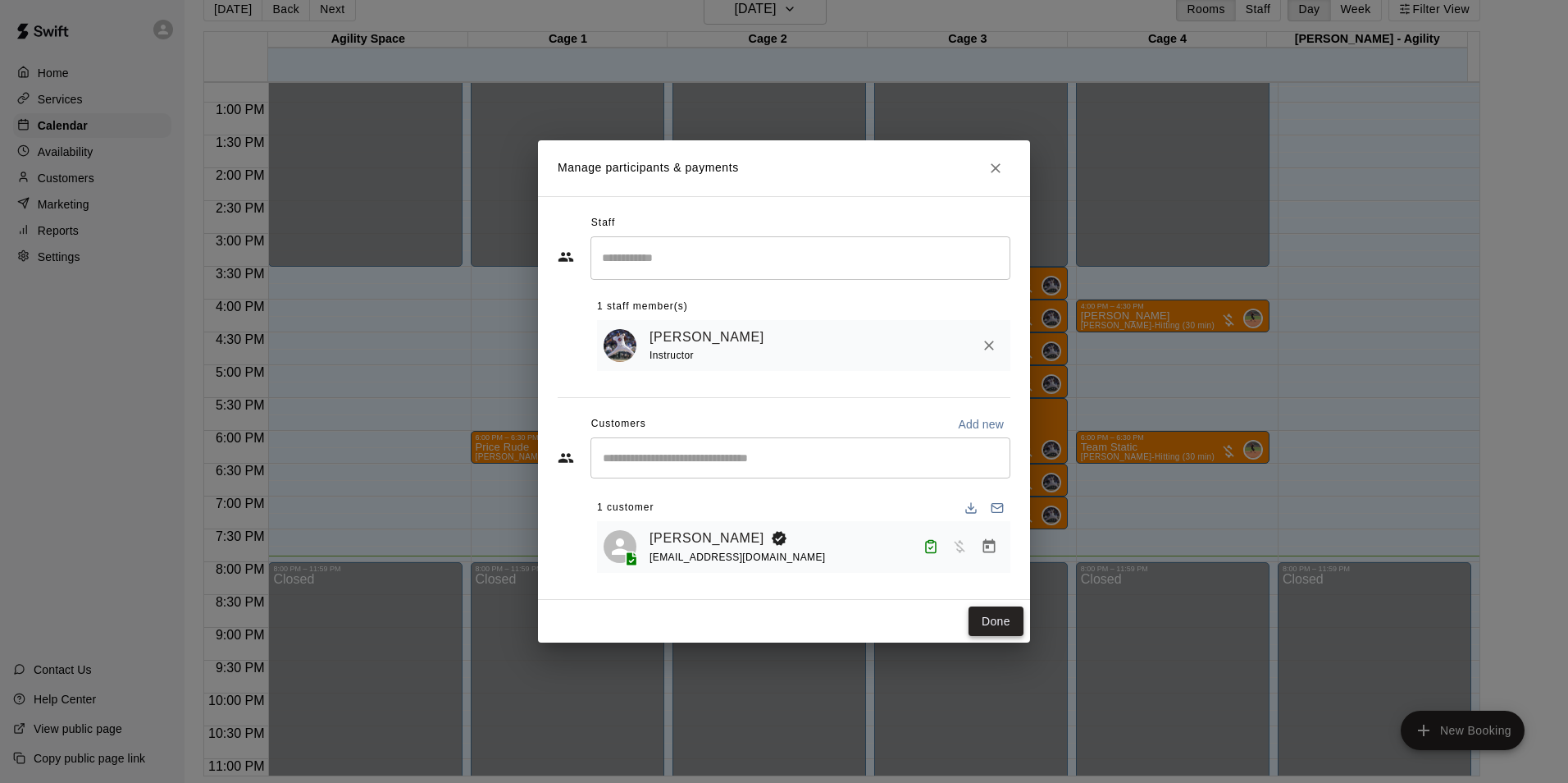
click at [995, 614] on button "Done" at bounding box center [996, 621] width 55 height 30
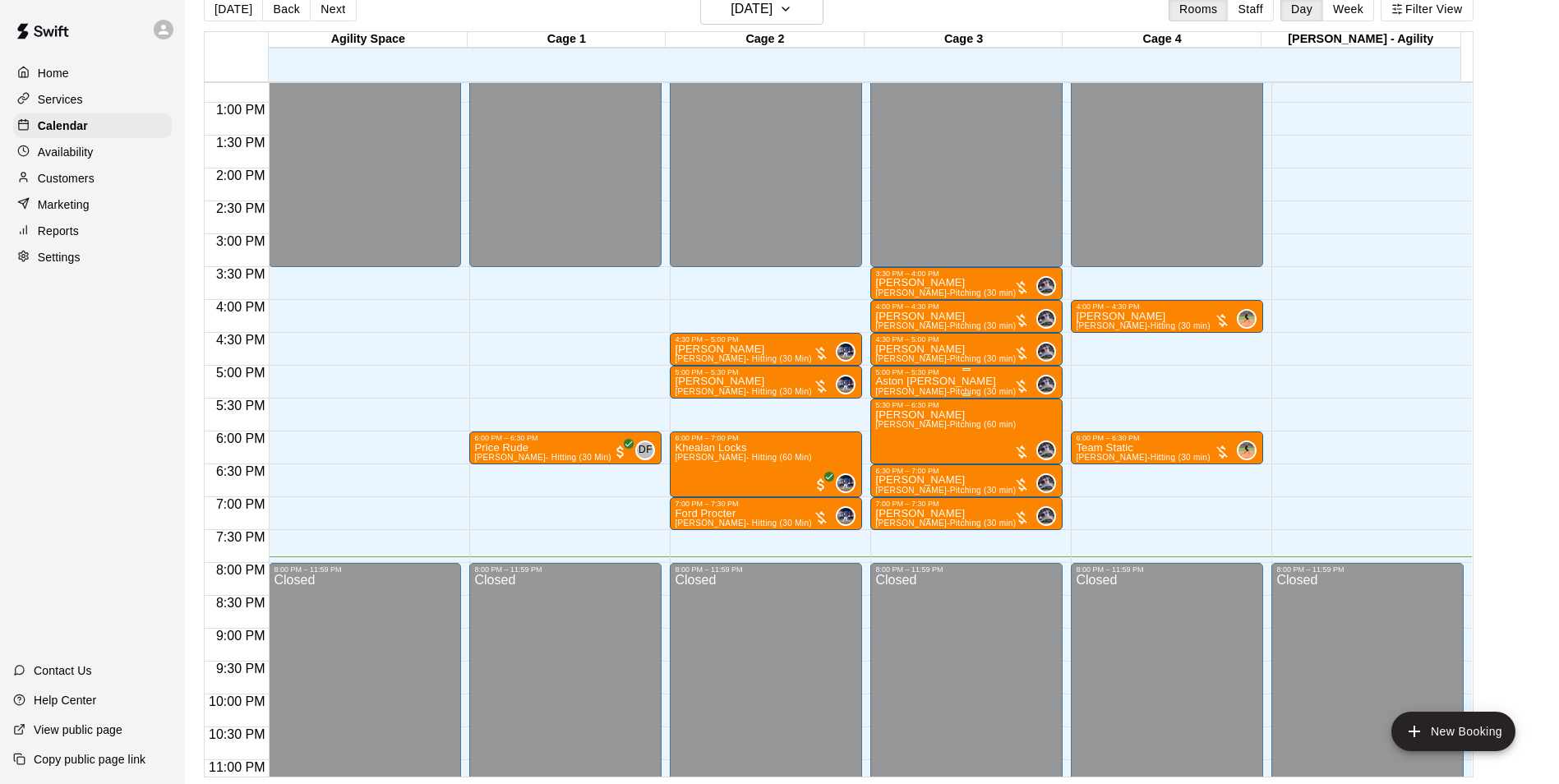
click at [958, 382] on div "Aston Greco Jake Buchanan-Pitching (30 min)" at bounding box center [945, 768] width 140 height 784
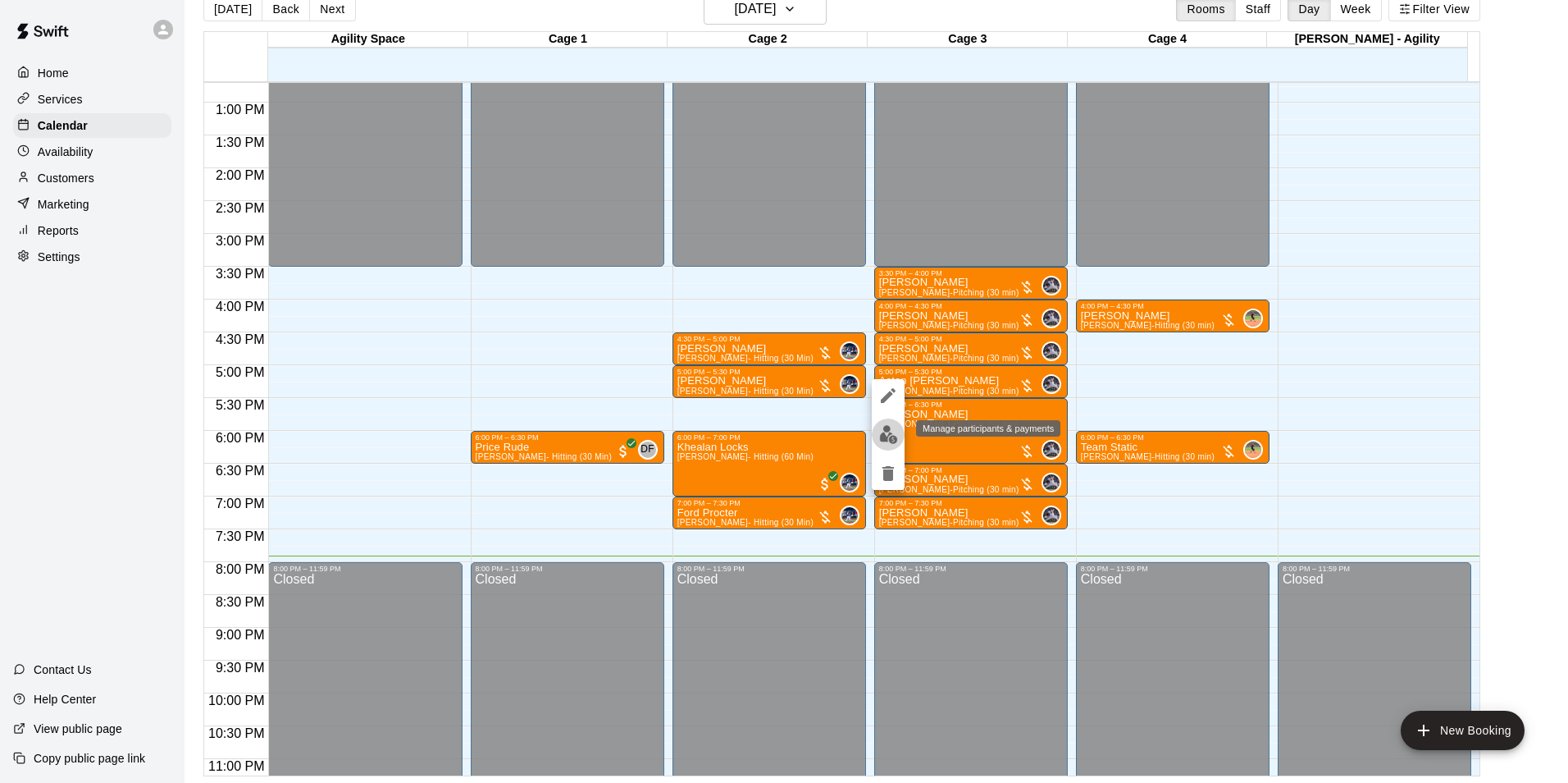
click at [888, 435] on img "edit" at bounding box center [888, 433] width 18 height 18
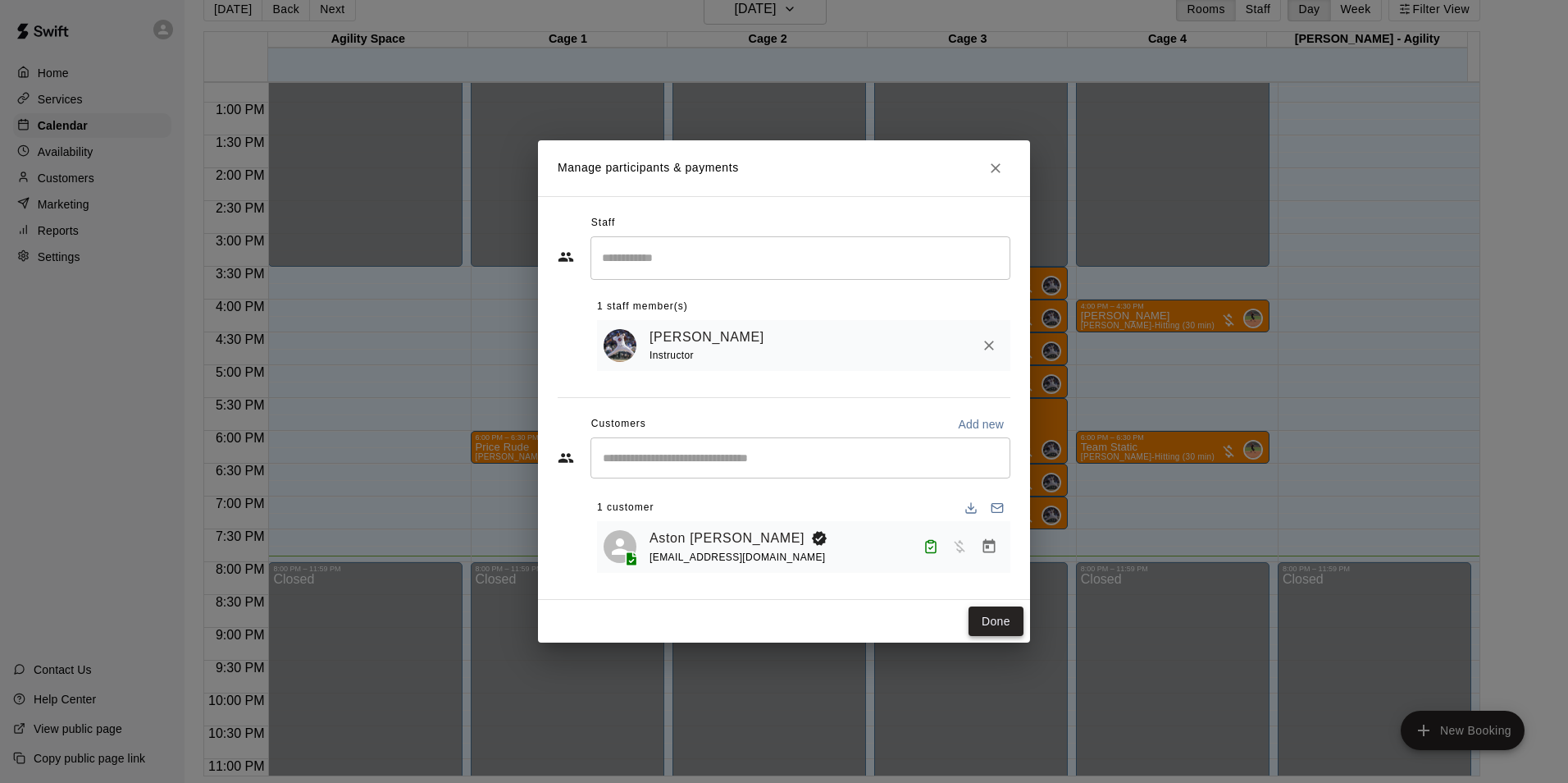
click at [993, 611] on button "Done" at bounding box center [996, 621] width 55 height 30
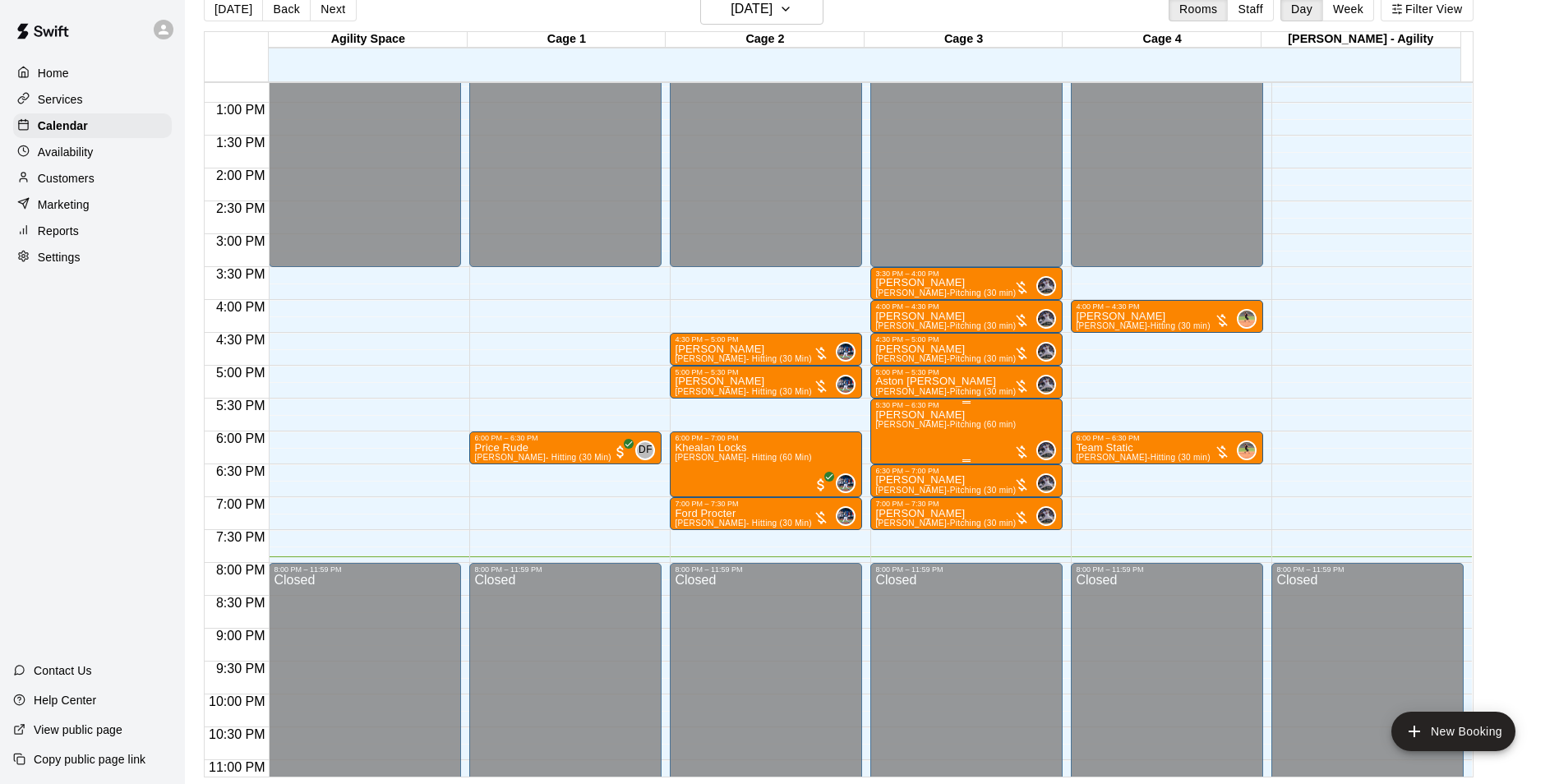
click at [934, 414] on p "Heather Manis" at bounding box center [945, 414] width 140 height 0
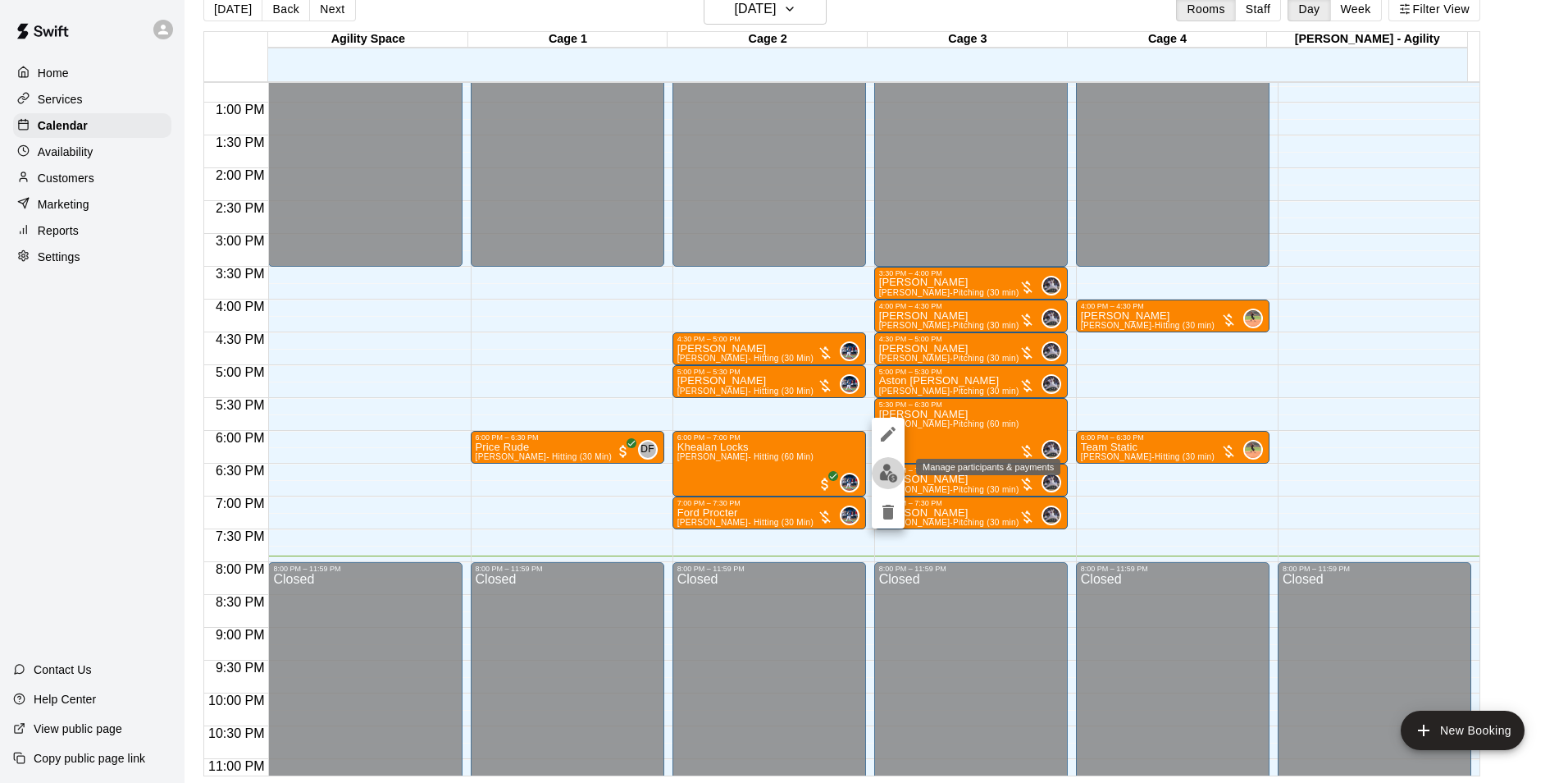
click at [888, 478] on img "edit" at bounding box center [888, 472] width 18 height 18
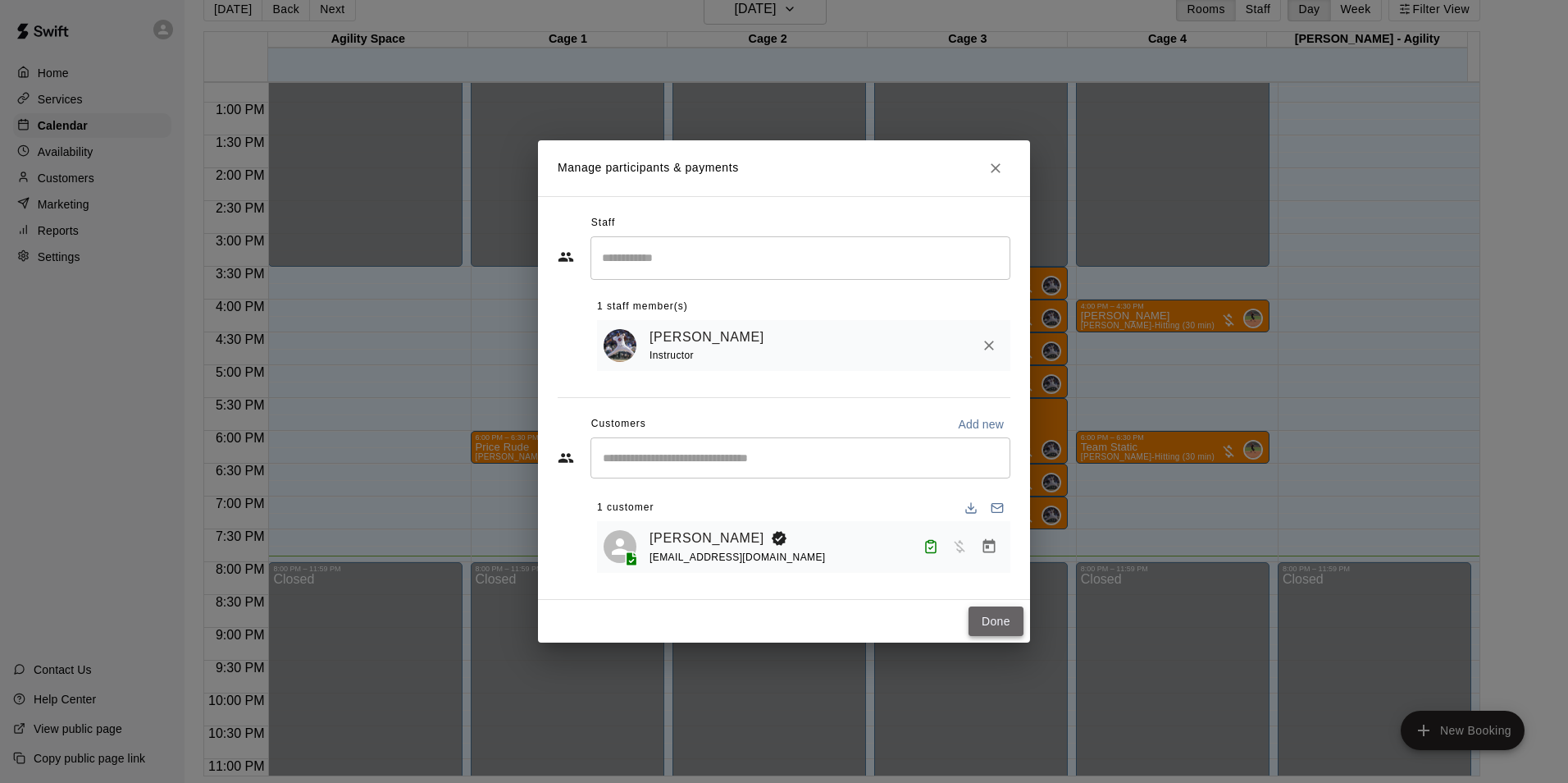
click at [987, 626] on button "Done" at bounding box center [996, 621] width 55 height 30
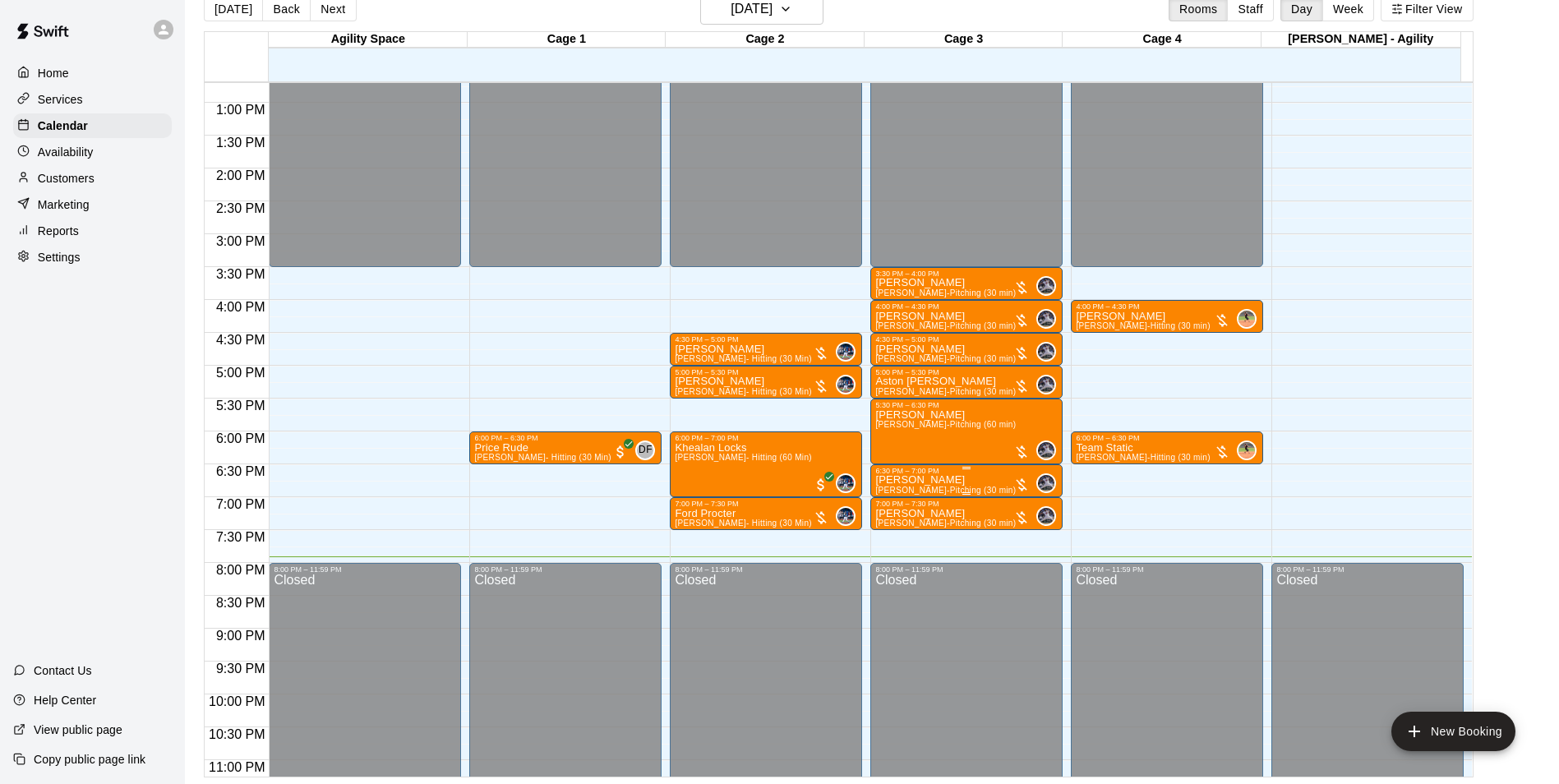
click at [919, 475] on div "6:30 PM – 7:00 PM" at bounding box center [965, 471] width 182 height 8
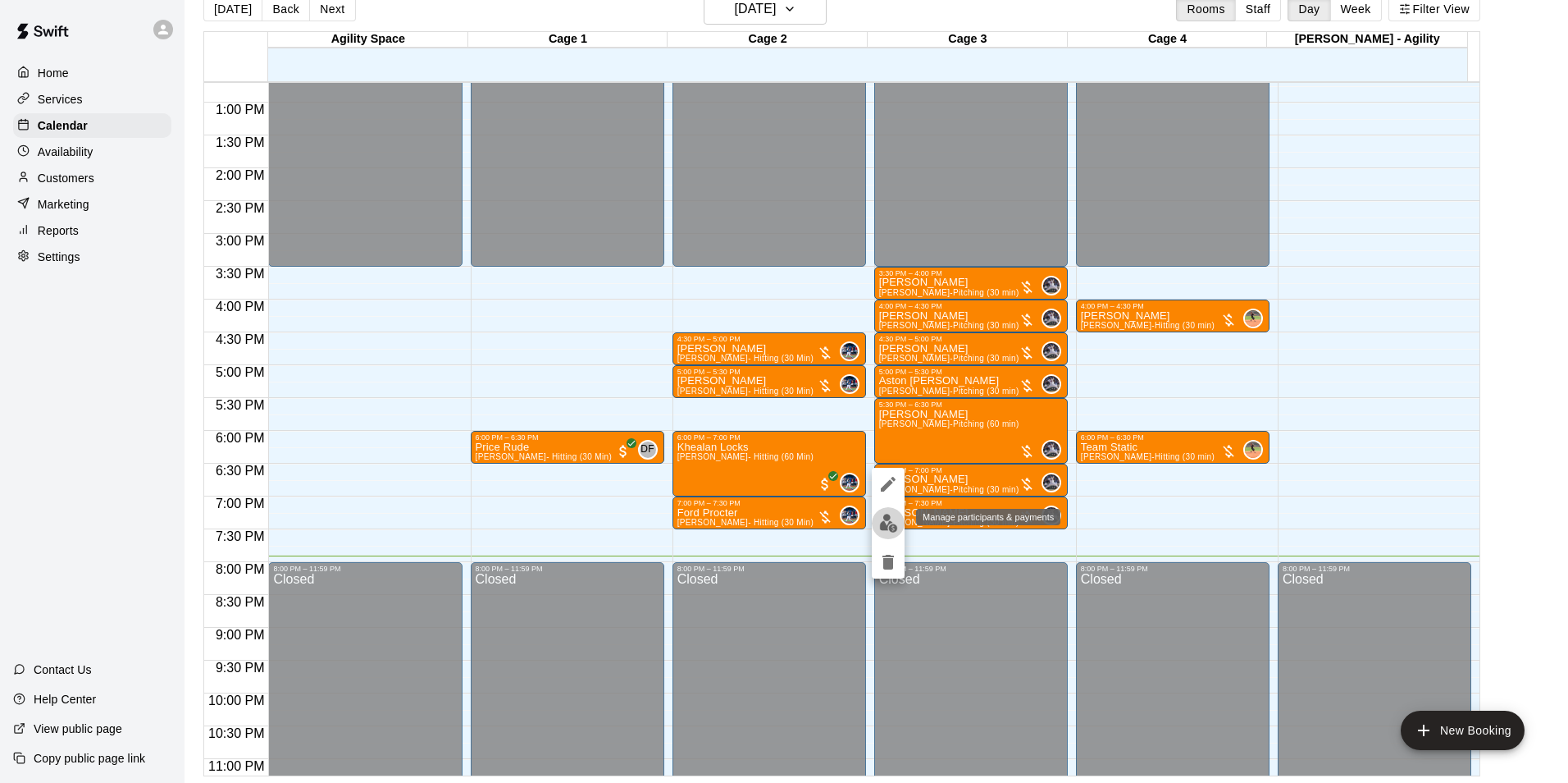
click at [891, 512] on button "edit" at bounding box center [889, 523] width 33 height 32
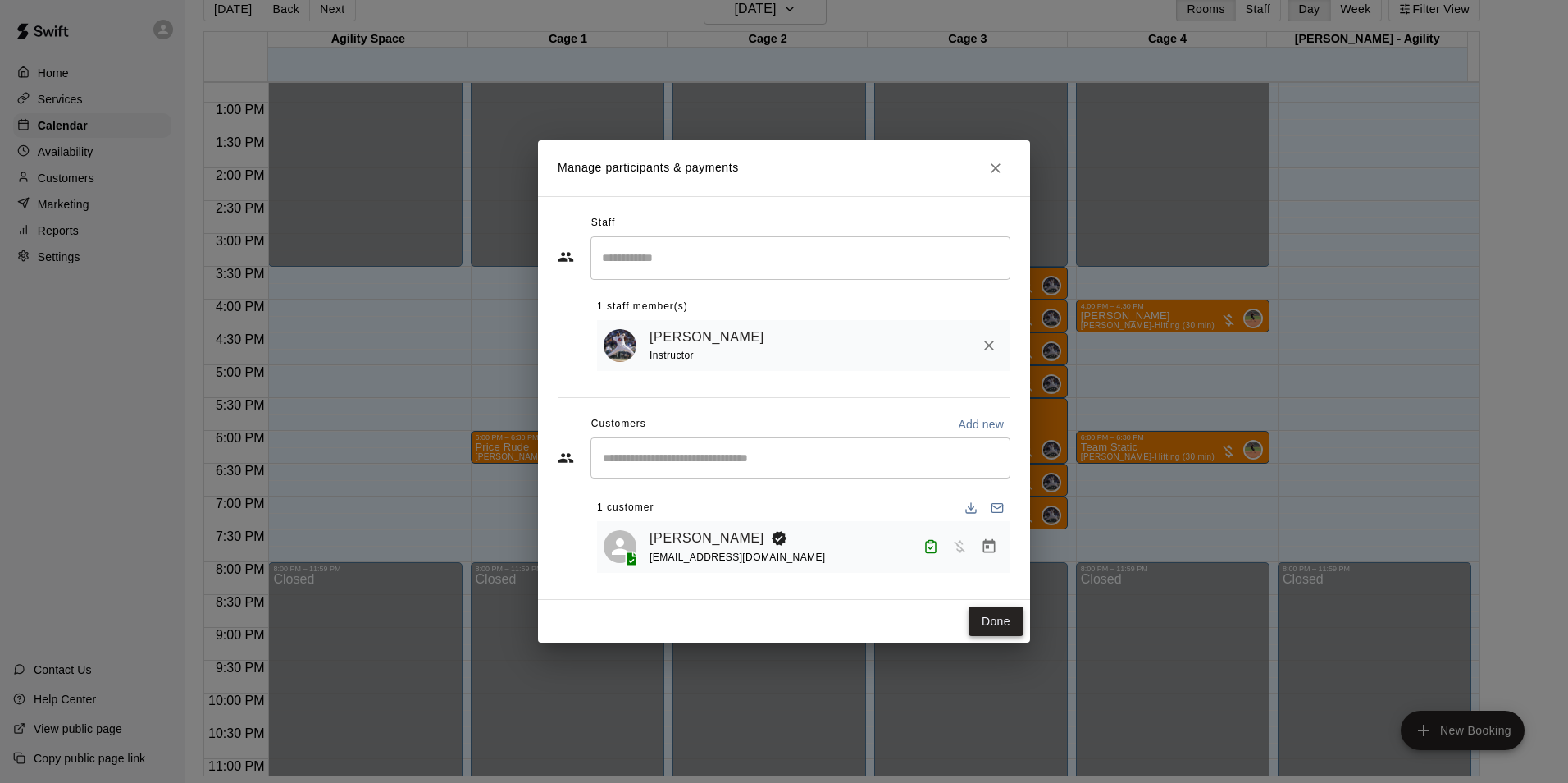
click at [994, 615] on button "Done" at bounding box center [996, 621] width 55 height 30
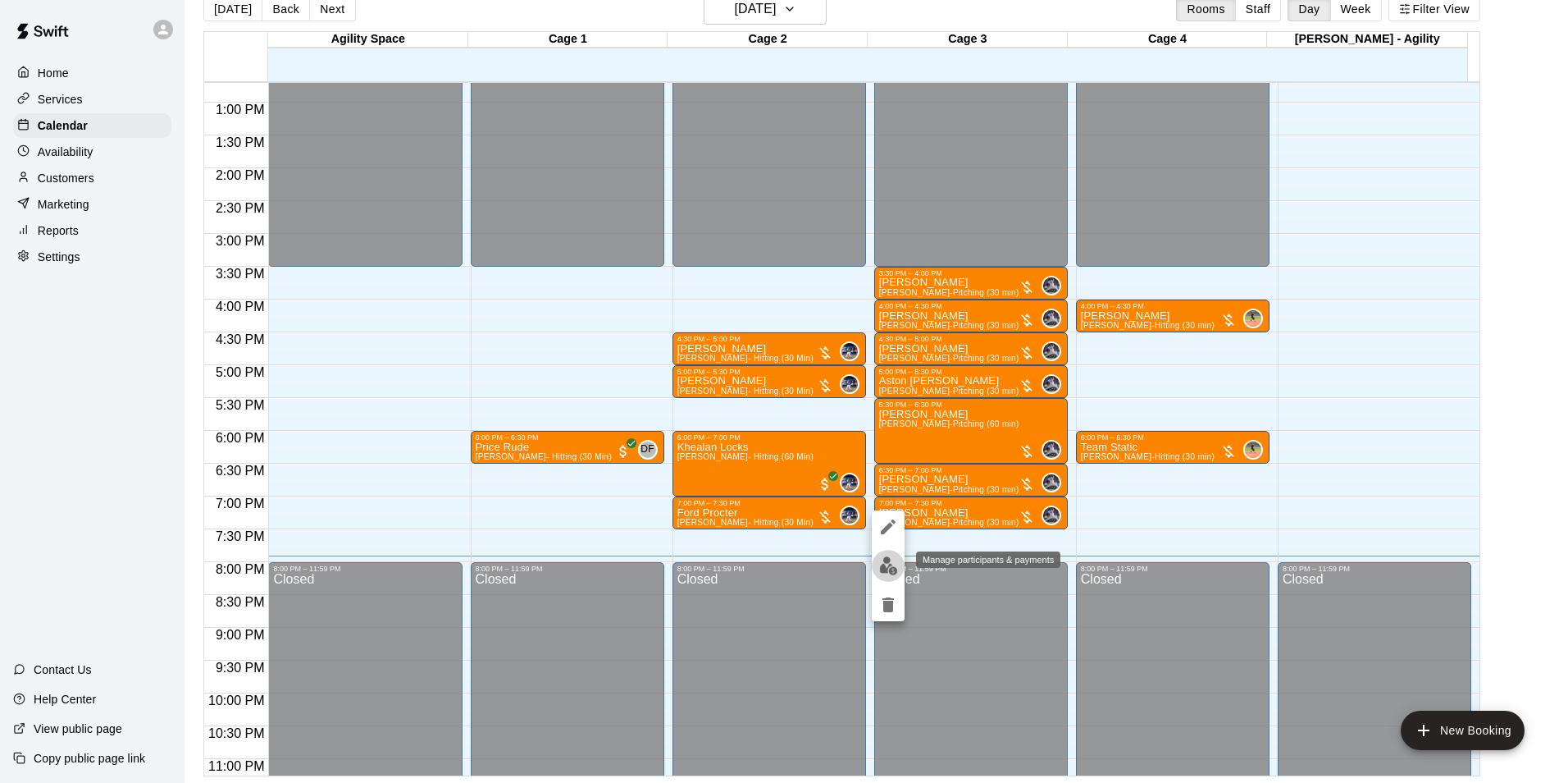
click at [879, 562] on img "edit" at bounding box center [888, 564] width 18 height 18
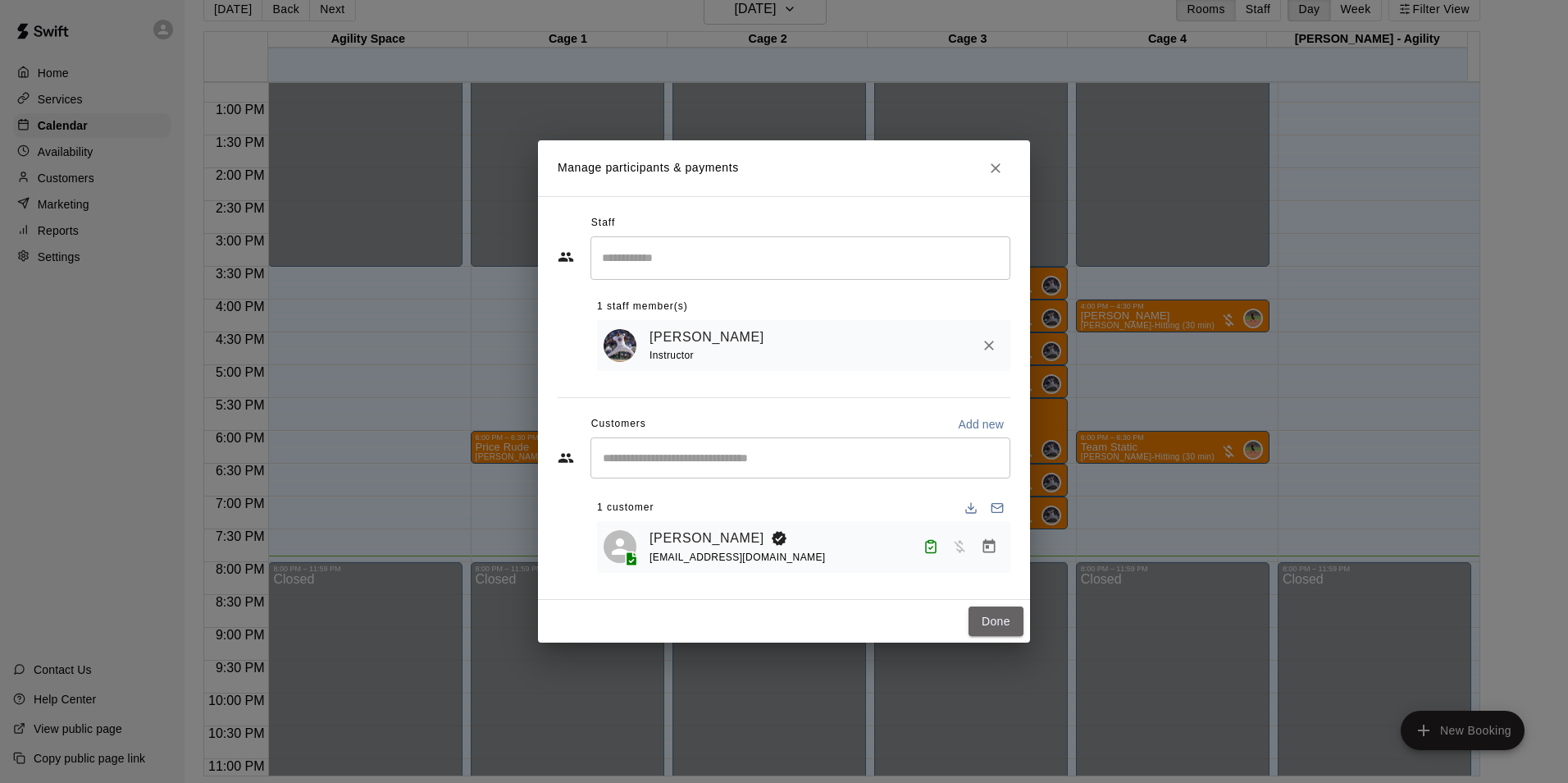
drag, startPoint x: 994, startPoint y: 612, endPoint x: 981, endPoint y: 607, distance: 13.9
click at [994, 616] on button "Done" at bounding box center [996, 621] width 55 height 30
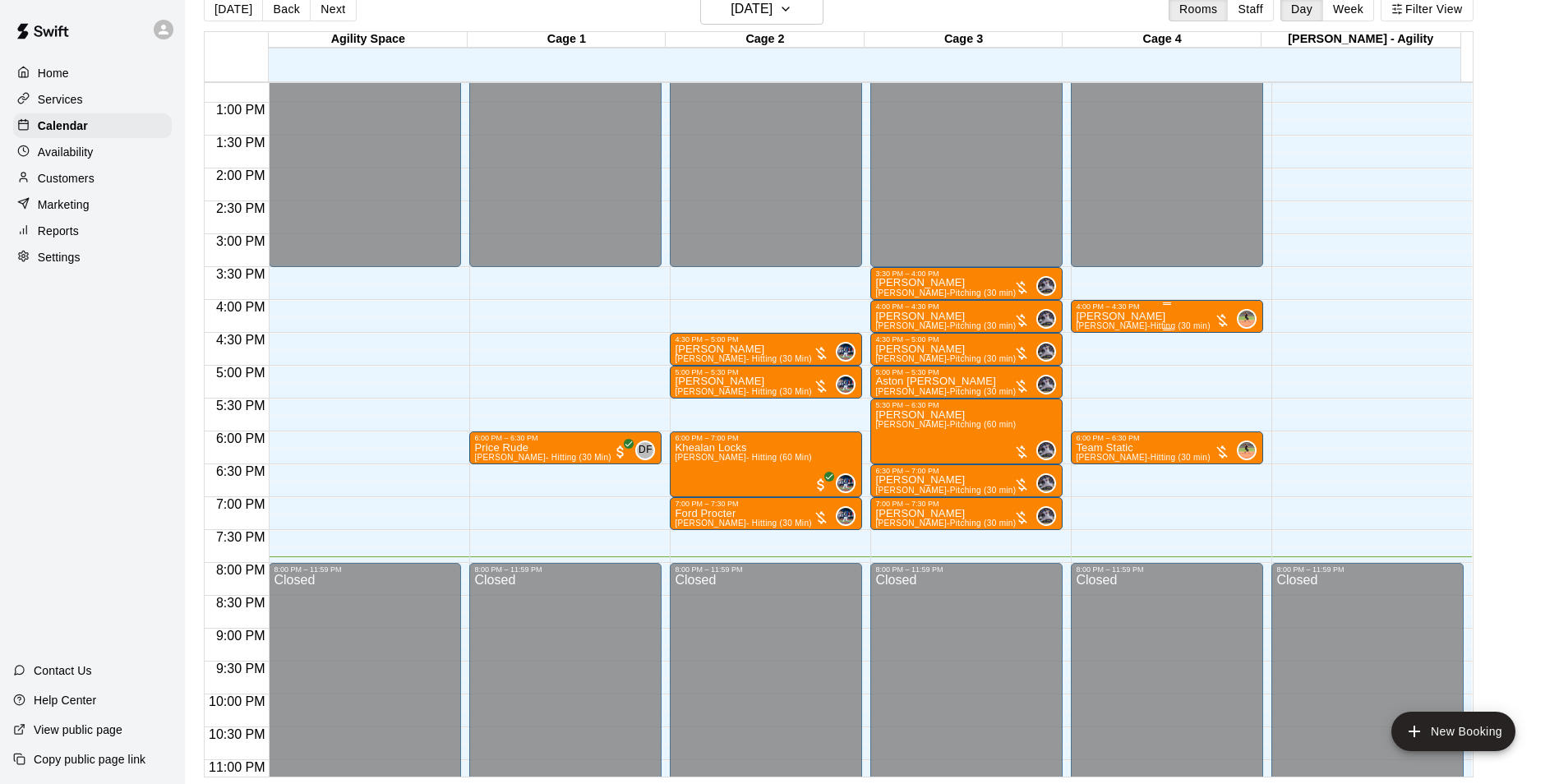
click at [1096, 324] on span "Juli King-Hitting (30 min)" at bounding box center [1142, 325] width 134 height 9
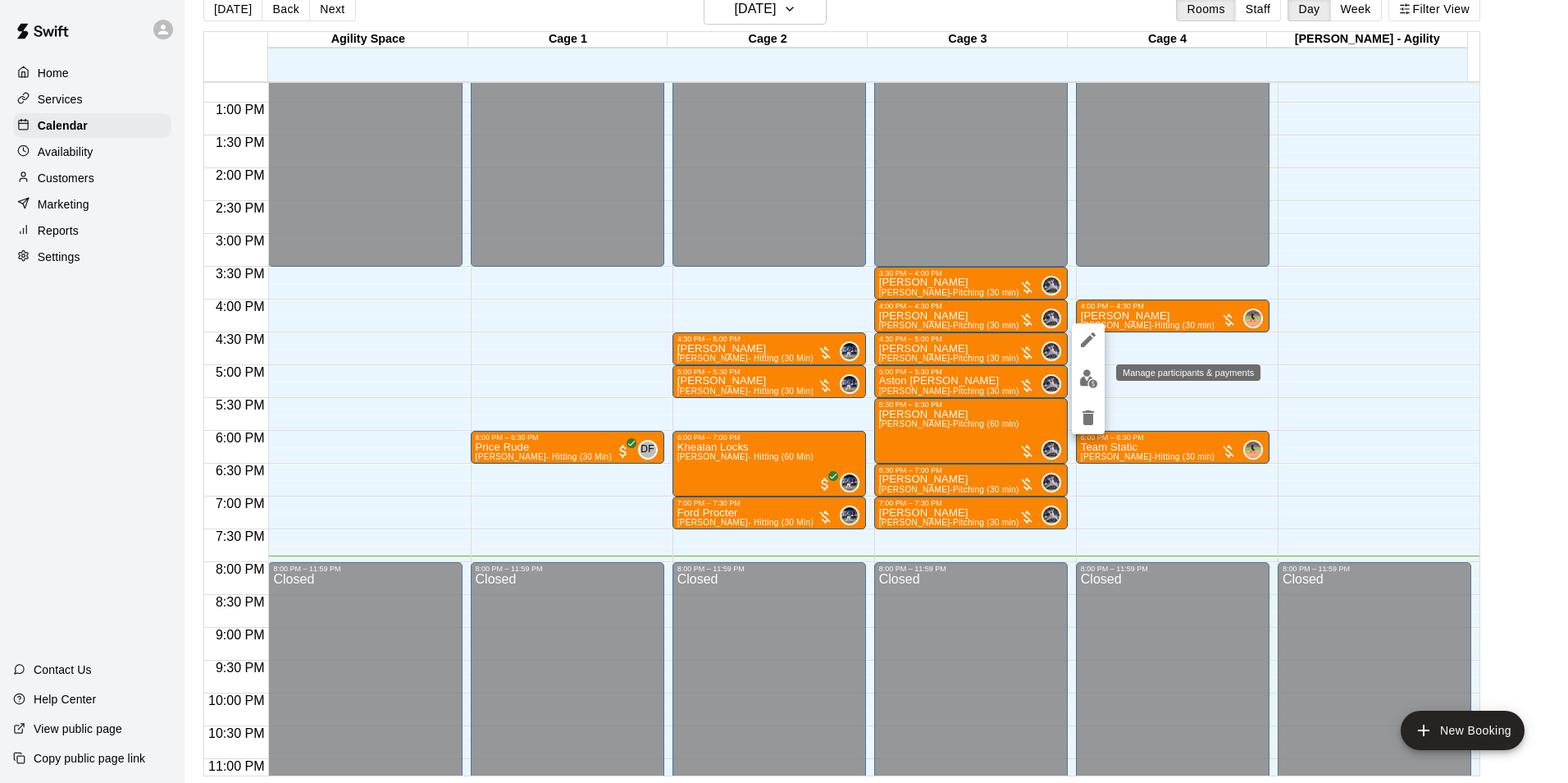
click at [1099, 382] on button "edit" at bounding box center [1089, 378] width 33 height 32
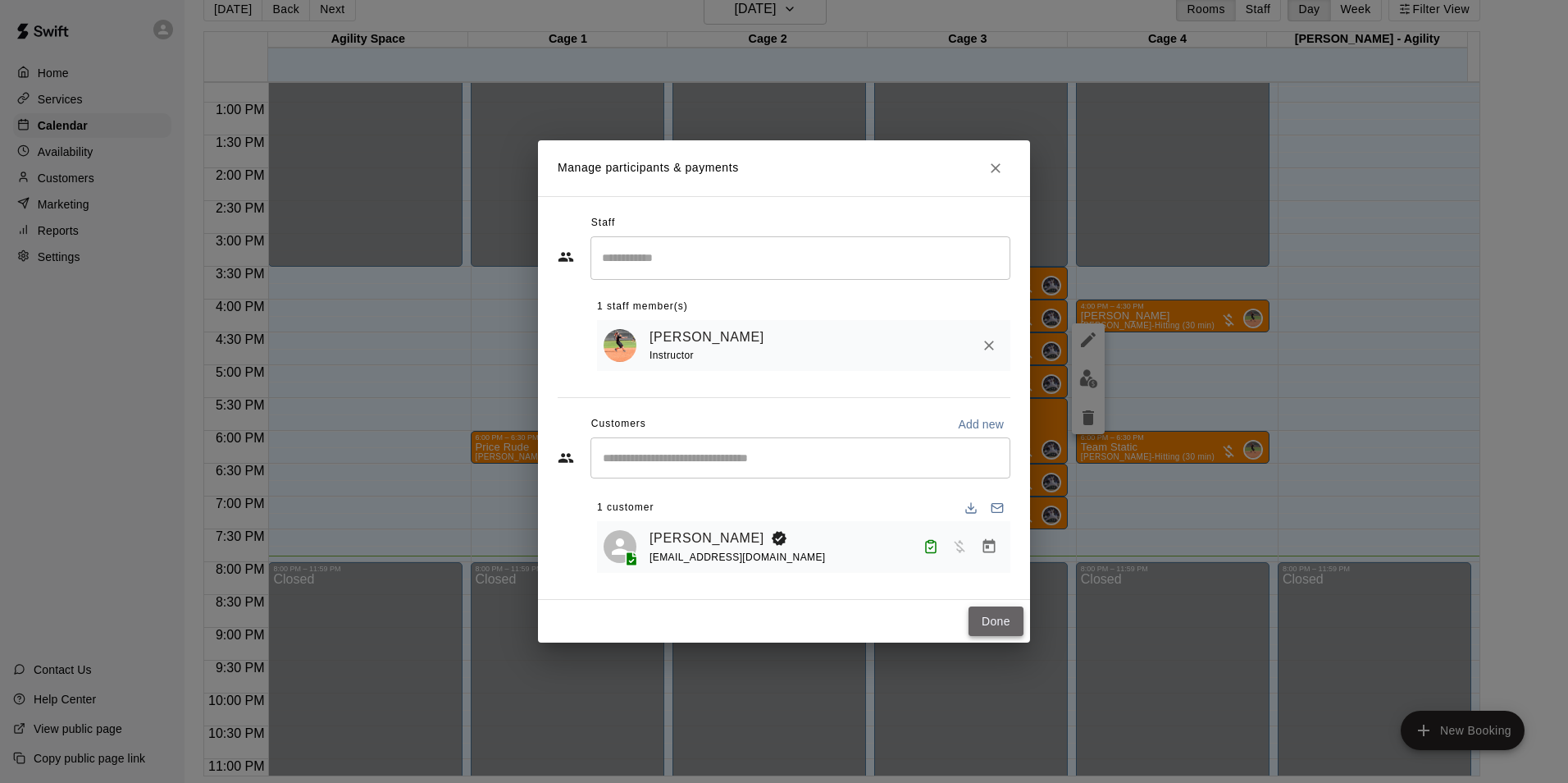
drag, startPoint x: 975, startPoint y: 614, endPoint x: 977, endPoint y: 596, distance: 18.1
click at [974, 614] on button "Done" at bounding box center [996, 621] width 55 height 30
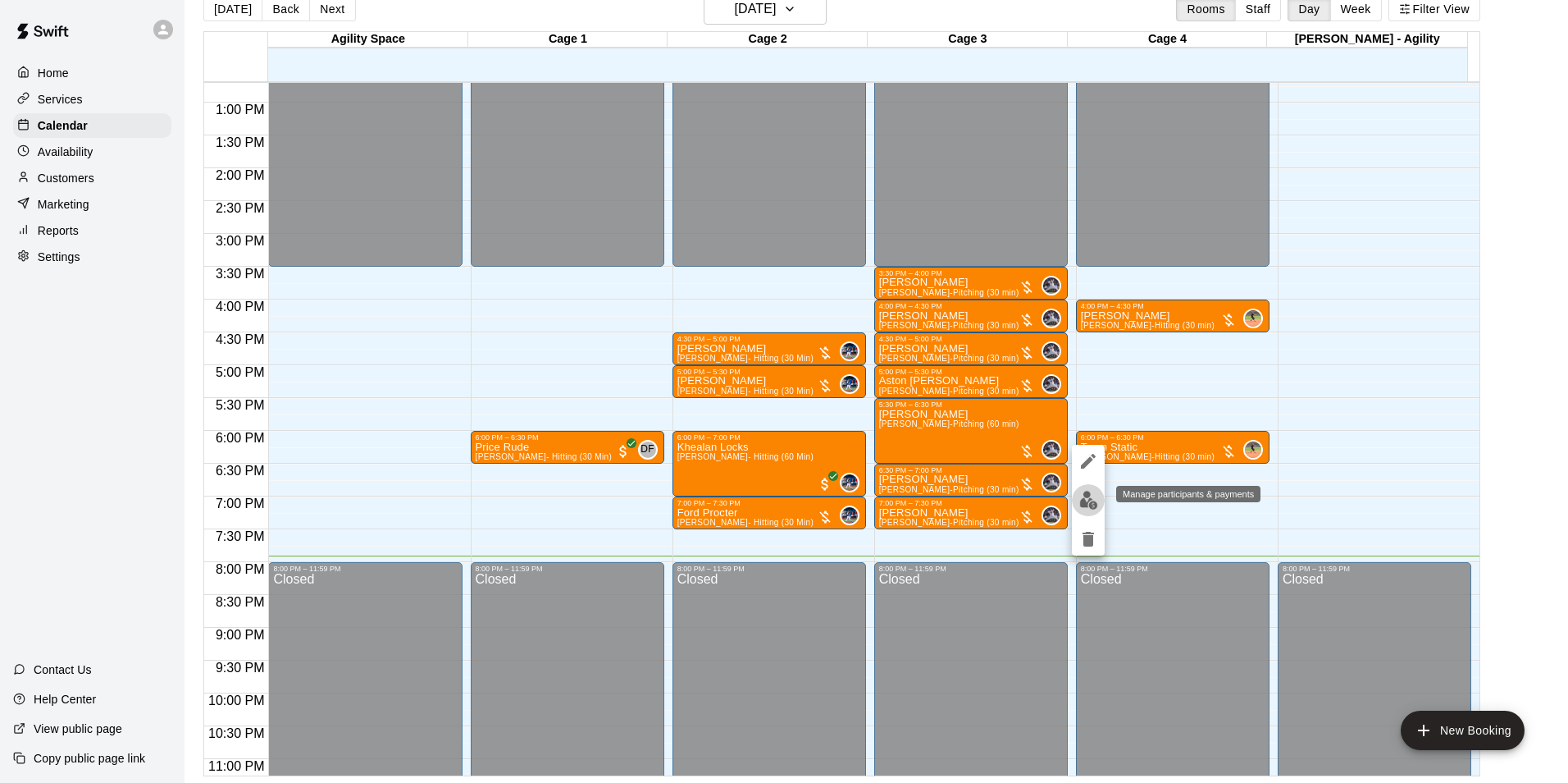
click at [1083, 498] on img "edit" at bounding box center [1088, 499] width 18 height 18
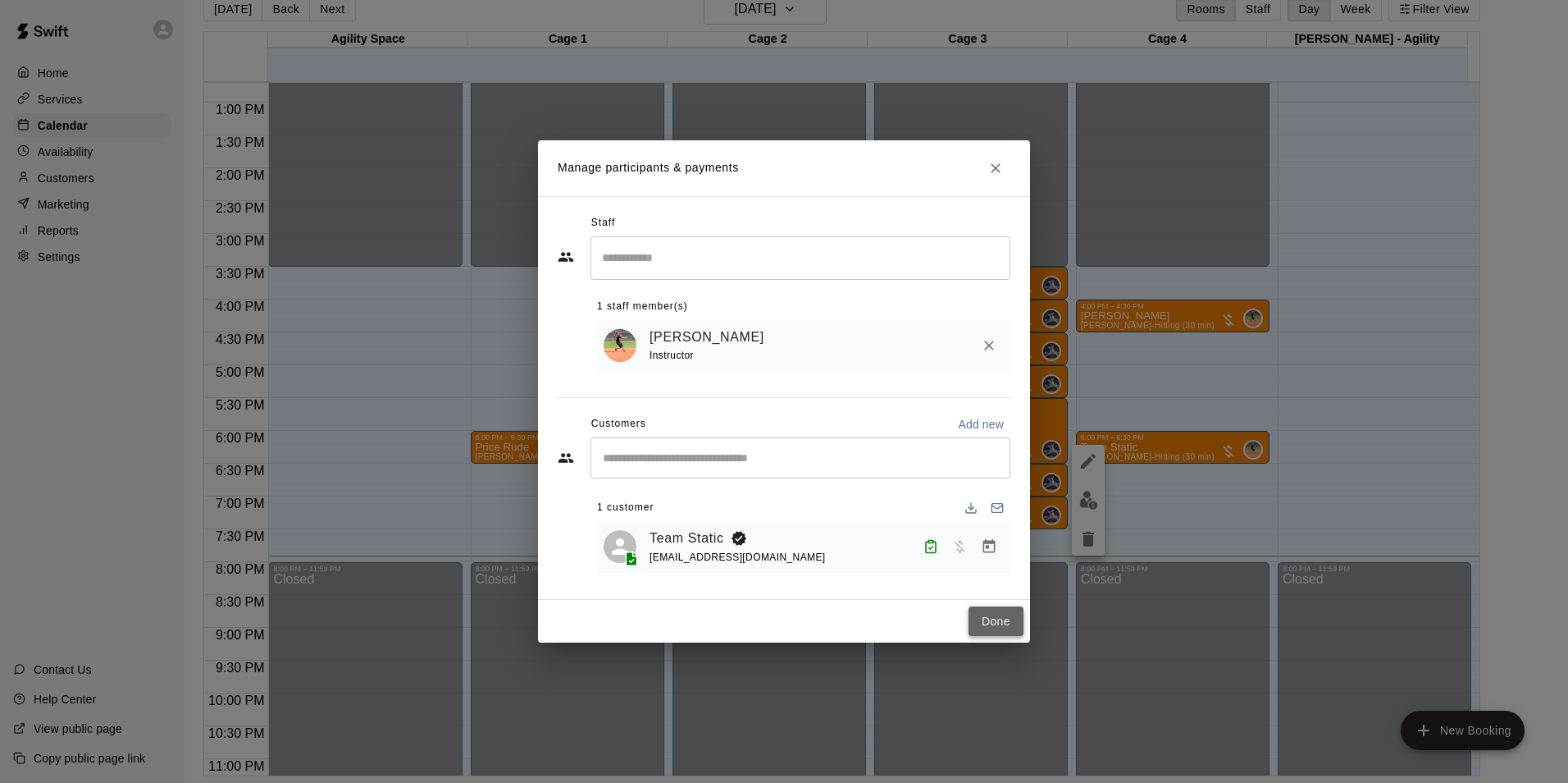
click at [1000, 621] on button "Done" at bounding box center [996, 621] width 55 height 30
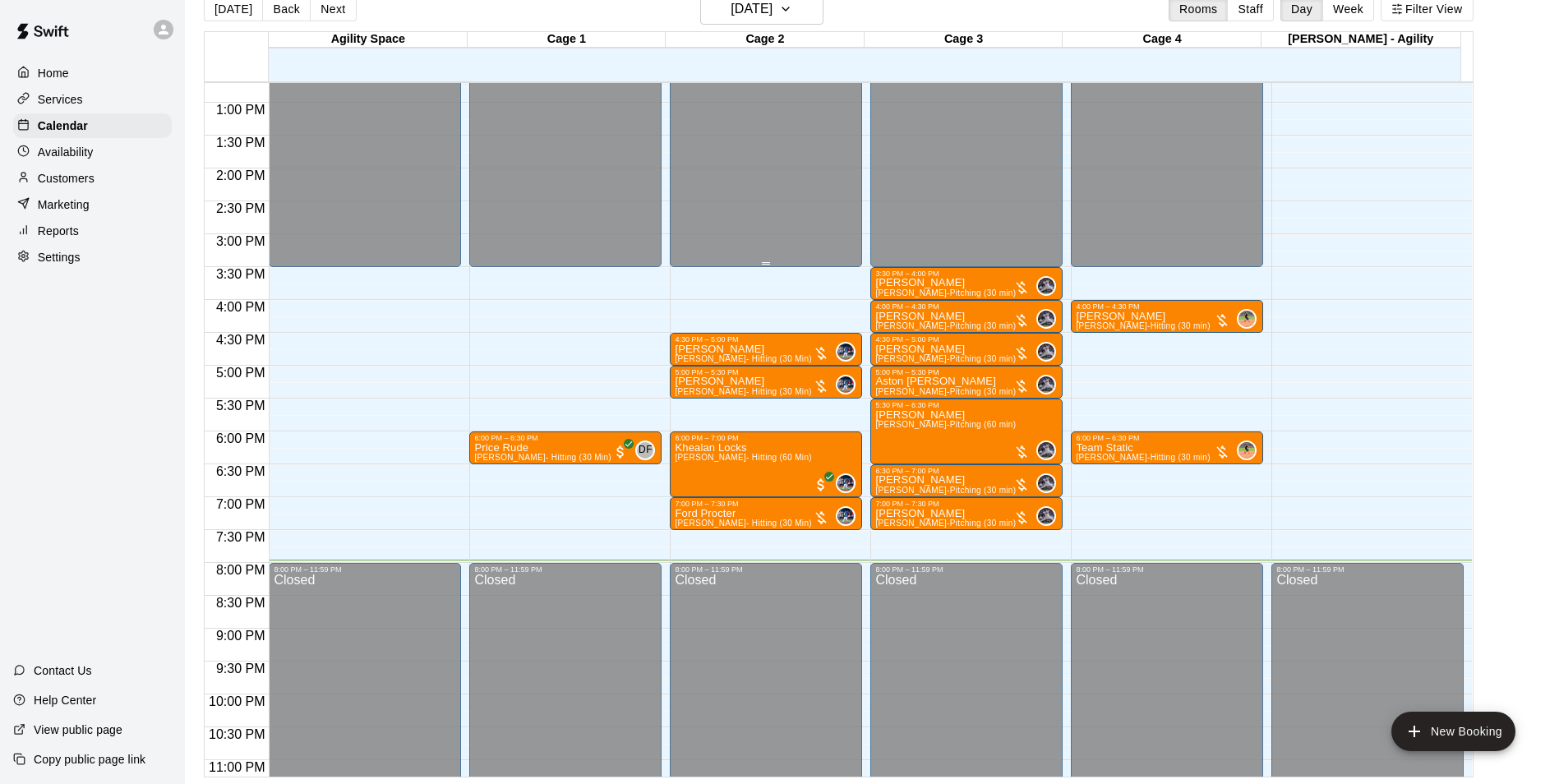
drag, startPoint x: 837, startPoint y: 114, endPoint x: 822, endPoint y: 90, distance: 28.3
drag, startPoint x: 822, startPoint y: 90, endPoint x: 783, endPoint y: 25, distance: 75.8
click at [788, 39] on div "Cage 2 13 Wed" at bounding box center [764, 56] width 199 height 50
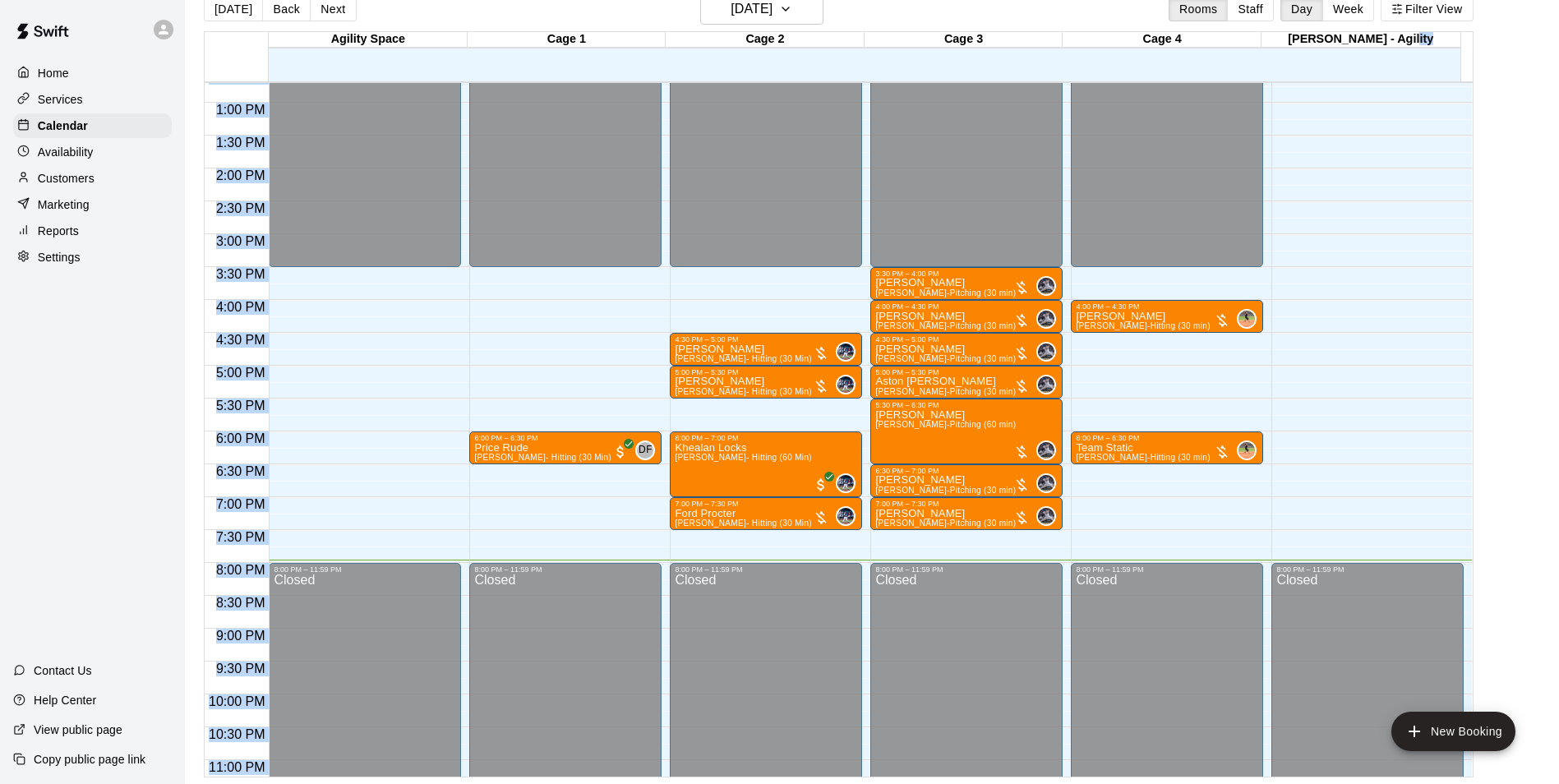
click at [1513, 37] on main "Today Back Next Wednesday Aug 13 Rooms Staff Day Week Filter View Agility Space…" at bounding box center [872, 385] width 1360 height 784
click at [290, 319] on div "12:00 AM – 3:30 PM Closed 8:00 PM – 11:59 PM Closed" at bounding box center [365, 36] width 193 height 1577
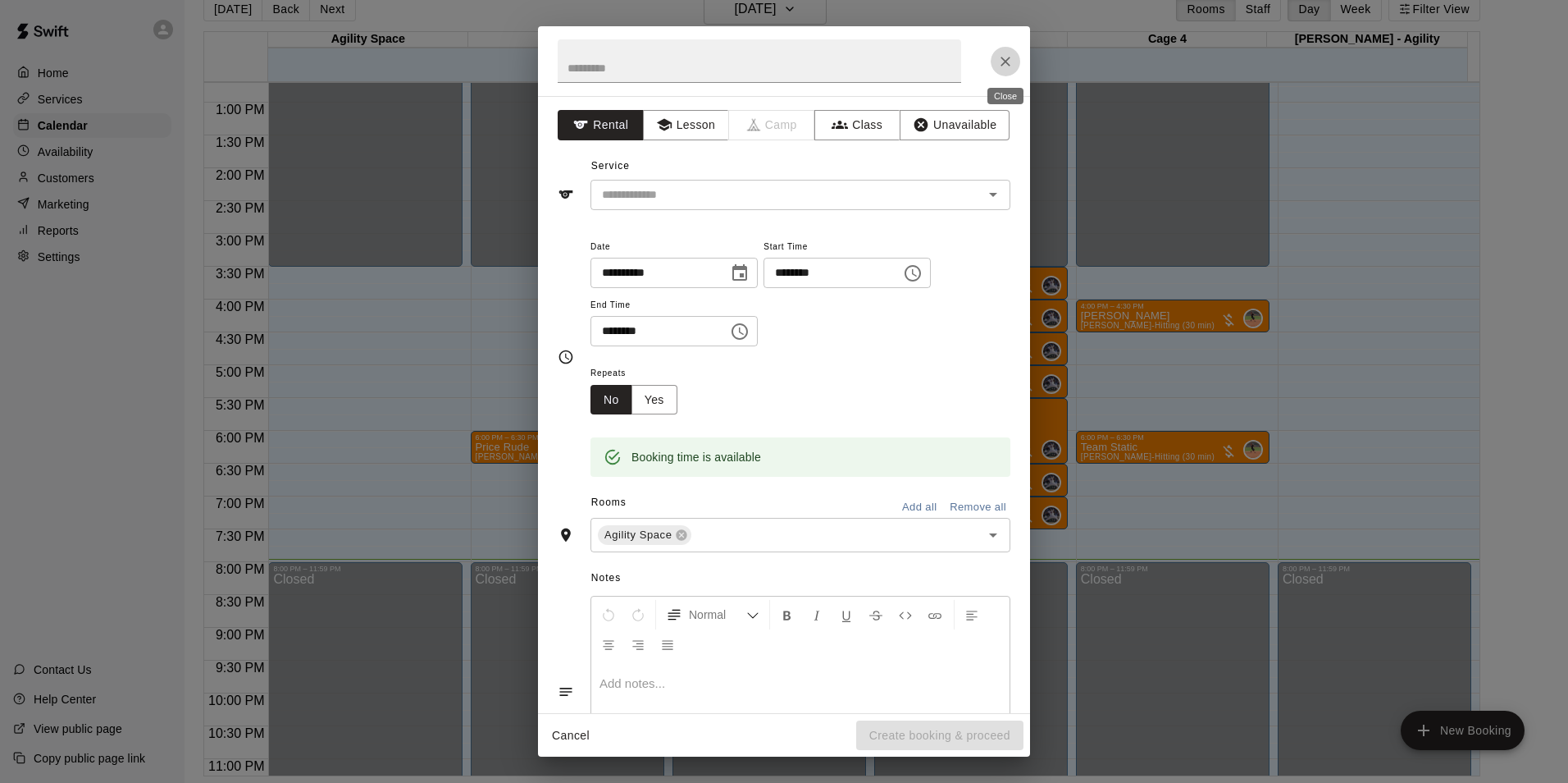
click at [1011, 62] on icon "Close" at bounding box center [1006, 61] width 17 height 17
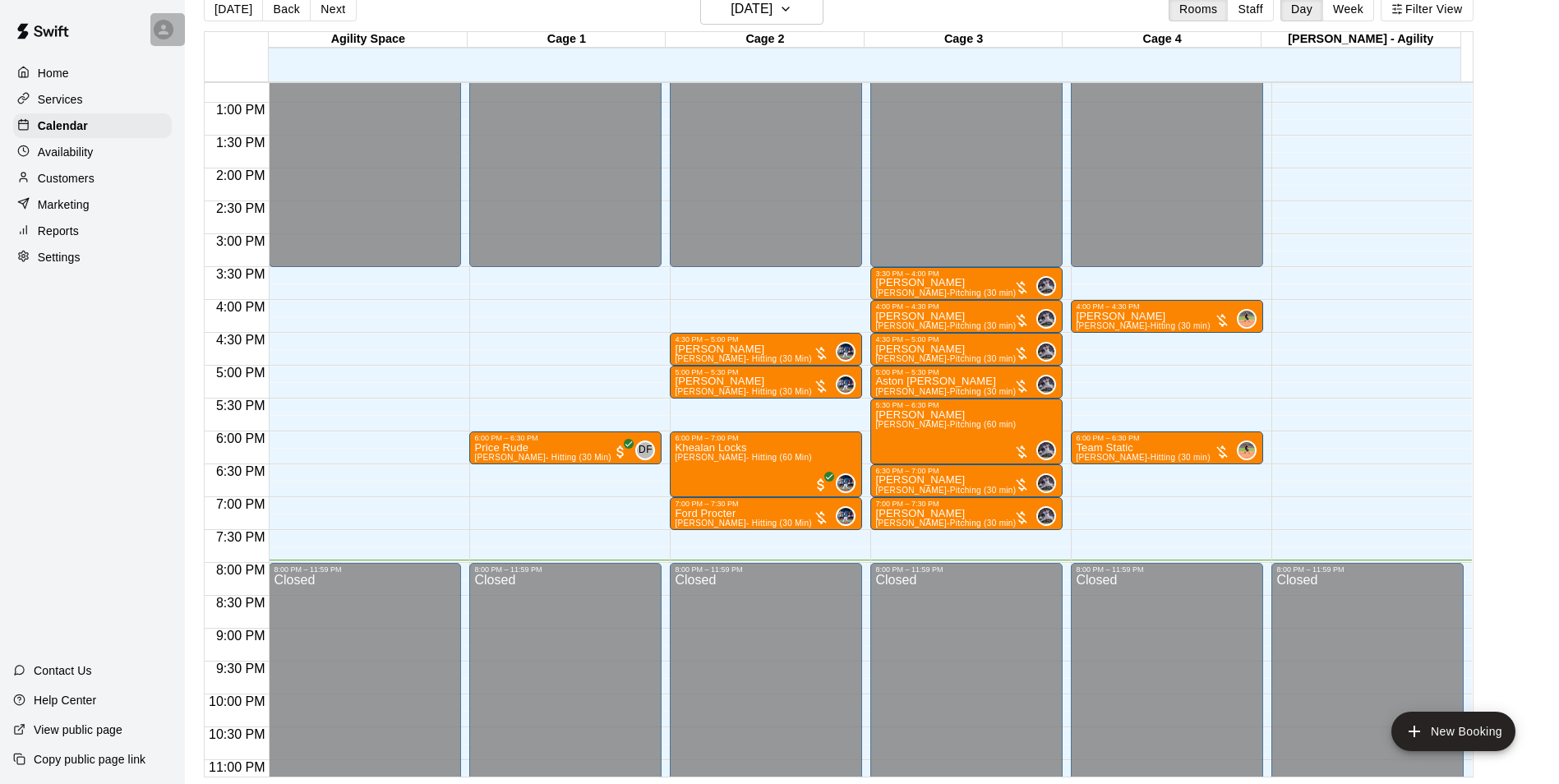
click at [163, 35] on icon at bounding box center [163, 29] width 15 height 15
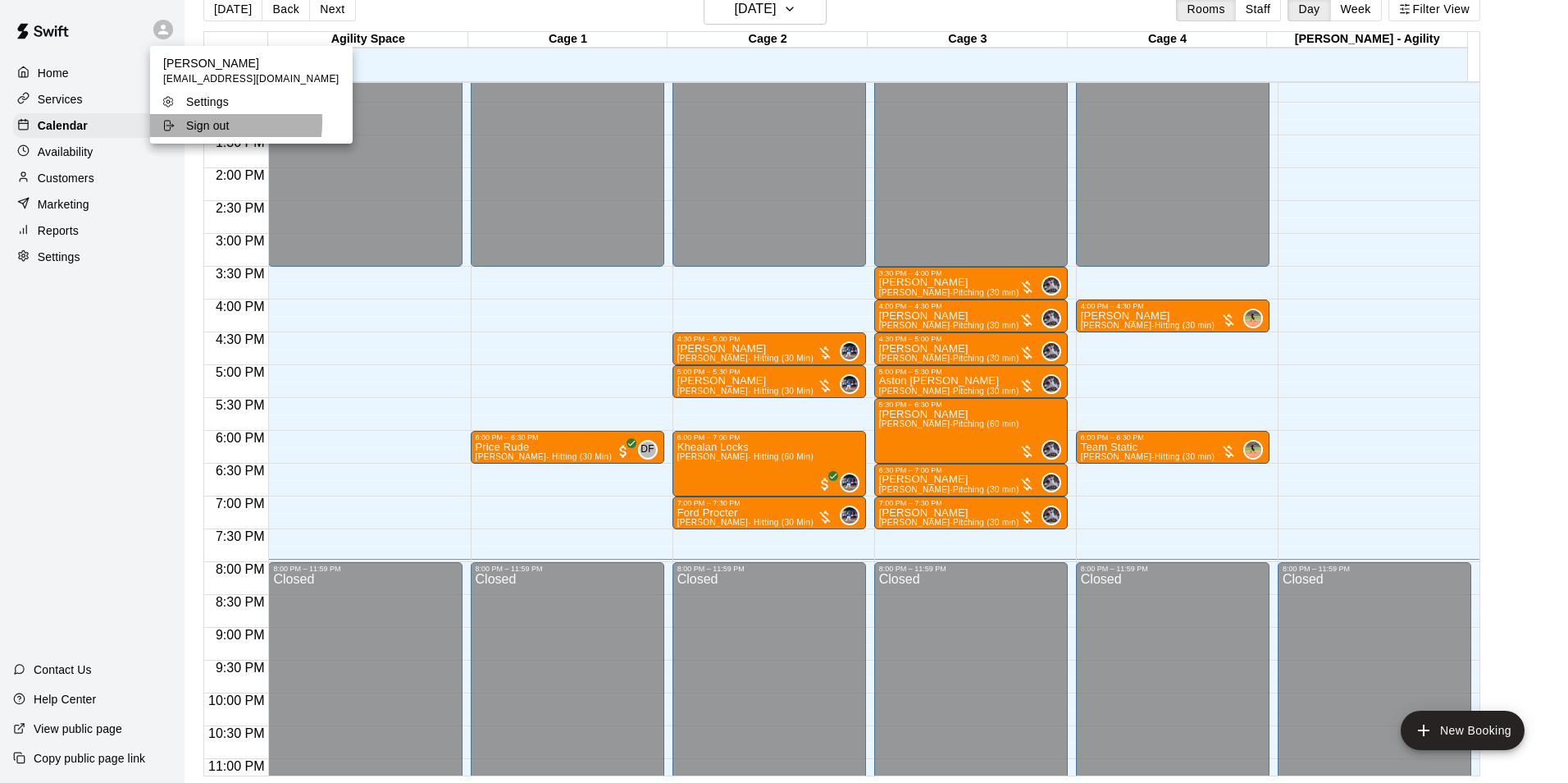
click at [192, 121] on p "Sign out" at bounding box center [208, 125] width 44 height 17
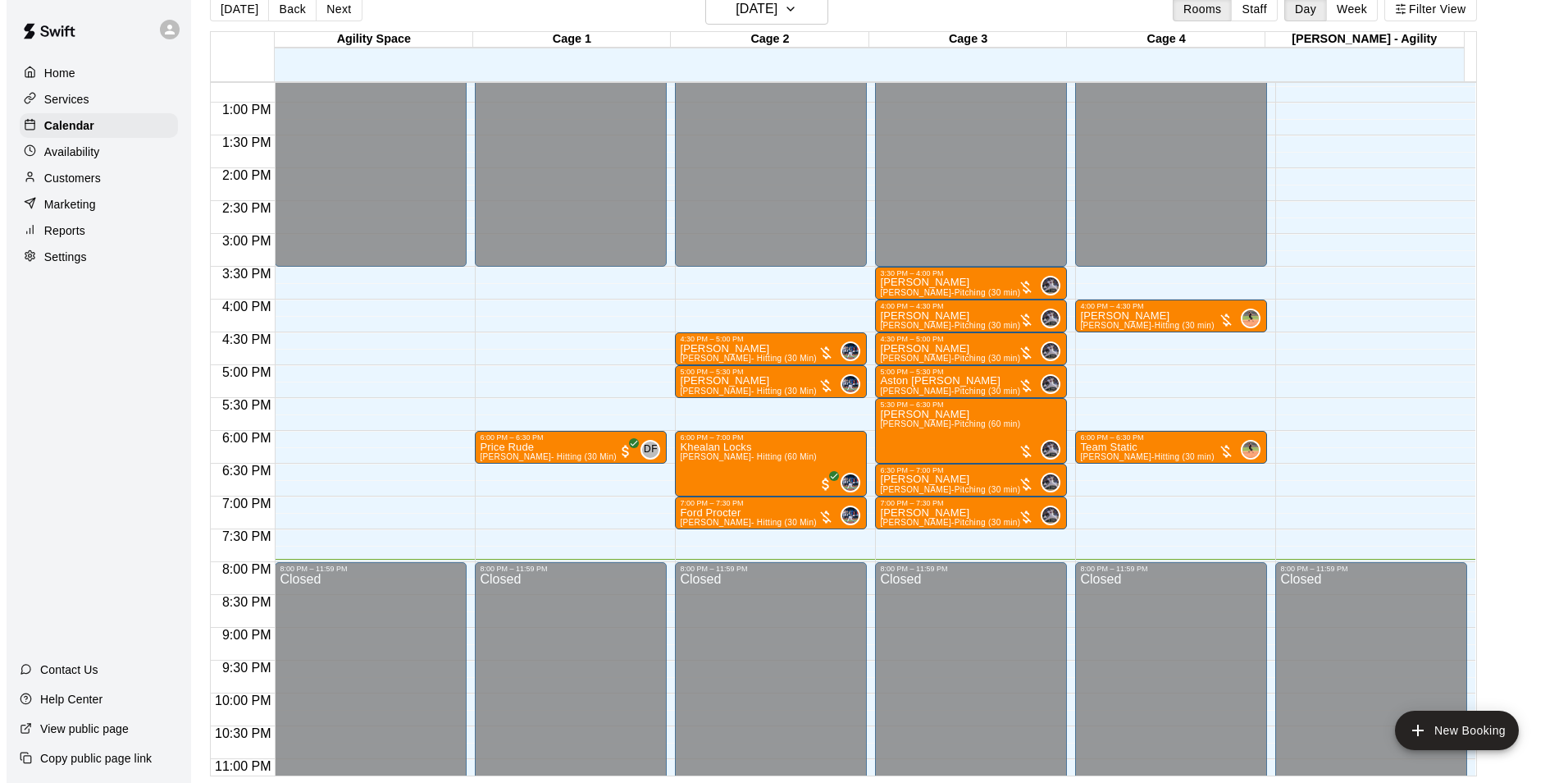
scroll to position [0, 0]
